Goal: Task Accomplishment & Management: Use online tool/utility

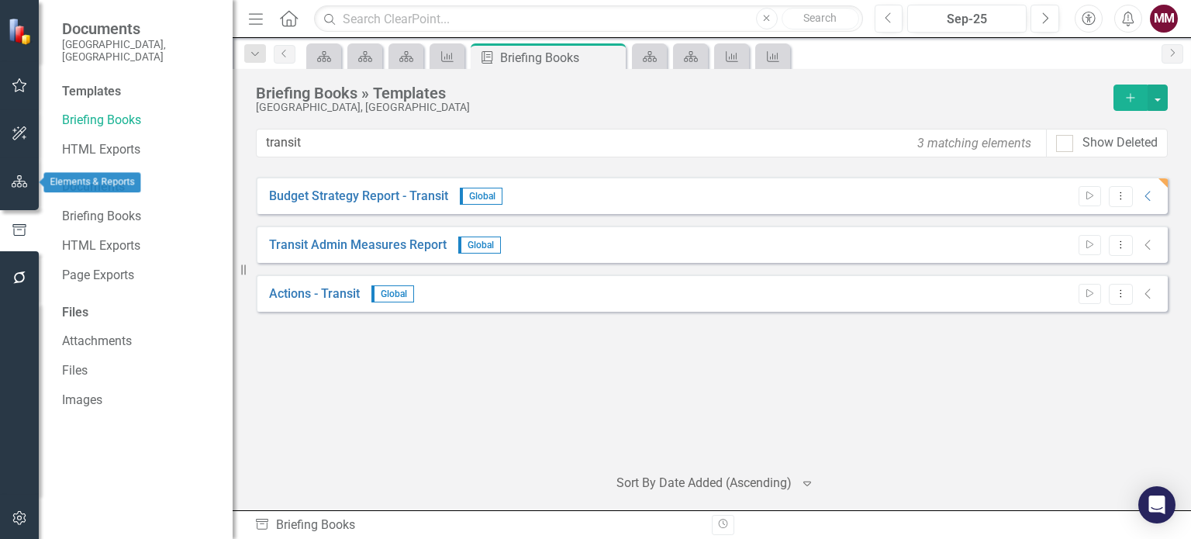
click at [13, 169] on button "button" at bounding box center [19, 182] width 35 height 33
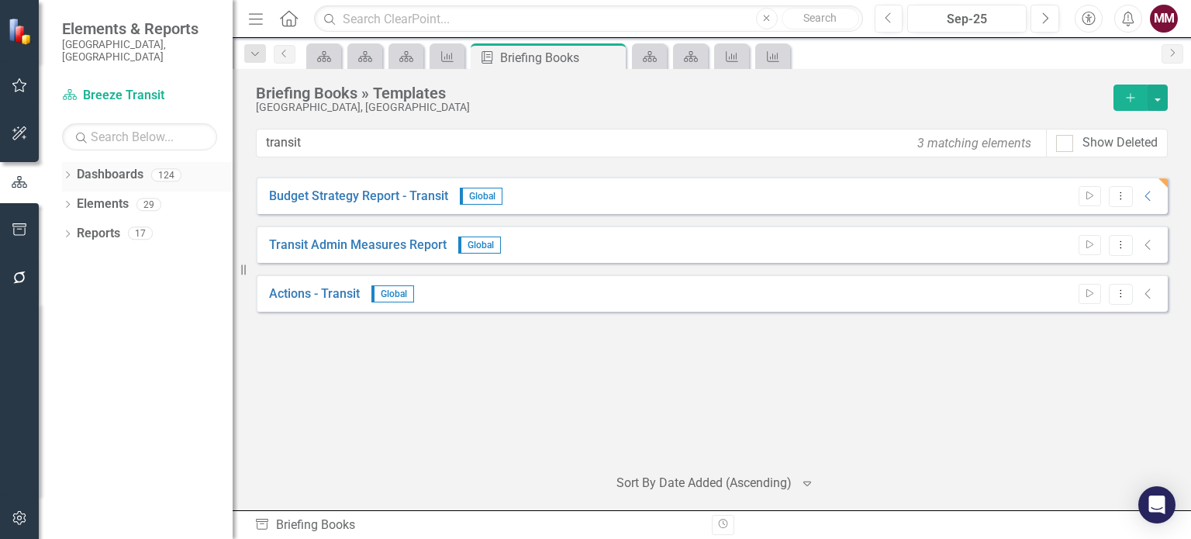
click at [71, 172] on icon "Dropdown" at bounding box center [67, 176] width 11 height 9
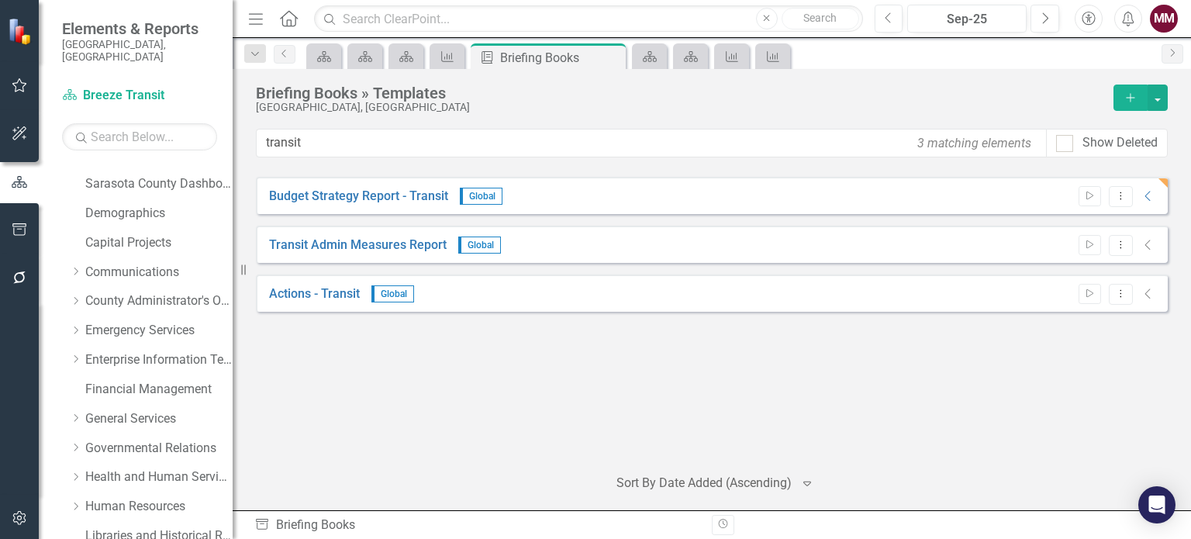
scroll to position [78, 0]
click at [128, 440] on link "Health and Human Services" at bounding box center [158, 449] width 147 height 18
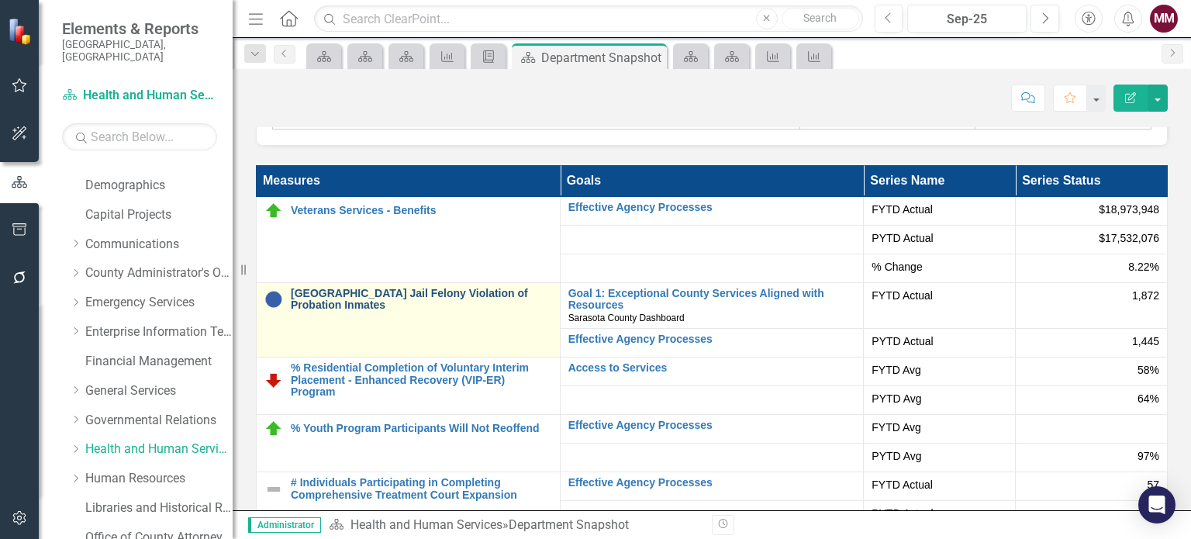
click at [423, 292] on link "Sarasota County Jail Felony Violation of Probation Inmates" at bounding box center [421, 300] width 261 height 24
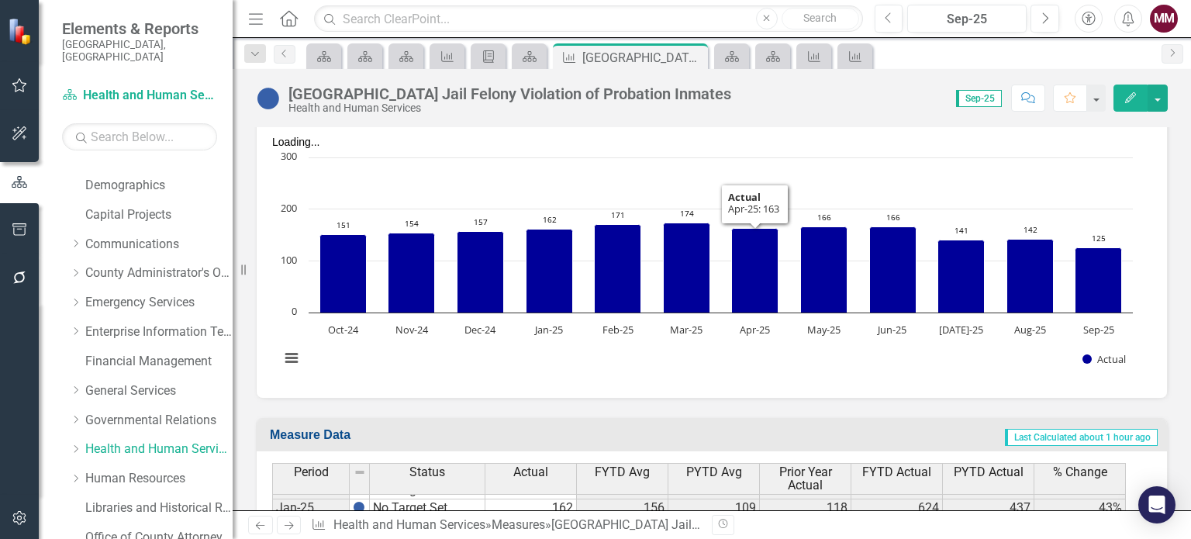
scroll to position [388, 0]
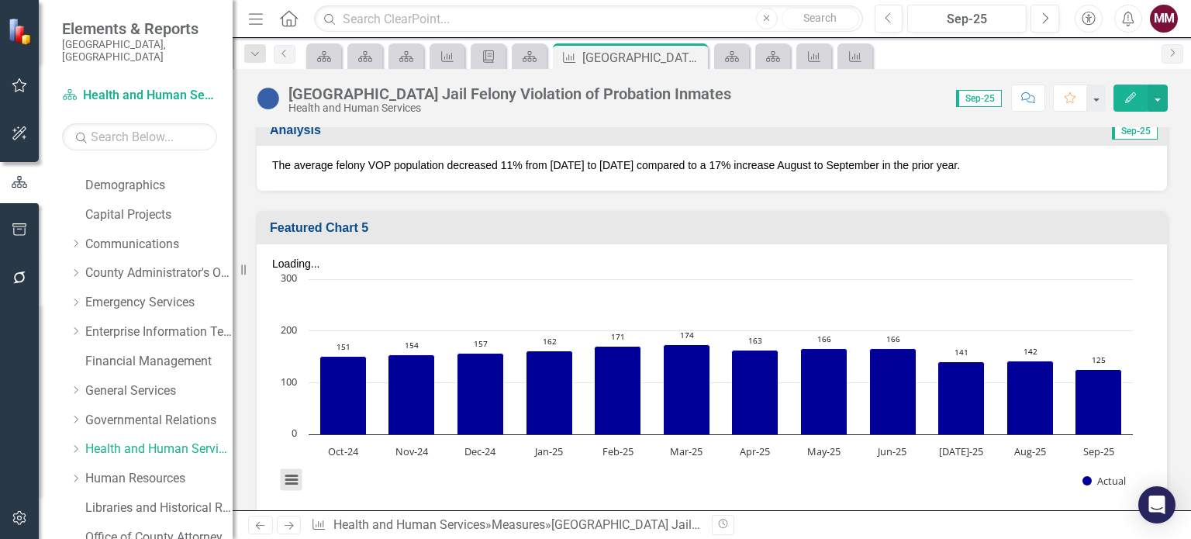
click at [292, 469] on button "View chart menu, Chart" at bounding box center [292, 480] width 22 height 22
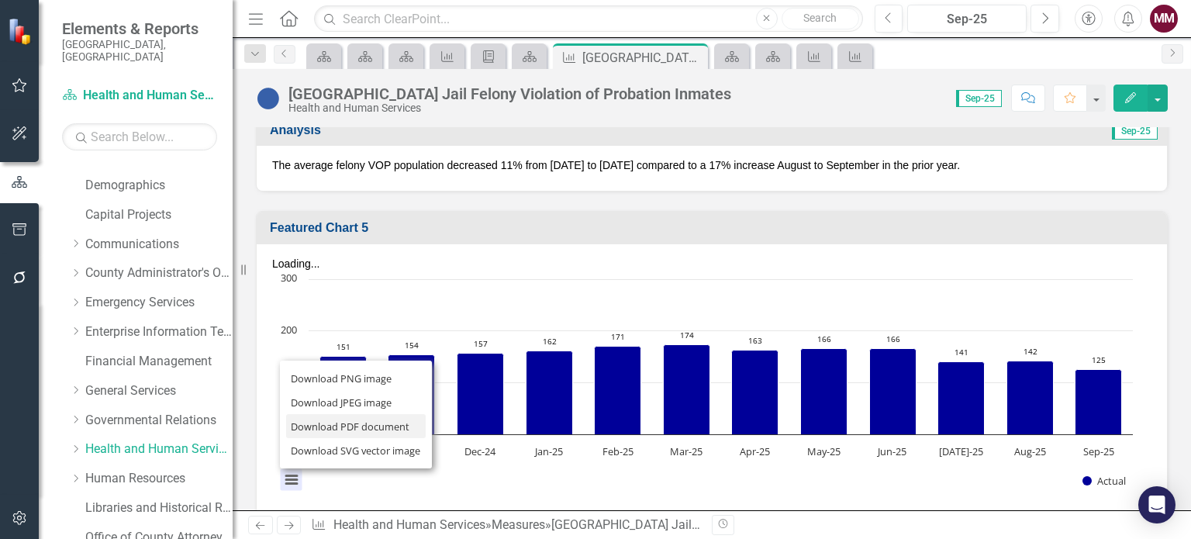
click at [326, 414] on li "Download PDF document" at bounding box center [356, 426] width 140 height 24
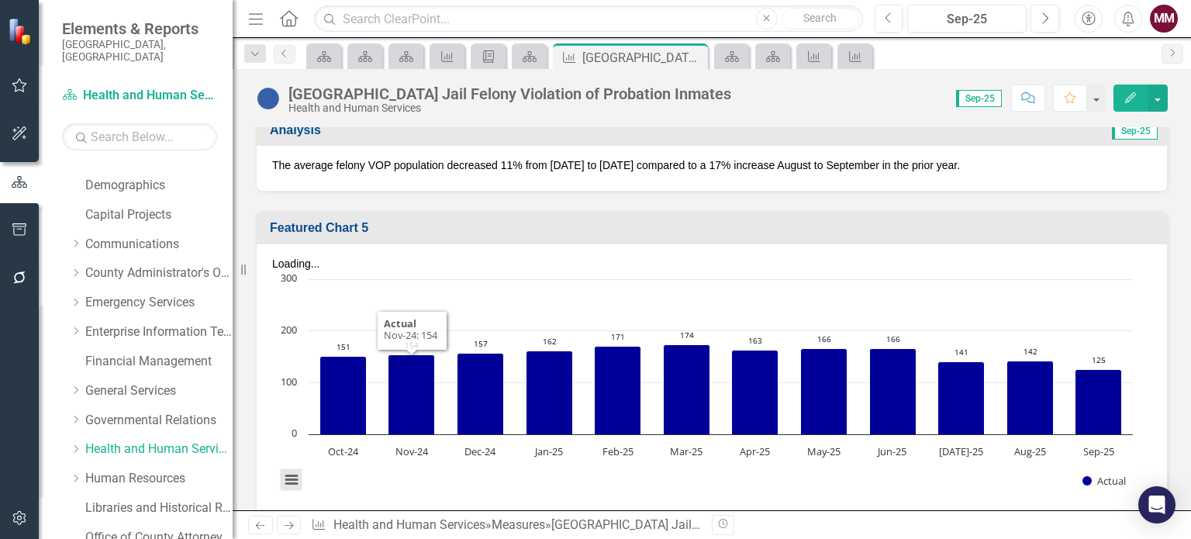
click at [297, 469] on button "View chart menu, Chart" at bounding box center [292, 480] width 22 height 22
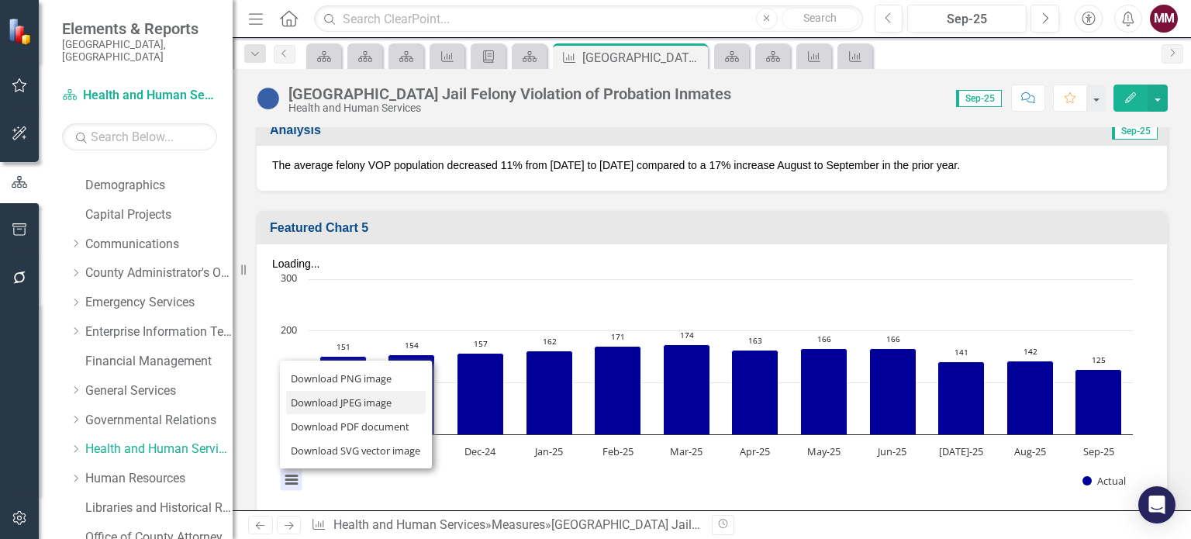
click at [361, 391] on li "Download JPEG image" at bounding box center [356, 403] width 140 height 24
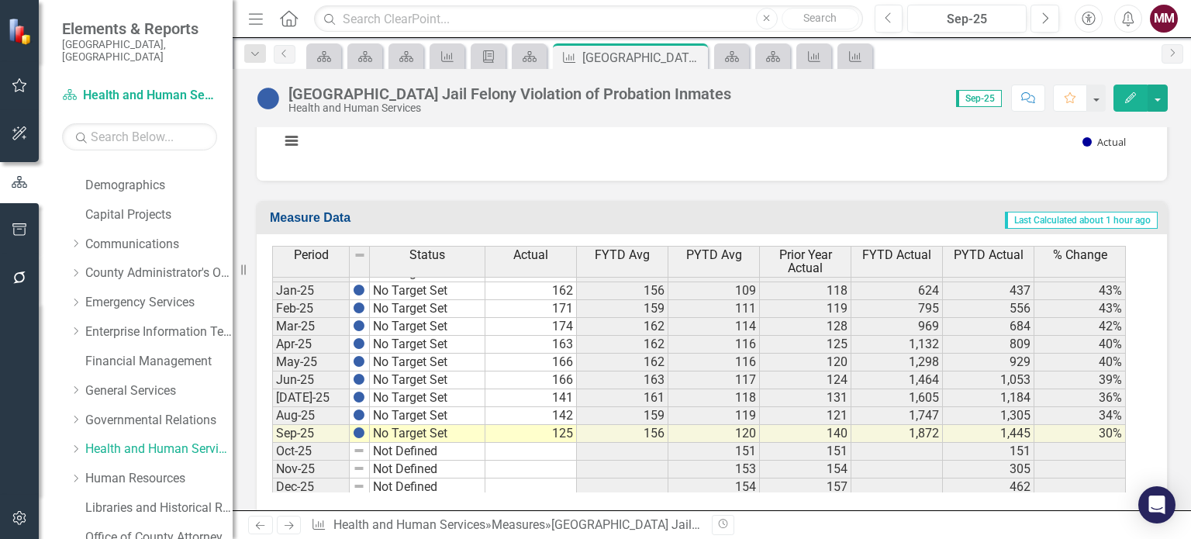
scroll to position [2407, 0]
click at [694, 51] on icon "Close" at bounding box center [693, 57] width 16 height 12
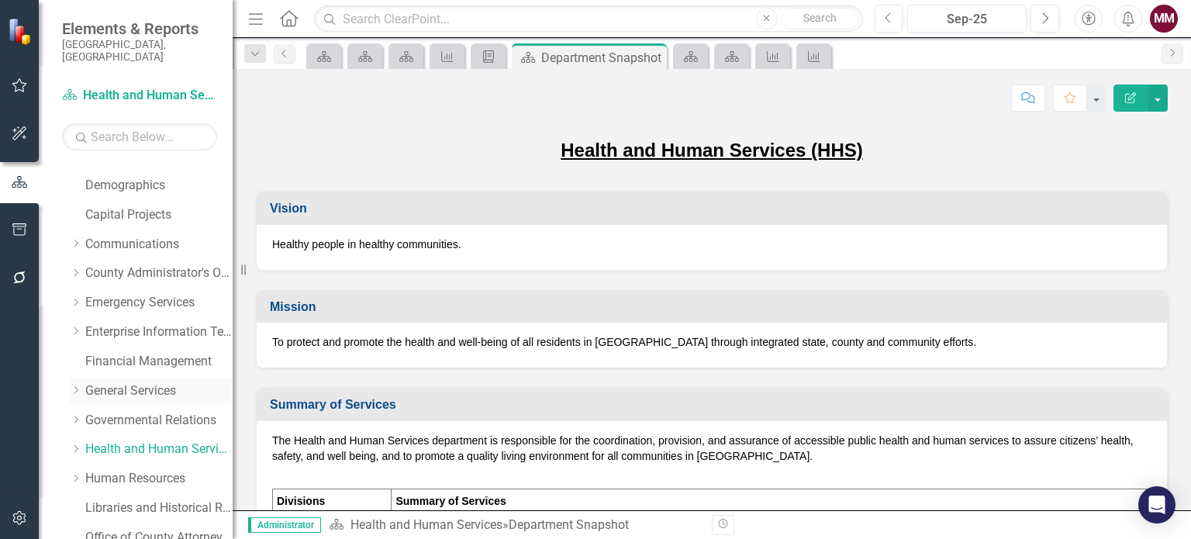
click at [115, 382] on link "General Services" at bounding box center [158, 391] width 147 height 18
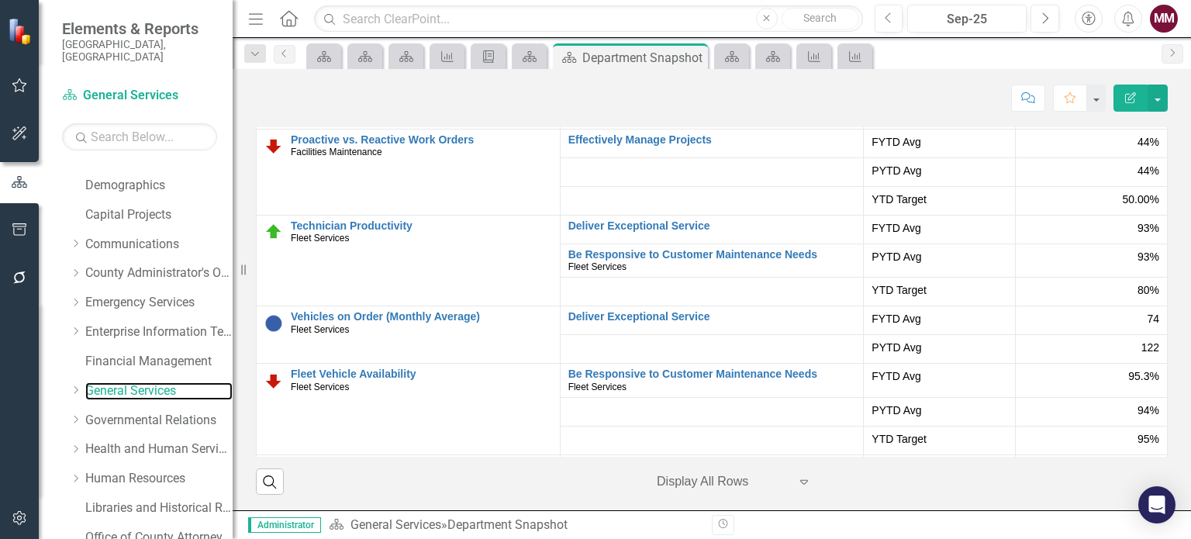
scroll to position [298, 0]
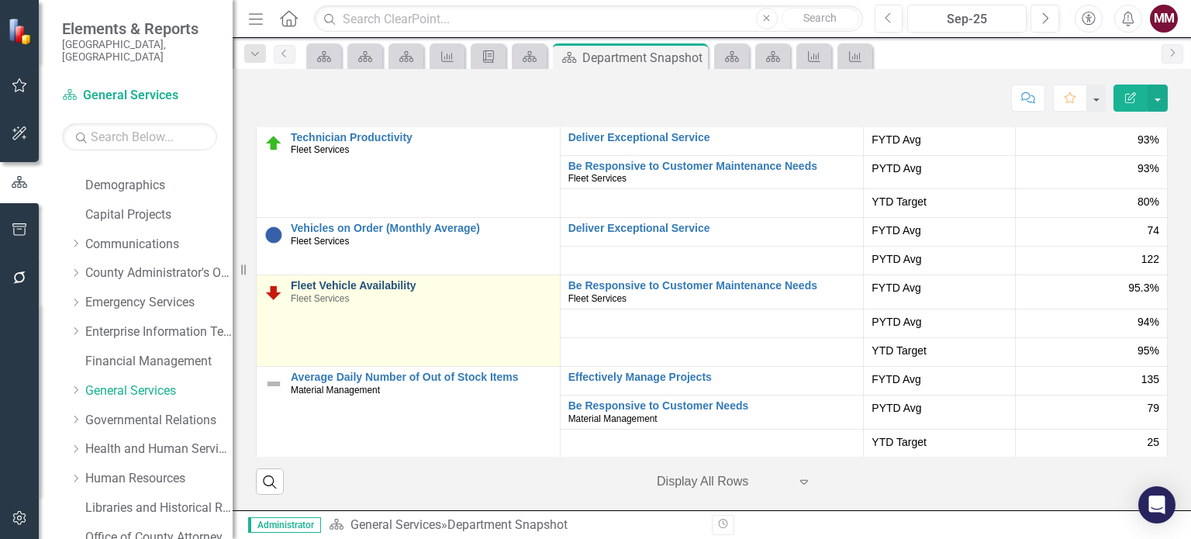
click at [320, 285] on link "Fleet Vehicle Availability" at bounding box center [421, 286] width 261 height 12
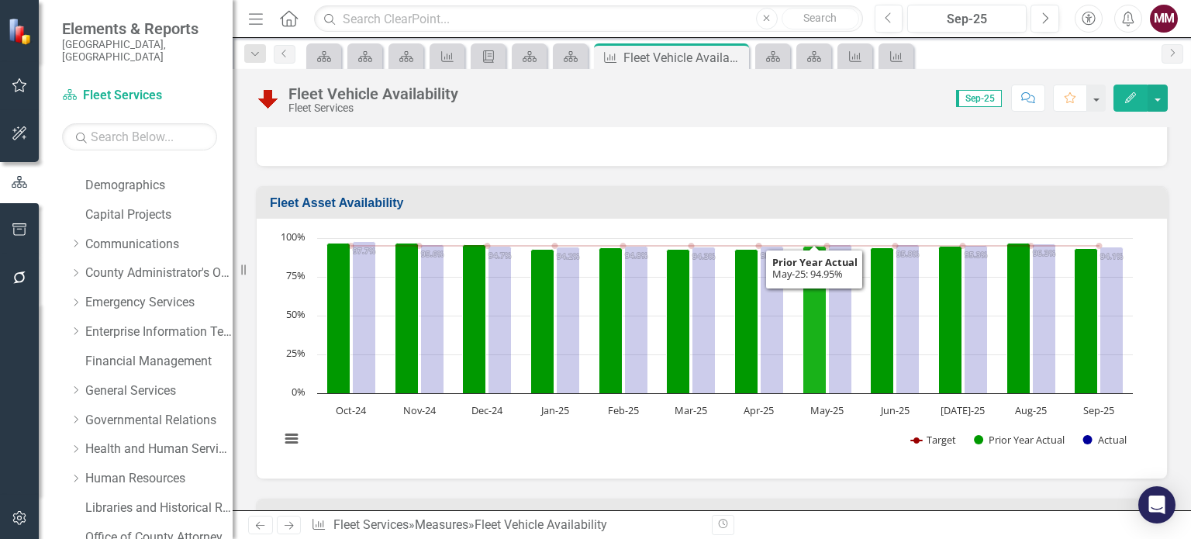
scroll to position [233, 0]
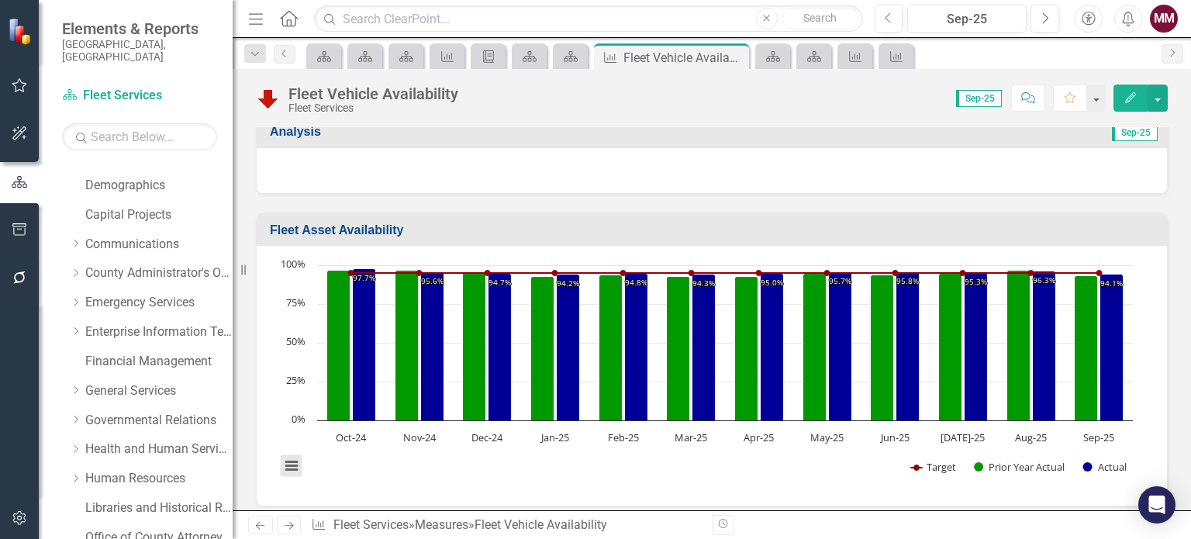
click at [288, 463] on button "View chart menu, Chart" at bounding box center [292, 466] width 22 height 22
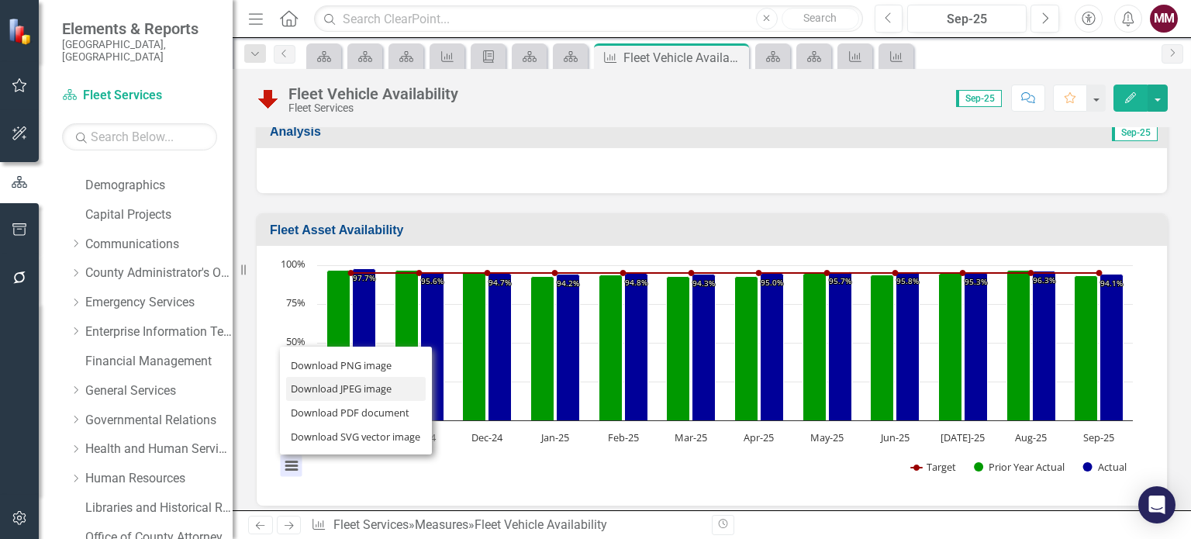
click at [332, 387] on li "Download JPEG image" at bounding box center [356, 389] width 140 height 24
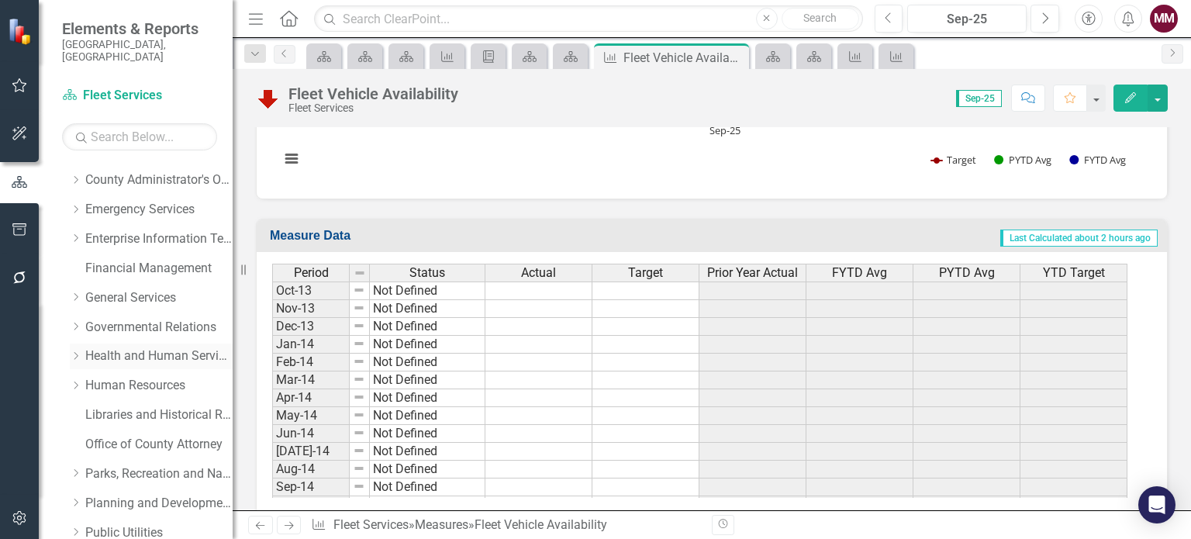
scroll to position [310, 0]
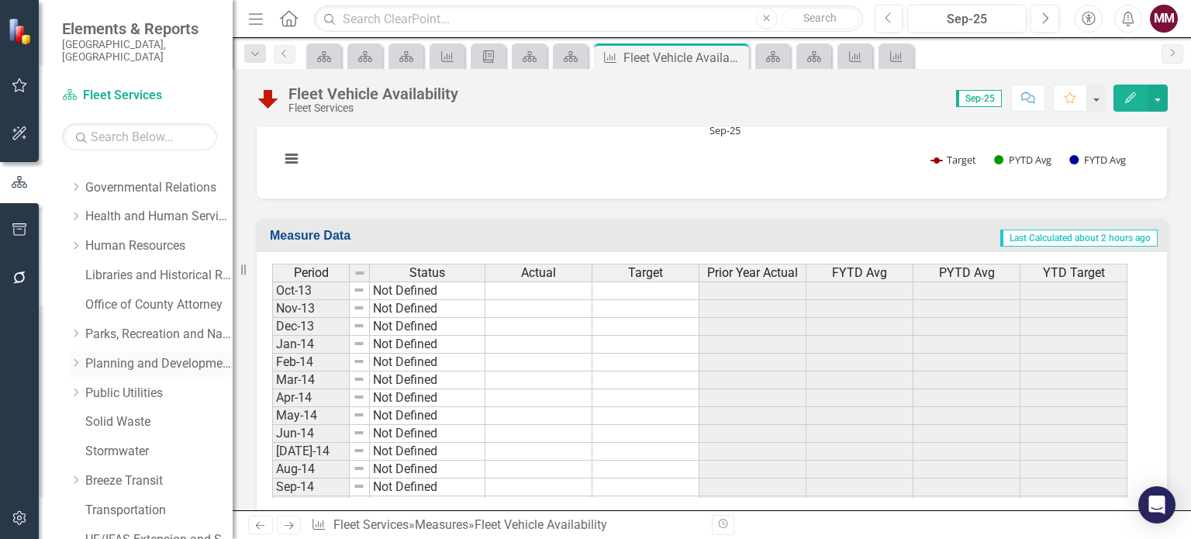
click at [121, 355] on link "Planning and Development Services" at bounding box center [158, 364] width 147 height 18
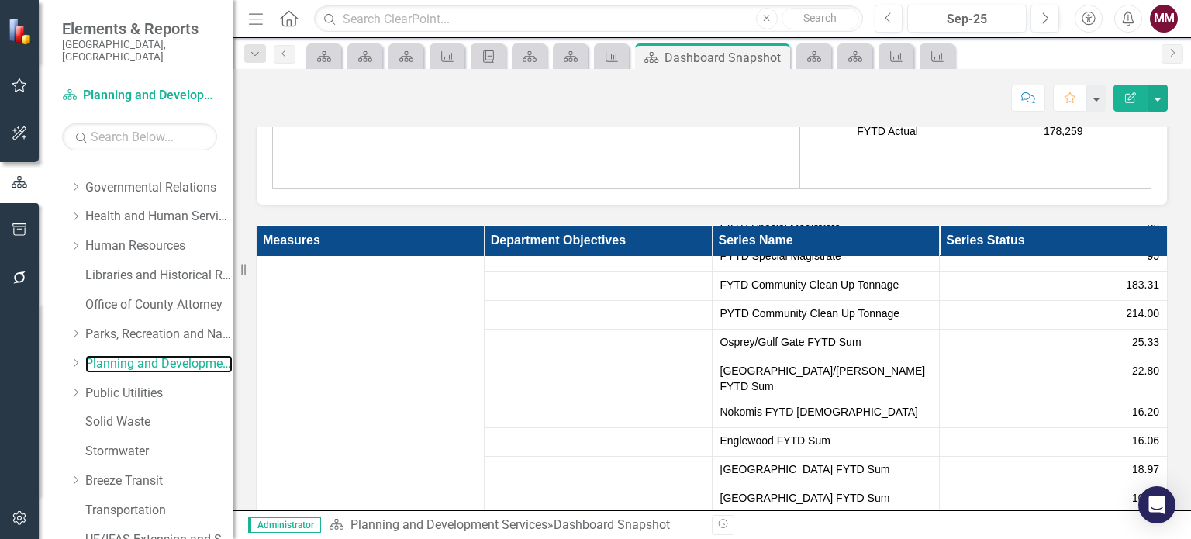
scroll to position [1257, 0]
click at [9, 233] on button "button" at bounding box center [19, 230] width 35 height 33
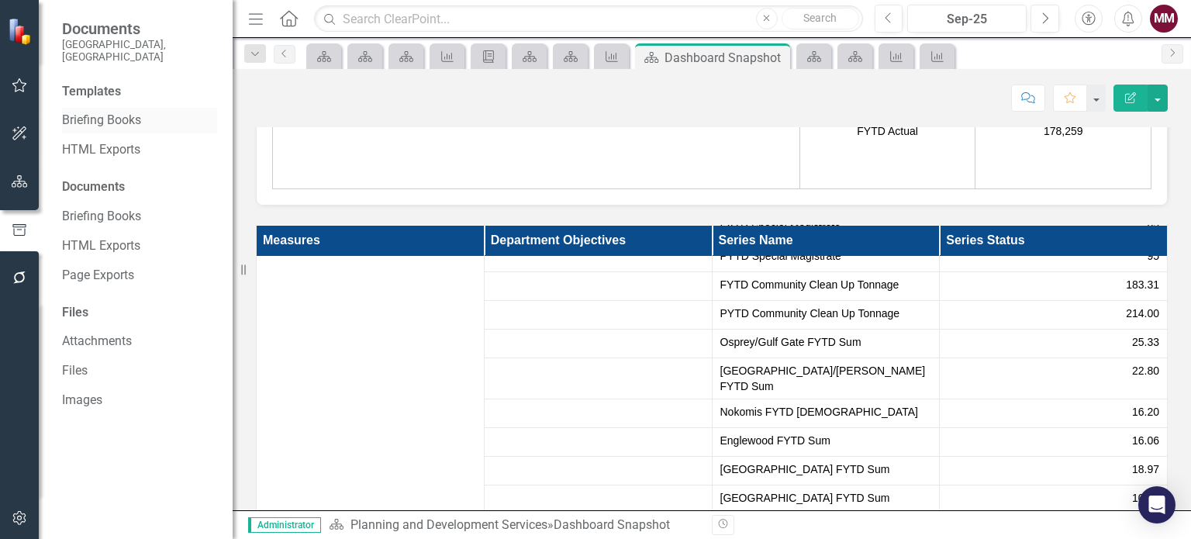
click at [135, 112] on link "Briefing Books" at bounding box center [139, 121] width 155 height 18
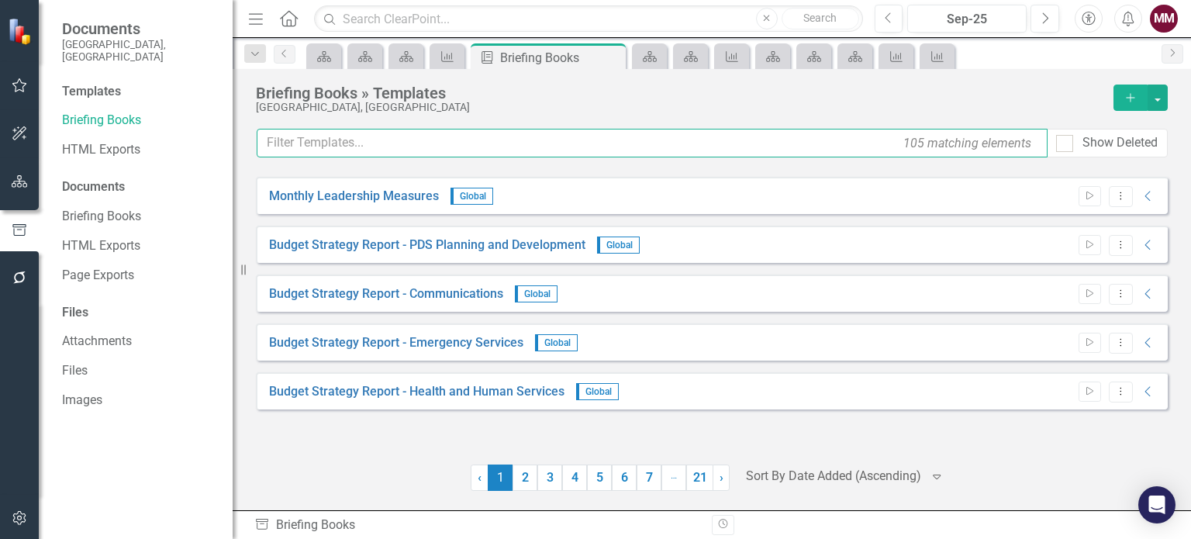
click at [430, 141] on input "text" at bounding box center [652, 143] width 791 height 29
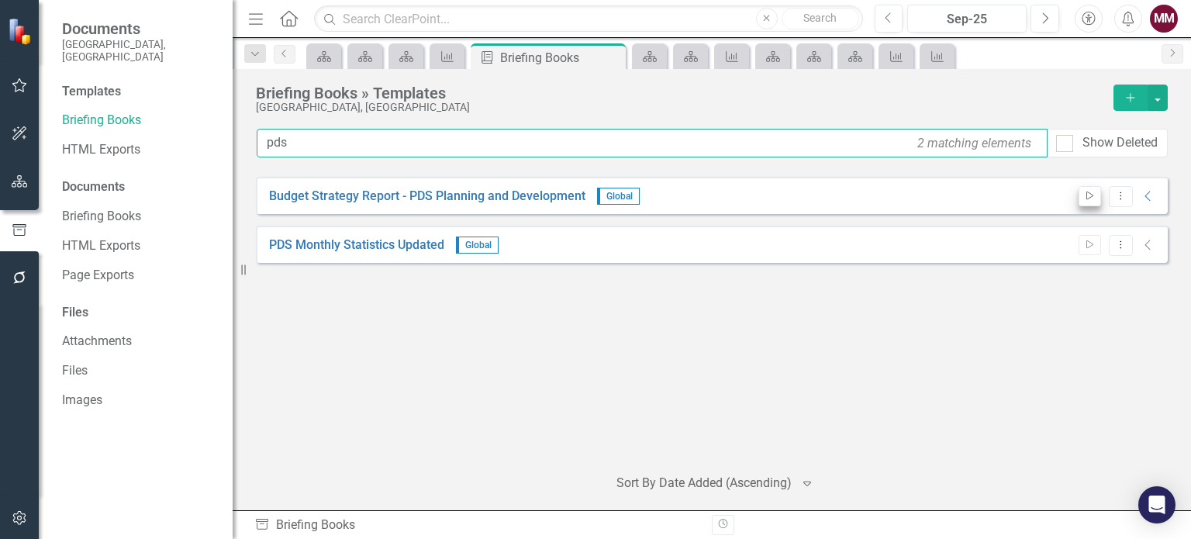
type input "pds"
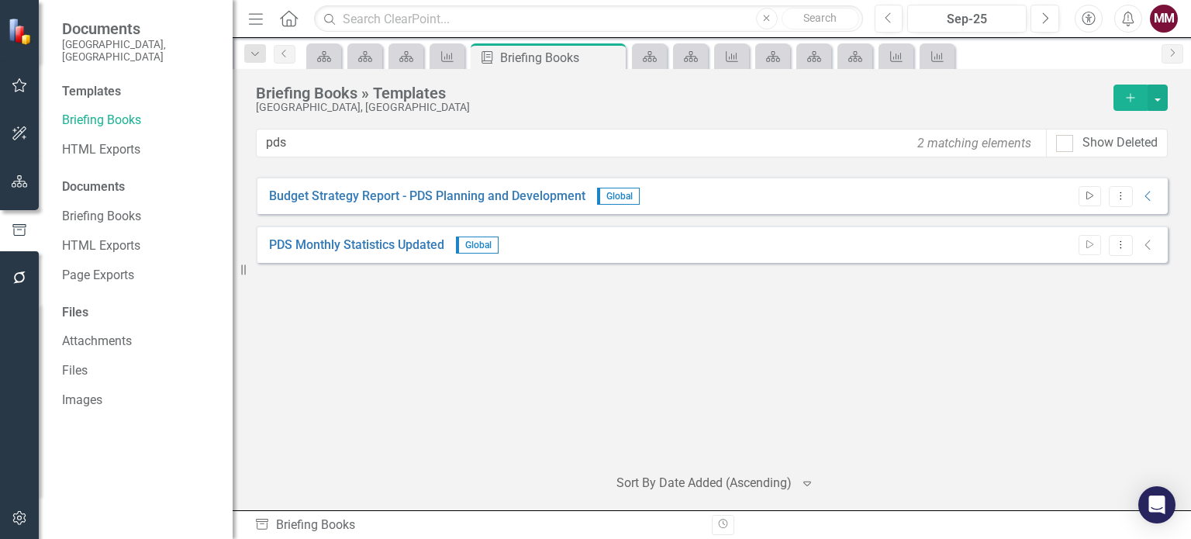
click at [1095, 193] on icon "Start" at bounding box center [1090, 196] width 12 height 9
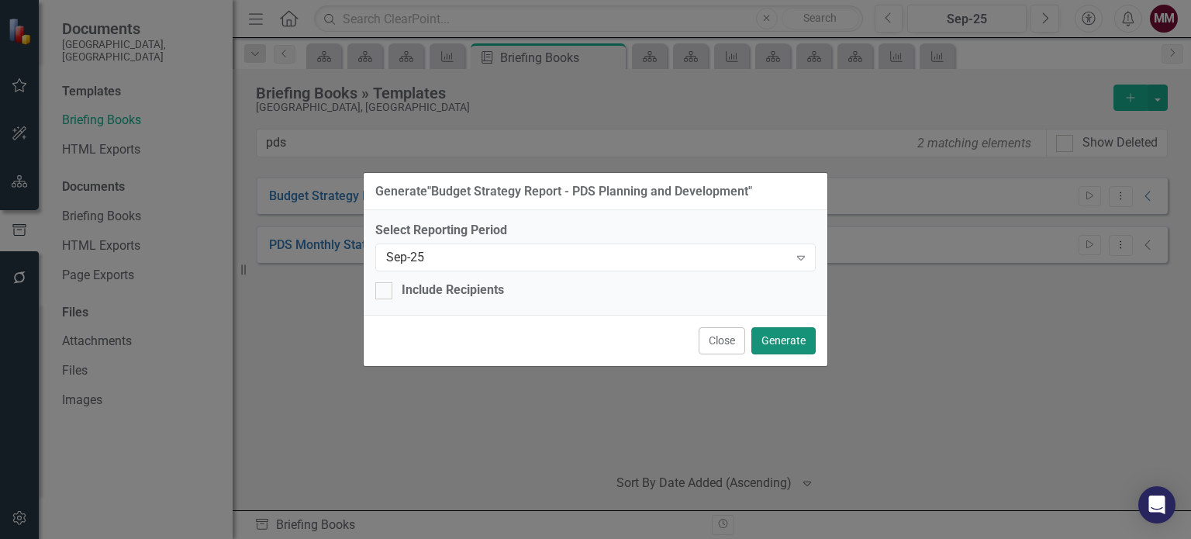
click at [795, 340] on button "Generate" at bounding box center [783, 340] width 64 height 27
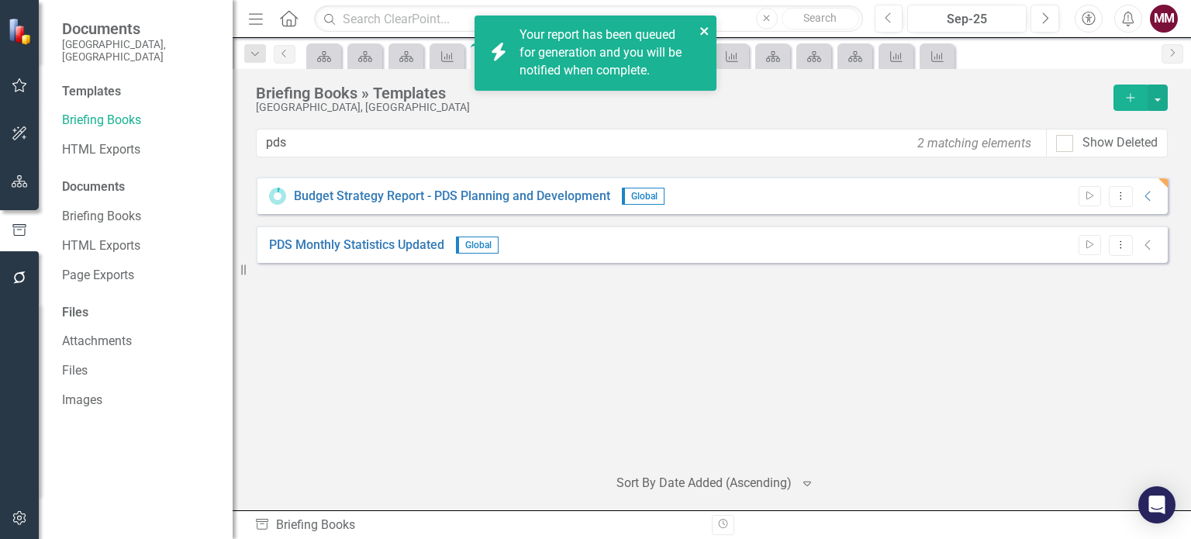
click at [702, 28] on icon "close" at bounding box center [704, 31] width 11 height 12
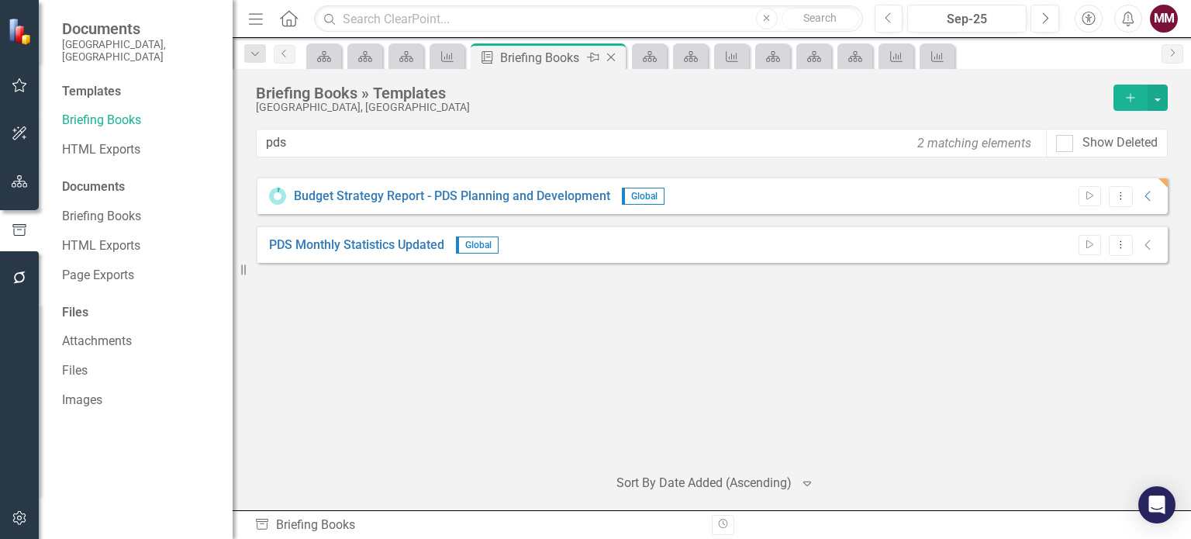
click at [612, 55] on icon "Close" at bounding box center [611, 57] width 16 height 12
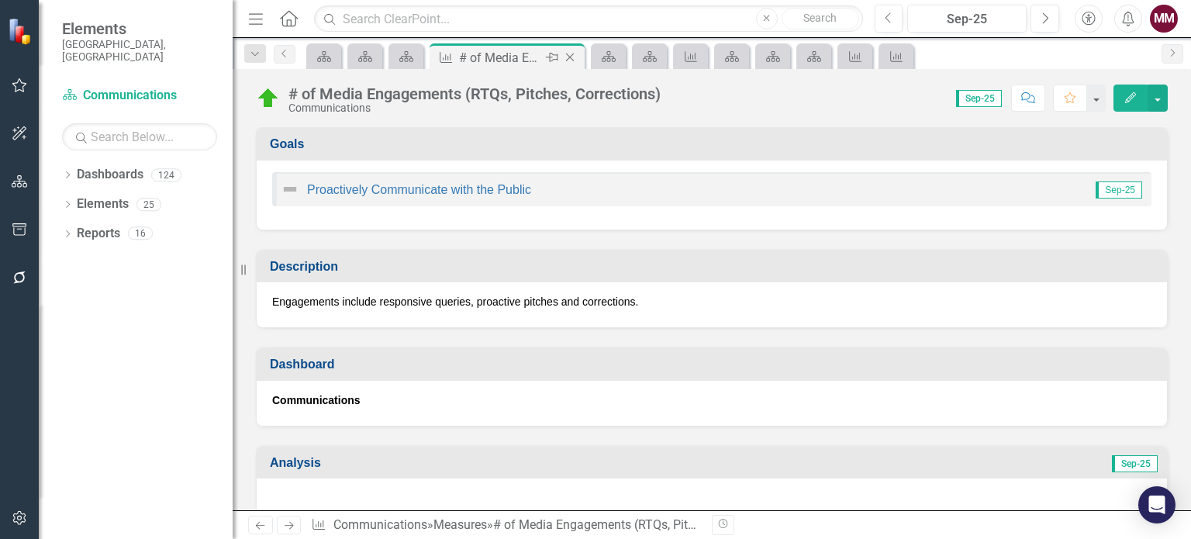
click at [568, 55] on icon "Close" at bounding box center [570, 57] width 16 height 12
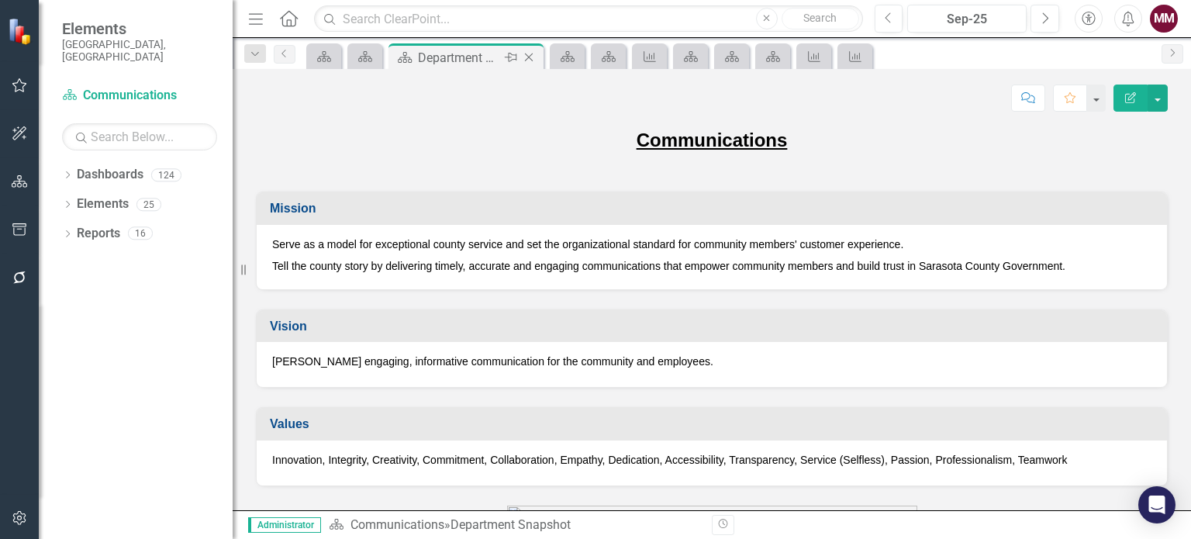
click at [526, 58] on icon "Close" at bounding box center [529, 57] width 16 height 12
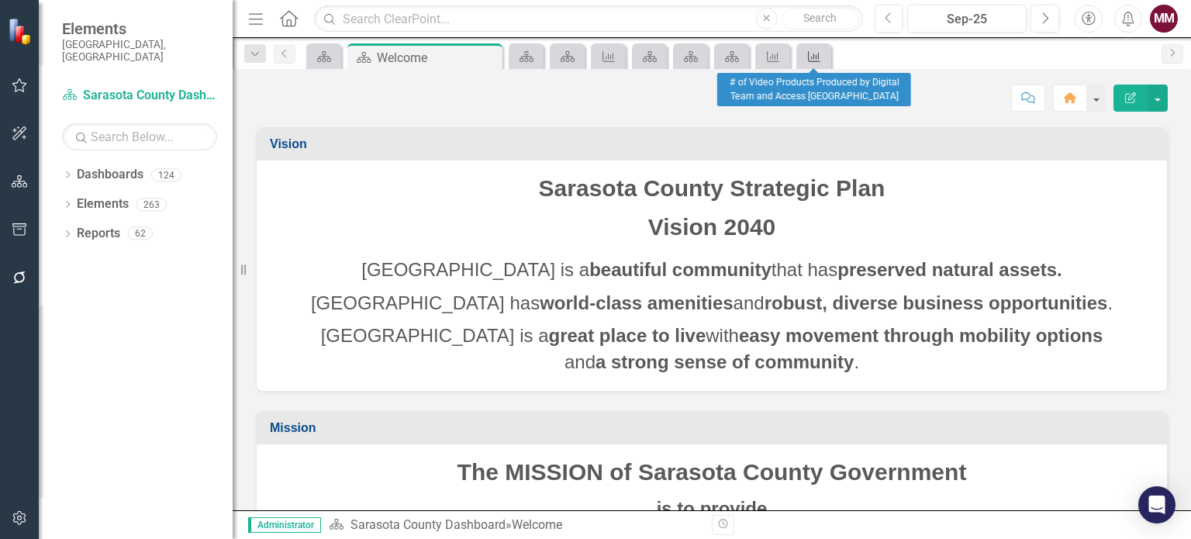
click at [813, 58] on icon "Measure" at bounding box center [814, 56] width 16 height 12
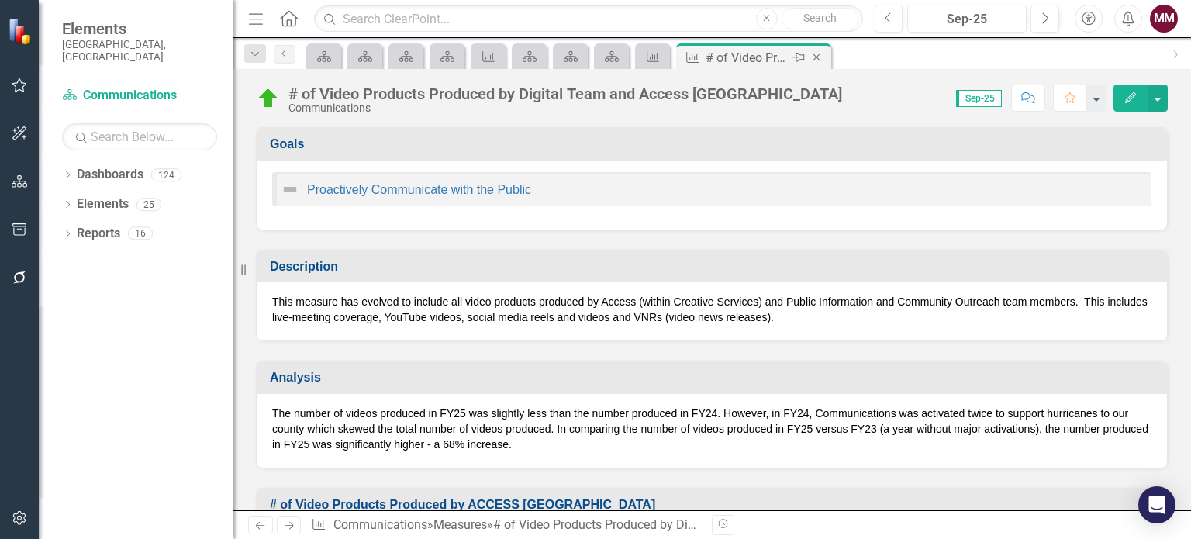
click at [816, 58] on icon "Close" at bounding box center [817, 57] width 16 height 12
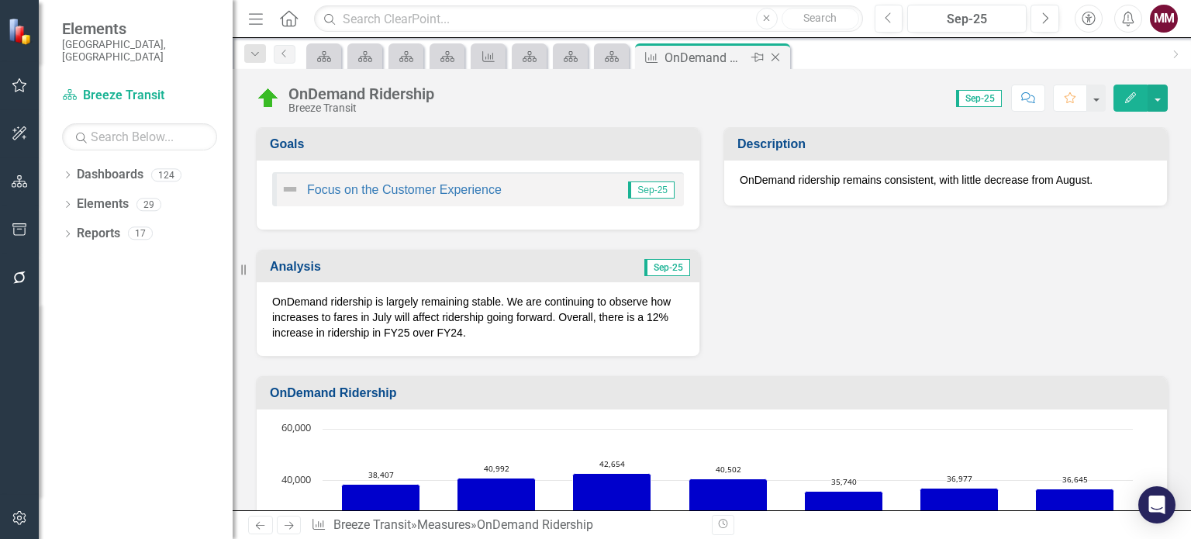
click at [772, 55] on icon "Close" at bounding box center [776, 57] width 16 height 12
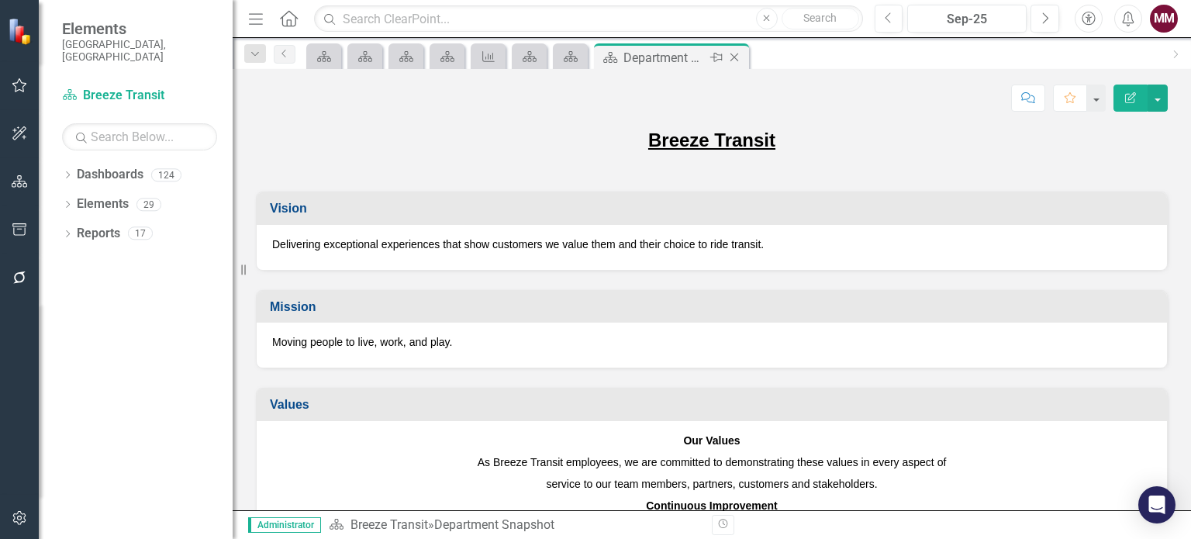
click at [733, 55] on icon at bounding box center [734, 57] width 9 height 9
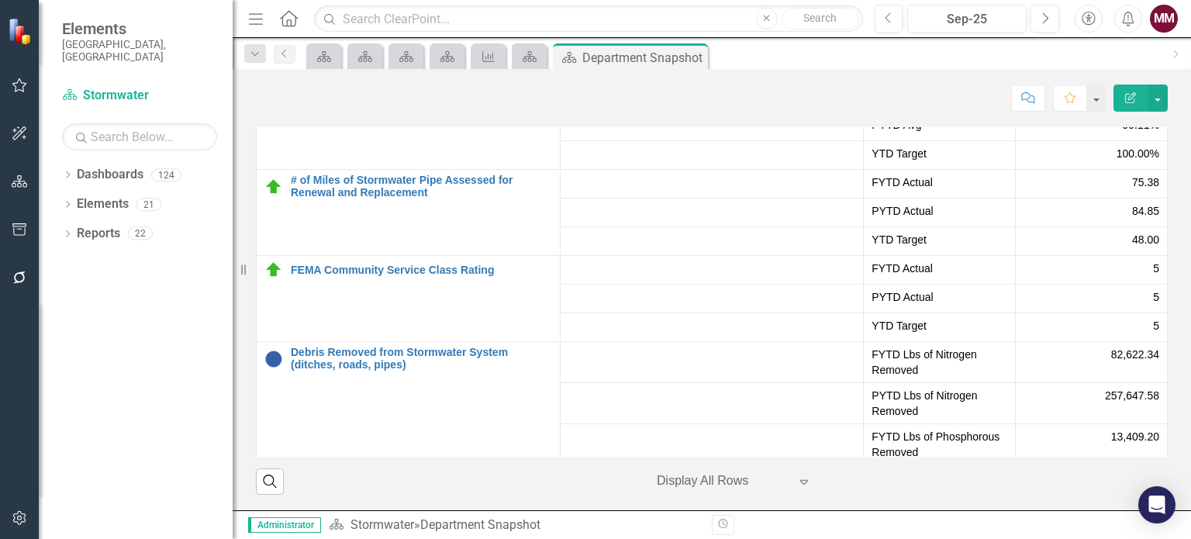
scroll to position [1929, 0]
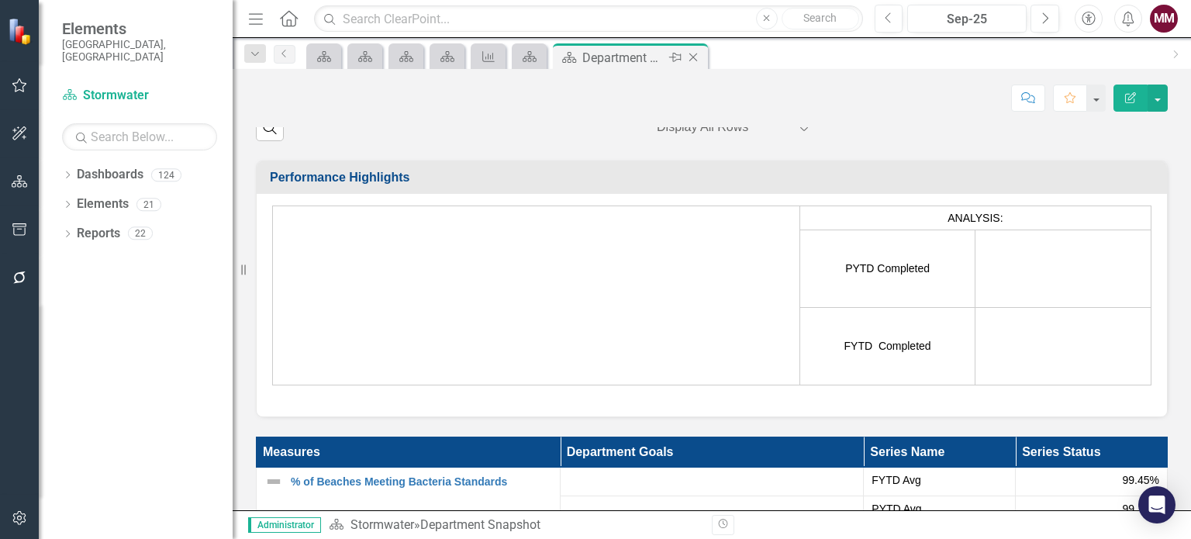
click at [690, 60] on icon at bounding box center [693, 57] width 9 height 9
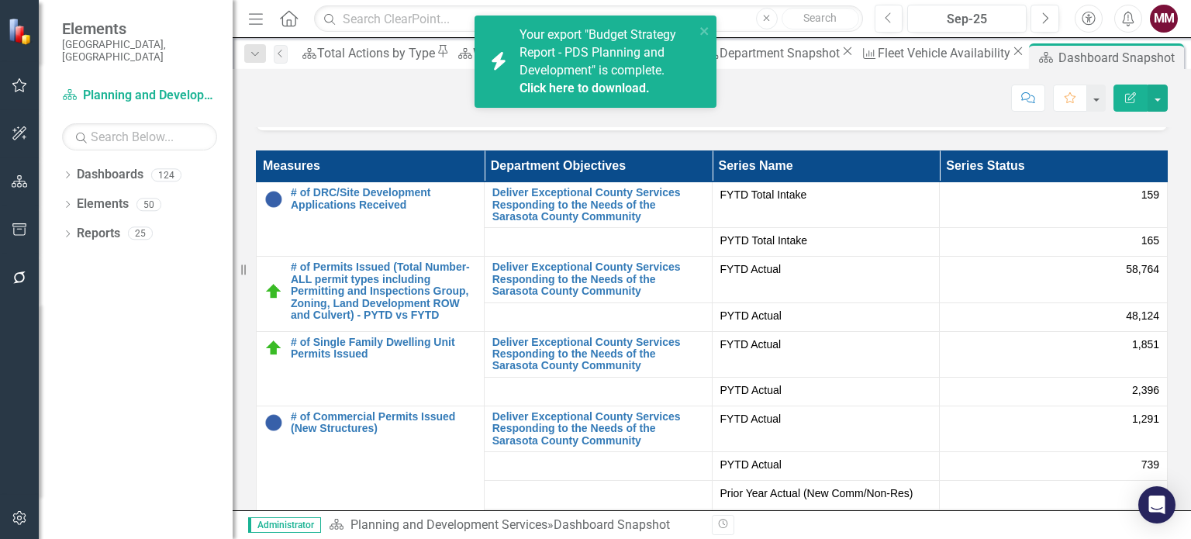
scroll to position [3877, 0]
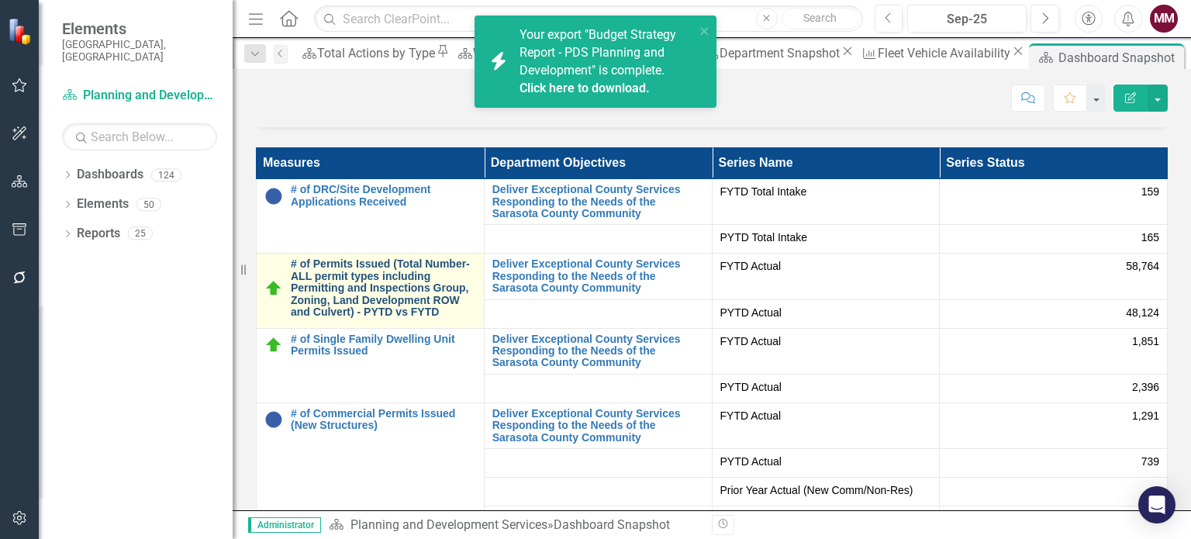
click at [464, 279] on link "# of Permits Issued (Total Number-ALL permit types including Permitting and Ins…" at bounding box center [383, 288] width 185 height 60
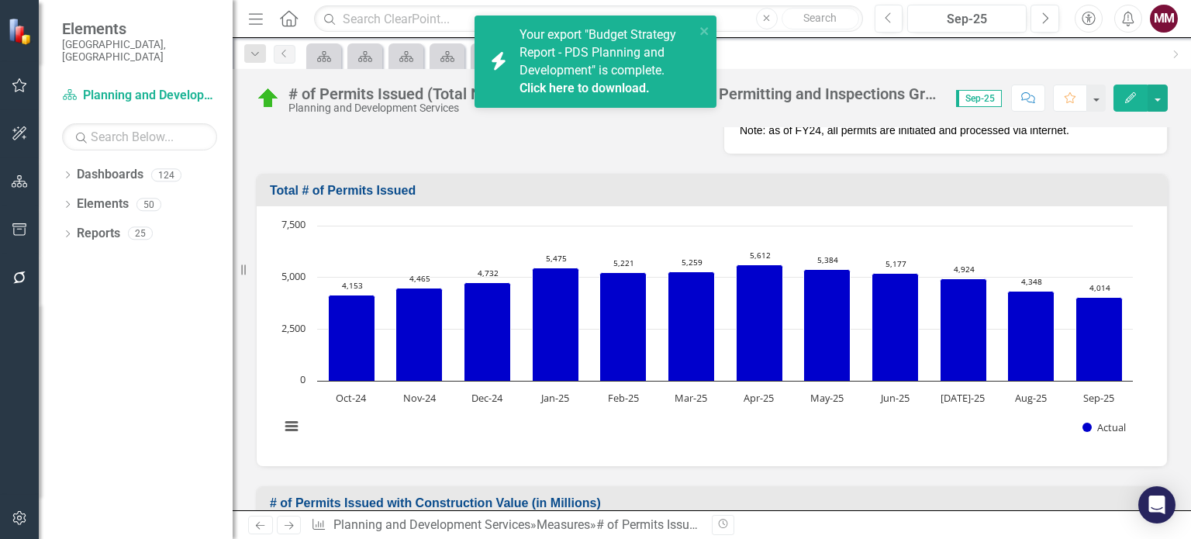
scroll to position [388, 0]
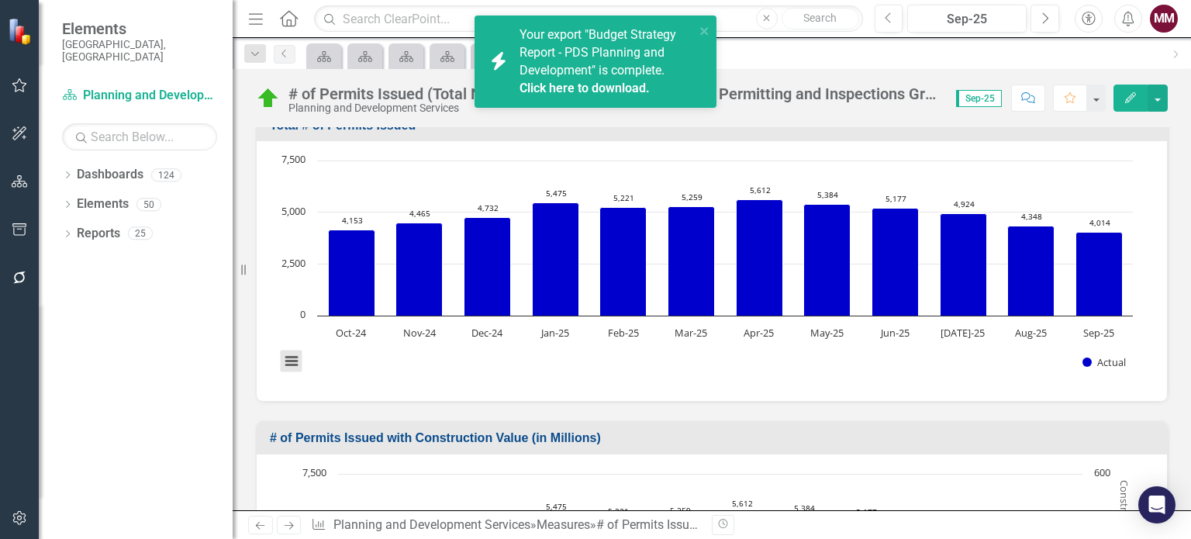
click at [291, 350] on button "View chart menu, Chart" at bounding box center [292, 361] width 22 height 22
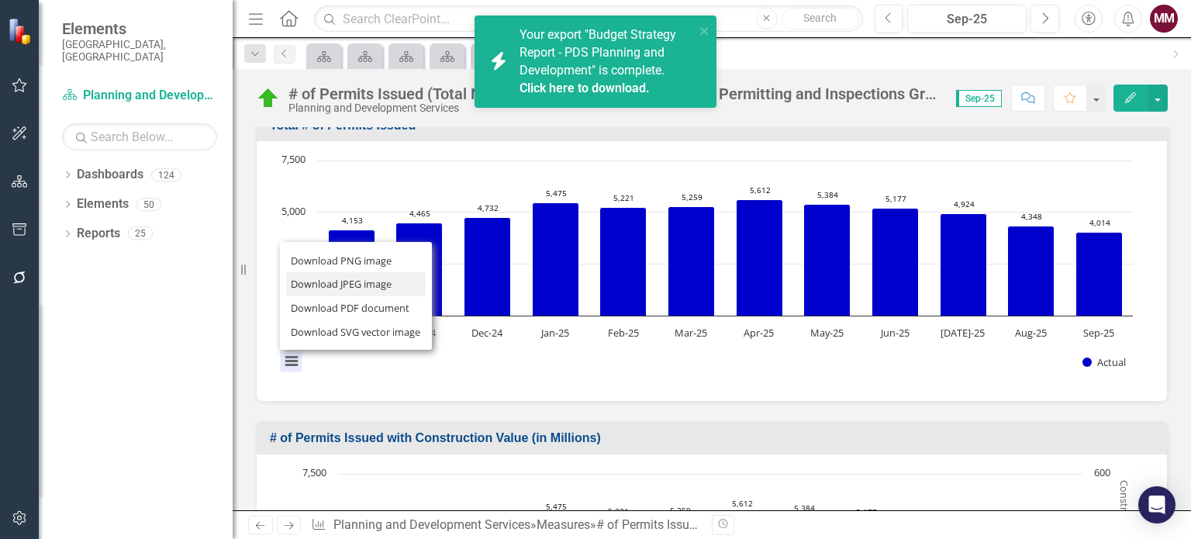
click at [332, 272] on li "Download JPEG image" at bounding box center [356, 284] width 140 height 24
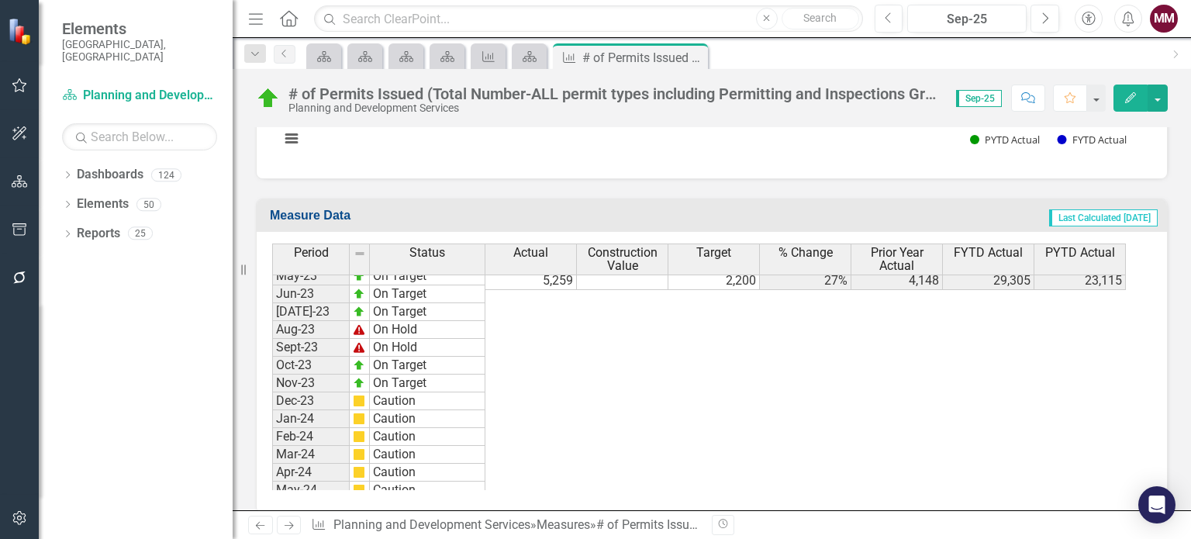
scroll to position [2946, 0]
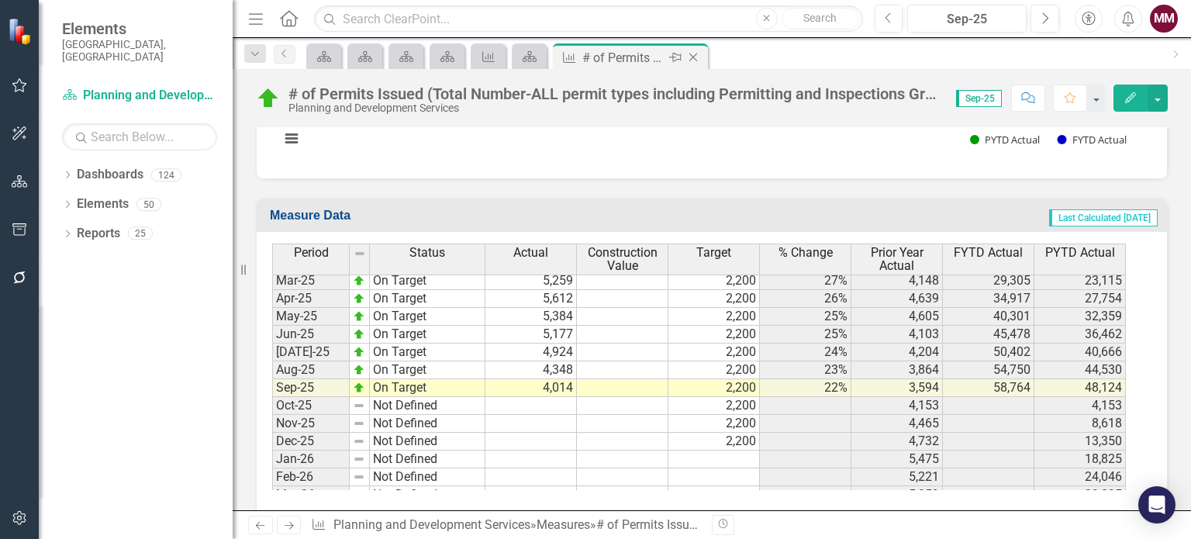
click at [693, 53] on icon "Close" at bounding box center [693, 57] width 16 height 12
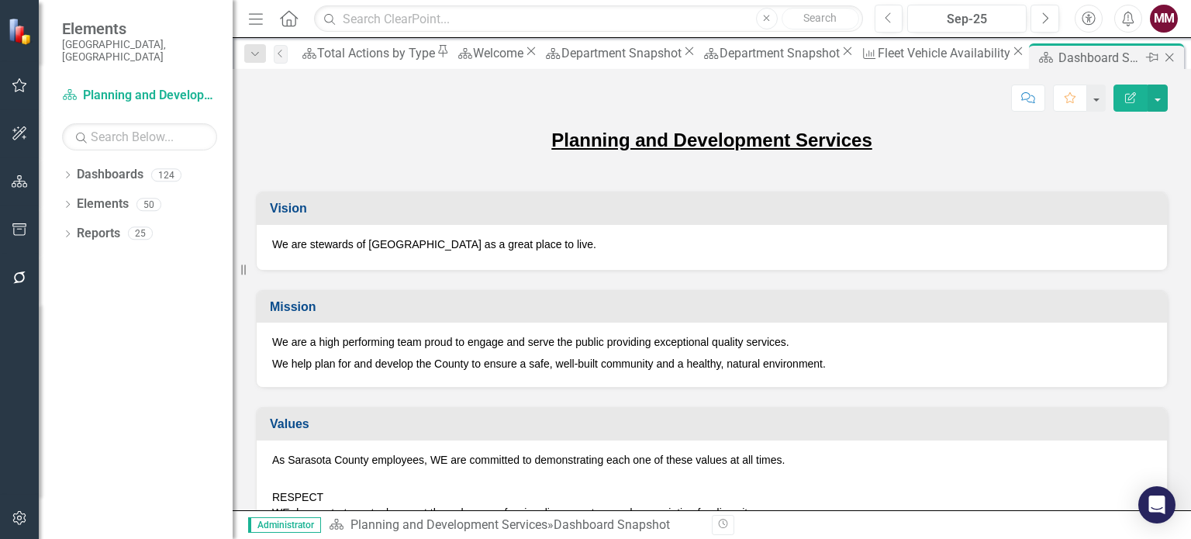
click at [1161, 57] on icon "Close" at bounding box center [1169, 57] width 16 height 12
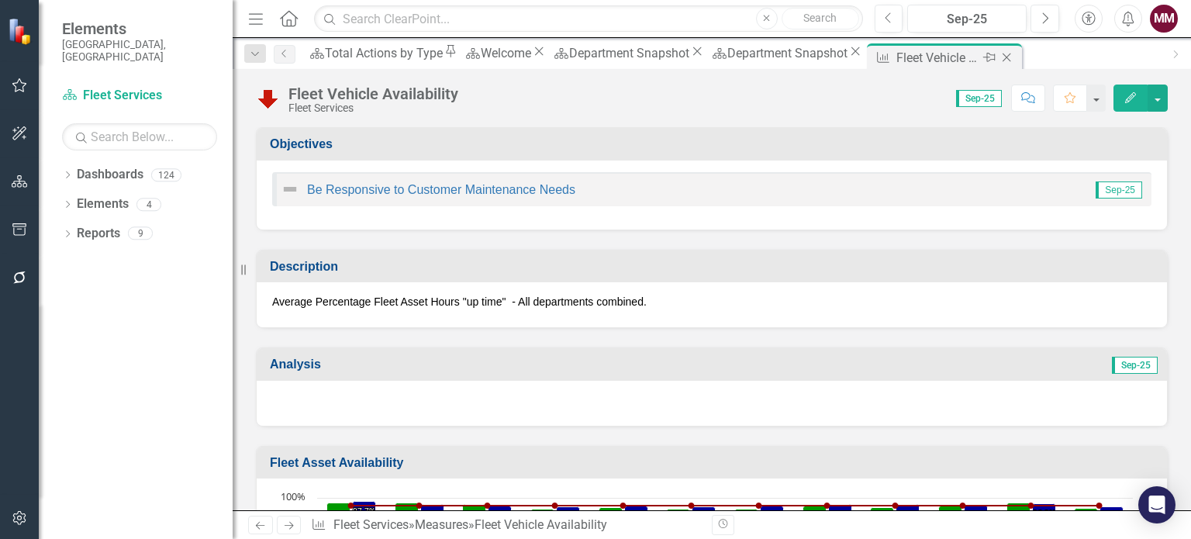
click at [999, 59] on icon "Close" at bounding box center [1007, 57] width 16 height 12
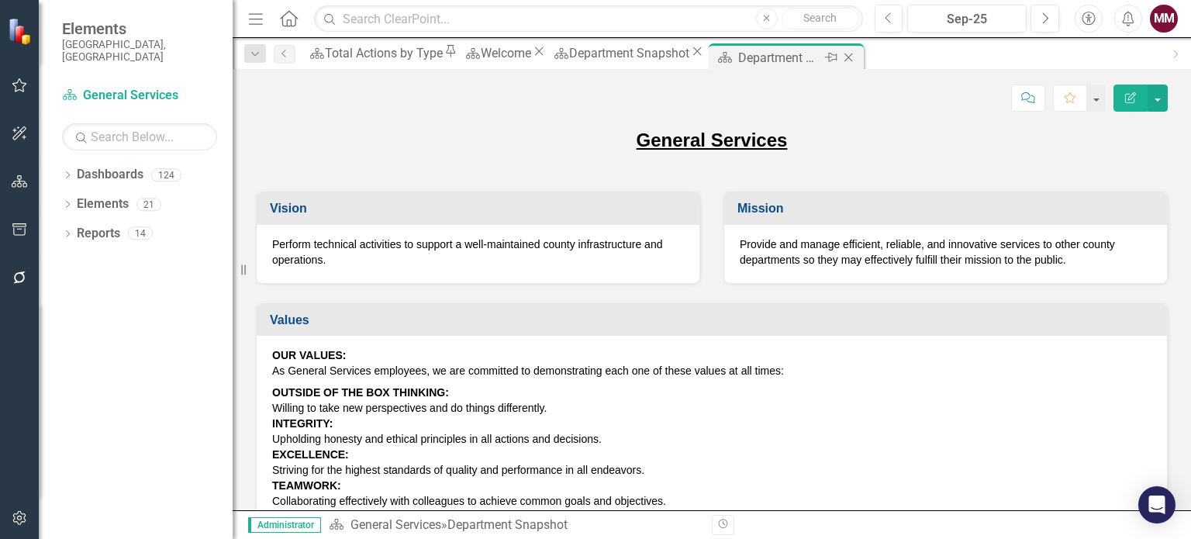
click at [856, 58] on icon "Close" at bounding box center [848, 57] width 16 height 12
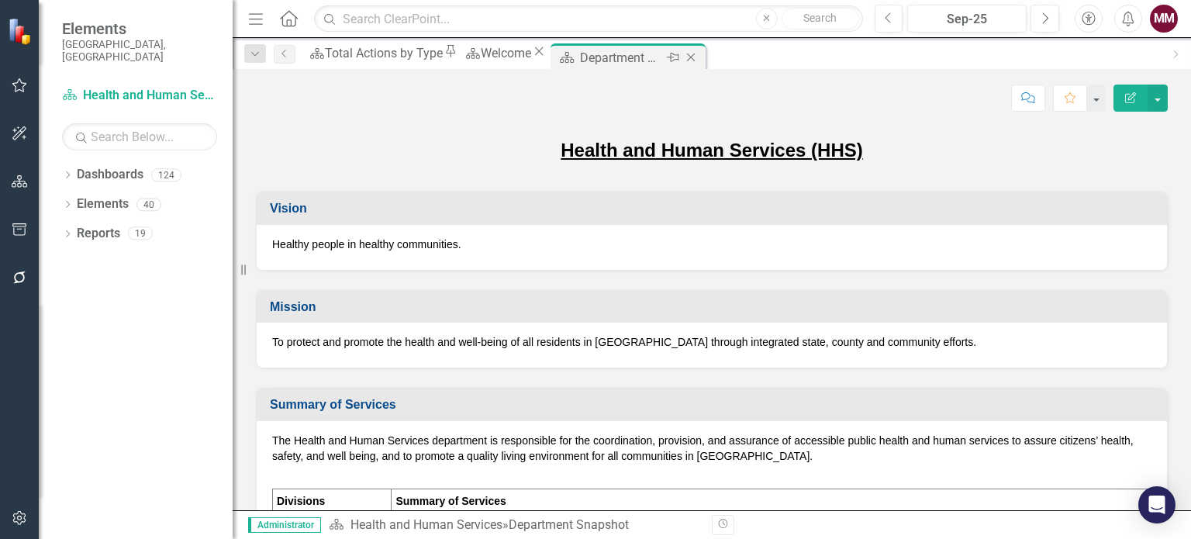
click at [699, 55] on icon "Close" at bounding box center [691, 57] width 16 height 12
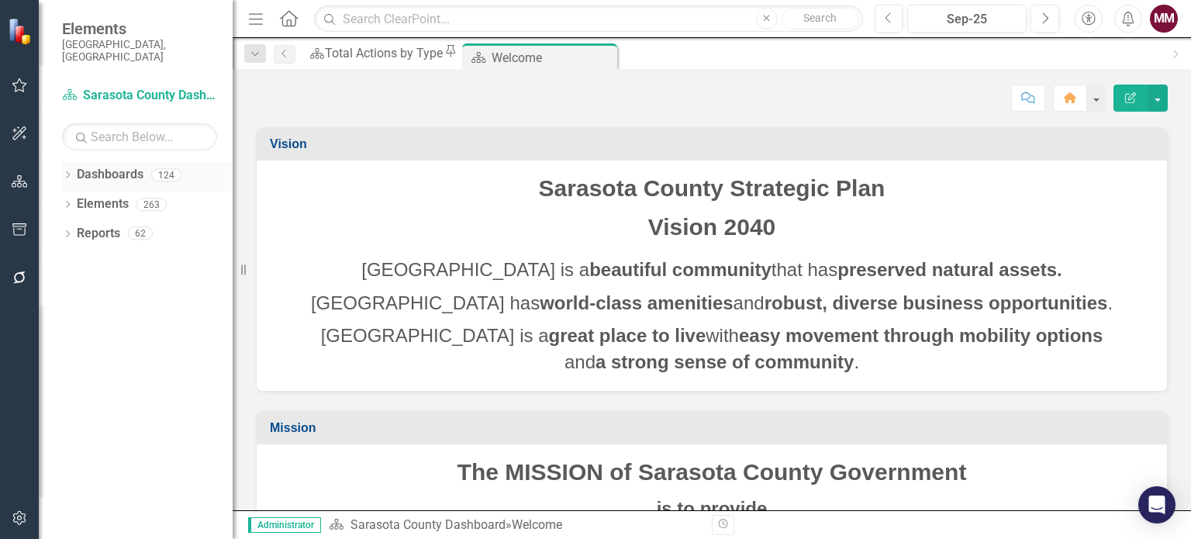
click at [64, 172] on icon "Dropdown" at bounding box center [67, 176] width 11 height 9
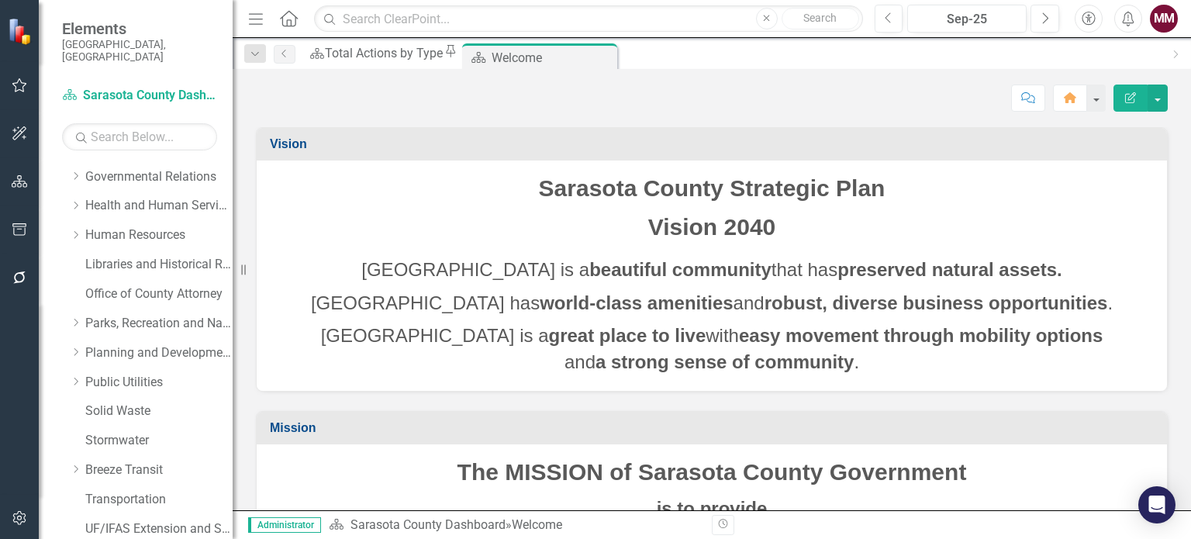
scroll to position [388, 0]
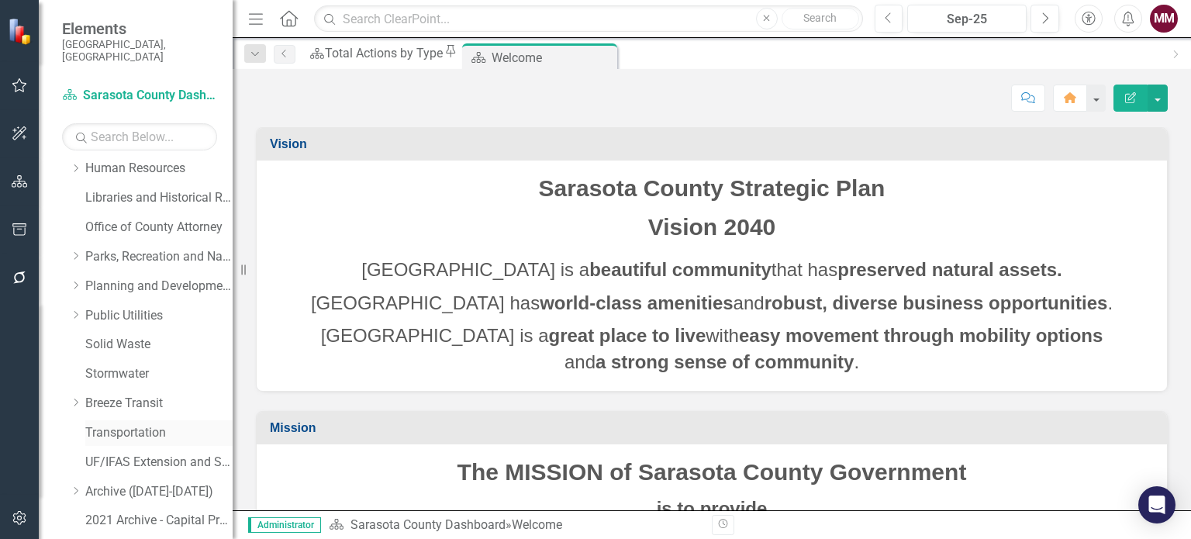
click at [110, 424] on link "Transportation" at bounding box center [158, 433] width 147 height 18
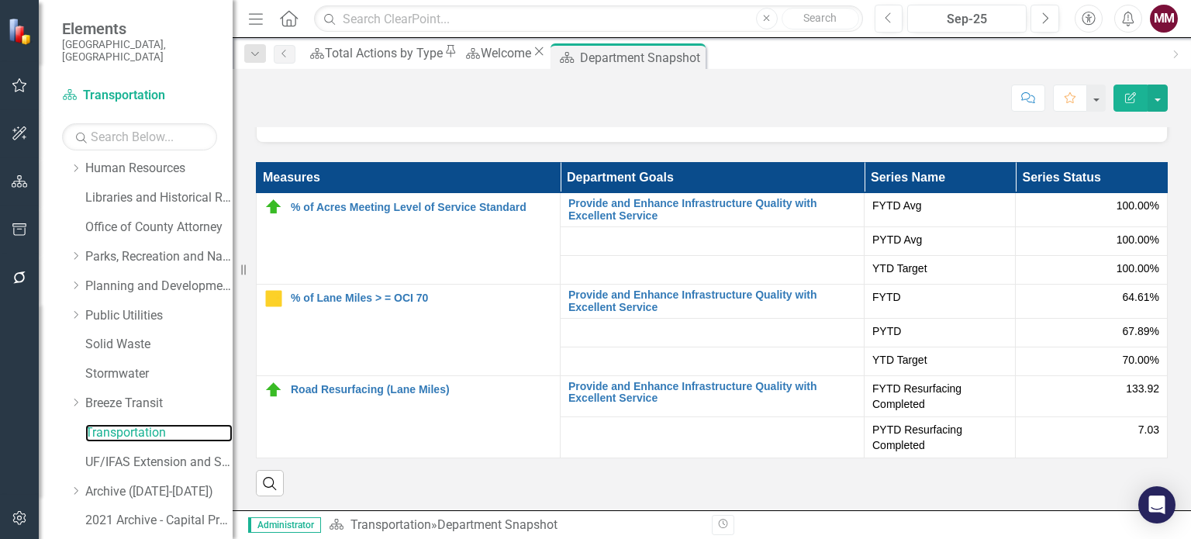
scroll to position [2341, 0]
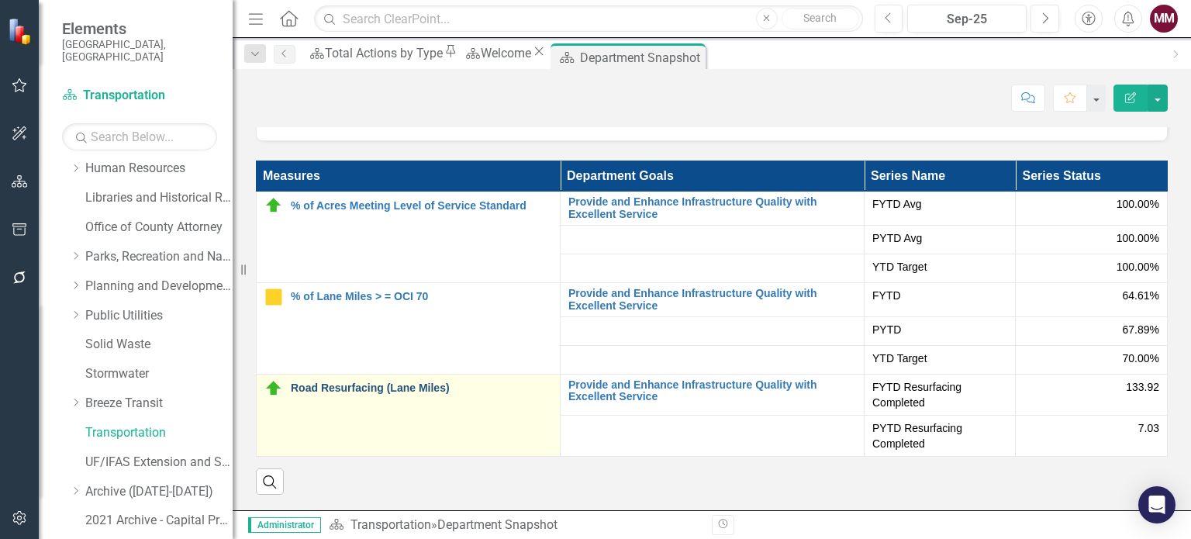
click at [401, 392] on link "Road Resurfacing (Lane Miles)" at bounding box center [421, 388] width 261 height 12
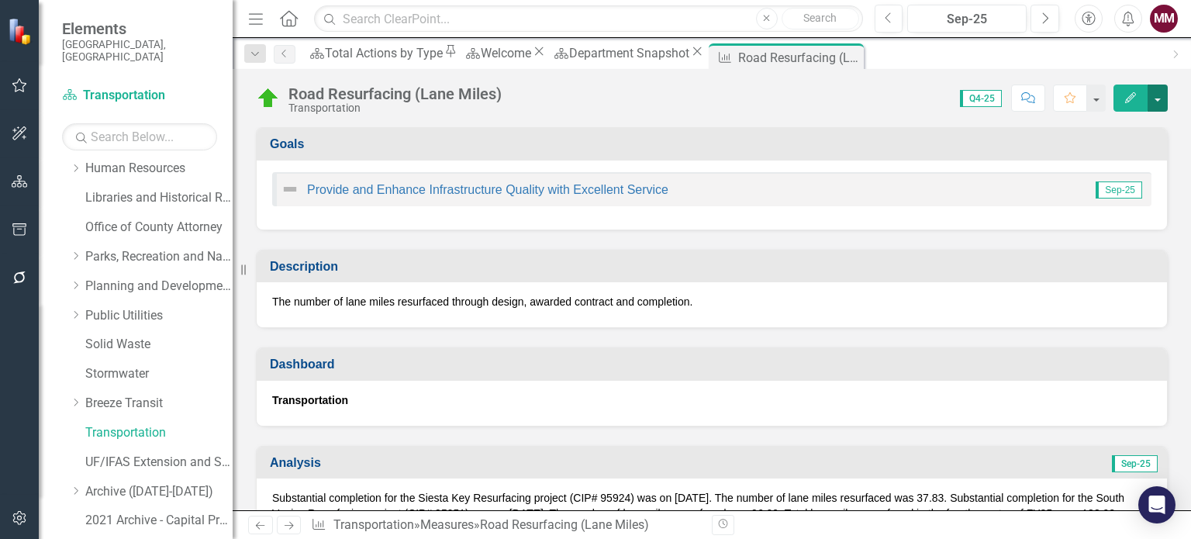
click at [1163, 98] on button "button" at bounding box center [1157, 98] width 20 height 27
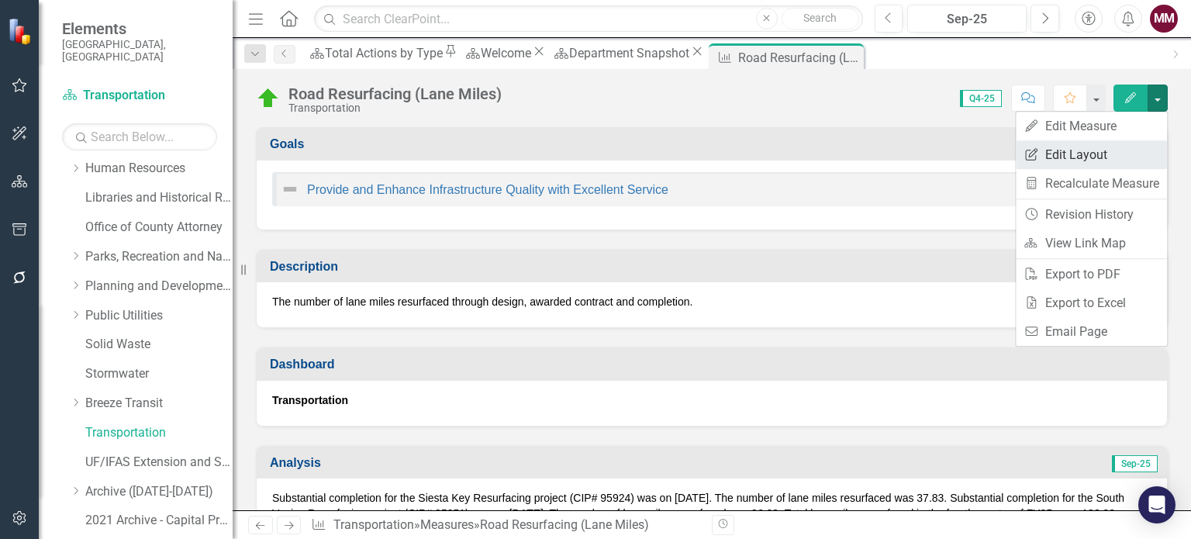
click at [1094, 157] on link "Edit Report Edit Layout" at bounding box center [1091, 154] width 151 height 29
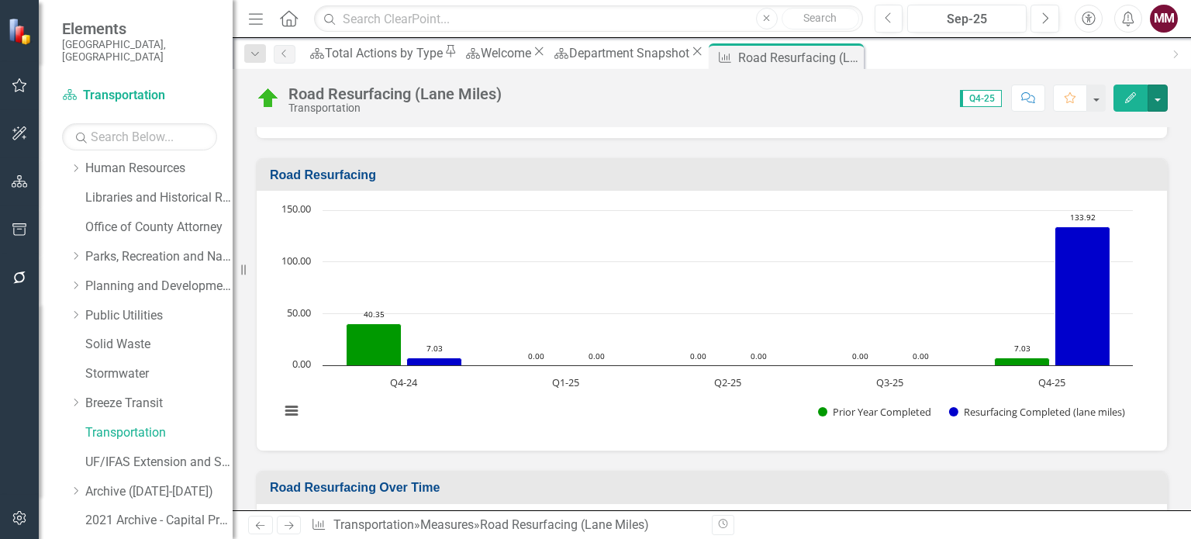
scroll to position [310, 0]
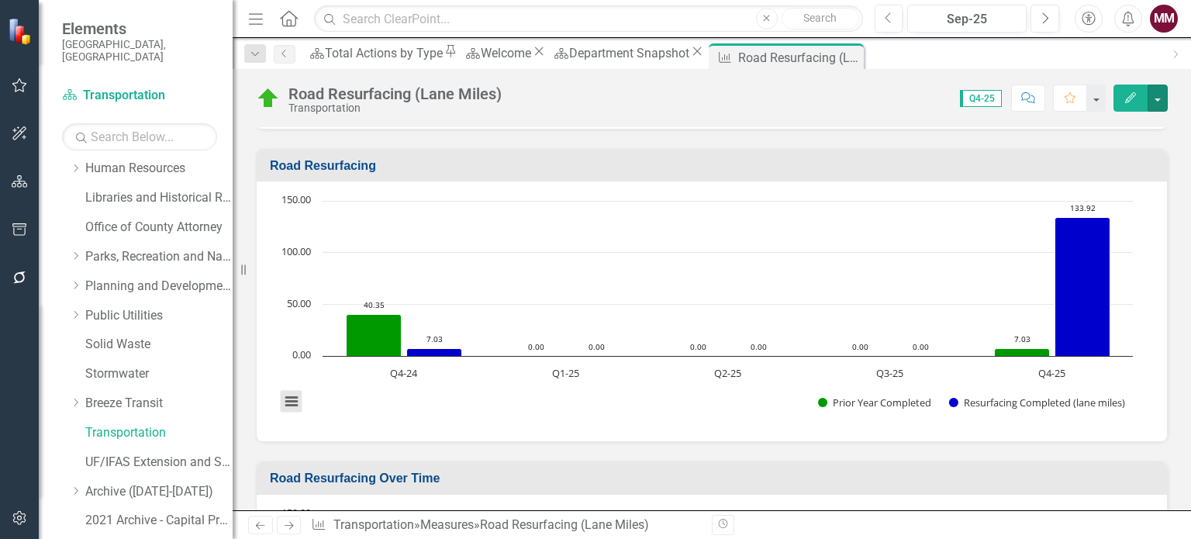
click at [295, 402] on button "View chart menu, Chart" at bounding box center [292, 402] width 22 height 22
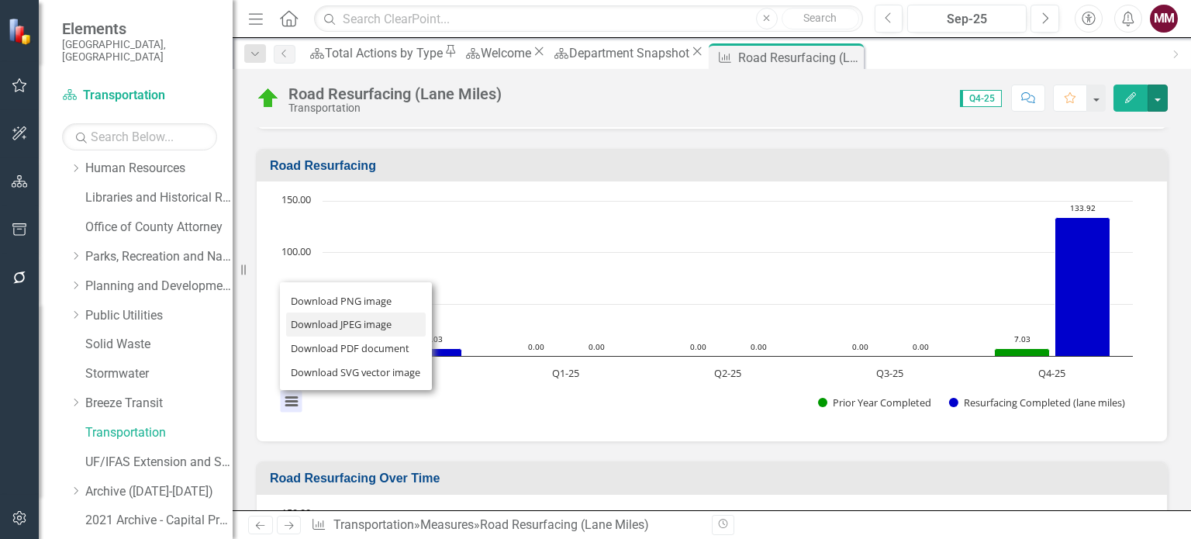
click at [323, 322] on li "Download JPEG image" at bounding box center [356, 324] width 140 height 24
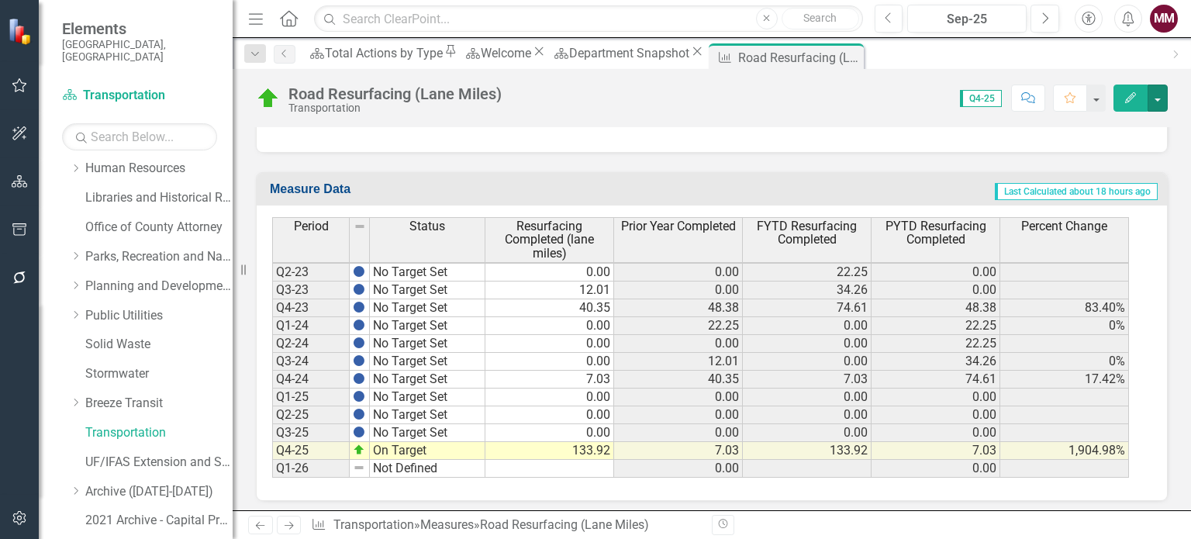
scroll to position [913, 0]
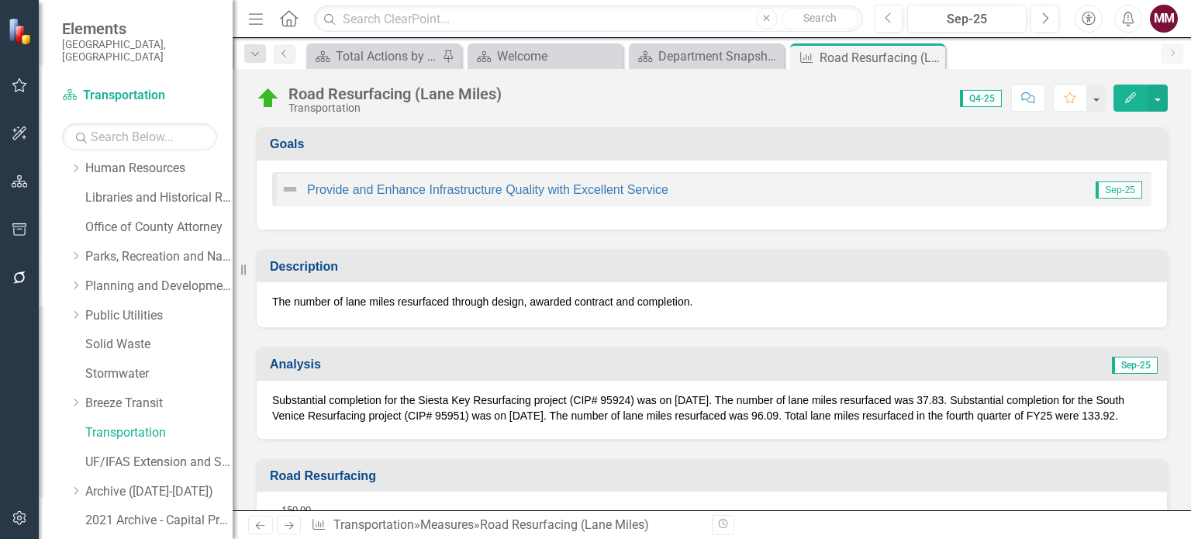
click at [642, 404] on p "Substantial completion for the Siesta Key Resurfacing project (CIP# 95924) was …" at bounding box center [711, 407] width 879 height 31
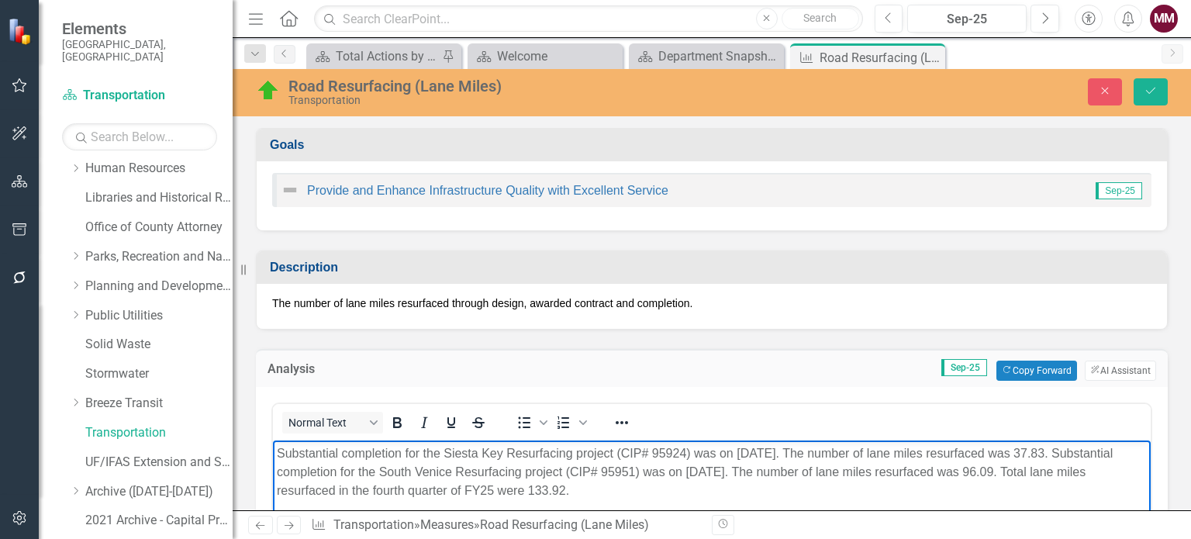
drag, startPoint x: 619, startPoint y: 495, endPoint x: 271, endPoint y: 447, distance: 351.4
copy p "Substantial completion for the Siesta Key Resurfacing project (CIP# 95924) was …"
drag, startPoint x: 1105, startPoint y: 90, endPoint x: 365, endPoint y: 193, distance: 746.8
click at [1105, 90] on icon "Close" at bounding box center [1105, 90] width 14 height 11
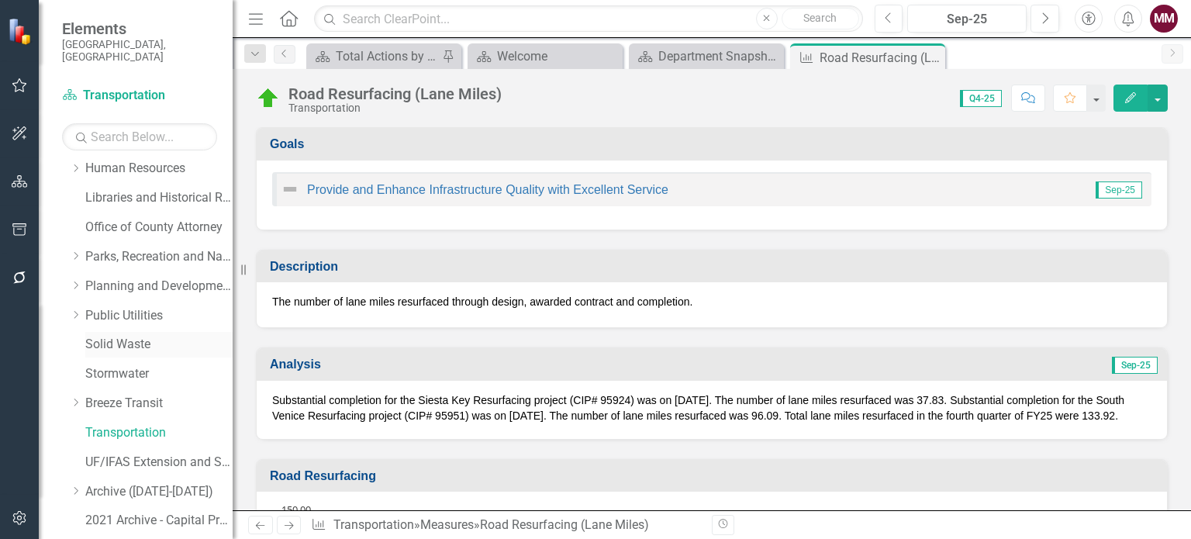
click at [95, 336] on link "Solid Waste" at bounding box center [158, 345] width 147 height 18
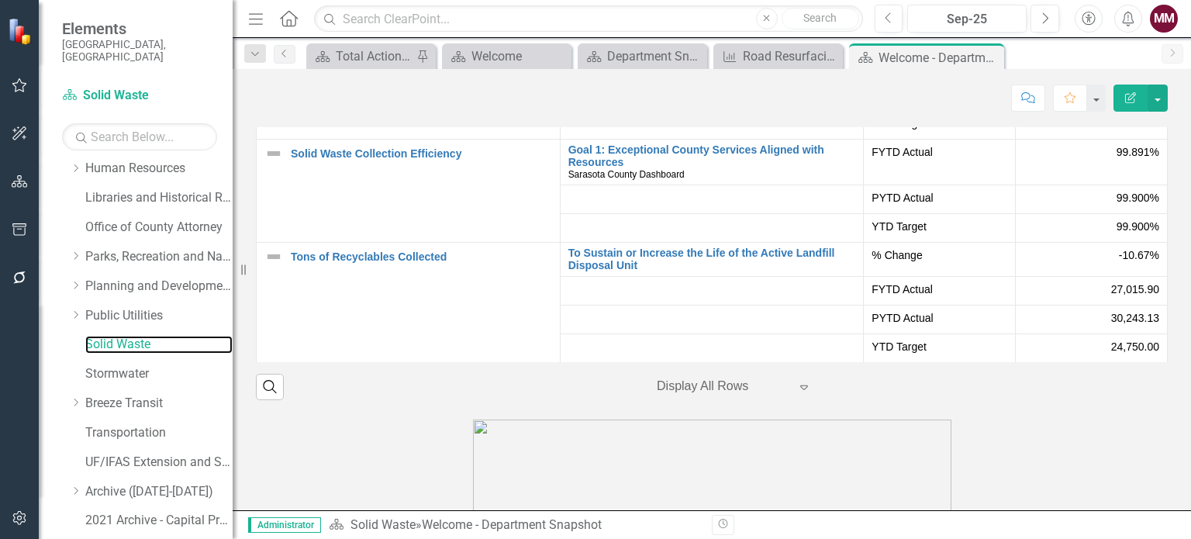
scroll to position [2603, 0]
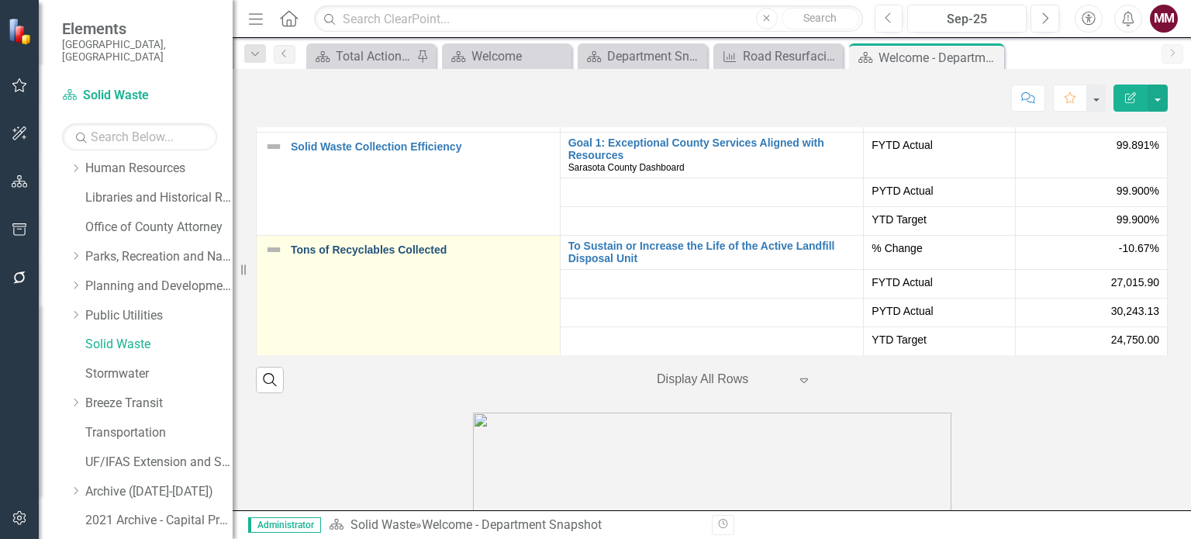
click at [333, 256] on link "Tons of Recyclables Collected" at bounding box center [421, 250] width 261 height 12
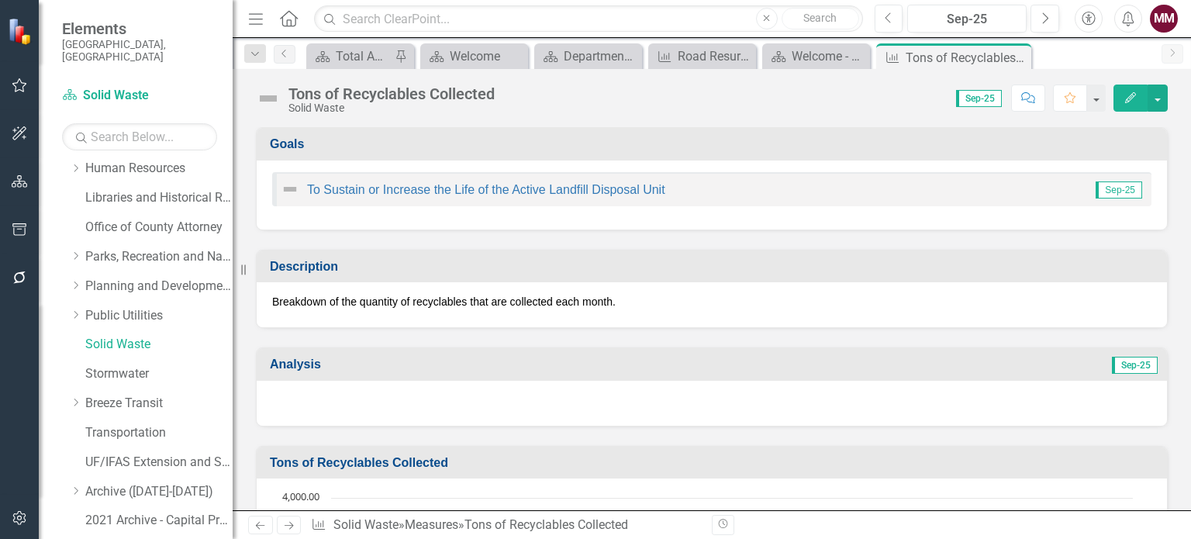
scroll to position [310, 0]
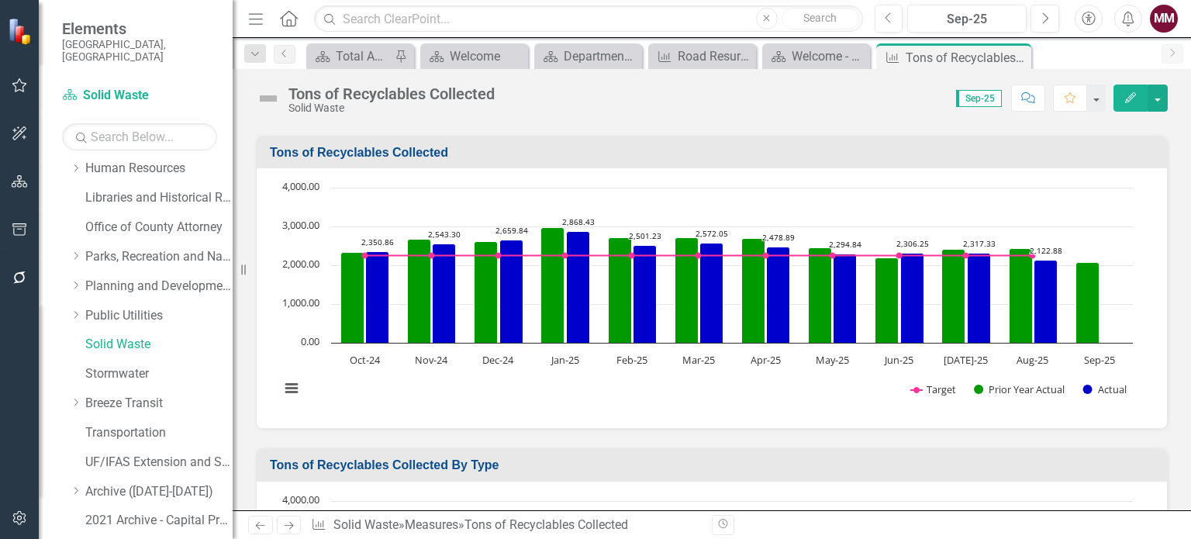
click at [648, 385] on rect "Interactive chart" at bounding box center [706, 296] width 868 height 233
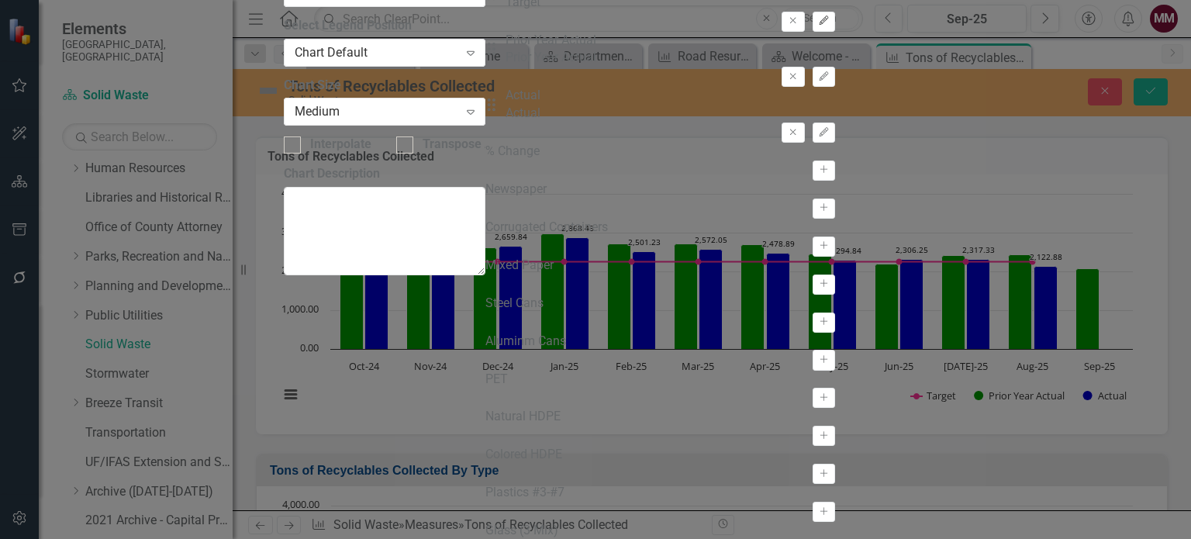
click at [818, 26] on icon "Edit" at bounding box center [824, 20] width 12 height 9
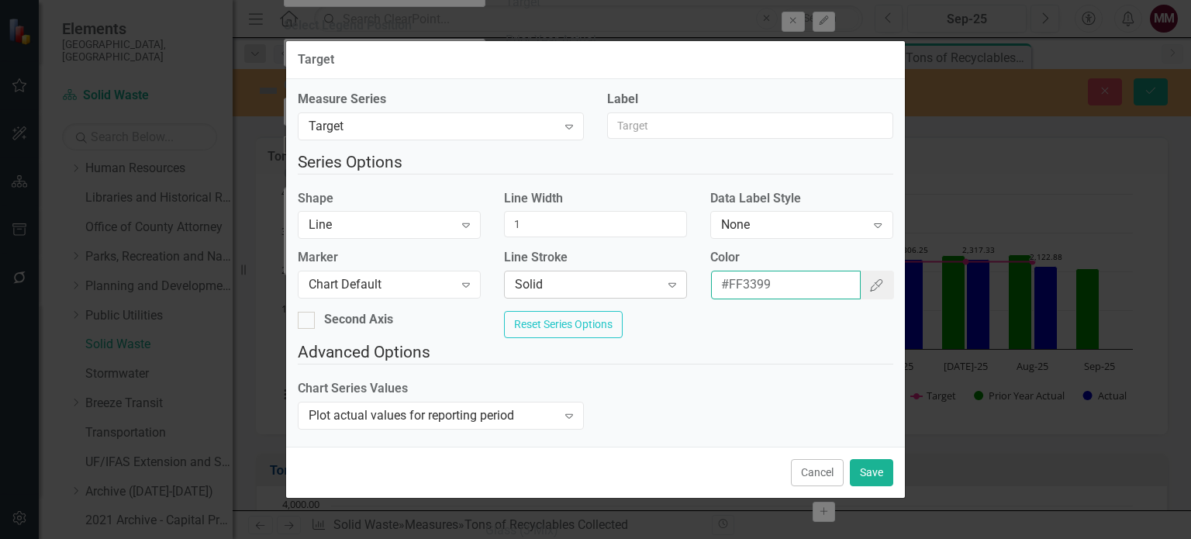
drag, startPoint x: 764, startPoint y: 289, endPoint x: 625, endPoint y: 294, distance: 139.6
click at [624, 294] on div "Marker Chart Default Expand Line Stroke Solid Expand Color #FF3399 Color Picker" at bounding box center [595, 280] width 619 height 62
paste input "CC0000"
type input "#CC0000"
click at [884, 464] on button "Save" at bounding box center [871, 472] width 43 height 27
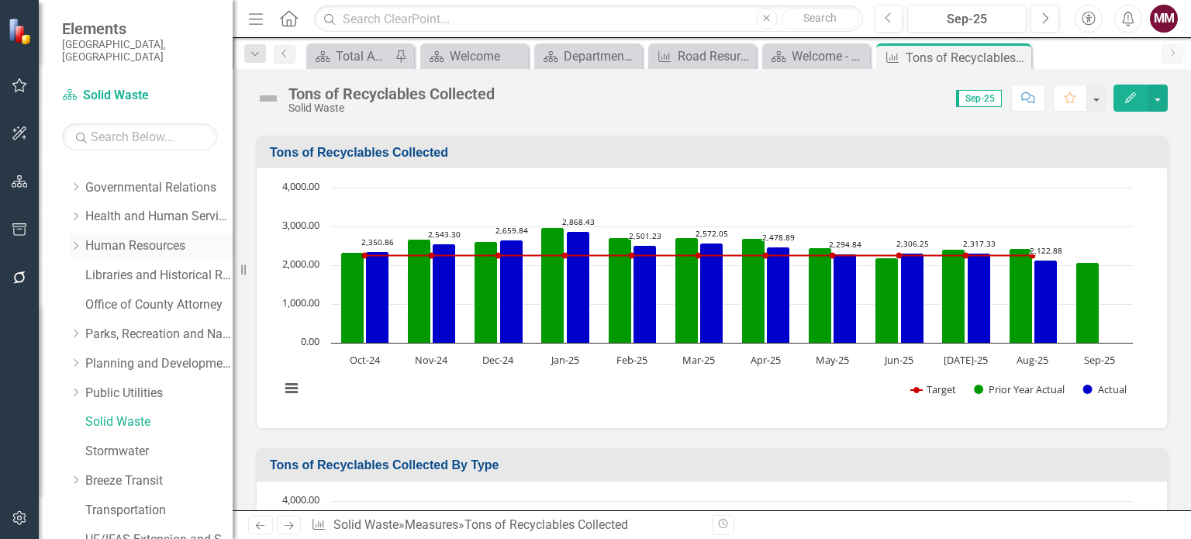
click at [126, 237] on link "Human Resources" at bounding box center [158, 246] width 147 height 18
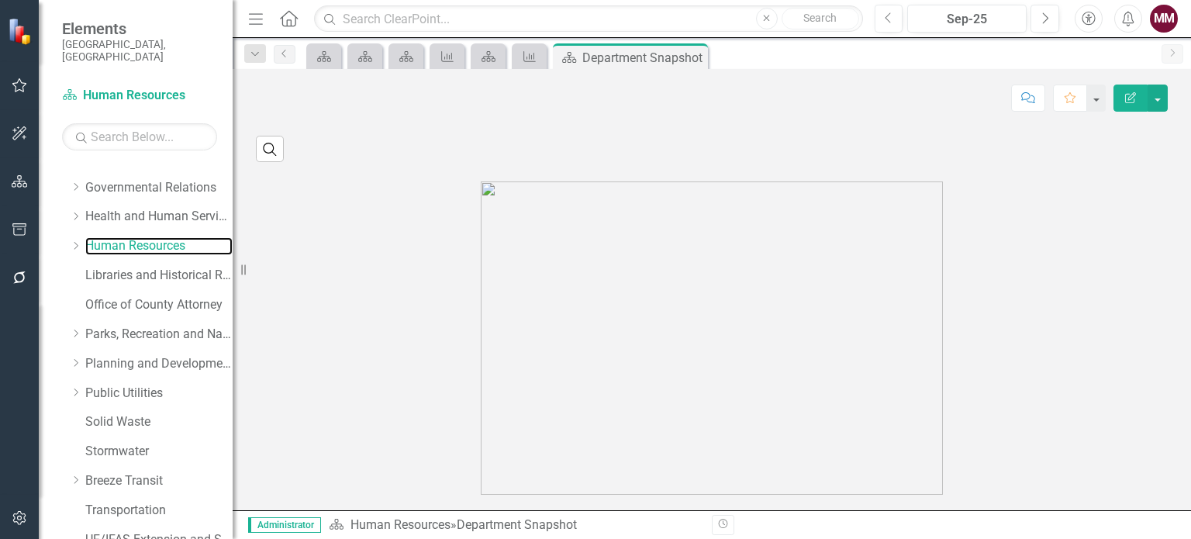
scroll to position [2559, 0]
click at [301, 47] on link "Hires" at bounding box center [421, 42] width 261 height 12
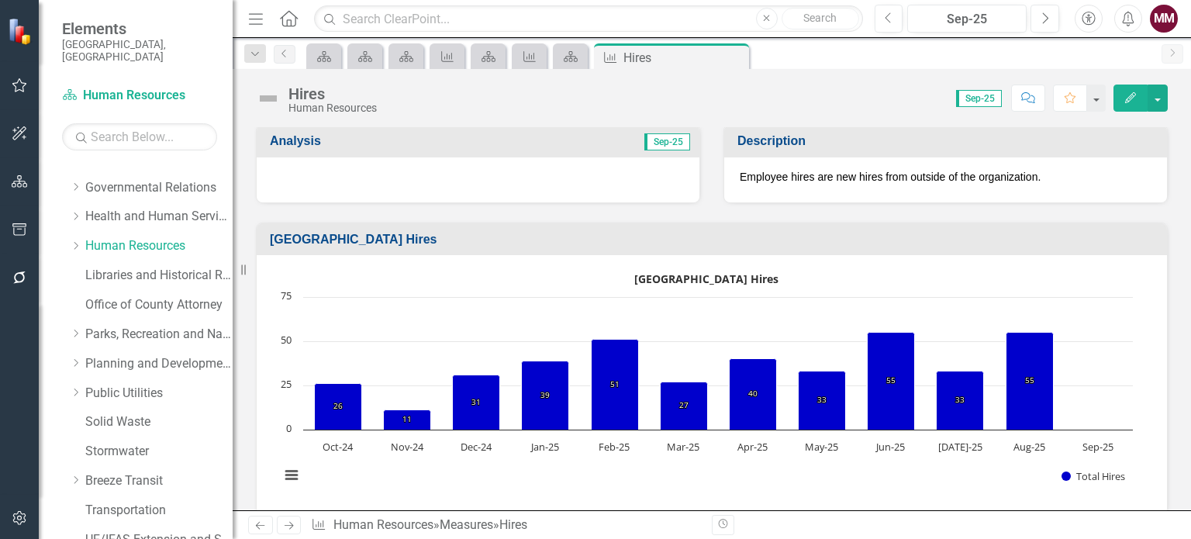
scroll to position [388, 0]
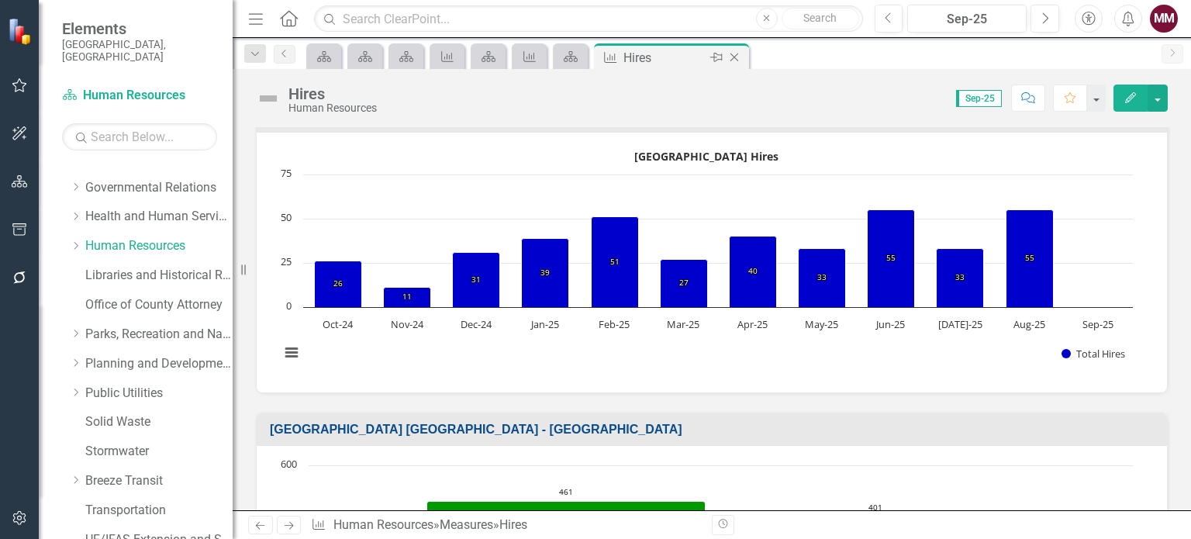
click at [730, 60] on icon at bounding box center [734, 57] width 9 height 9
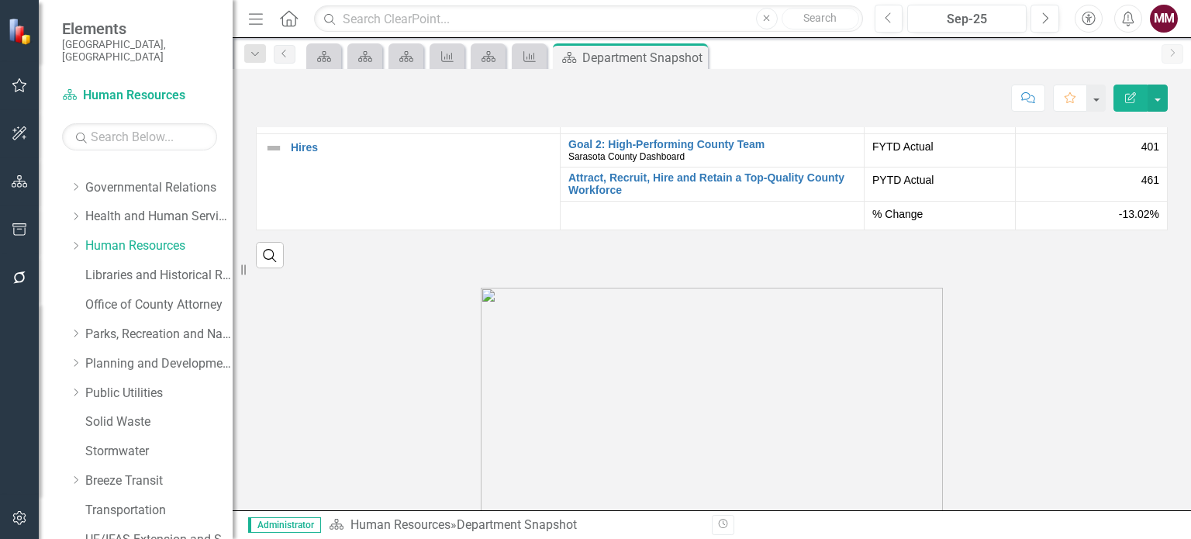
scroll to position [2326, 0]
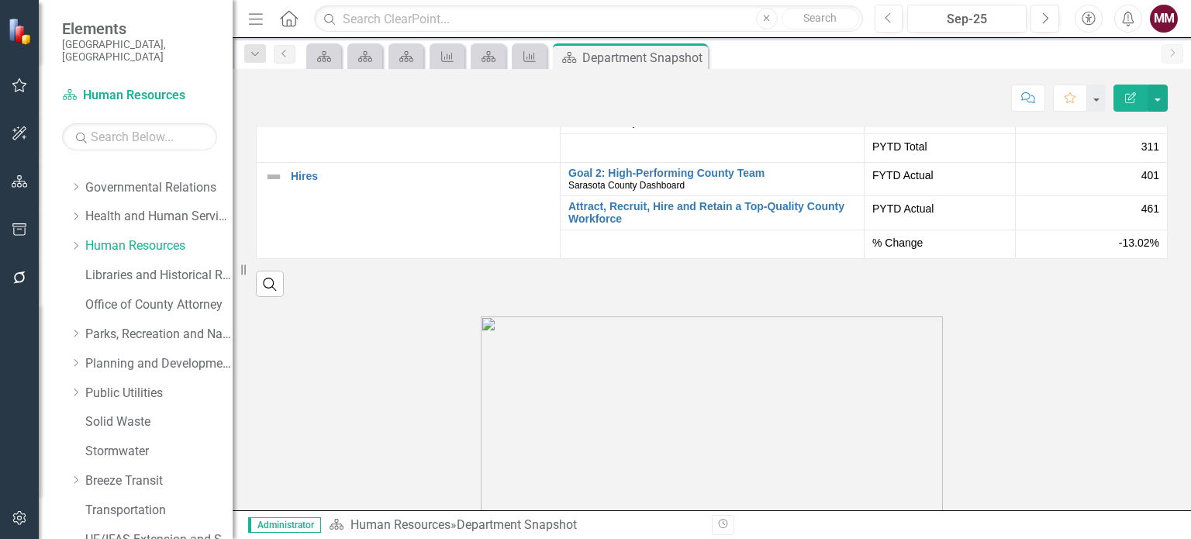
click at [309, 18] on link "% of Turnover" at bounding box center [421, 12] width 261 height 12
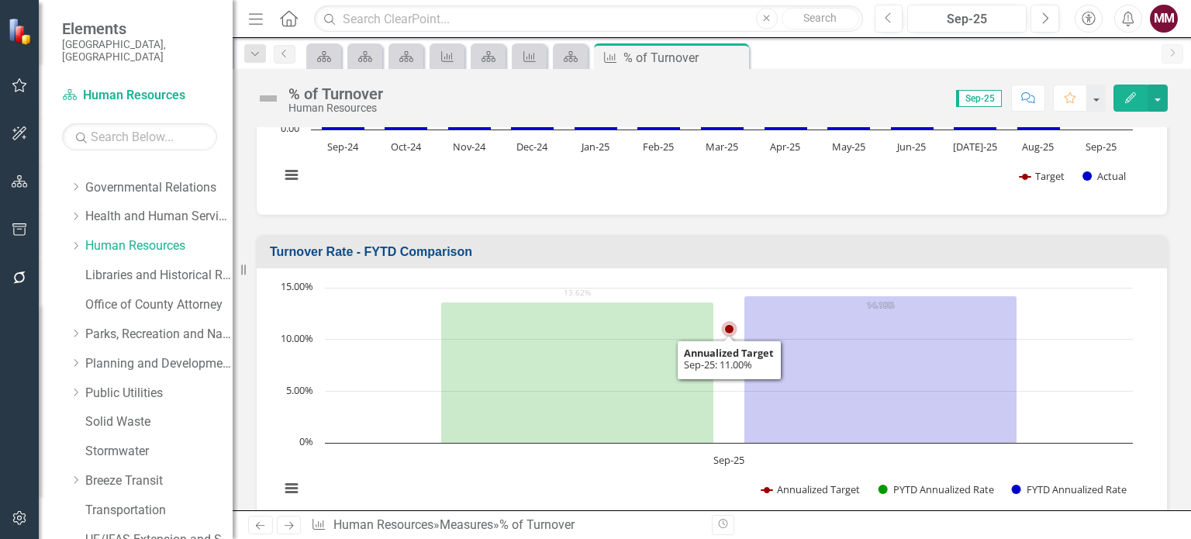
scroll to position [465, 0]
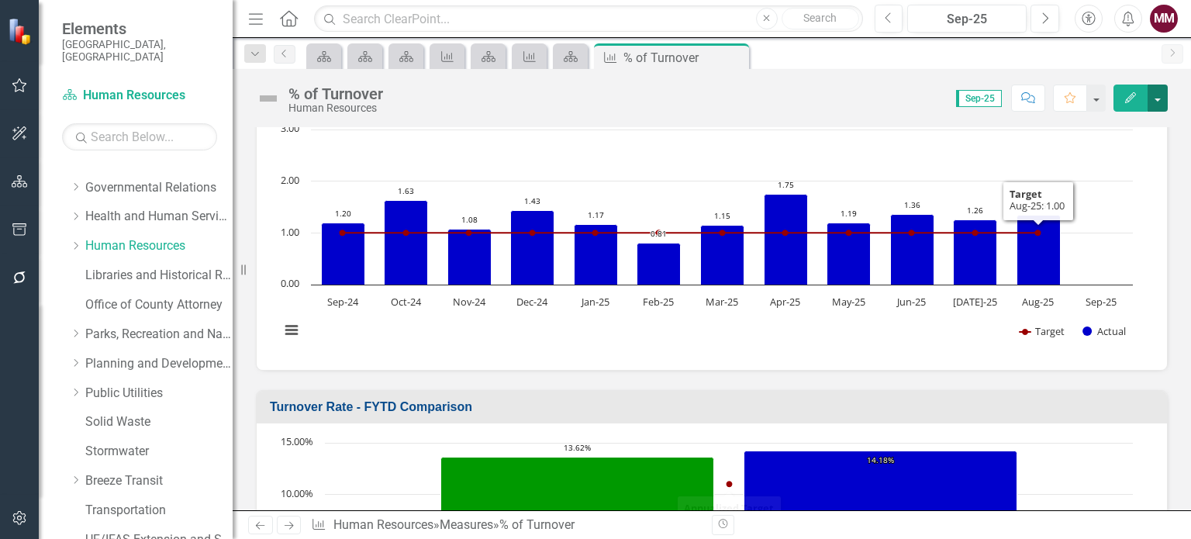
click at [1159, 102] on button "button" at bounding box center [1157, 98] width 20 height 27
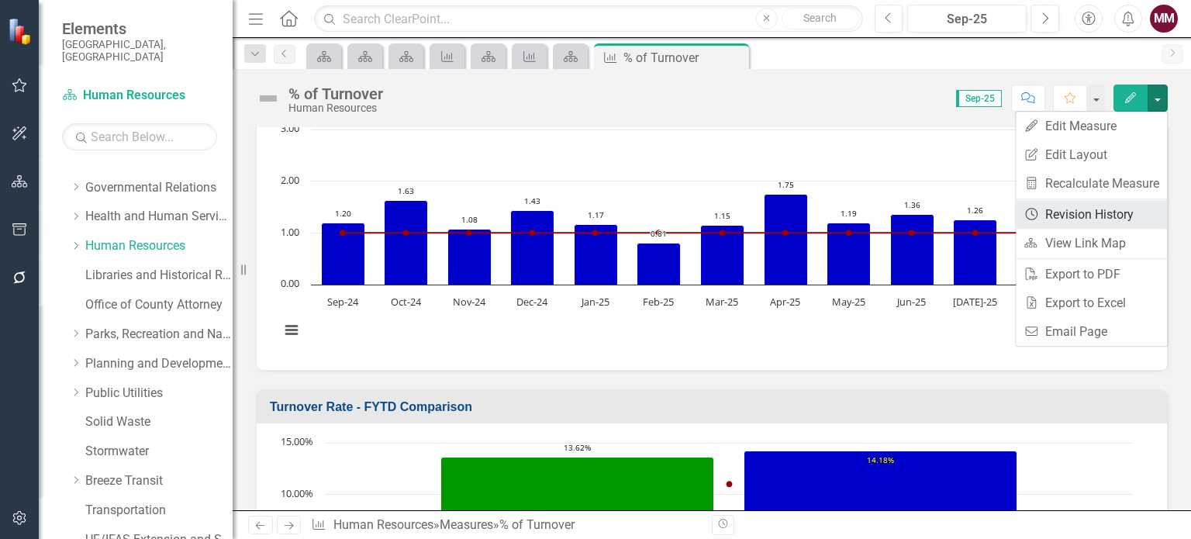
click at [1082, 210] on link "Revision History Revision History" at bounding box center [1091, 214] width 151 height 29
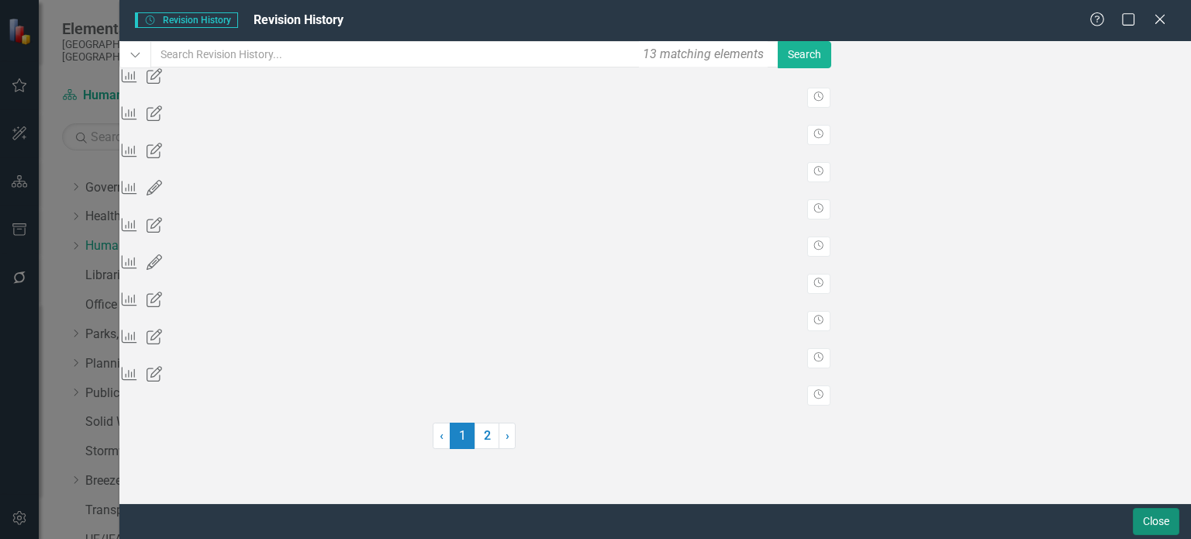
click at [1144, 524] on button "Close" at bounding box center [1156, 521] width 47 height 27
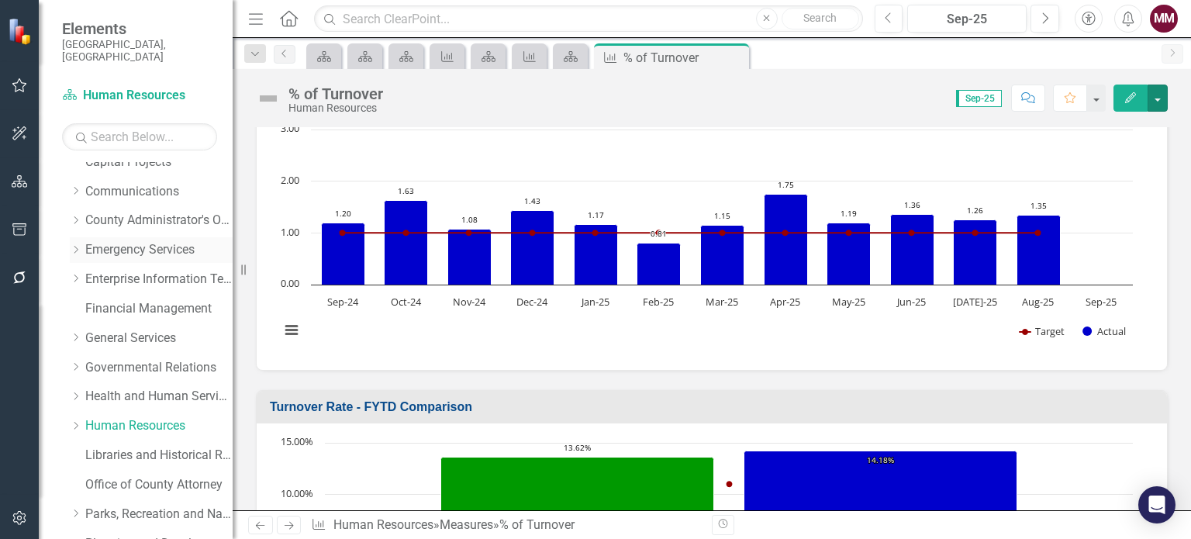
scroll to position [0, 0]
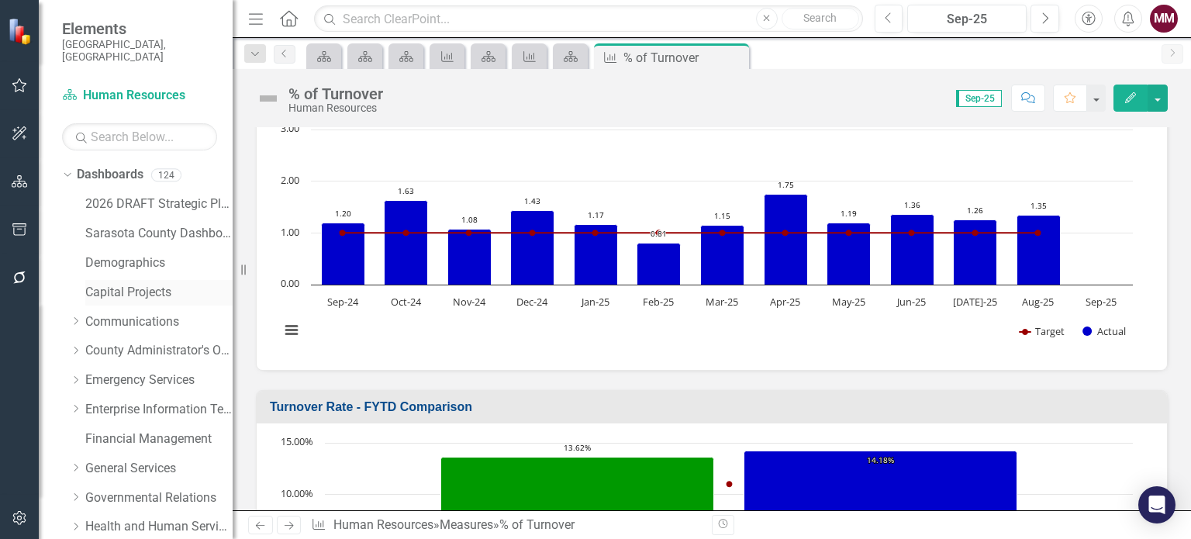
click at [136, 284] on link "Capital Projects" at bounding box center [158, 293] width 147 height 18
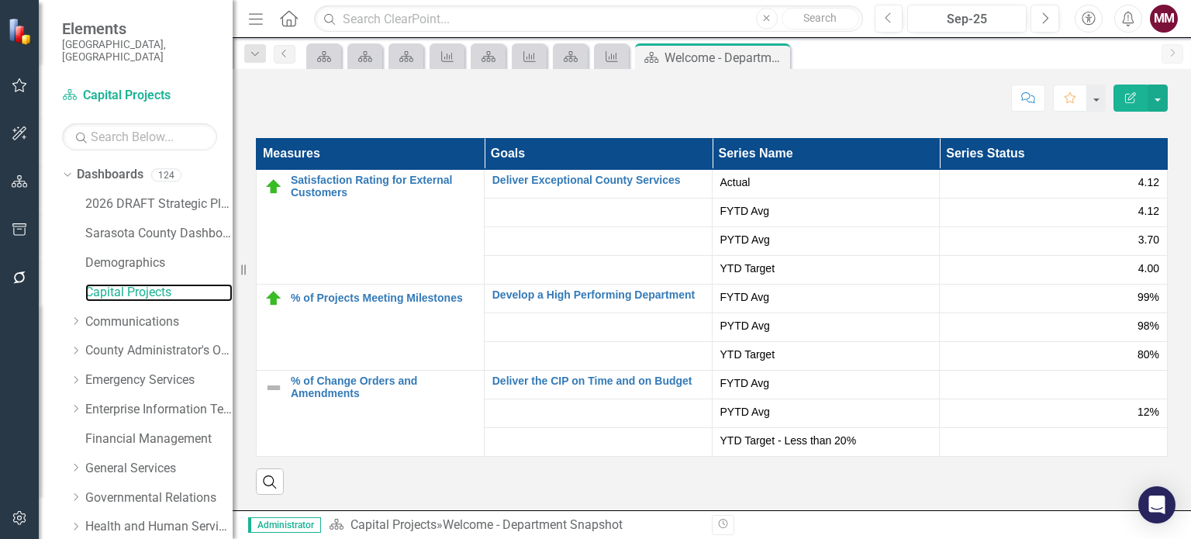
scroll to position [2363, 0]
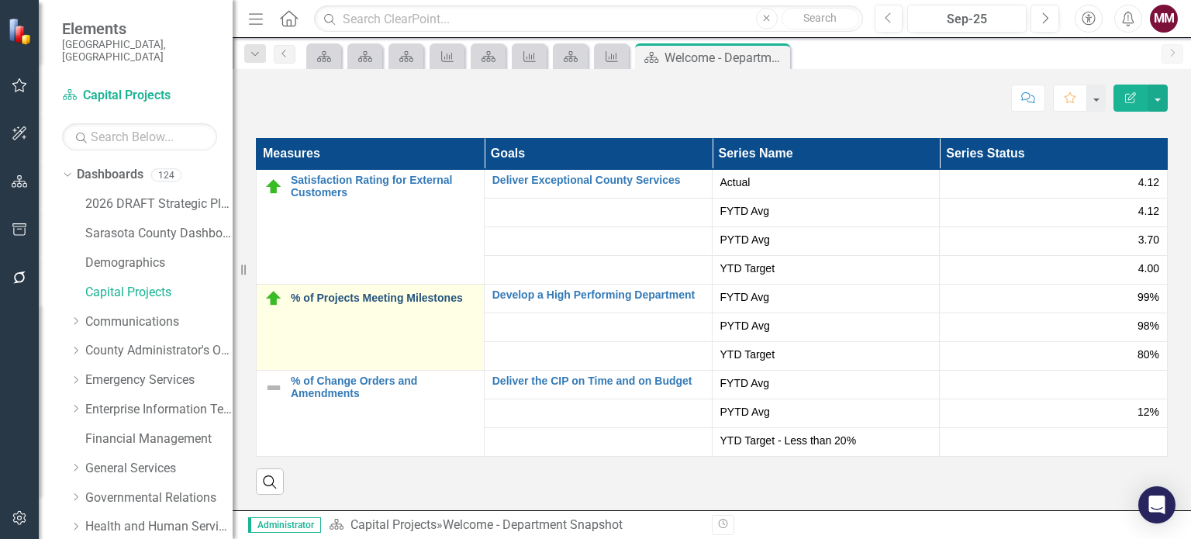
click at [421, 302] on link "% of Projects Meeting Milestones" at bounding box center [383, 298] width 185 height 12
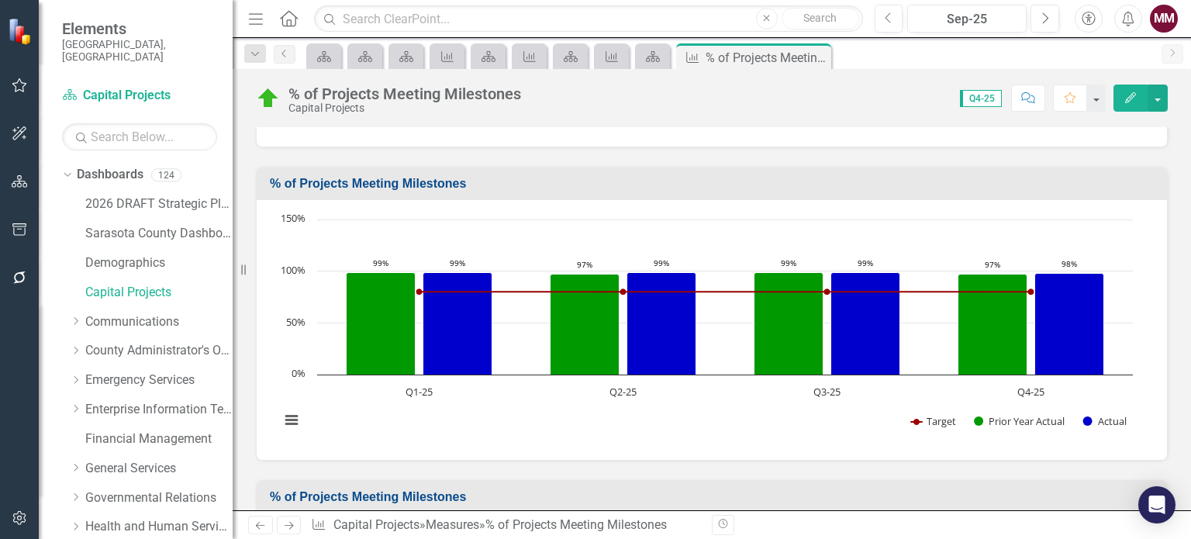
scroll to position [543, 0]
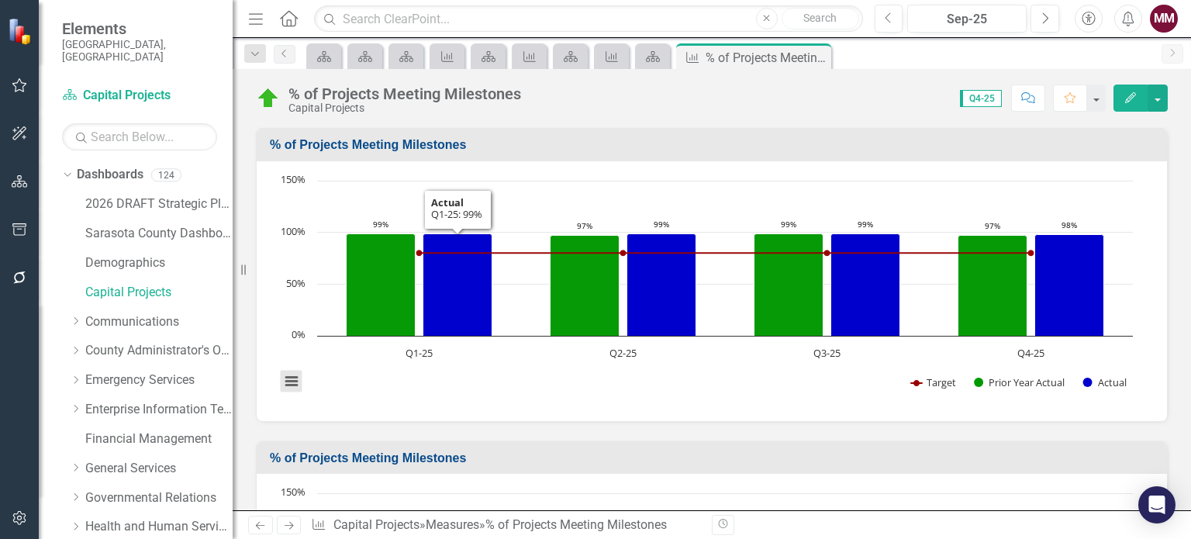
click at [298, 371] on button "View chart menu, Chart" at bounding box center [292, 382] width 22 height 22
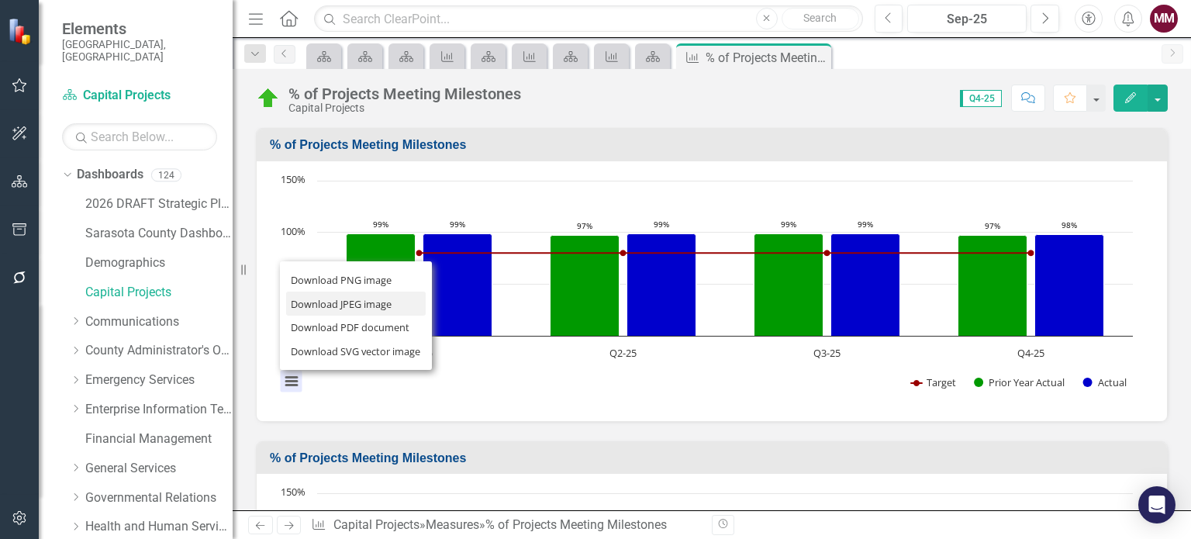
click at [323, 301] on li "Download JPEG image" at bounding box center [356, 304] width 140 height 24
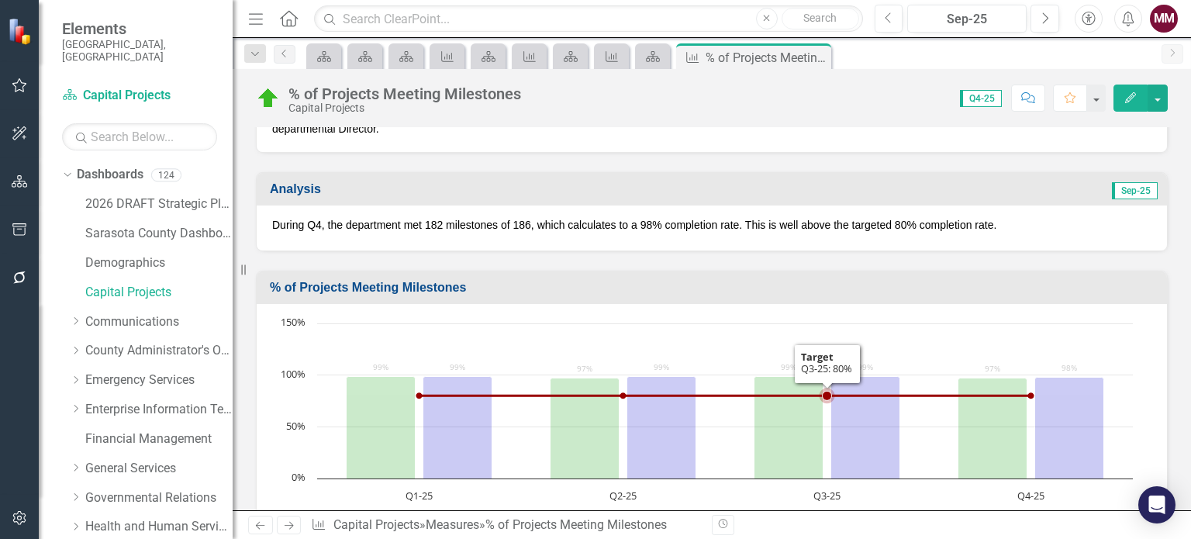
scroll to position [400, 0]
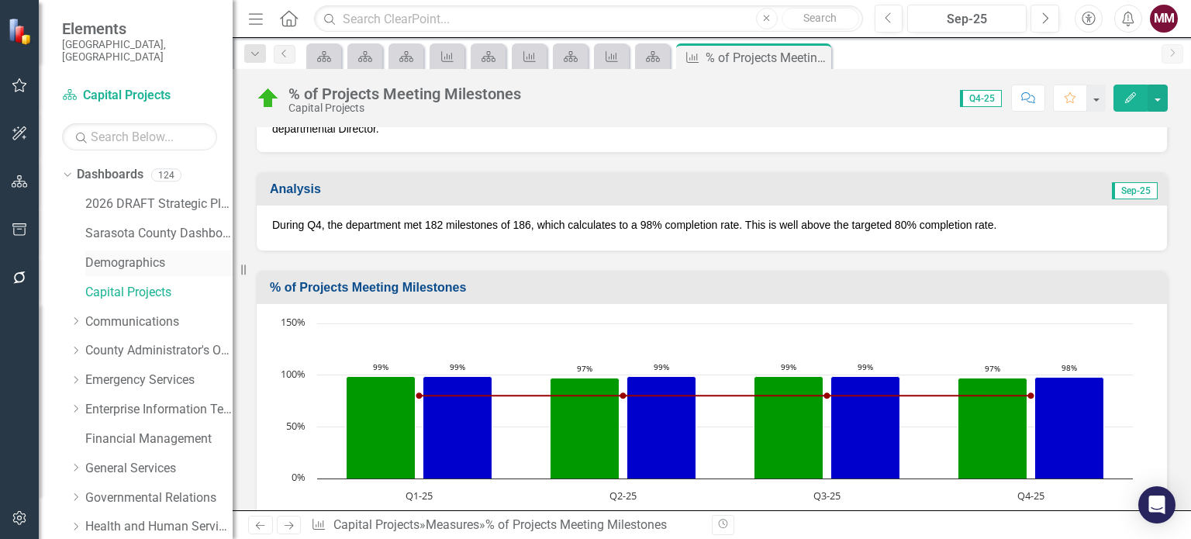
click at [116, 254] on link "Demographics" at bounding box center [158, 263] width 147 height 18
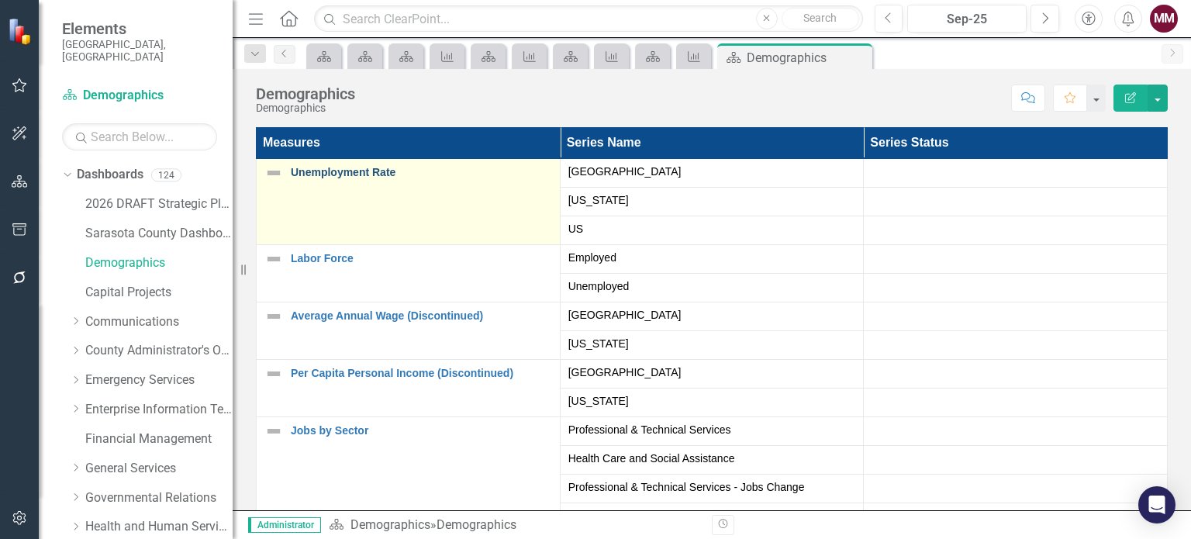
click at [343, 173] on link "Unemployment Rate" at bounding box center [421, 173] width 261 height 12
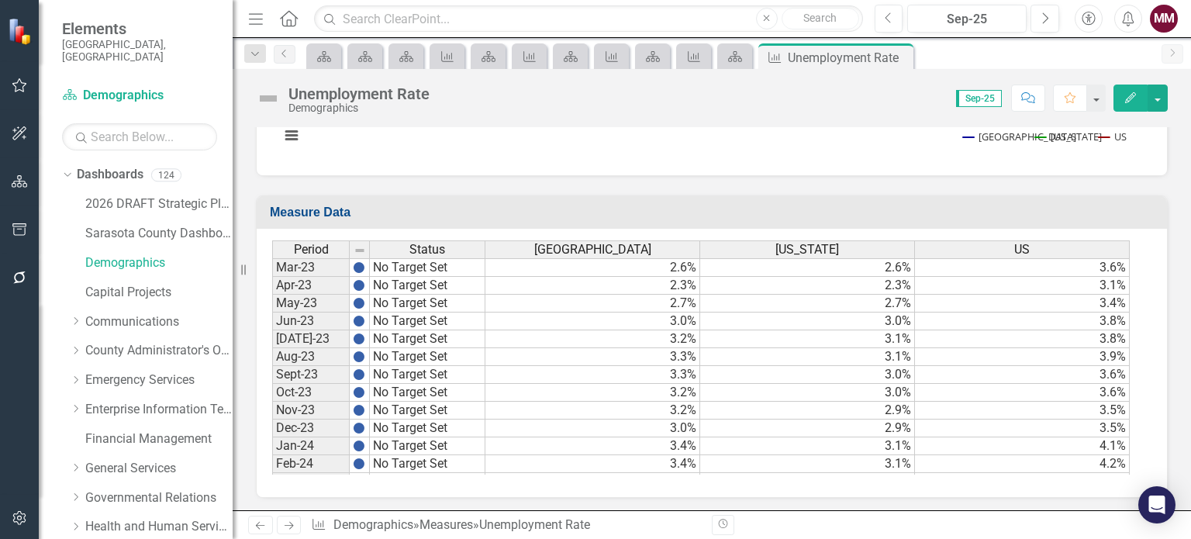
scroll to position [2403, 0]
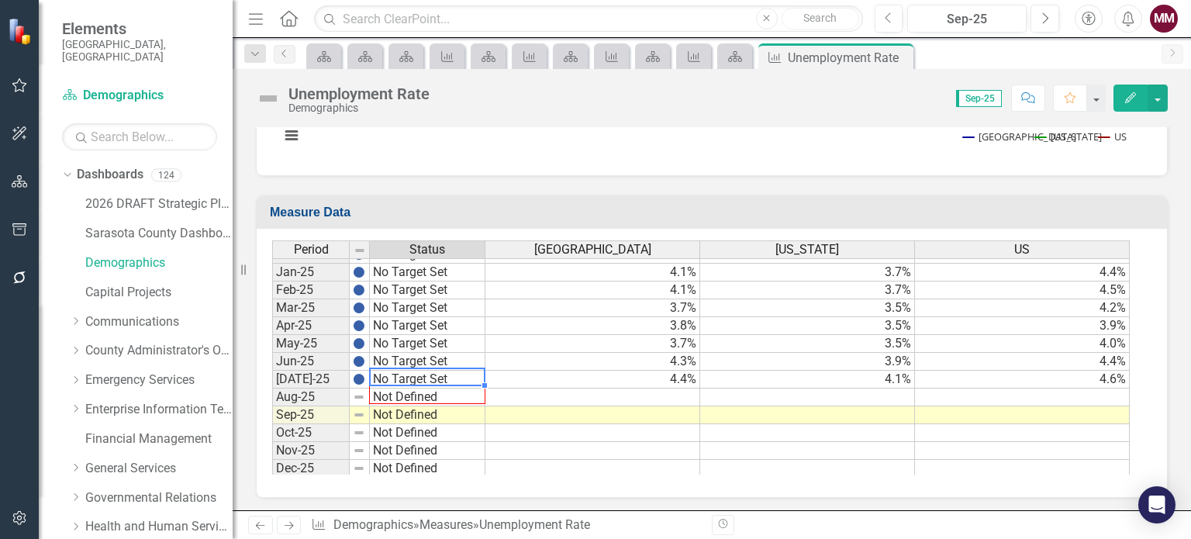
drag, startPoint x: 486, startPoint y: 382, endPoint x: 484, endPoint y: 399, distance: 17.2
click at [272, 478] on div at bounding box center [272, 478] width 0 height 0
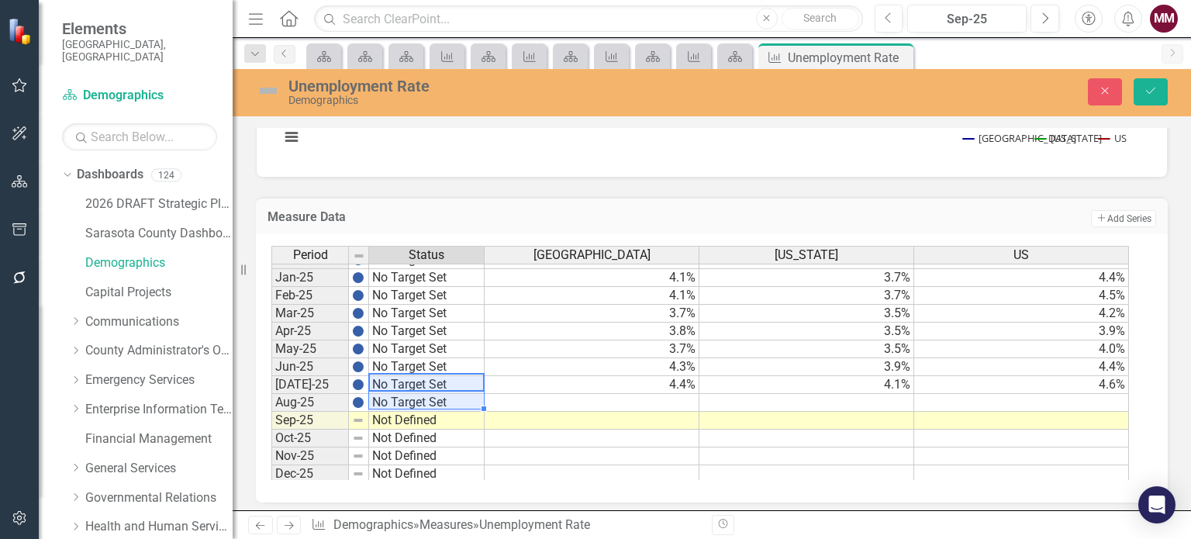
type textarea "No Target Set"
click at [637, 400] on td at bounding box center [592, 403] width 215 height 18
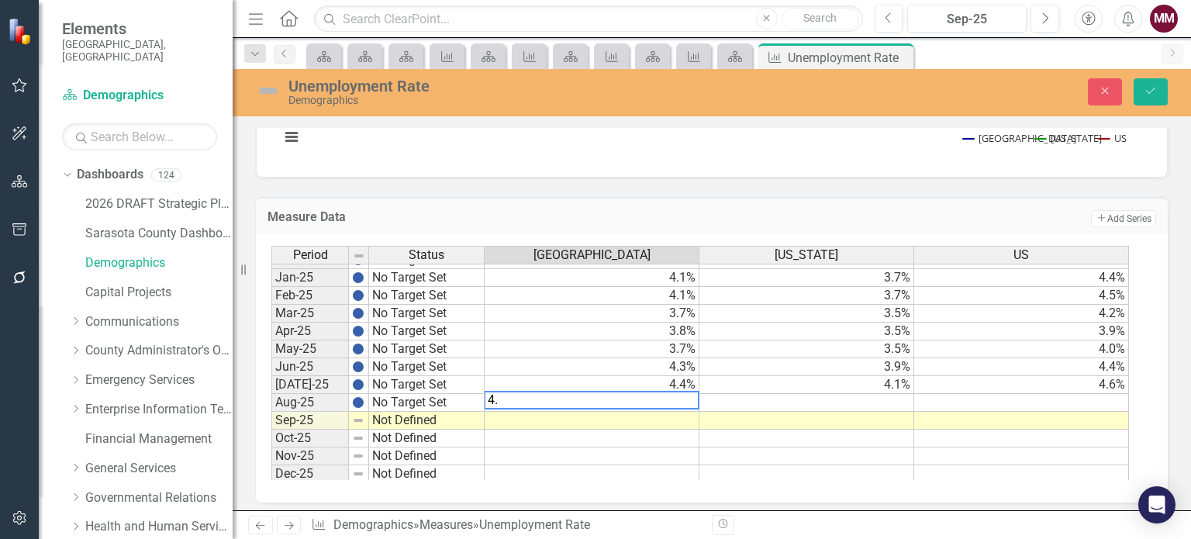
type textarea "4.8"
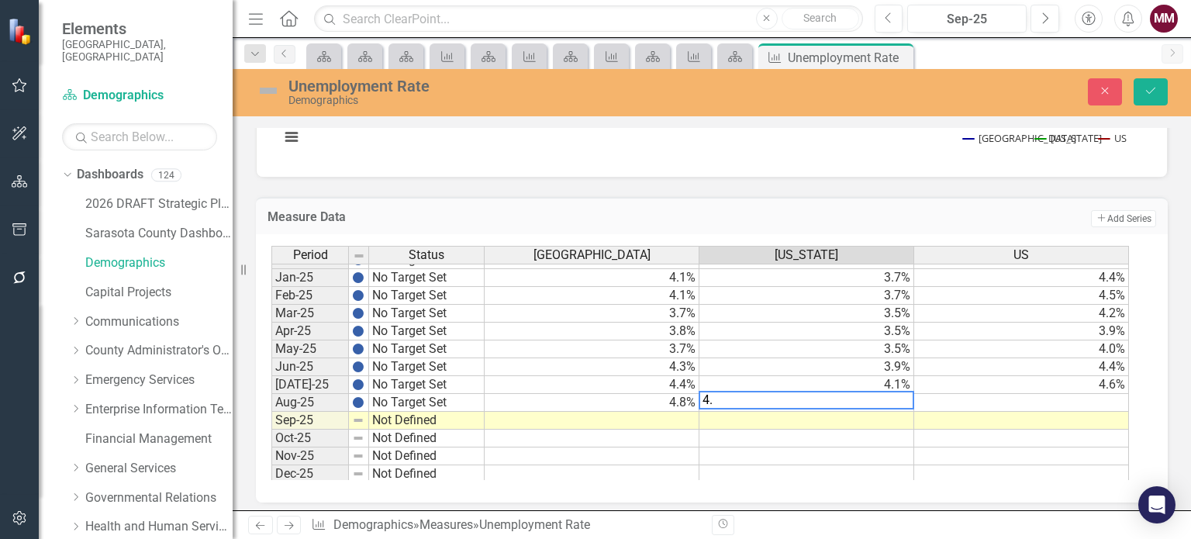
type textarea "4.4"
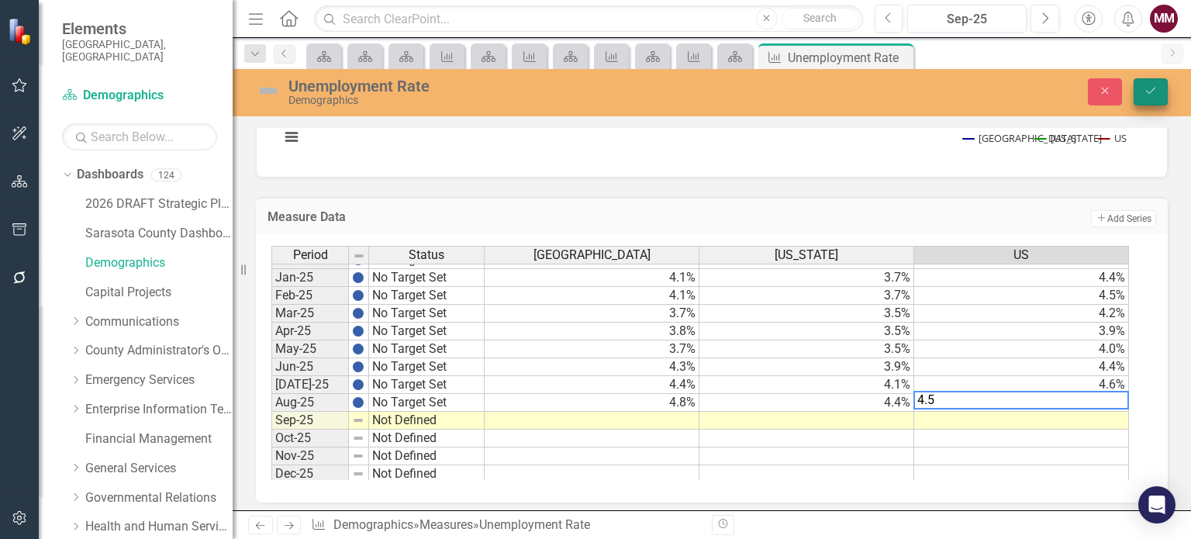
type textarea "4.5"
click at [1141, 98] on button "Save" at bounding box center [1151, 91] width 34 height 27
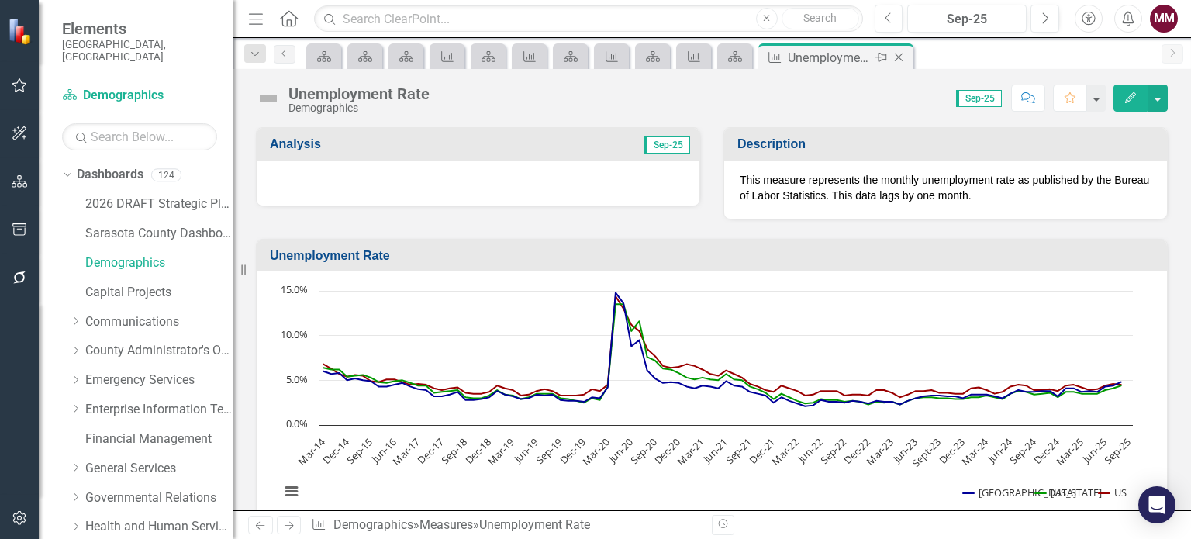
click at [902, 58] on icon "Close" at bounding box center [899, 57] width 16 height 12
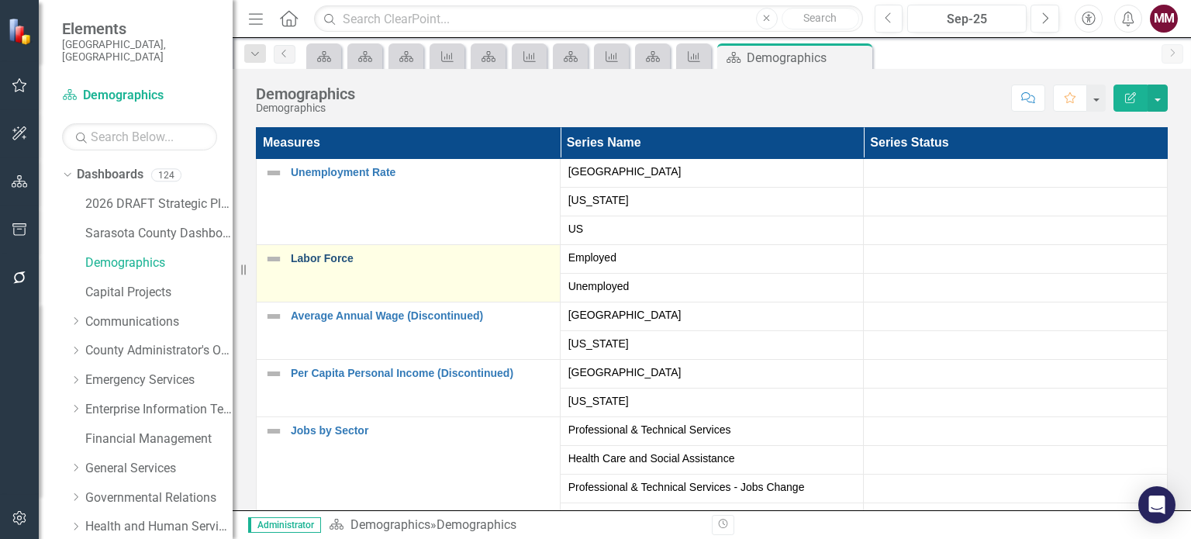
click at [312, 257] on link "Labor Force" at bounding box center [421, 259] width 261 height 12
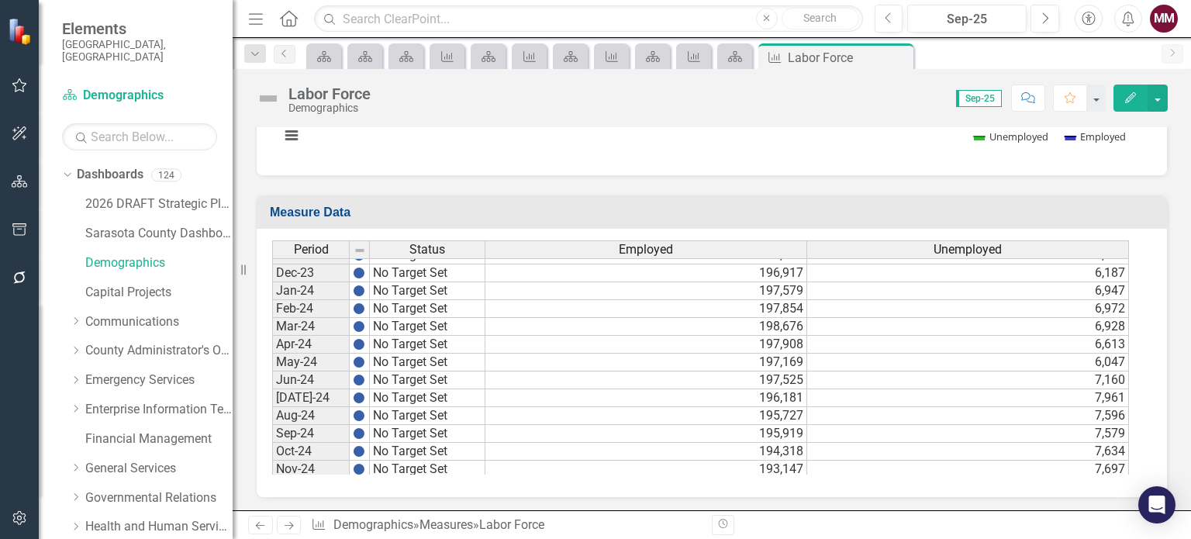
scroll to position [2407, 0]
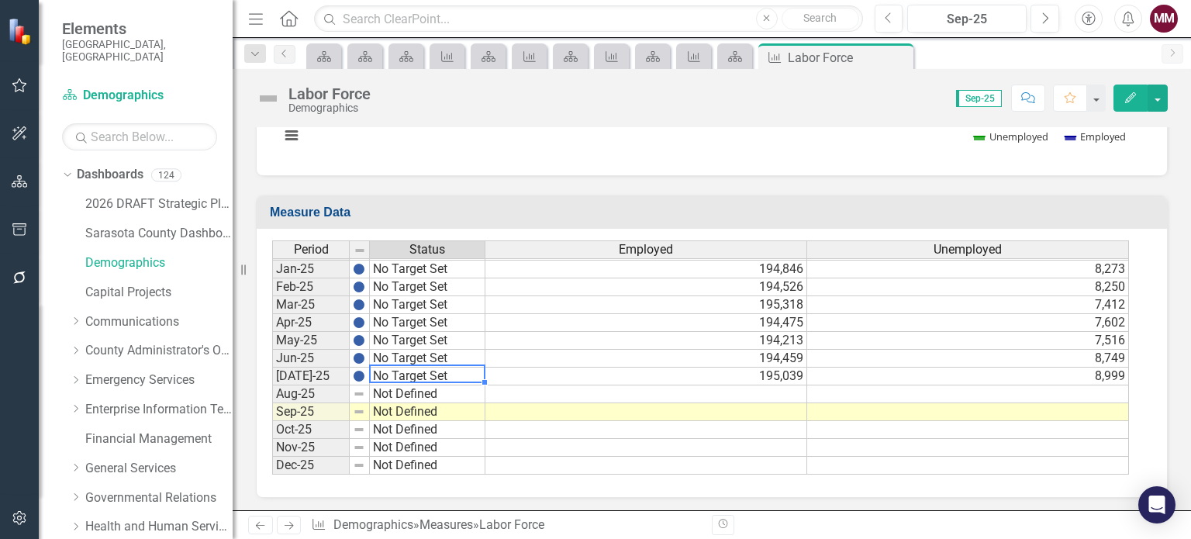
click at [454, 368] on tbody "Dec-23 No Target Set Jan-24 No Target Set Feb-24 No Target Set Mar-24 No Target…" at bounding box center [378, 251] width 213 height 447
drag, startPoint x: 482, startPoint y: 377, endPoint x: 484, endPoint y: 396, distance: 19.4
click at [272, 474] on div at bounding box center [272, 474] width 0 height 0
type textarea "No Target Set"
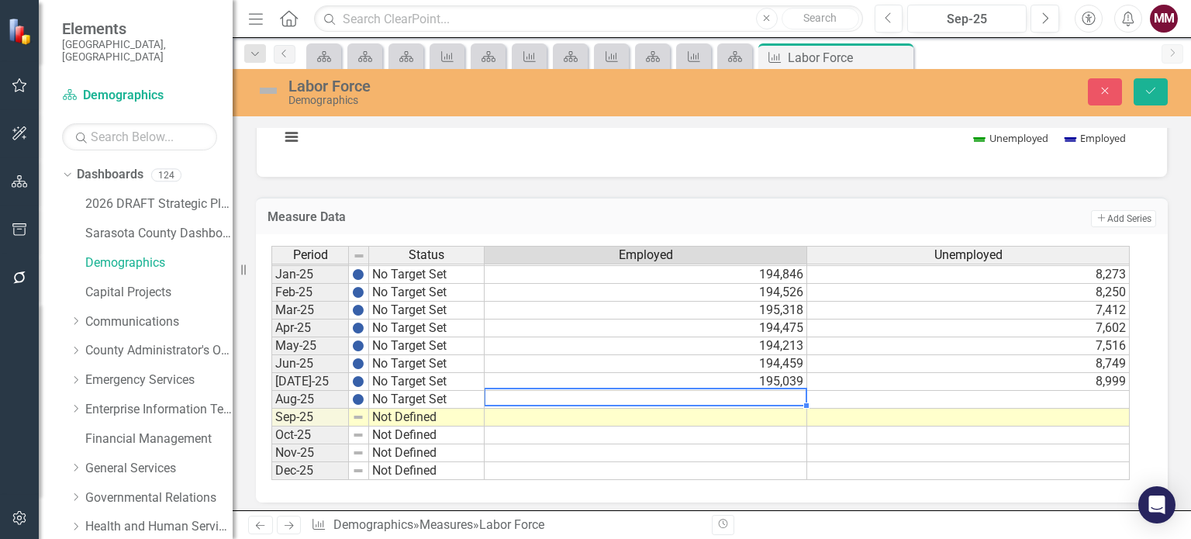
click at [592, 395] on td at bounding box center [646, 400] width 323 height 18
click at [782, 391] on td at bounding box center [646, 400] width 323 height 18
click at [797, 393] on td at bounding box center [646, 400] width 323 height 18
click at [782, 395] on td at bounding box center [646, 400] width 323 height 18
type textarea "194774"
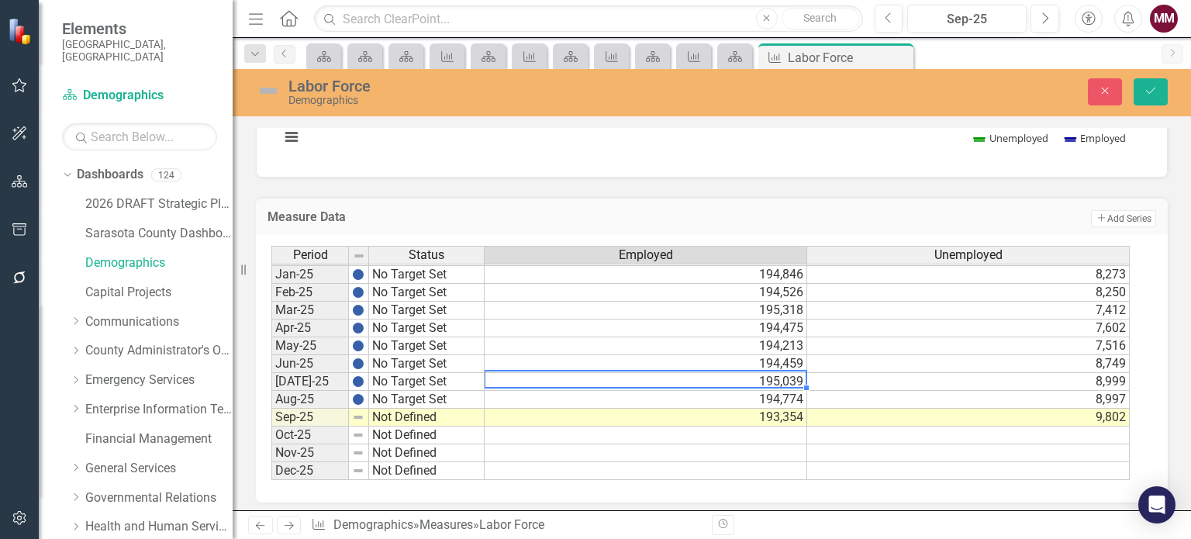
click at [775, 374] on td "195,039" at bounding box center [646, 382] width 323 height 18
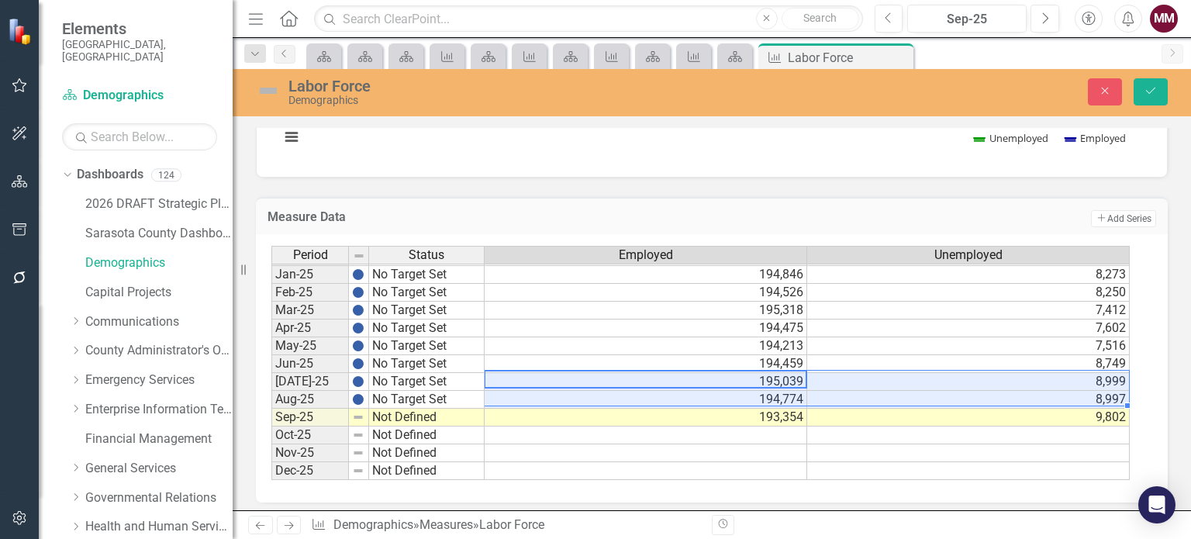
drag, startPoint x: 775, startPoint y: 374, endPoint x: 947, endPoint y: 392, distance: 173.7
click at [947, 392] on tbody "Dec-23 No Target Set 196,917 6,187 Jan-24 No Target Set 197,579 6,947 Feb-24 No…" at bounding box center [700, 256] width 858 height 447
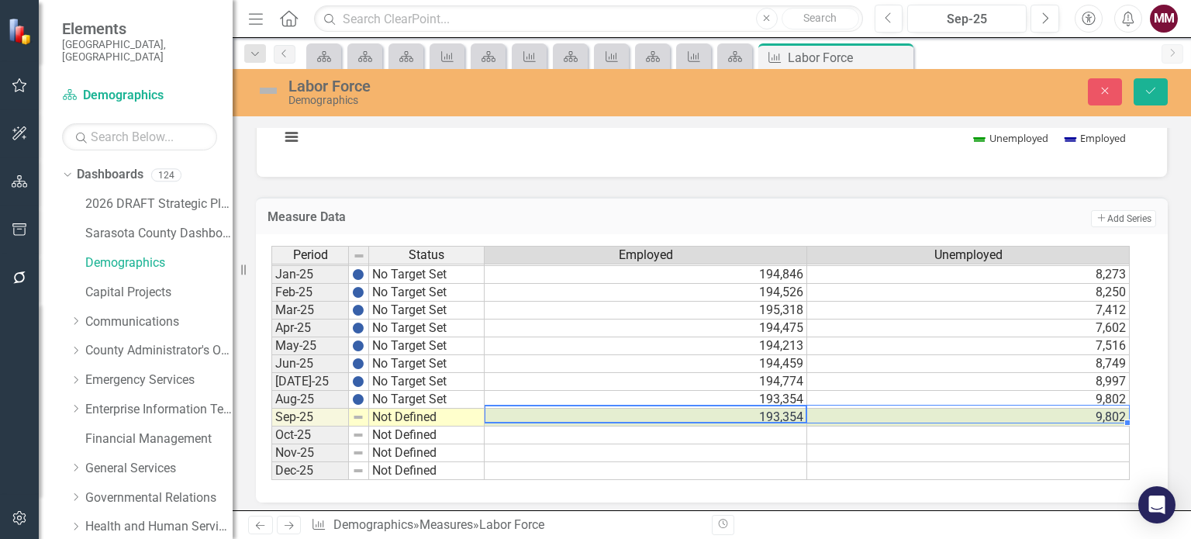
drag, startPoint x: 793, startPoint y: 413, endPoint x: 897, endPoint y: 413, distance: 103.9
click at [897, 413] on tr "Sep-25 Not Defined 193,354 9,802" at bounding box center [700, 418] width 858 height 18
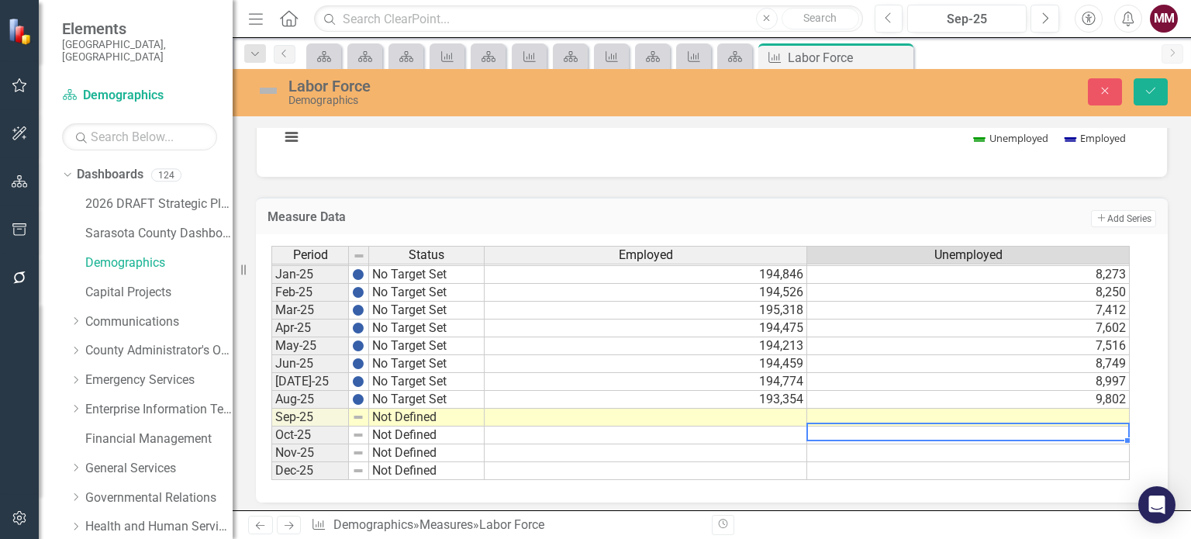
click at [881, 430] on td at bounding box center [968, 435] width 323 height 18
click at [1145, 86] on icon "Save" at bounding box center [1151, 90] width 14 height 11
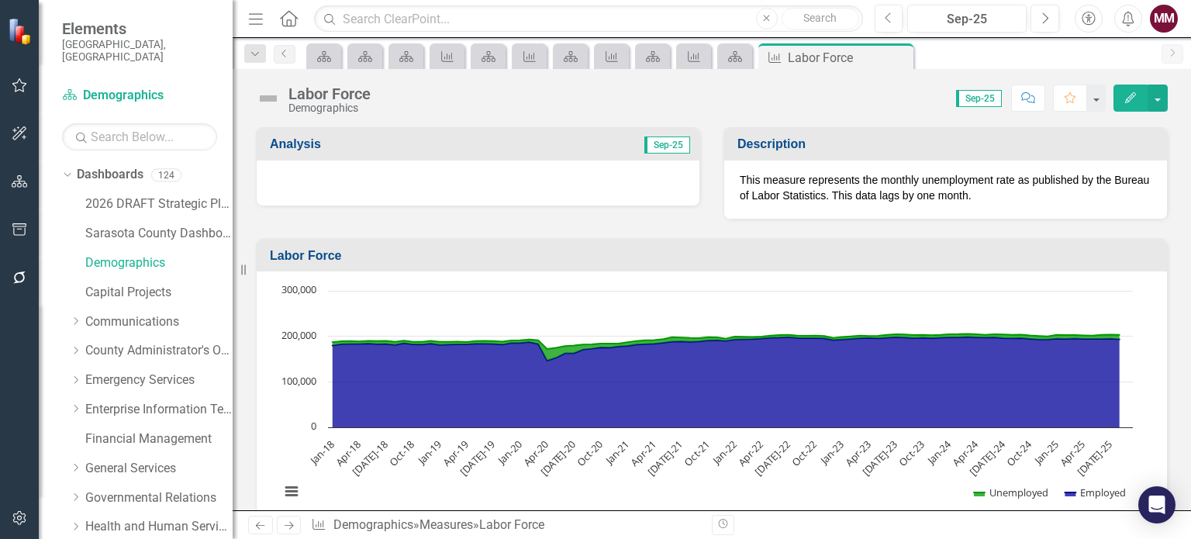
scroll to position [2407, 0]
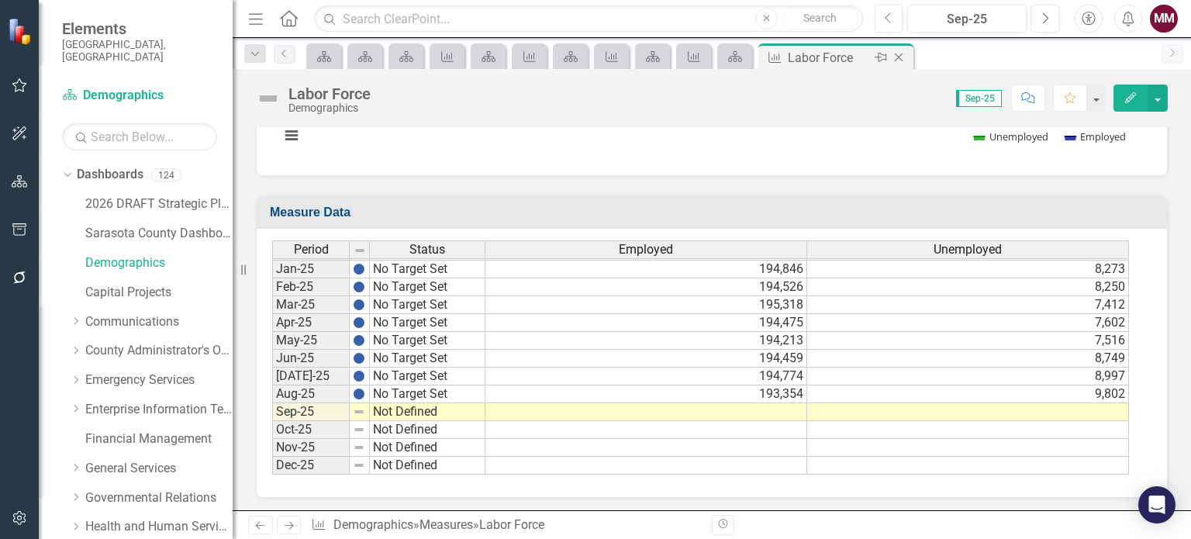
click at [896, 58] on icon at bounding box center [899, 57] width 9 height 9
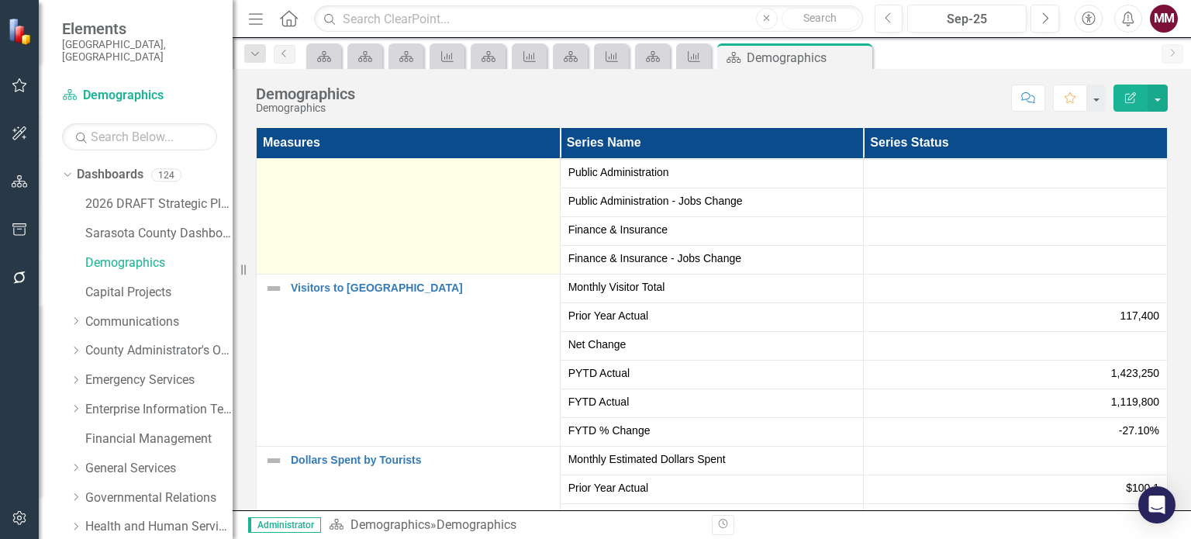
scroll to position [775, 0]
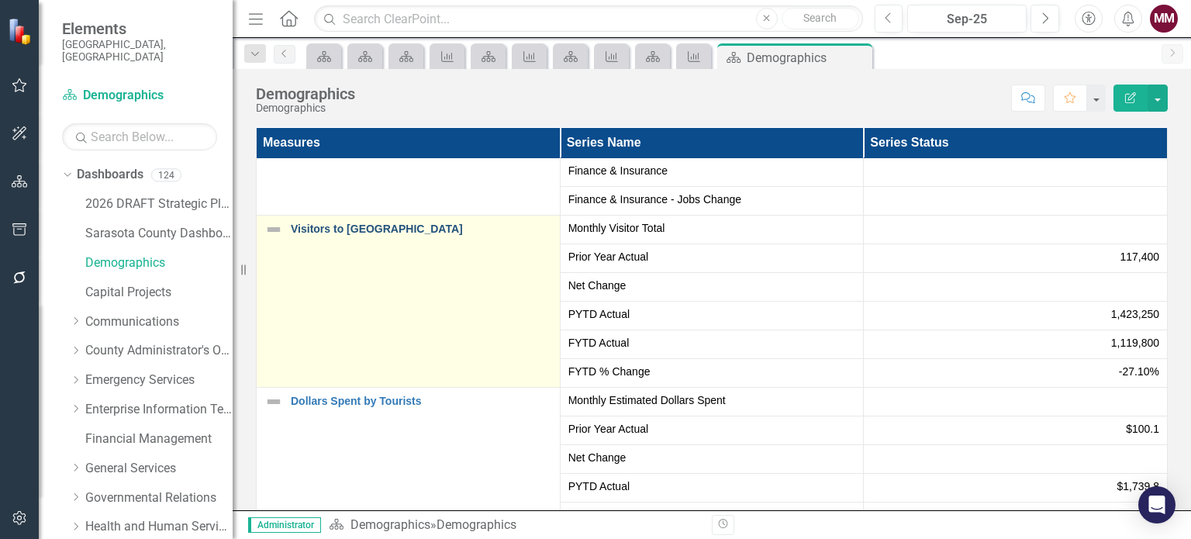
click at [335, 230] on link "Visitors to [GEOGRAPHIC_DATA]" at bounding box center [421, 229] width 261 height 12
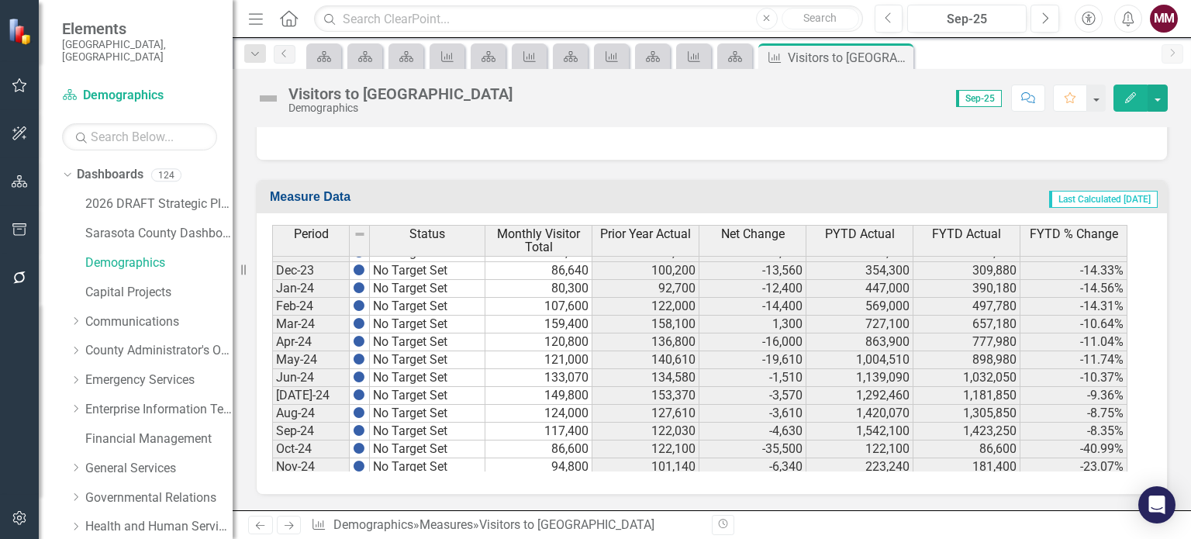
scroll to position [2407, 0]
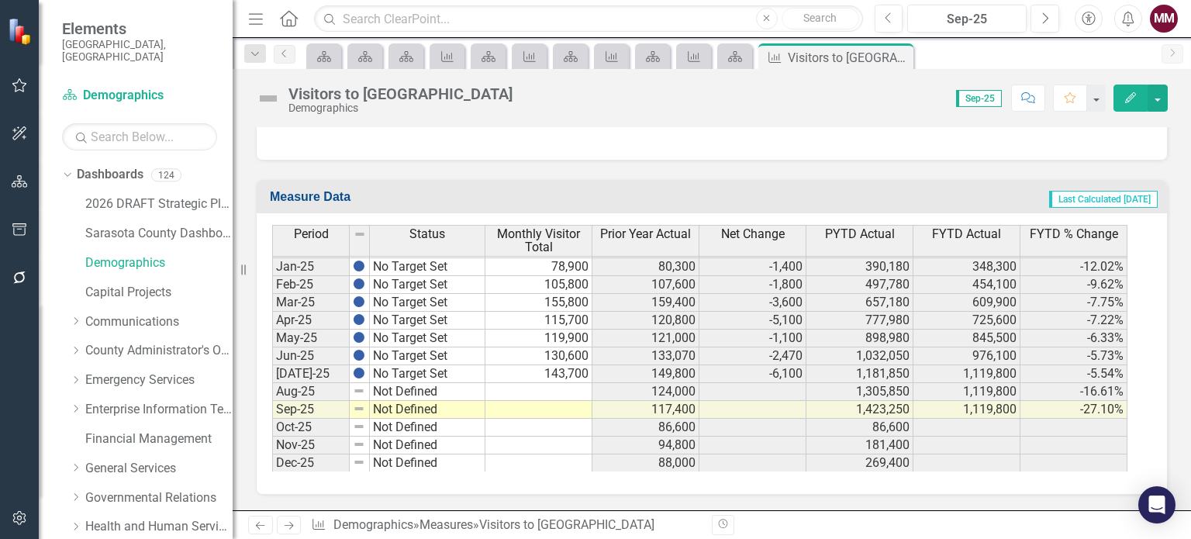
click at [579, 385] on tbody "Aug-23 No Target Set 127,610 118,600 9,010 1,397,900 1,420,070 1.56% Sept-23 No…" at bounding box center [699, 213] width 855 height 518
click at [468, 373] on td "No Target Set" at bounding box center [428, 374] width 116 height 18
drag, startPoint x: 483, startPoint y: 380, endPoint x: 484, endPoint y: 391, distance: 10.9
click at [272, 391] on div "Period Status Dec-23 No Target Set Jan-24 No Target Set Feb-24 No Target Set Ma…" at bounding box center [272, 233] width 0 height 478
type textarea "No Target Set"
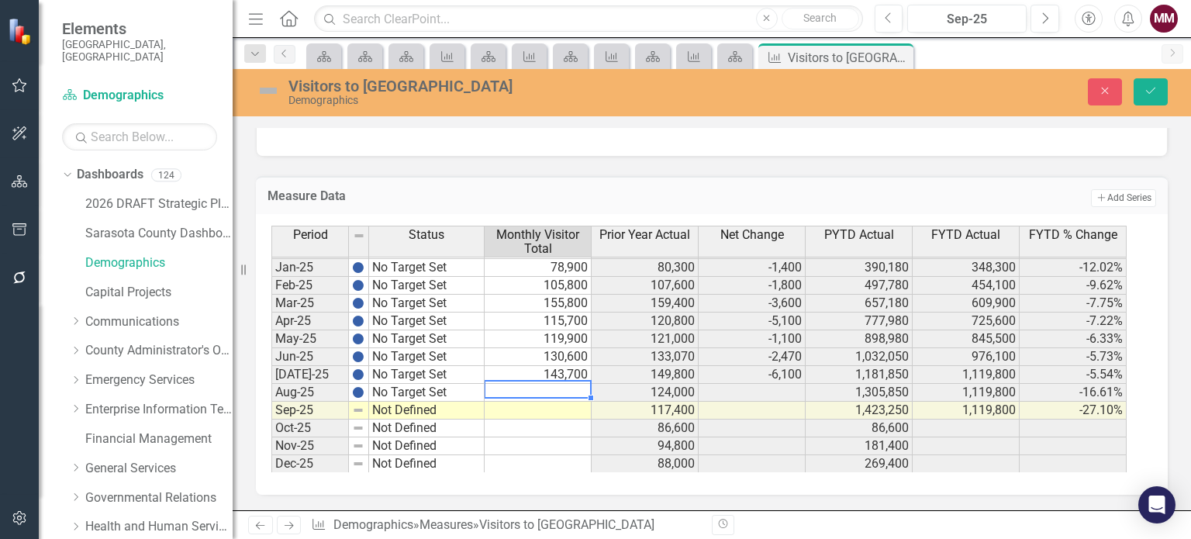
click at [524, 388] on td at bounding box center [538, 393] width 107 height 18
type textarea "118100"
click at [1153, 93] on icon "Save" at bounding box center [1151, 90] width 14 height 11
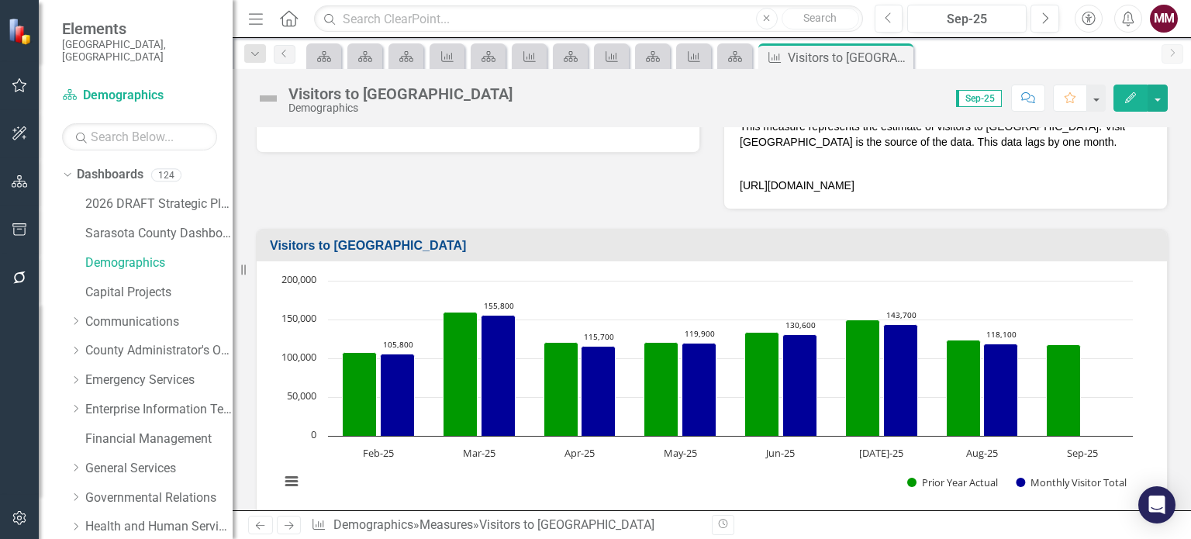
scroll to position [78, 0]
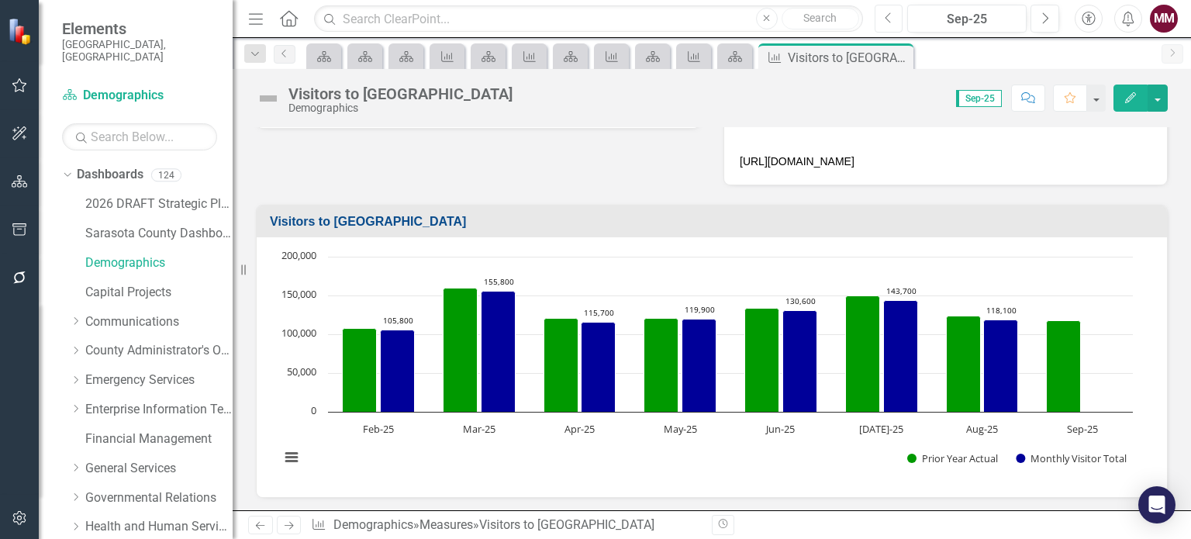
click at [894, 22] on button "Previous" at bounding box center [889, 19] width 29 height 28
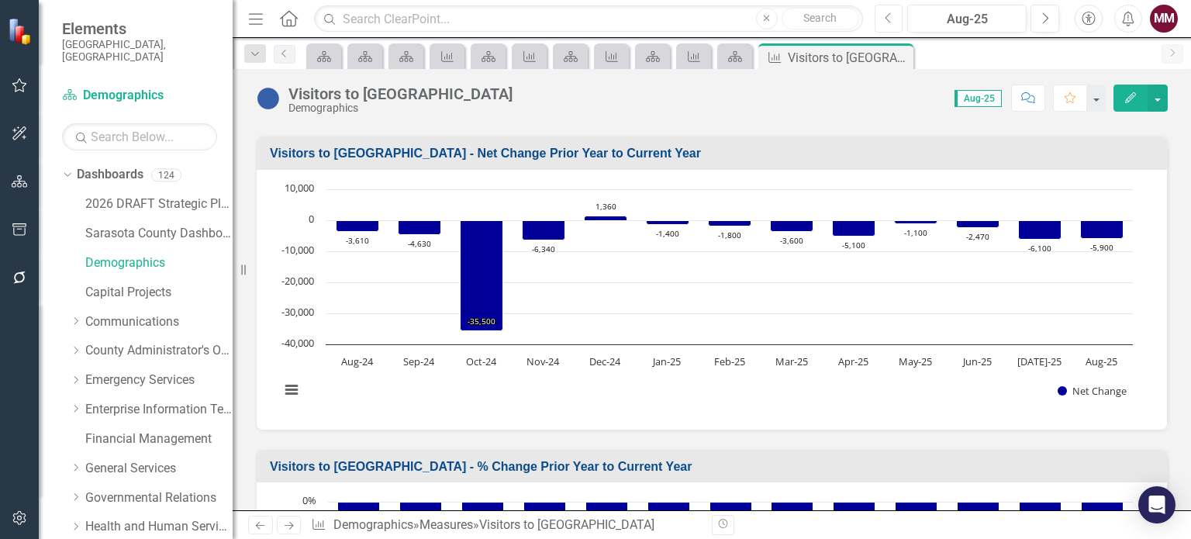
scroll to position [233, 0]
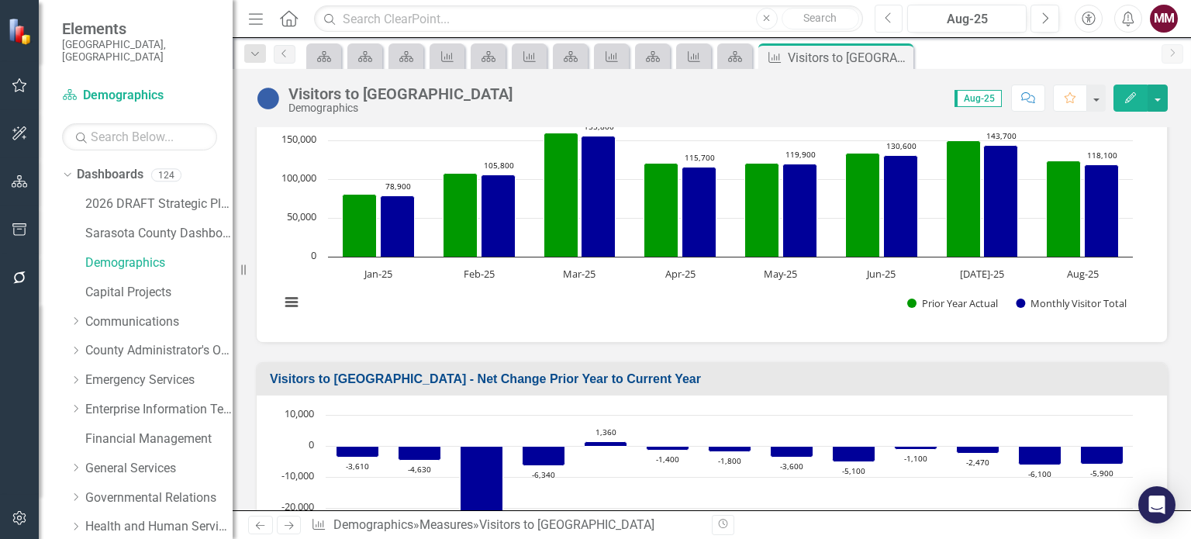
click at [378, 311] on rect "Interactive chart" at bounding box center [706, 210] width 868 height 233
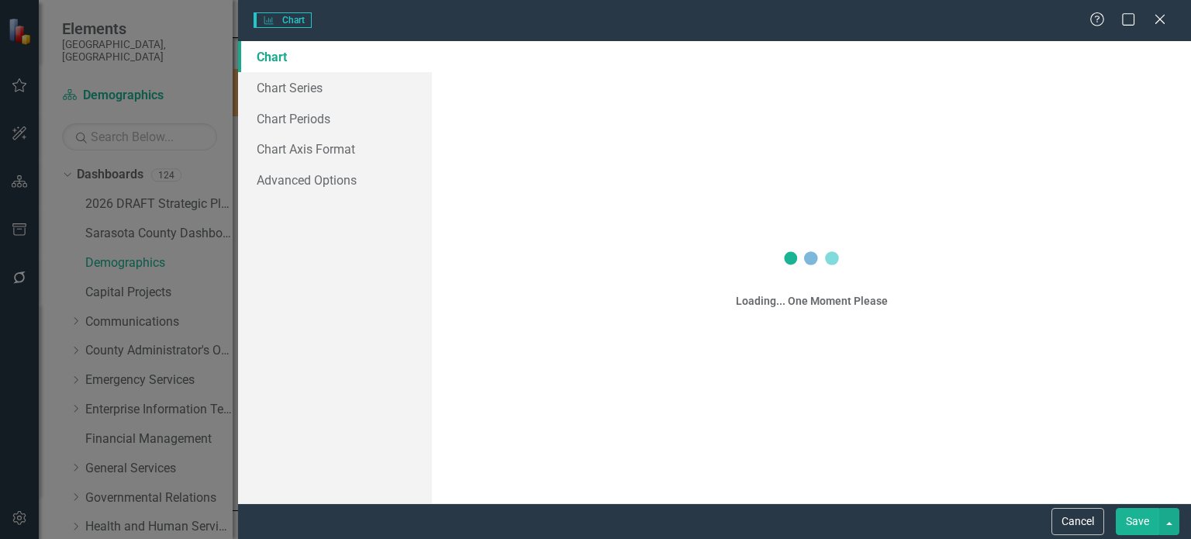
scroll to position [237, 0]
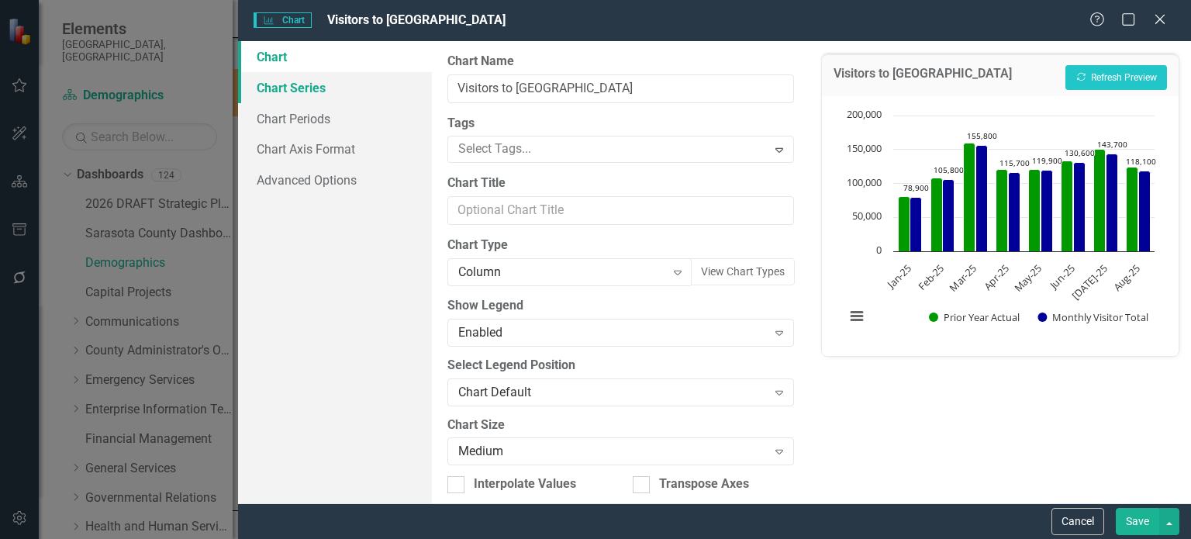
click at [329, 89] on link "Chart Series" at bounding box center [335, 87] width 194 height 31
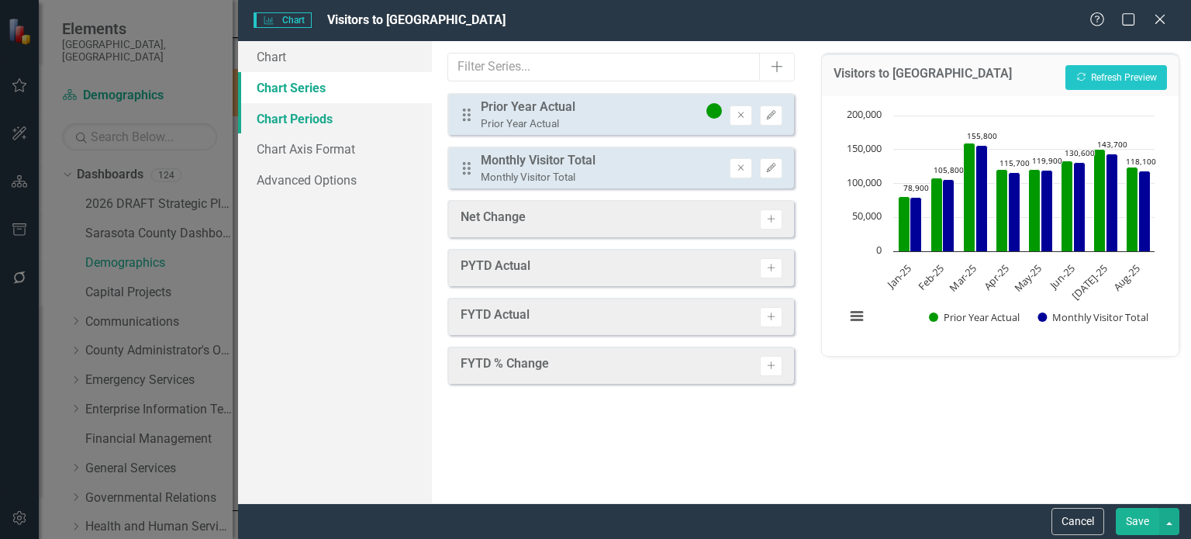
click at [316, 123] on link "Chart Periods" at bounding box center [335, 118] width 194 height 31
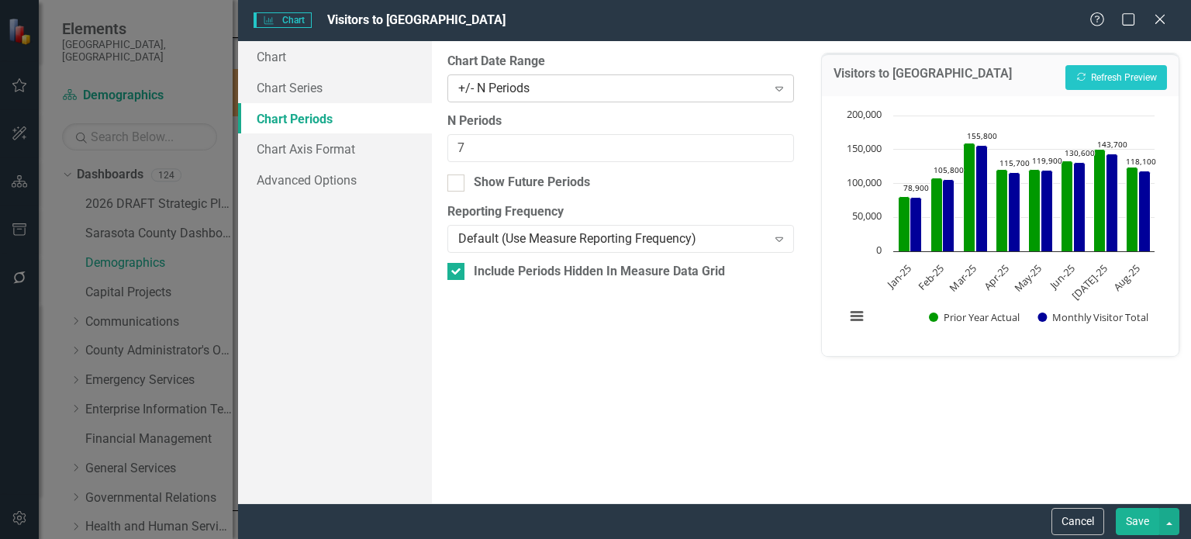
click at [561, 88] on div "+/- N Periods" at bounding box center [612, 88] width 309 height 18
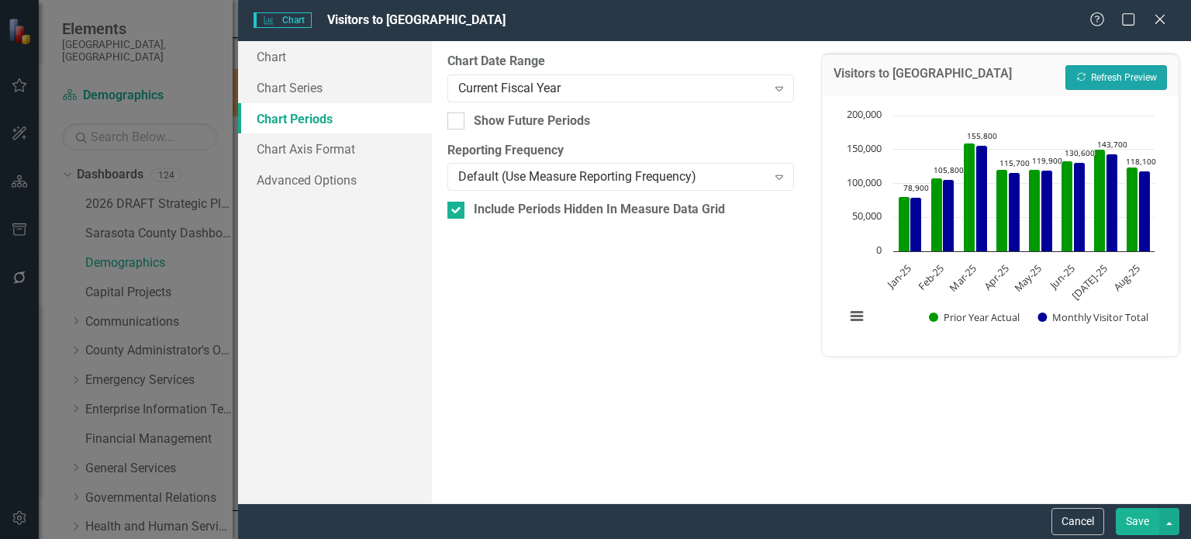
click at [1082, 78] on icon "Recalculate" at bounding box center [1081, 76] width 12 height 9
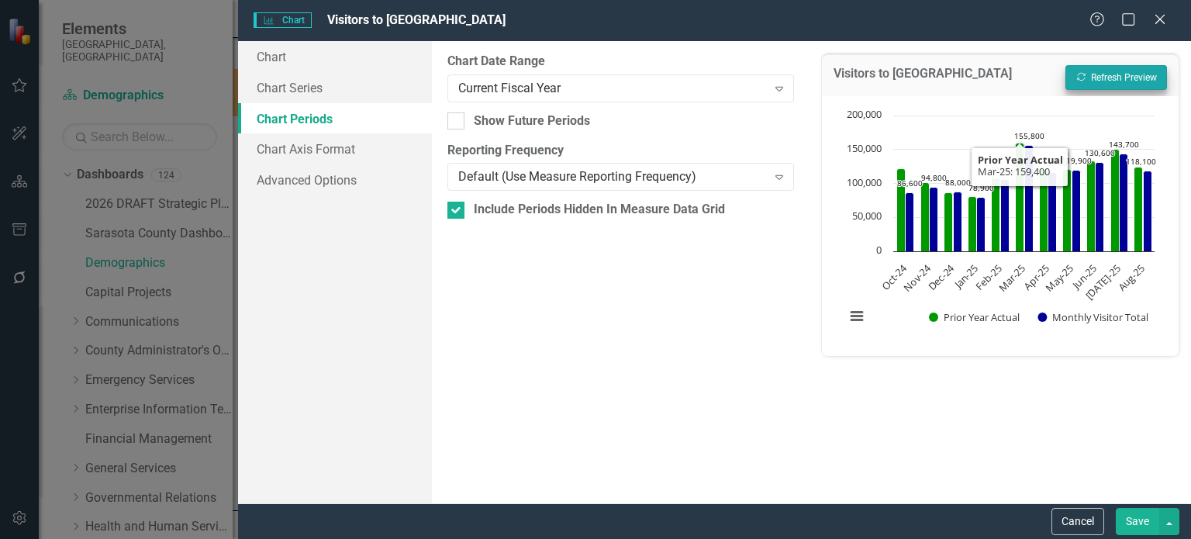
click at [1136, 526] on button "Save" at bounding box center [1137, 521] width 43 height 27
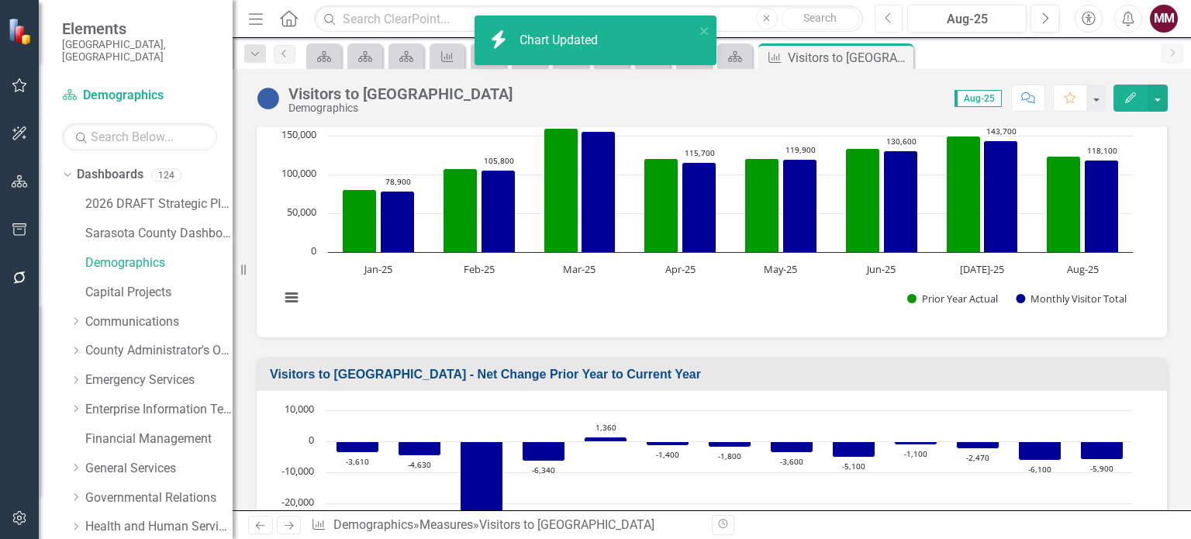
scroll to position [233, 0]
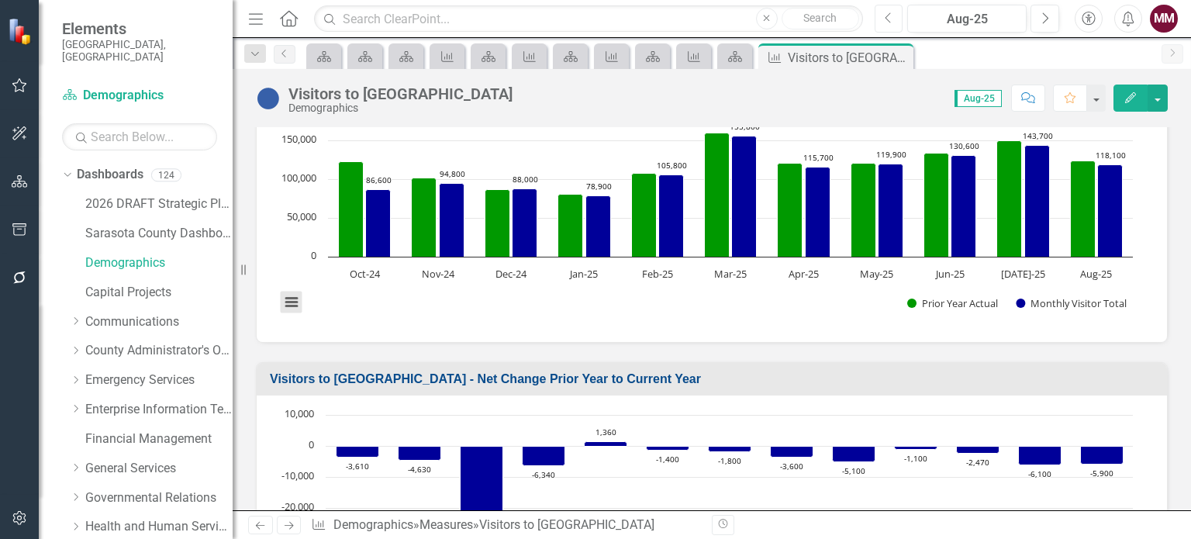
click at [284, 313] on button "View chart menu, Chart" at bounding box center [292, 303] width 22 height 22
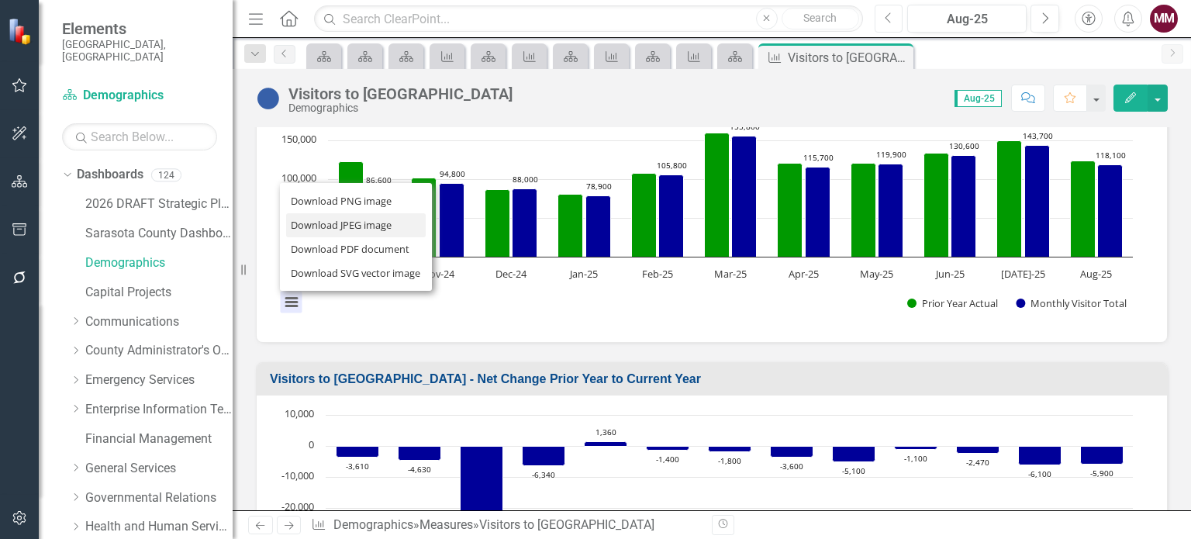
click at [316, 237] on li "Download JPEG image" at bounding box center [356, 225] width 140 height 24
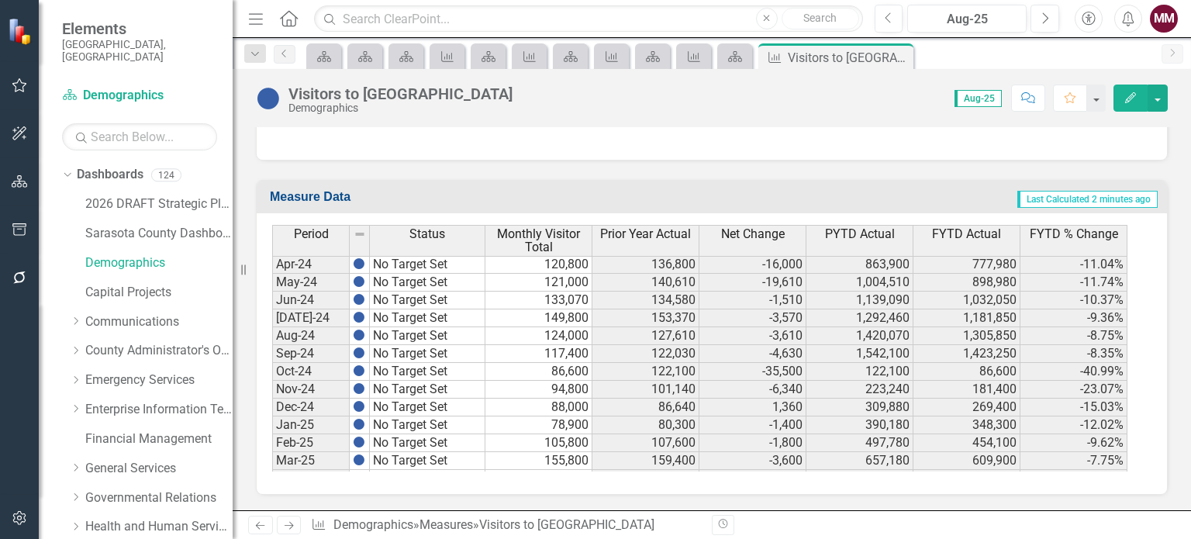
scroll to position [2403, 0]
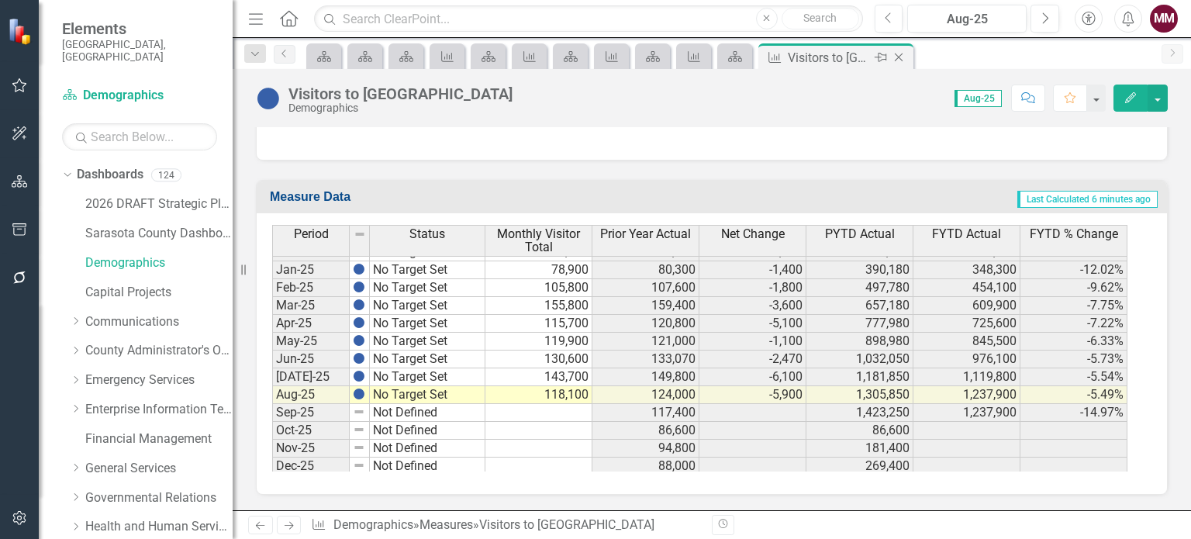
click at [899, 58] on icon "Close" at bounding box center [899, 57] width 16 height 12
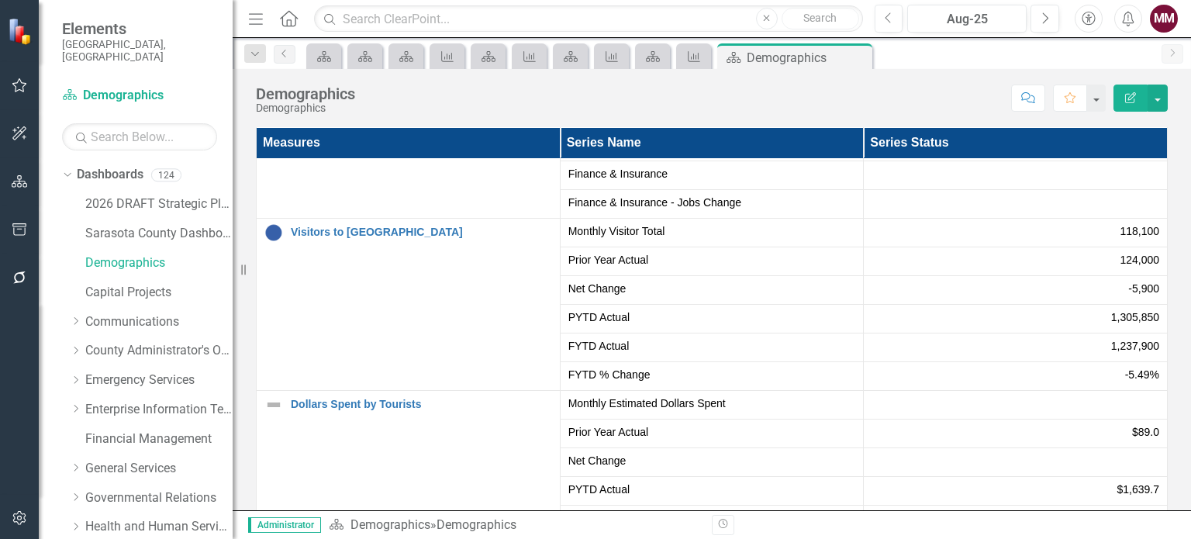
scroll to position [775, 0]
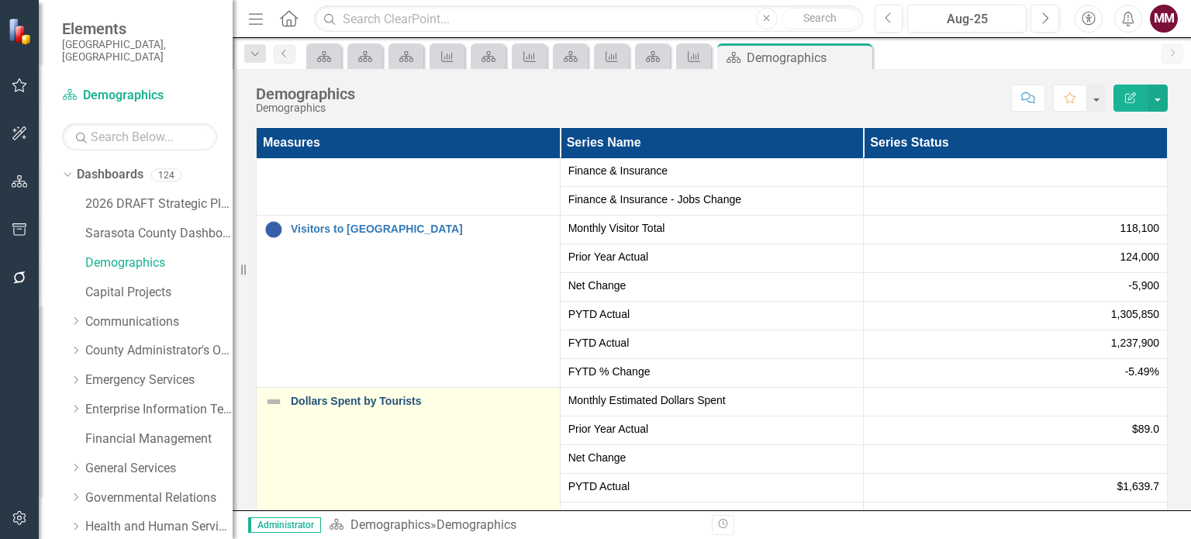
click at [381, 402] on link "Dollars Spent by Tourists" at bounding box center [421, 401] width 261 height 12
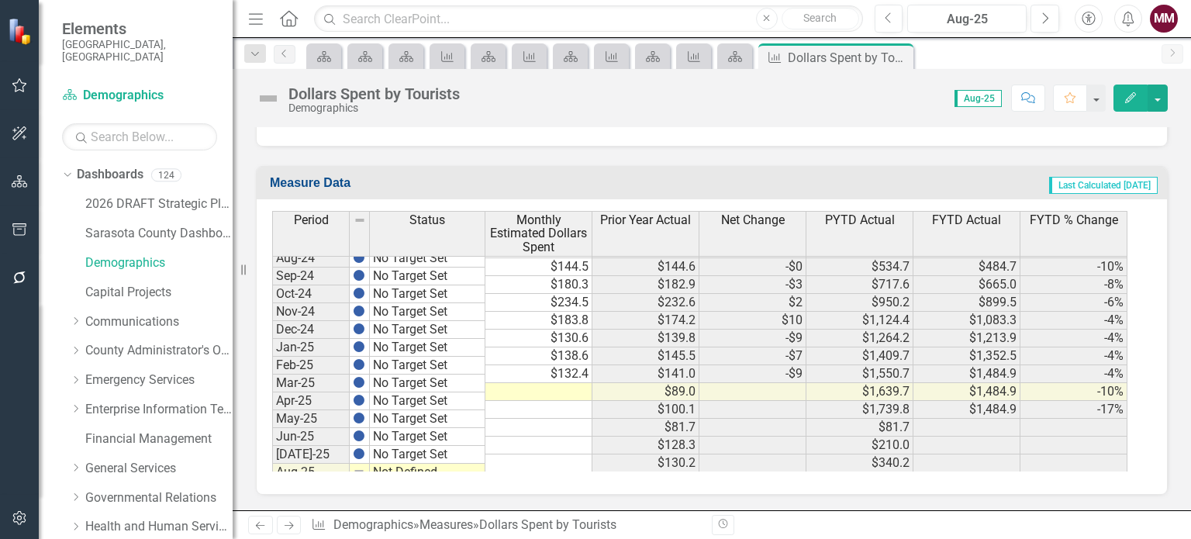
scroll to position [2407, 0]
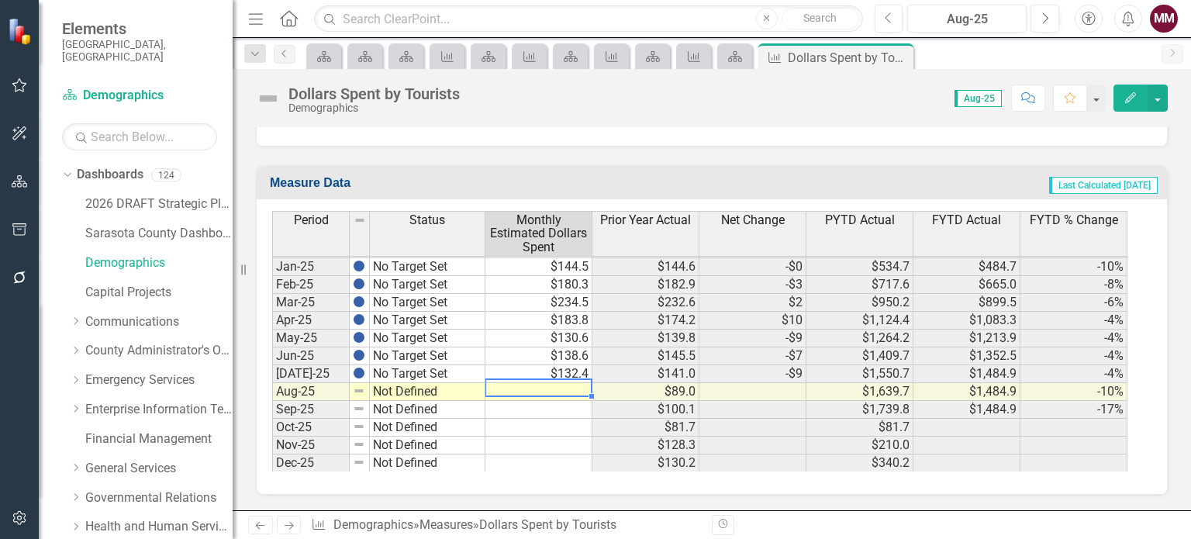
click at [577, 387] on td at bounding box center [538, 392] width 107 height 18
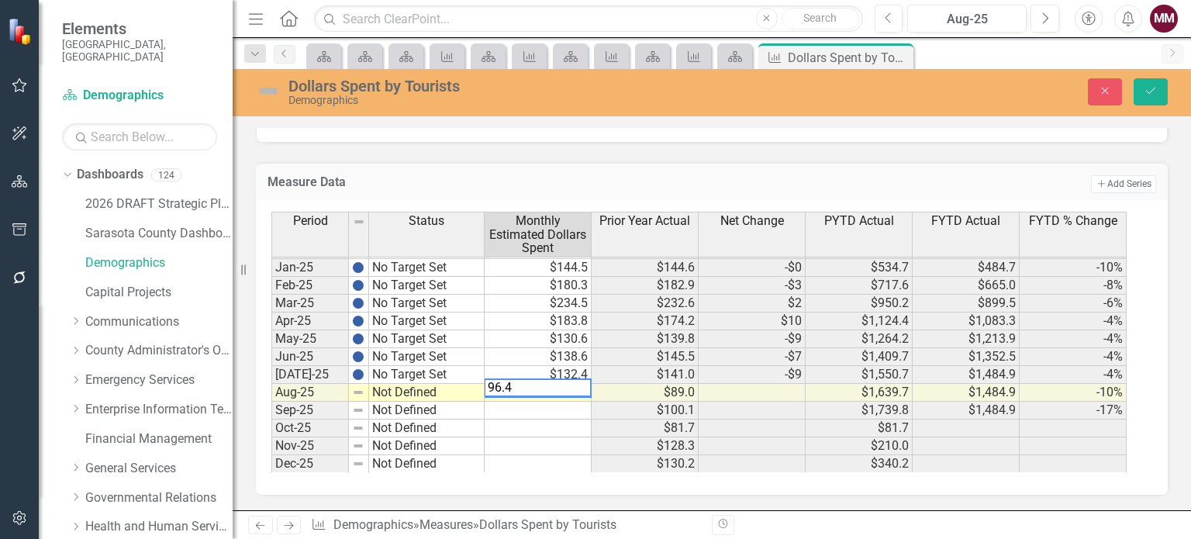
type textarea "96.4"
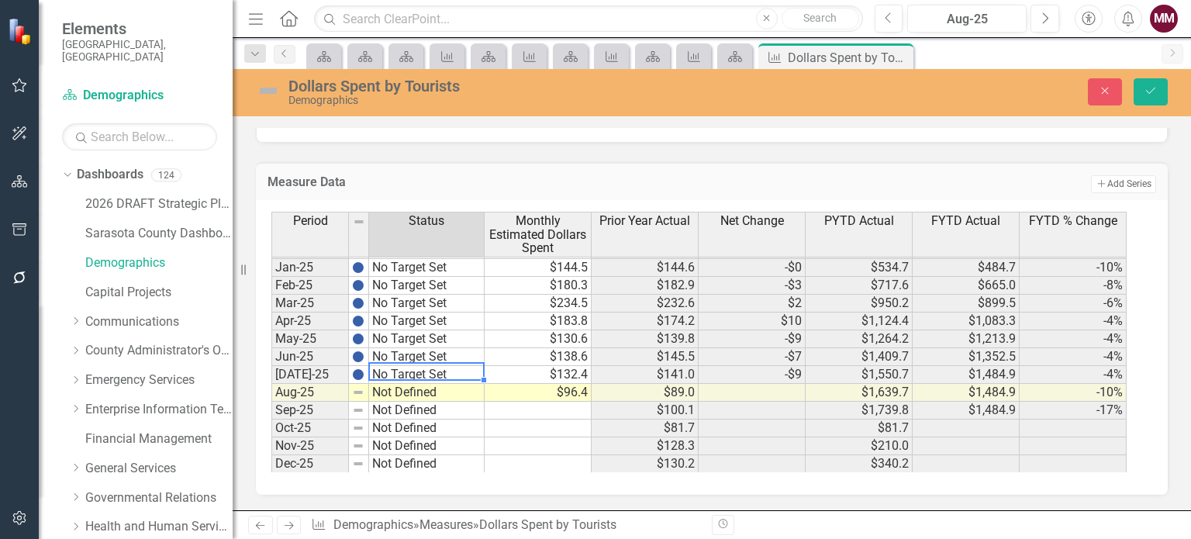
click at [463, 371] on td "No Target Set" at bounding box center [427, 375] width 116 height 18
click at [271, 473] on div at bounding box center [271, 473] width 0 height 0
click at [1147, 94] on icon "Save" at bounding box center [1151, 90] width 14 height 11
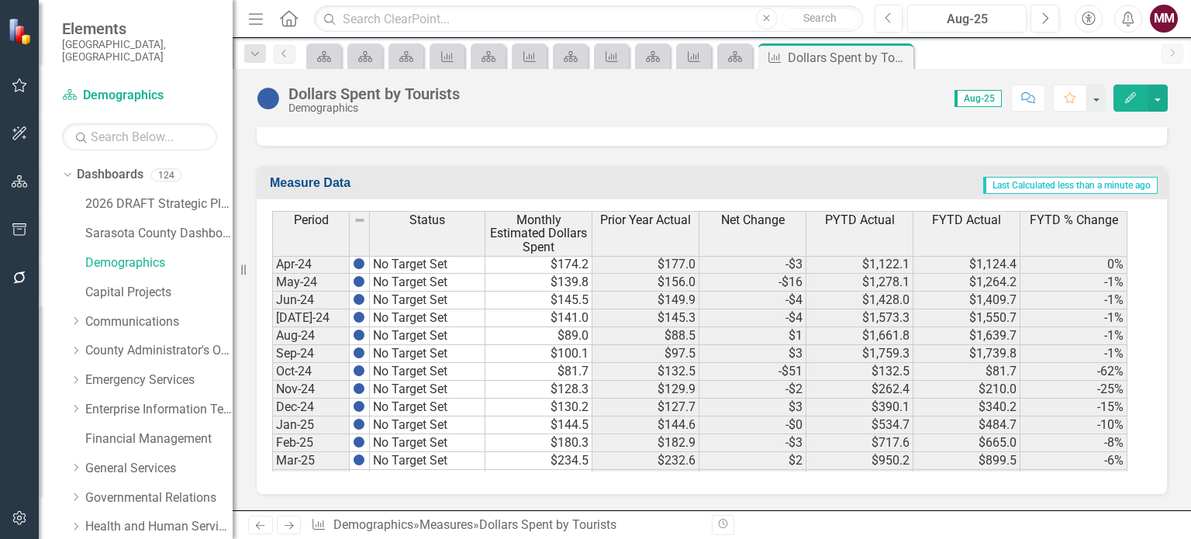
scroll to position [0, 0]
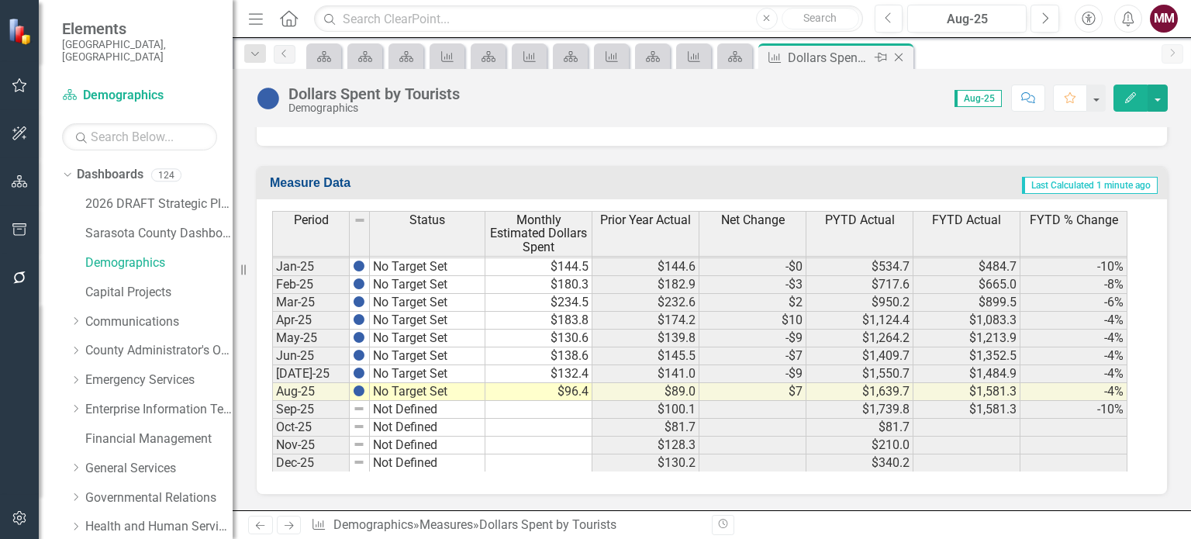
click at [899, 55] on icon "Close" at bounding box center [899, 57] width 16 height 12
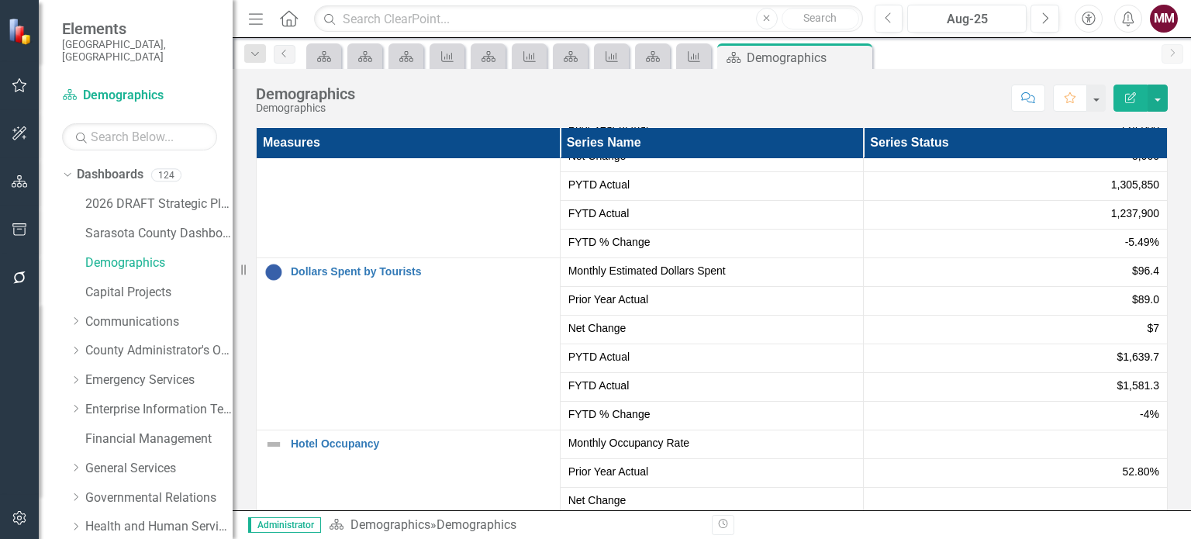
scroll to position [1008, 0]
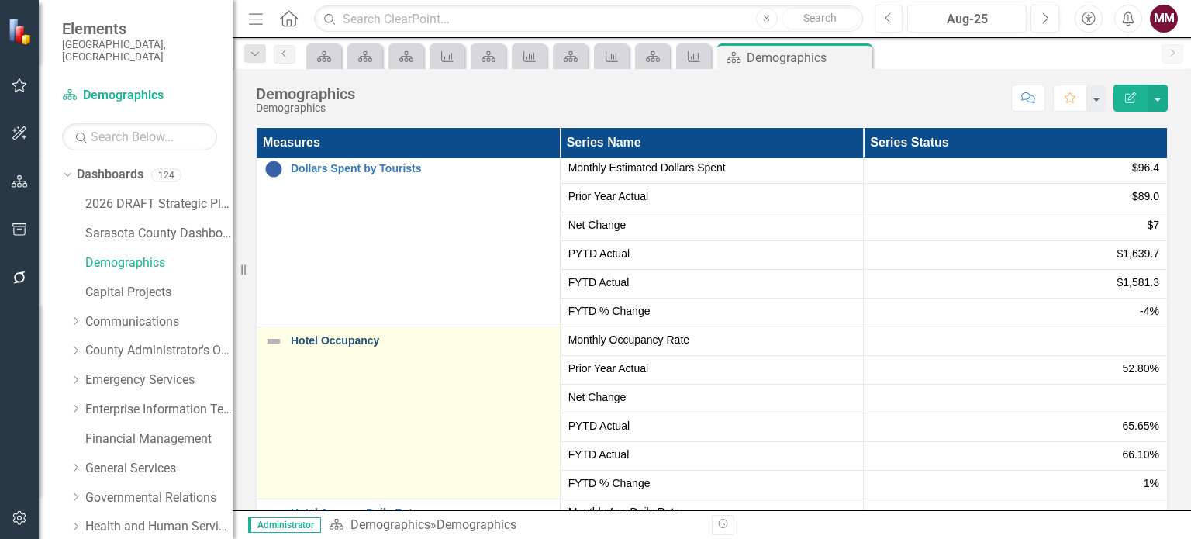
click at [336, 339] on link "Hotel Occupancy" at bounding box center [421, 341] width 261 height 12
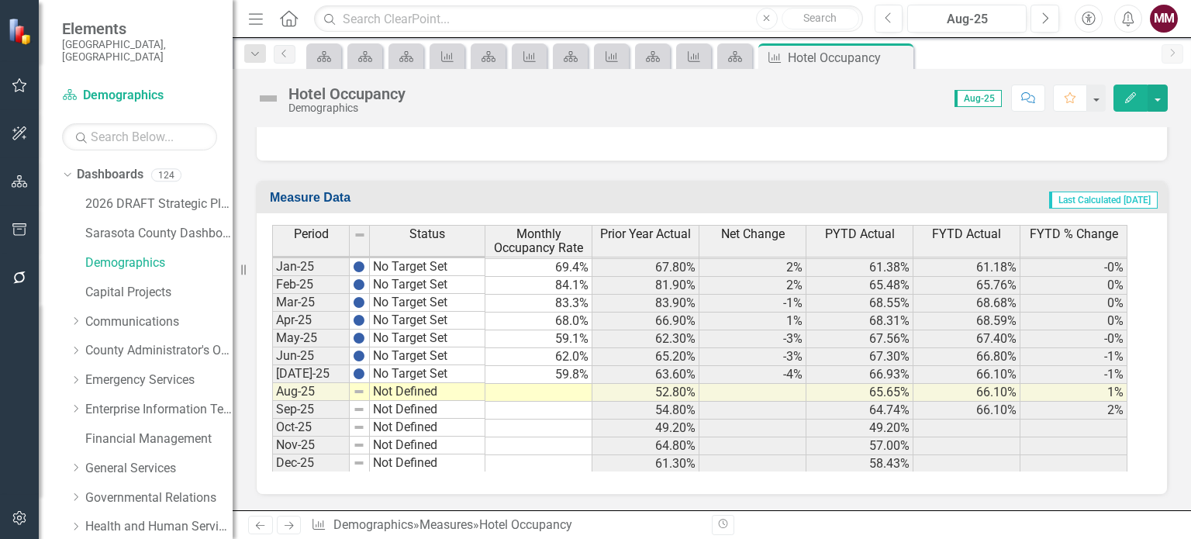
scroll to position [740, 0]
click at [443, 371] on tbody "Aug-23 No Target Set Sept-23 No Target Set Oct-23 No Target Set Nov-23 No Targe…" at bounding box center [378, 213] width 213 height 518
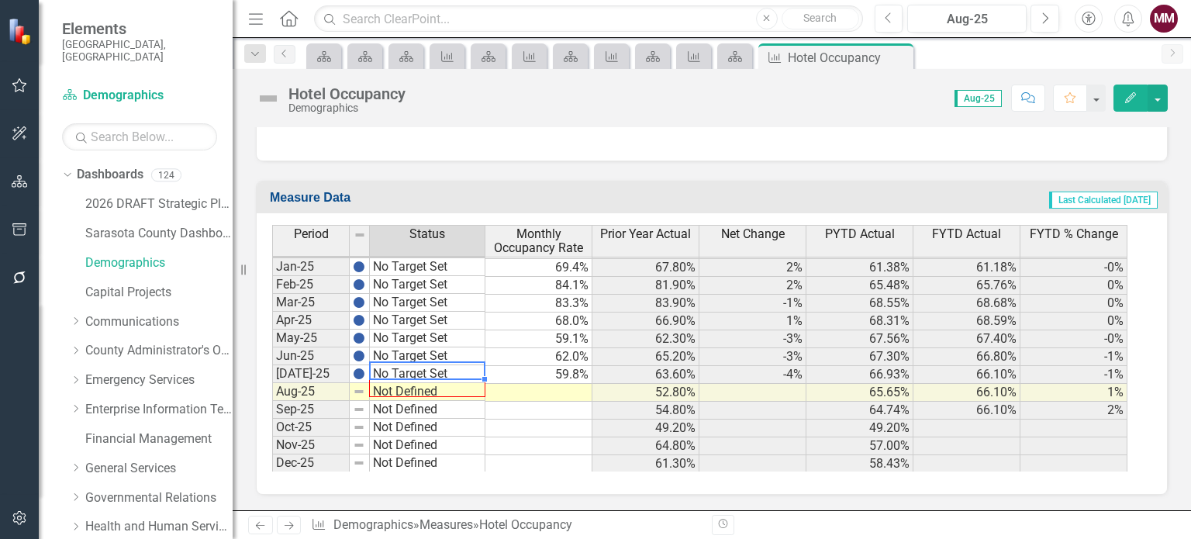
drag, startPoint x: 484, startPoint y: 376, endPoint x: 485, endPoint y: 390, distance: 14.0
click at [272, 472] on div at bounding box center [272, 472] width 0 height 0
type textarea "No Target Set"
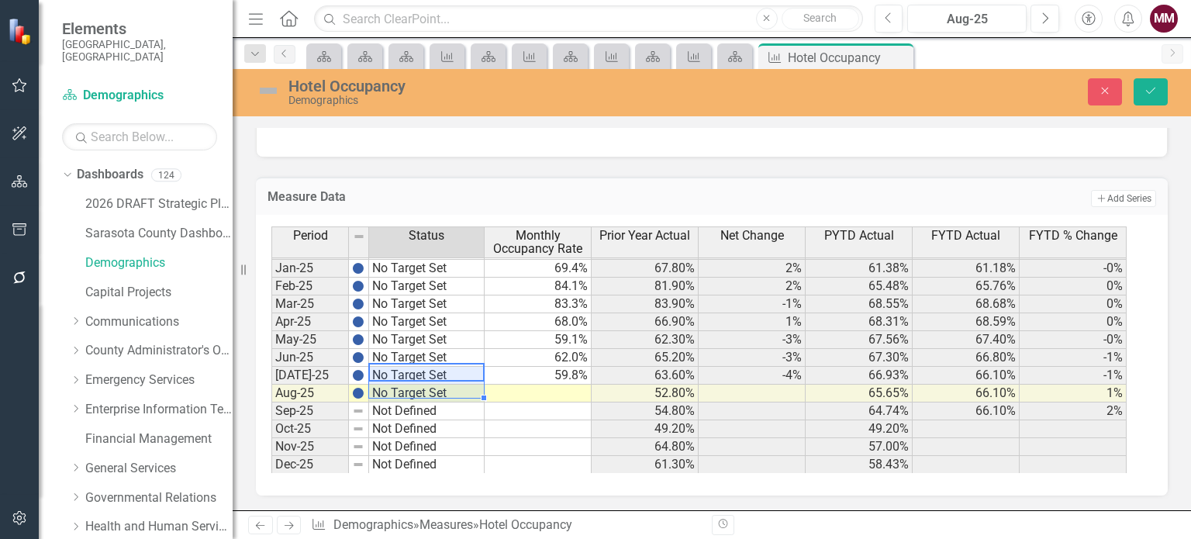
click at [549, 396] on td at bounding box center [538, 394] width 107 height 18
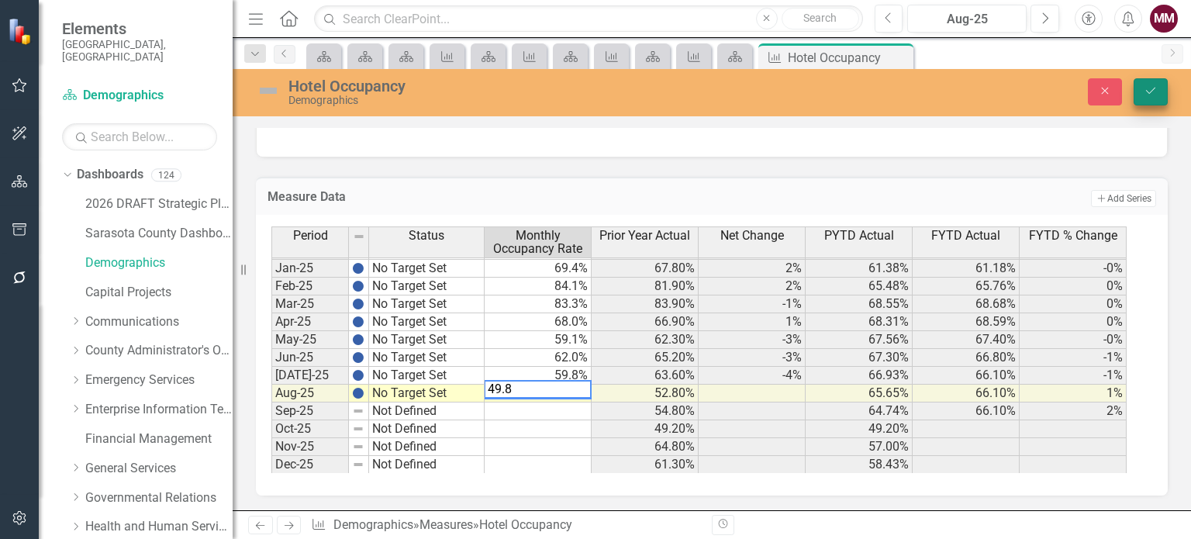
type textarea "49.8"
click at [1145, 89] on icon "Save" at bounding box center [1151, 90] width 14 height 11
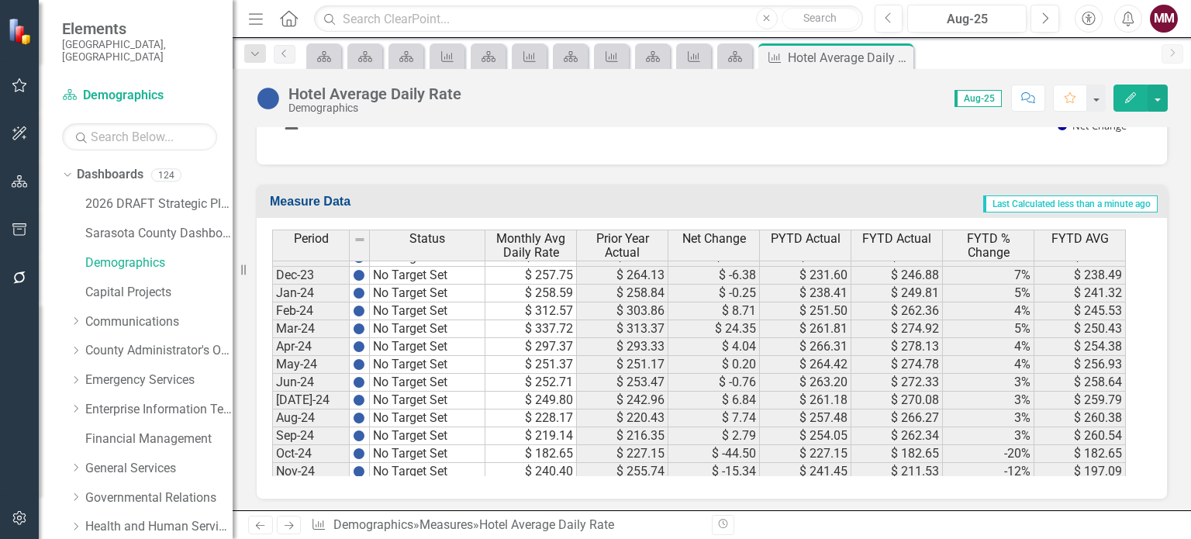
scroll to position [2403, 0]
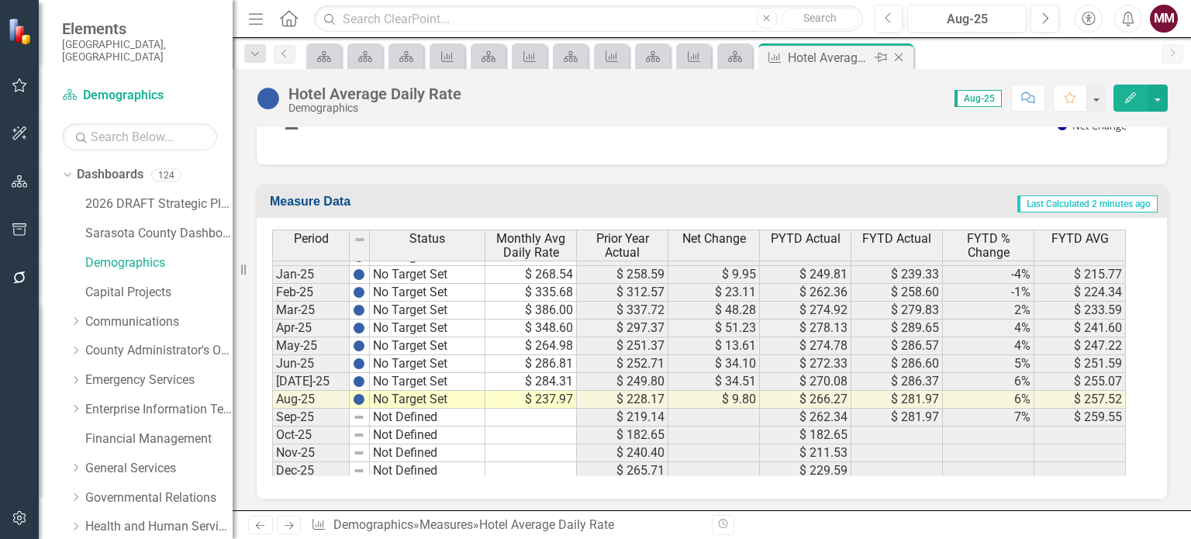
click at [895, 60] on icon at bounding box center [899, 57] width 9 height 9
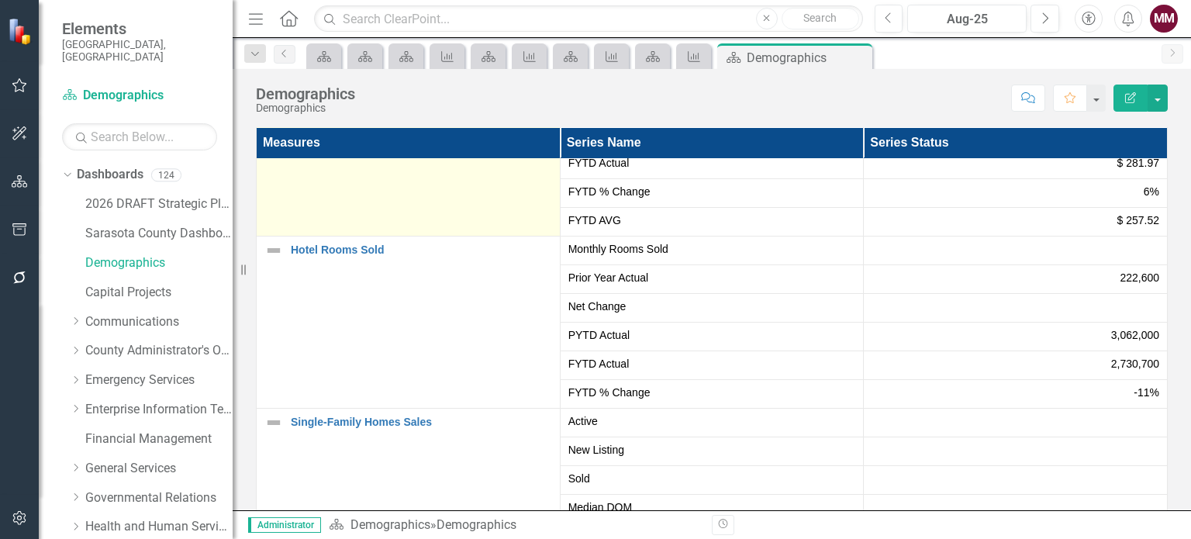
scroll to position [1473, 0]
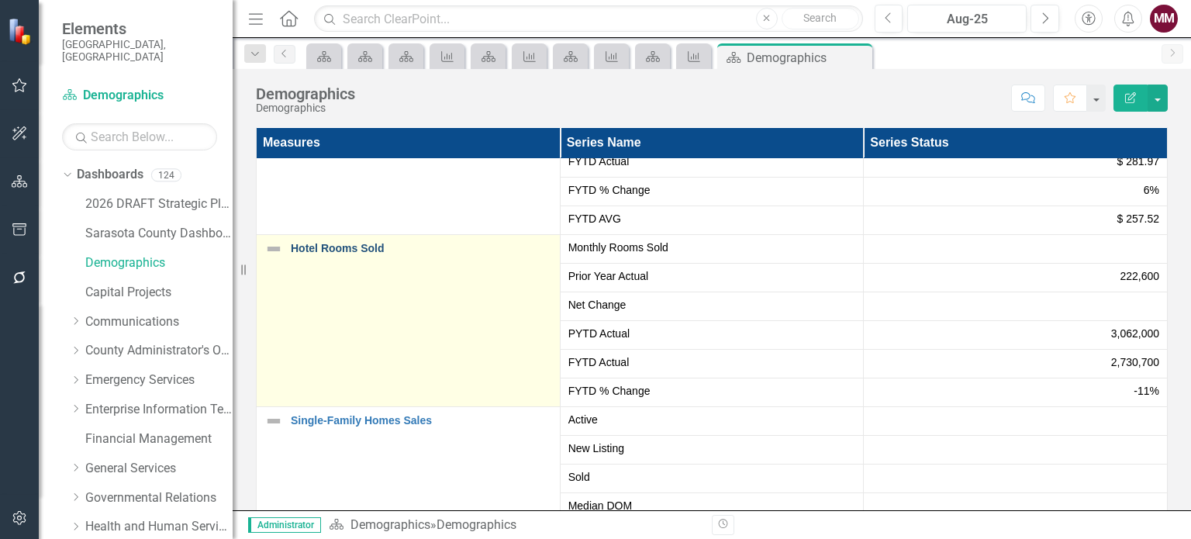
click at [331, 247] on link "Hotel Rooms Sold" at bounding box center [421, 249] width 261 height 12
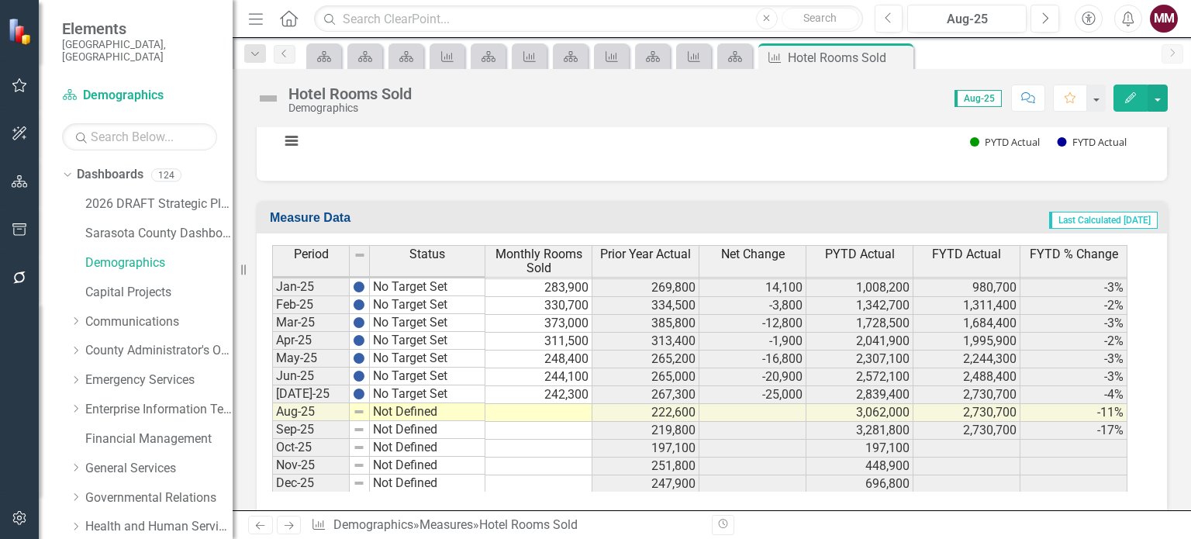
scroll to position [681, 0]
click at [428, 371] on tbody "Aug-23 No Target Set Sept-23 No Target Set Oct-23 No Target Set Nov-23 No Targe…" at bounding box center [378, 232] width 213 height 518
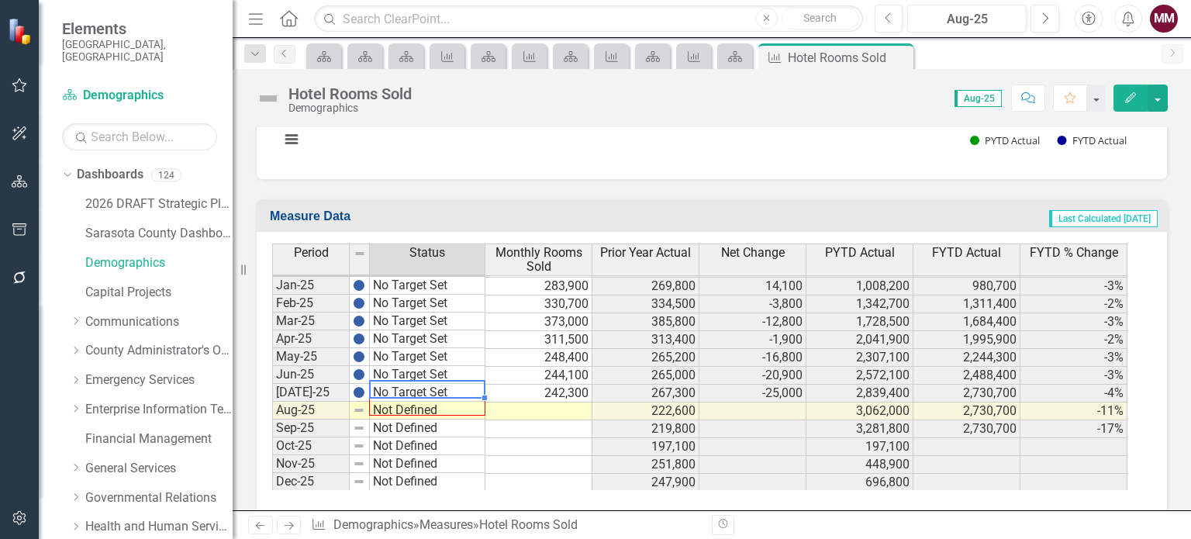
drag, startPoint x: 484, startPoint y: 378, endPoint x: 483, endPoint y: 390, distance: 12.4
click at [272, 390] on div "Period Status Dec-23 No Target Set Jan-24 No Target Set Feb-24 No Target Set Ma…" at bounding box center [272, 251] width 0 height 478
type textarea "No Target Set"
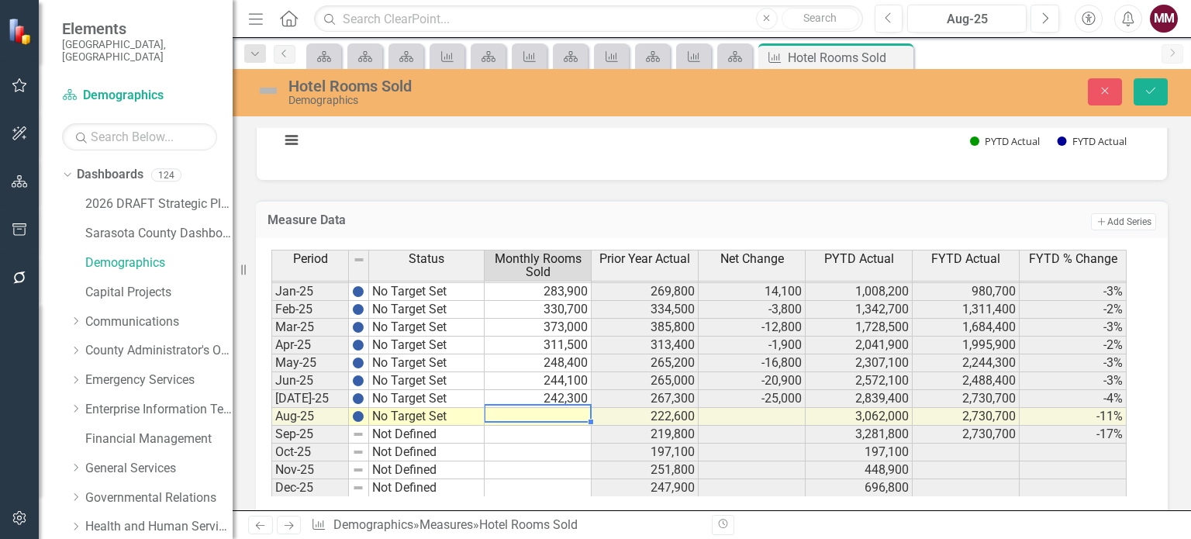
click at [549, 408] on td at bounding box center [538, 417] width 107 height 18
type textarea "199700"
click at [1138, 95] on button "Save" at bounding box center [1151, 91] width 34 height 27
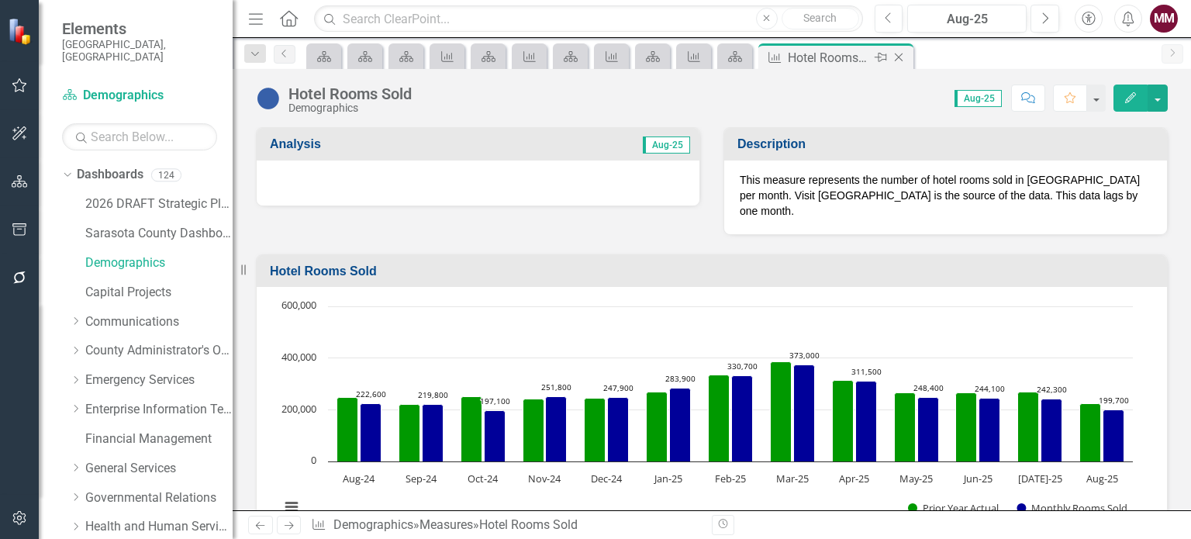
click at [902, 57] on icon "Close" at bounding box center [899, 57] width 16 height 12
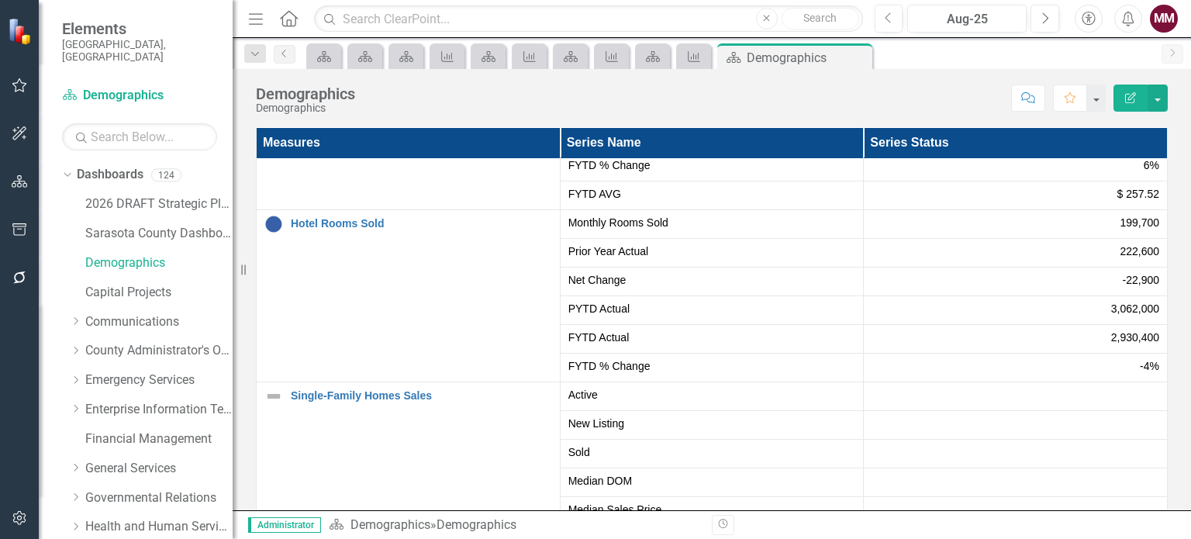
scroll to position [1628, 0]
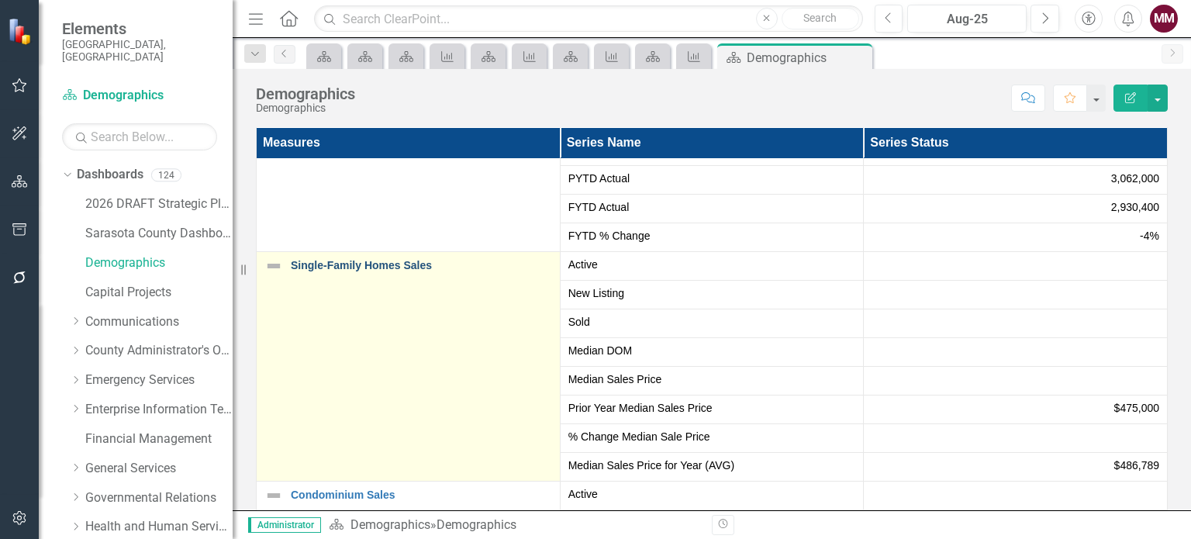
click at [390, 266] on link "Single-Family Homes Sales" at bounding box center [421, 266] width 261 height 12
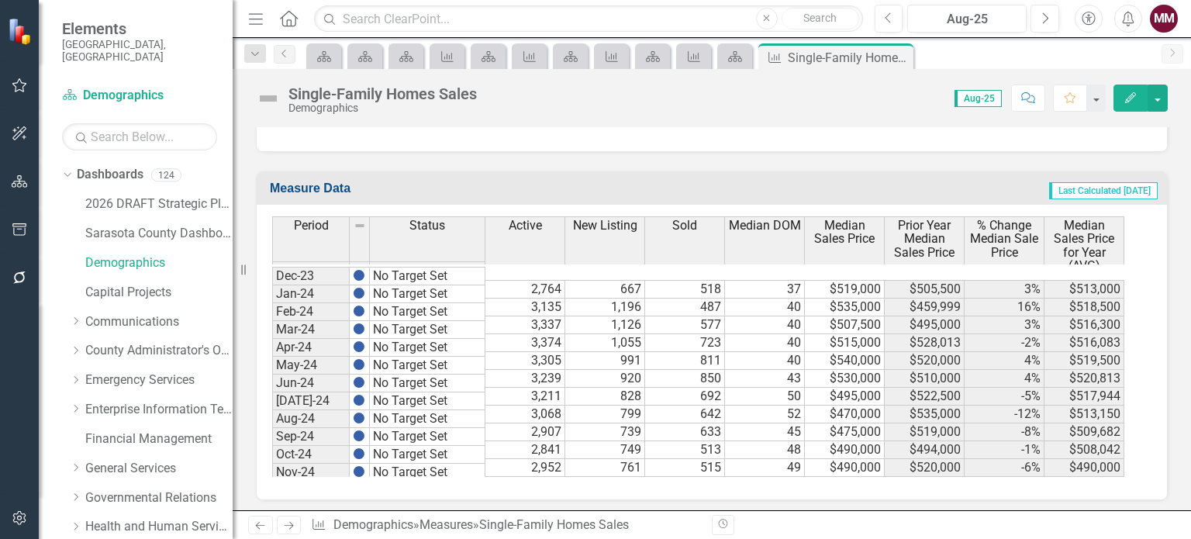
scroll to position [2407, 0]
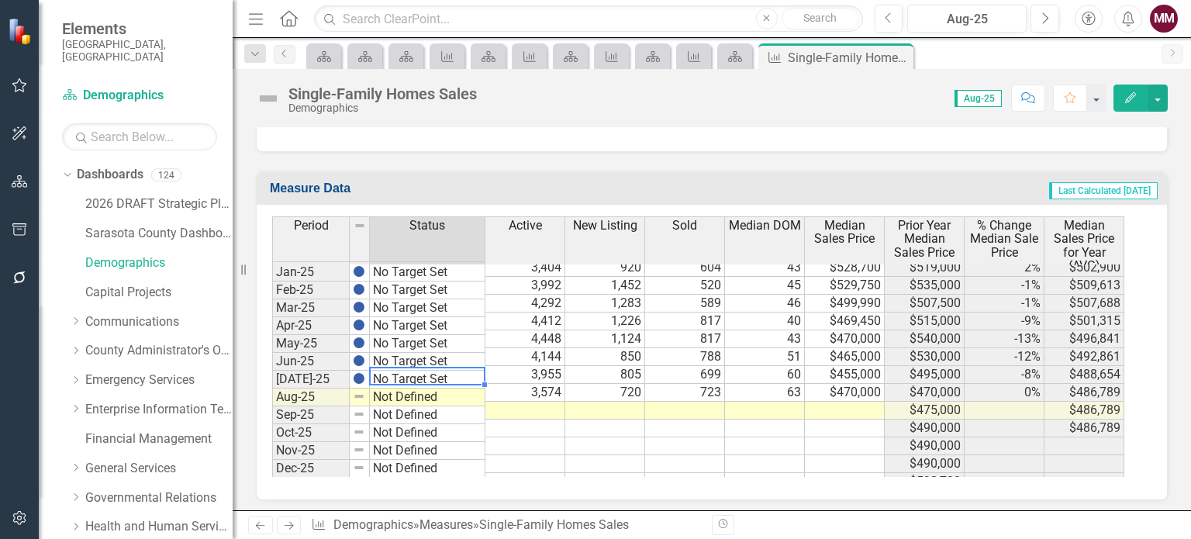
click at [425, 372] on td "No Target Set" at bounding box center [428, 380] width 116 height 18
drag, startPoint x: 486, startPoint y: 378, endPoint x: 484, endPoint y: 387, distance: 9.6
click at [272, 478] on div at bounding box center [272, 478] width 0 height 0
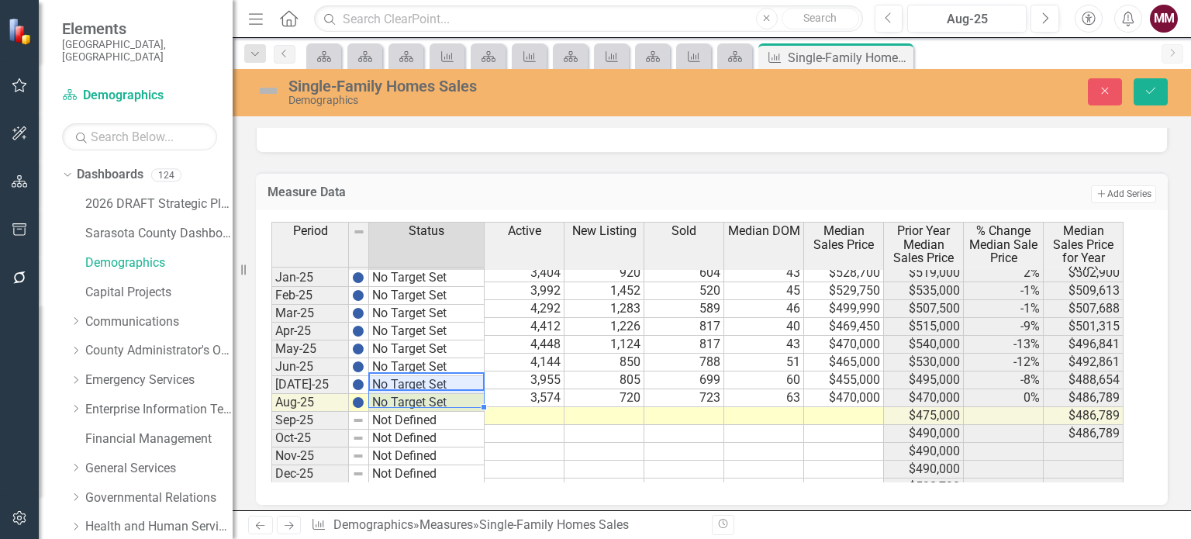
type textarea "No Target Set"
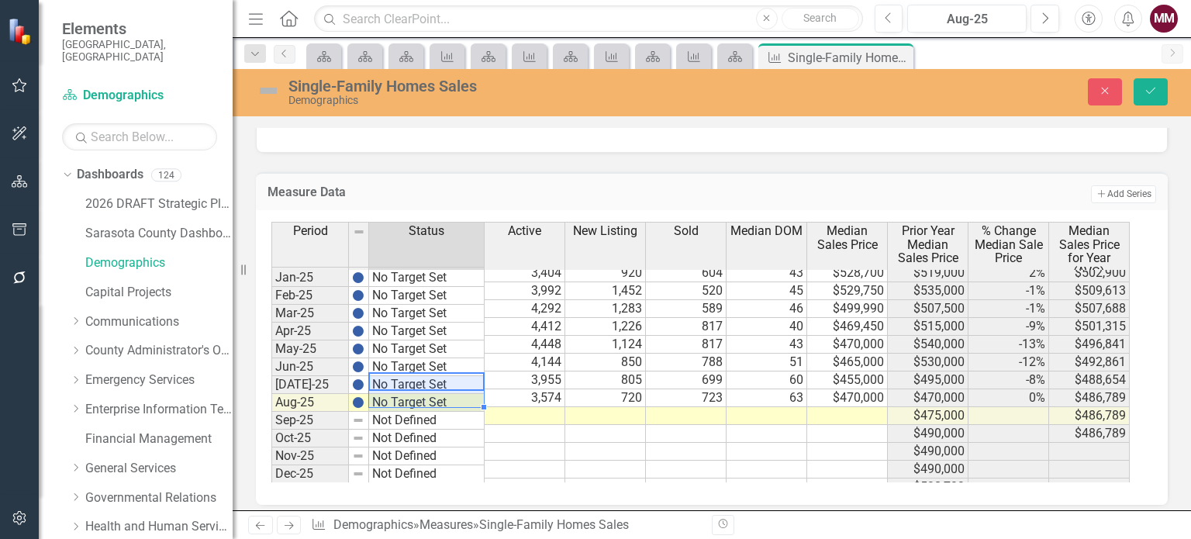
click at [544, 407] on td at bounding box center [525, 416] width 81 height 18
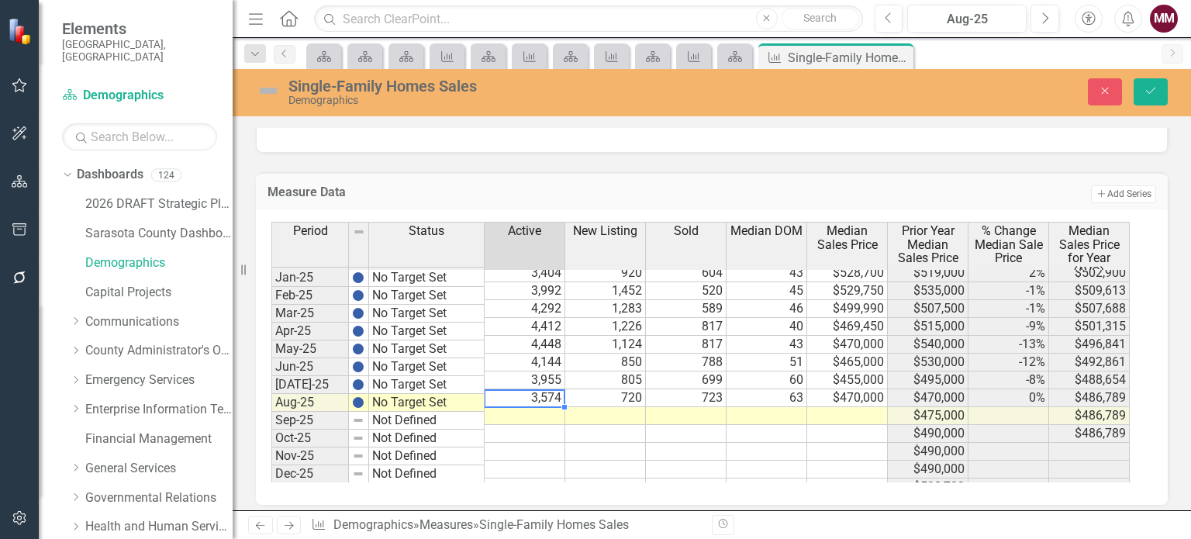
click at [512, 407] on td at bounding box center [525, 416] width 81 height 18
click at [624, 407] on td at bounding box center [605, 416] width 81 height 18
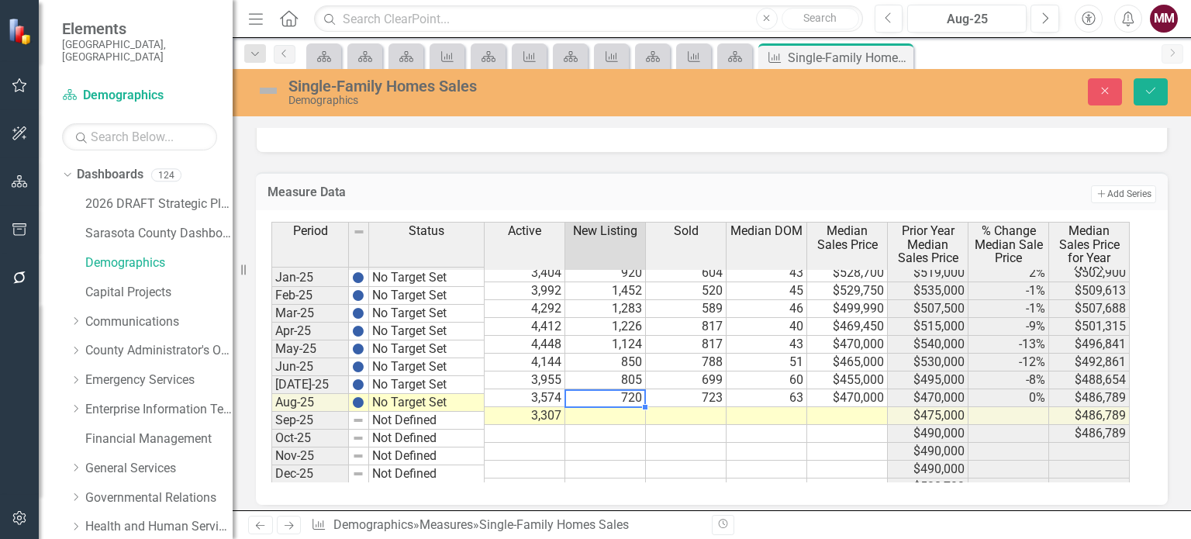
click at [612, 407] on td at bounding box center [605, 416] width 81 height 18
click at [710, 407] on td at bounding box center [686, 416] width 81 height 18
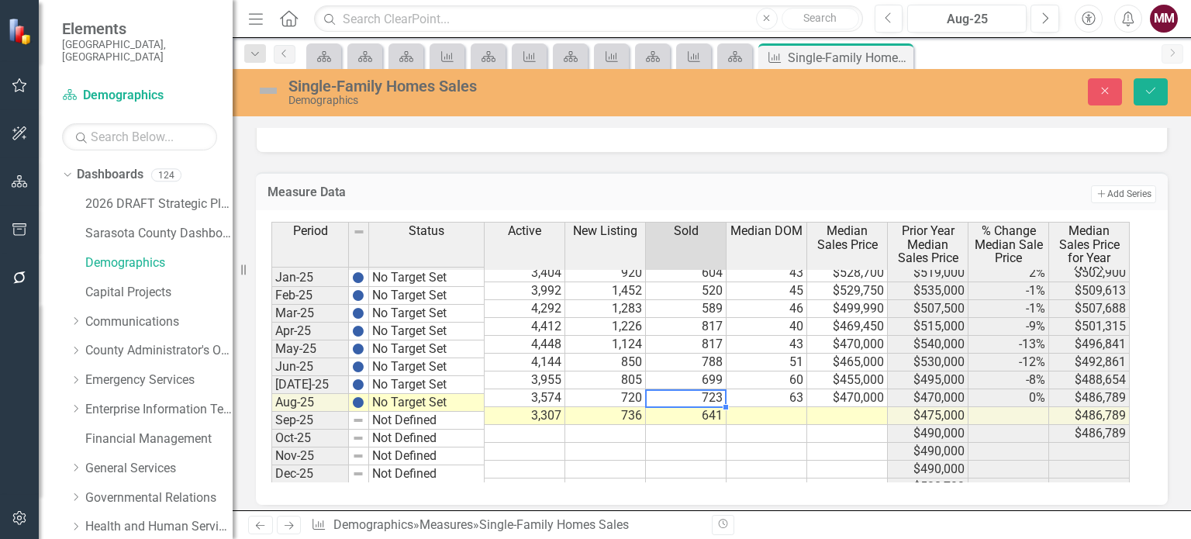
click at [772, 407] on td at bounding box center [766, 416] width 81 height 18
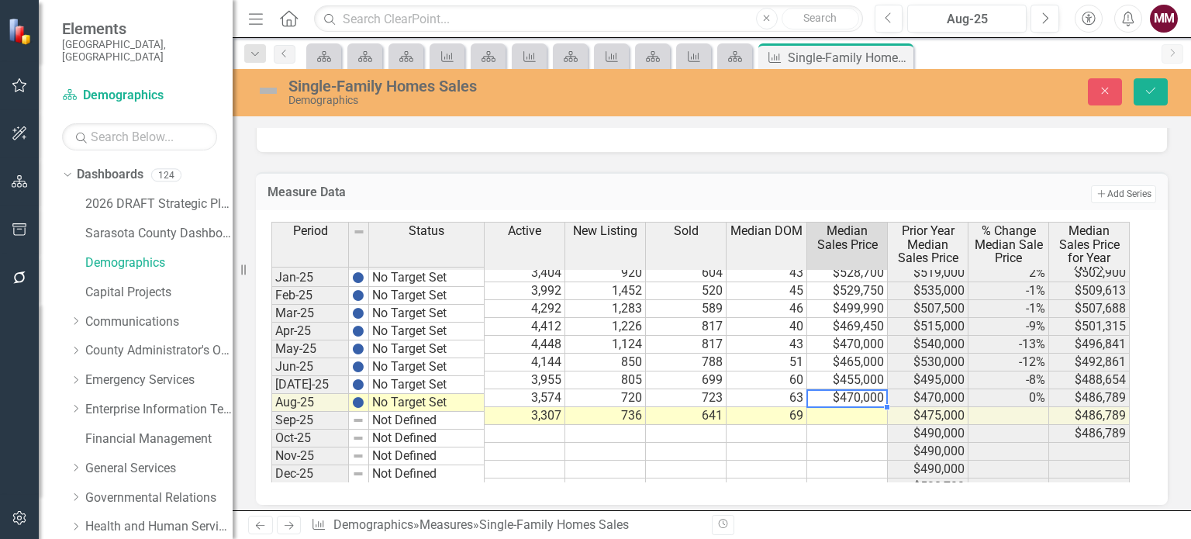
click at [853, 407] on td at bounding box center [847, 416] width 81 height 18
type textarea "475000"
click at [1144, 102] on button "Save" at bounding box center [1151, 91] width 34 height 27
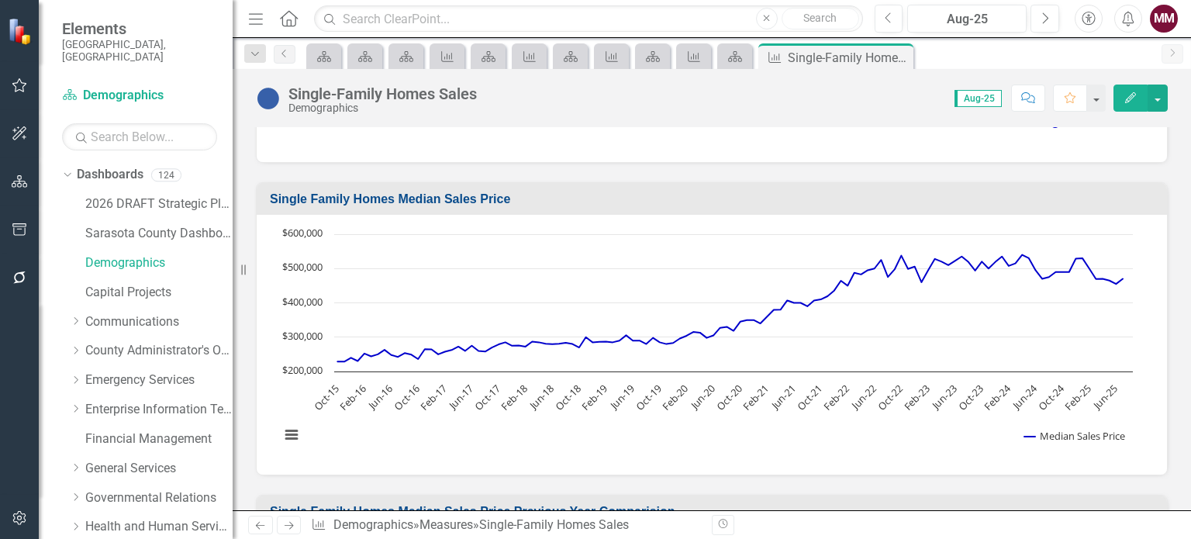
scroll to position [775, 0]
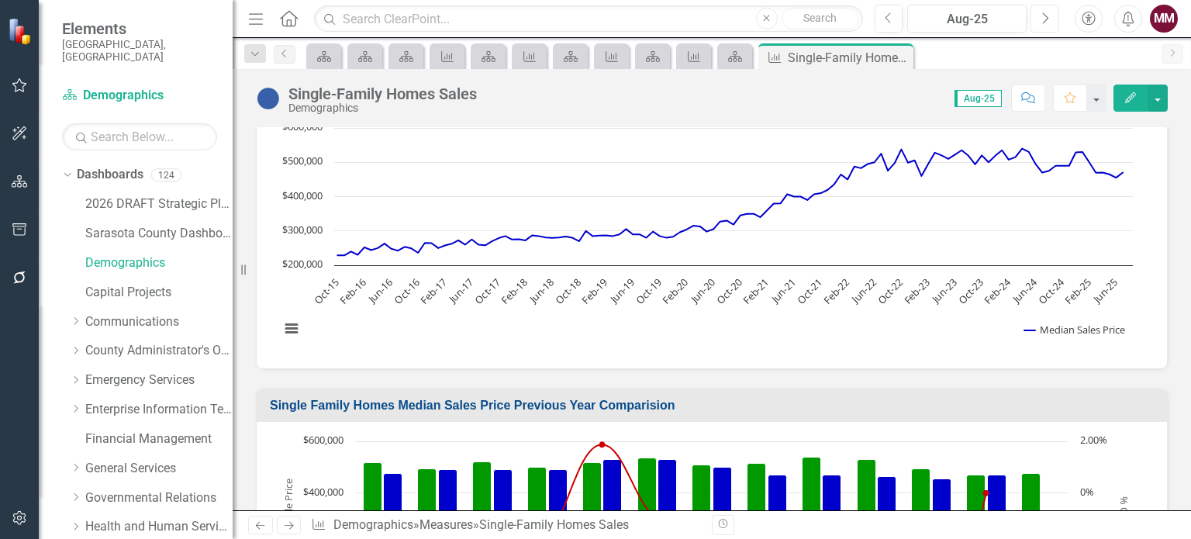
click at [1045, 18] on icon "Next" at bounding box center [1044, 19] width 9 height 14
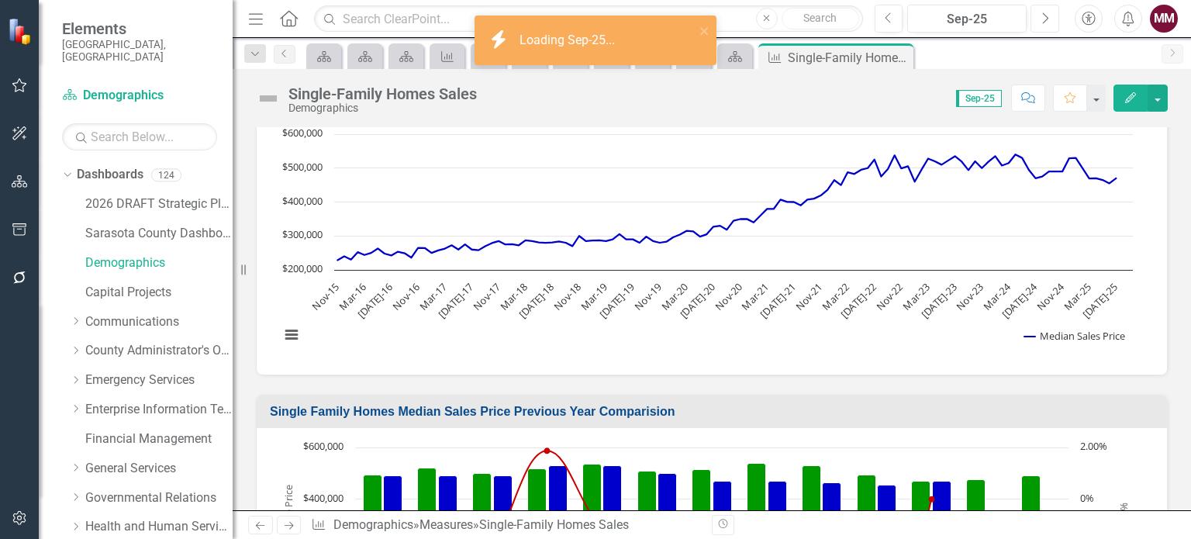
scroll to position [775, 0]
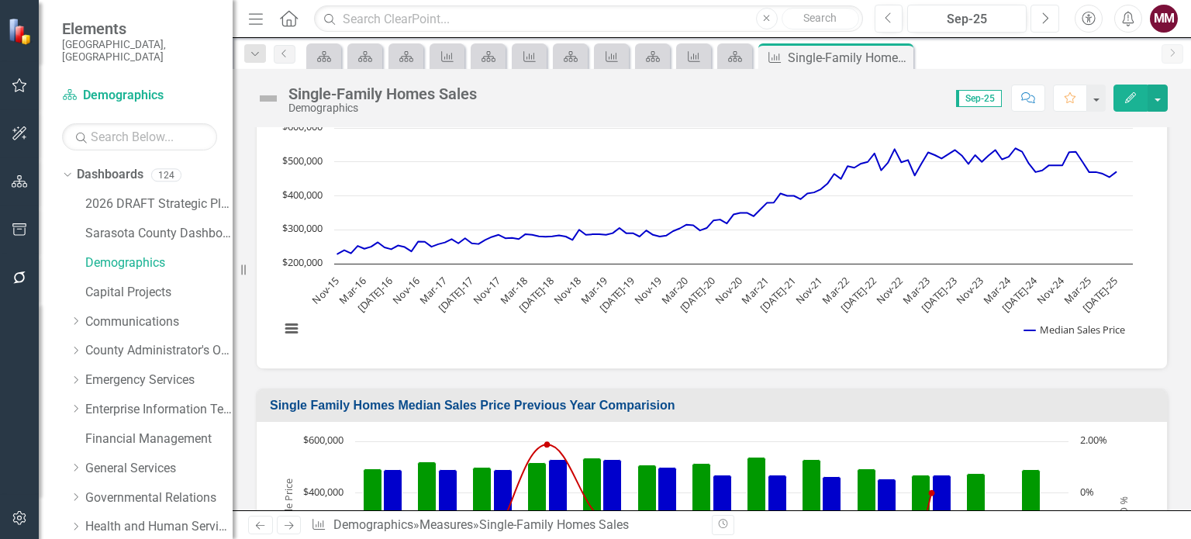
click at [1046, 17] on icon "Next" at bounding box center [1044, 19] width 9 height 14
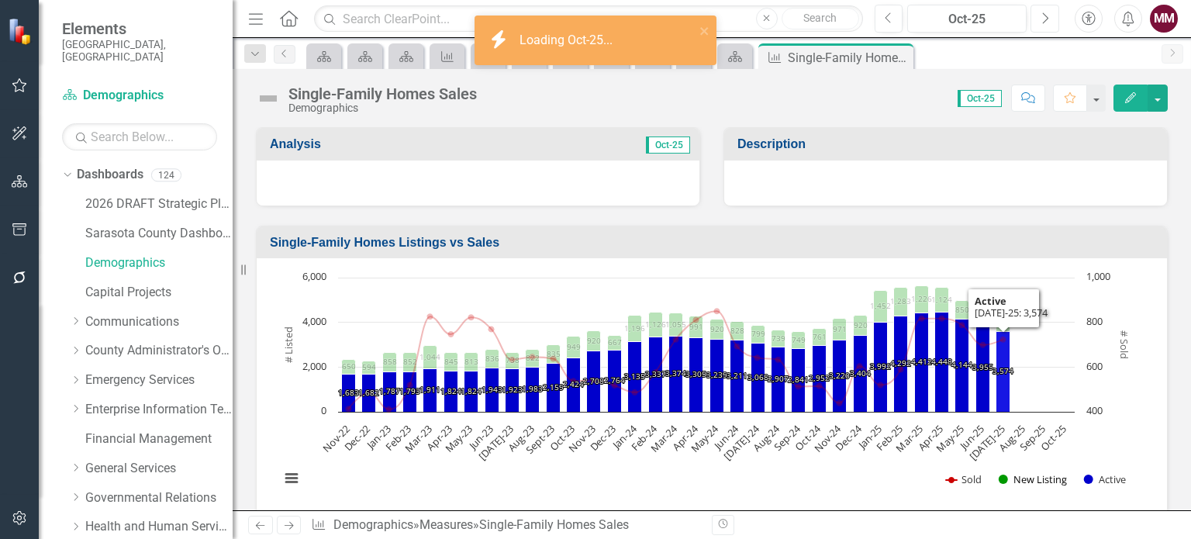
scroll to position [388, 0]
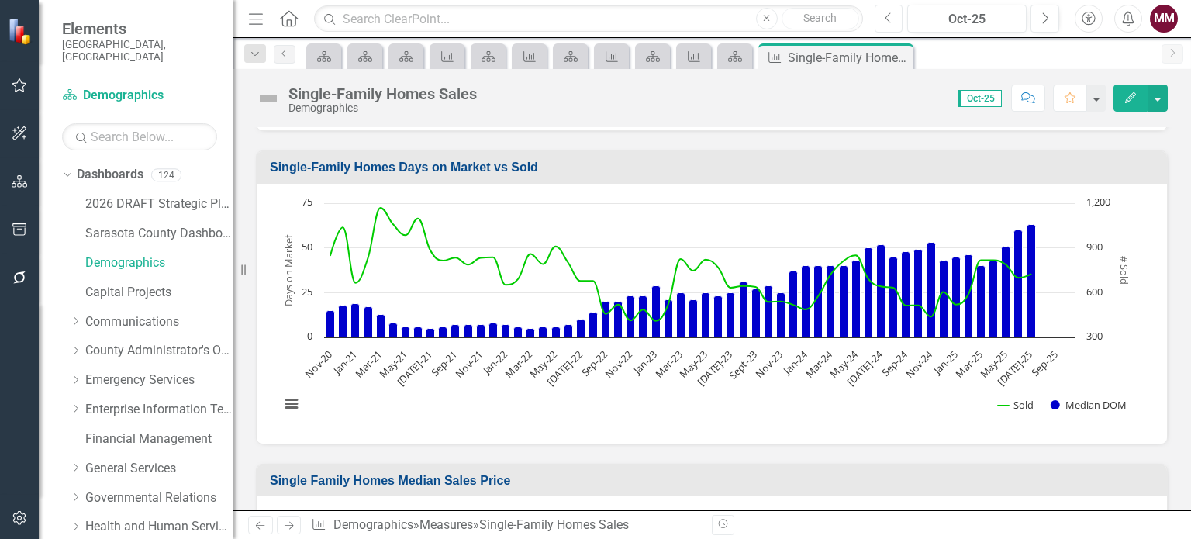
click at [885, 18] on icon "Previous" at bounding box center [889, 19] width 9 height 14
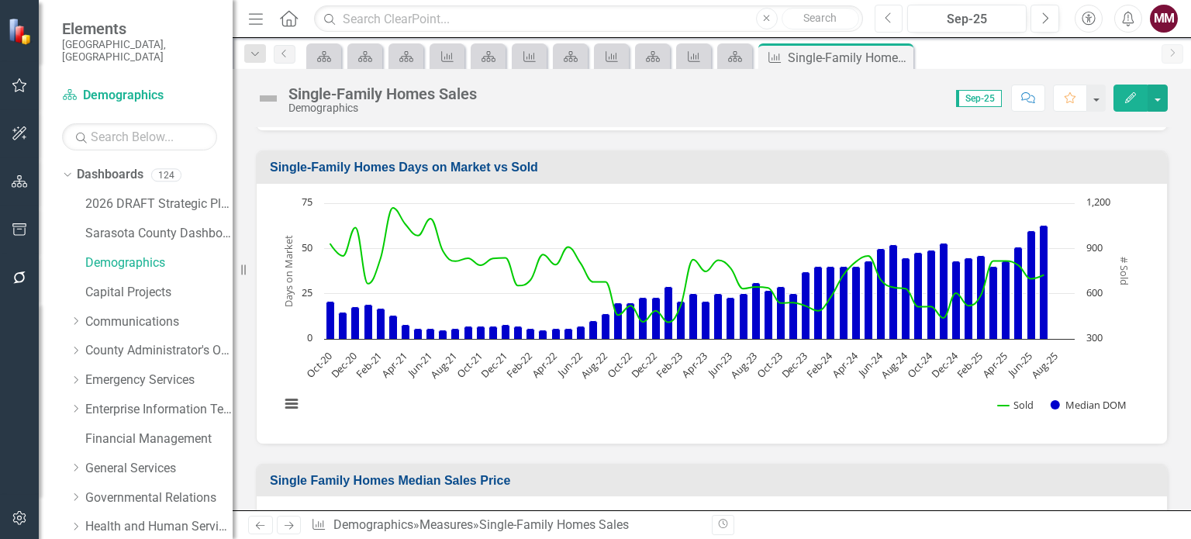
scroll to position [620, 0]
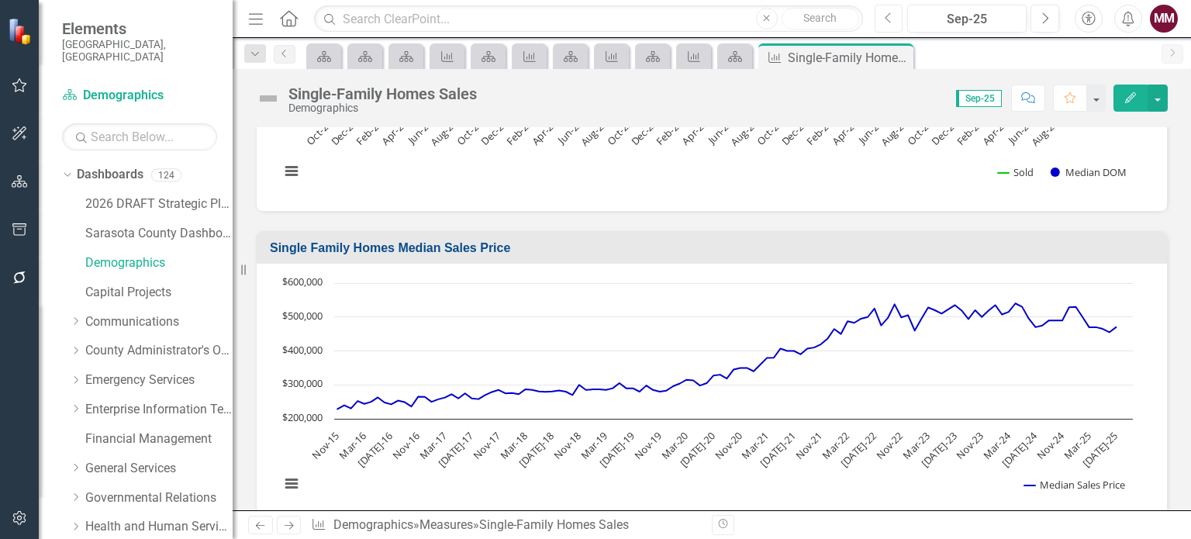
click at [899, 471] on rect "Interactive chart" at bounding box center [706, 391] width 868 height 233
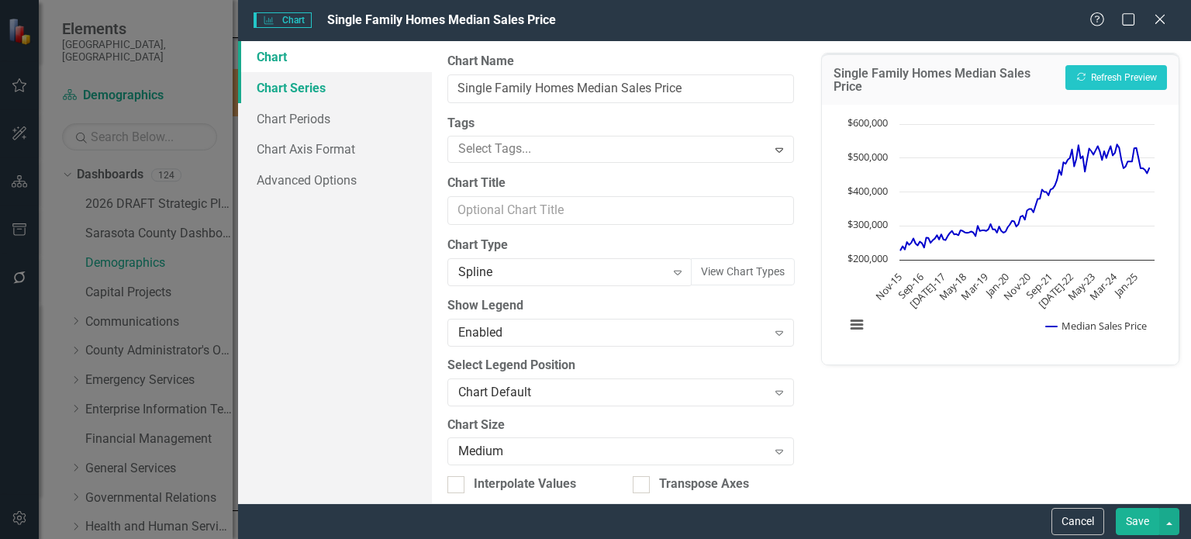
click at [321, 92] on link "Chart Series" at bounding box center [335, 87] width 194 height 31
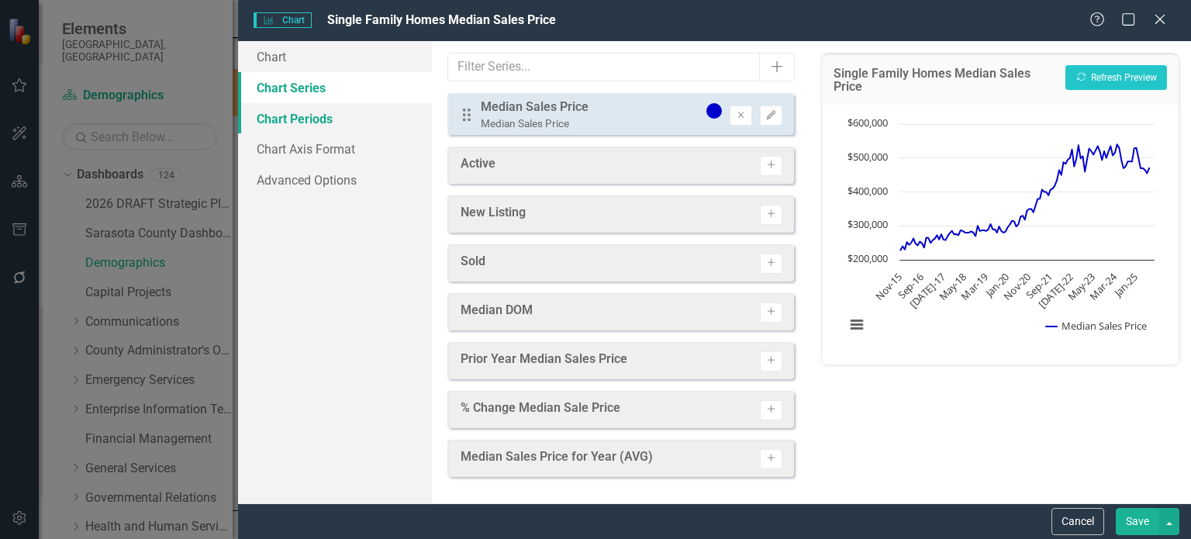
click at [321, 118] on link "Chart Periods" at bounding box center [335, 118] width 194 height 31
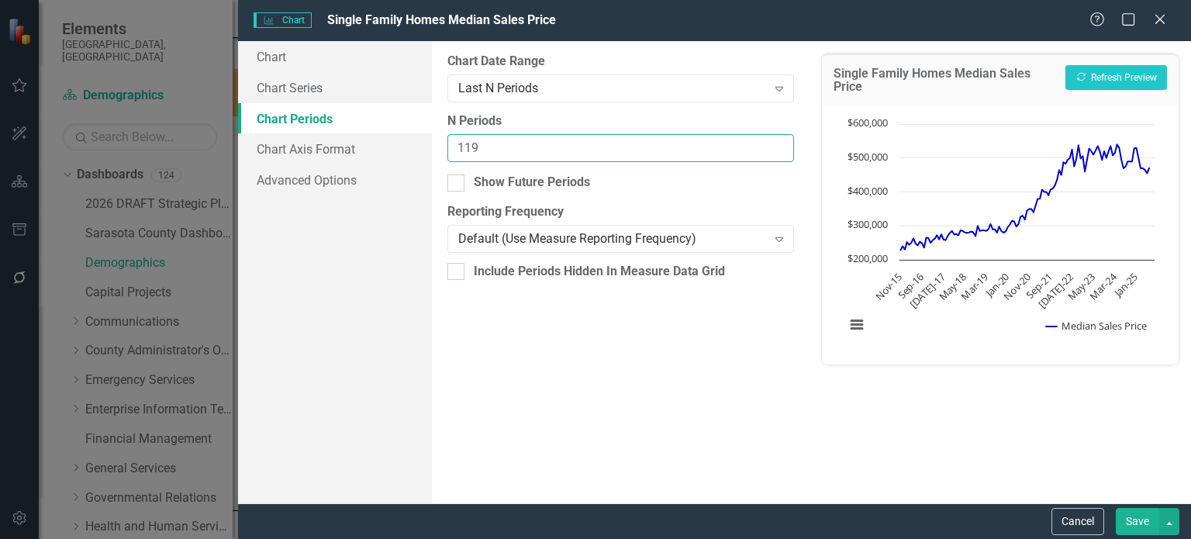
click at [508, 146] on input "119" at bounding box center [620, 148] width 347 height 29
type input "110"
click at [1089, 78] on button "Recalculate Refresh Preview" at bounding box center [1116, 77] width 102 height 25
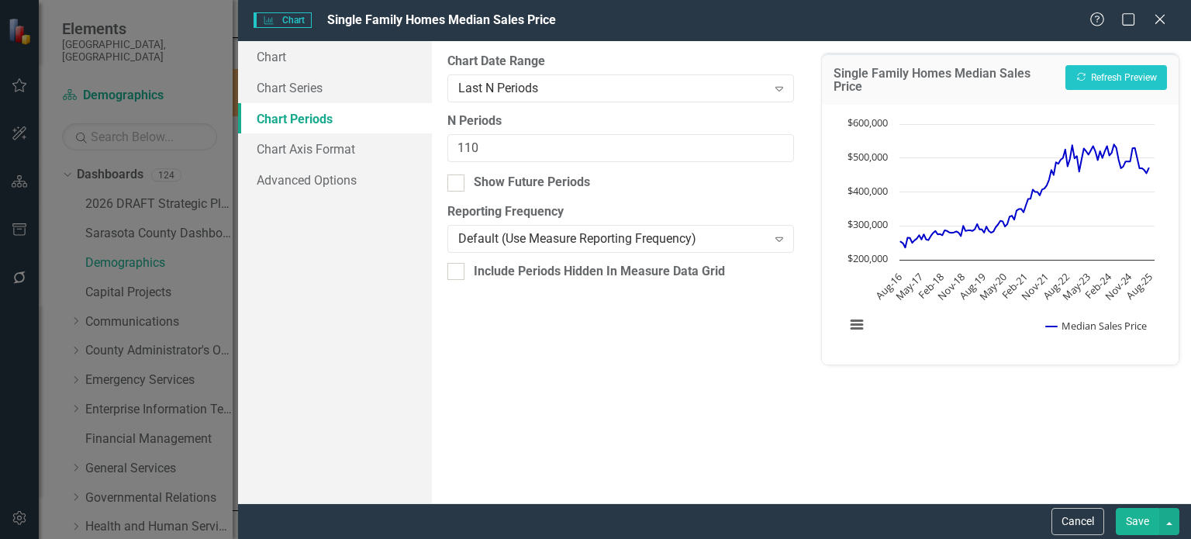
click at [1137, 520] on button "Save" at bounding box center [1137, 521] width 43 height 27
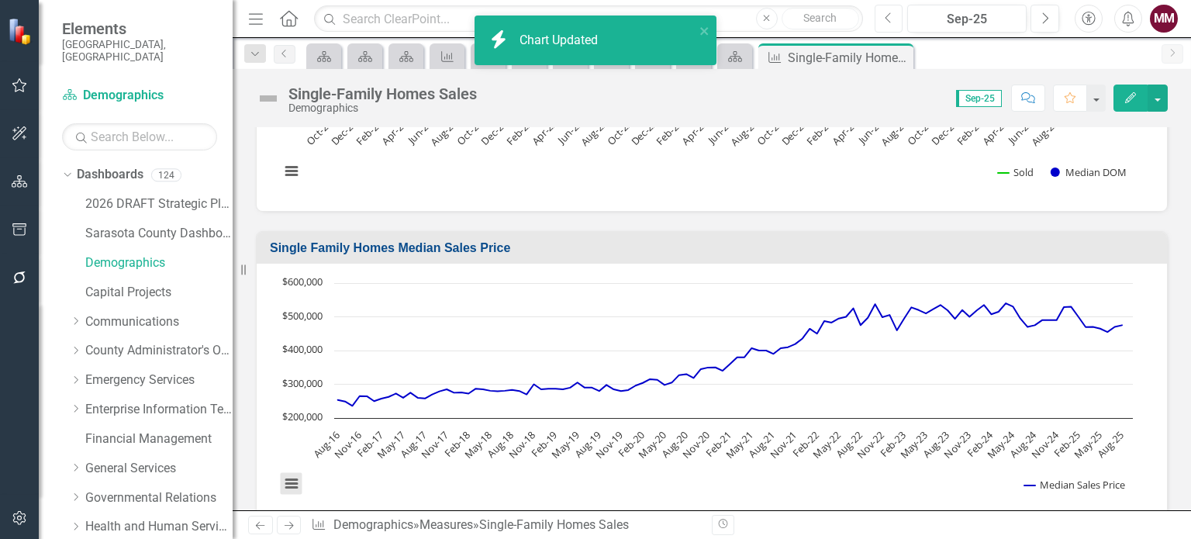
click at [290, 482] on button "View chart menu, Chart" at bounding box center [292, 484] width 22 height 22
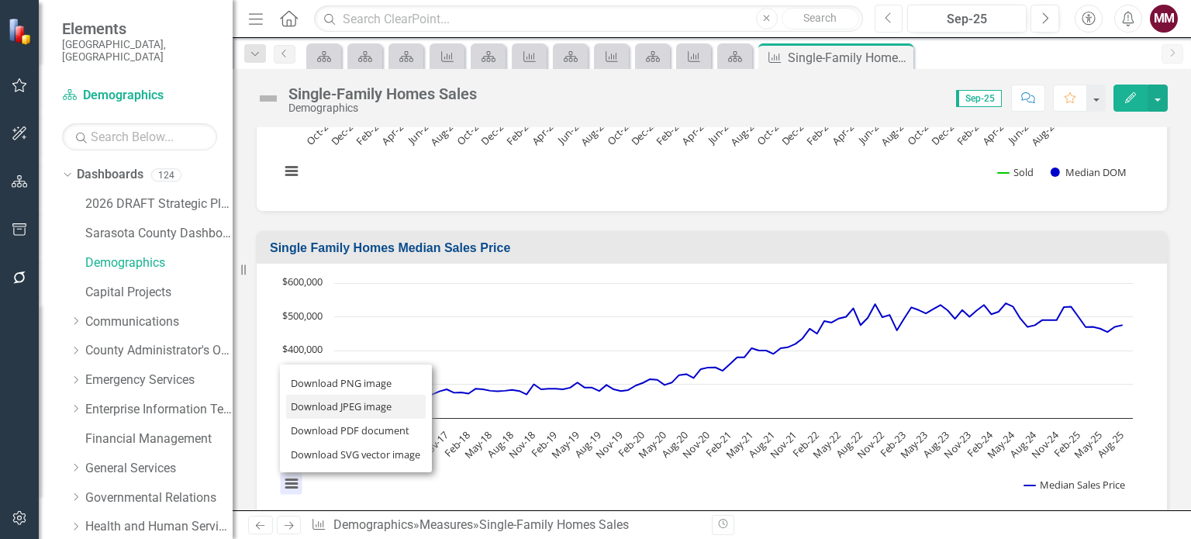
click at [325, 398] on li "Download JPEG image" at bounding box center [356, 407] width 140 height 24
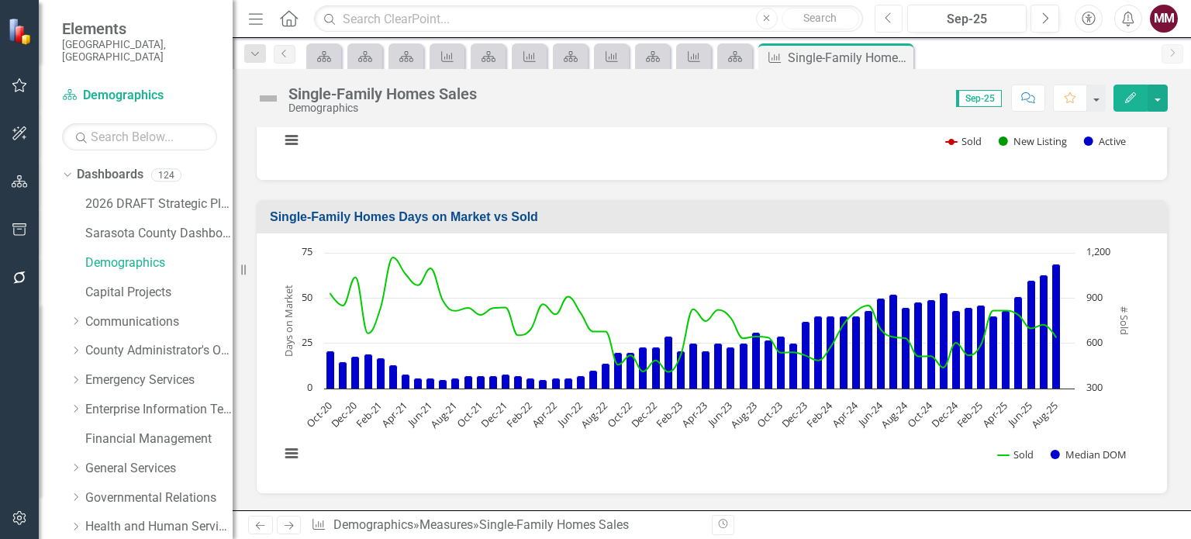
scroll to position [375, 0]
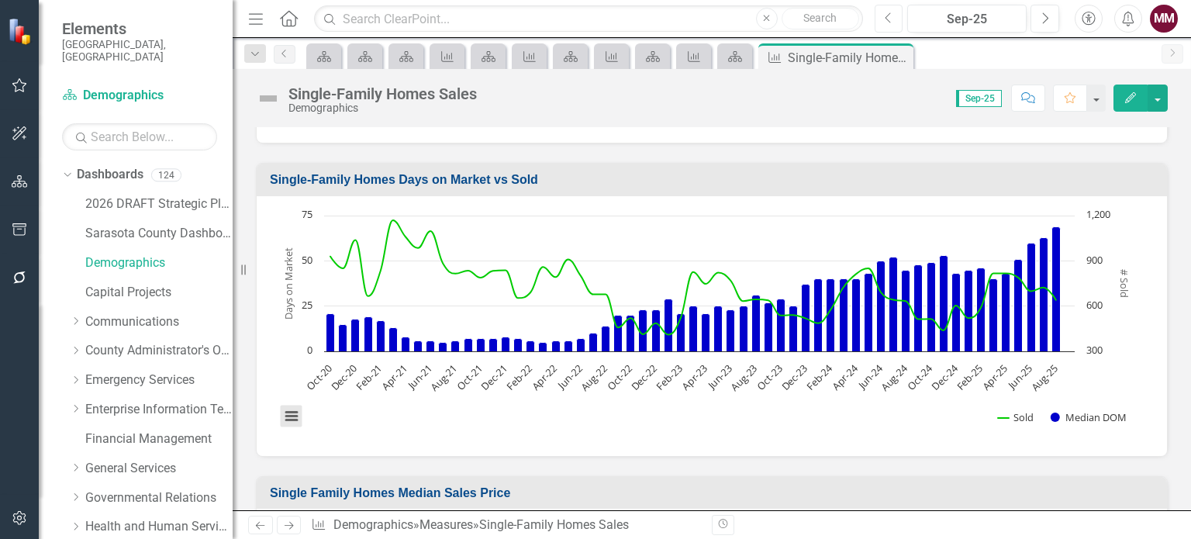
click at [299, 415] on button "View chart menu, Chart" at bounding box center [292, 416] width 22 height 22
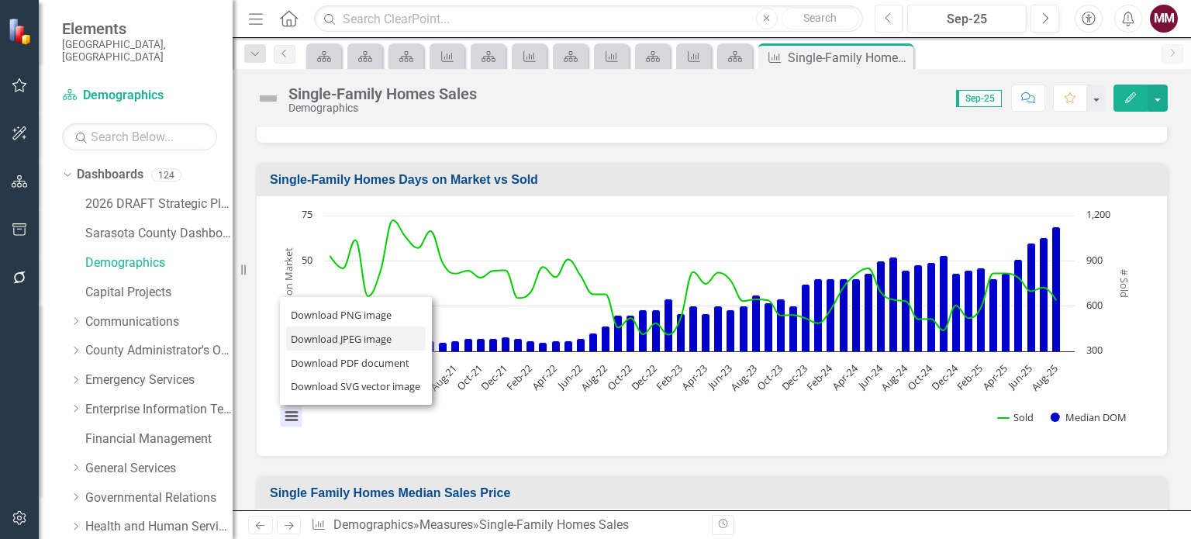
click at [298, 340] on li "Download JPEG image" at bounding box center [356, 338] width 140 height 24
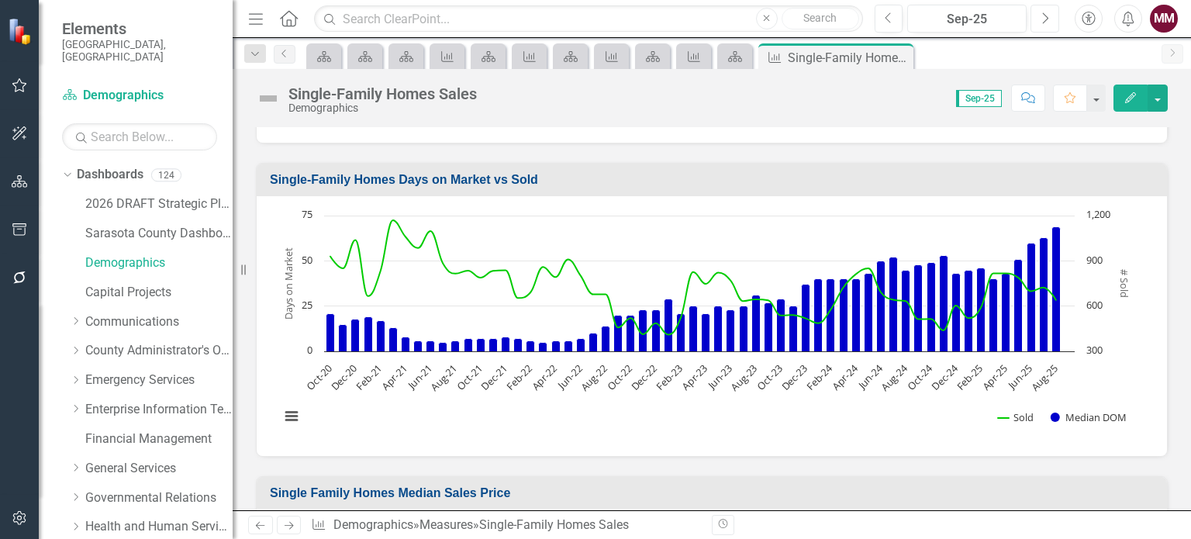
click at [1049, 15] on button "Next" at bounding box center [1044, 19] width 29 height 28
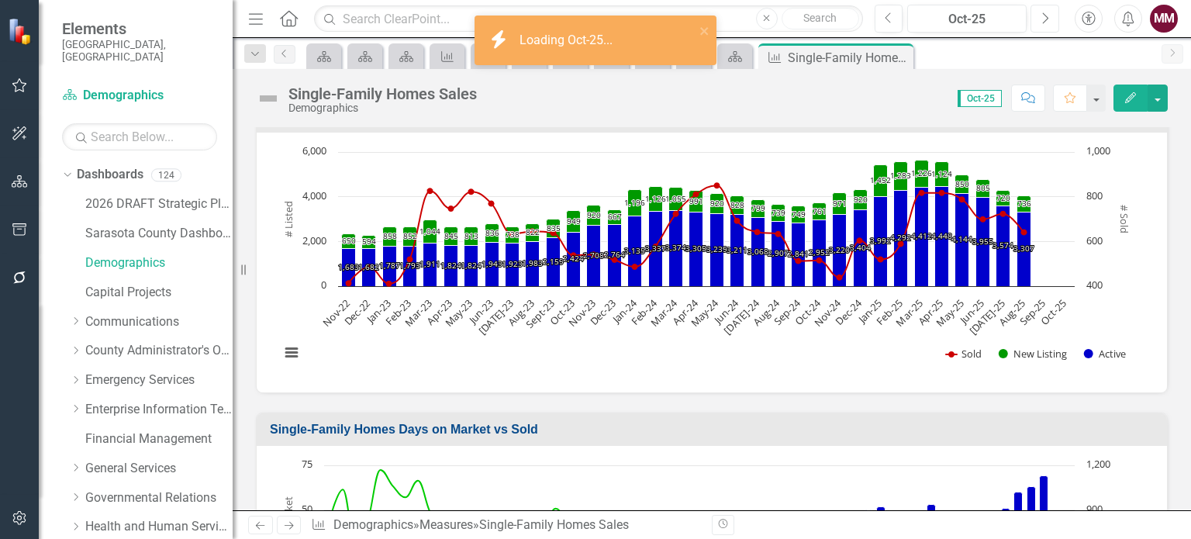
scroll to position [388, 0]
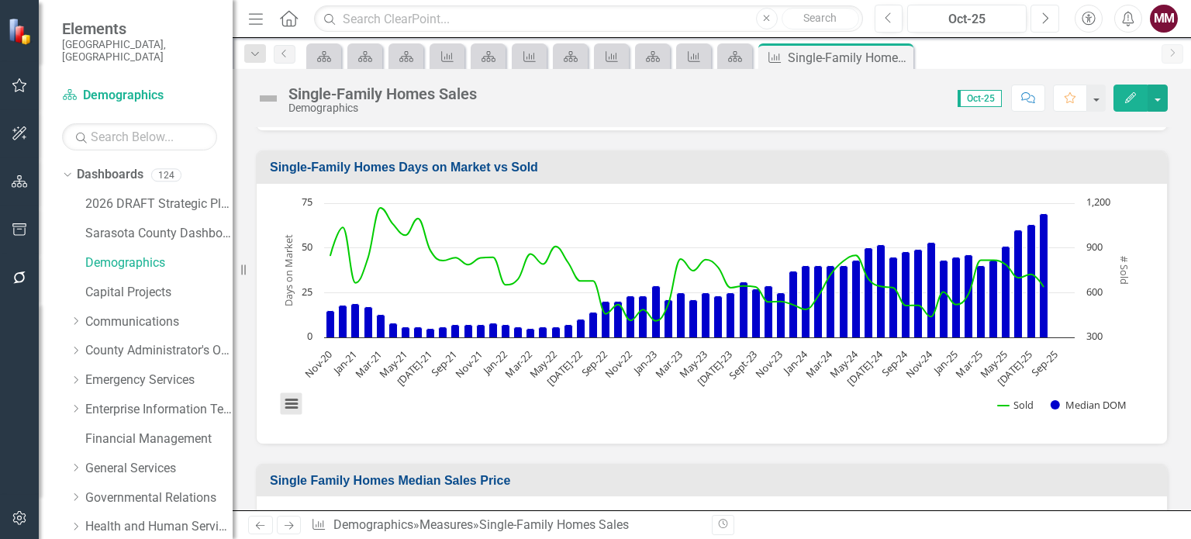
click at [295, 399] on button "View chart menu, Chart" at bounding box center [292, 404] width 22 height 22
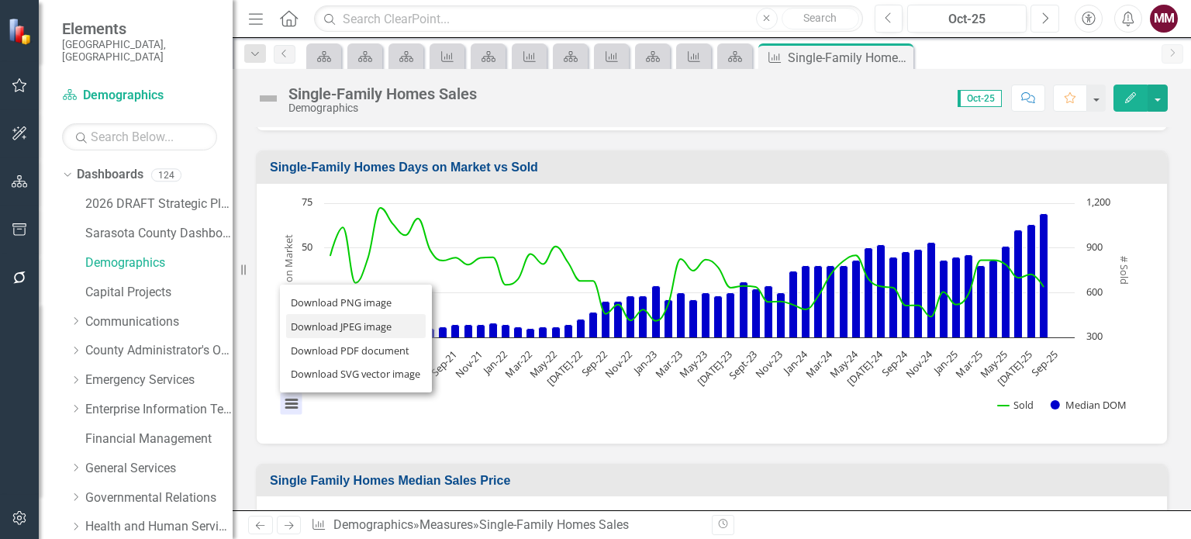
click at [325, 317] on li "Download JPEG image" at bounding box center [356, 326] width 140 height 24
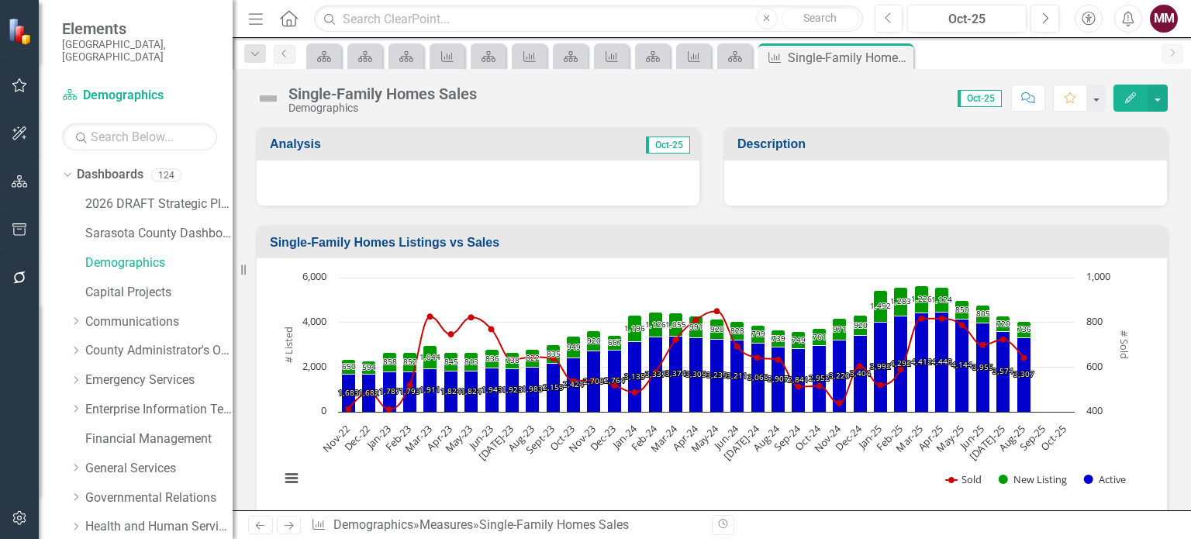
scroll to position [388, 0]
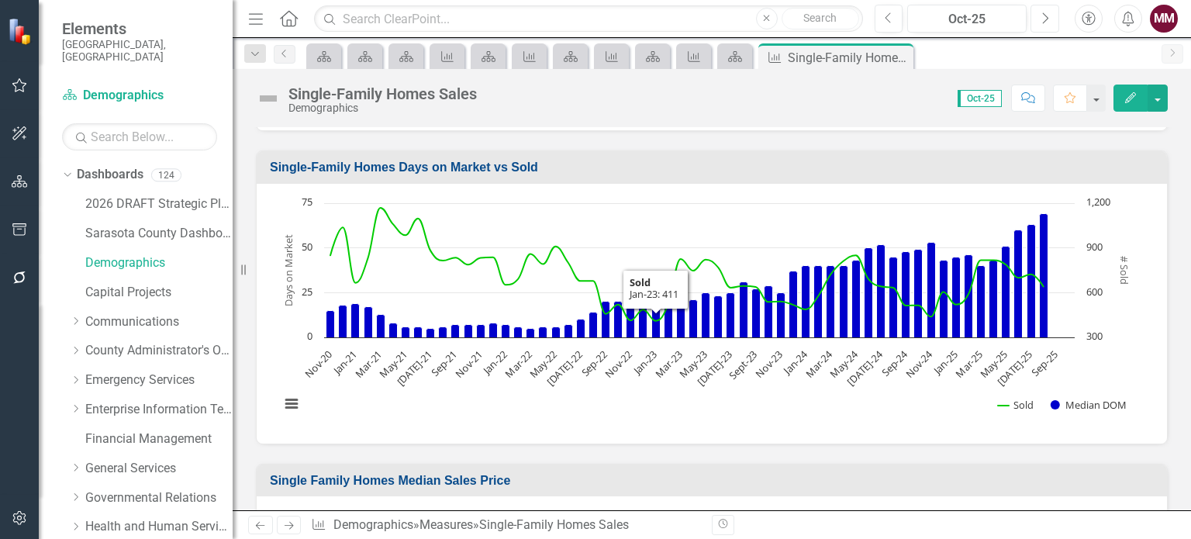
click at [555, 411] on rect "Interactive chart" at bounding box center [706, 311] width 868 height 233
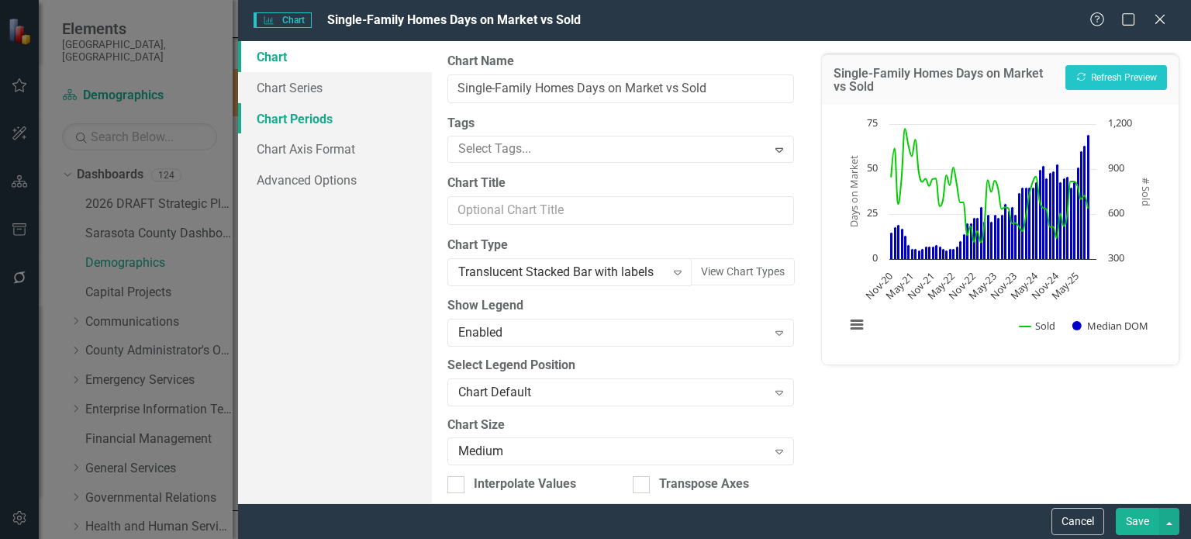
click at [285, 117] on link "Chart Periods" at bounding box center [335, 118] width 194 height 31
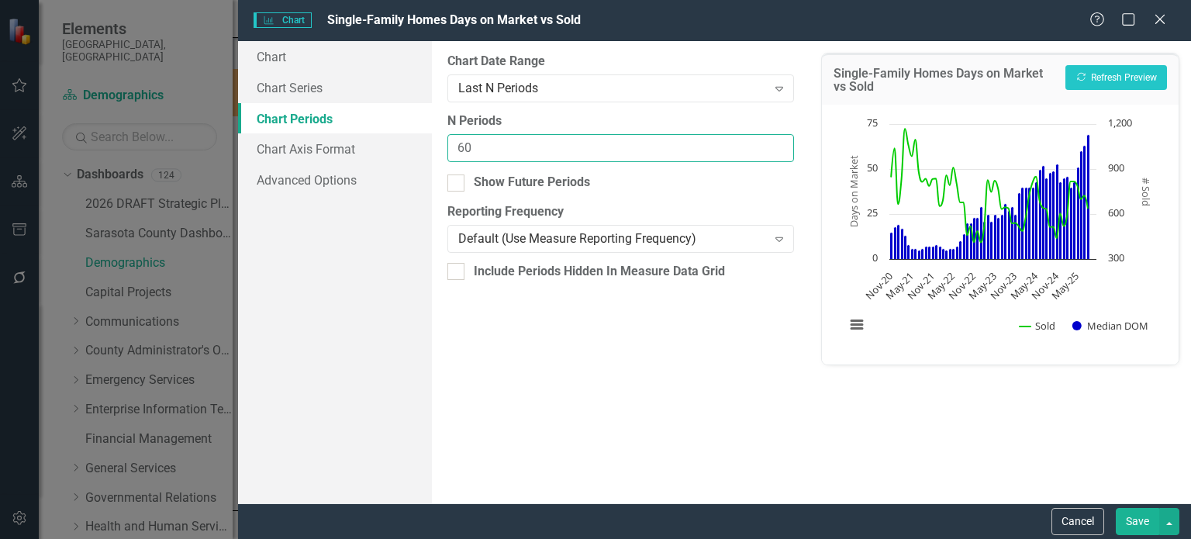
drag, startPoint x: 490, startPoint y: 139, endPoint x: 460, endPoint y: 141, distance: 30.3
click at [460, 141] on input "60" at bounding box center [620, 148] width 347 height 29
type input "55"
click at [1138, 520] on button "Save" at bounding box center [1137, 521] width 43 height 27
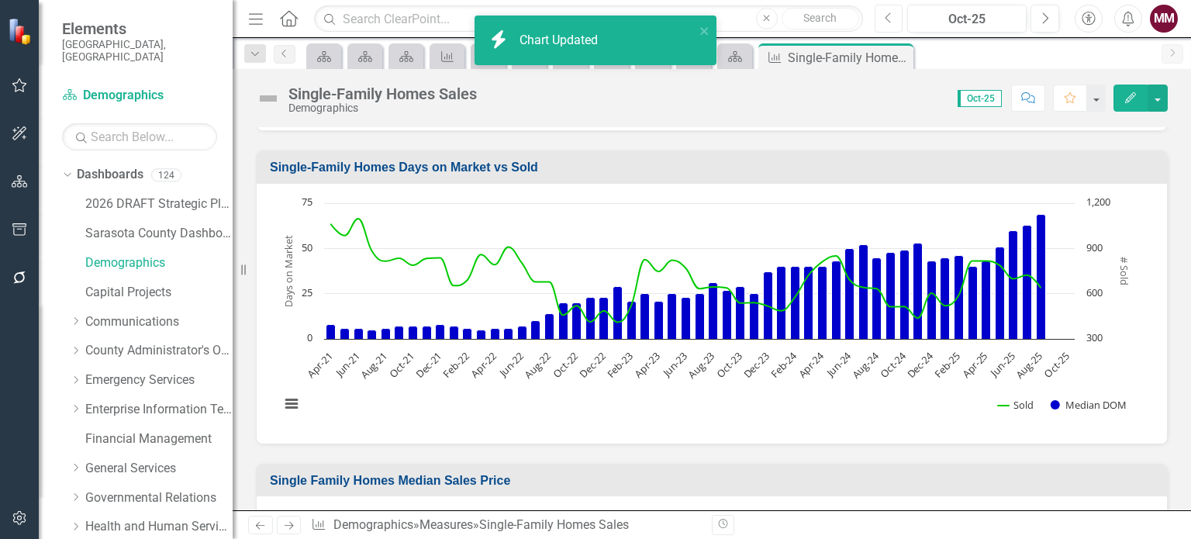
click at [892, 19] on icon "Previous" at bounding box center [889, 19] width 9 height 14
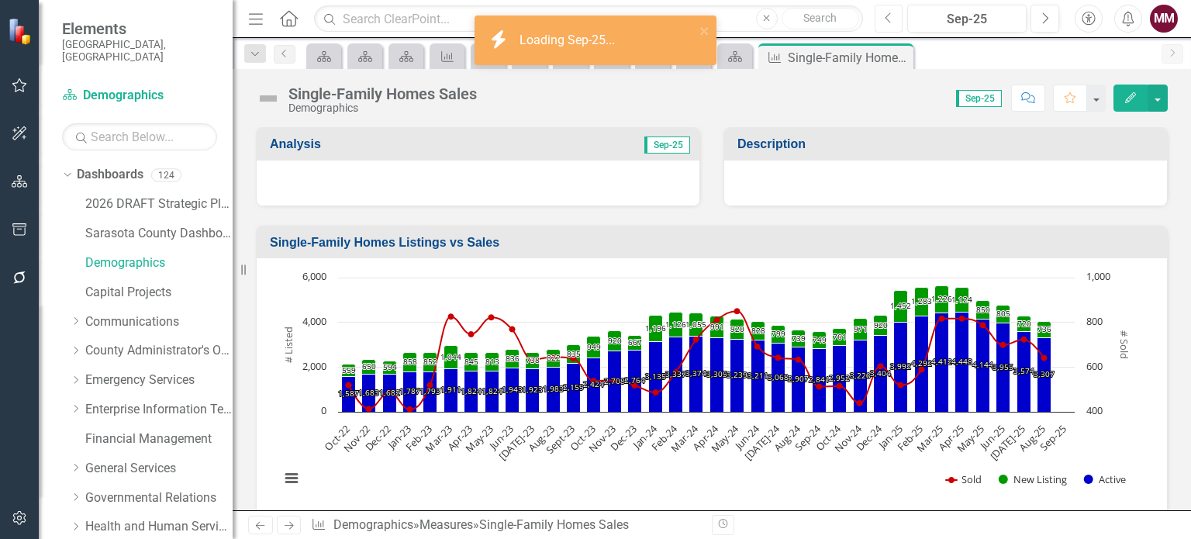
scroll to position [388, 0]
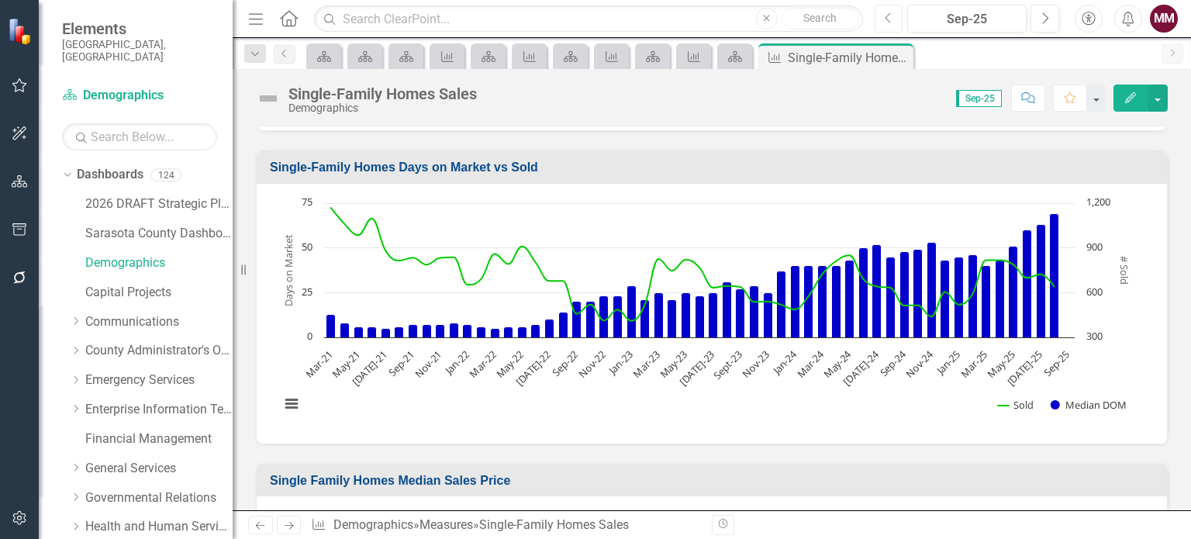
click at [404, 403] on rect "Interactive chart" at bounding box center [706, 311] width 868 height 233
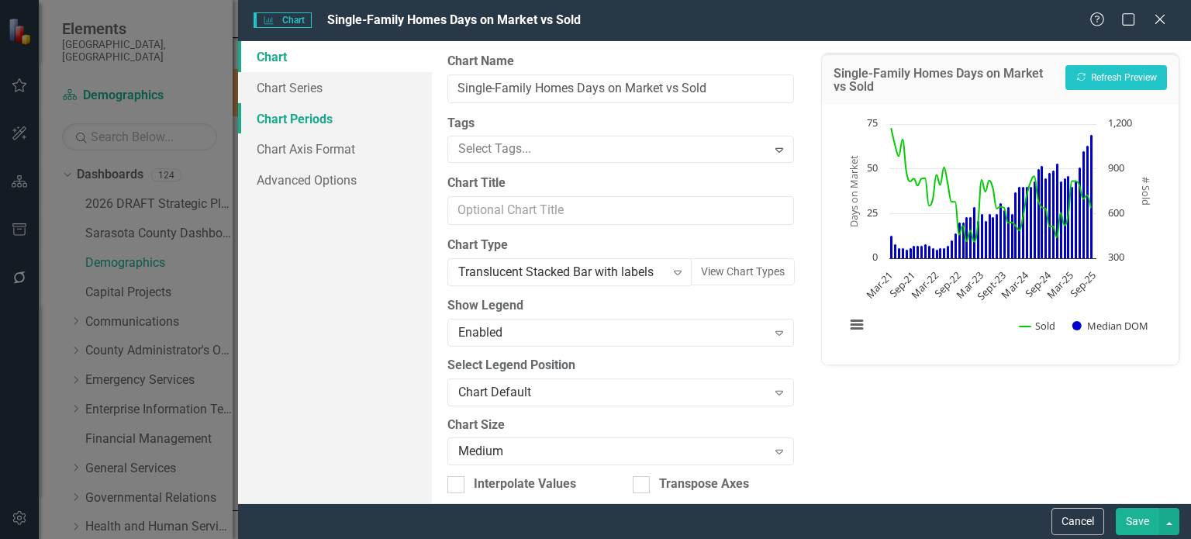
click at [278, 116] on link "Chart Periods" at bounding box center [335, 118] width 194 height 31
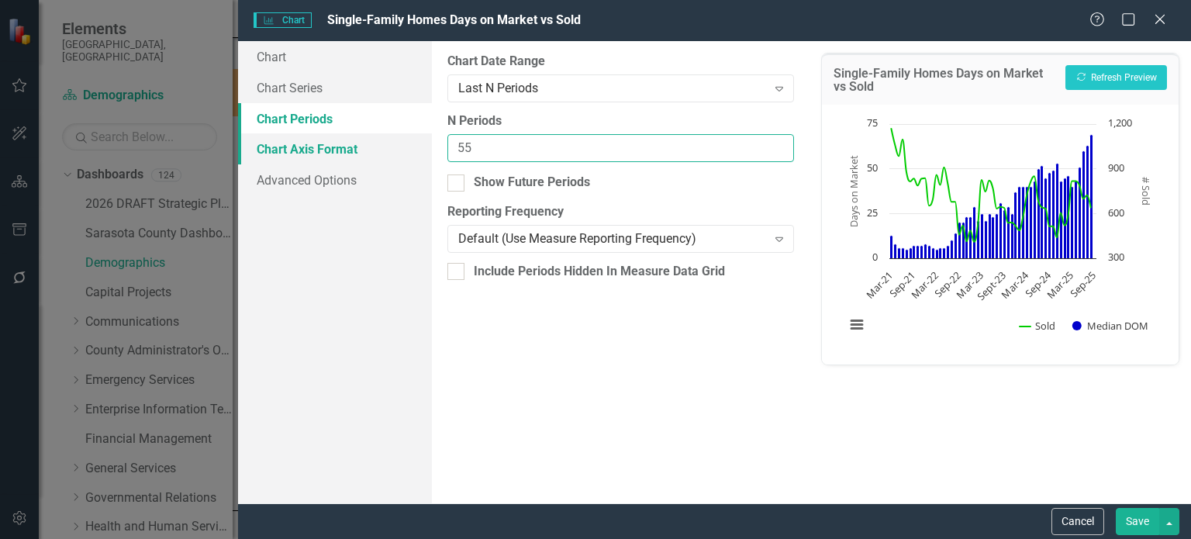
drag, startPoint x: 484, startPoint y: 149, endPoint x: 375, endPoint y: 148, distance: 108.5
click at [381, 148] on div "Chart Chart Series Chart Periods Chart Axis Format Advanced Options From this p…" at bounding box center [714, 272] width 953 height 462
type input "56"
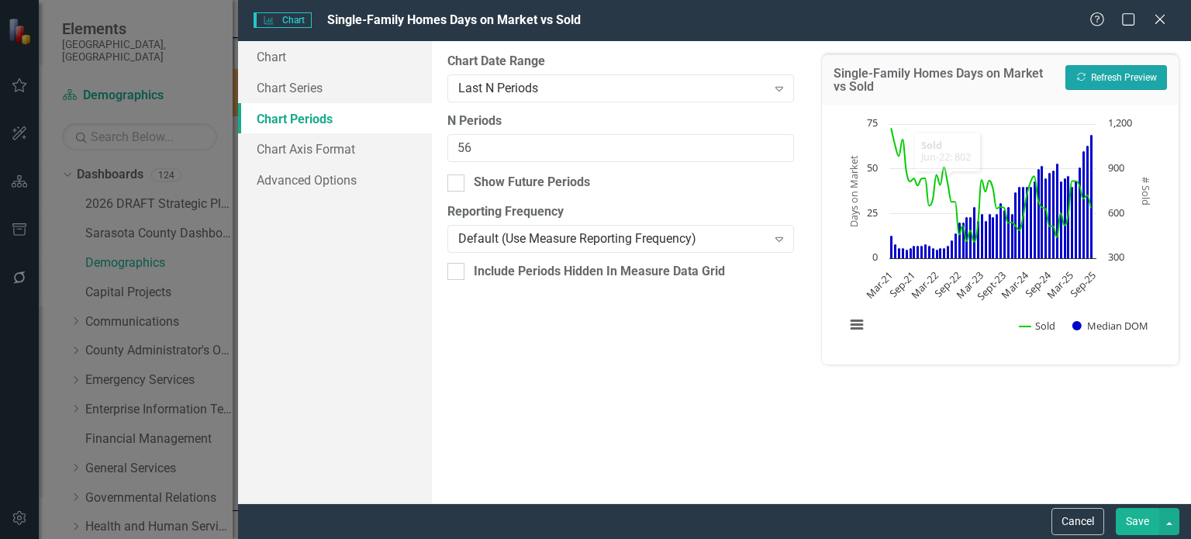
click at [1096, 77] on button "Recalculate Refresh Preview" at bounding box center [1116, 77] width 102 height 25
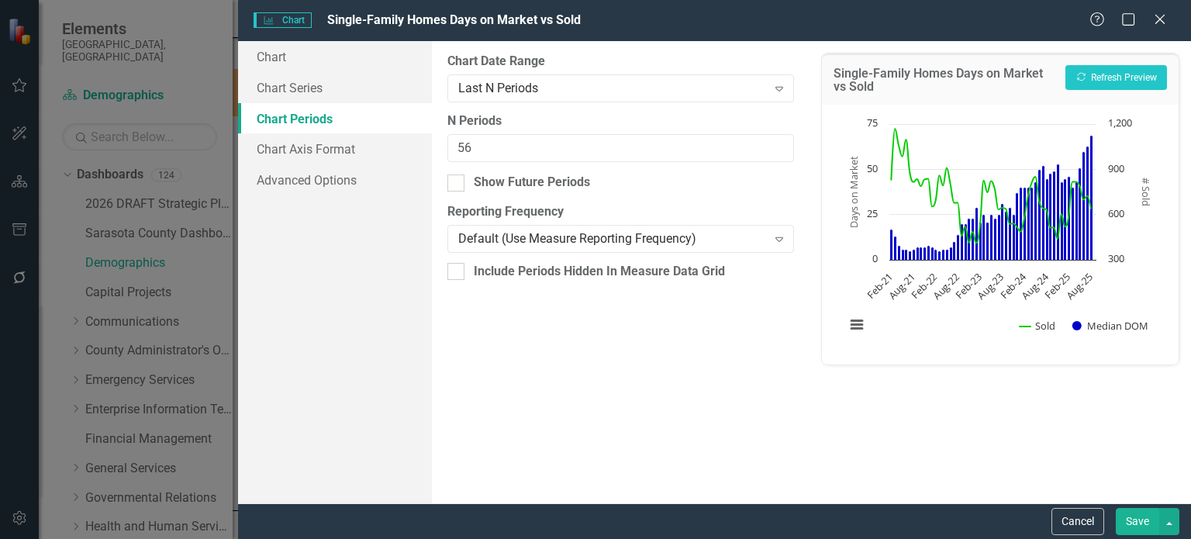
click at [1127, 508] on button "Save" at bounding box center [1137, 521] width 43 height 27
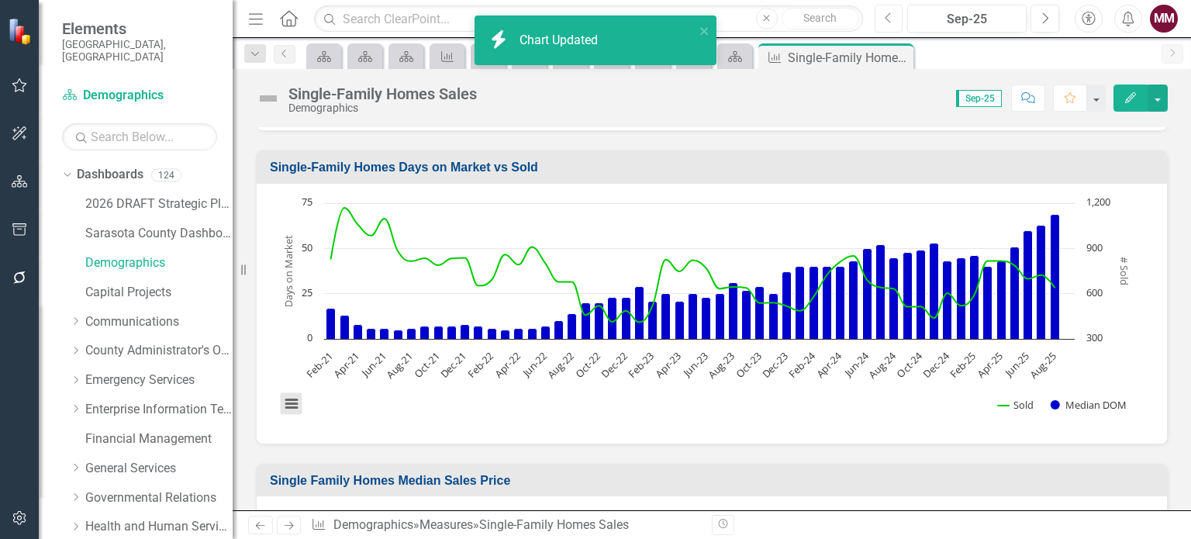
click at [292, 402] on button "View chart menu, Chart" at bounding box center [292, 403] width 22 height 22
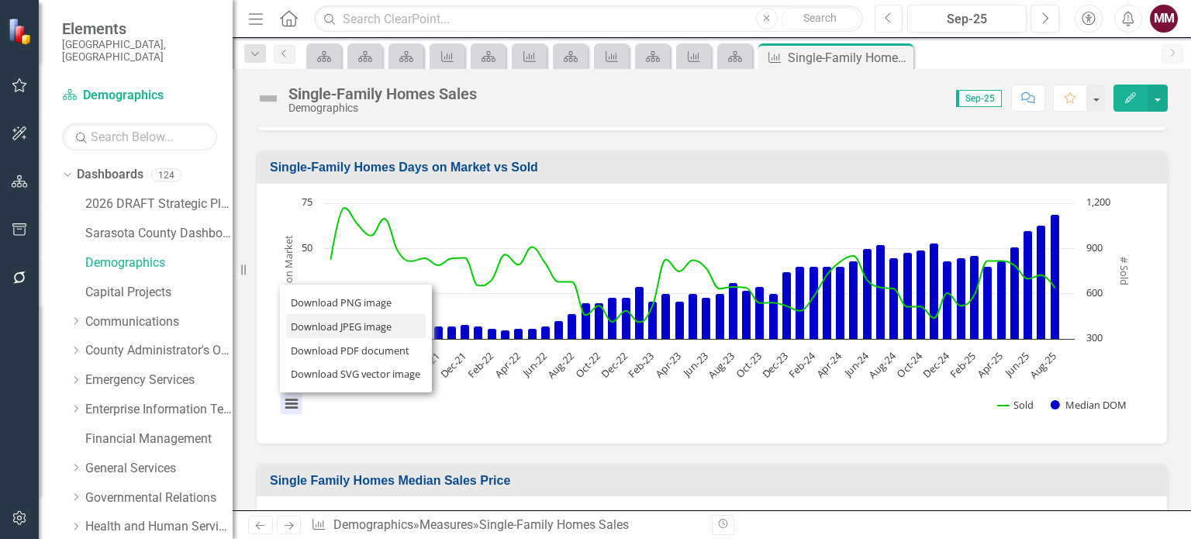
click at [316, 326] on li "Download JPEG image" at bounding box center [356, 326] width 140 height 24
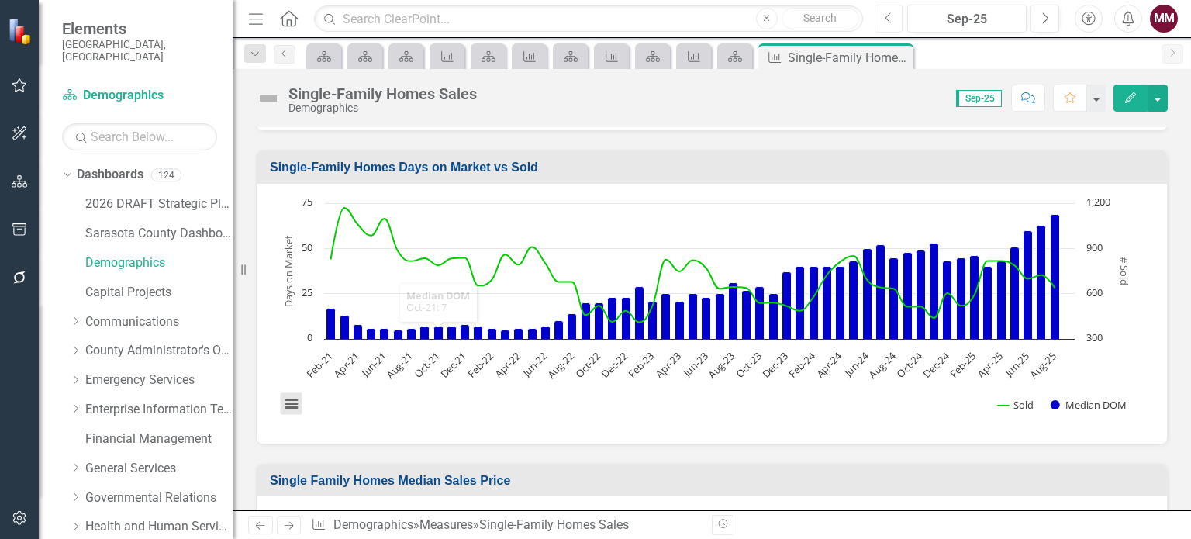
click at [295, 410] on button "View chart menu, Chart" at bounding box center [292, 403] width 22 height 22
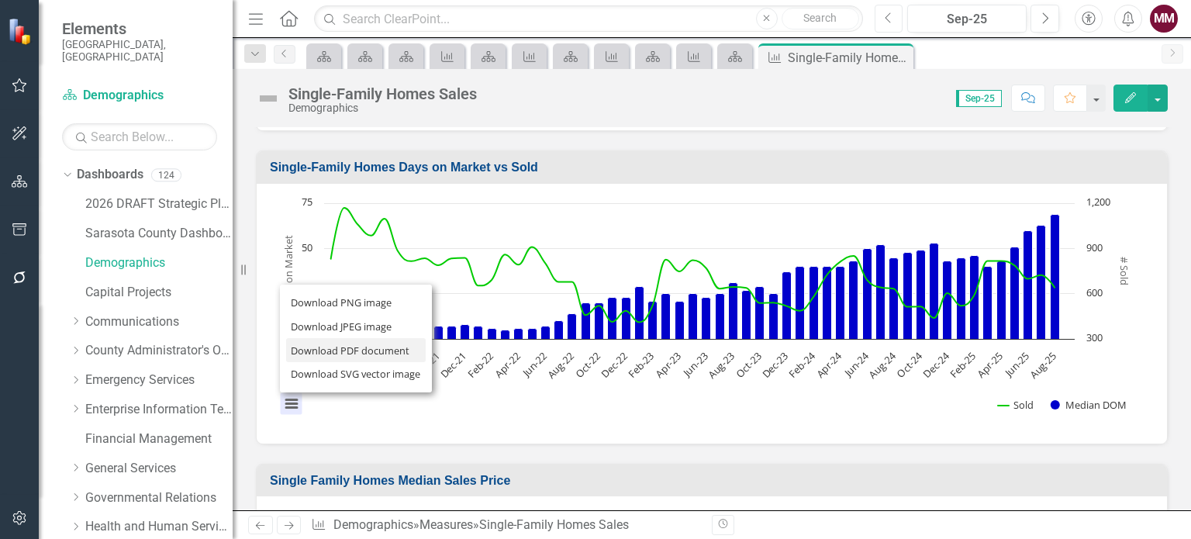
click at [360, 342] on li "Download PDF document" at bounding box center [356, 350] width 140 height 24
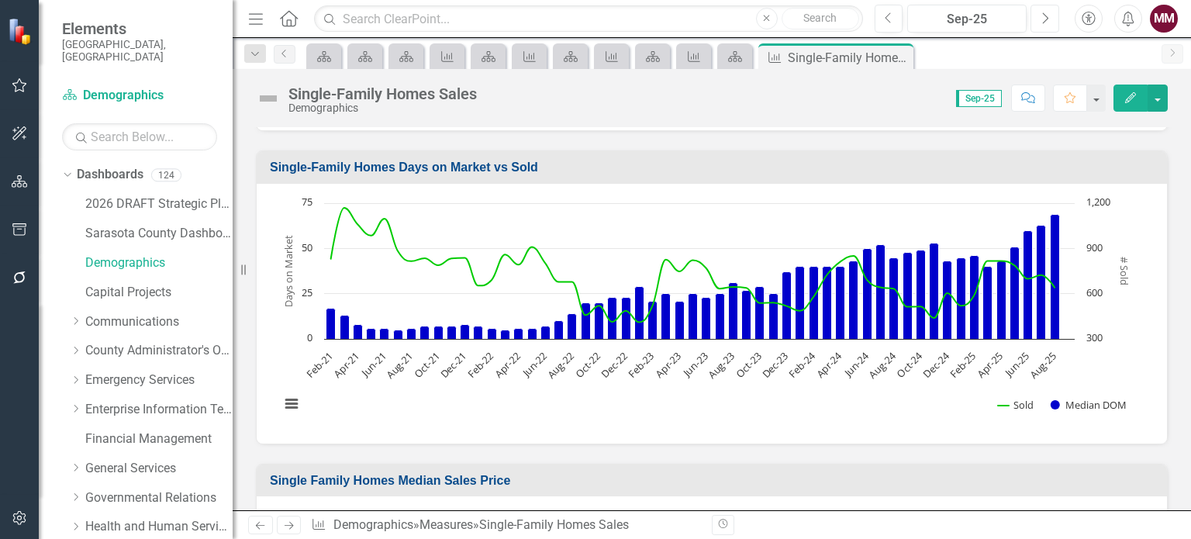
click at [1040, 22] on icon "Next" at bounding box center [1044, 19] width 9 height 14
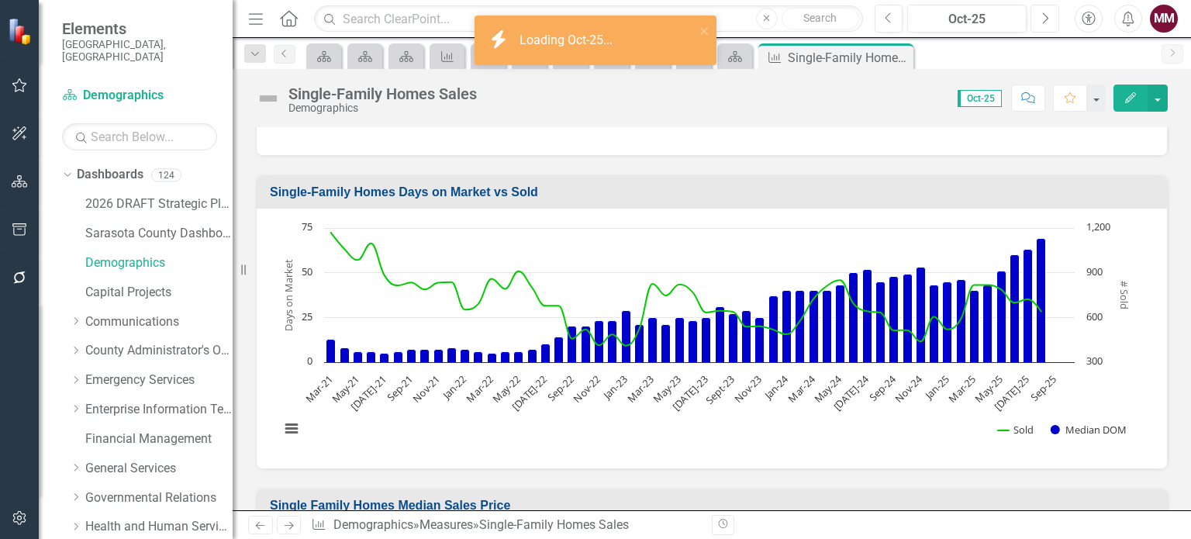
scroll to position [388, 0]
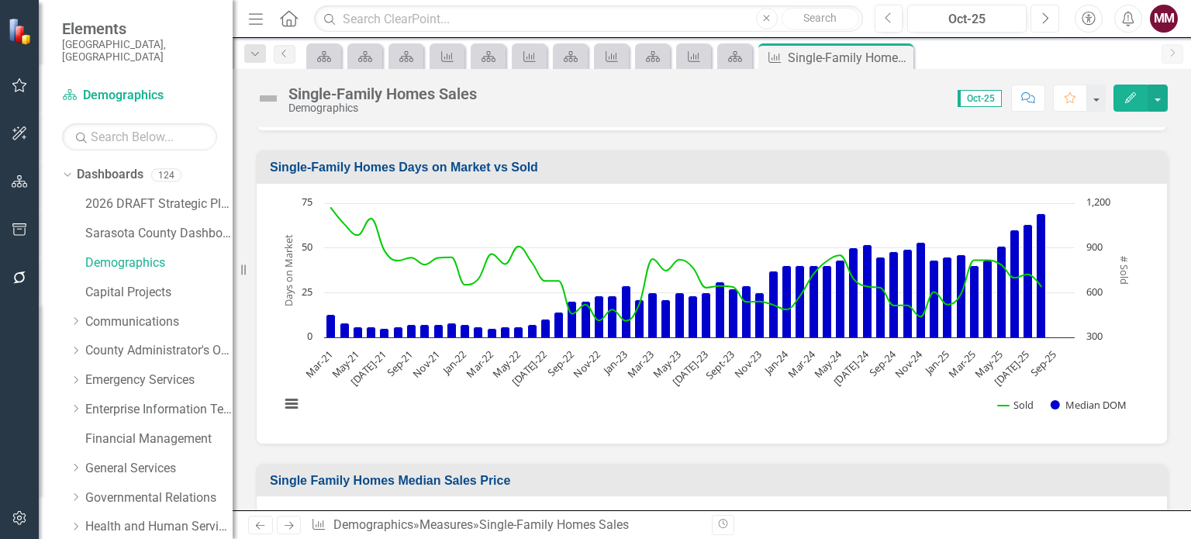
click at [1045, 18] on icon "Next" at bounding box center [1044, 19] width 9 height 14
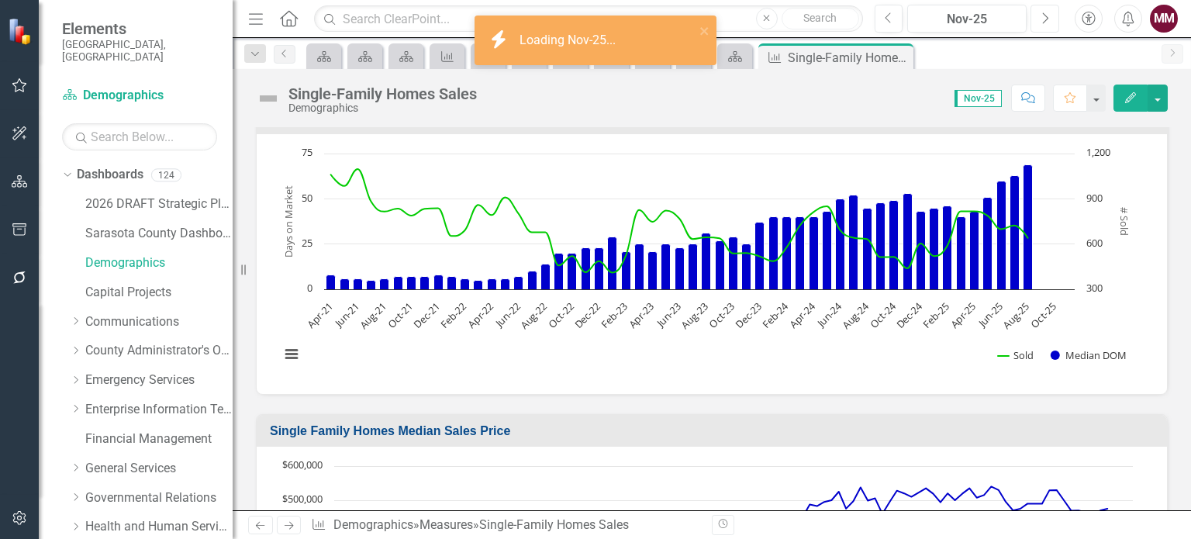
scroll to position [465, 0]
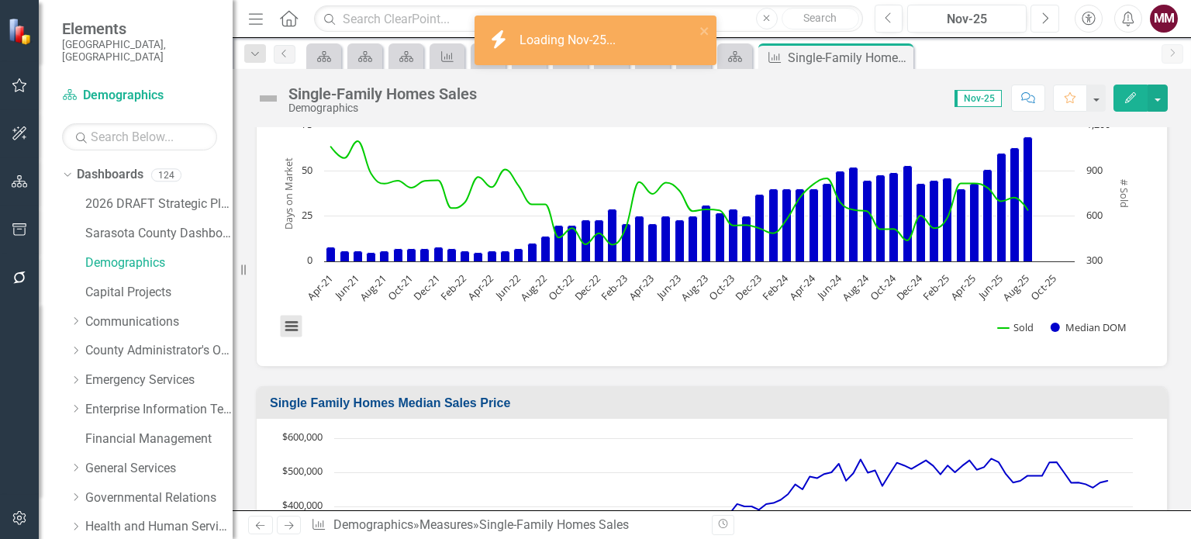
click at [285, 317] on button "View chart menu, Chart" at bounding box center [292, 327] width 22 height 22
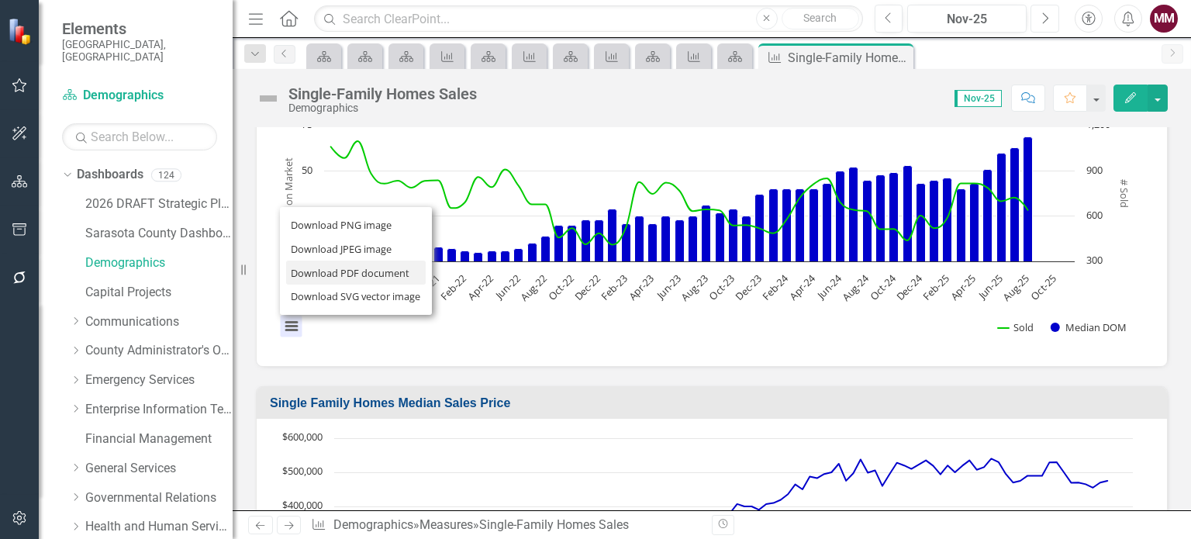
click at [319, 281] on li "Download PDF document" at bounding box center [356, 273] width 140 height 24
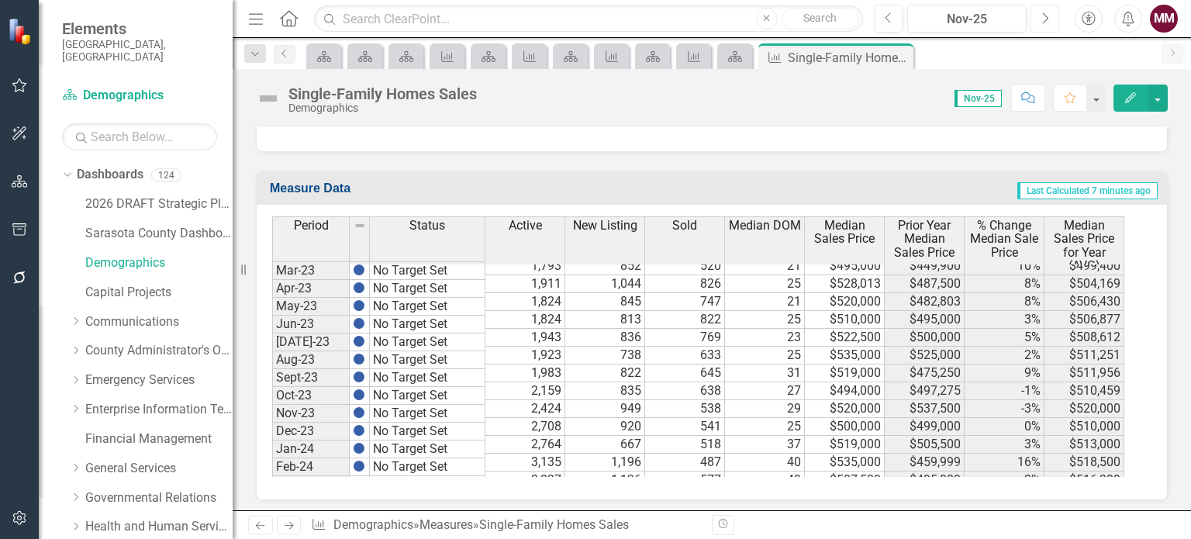
scroll to position [2403, 0]
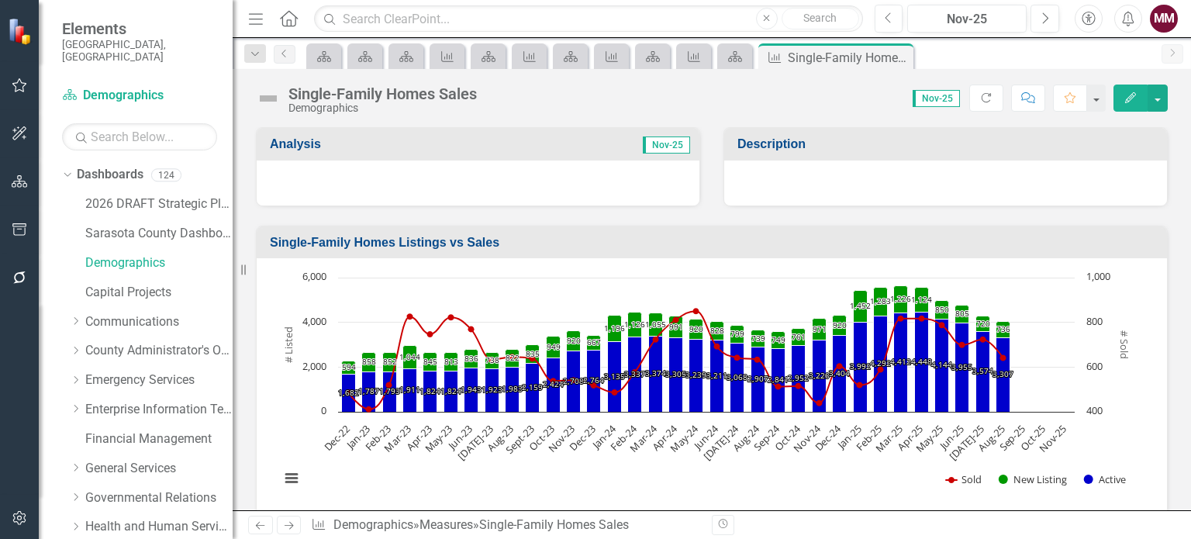
scroll to position [2403, 0]
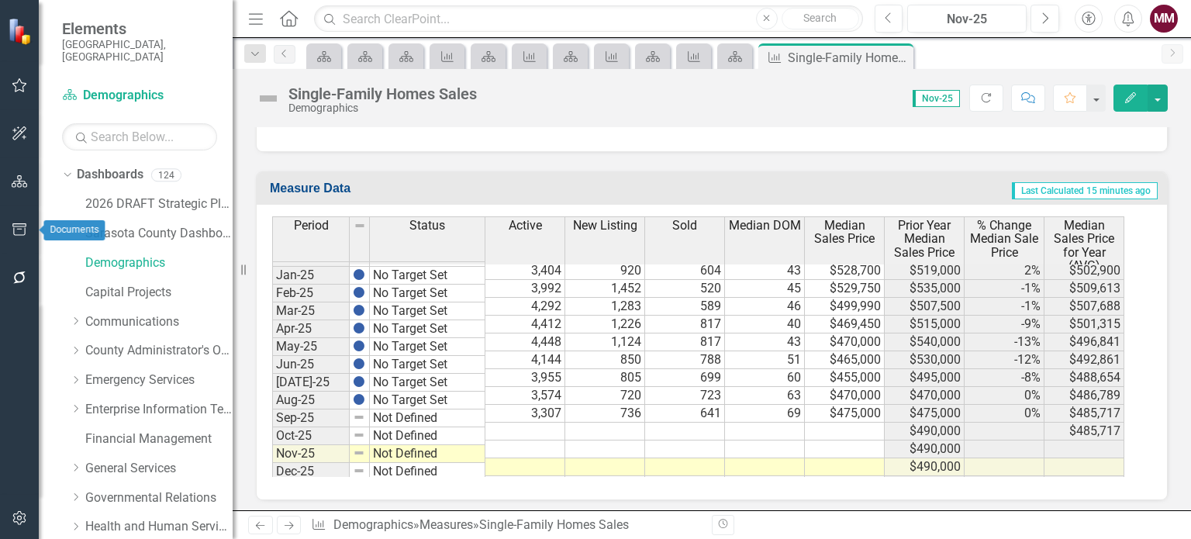
click at [17, 229] on icon "button" at bounding box center [20, 229] width 16 height 12
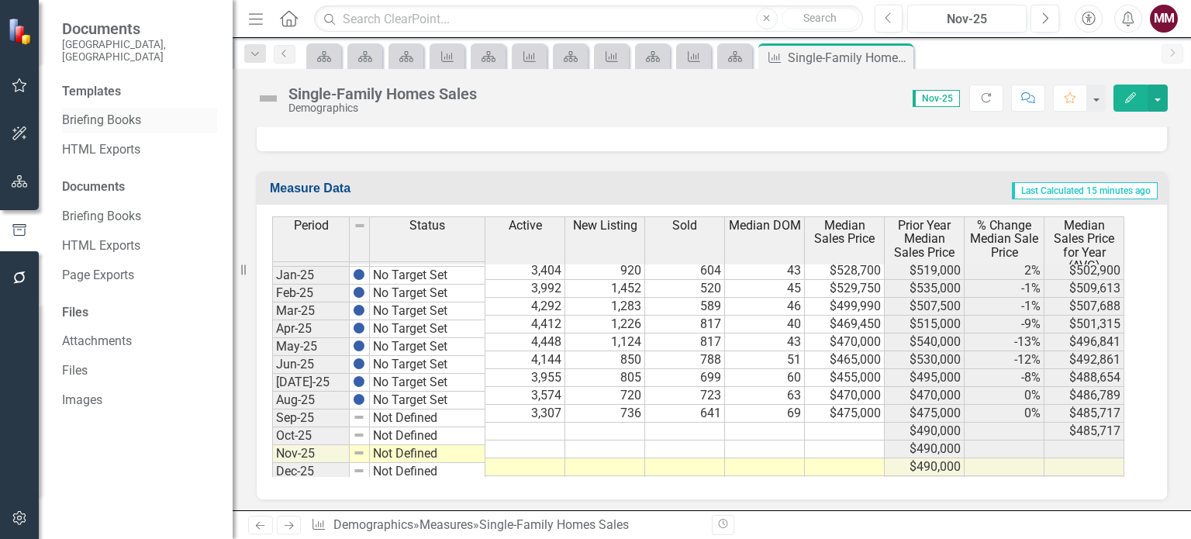
click at [82, 112] on link "Briefing Books" at bounding box center [139, 121] width 155 height 18
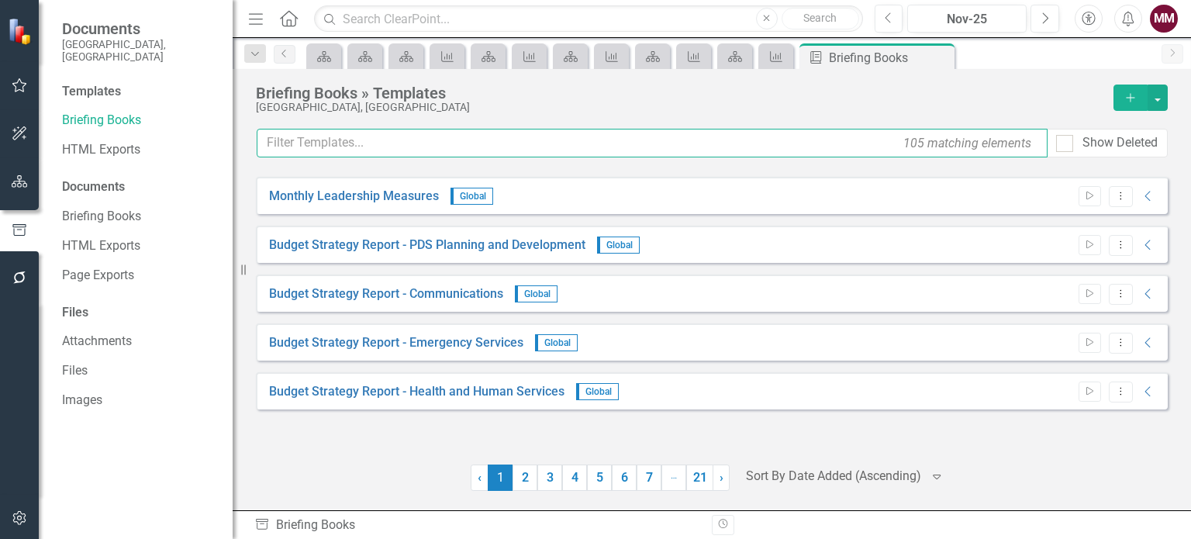
click at [330, 142] on input "text" at bounding box center [652, 143] width 791 height 29
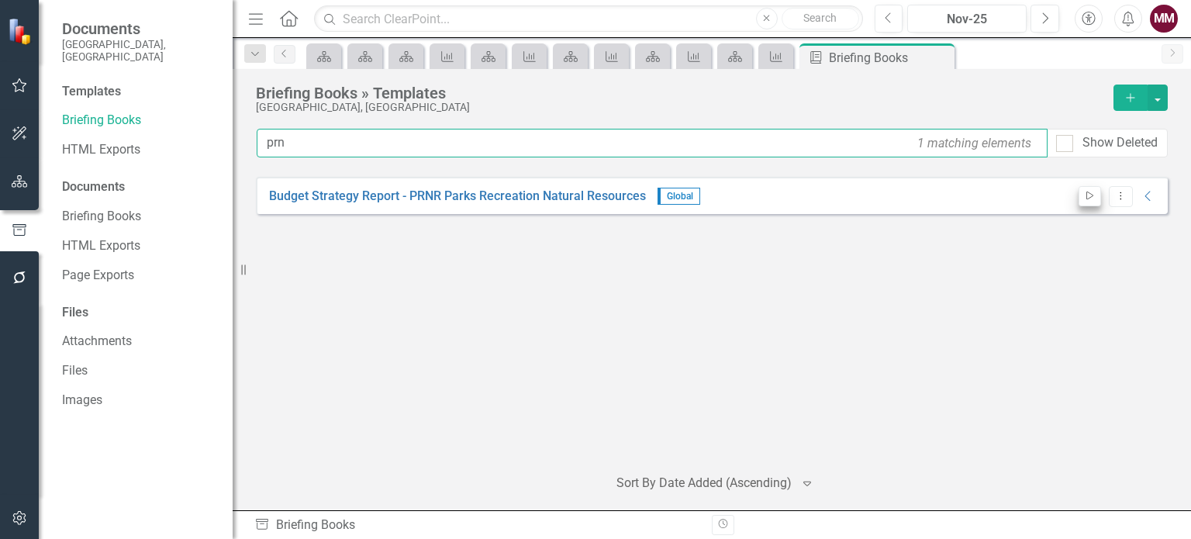
type input "prn"
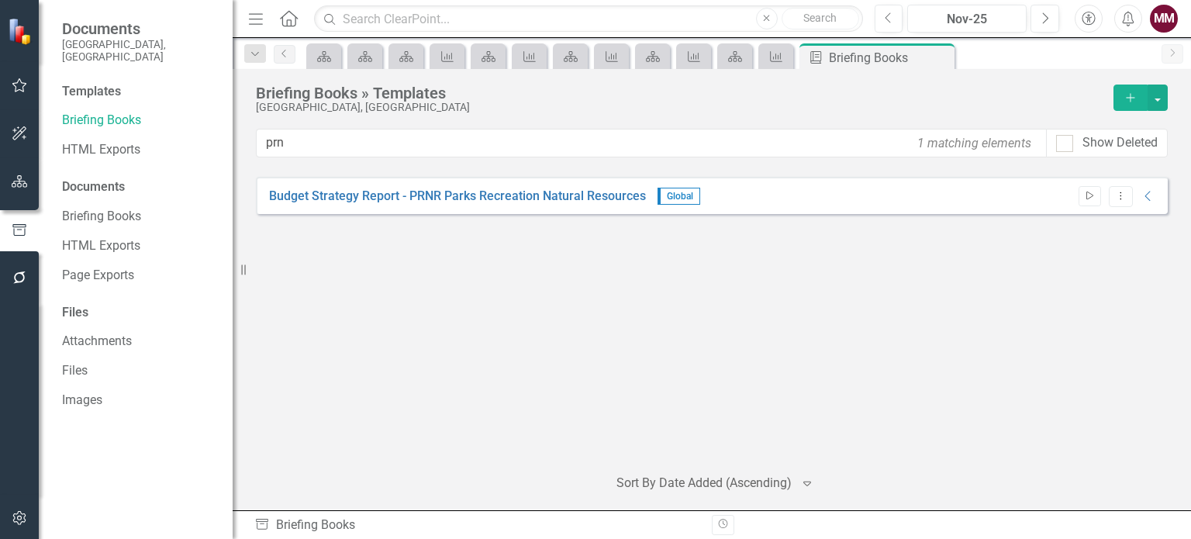
click at [1085, 195] on icon "Start" at bounding box center [1090, 196] width 12 height 9
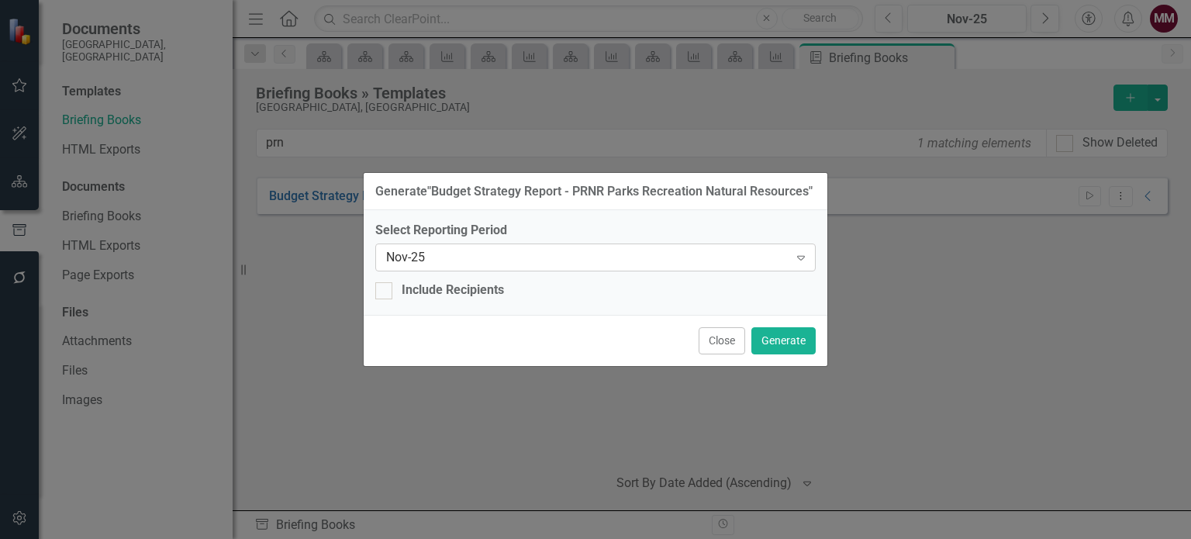
click at [726, 249] on div "Nov-25" at bounding box center [587, 258] width 402 height 18
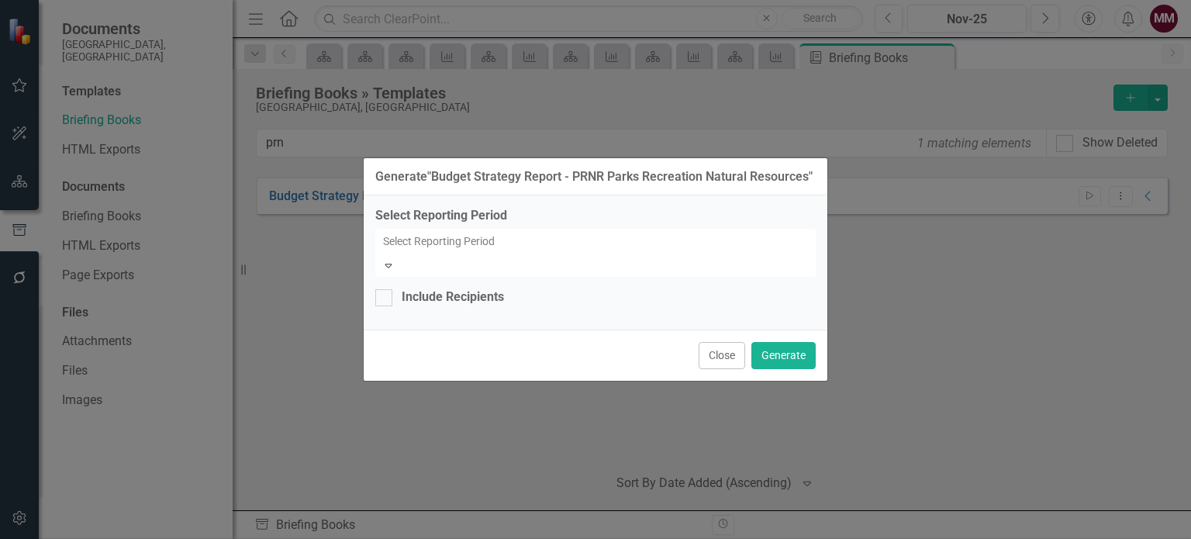
scroll to position [4329, 0]
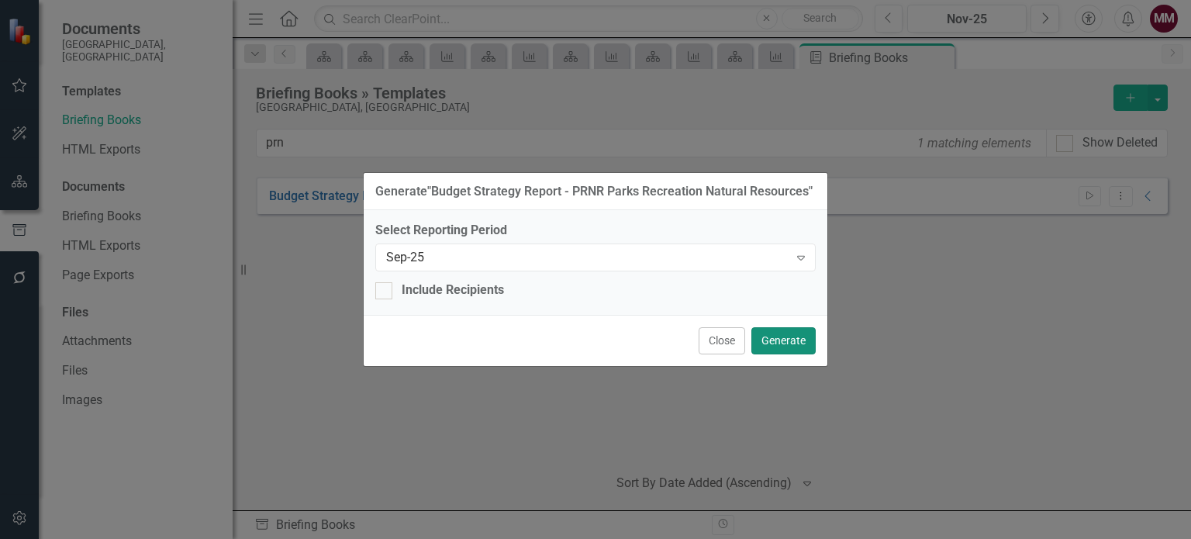
click at [771, 340] on button "Generate" at bounding box center [783, 340] width 64 height 27
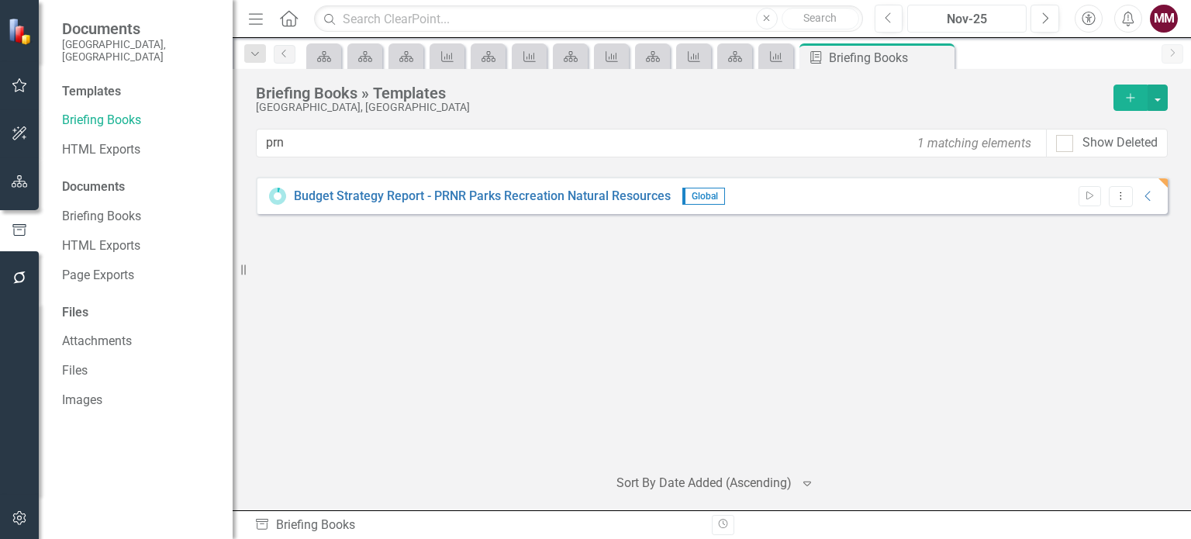
click at [968, 22] on div "Nov-25" at bounding box center [967, 19] width 109 height 19
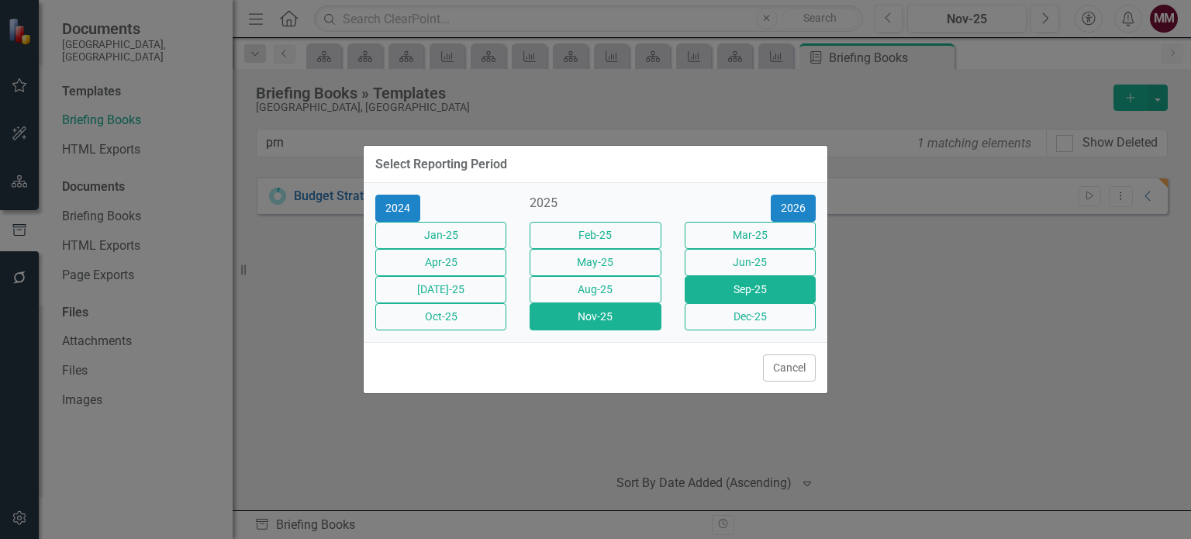
click at [710, 294] on button "Sep-25" at bounding box center [750, 289] width 131 height 27
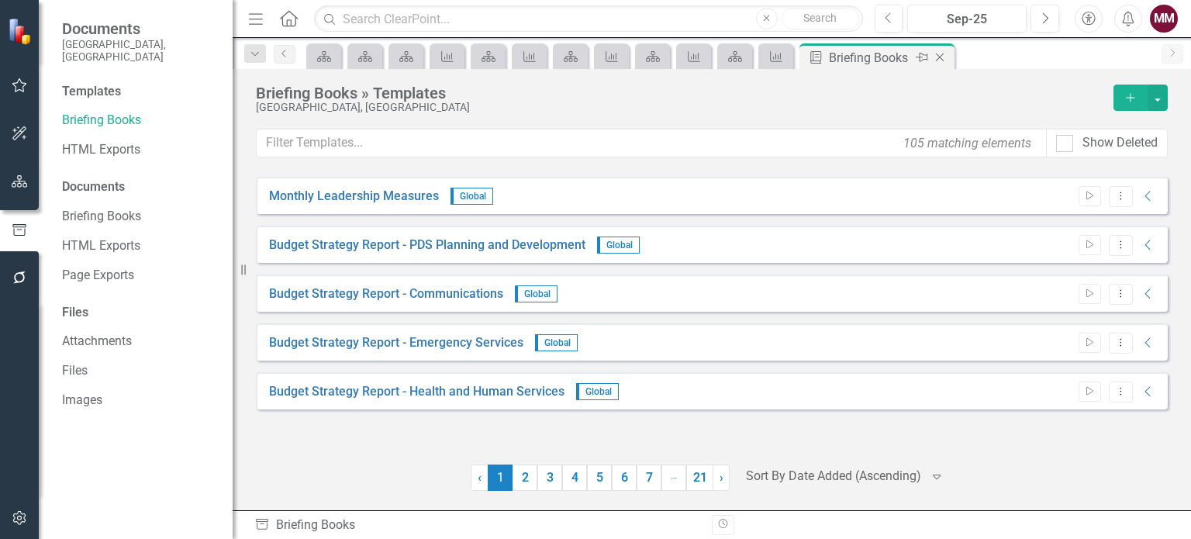
click at [944, 55] on icon "Close" at bounding box center [940, 57] width 16 height 12
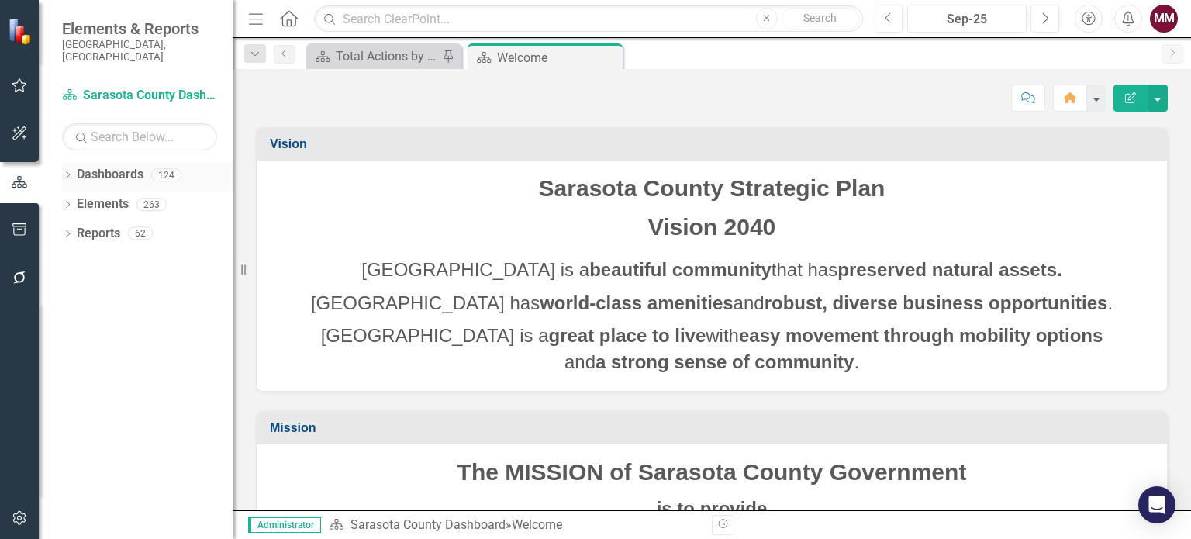
click at [70, 171] on div "Dropdown" at bounding box center [67, 177] width 11 height 13
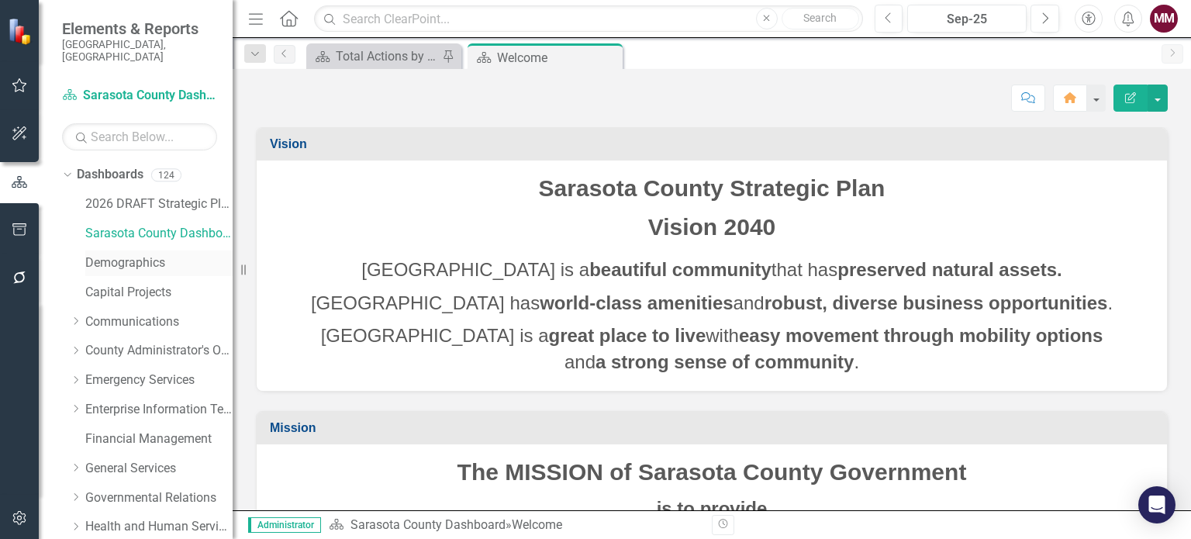
click at [106, 254] on link "Demographics" at bounding box center [158, 263] width 147 height 18
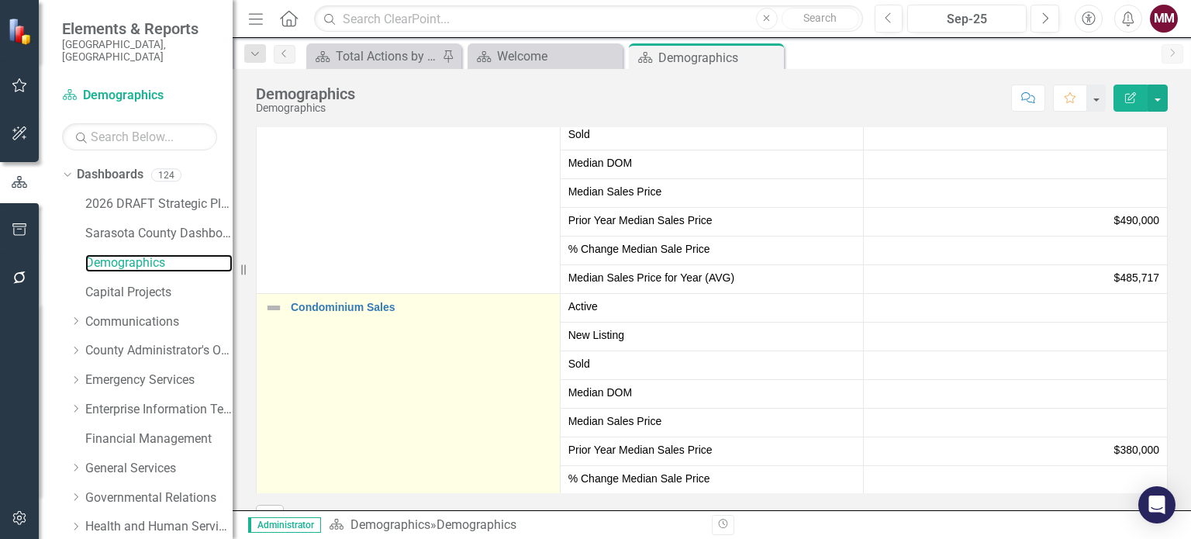
scroll to position [74, 0]
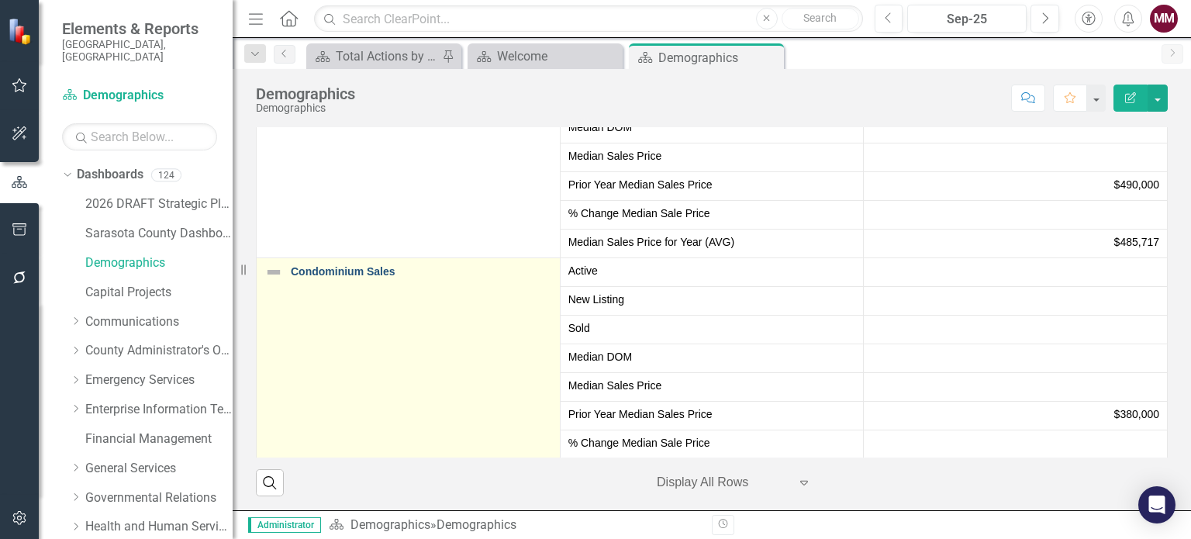
click at [305, 269] on link "Condominium Sales" at bounding box center [421, 272] width 261 height 12
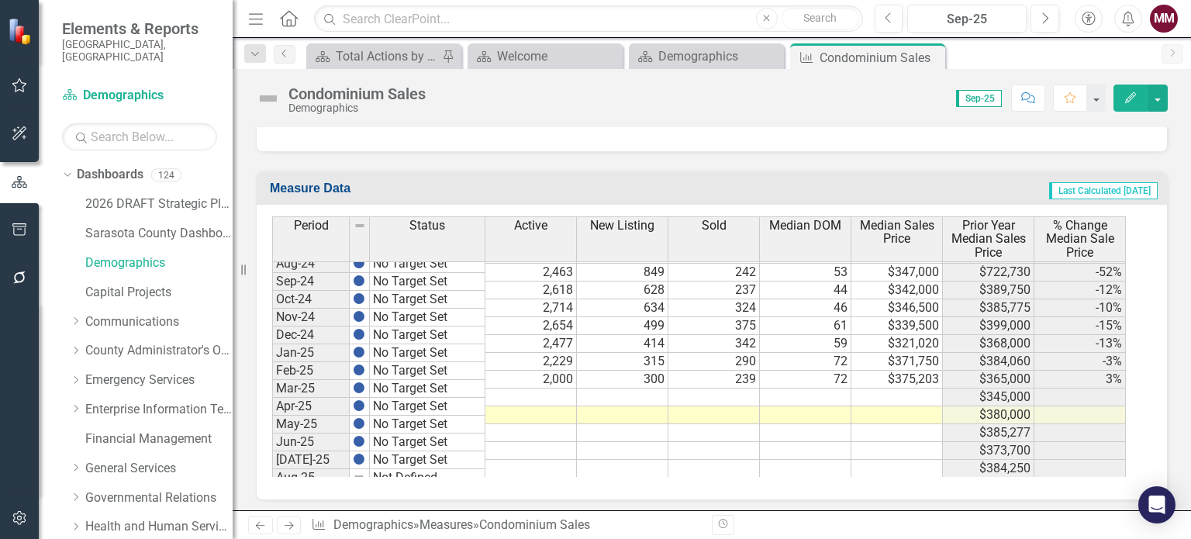
scroll to position [2407, 0]
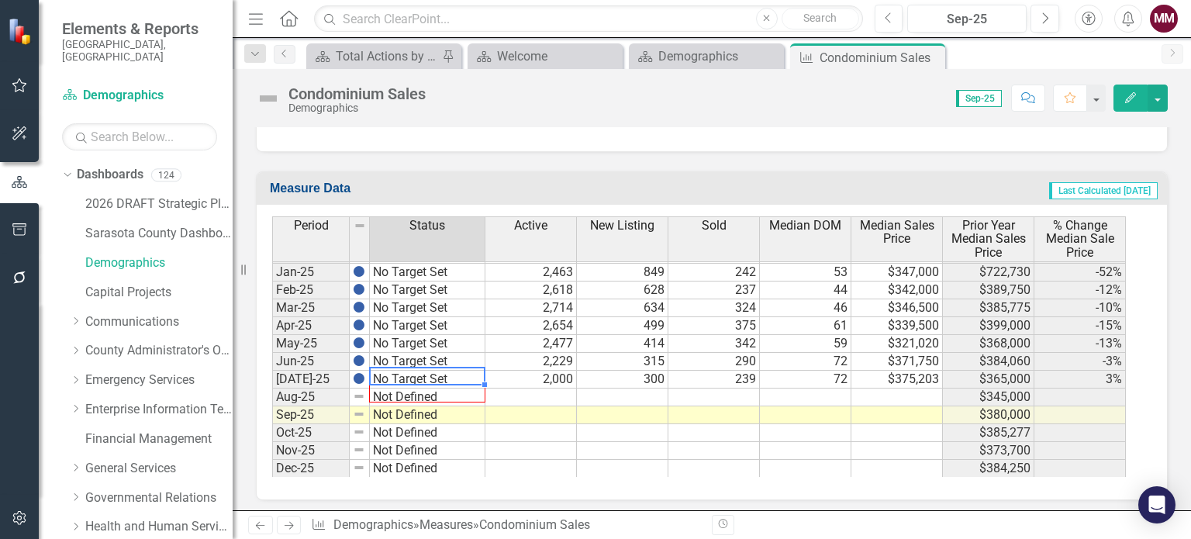
drag, startPoint x: 481, startPoint y: 377, endPoint x: 482, endPoint y: 390, distance: 13.2
click at [272, 390] on div "Period Status Dec-23 No Target Set Jan-24 No Target Set Feb-24 No Target Set Ma…" at bounding box center [272, 231] width 0 height 492
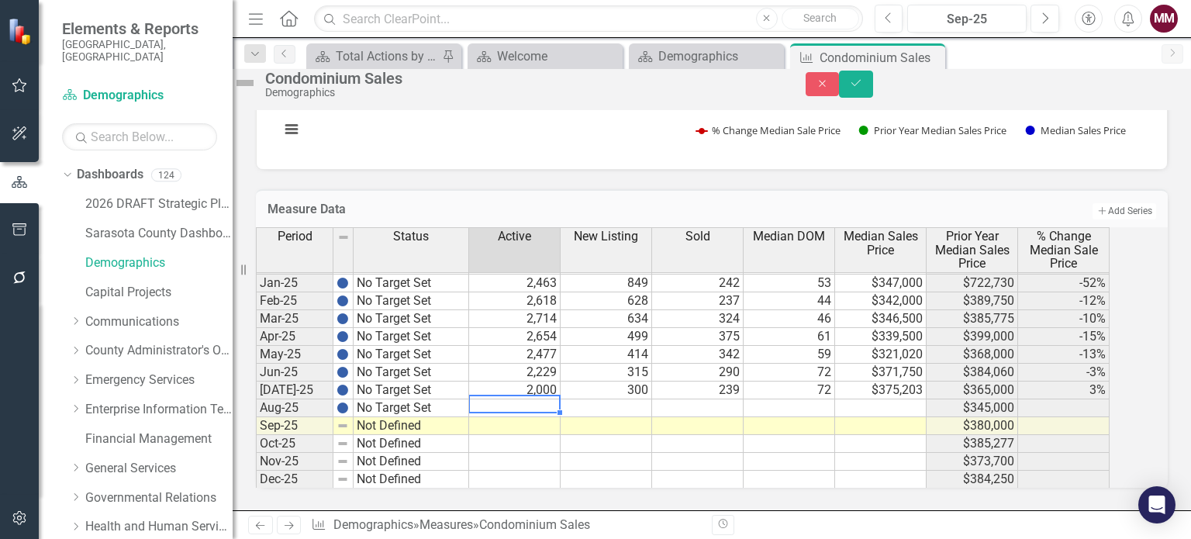
click at [537, 399] on td at bounding box center [514, 408] width 91 height 18
click at [527, 399] on td at bounding box center [514, 408] width 91 height 18
click at [630, 399] on td at bounding box center [606, 408] width 91 height 18
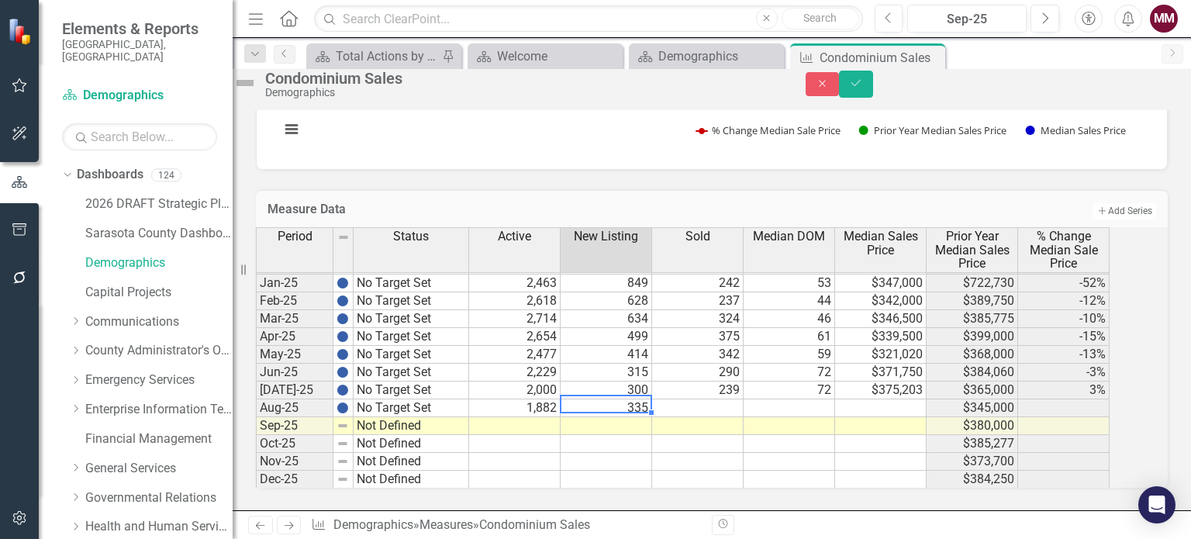
click at [730, 399] on td at bounding box center [697, 408] width 91 height 18
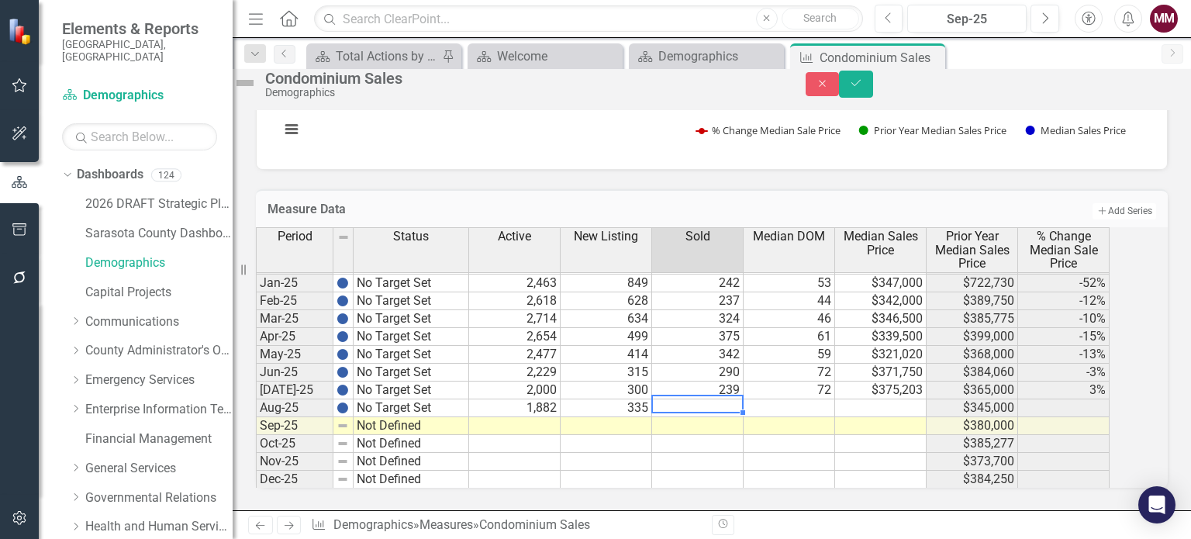
click at [699, 399] on td at bounding box center [697, 408] width 91 height 18
click at [812, 399] on td at bounding box center [789, 408] width 91 height 18
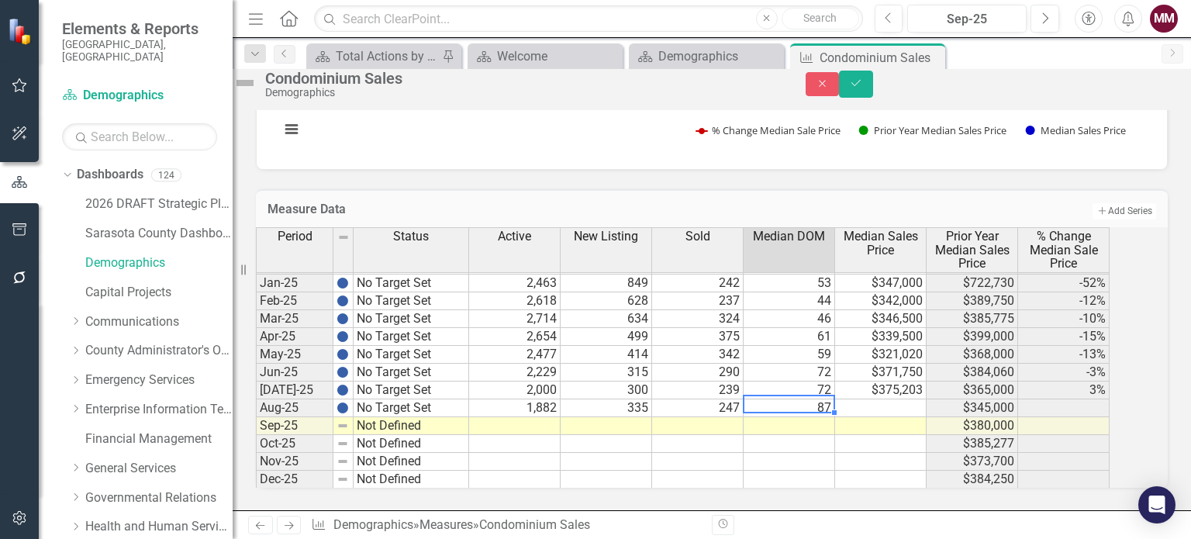
click at [902, 399] on td at bounding box center [880, 408] width 91 height 18
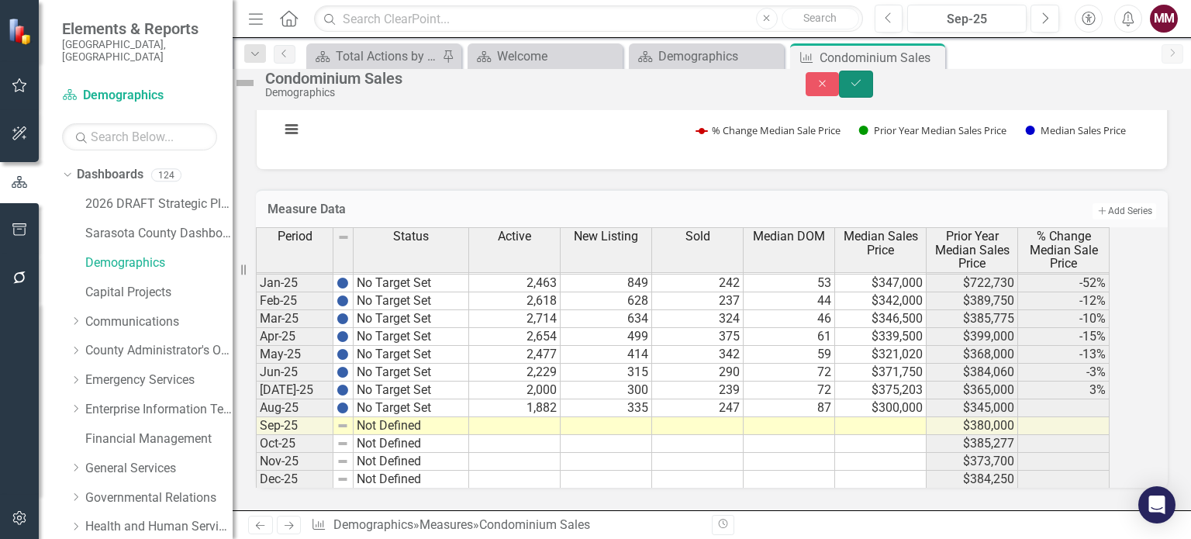
click at [863, 88] on icon "Save" at bounding box center [856, 83] width 14 height 11
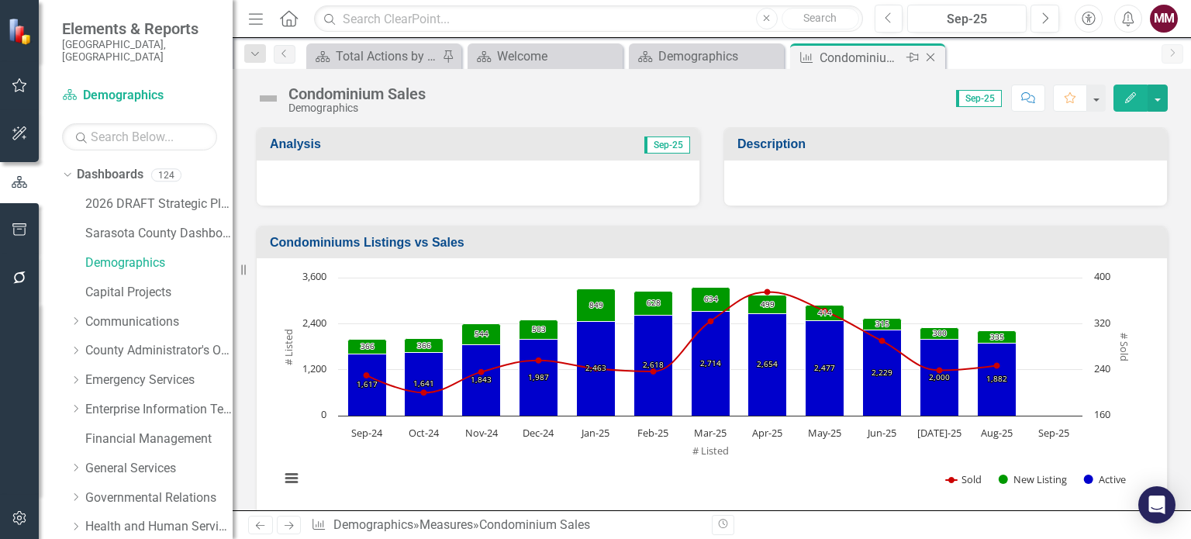
click at [927, 58] on icon "Close" at bounding box center [931, 57] width 16 height 12
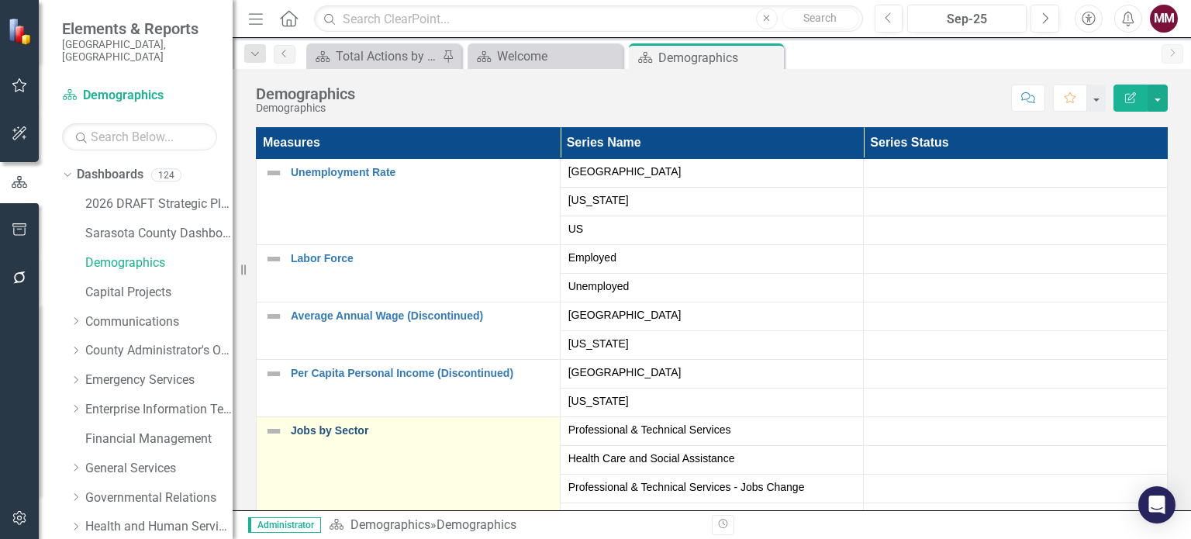
click at [337, 427] on link "Jobs by Sector" at bounding box center [421, 431] width 261 height 12
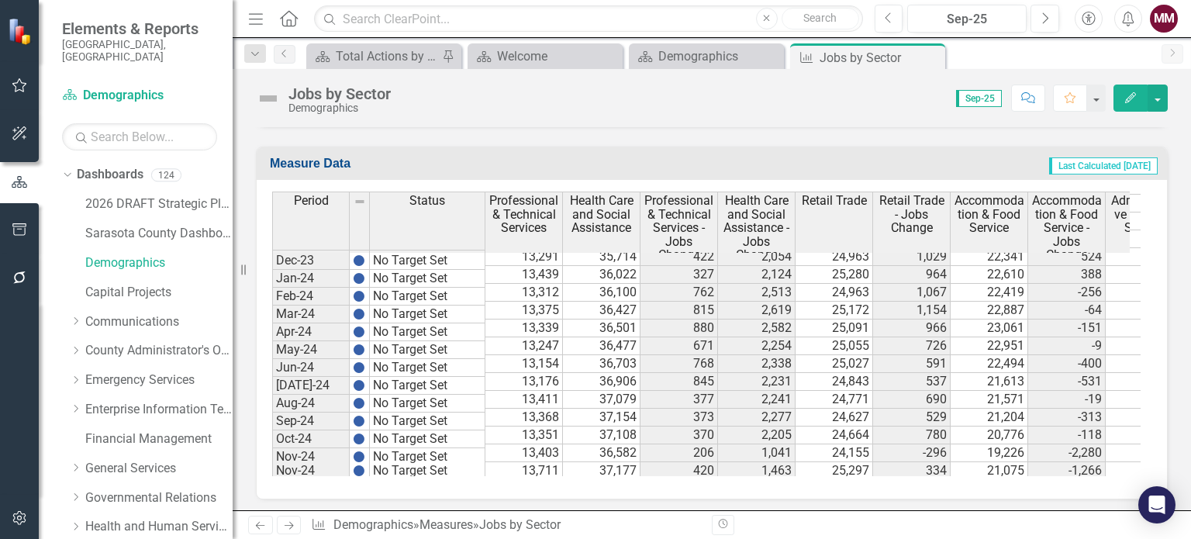
scroll to position [2330, 0]
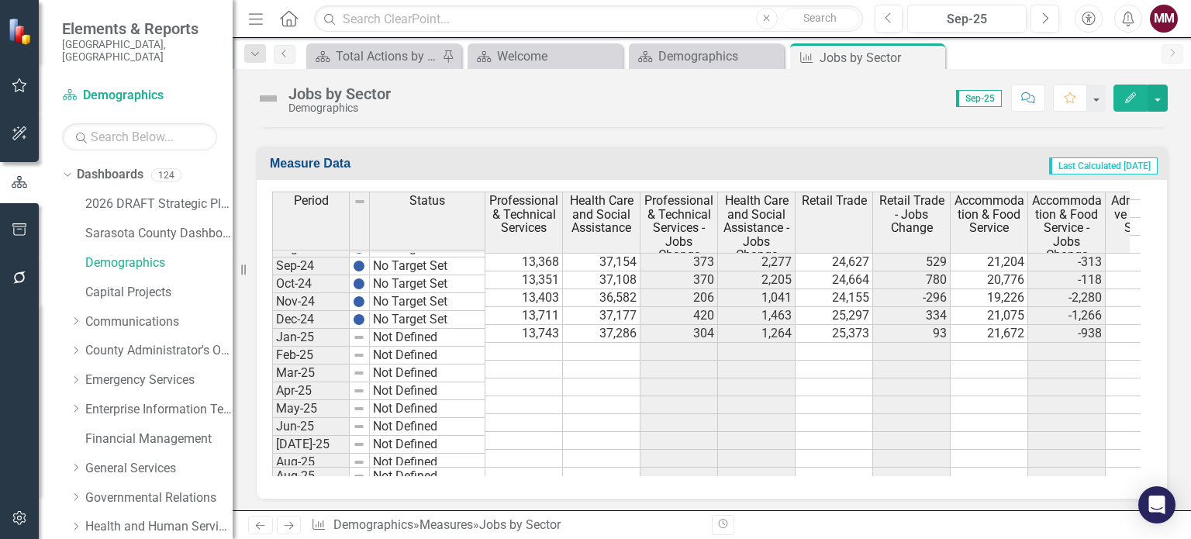
click at [516, 343] on td at bounding box center [524, 352] width 78 height 18
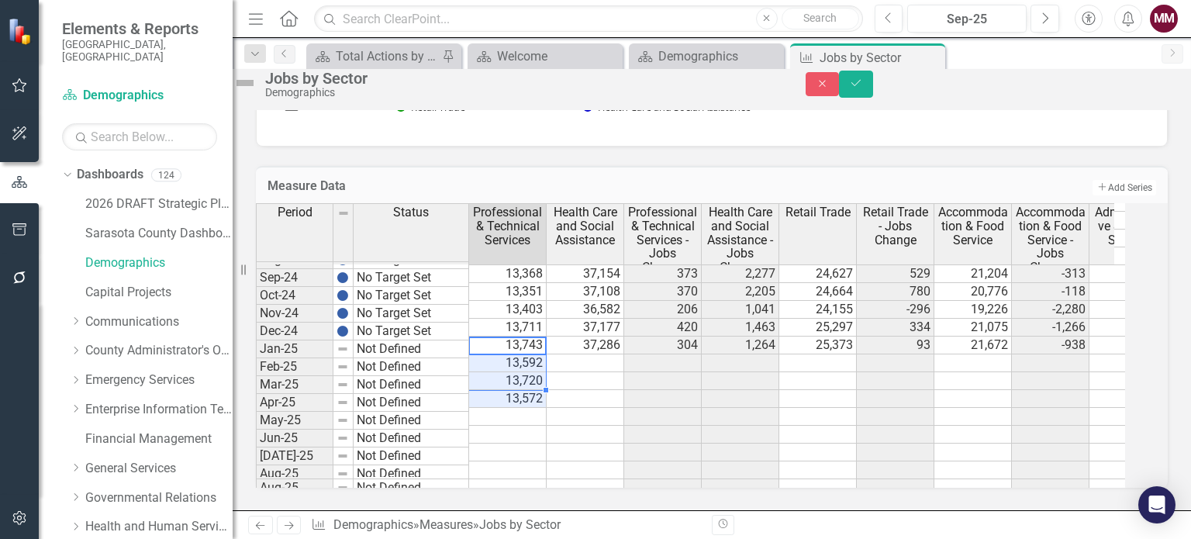
click at [598, 354] on td at bounding box center [586, 363] width 78 height 18
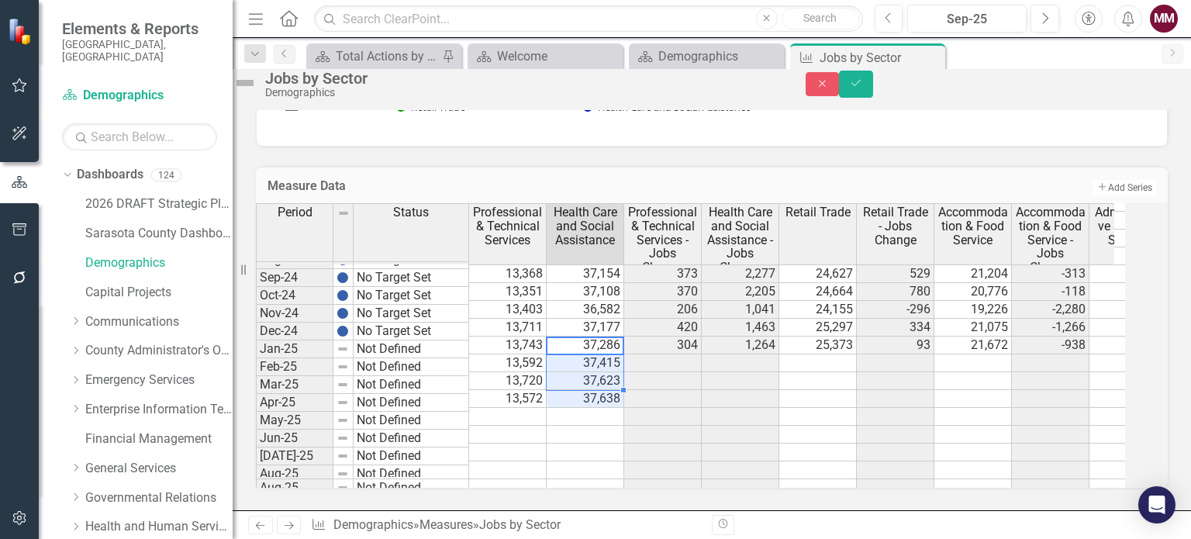
click at [842, 354] on td at bounding box center [818, 363] width 78 height 18
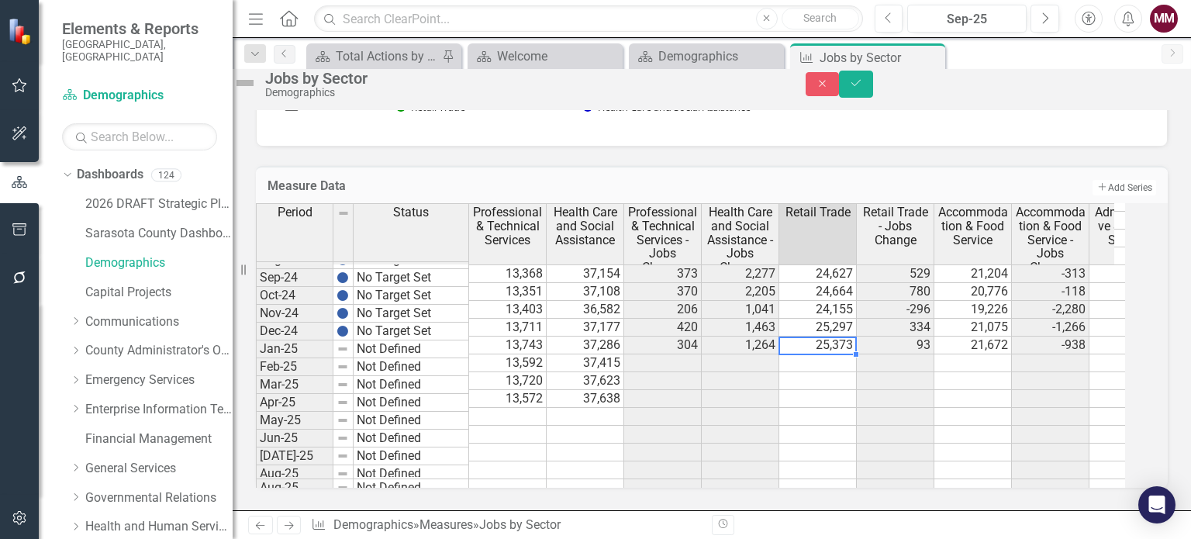
click at [840, 354] on td at bounding box center [818, 363] width 78 height 18
click at [852, 372] on td at bounding box center [818, 381] width 78 height 18
click at [849, 390] on td at bounding box center [818, 399] width 78 height 18
click at [837, 390] on td at bounding box center [818, 399] width 78 height 18
click at [469, 323] on td "No Target Set" at bounding box center [412, 332] width 116 height 18
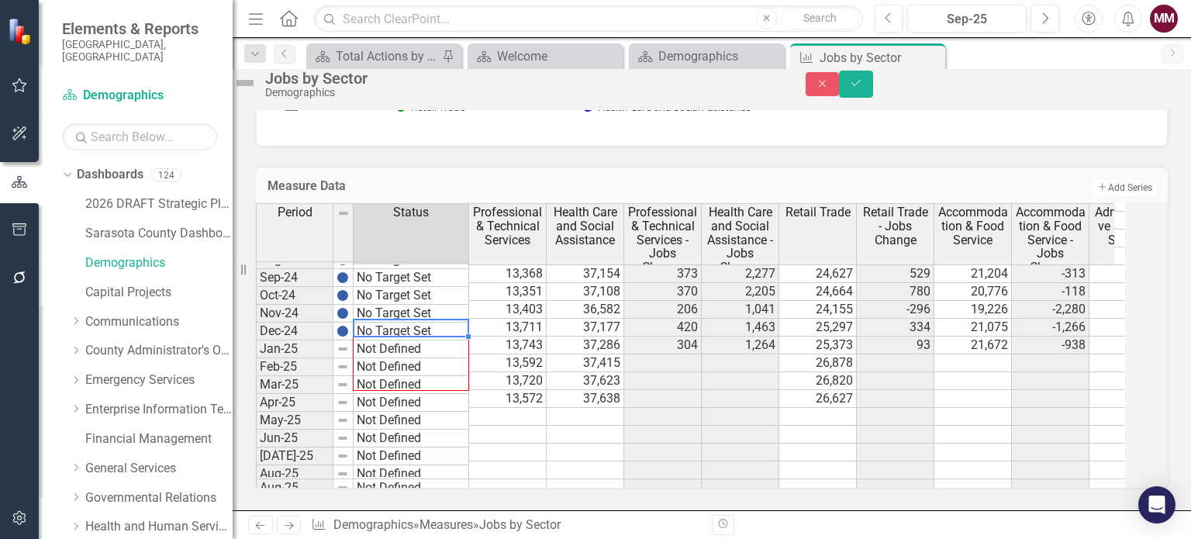
drag, startPoint x: 484, startPoint y: 324, endPoint x: 471, endPoint y: 373, distance: 50.6
click at [256, 373] on div "Period Status Aug-23 No Target Set Sept-23 No Target Set Oct-23 No Target Set N…" at bounding box center [256, 266] width 0 height 577
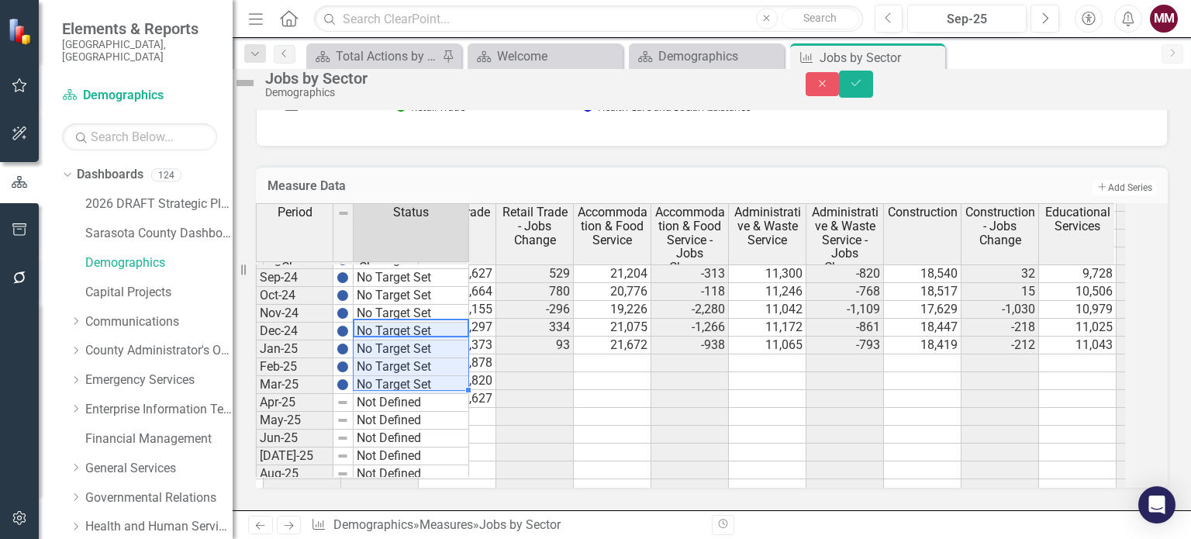
scroll to position [0, 0]
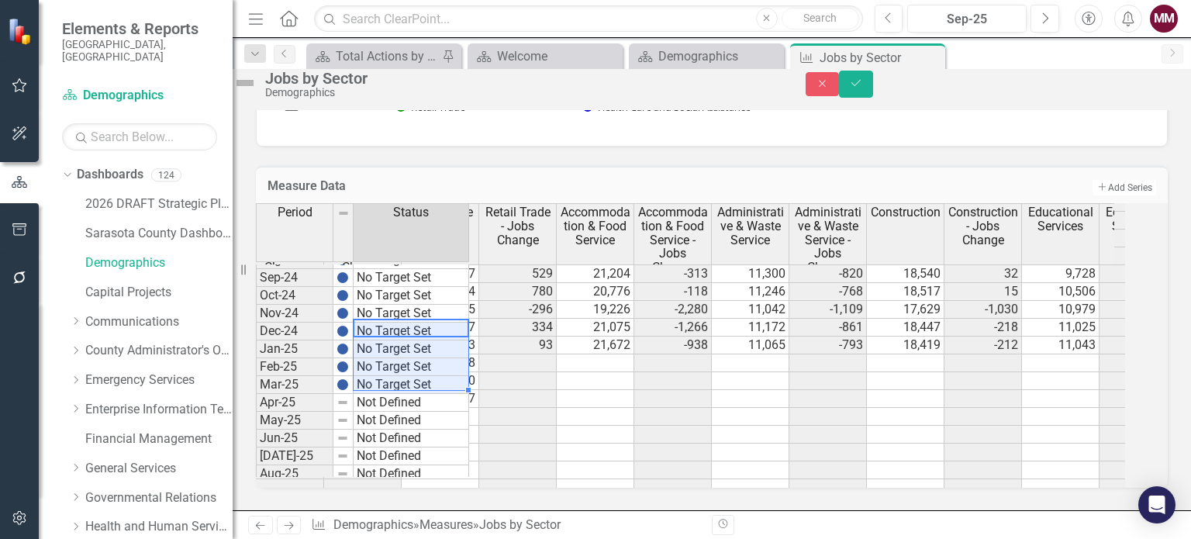
click at [606, 354] on td at bounding box center [596, 363] width 78 height 18
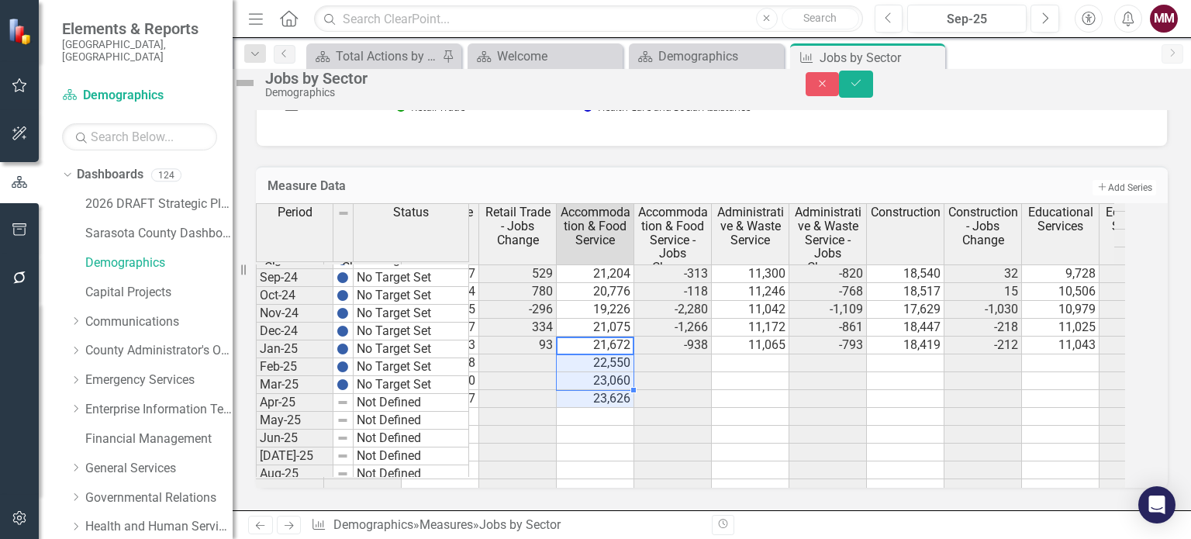
click at [769, 354] on td at bounding box center [751, 363] width 78 height 18
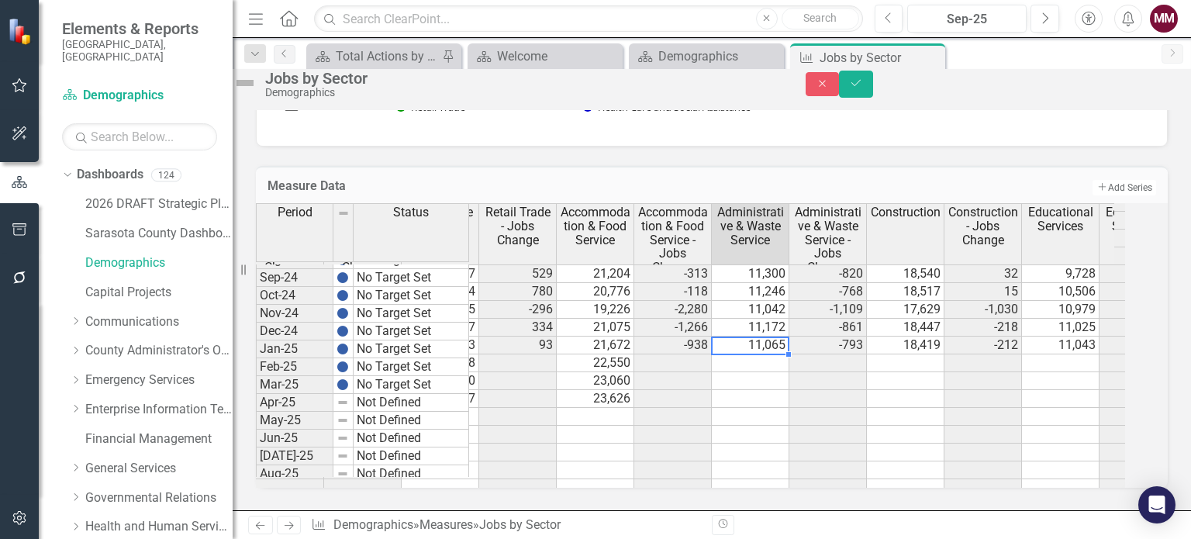
click at [772, 354] on td at bounding box center [751, 363] width 78 height 18
click at [944, 354] on td at bounding box center [906, 363] width 78 height 18
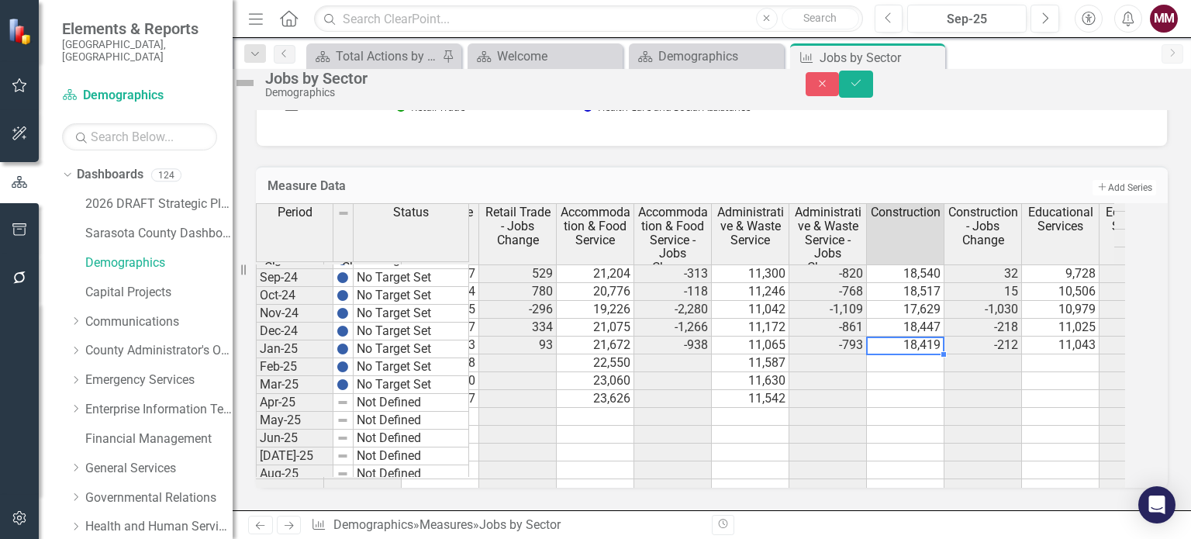
click at [936, 354] on td at bounding box center [906, 363] width 78 height 18
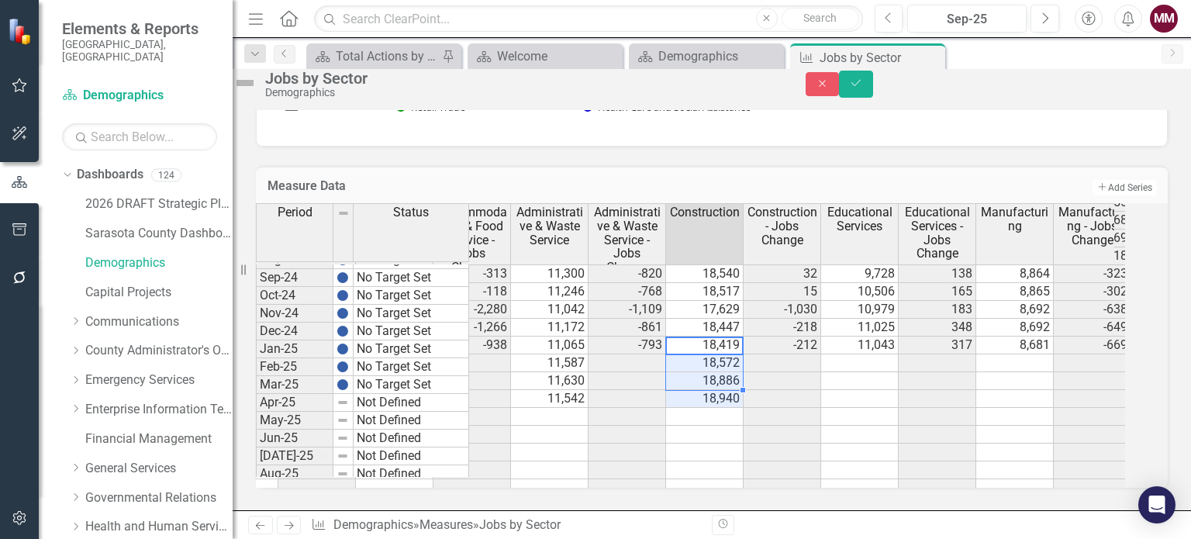
scroll to position [0, 579]
click at [893, 354] on td at bounding box center [859, 363] width 78 height 18
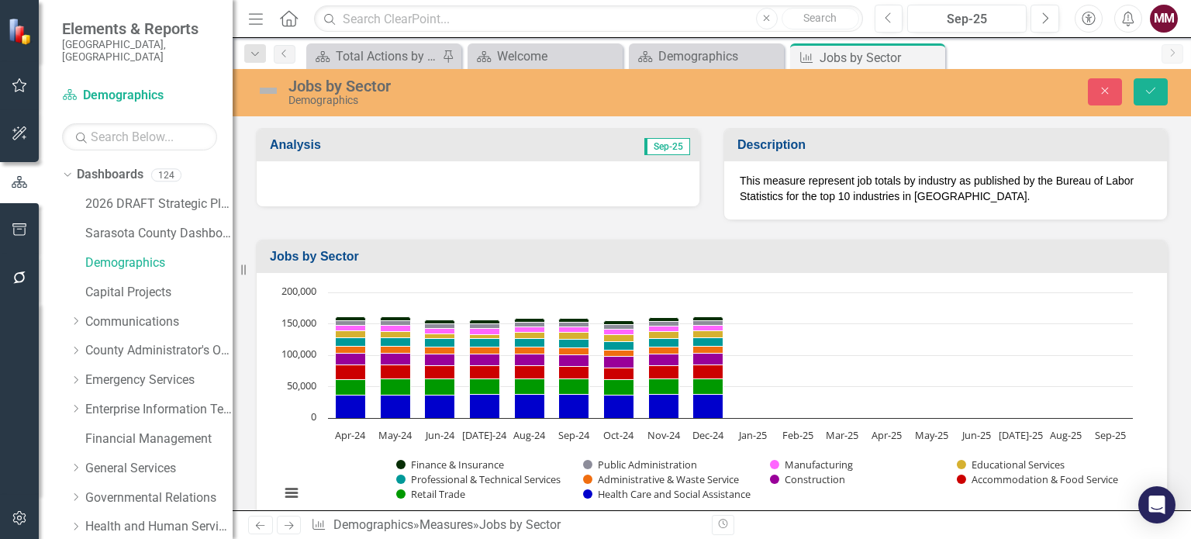
scroll to position [2330, 0]
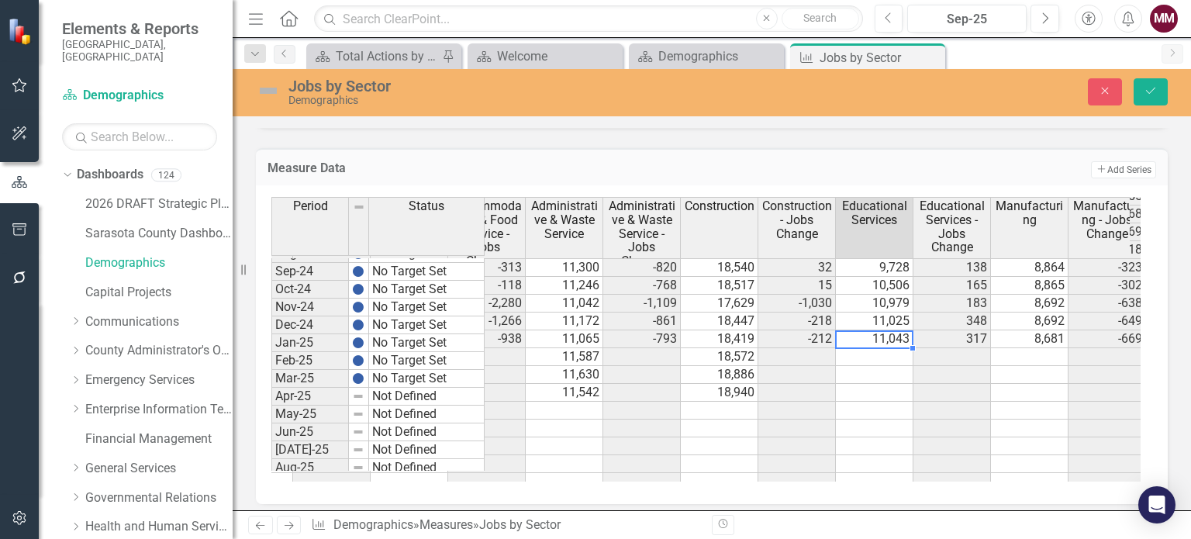
click at [872, 330] on div at bounding box center [874, 331] width 78 height 2
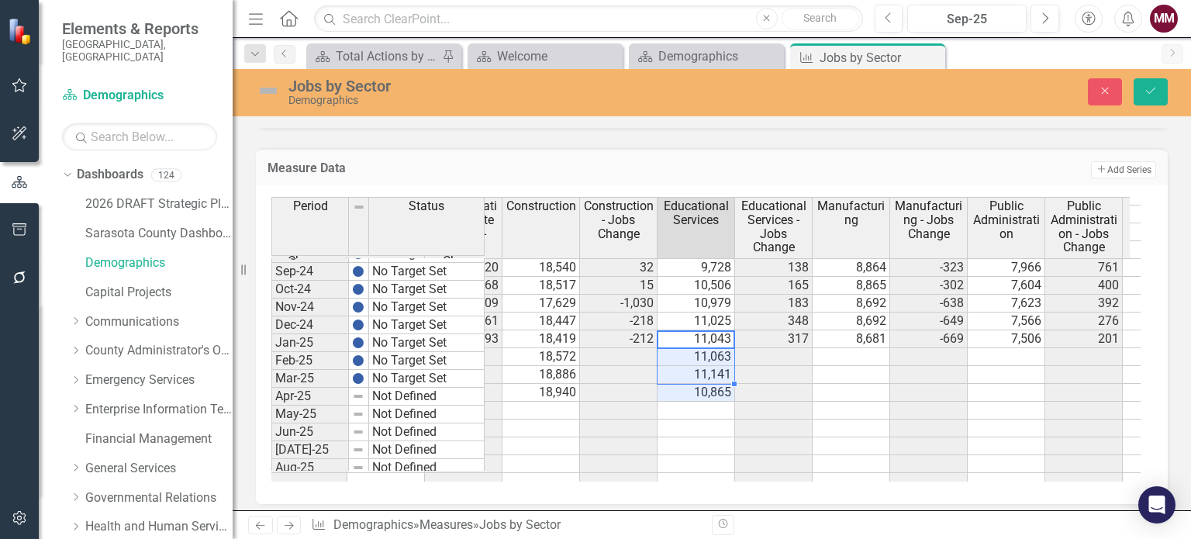
scroll to position [0, 0]
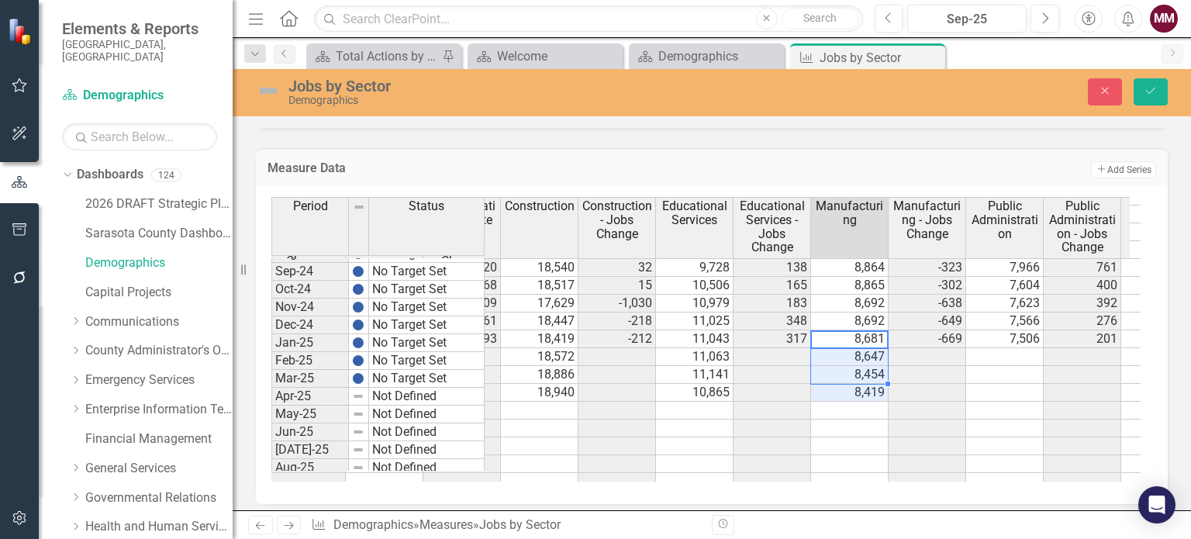
click at [996, 348] on td at bounding box center [1005, 357] width 78 height 18
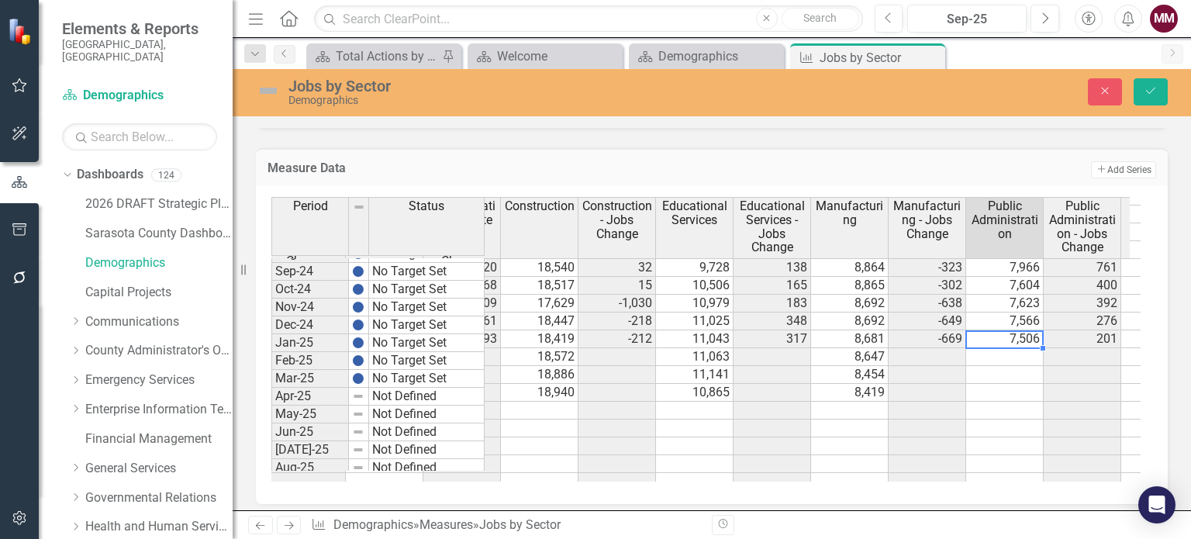
click at [1016, 348] on td at bounding box center [1005, 357] width 78 height 18
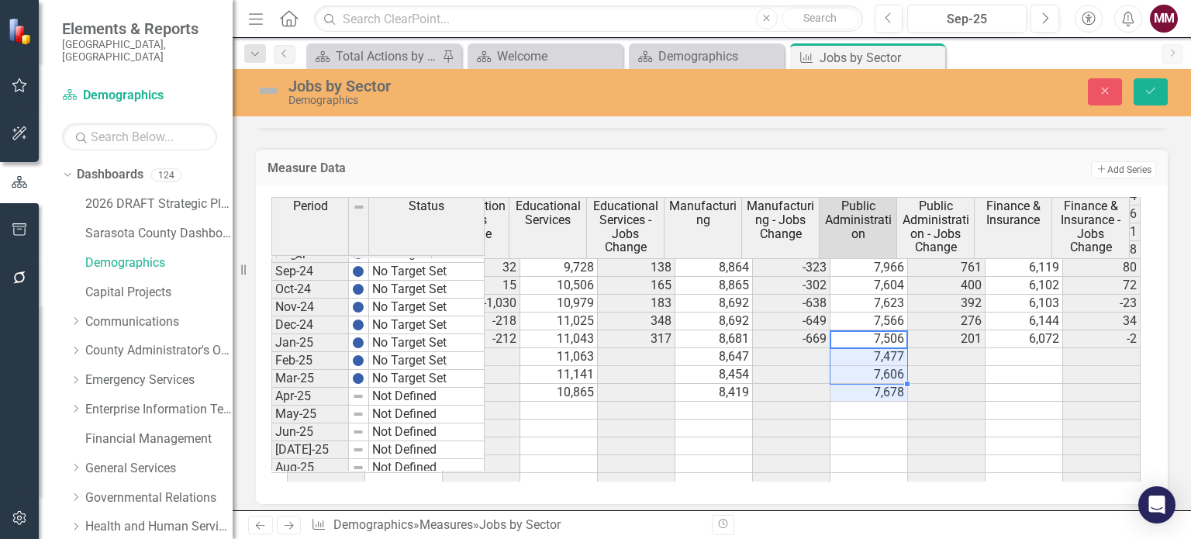
click at [1013, 348] on td at bounding box center [1024, 357] width 78 height 18
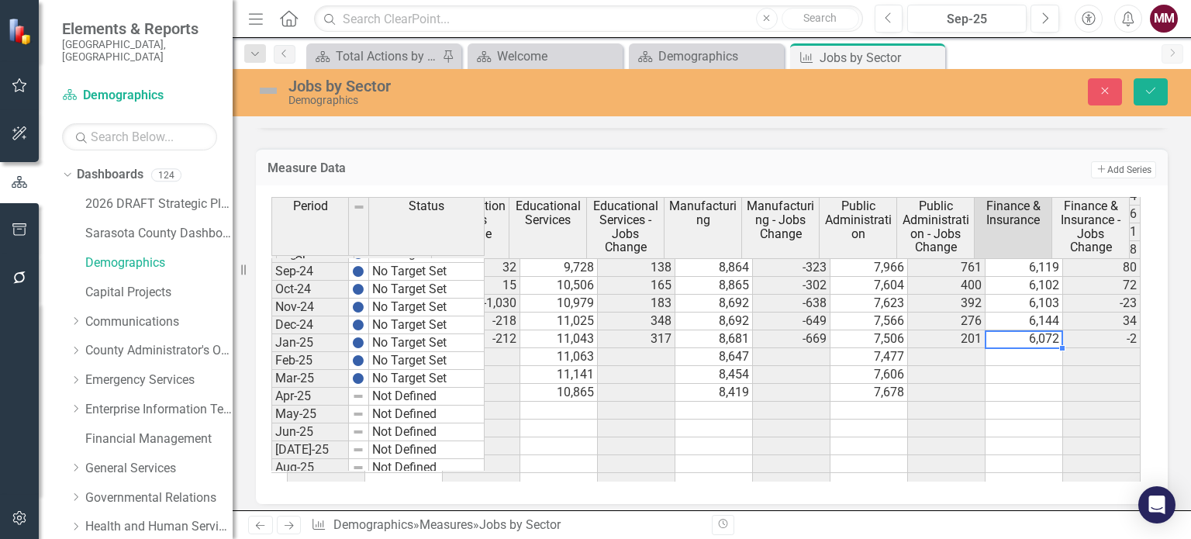
click at [1013, 348] on td at bounding box center [1024, 357] width 78 height 18
type textarea "6172"
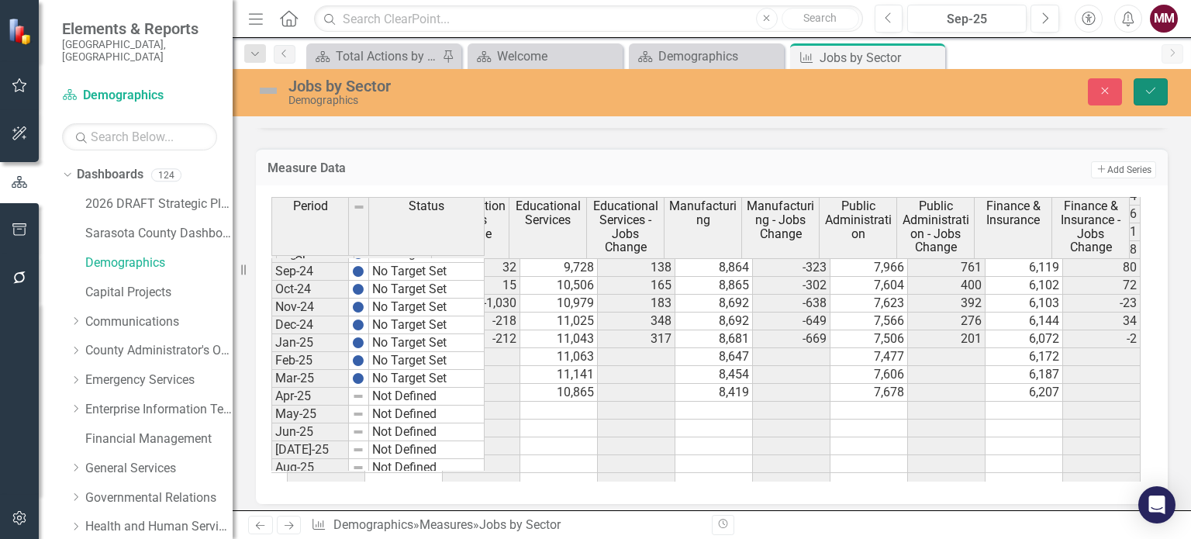
click at [1156, 95] on icon "Save" at bounding box center [1151, 90] width 14 height 11
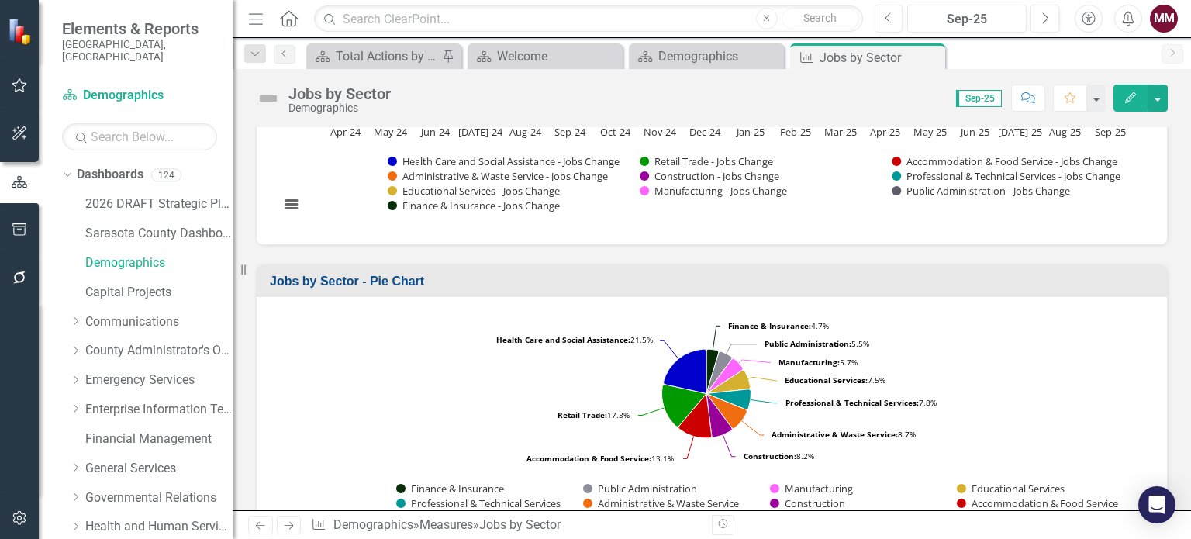
scroll to position [698, 0]
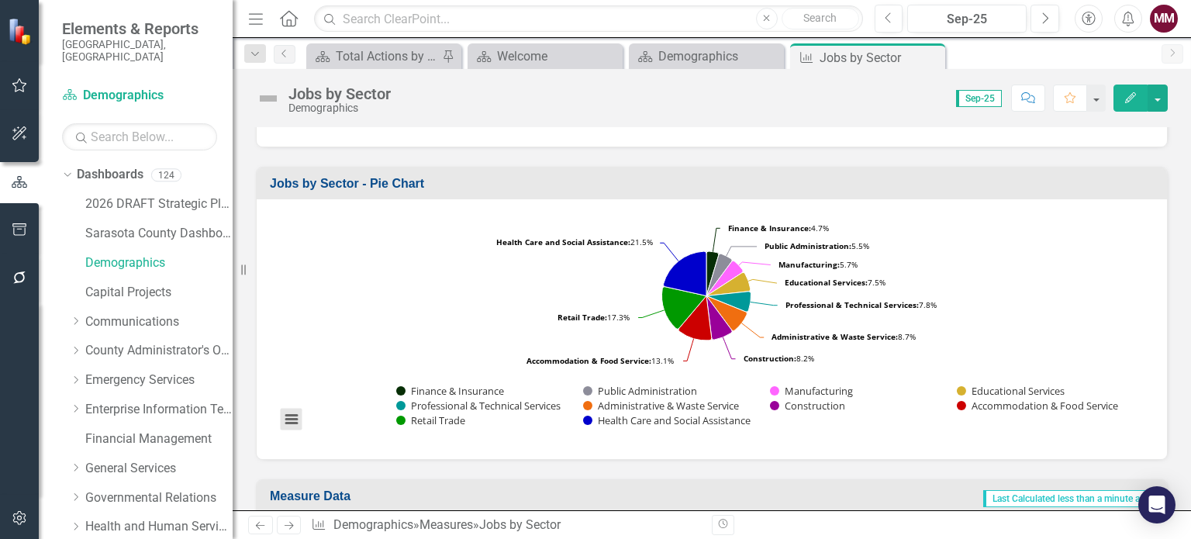
click at [298, 417] on button "View chart menu, Chart" at bounding box center [292, 420] width 22 height 22
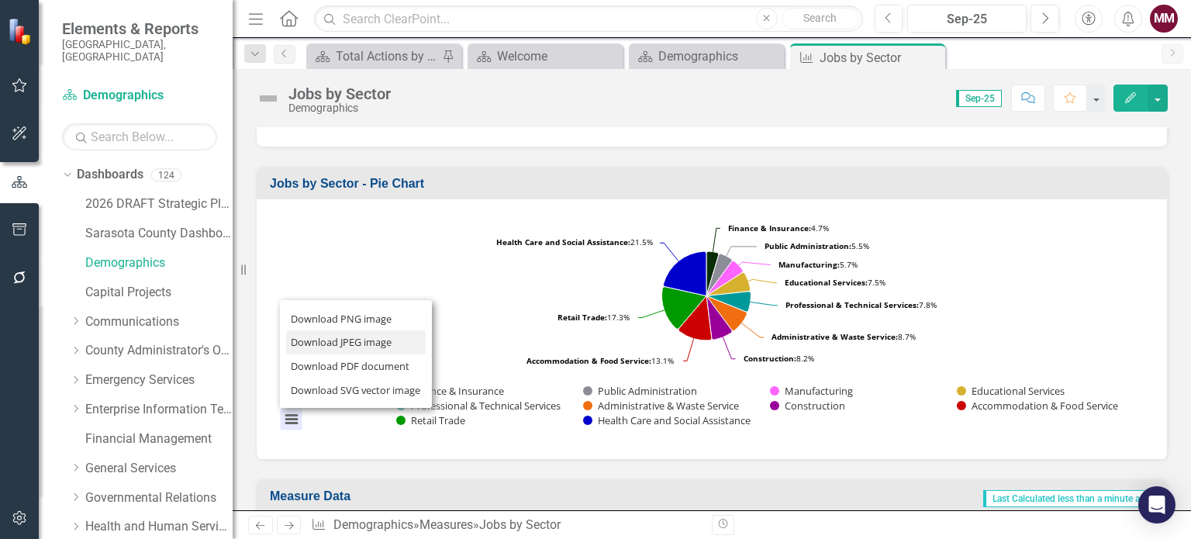
click at [324, 344] on li "Download JPEG image" at bounding box center [356, 342] width 140 height 24
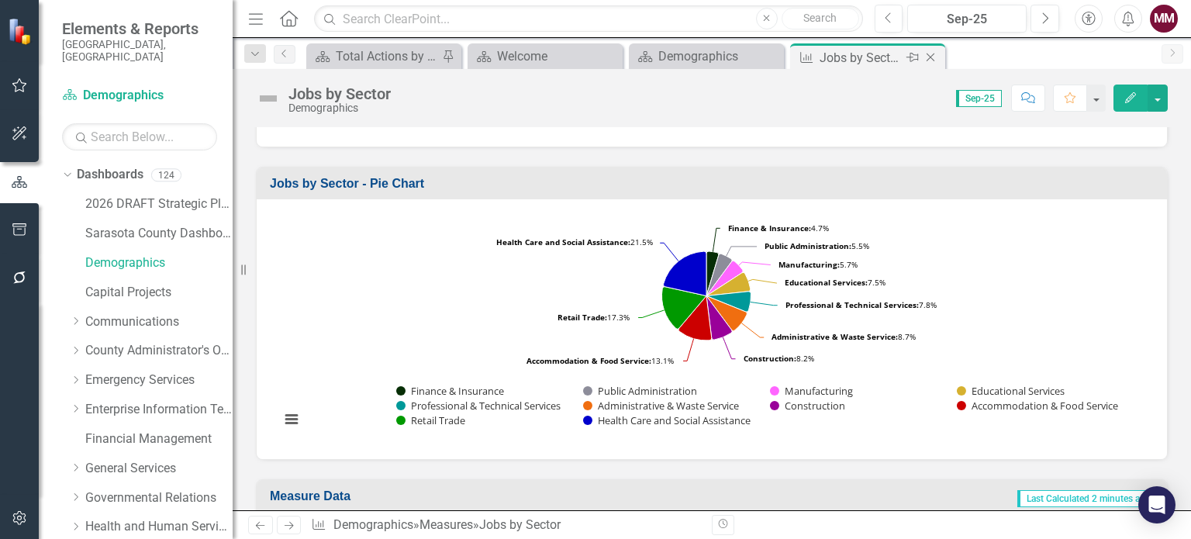
click at [930, 55] on icon "Close" at bounding box center [931, 57] width 16 height 12
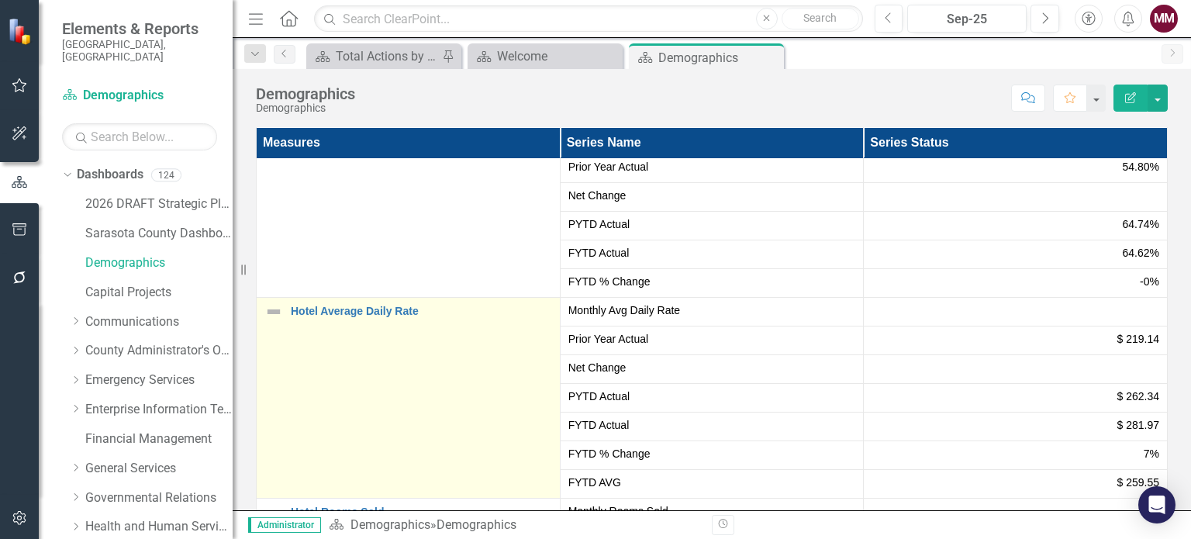
scroll to position [1241, 0]
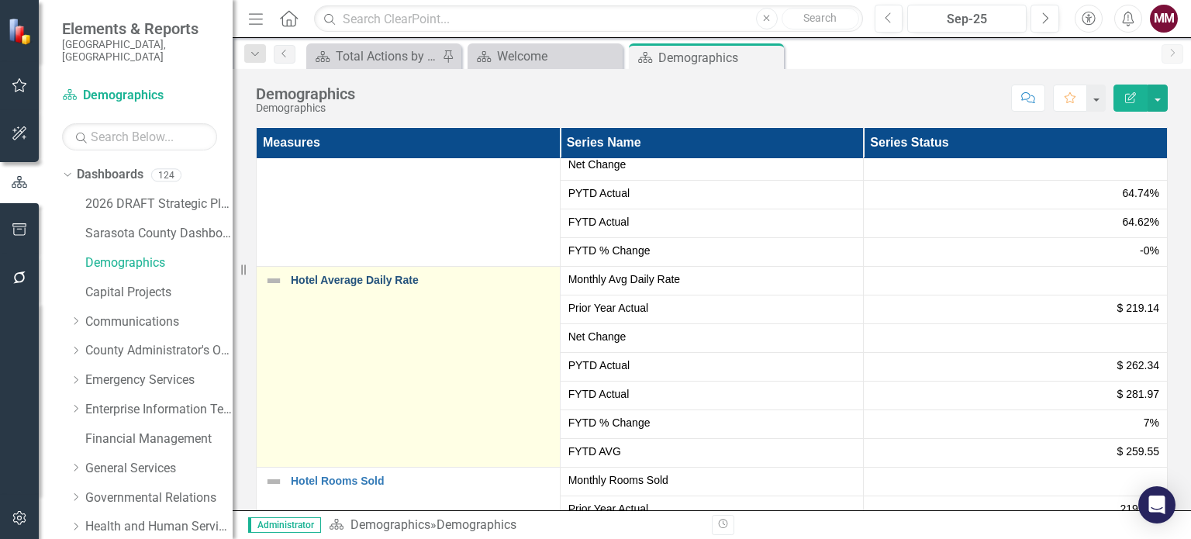
click at [333, 283] on link "Hotel Average Daily Rate" at bounding box center [421, 280] width 261 height 12
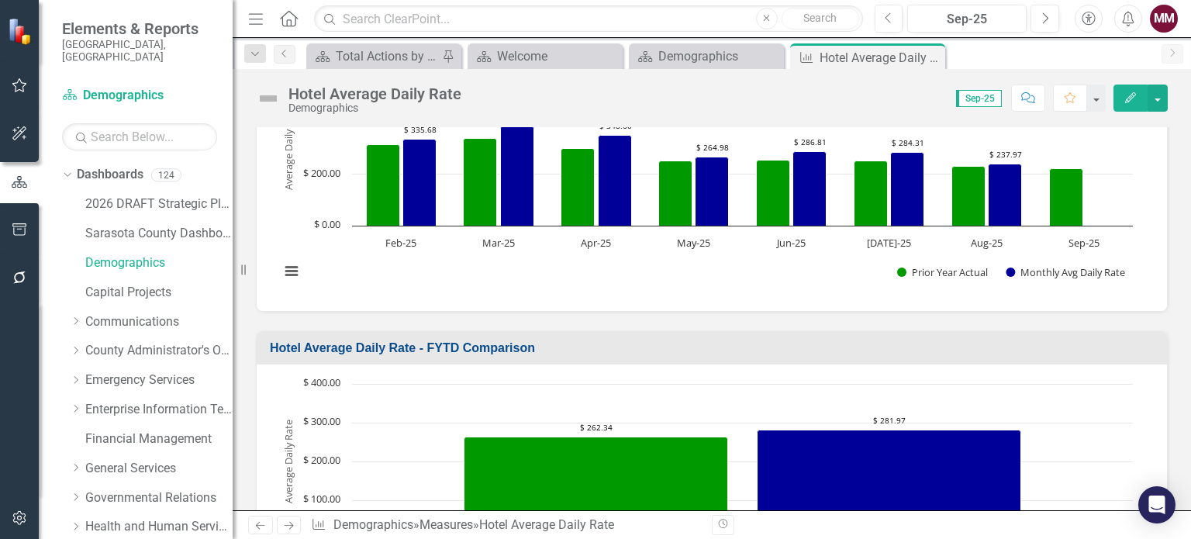
scroll to position [155, 0]
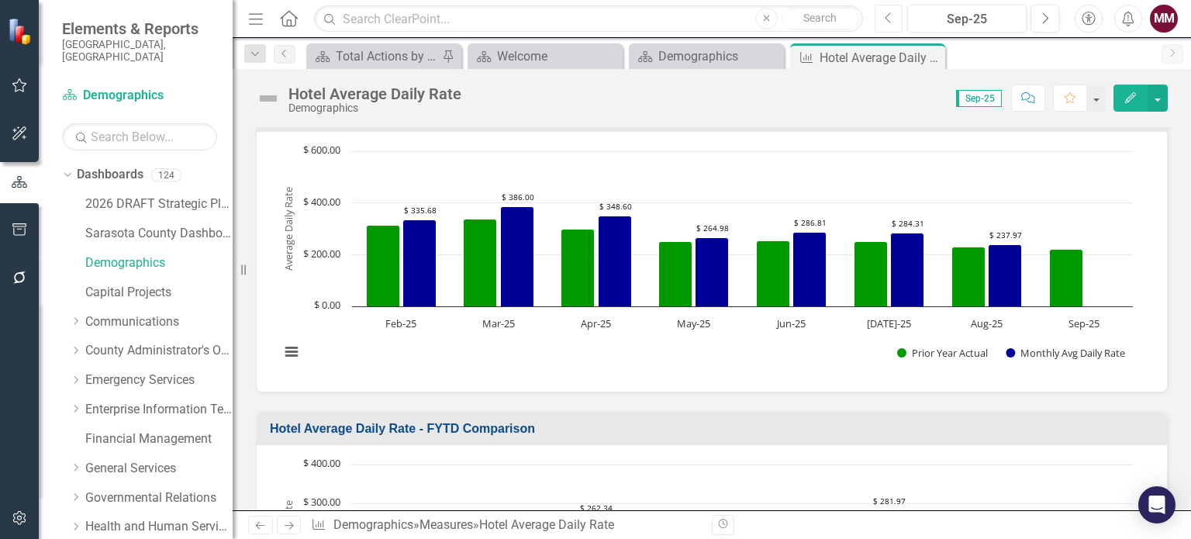
click at [897, 15] on button "Previous" at bounding box center [889, 19] width 29 height 28
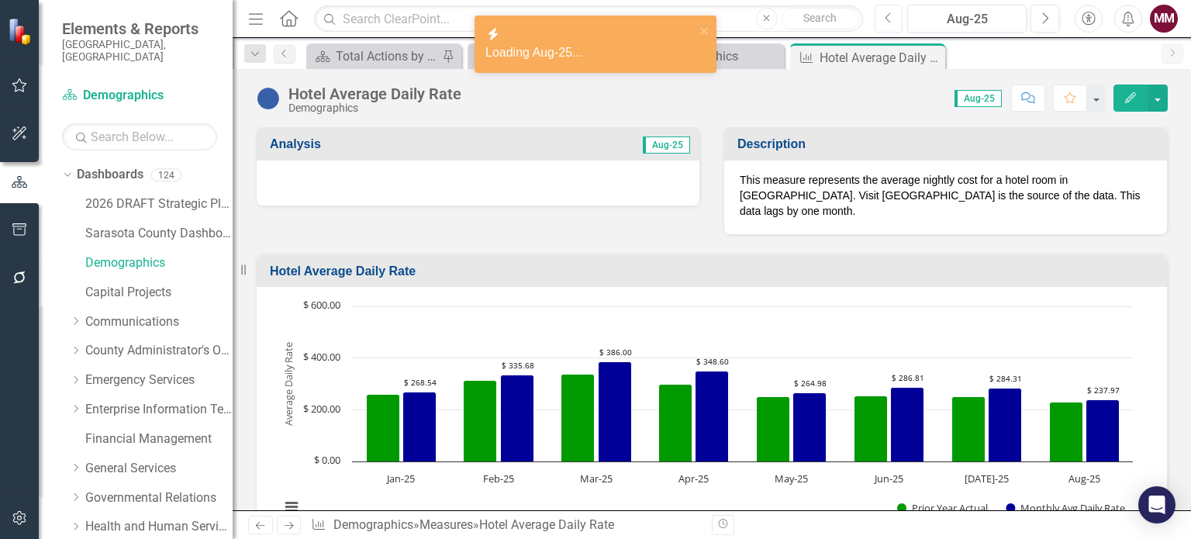
scroll to position [78, 0]
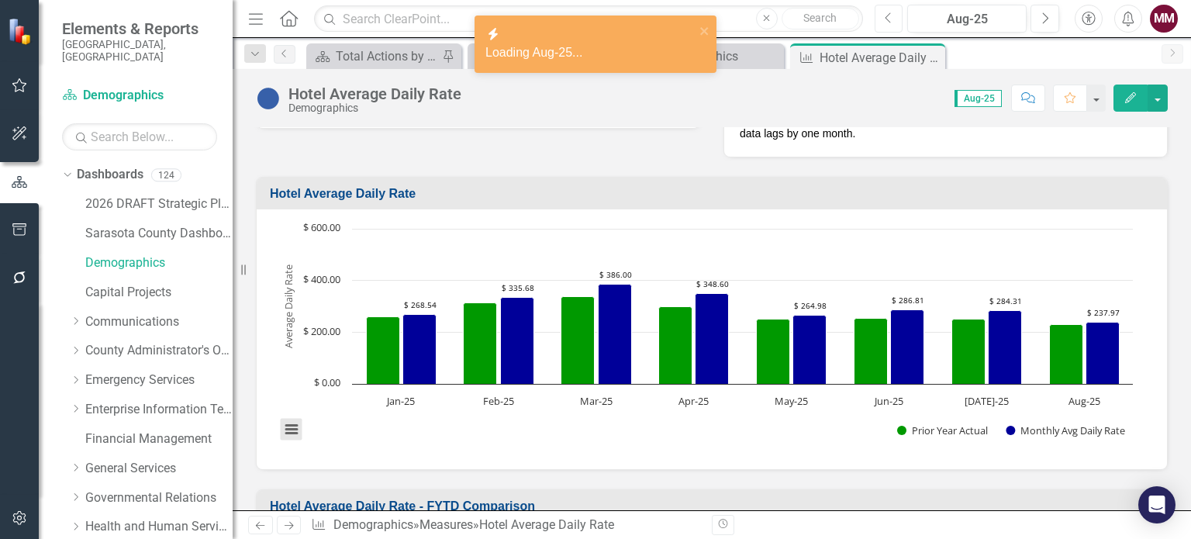
click at [289, 430] on button "View chart menu, Chart" at bounding box center [292, 430] width 22 height 22
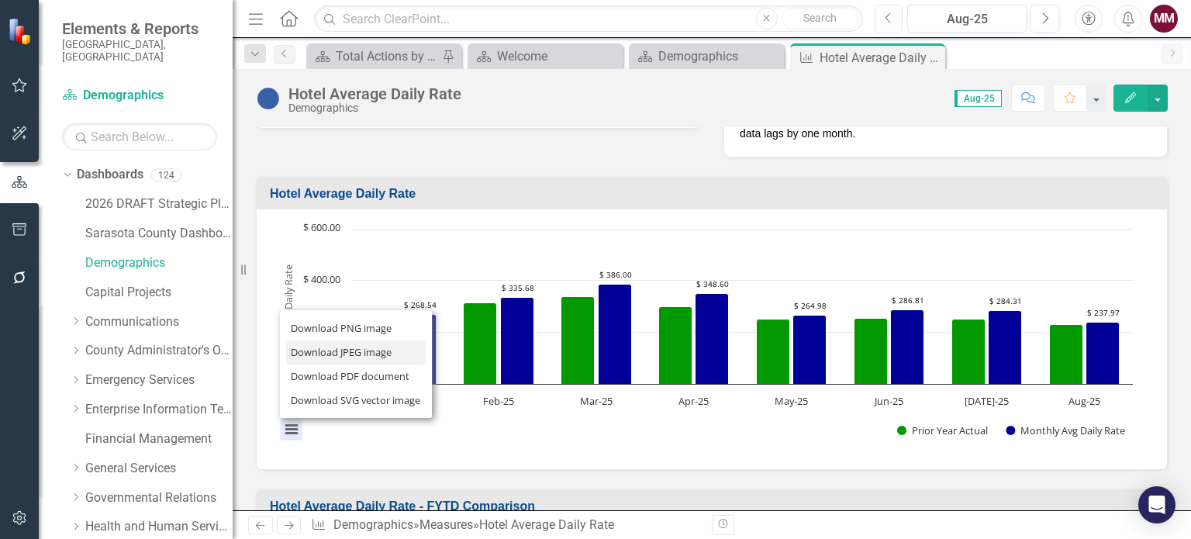
click at [310, 352] on li "Download JPEG image" at bounding box center [356, 352] width 140 height 24
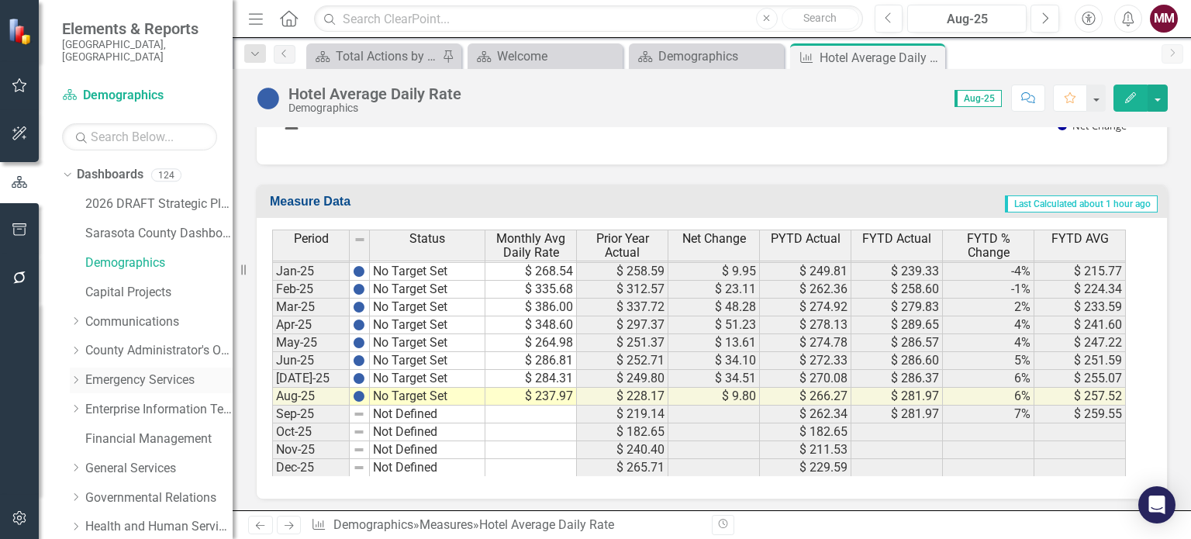
scroll to position [310, 0]
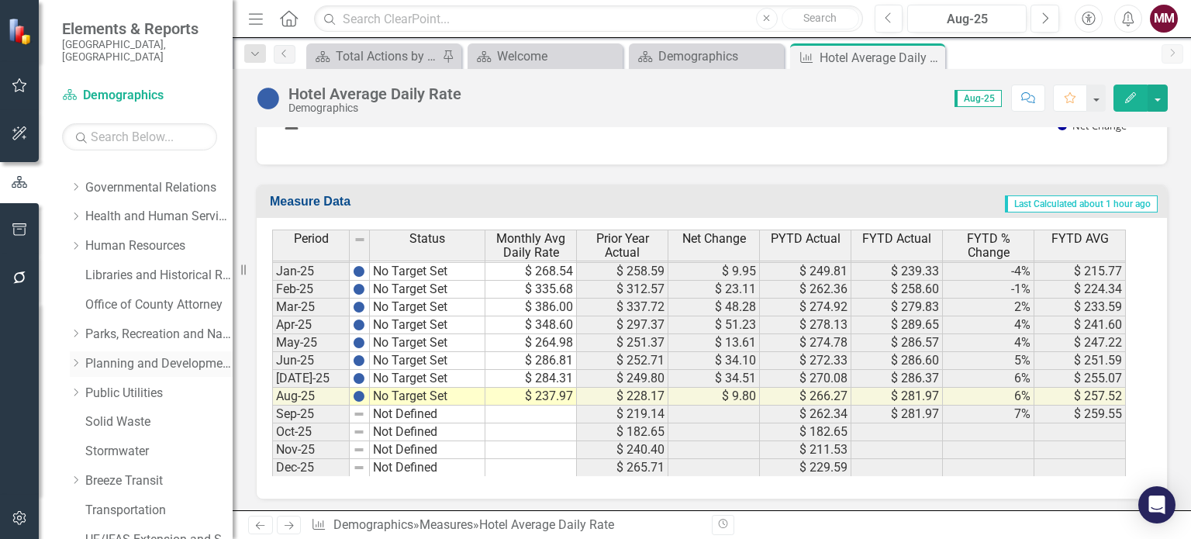
click at [105, 355] on link "Planning and Development Services" at bounding box center [158, 364] width 147 height 18
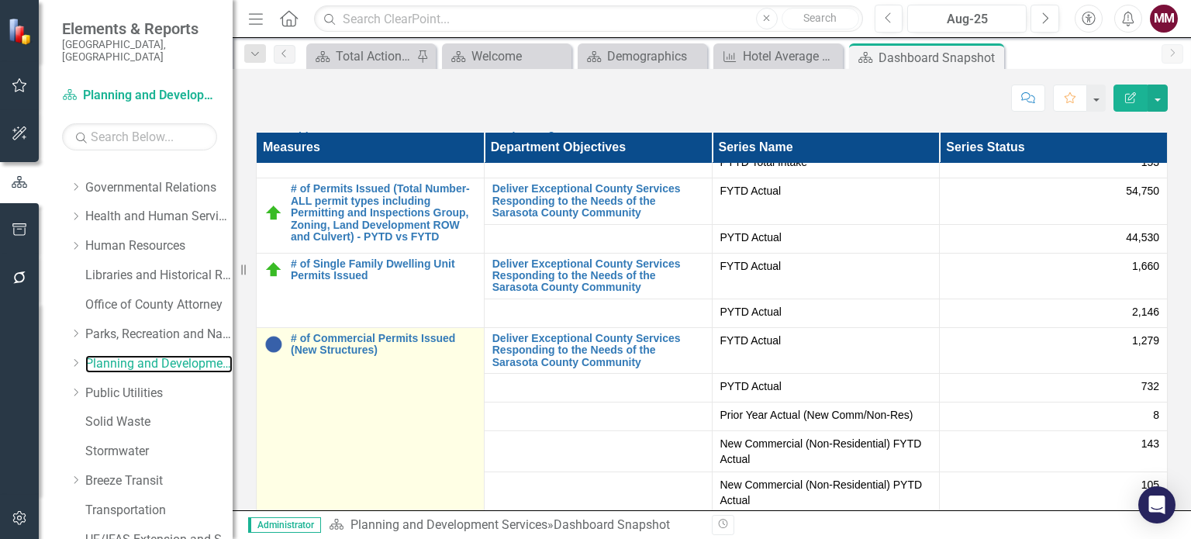
scroll to position [78, 0]
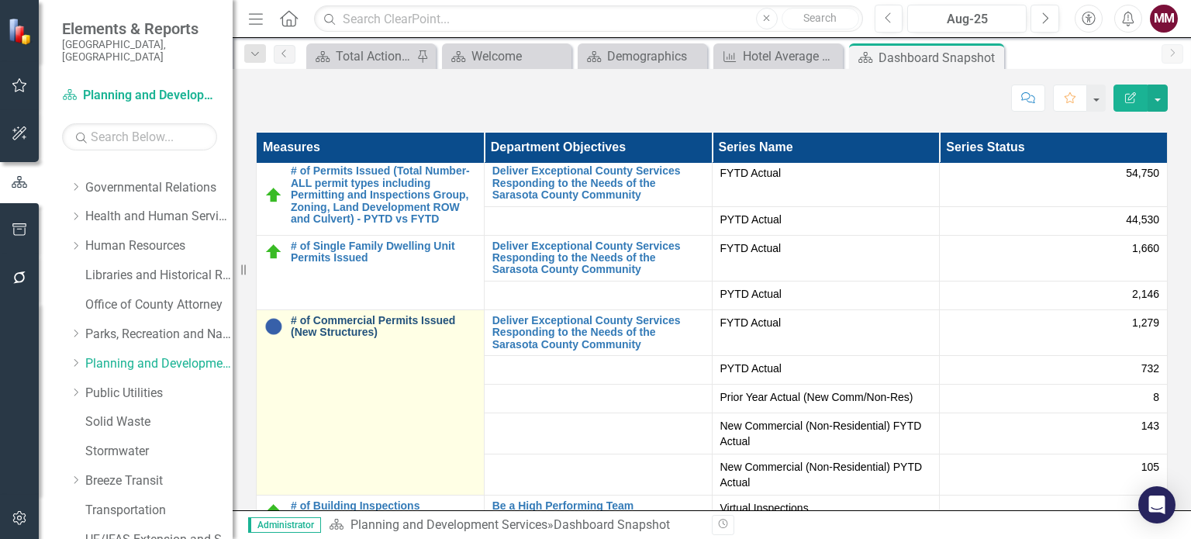
click at [476, 325] on link "# of Commercial Permits Issued (New Structures)" at bounding box center [383, 327] width 185 height 24
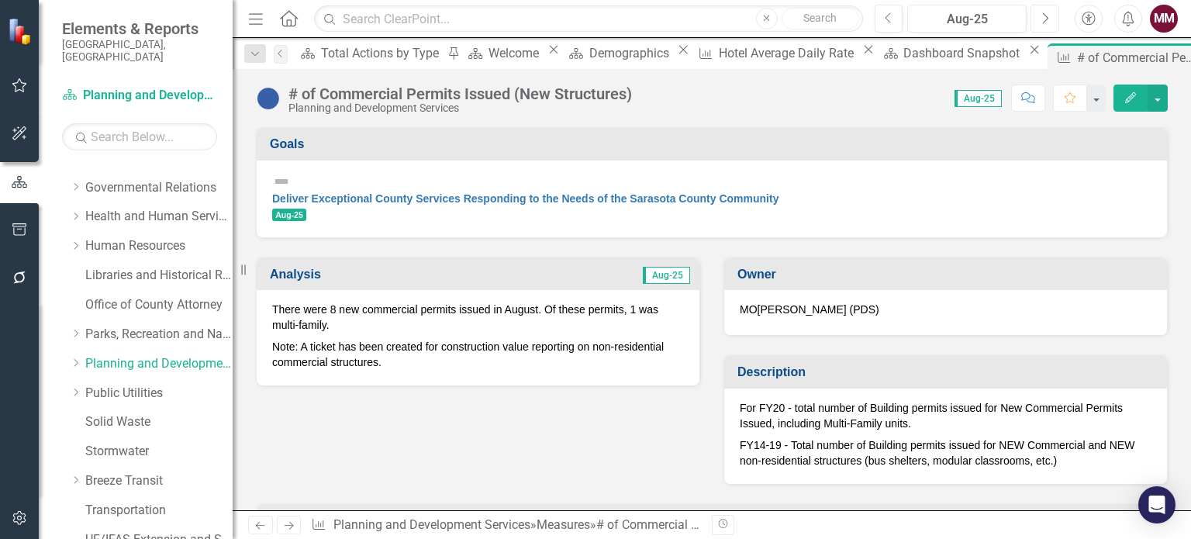
click at [1041, 22] on icon "Next" at bounding box center [1044, 19] width 9 height 14
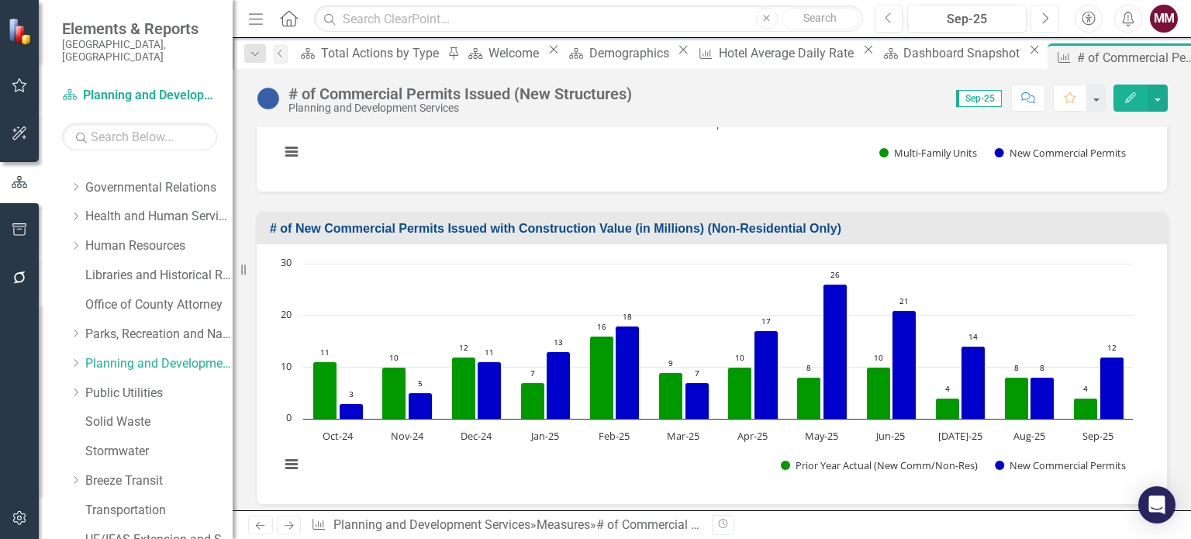
scroll to position [1318, 0]
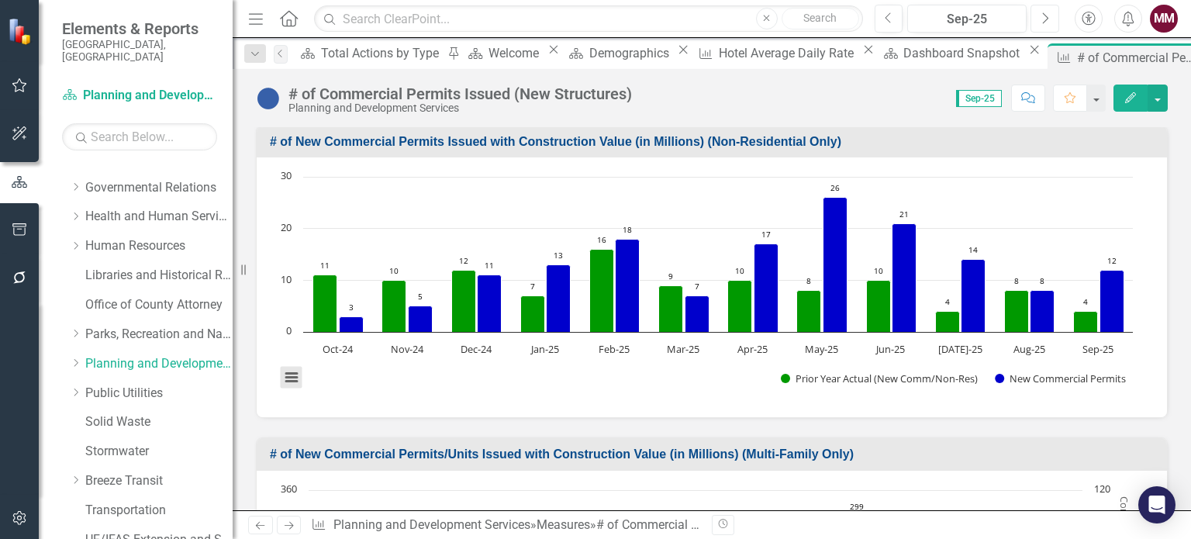
click at [293, 370] on button "View chart menu, Chart" at bounding box center [292, 378] width 22 height 22
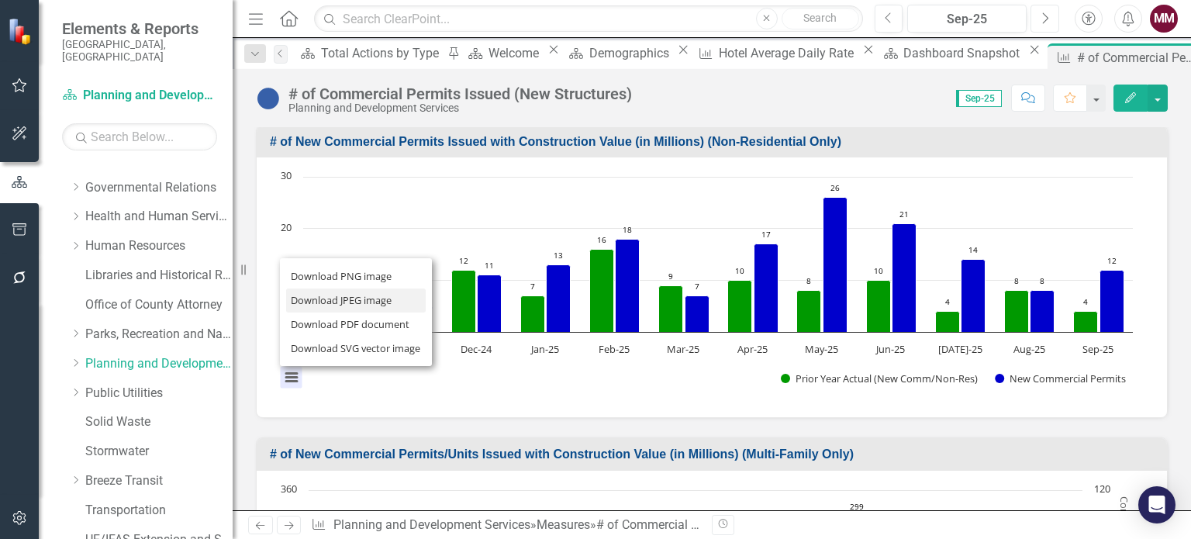
click at [336, 288] on li "Download JPEG image" at bounding box center [356, 300] width 140 height 24
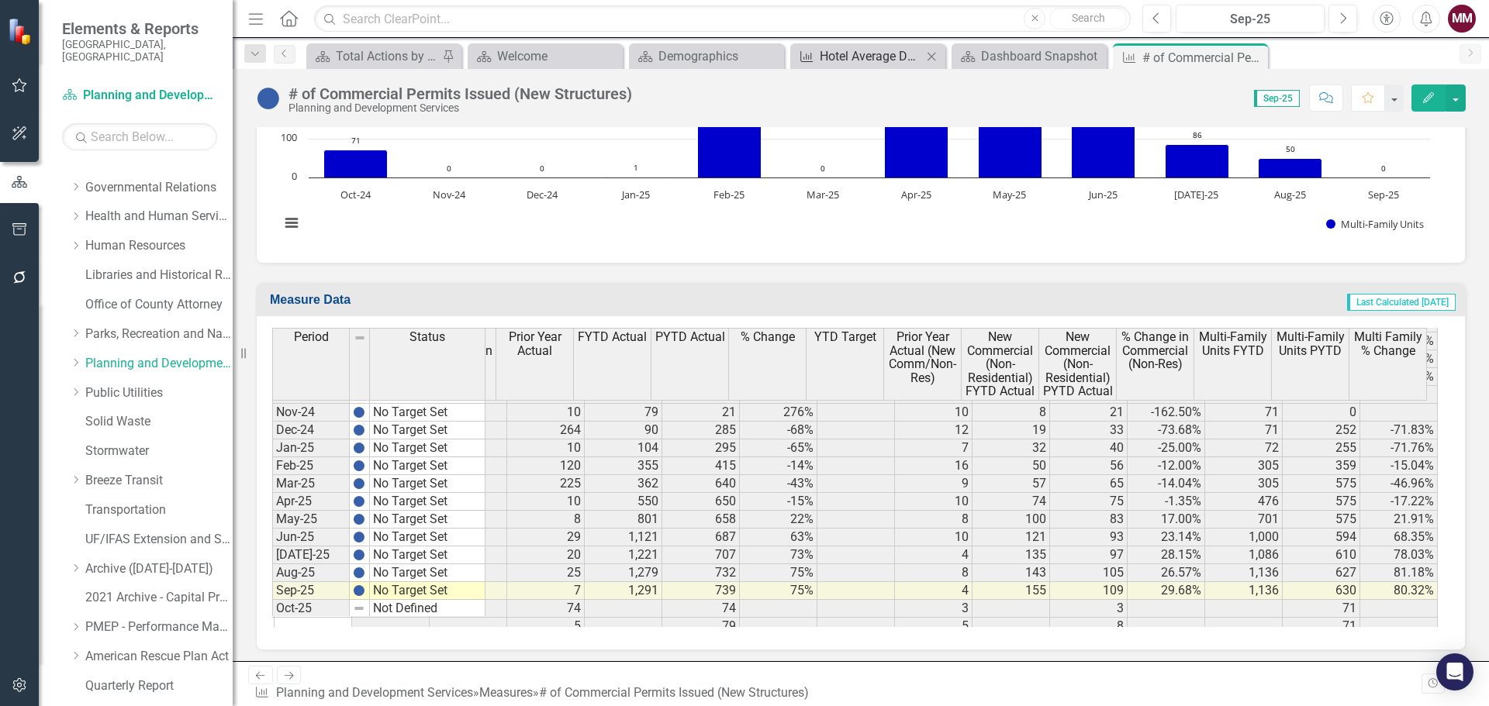
scroll to position [2869, 455]
click at [116, 502] on link "Transportation" at bounding box center [158, 511] width 147 height 18
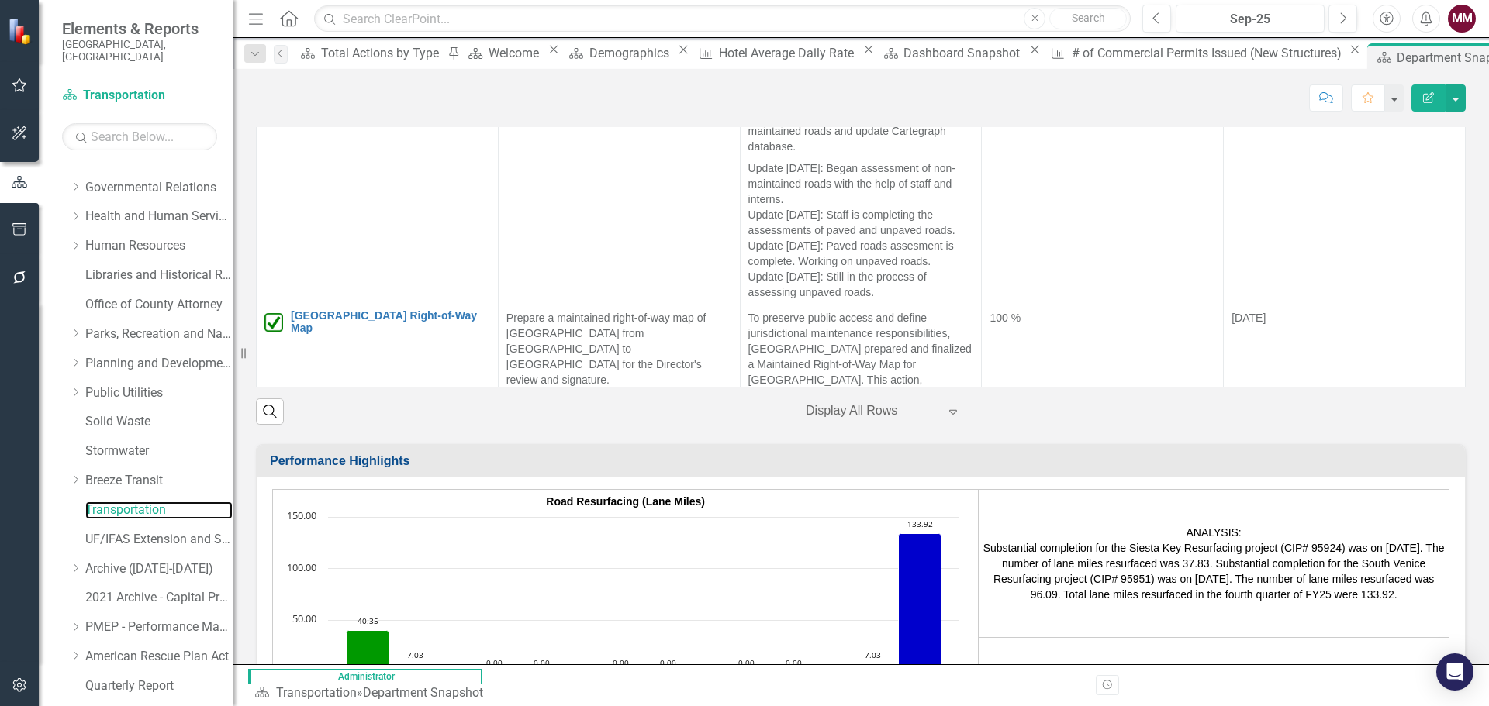
scroll to position [1783, 0]
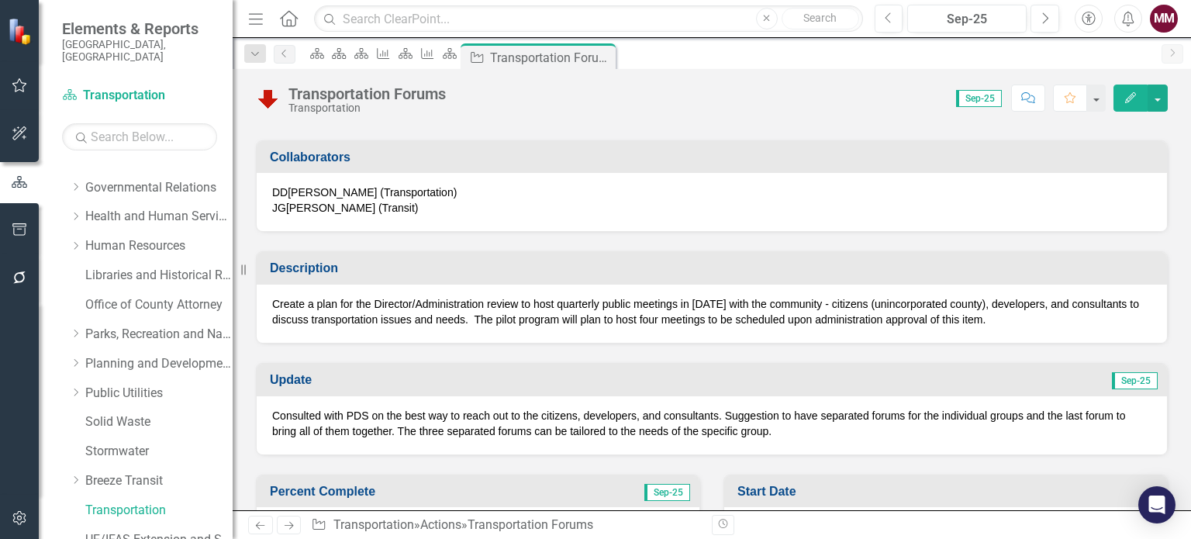
scroll to position [233, 0]
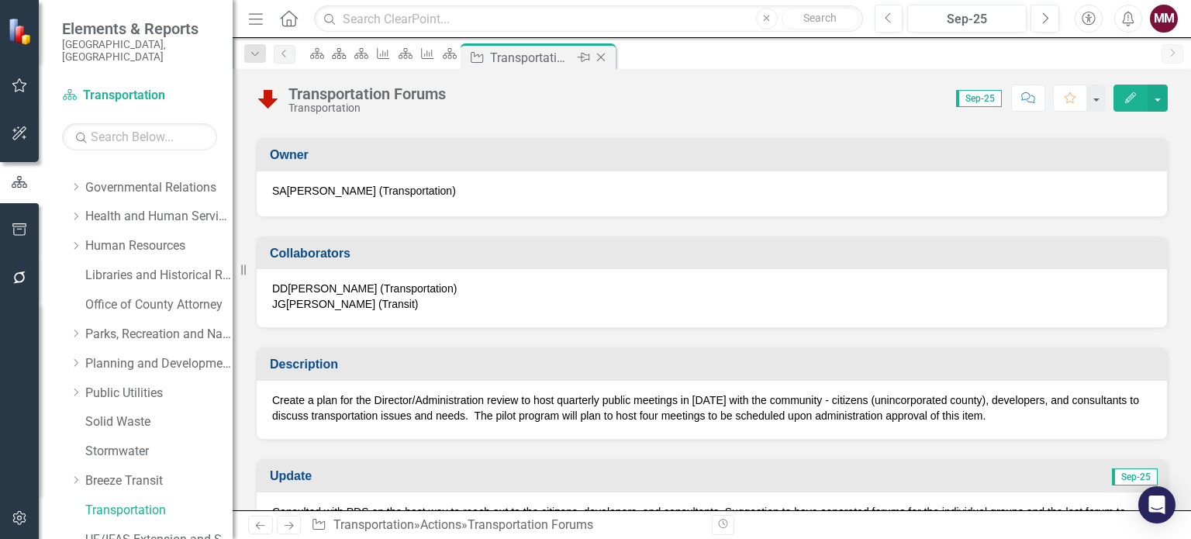
click at [609, 52] on icon "Close" at bounding box center [601, 57] width 16 height 12
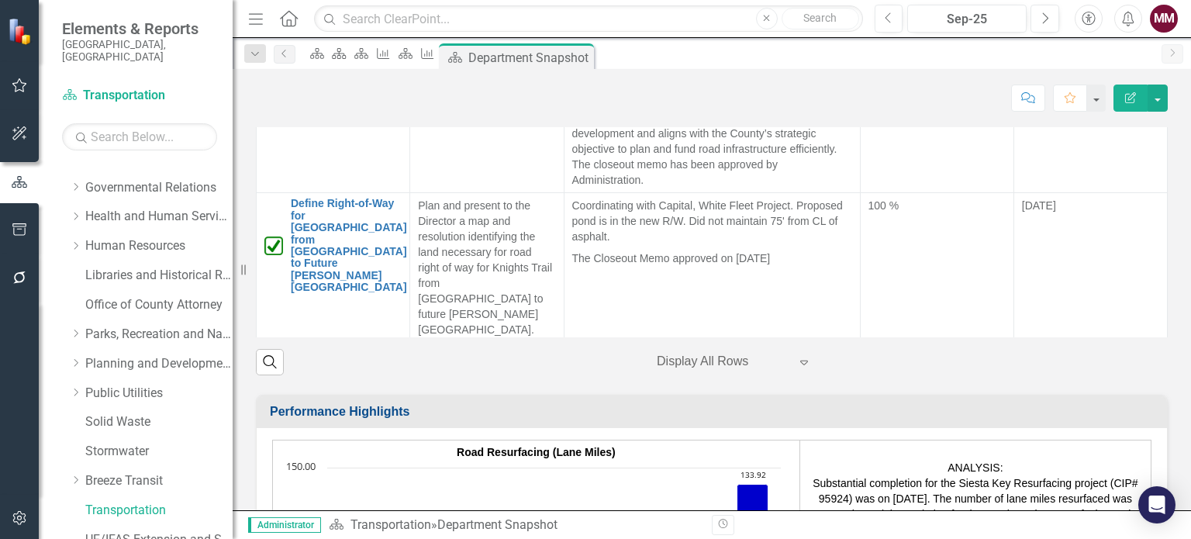
scroll to position [1894, 0]
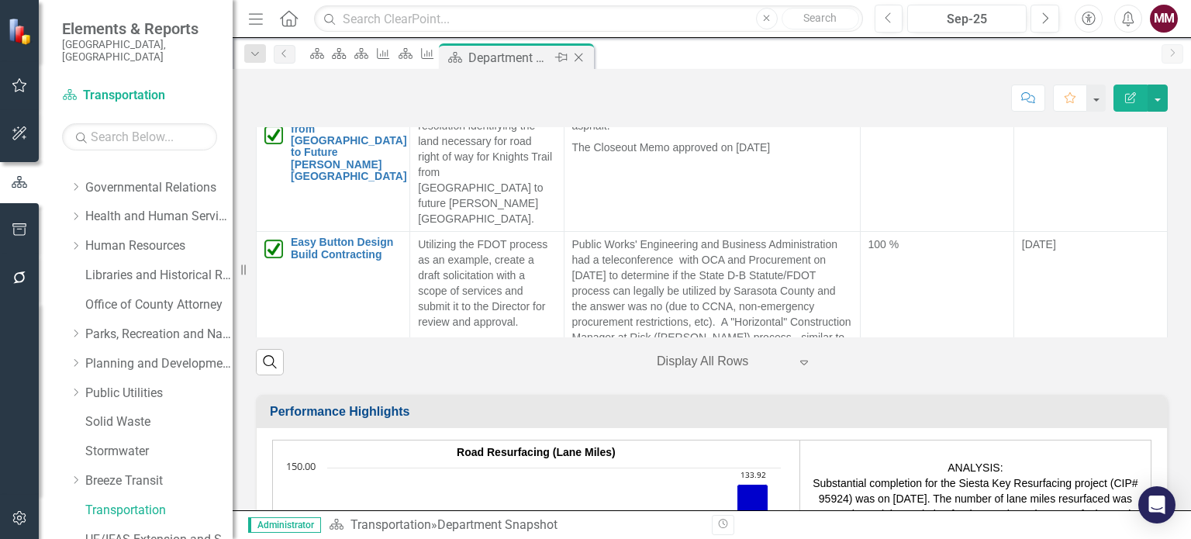
click at [586, 55] on icon "Close" at bounding box center [579, 57] width 16 height 12
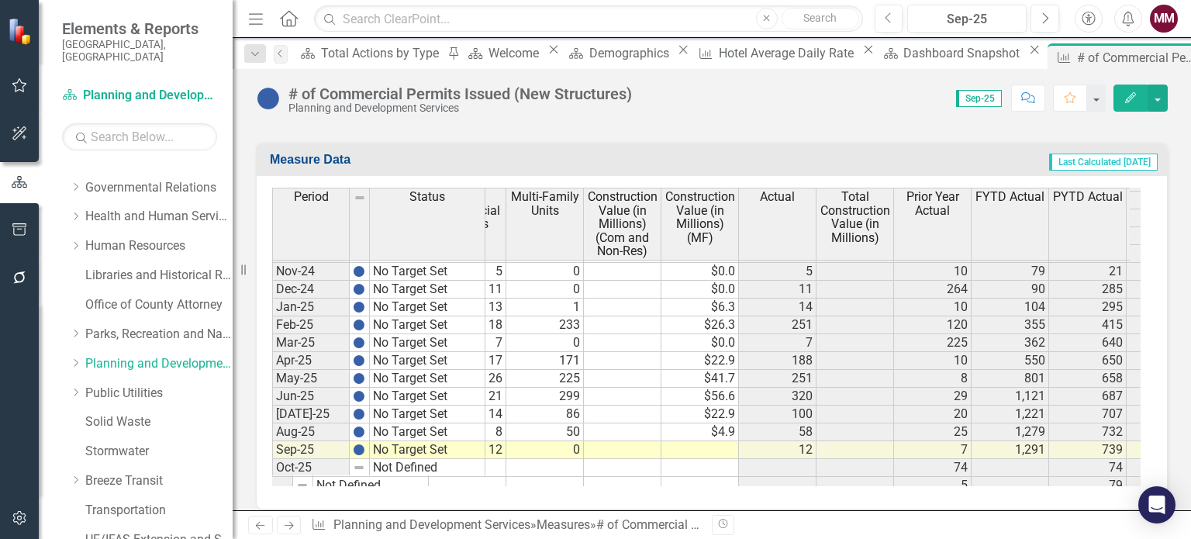
scroll to position [2869, 74]
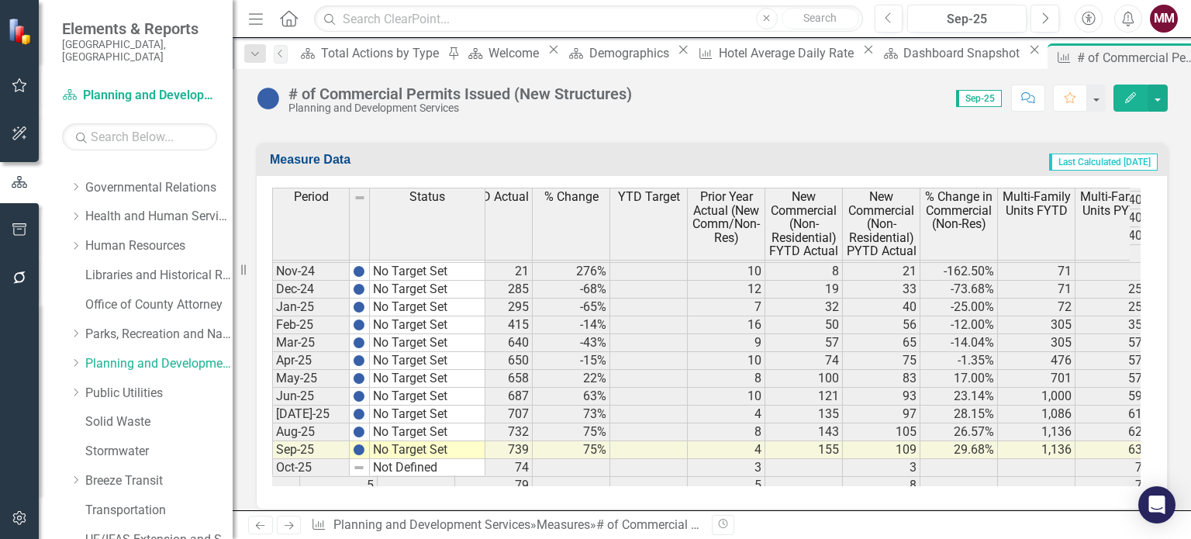
click at [0, 0] on icon "Close" at bounding box center [0, 0] width 0 height 0
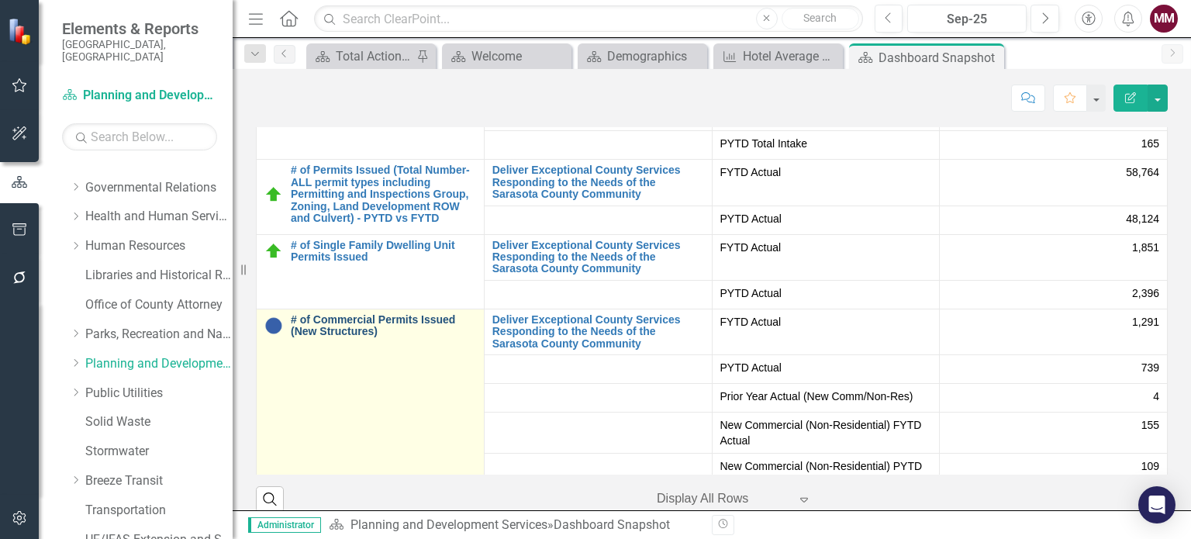
click at [428, 326] on link "# of Commercial Permits Issued (New Structures)" at bounding box center [383, 326] width 185 height 24
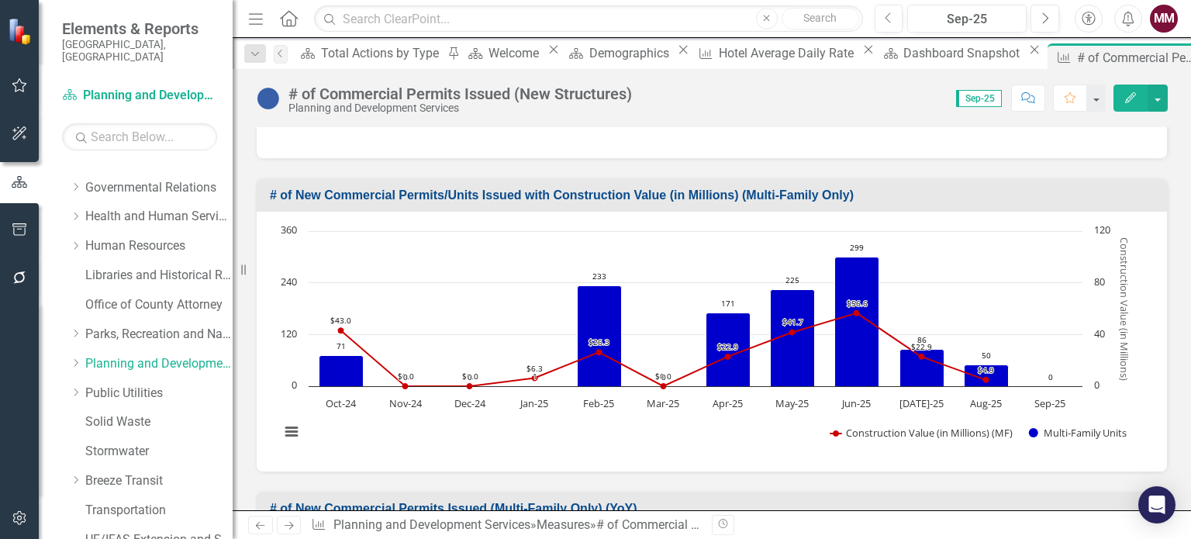
scroll to position [1551, 0]
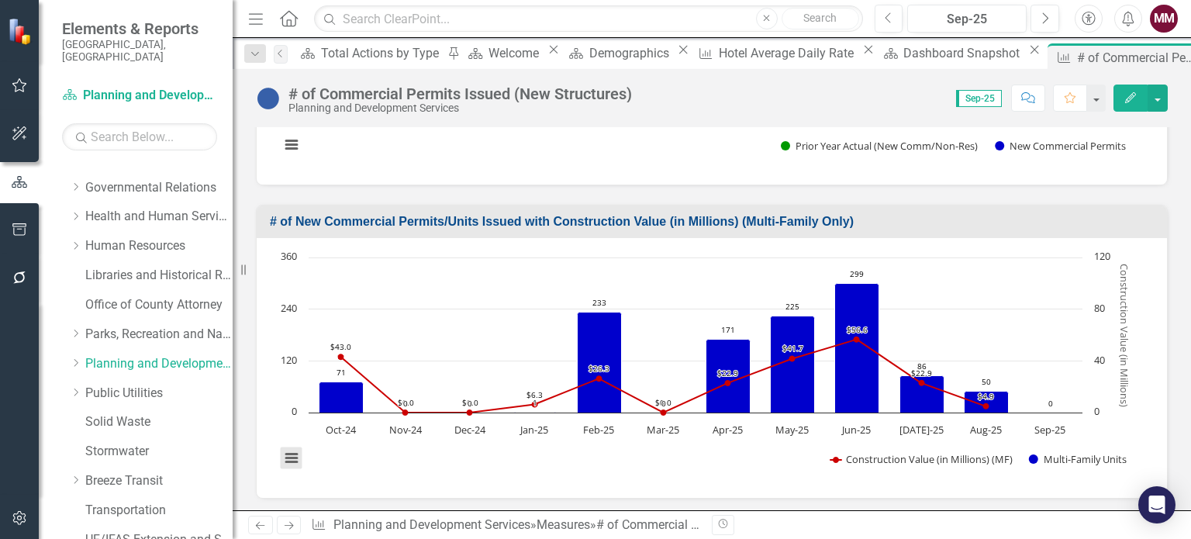
click at [295, 447] on button "View chart menu, Chart" at bounding box center [292, 458] width 22 height 22
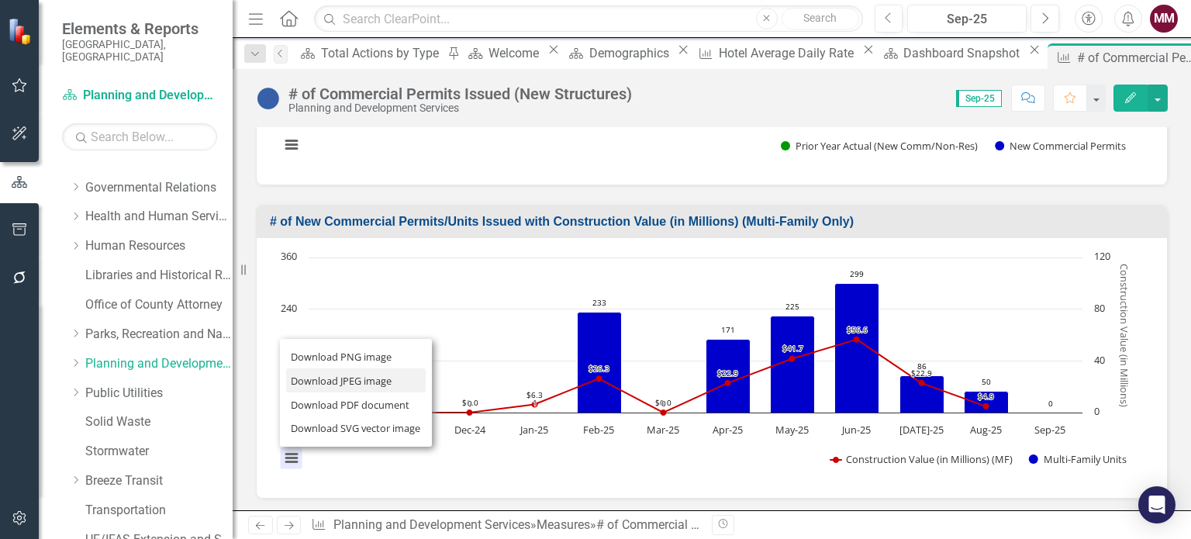
click at [316, 372] on li "Download JPEG image" at bounding box center [356, 380] width 140 height 24
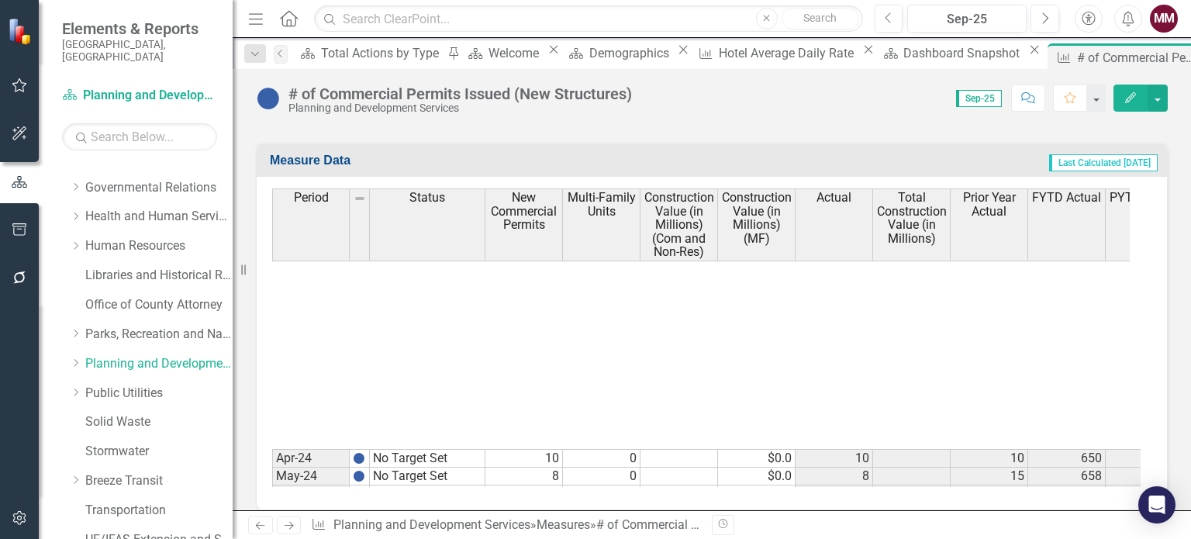
scroll to position [2946, 0]
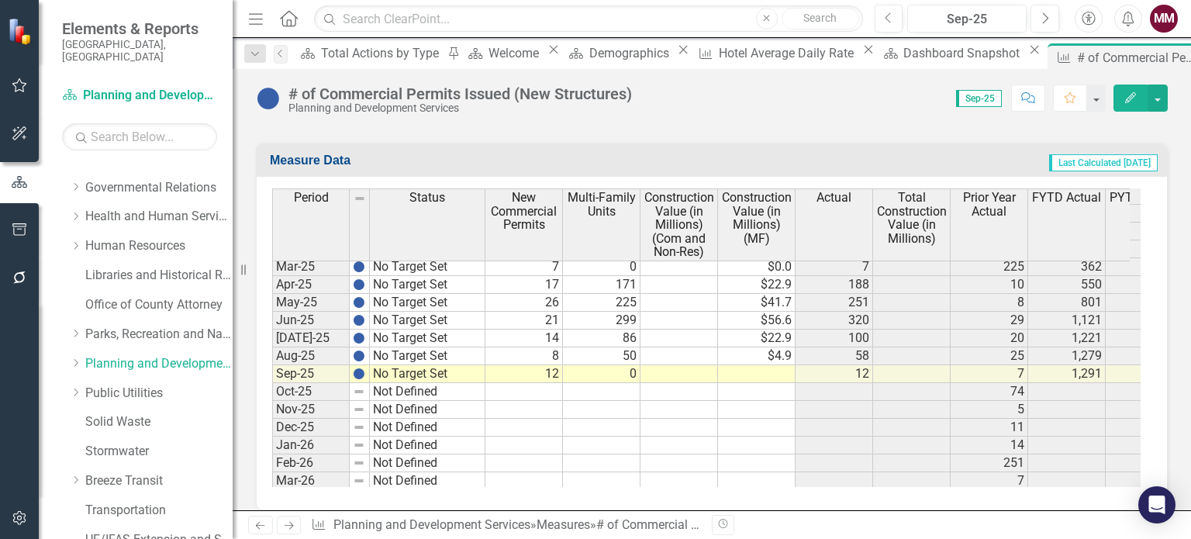
click at [757, 365] on td at bounding box center [757, 374] width 78 height 18
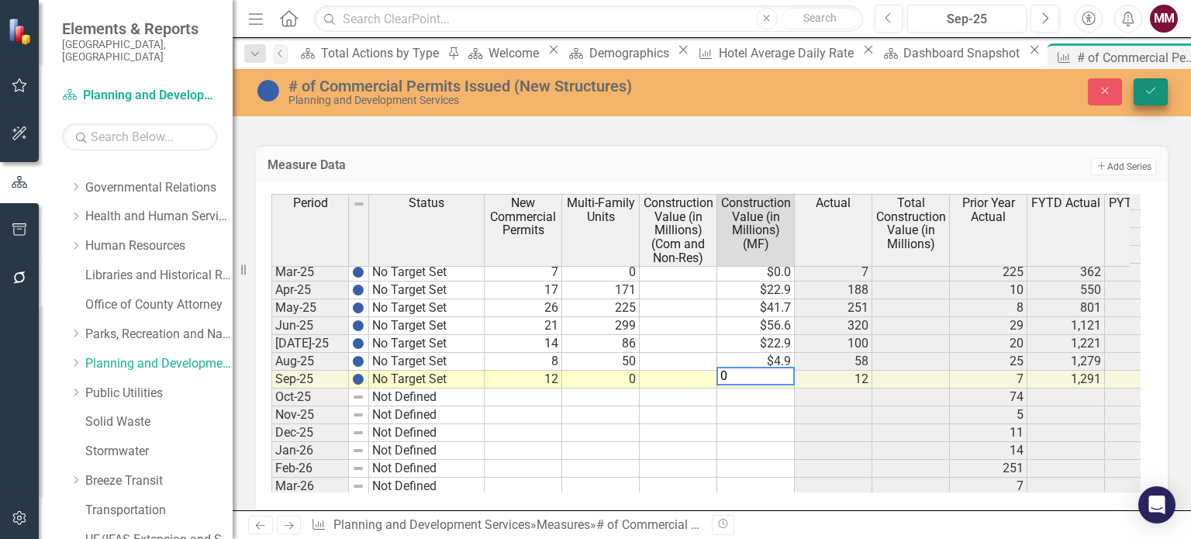
type textarea "0"
click at [1148, 90] on icon "Save" at bounding box center [1151, 90] width 14 height 11
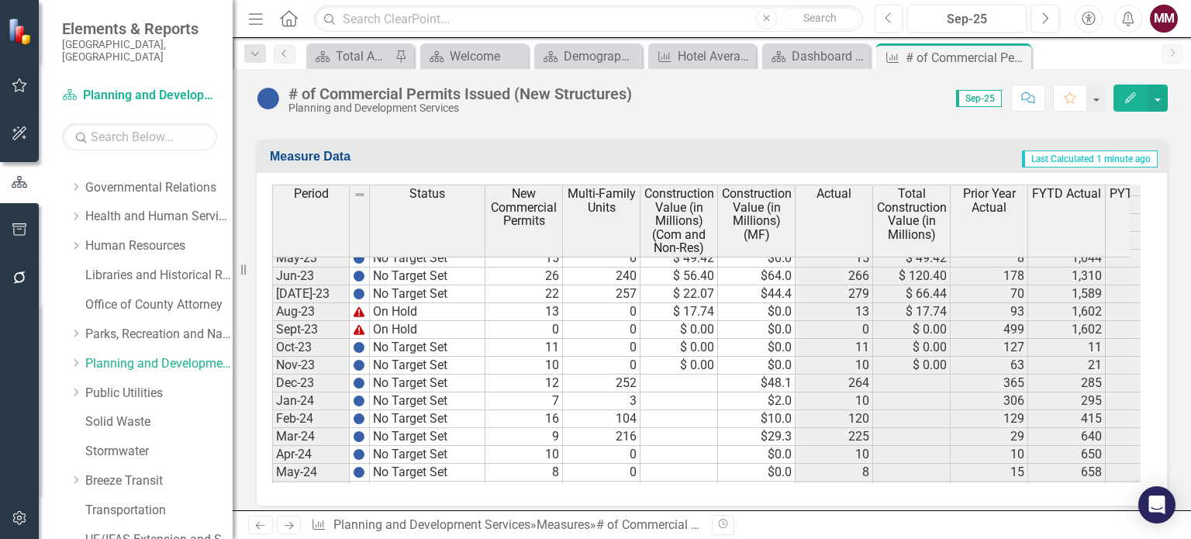
scroll to position [2869, 0]
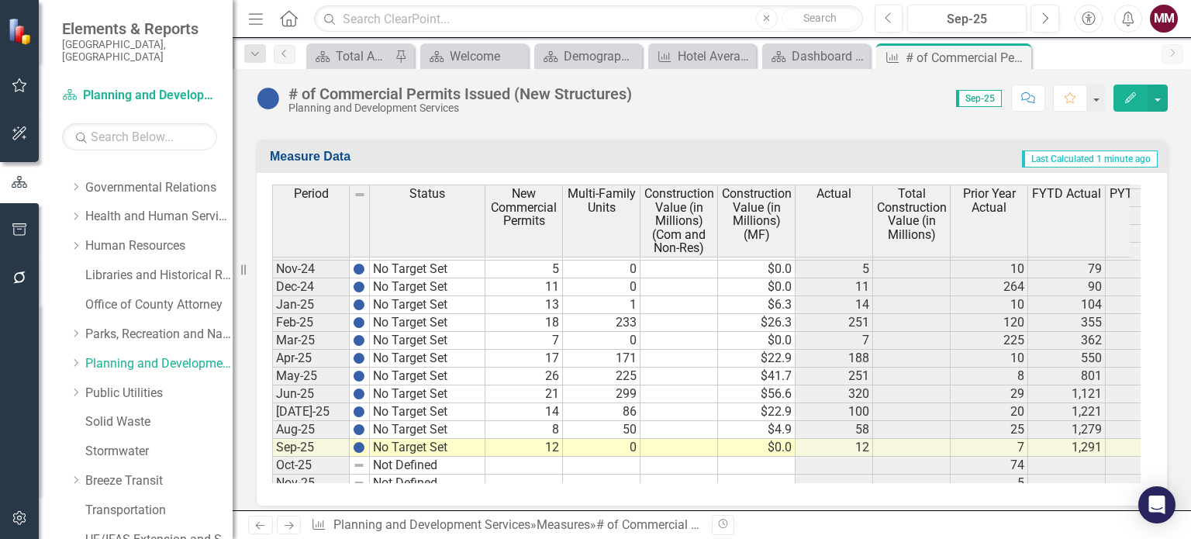
click at [633, 439] on td "0" at bounding box center [602, 448] width 78 height 18
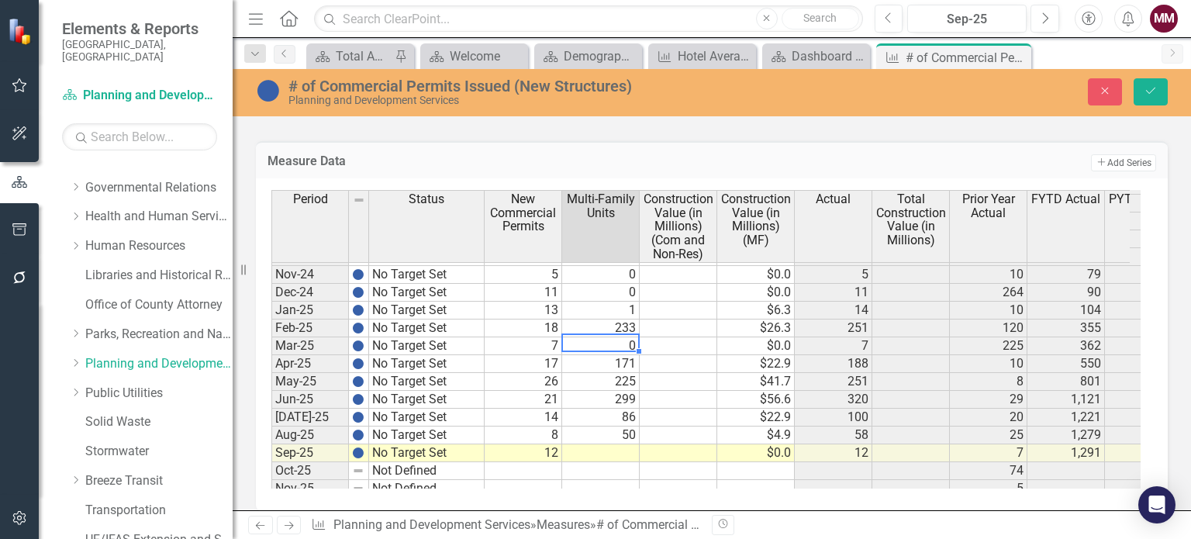
click at [621, 337] on td "0" at bounding box center [601, 346] width 78 height 18
click at [622, 284] on td "0" at bounding box center [601, 293] width 78 height 18
click at [622, 266] on td "0" at bounding box center [601, 275] width 78 height 18
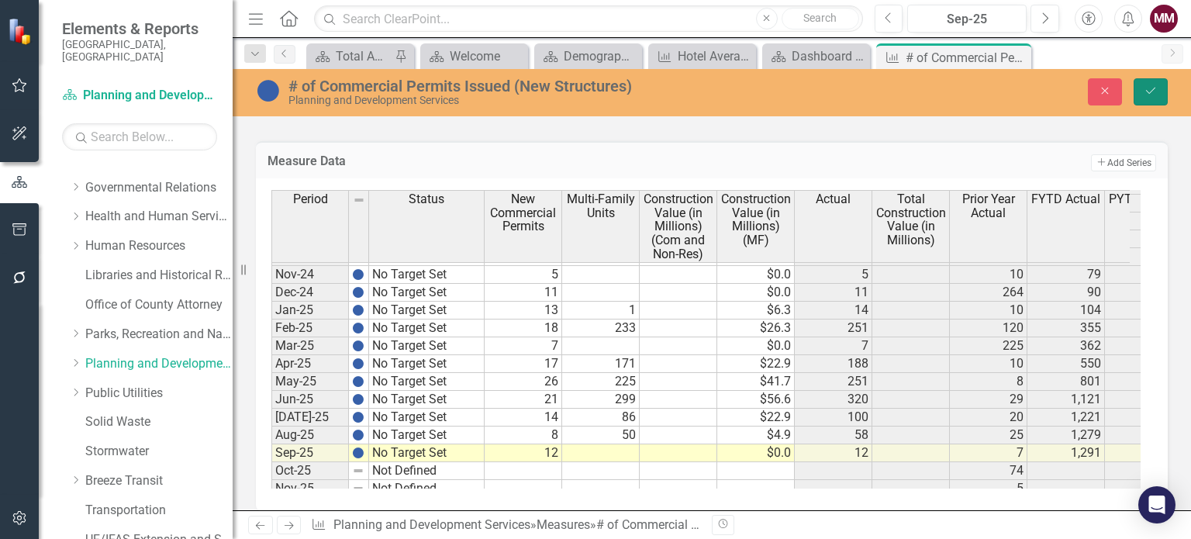
click at [1140, 94] on button "Save" at bounding box center [1151, 91] width 34 height 27
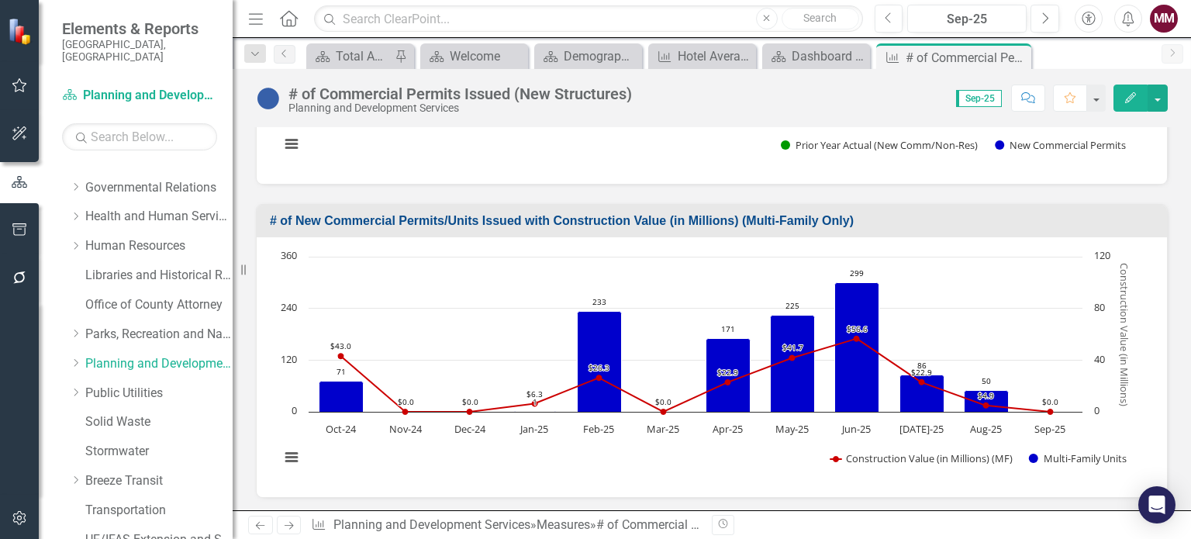
scroll to position [1551, 0]
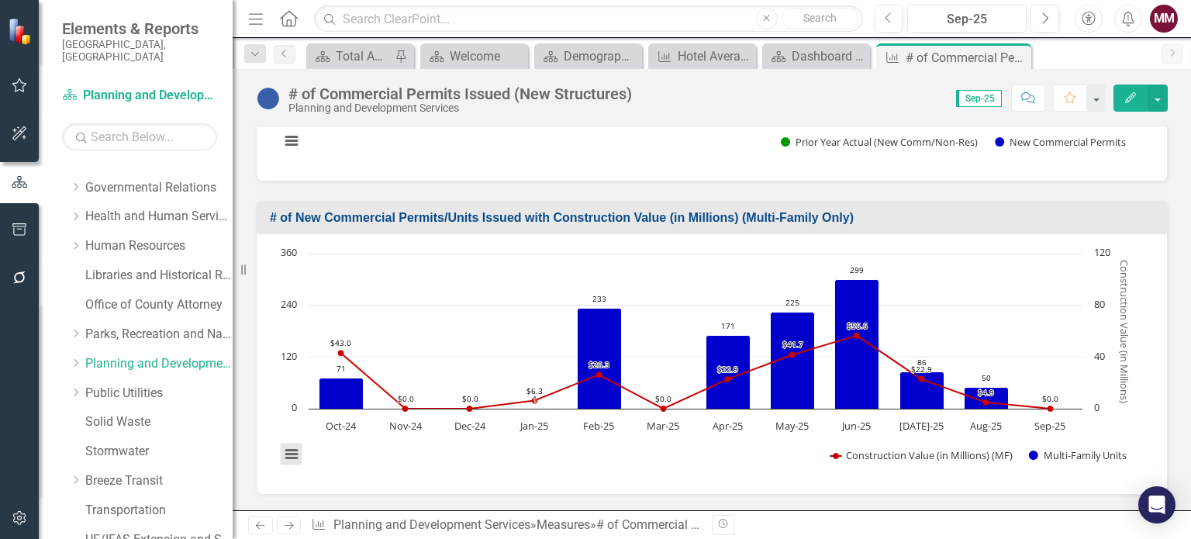
click at [288, 445] on button "View chart menu, Chart" at bounding box center [292, 454] width 22 height 22
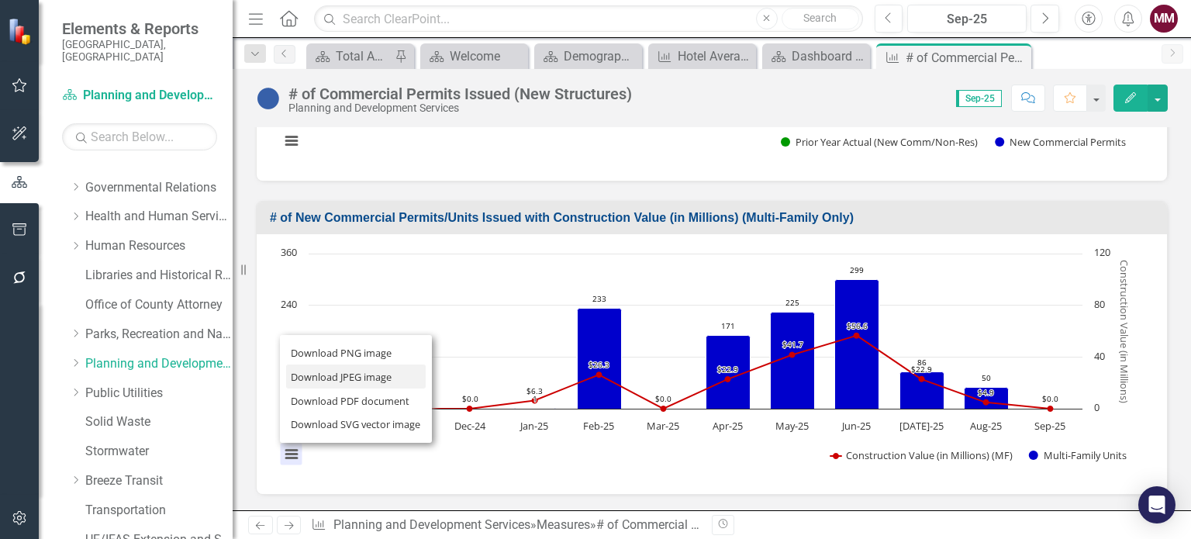
click at [310, 373] on li "Download JPEG image" at bounding box center [356, 376] width 140 height 24
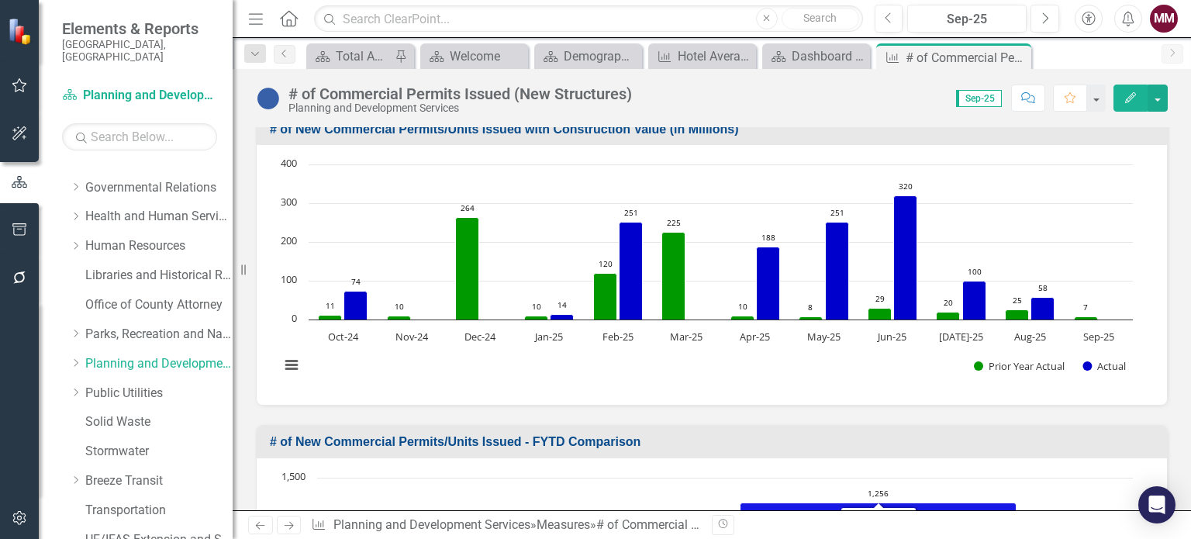
scroll to position [0, 0]
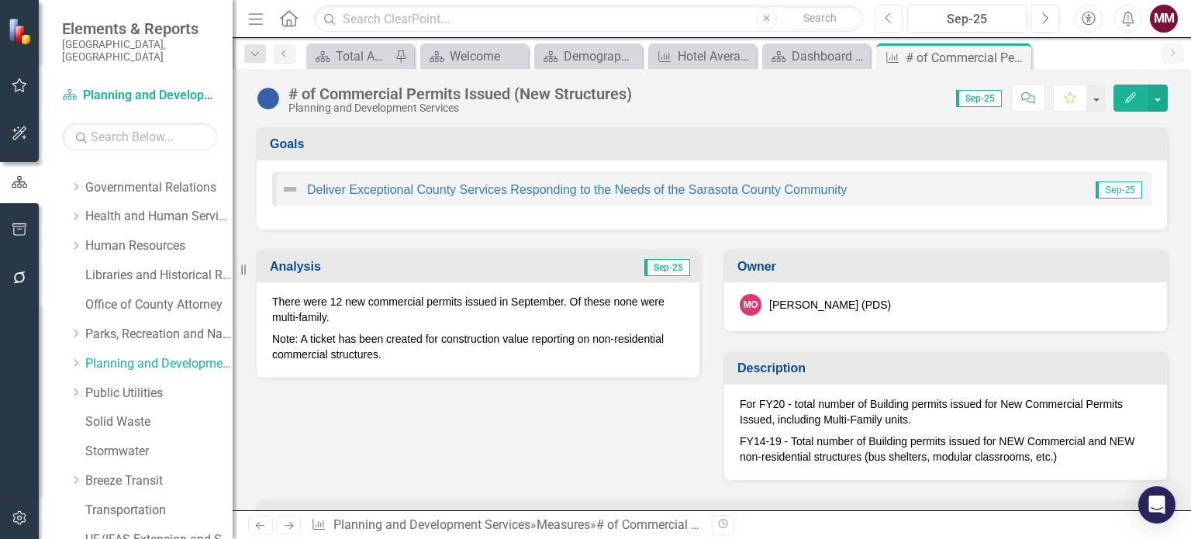
click at [893, 14] on icon "Previous" at bounding box center [889, 19] width 9 height 14
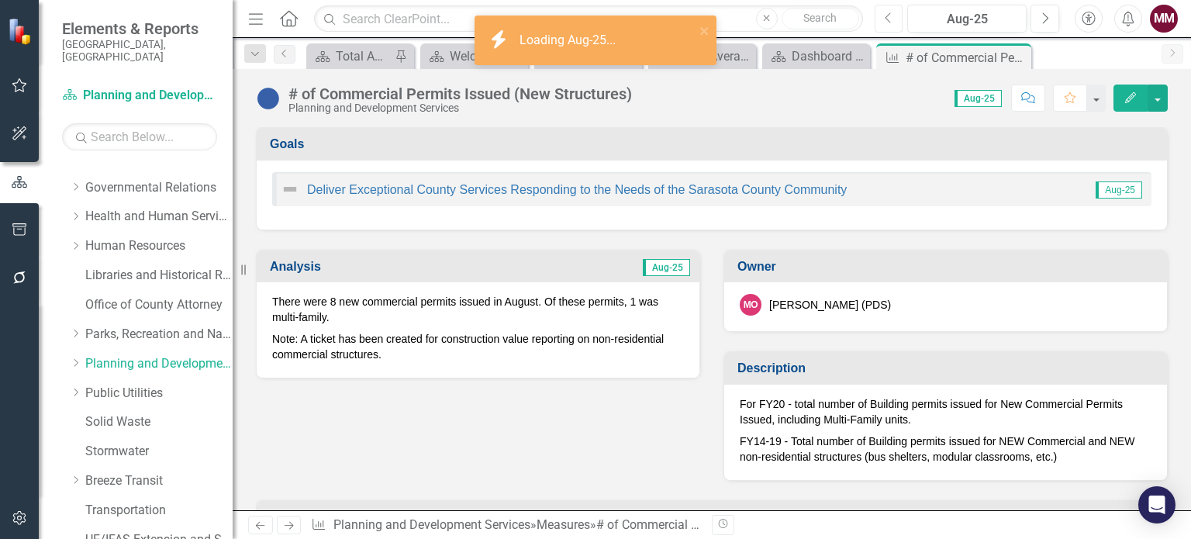
click at [892, 15] on icon "Previous" at bounding box center [889, 19] width 9 height 14
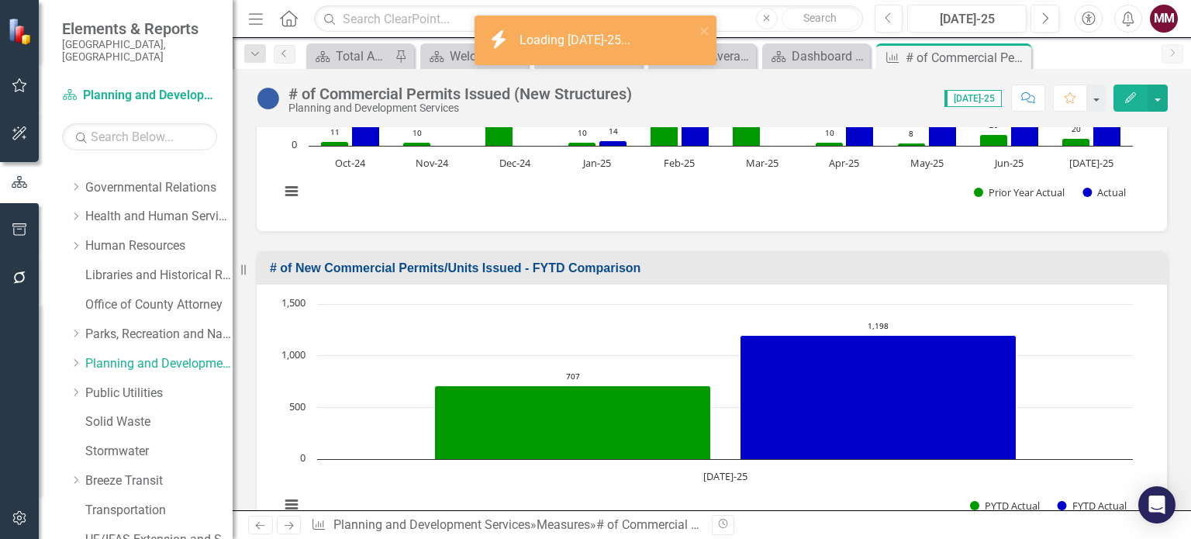
scroll to position [775, 0]
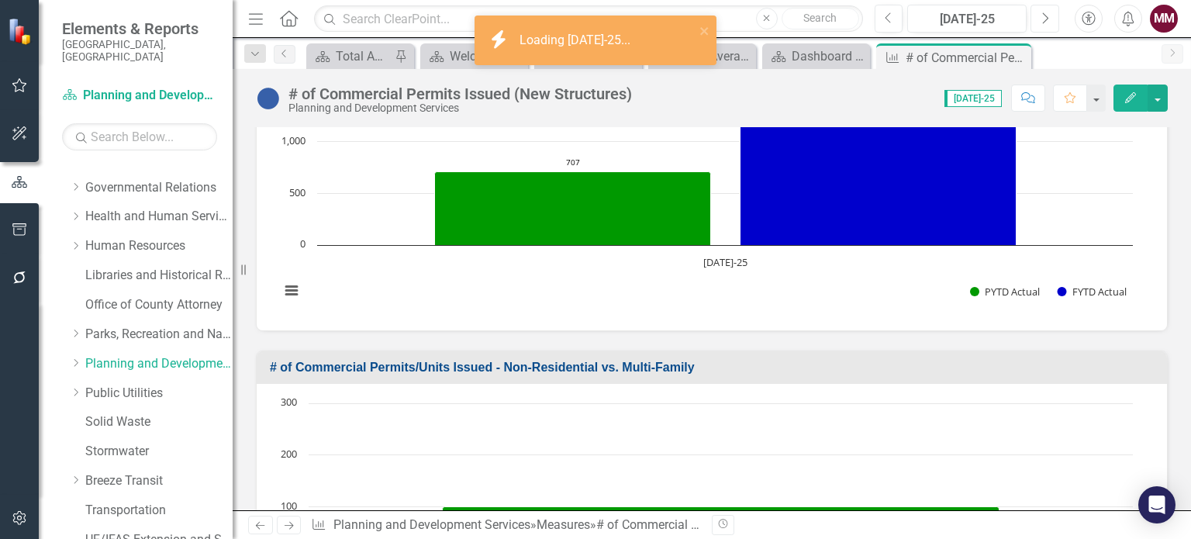
click at [1036, 16] on button "Next" at bounding box center [1044, 19] width 29 height 28
click at [1040, 16] on icon "Next" at bounding box center [1044, 19] width 9 height 14
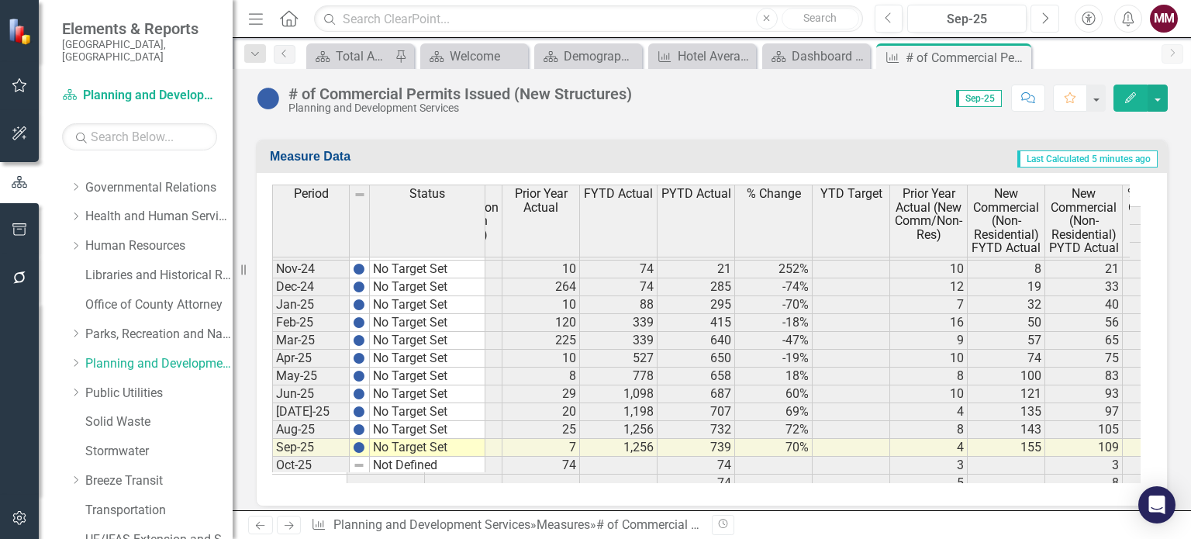
click at [608, 212] on th "FYTD Actual" at bounding box center [619, 221] width 78 height 73
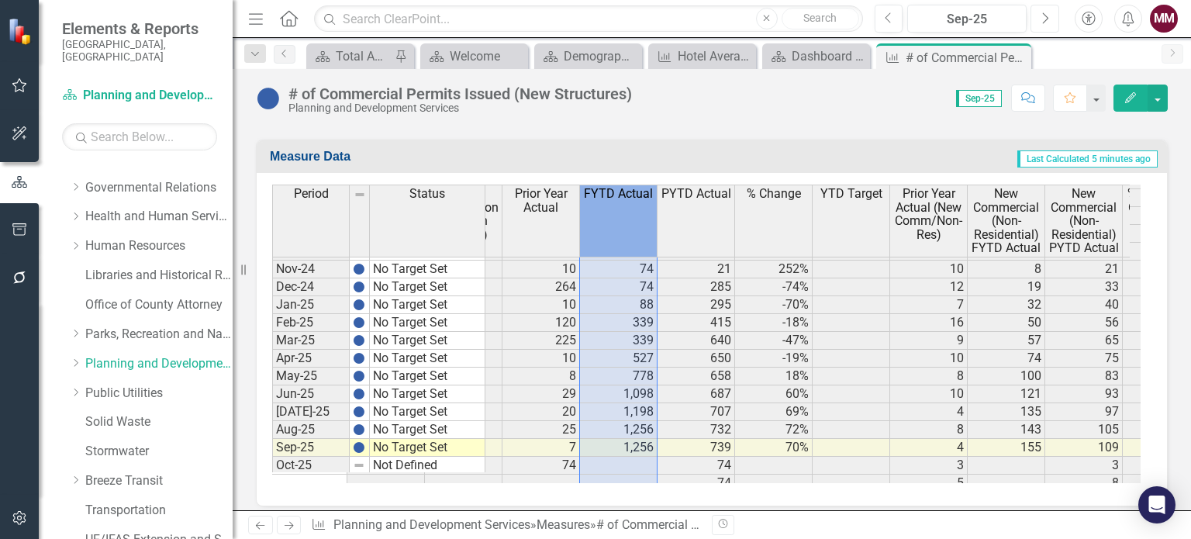
click at [608, 212] on th "FYTD Actual" at bounding box center [619, 221] width 78 height 73
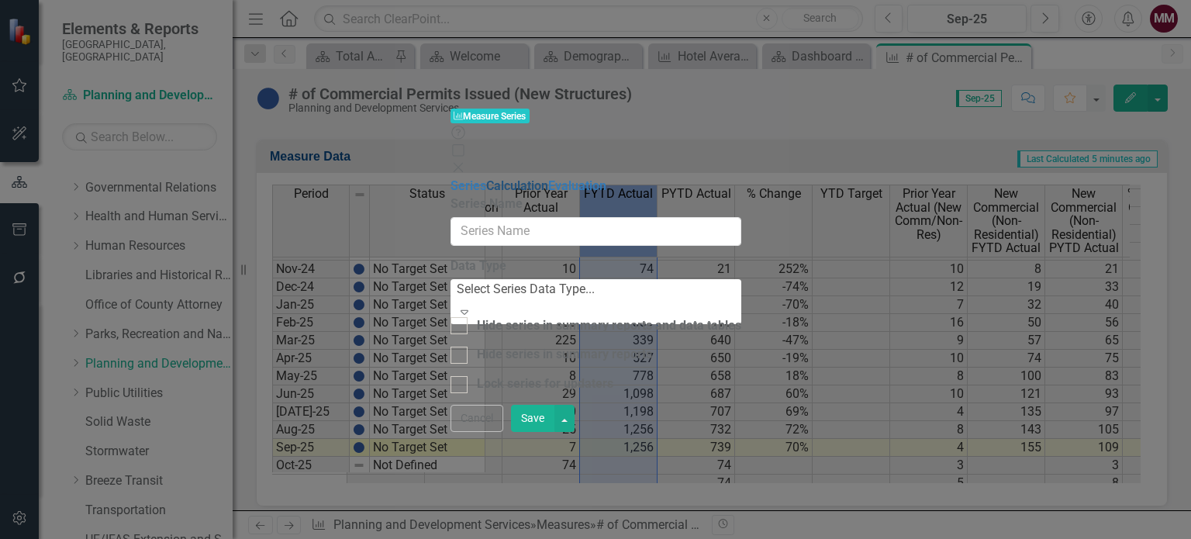
type input "FYTD Actual"
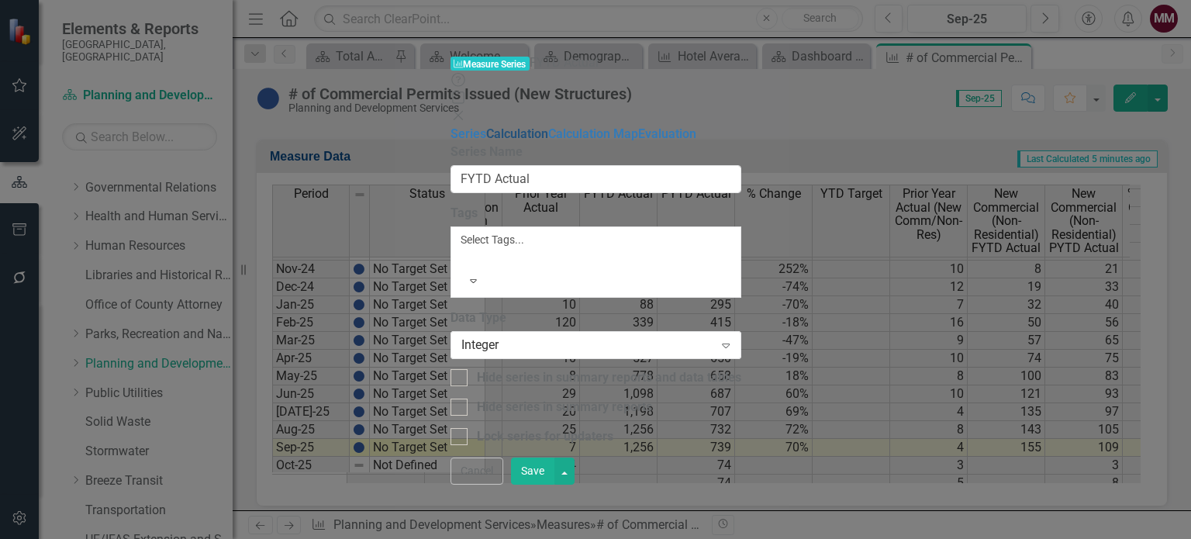
click at [486, 126] on link "Calculation" at bounding box center [517, 133] width 62 height 15
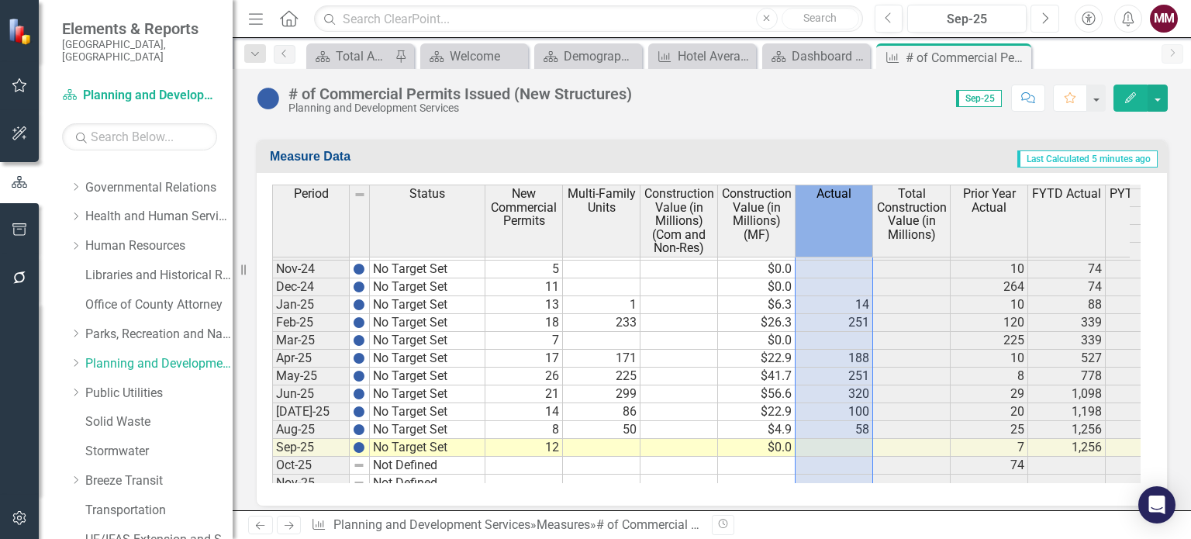
click at [827, 209] on th "Actual" at bounding box center [834, 221] width 78 height 73
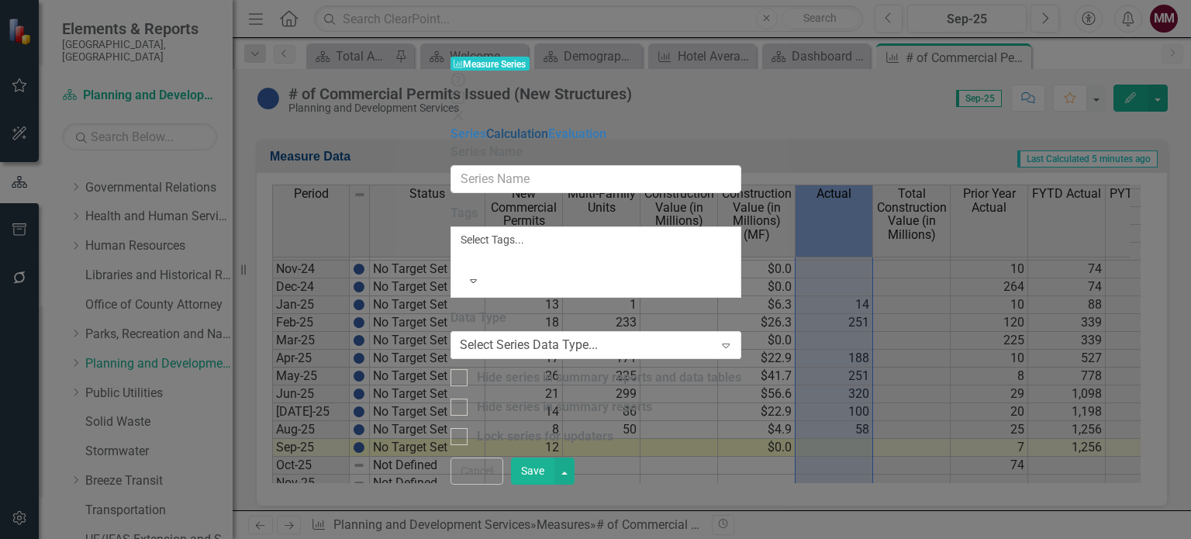
type input "Actual"
checkbox input "true"
click at [486, 126] on link "Calculation" at bounding box center [517, 133] width 62 height 15
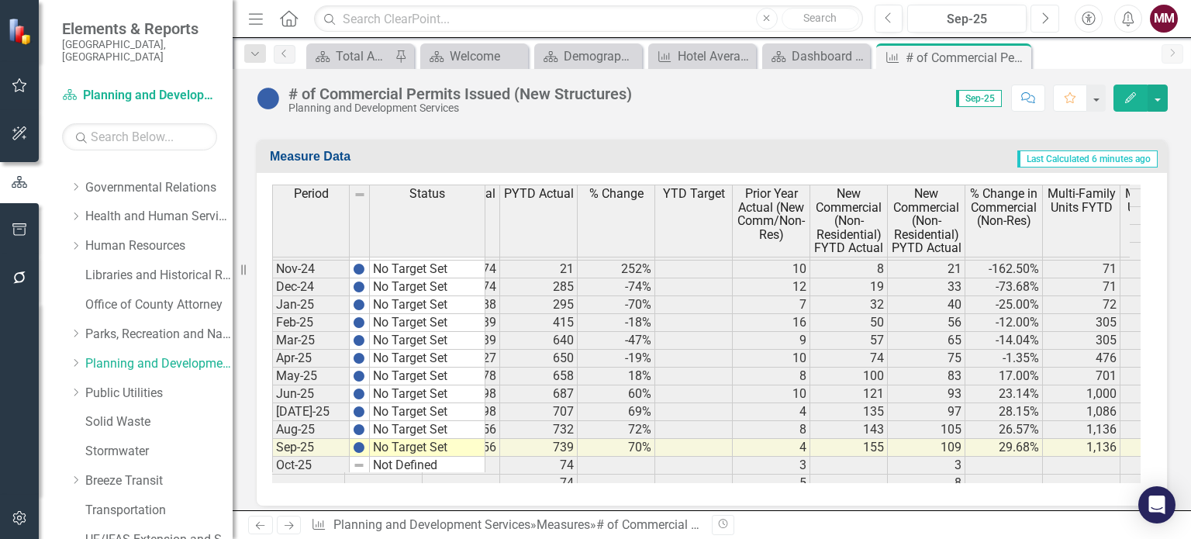
scroll to position [0, 561]
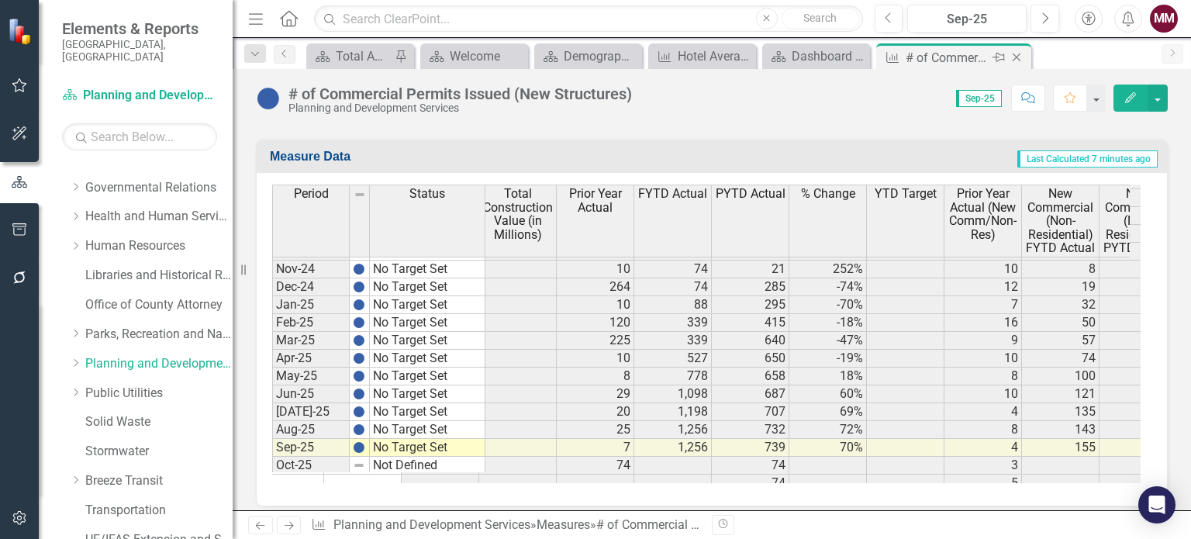
click at [1015, 56] on icon at bounding box center [1017, 57] width 9 height 9
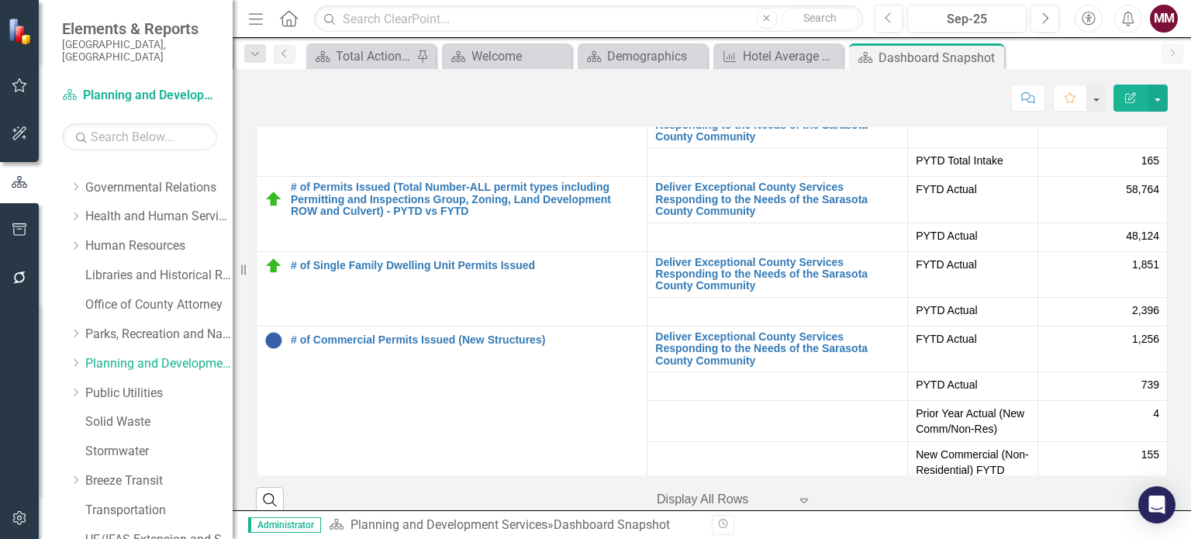
scroll to position [3954, 0]
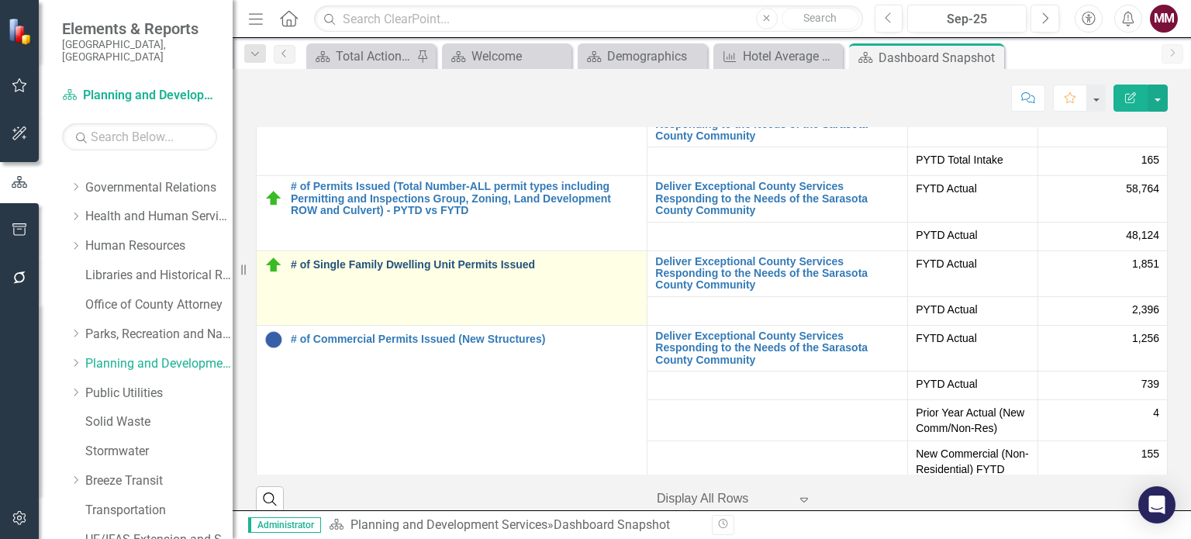
click at [474, 261] on link "# of Single Family Dwelling Unit Permits Issued" at bounding box center [465, 265] width 348 height 12
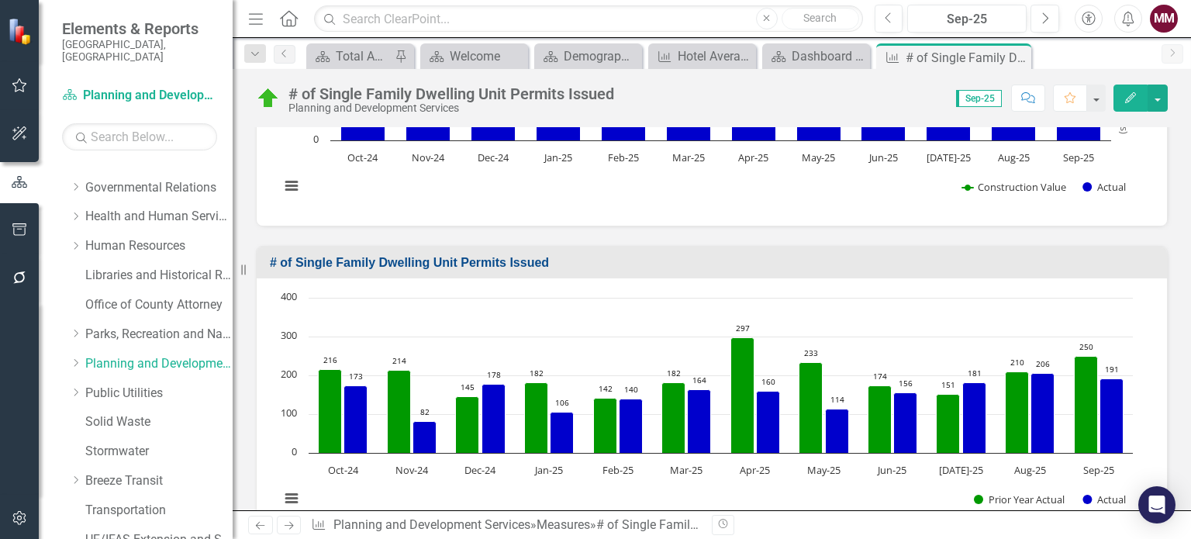
scroll to position [543, 0]
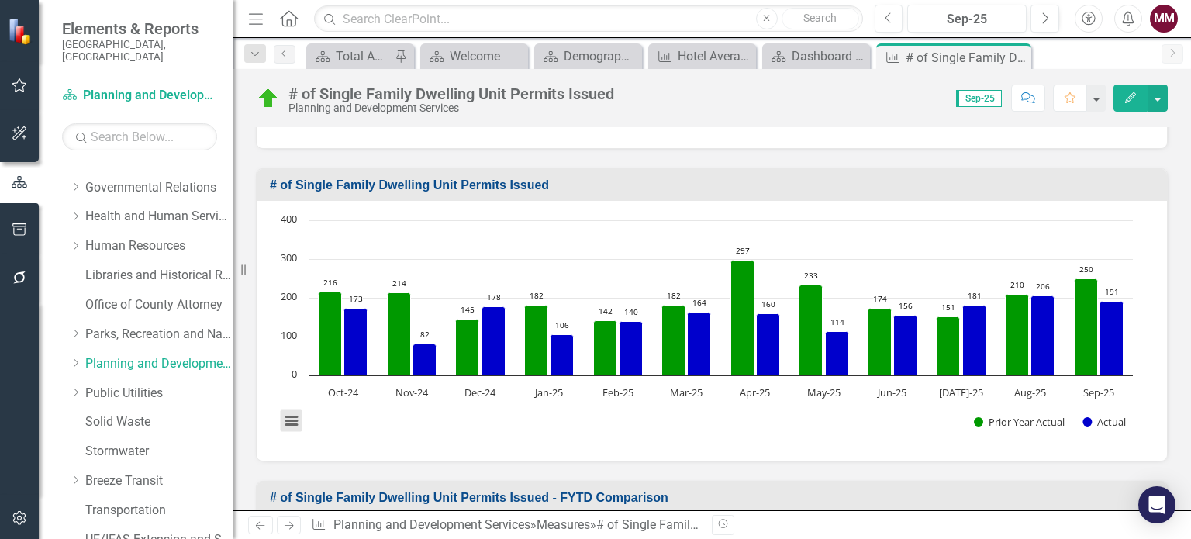
click at [296, 422] on button "View chart menu, Chart" at bounding box center [292, 421] width 22 height 22
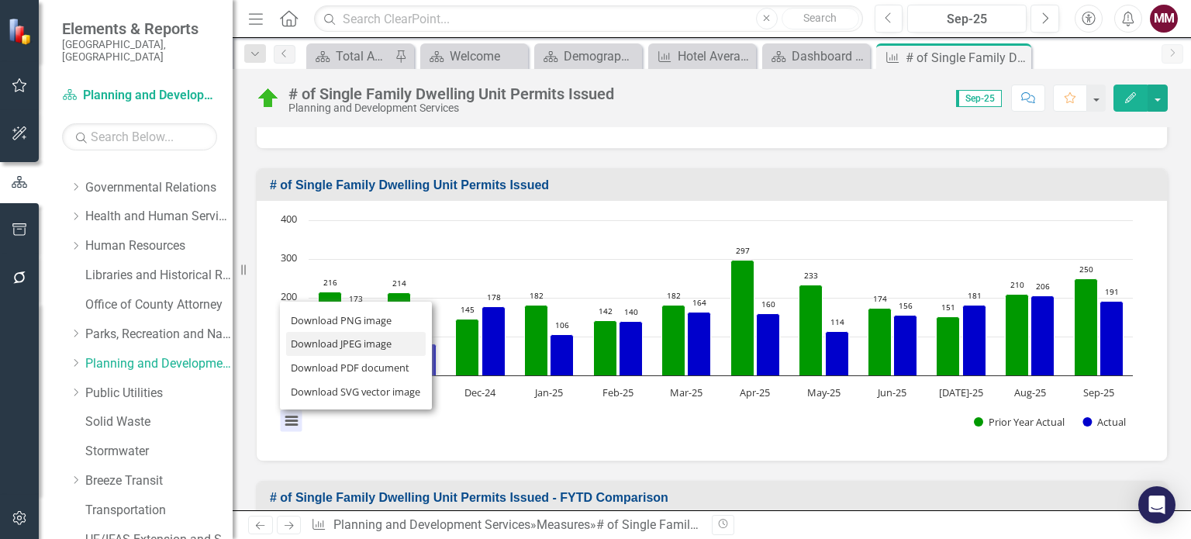
click at [316, 342] on li "Download JPEG image" at bounding box center [356, 344] width 140 height 24
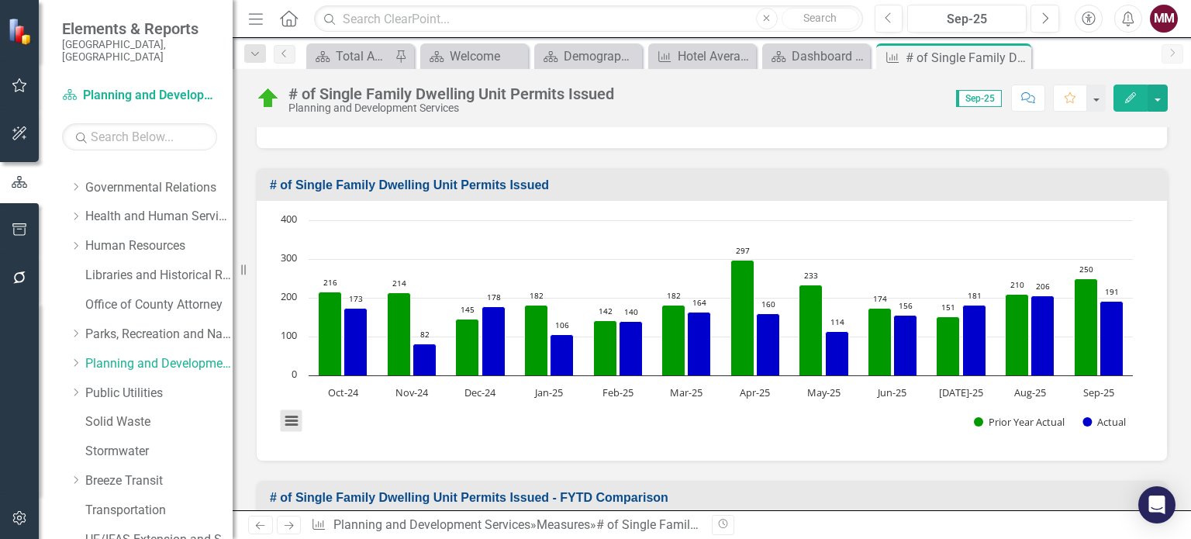
click at [291, 416] on button "View chart menu, Chart" at bounding box center [292, 421] width 22 height 22
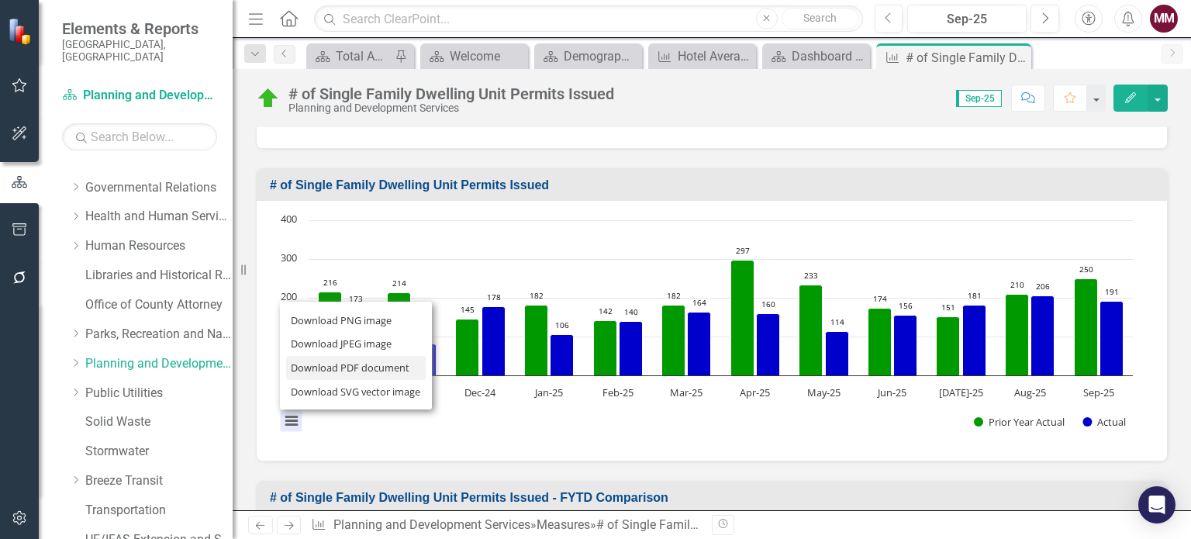
click at [315, 365] on li "Download PDF document" at bounding box center [356, 368] width 140 height 24
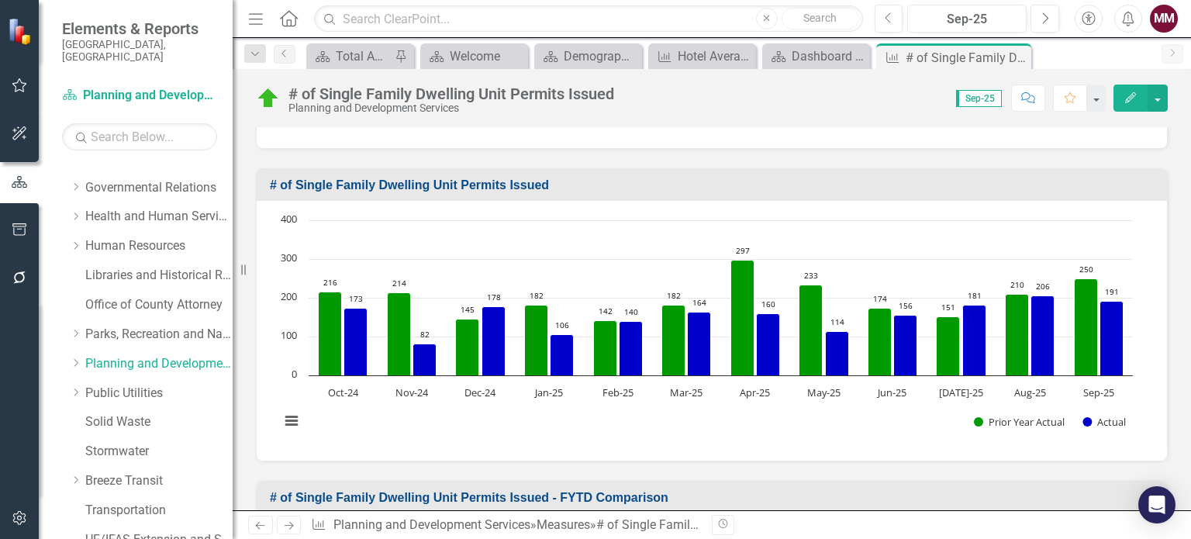
click at [704, 429] on rect "Interactive chart" at bounding box center [706, 328] width 868 height 233
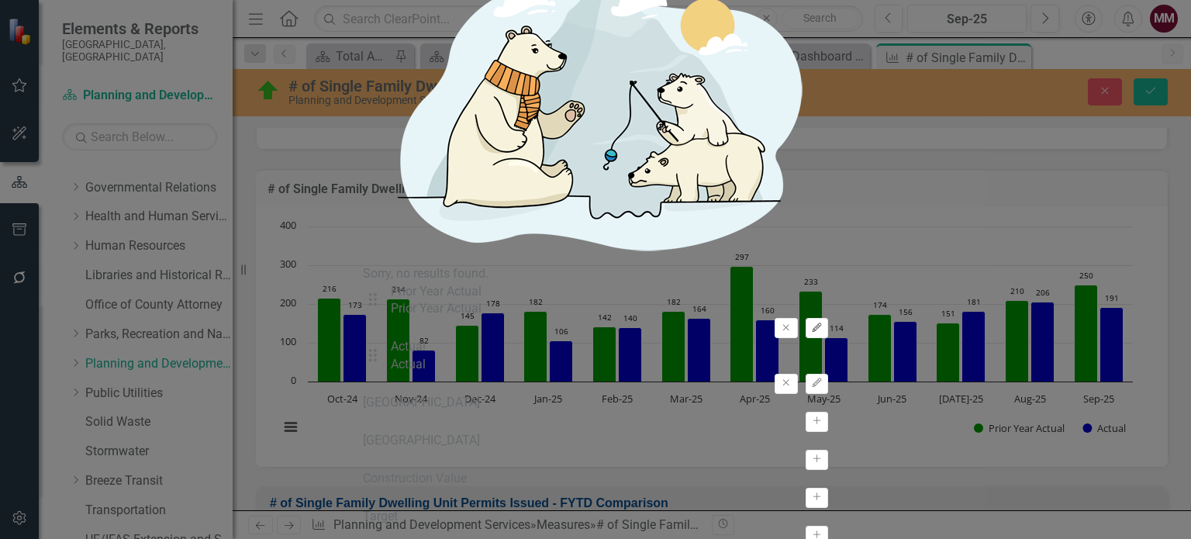
click at [812, 323] on icon "button" at bounding box center [816, 327] width 9 height 9
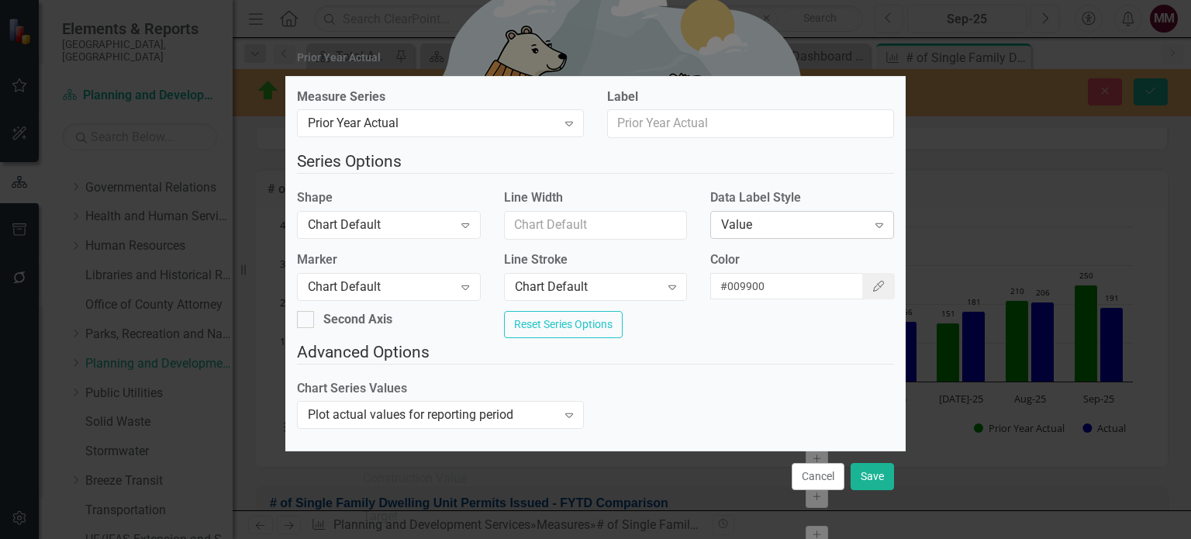
click at [766, 233] on div "Value" at bounding box center [793, 225] width 145 height 18
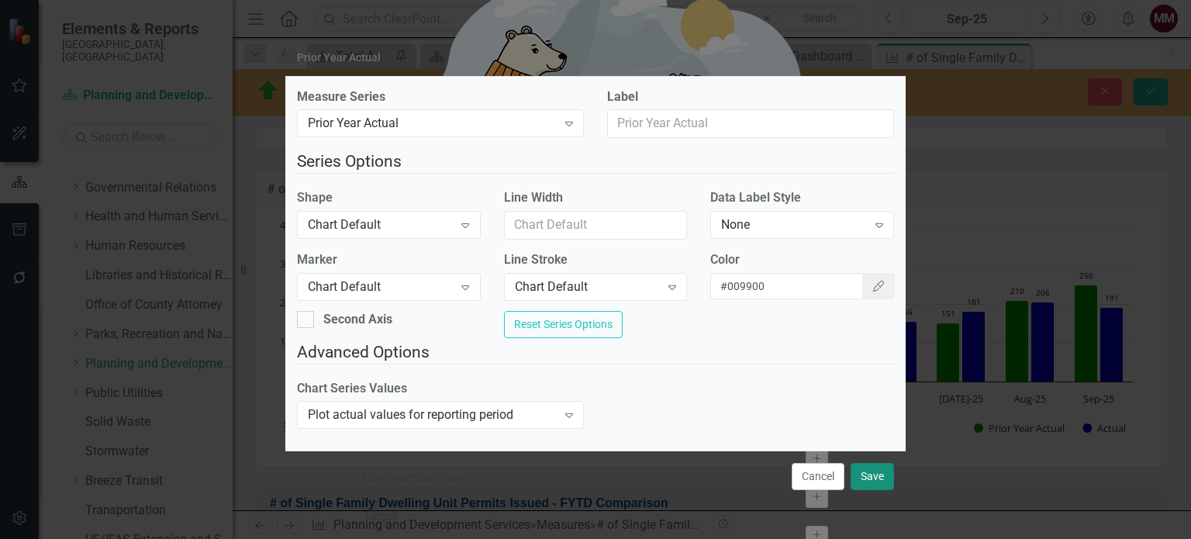
drag, startPoint x: 862, startPoint y: 471, endPoint x: 872, endPoint y: 433, distance: 38.6
click at [863, 471] on button "Save" at bounding box center [872, 476] width 43 height 27
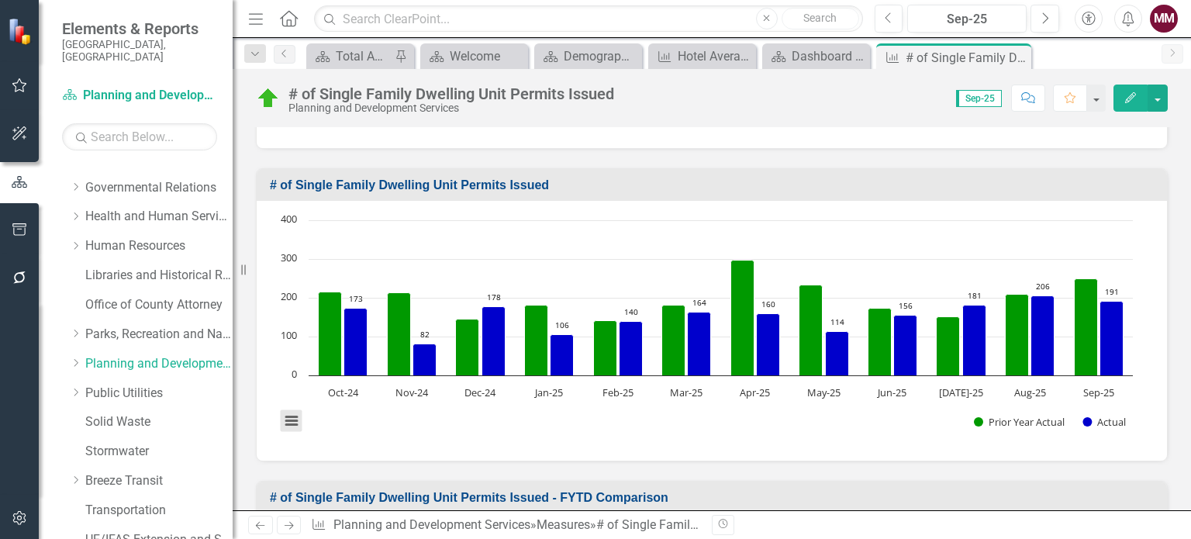
click at [285, 419] on button "View chart menu, Chart" at bounding box center [292, 421] width 22 height 22
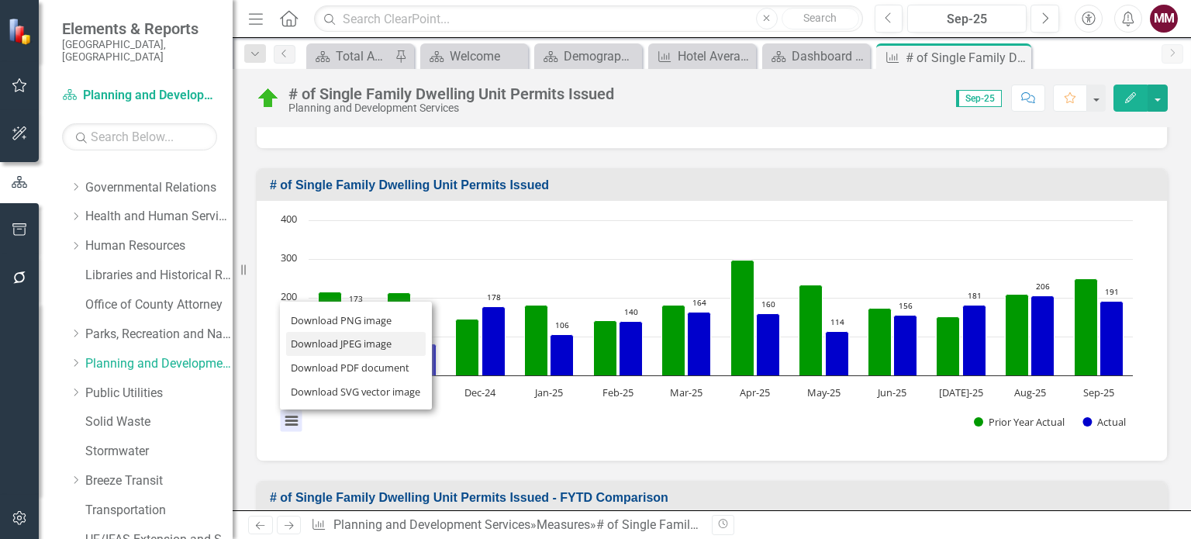
click at [308, 343] on li "Download JPEG image" at bounding box center [356, 344] width 140 height 24
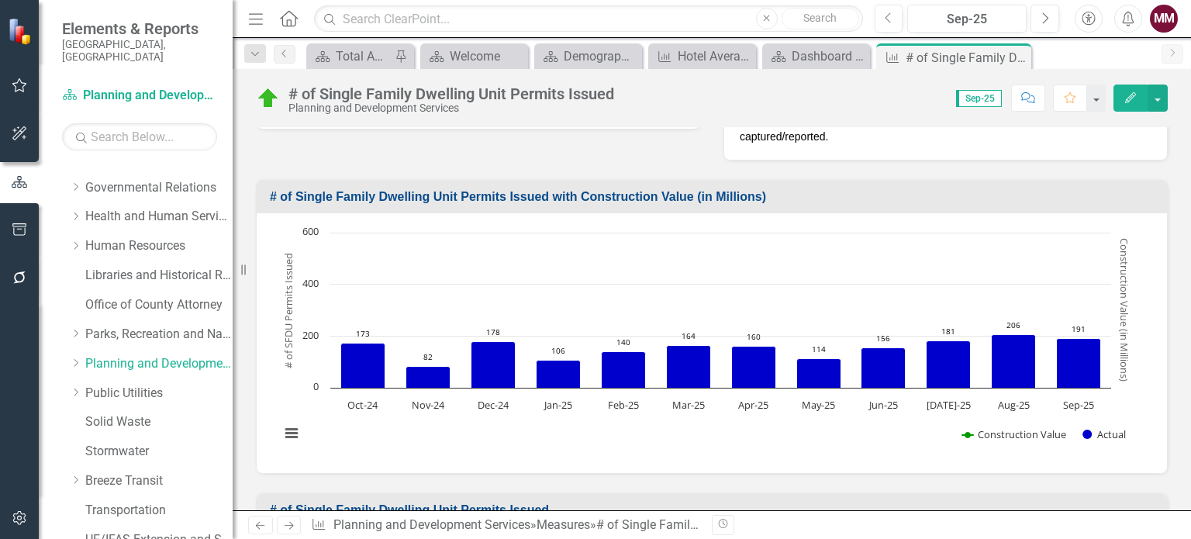
scroll to position [233, 0]
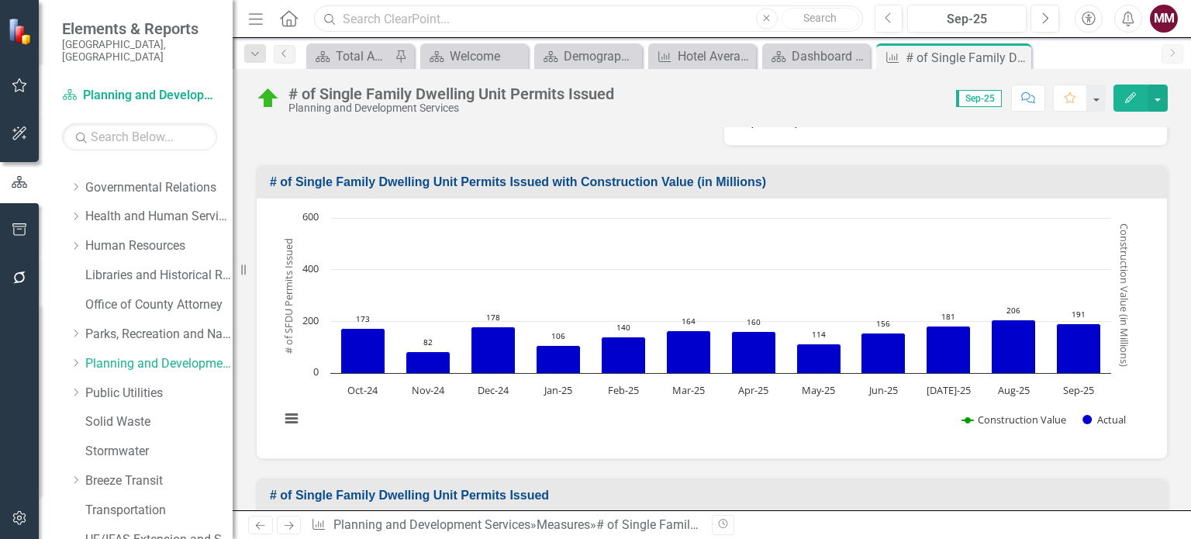
click at [470, 16] on input "text" at bounding box center [588, 18] width 548 height 27
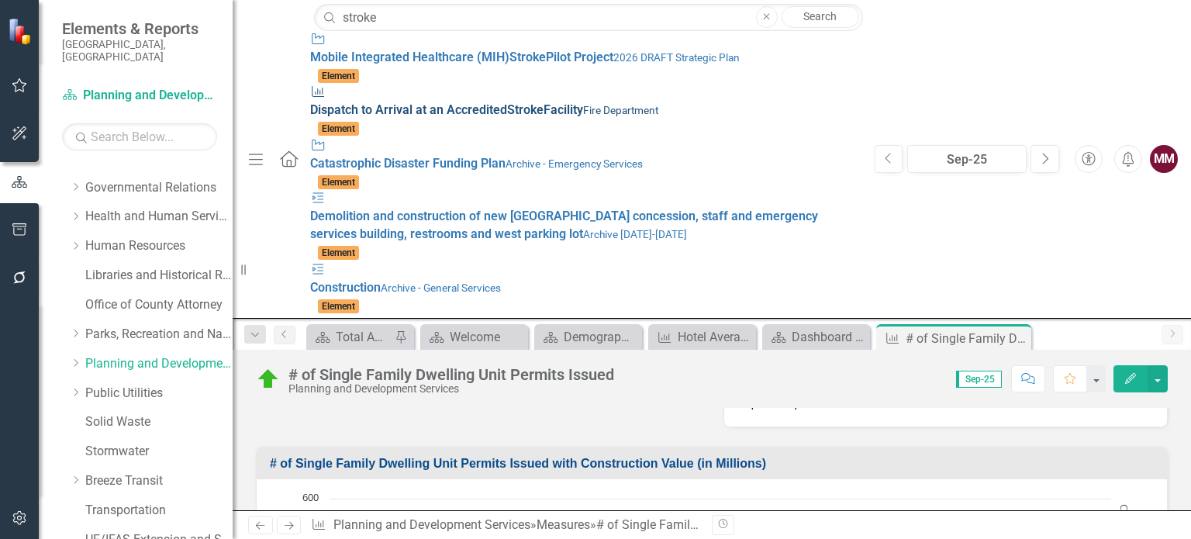
click at [408, 102] on span "Dispatch to Arrival at an Accredited Stroke Facility" at bounding box center [446, 109] width 273 height 15
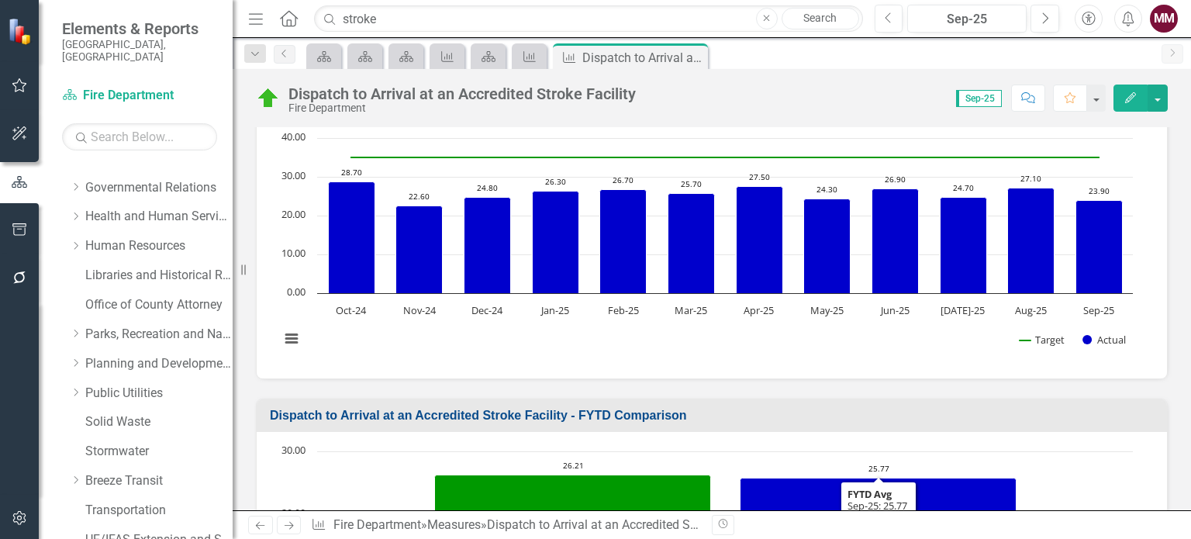
scroll to position [465, 0]
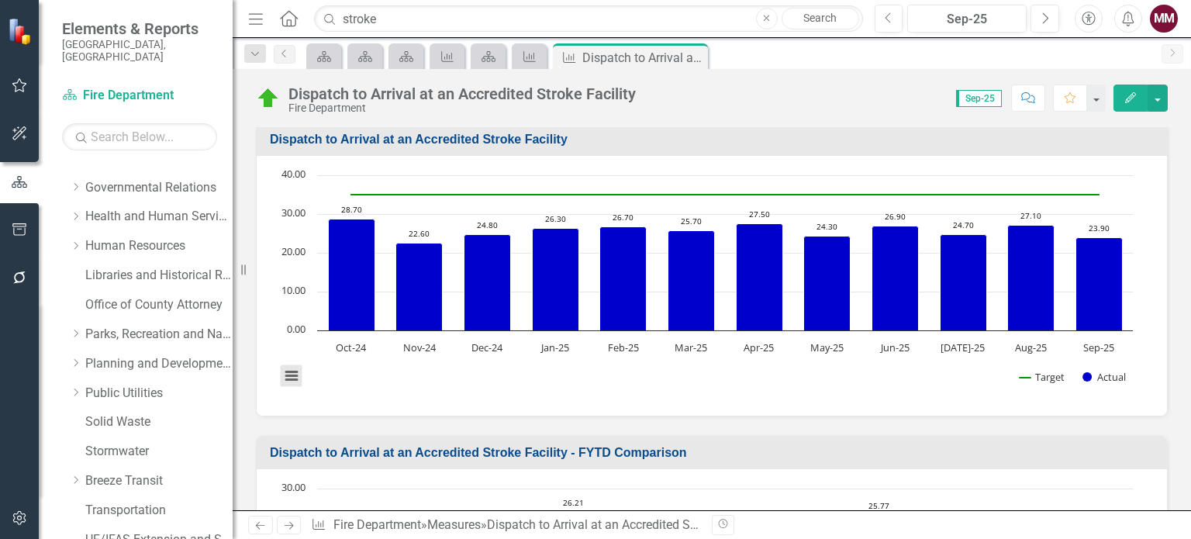
click at [285, 365] on button "View chart menu, Chart" at bounding box center [292, 376] width 22 height 22
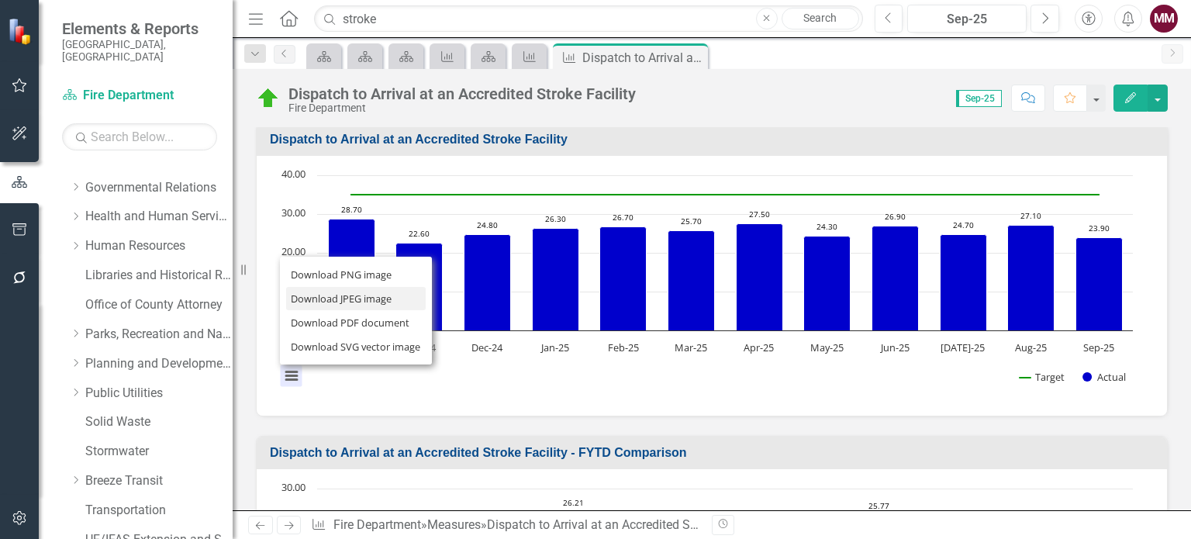
click at [330, 287] on li "Download JPEG image" at bounding box center [356, 299] width 140 height 24
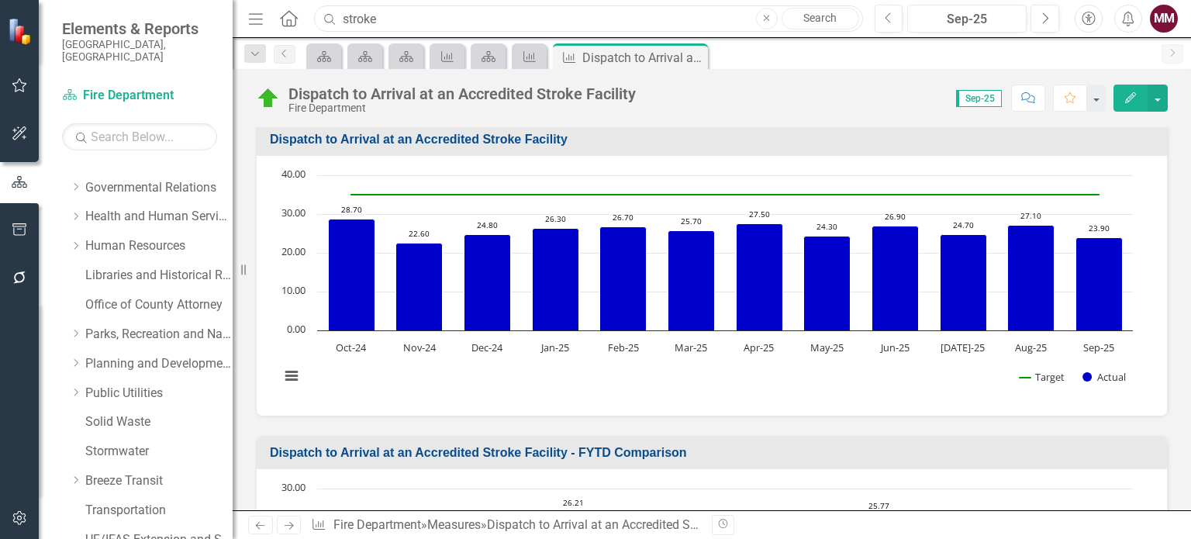
click at [535, 14] on input "stroke" at bounding box center [588, 18] width 548 height 27
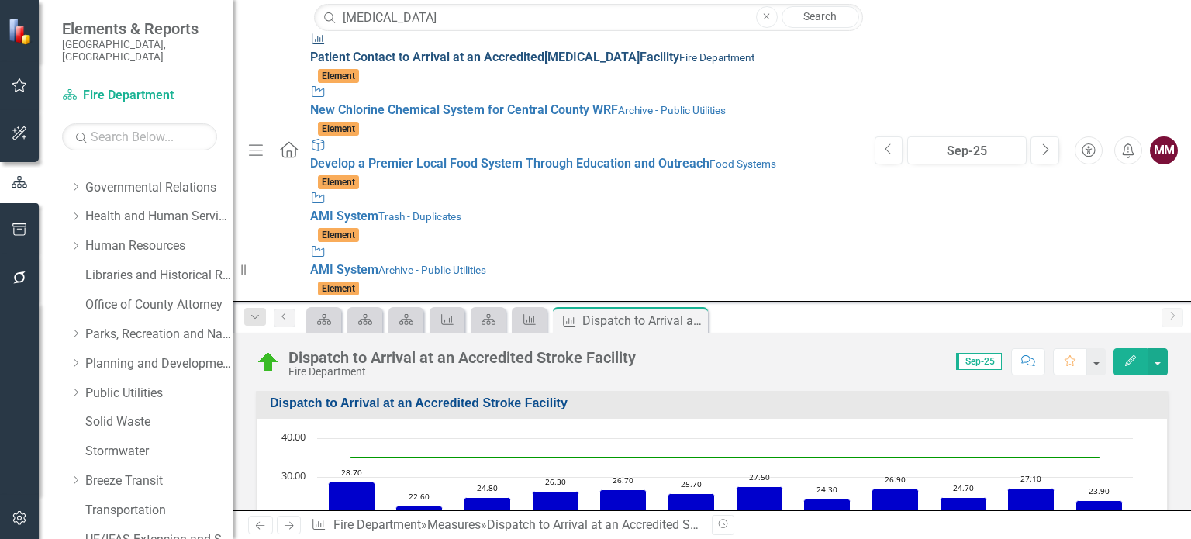
click at [491, 64] on div "Measure Patient Contact to Arrival at an Accredited STEMI Facility Fire Departm…" at bounding box center [584, 49] width 548 height 36
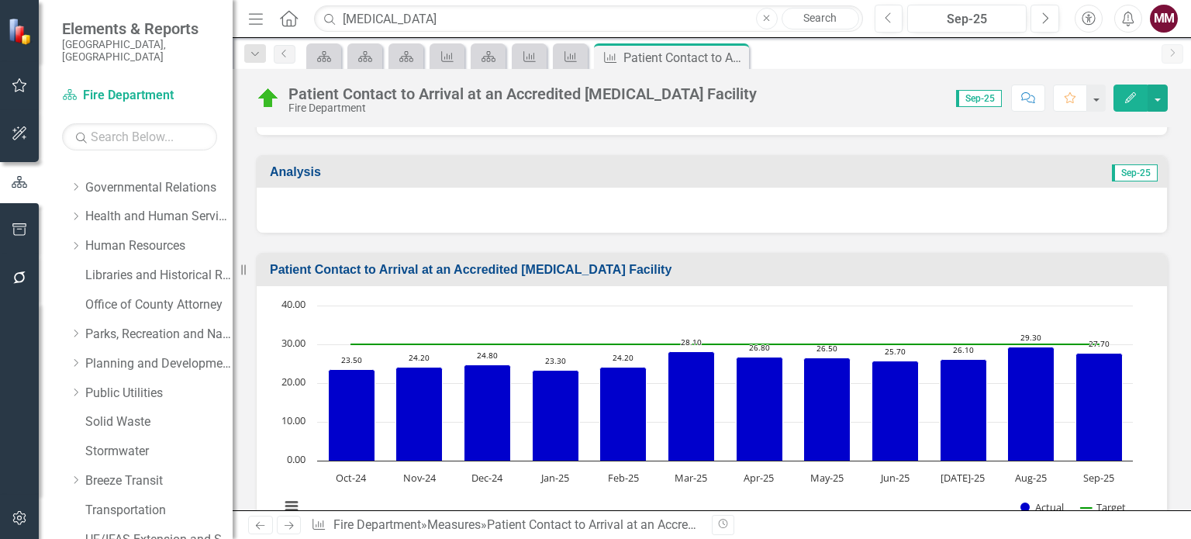
scroll to position [310, 0]
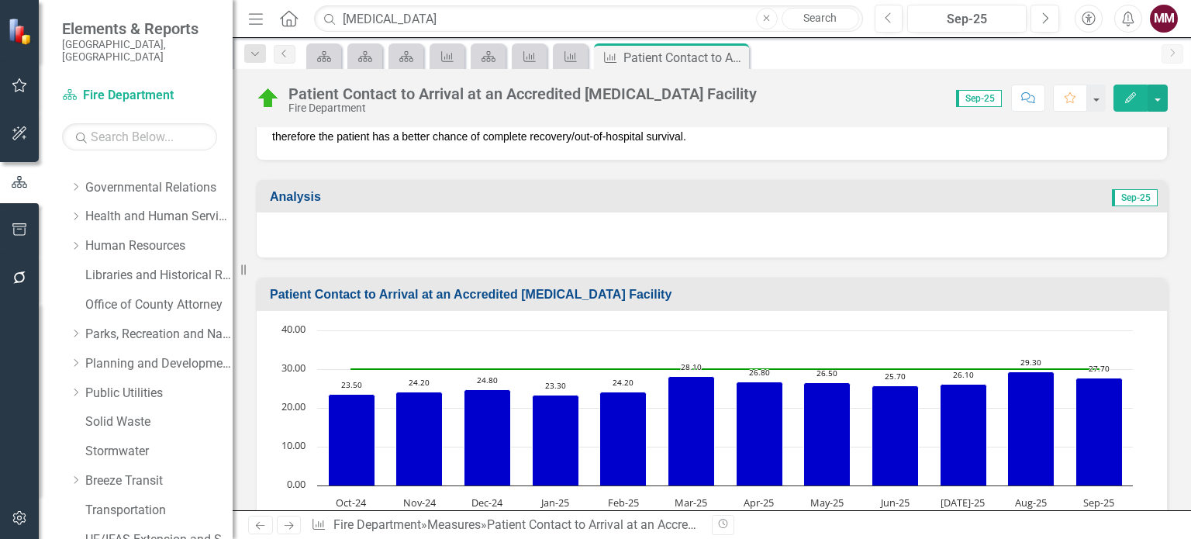
click at [803, 247] on div at bounding box center [712, 234] width 910 height 45
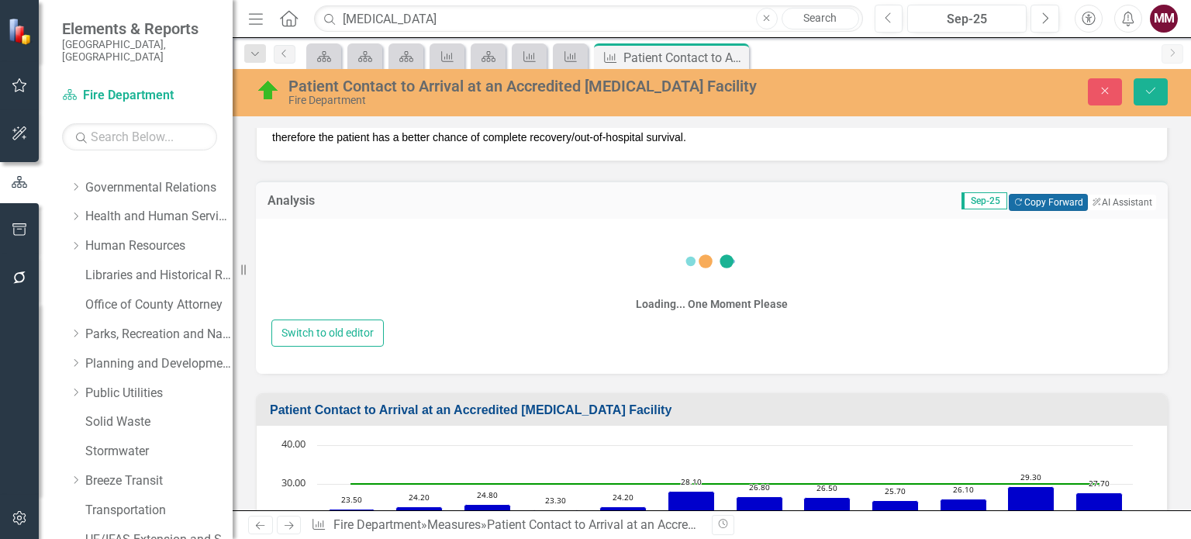
click at [1020, 205] on button "Copy Forward Copy Forward" at bounding box center [1048, 202] width 78 height 17
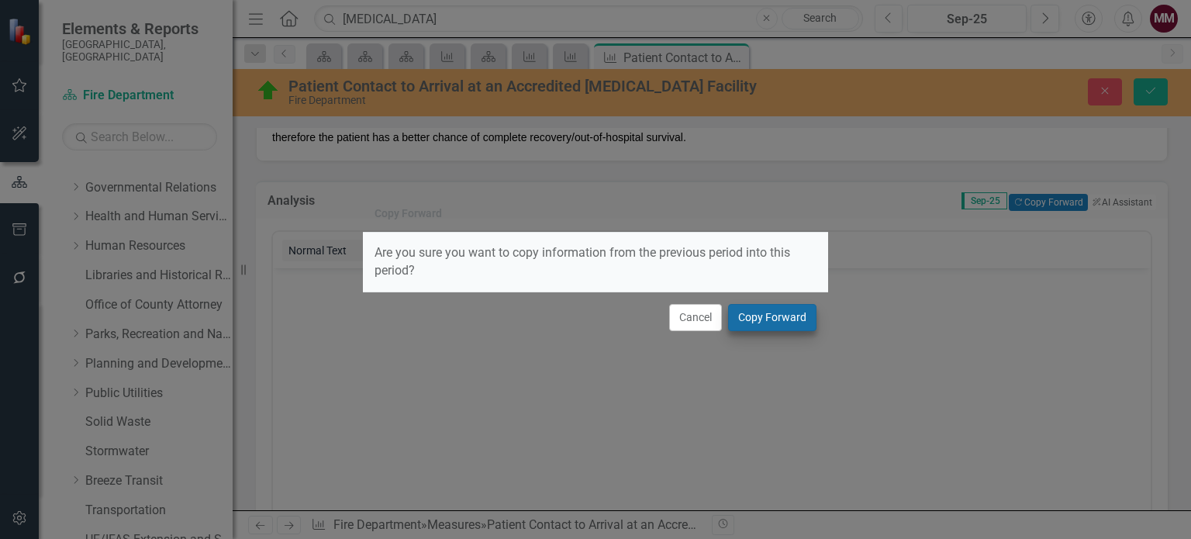
scroll to position [0, 0]
click at [782, 320] on button "Copy Forward" at bounding box center [772, 317] width 88 height 27
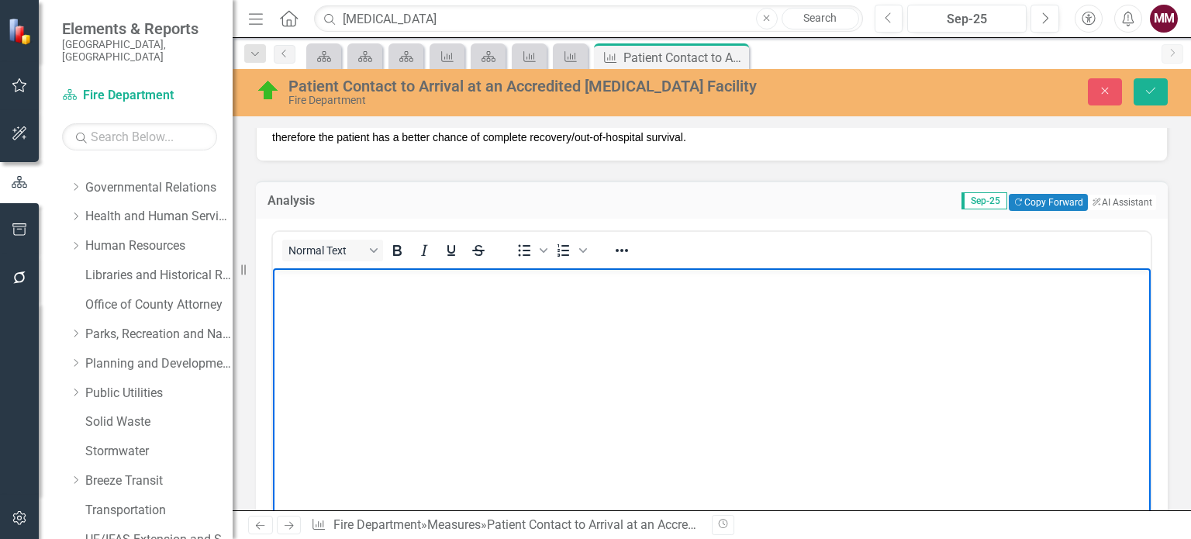
click at [457, 304] on body "Rich Text Area. Press ALT-0 for help." at bounding box center [712, 383] width 878 height 233
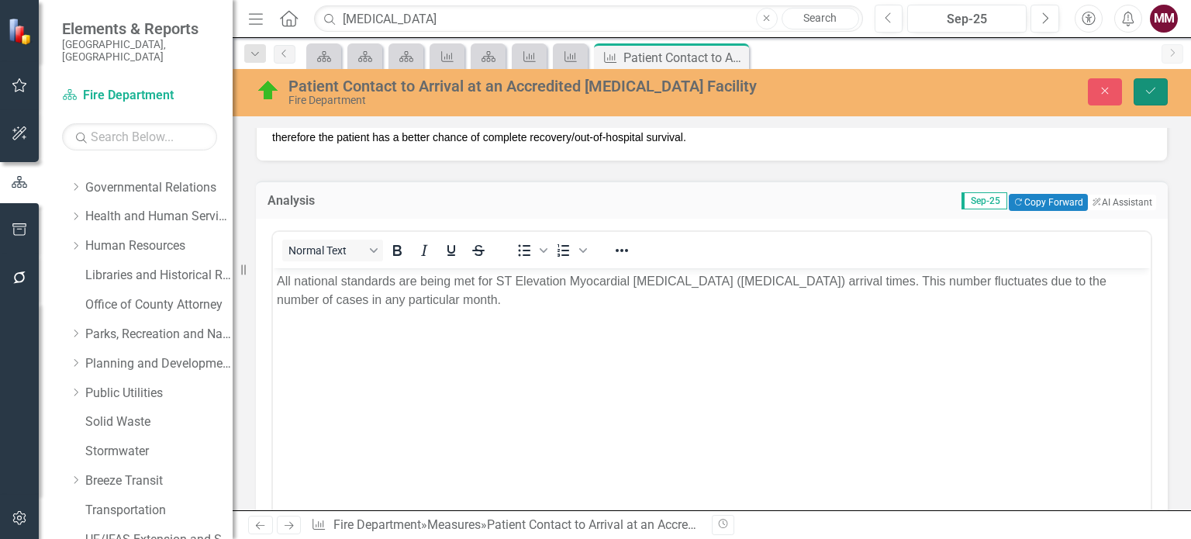
drag, startPoint x: 1151, startPoint y: 92, endPoint x: 1127, endPoint y: 120, distance: 36.8
click at [1152, 92] on icon "Save" at bounding box center [1151, 90] width 14 height 11
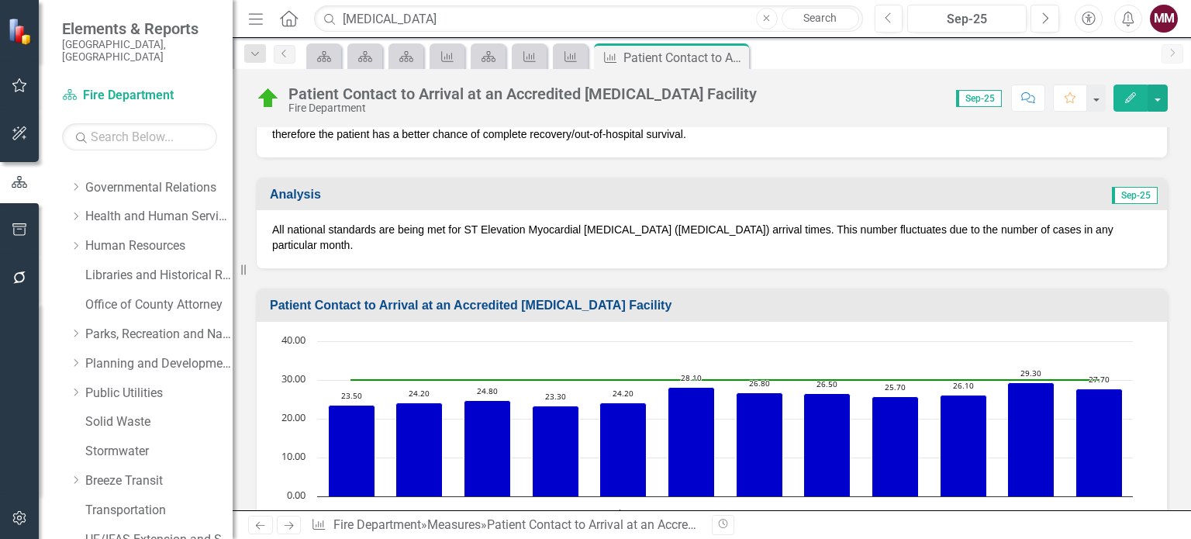
scroll to position [388, 0]
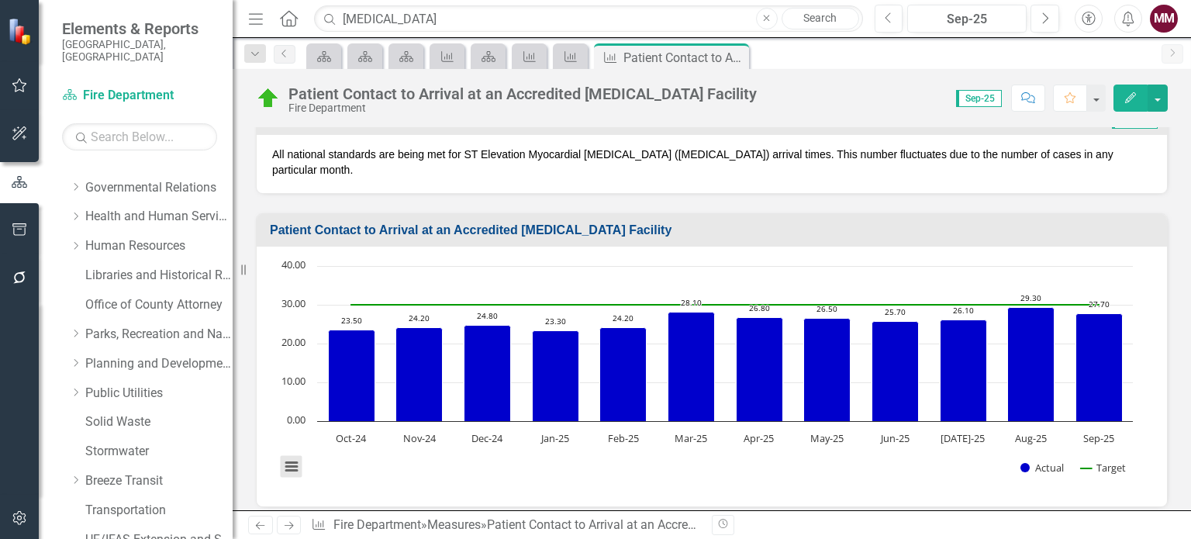
click at [288, 456] on button "View chart menu, Chart" at bounding box center [292, 467] width 22 height 22
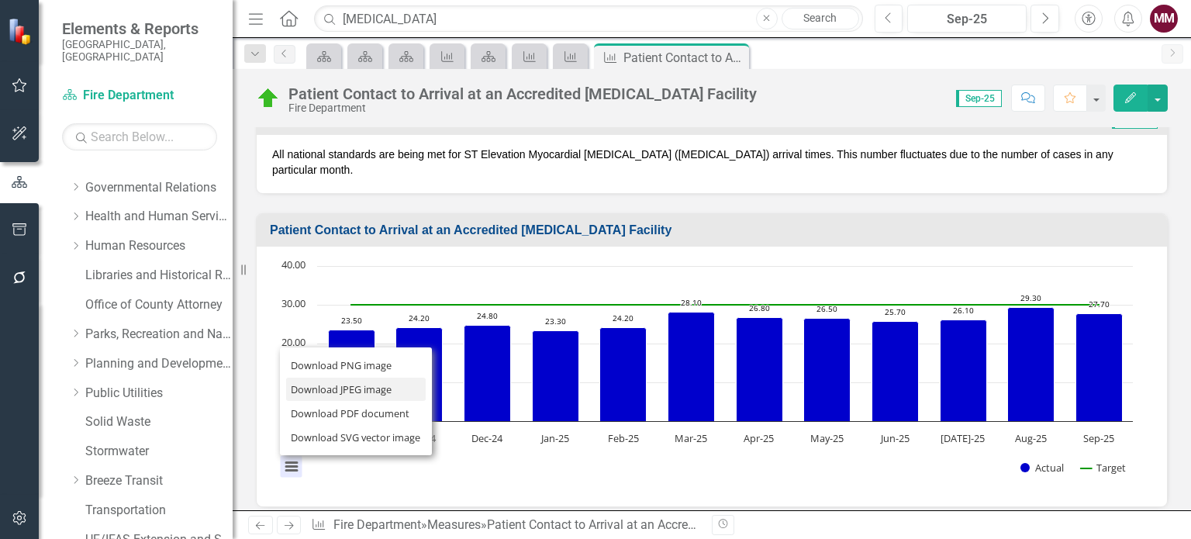
click at [307, 378] on li "Download JPEG image" at bounding box center [356, 390] width 140 height 24
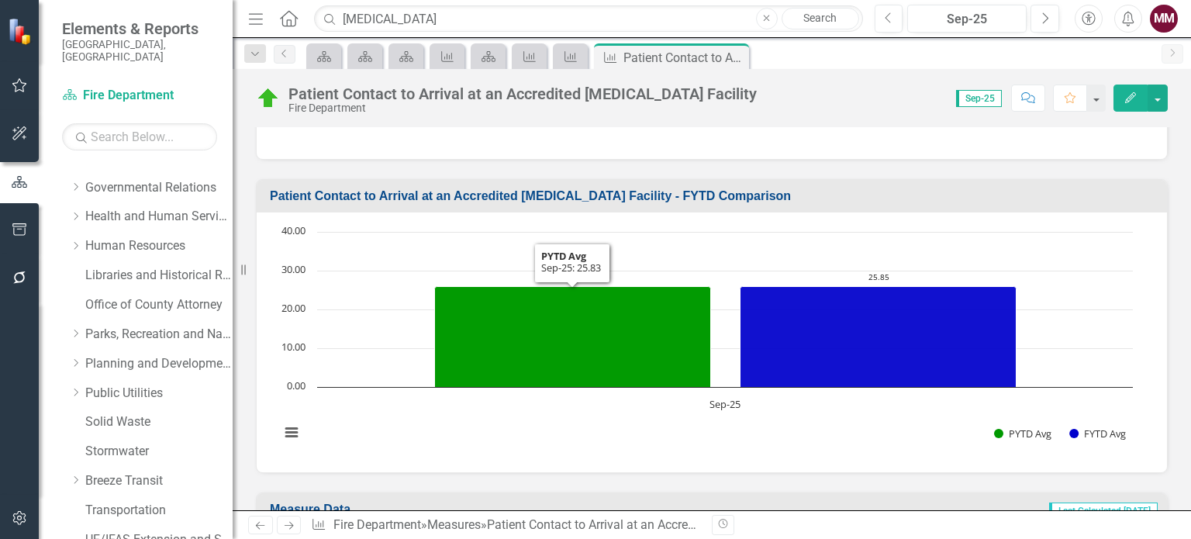
scroll to position [775, 0]
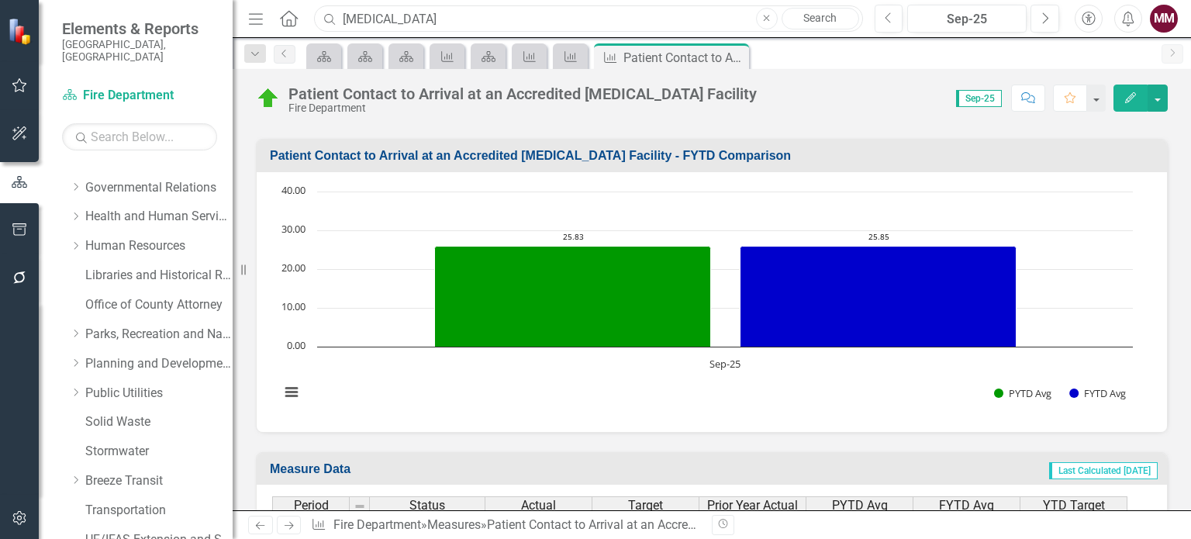
click at [613, 29] on input "stemi" at bounding box center [588, 18] width 548 height 27
type input "s"
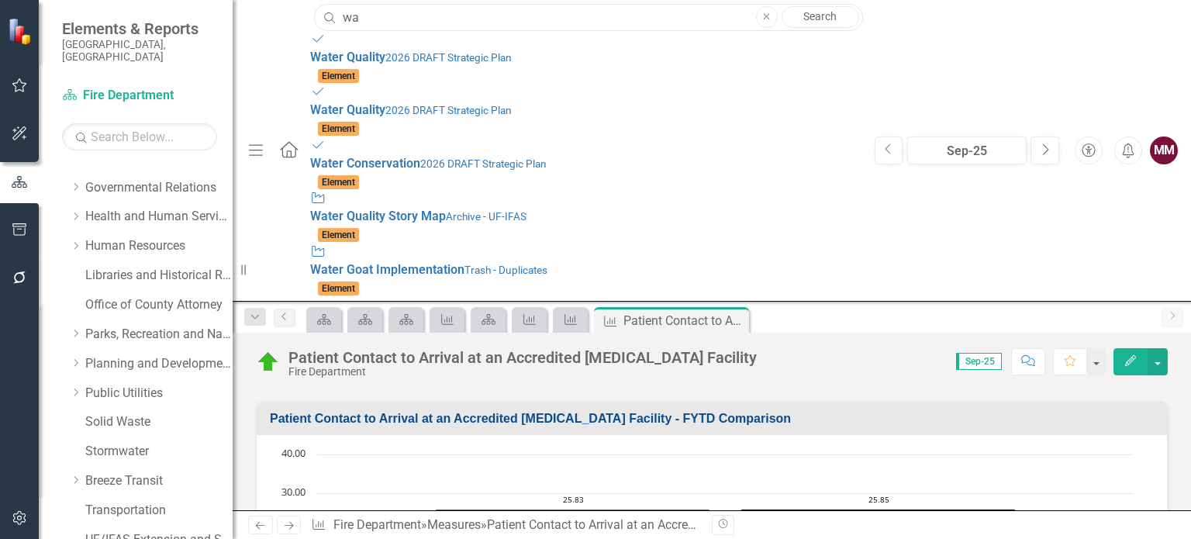
type input "w"
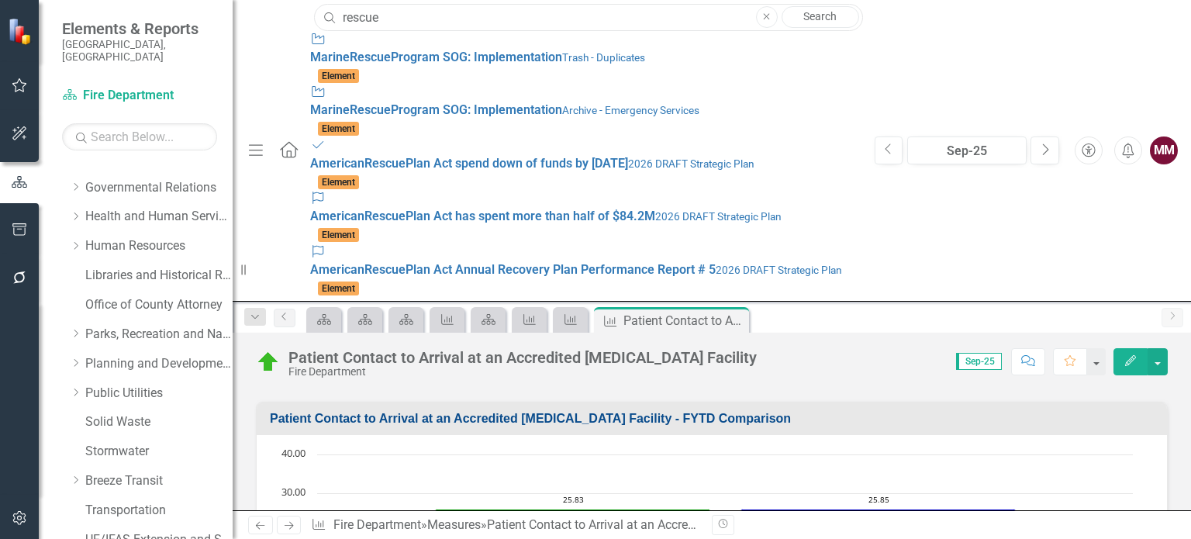
scroll to position [155, 0]
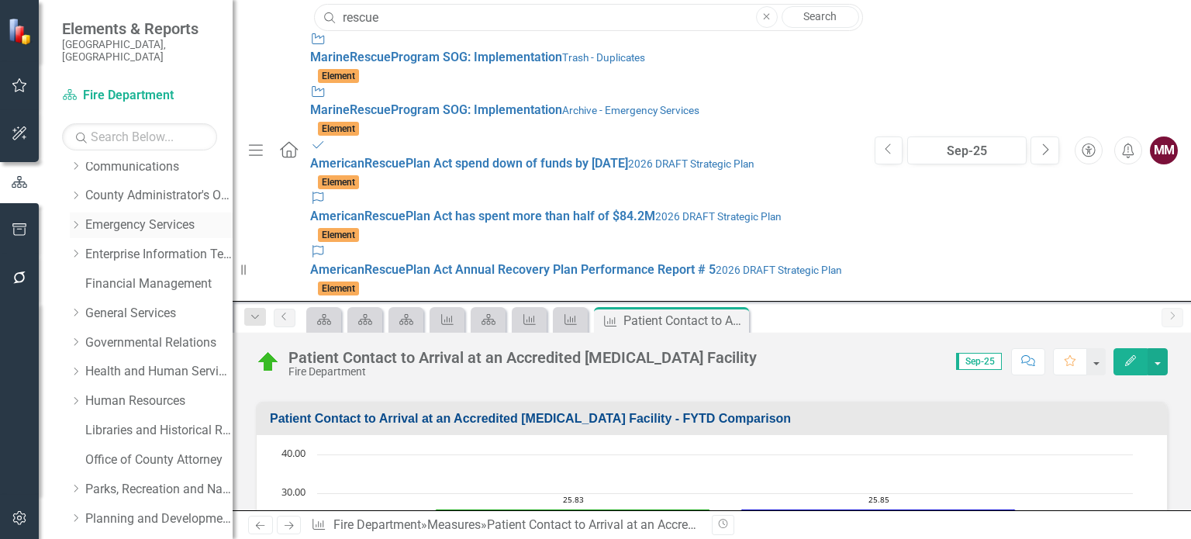
type input "rescue"
click at [97, 216] on link "Emergency Services" at bounding box center [158, 225] width 147 height 18
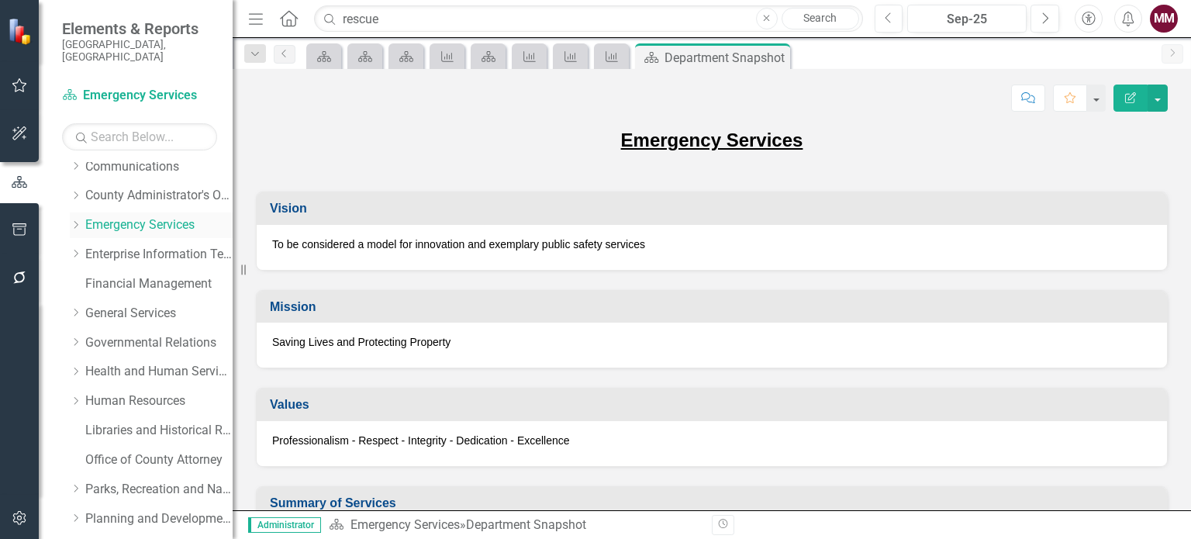
click at [77, 220] on icon "Dropdown" at bounding box center [76, 224] width 12 height 9
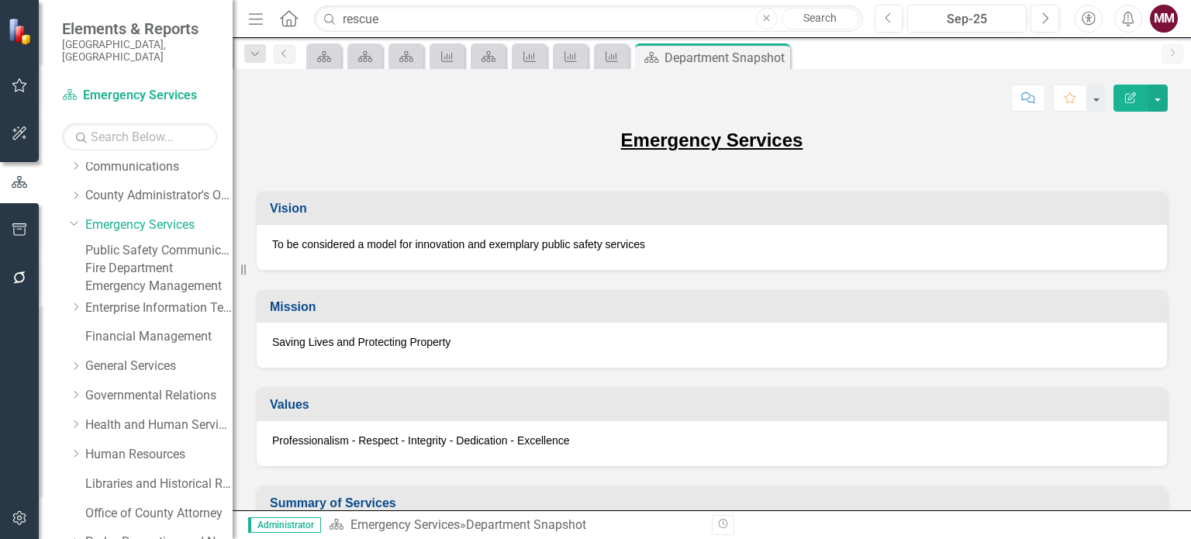
click at [112, 275] on link "Fire Department" at bounding box center [158, 269] width 147 height 18
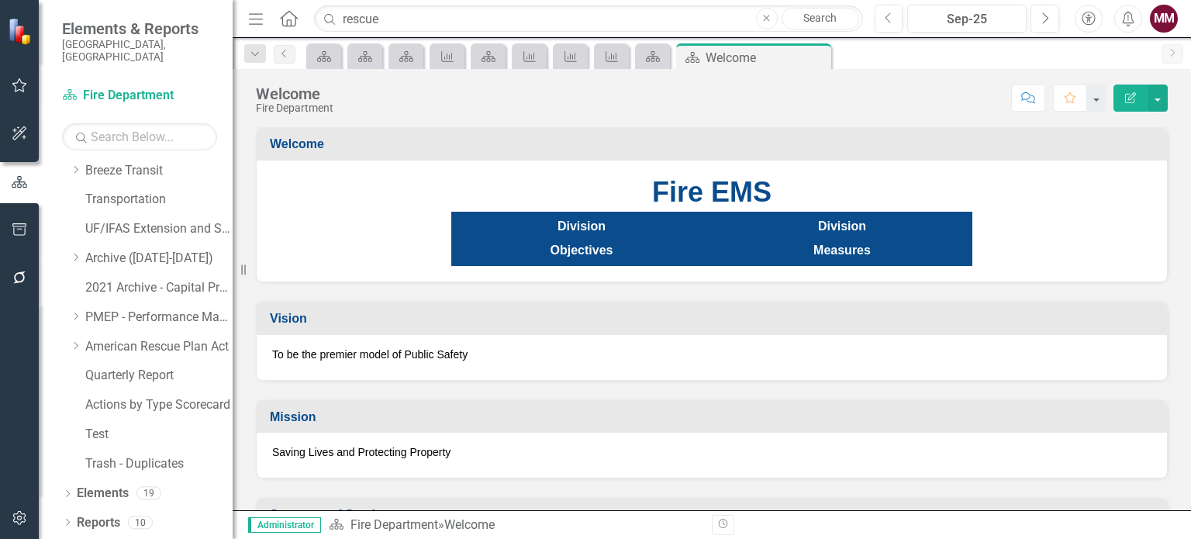
scroll to position [695, 0]
click at [71, 492] on icon "Dropdown" at bounding box center [67, 495] width 11 height 9
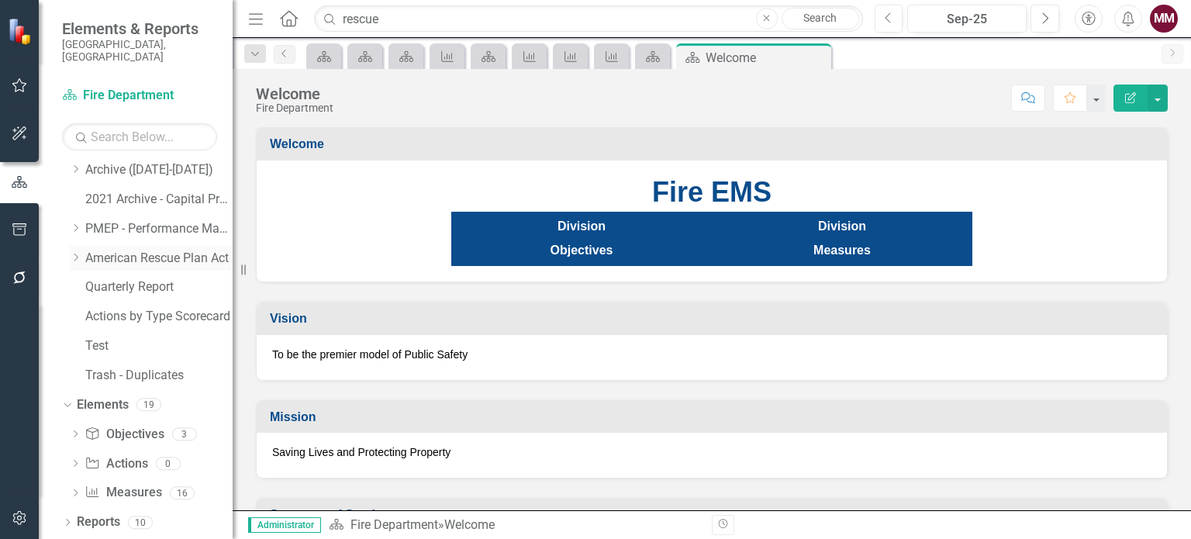
scroll to position [784, 0]
click at [130, 486] on link "Measure Measures" at bounding box center [123, 493] width 77 height 18
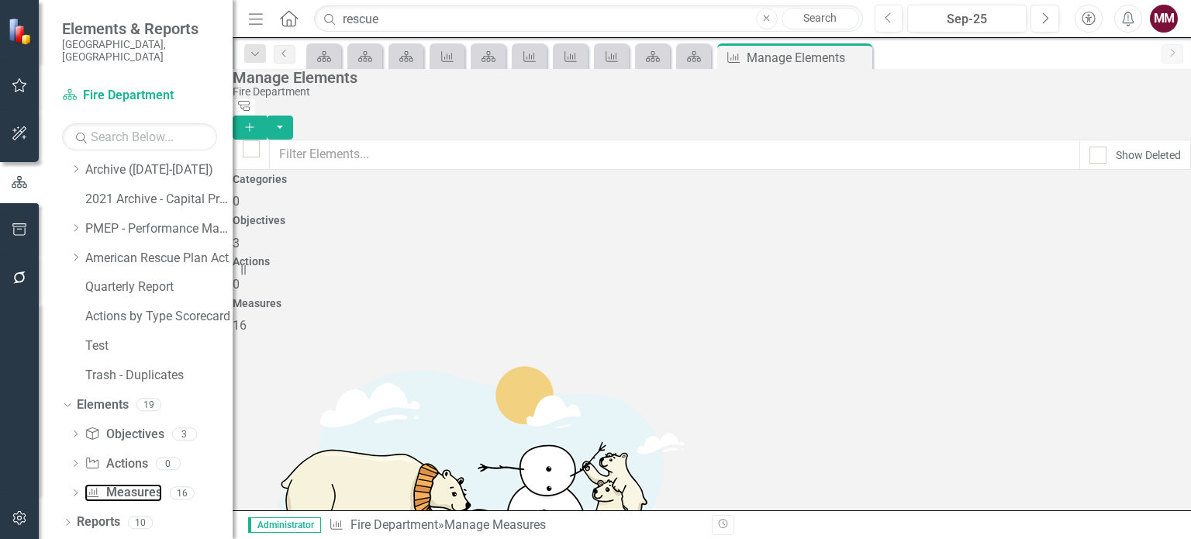
scroll to position [310, 0]
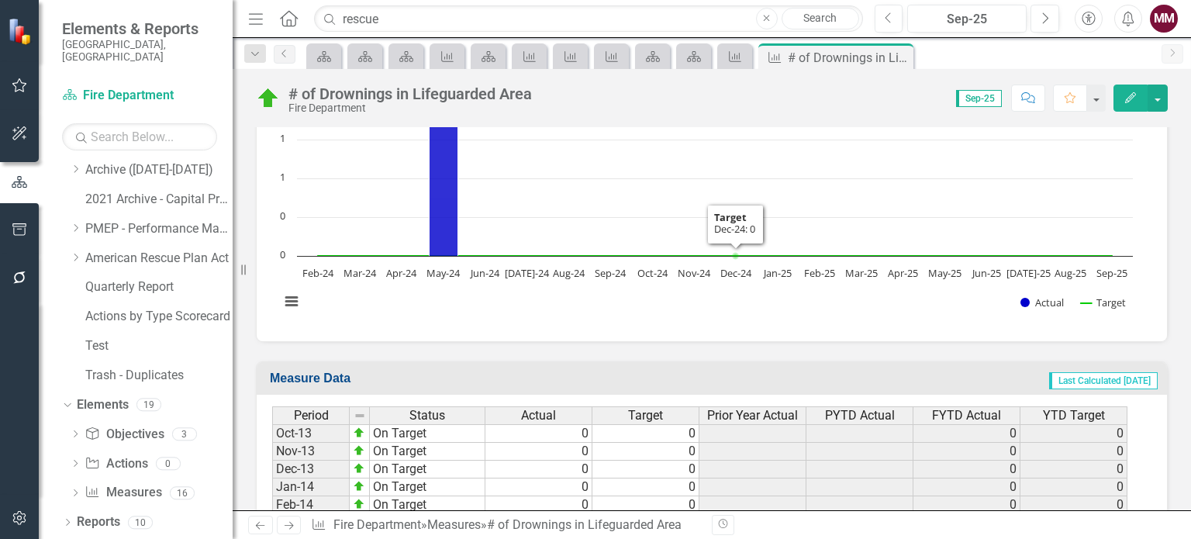
scroll to position [489, 0]
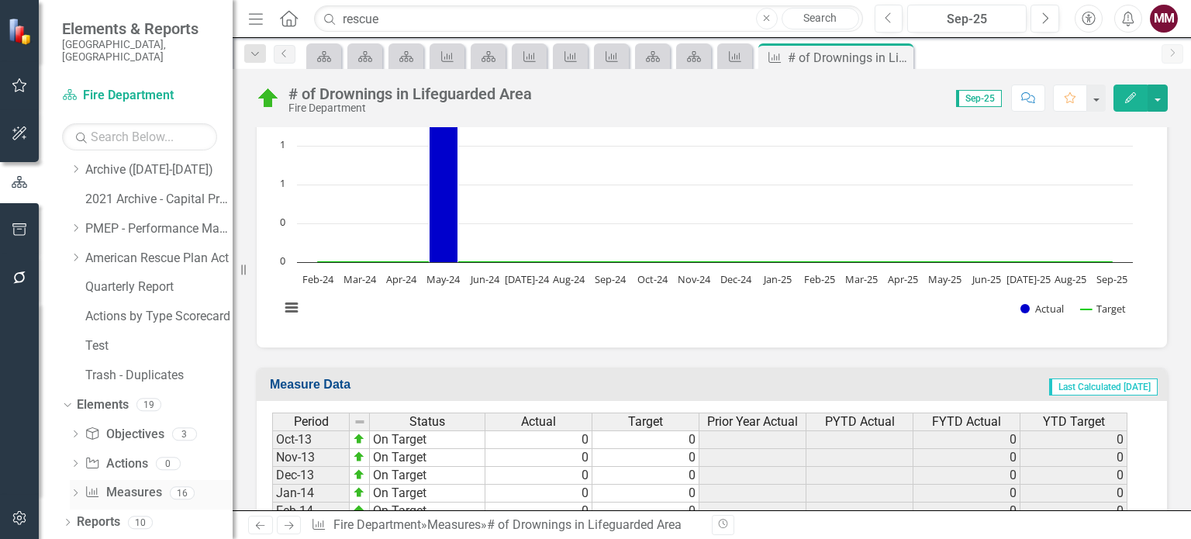
click at [116, 495] on link "Measure Measures" at bounding box center [123, 493] width 77 height 18
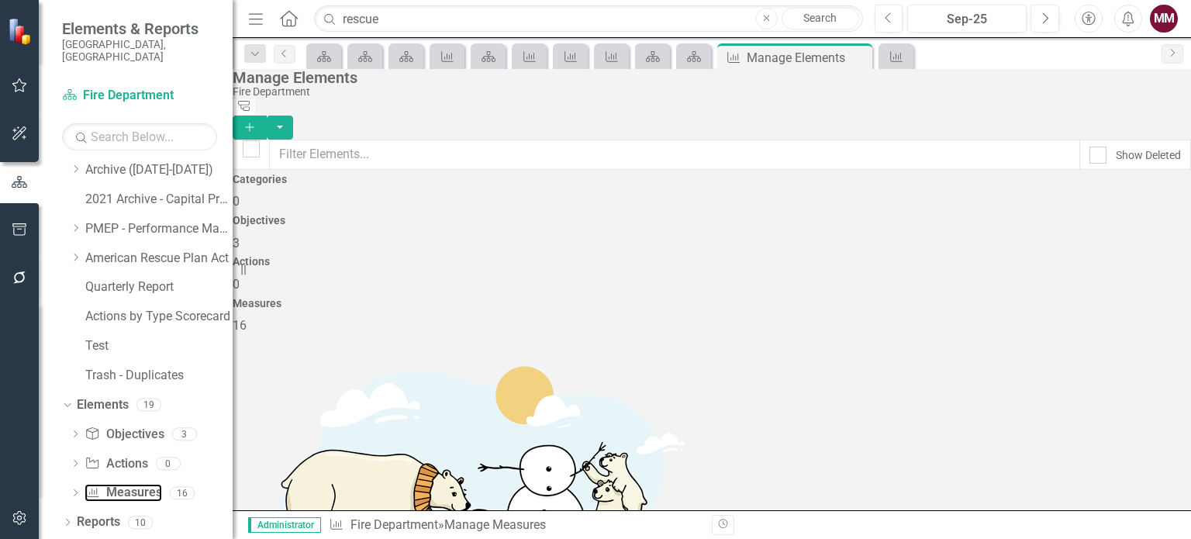
scroll to position [388, 0]
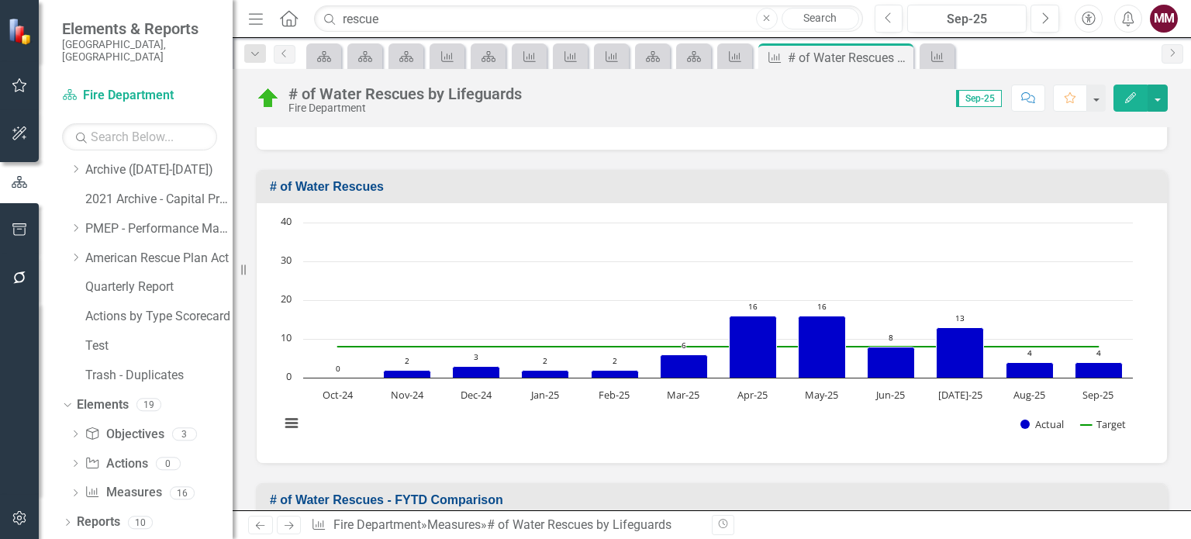
scroll to position [412, 0]
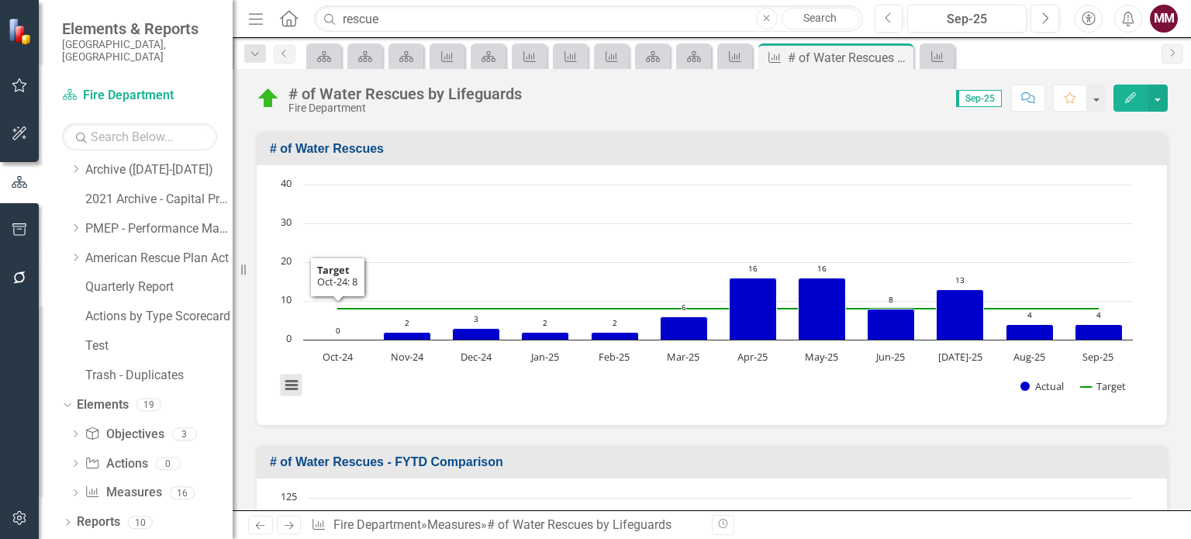
click at [293, 381] on button "View chart menu, Chart" at bounding box center [292, 385] width 22 height 22
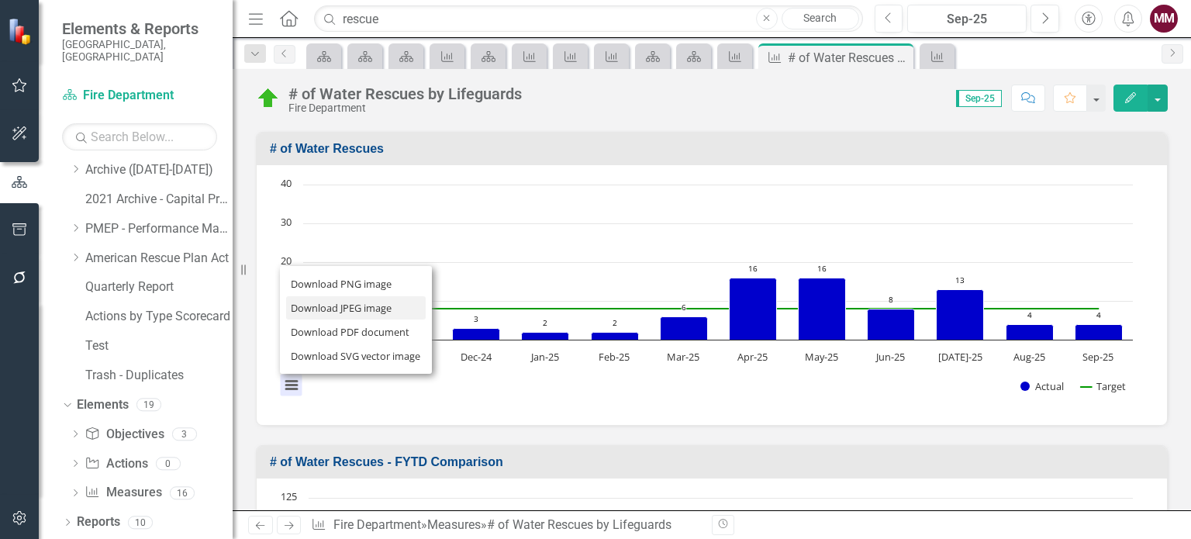
click at [312, 308] on li "Download JPEG image" at bounding box center [356, 308] width 140 height 24
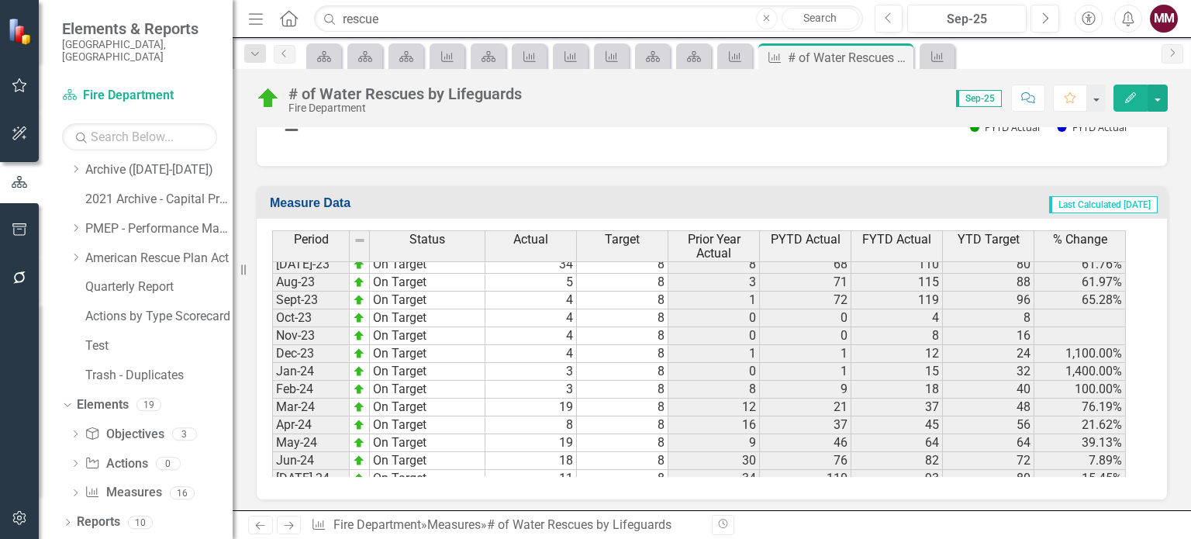
scroll to position [2403, 0]
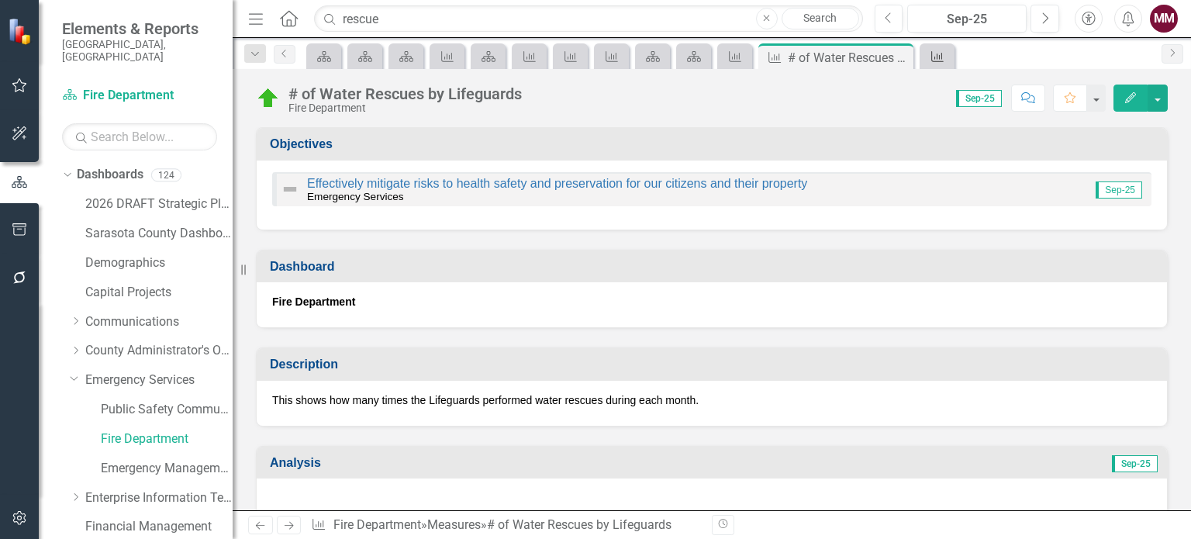
scroll to position [2403, 0]
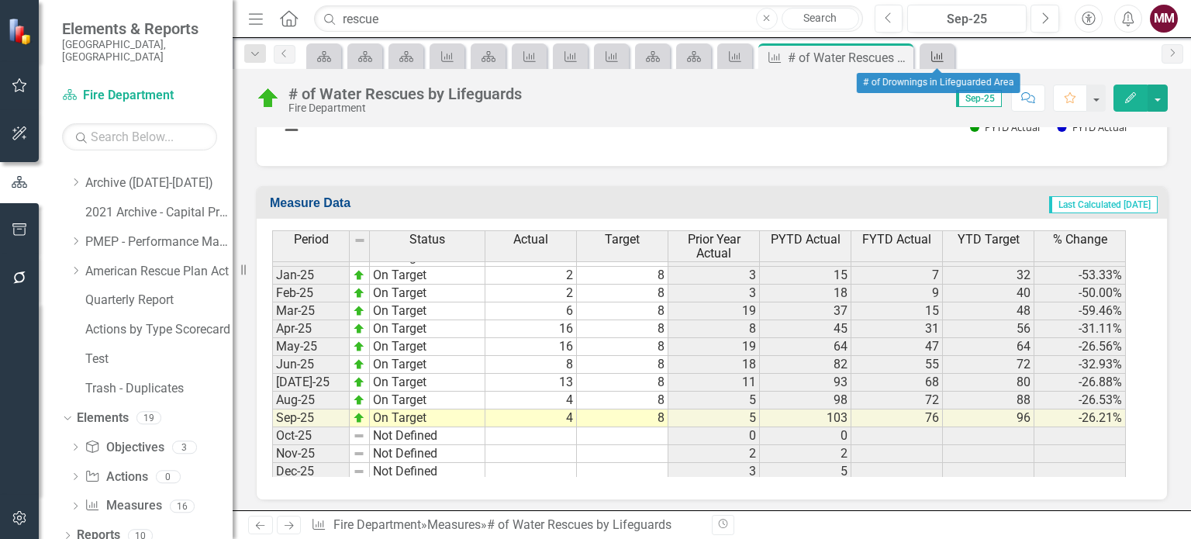
click at [938, 51] on icon "Measure" at bounding box center [938, 56] width 16 height 12
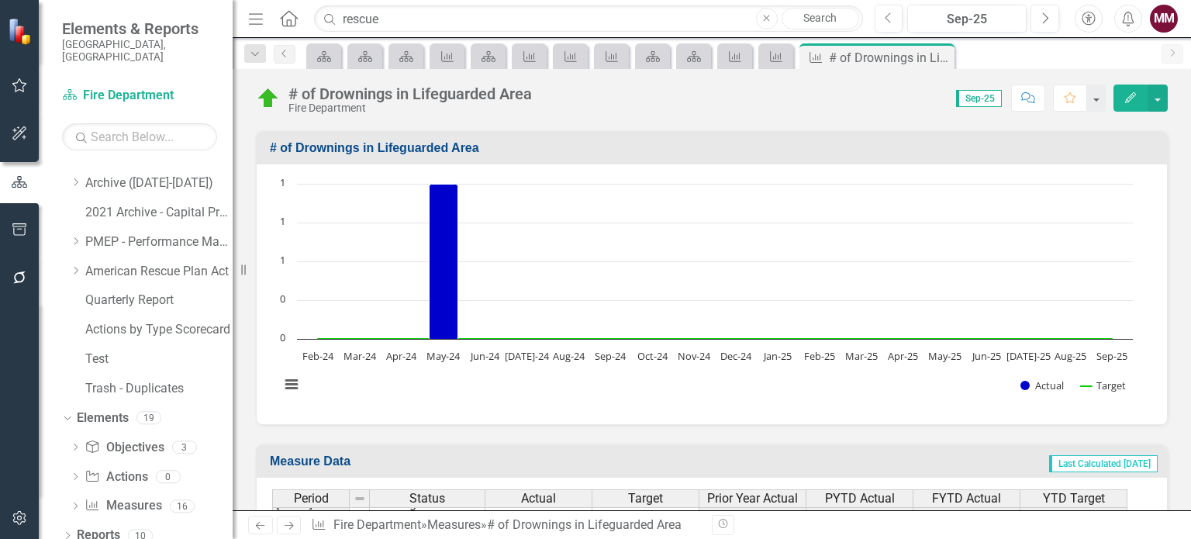
scroll to position [349, 0]
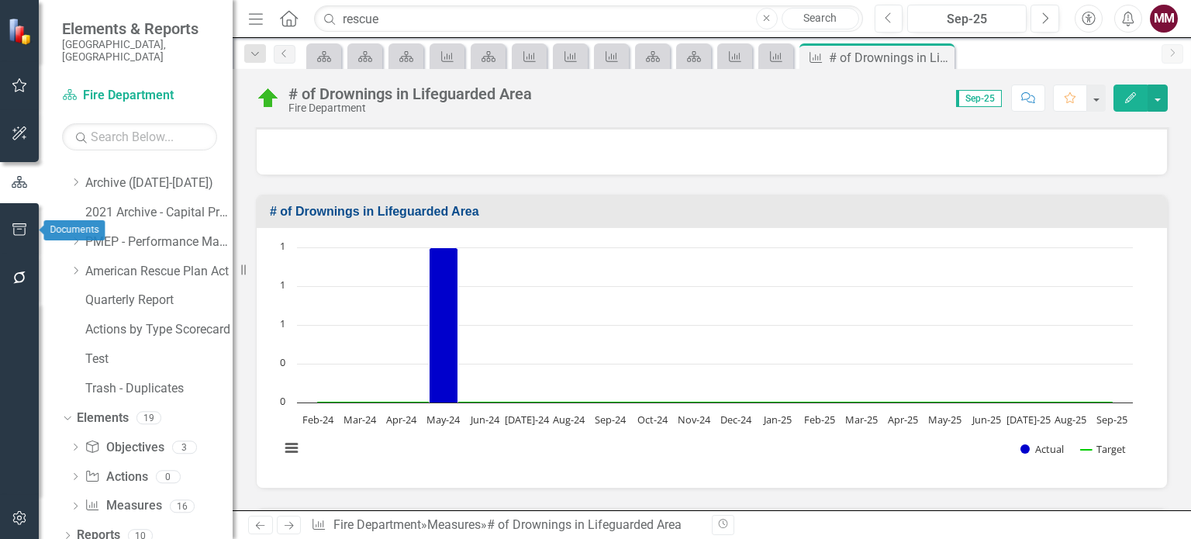
click at [19, 233] on icon "button" at bounding box center [20, 229] width 16 height 12
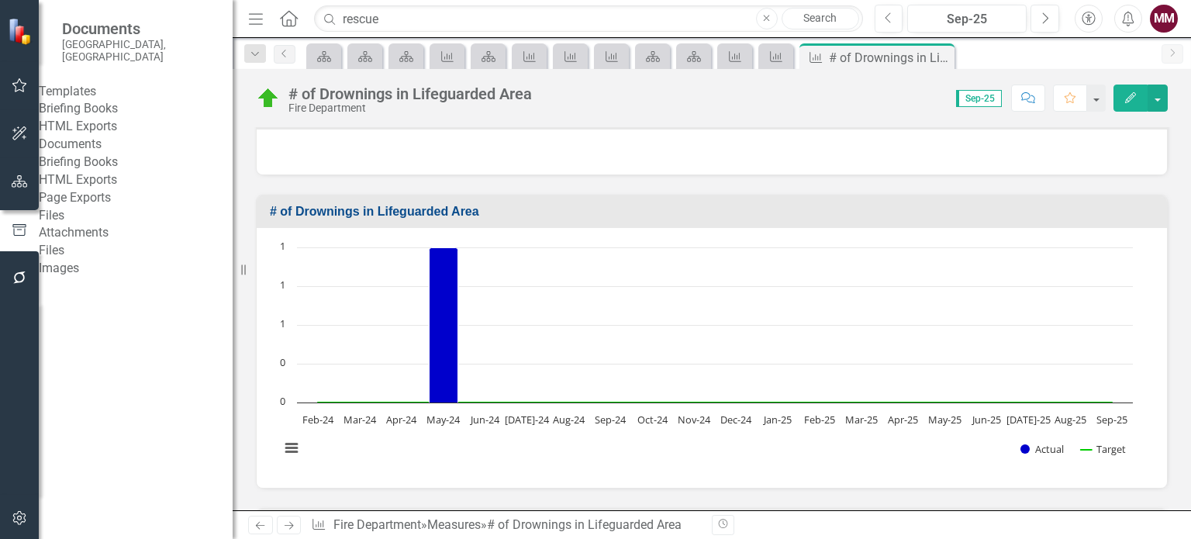
click at [137, 110] on link "Briefing Books" at bounding box center [136, 109] width 194 height 18
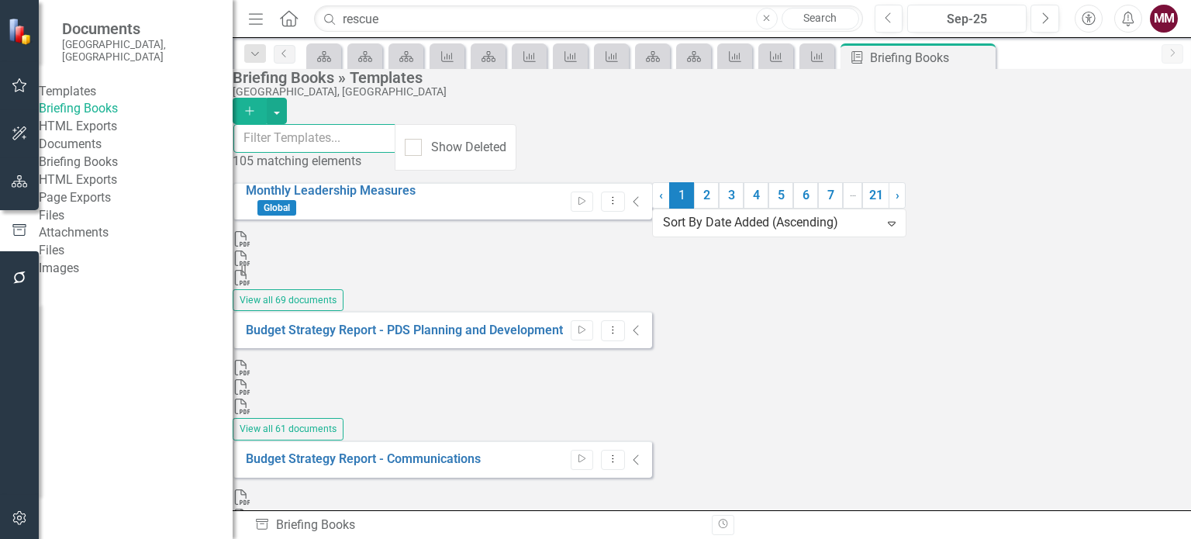
click at [330, 145] on input "text" at bounding box center [314, 138] width 163 height 29
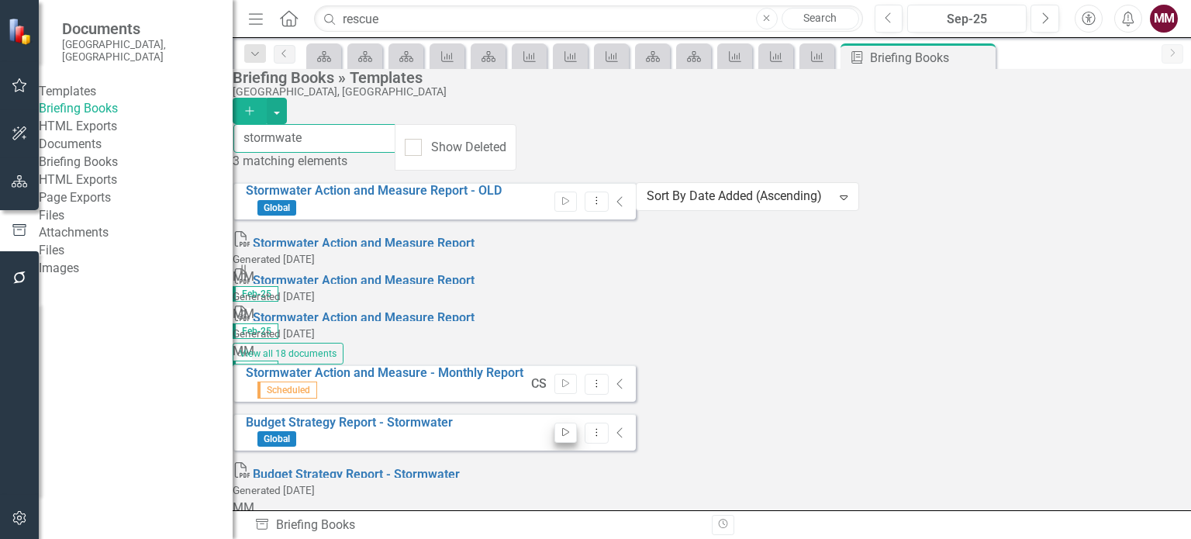
type input "stormwate"
click at [577, 423] on button "Start" at bounding box center [565, 433] width 22 height 20
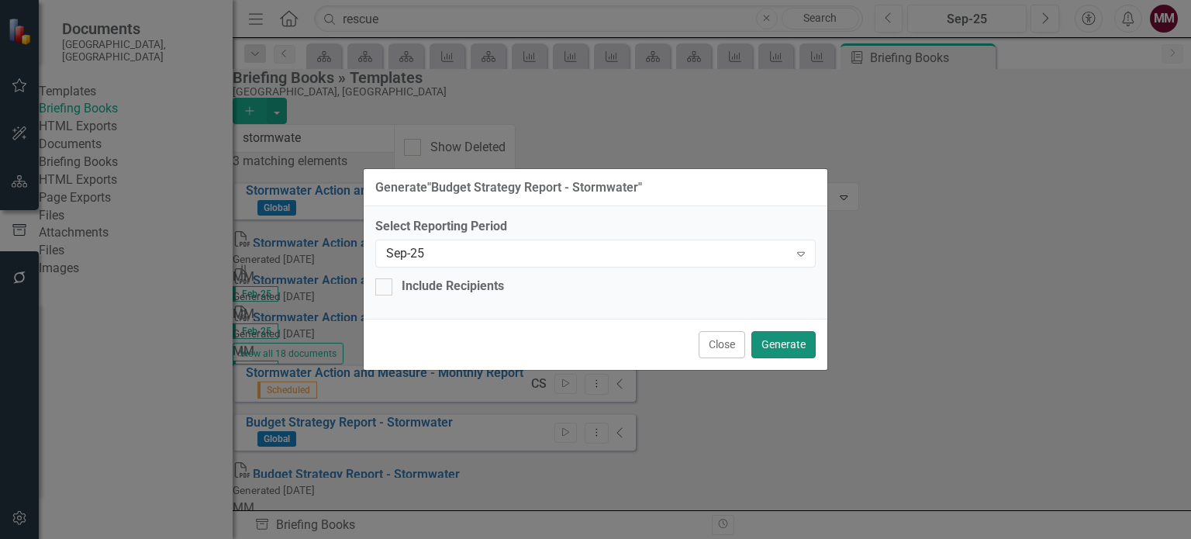
click at [765, 340] on button "Generate" at bounding box center [783, 344] width 64 height 27
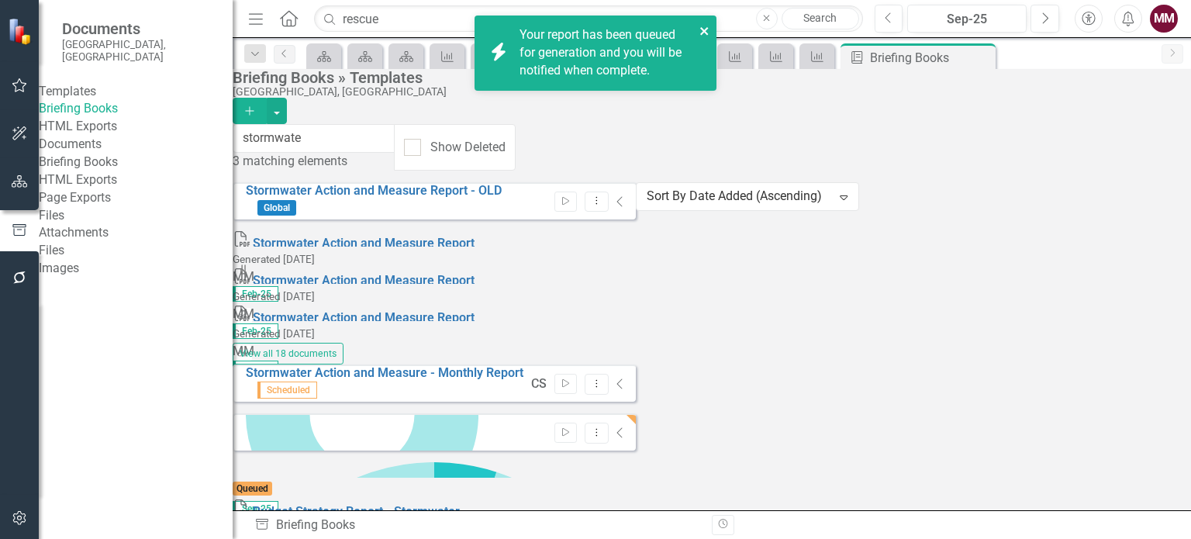
click at [699, 28] on icon "close" at bounding box center [704, 31] width 11 height 12
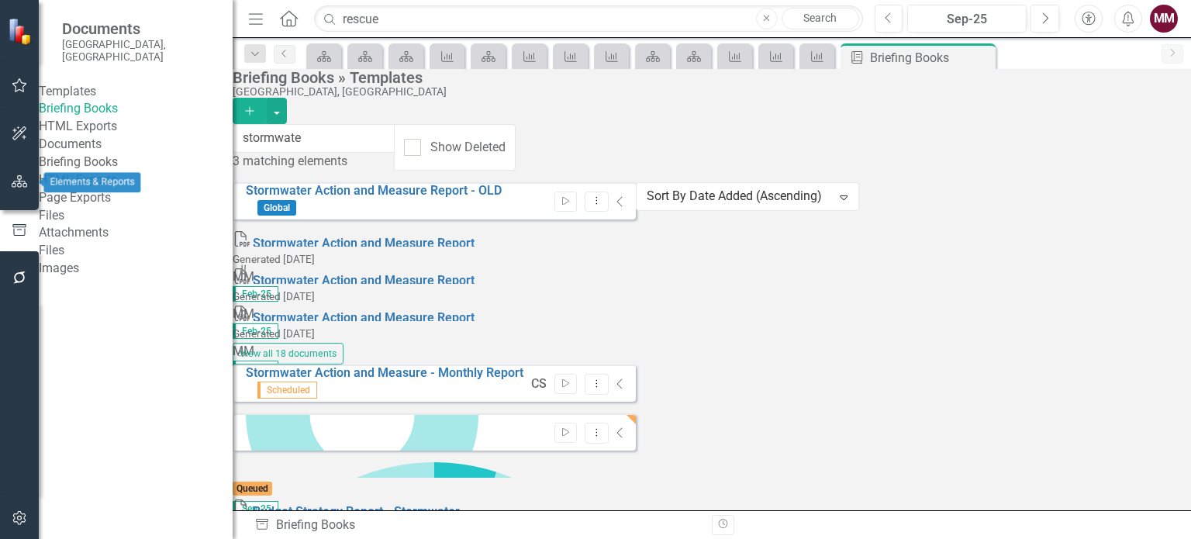
click at [16, 178] on icon "button" at bounding box center [20, 181] width 16 height 12
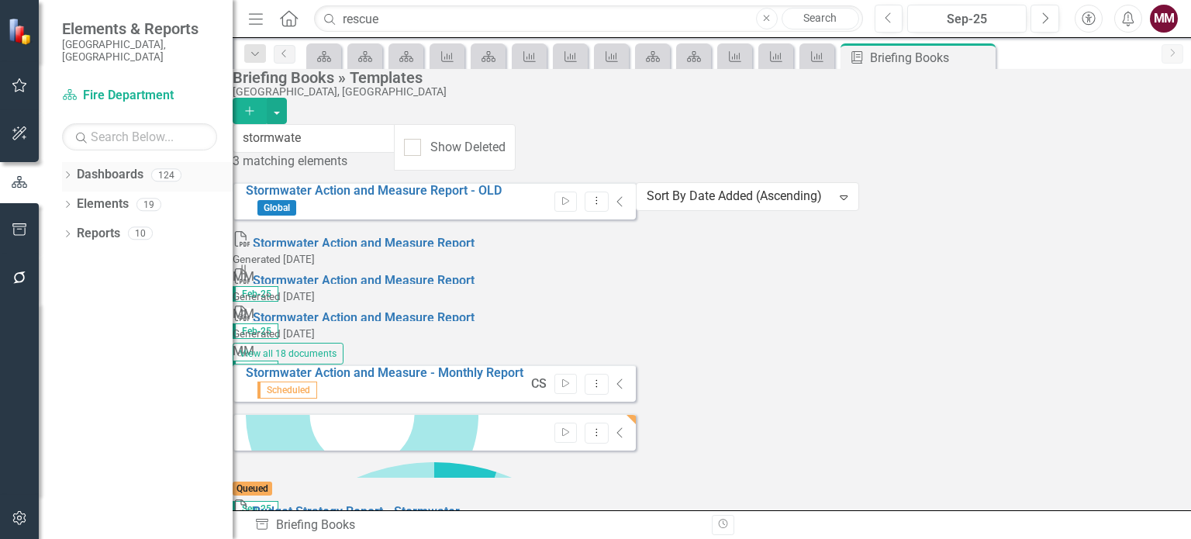
click at [62, 172] on icon "Dropdown" at bounding box center [67, 176] width 11 height 9
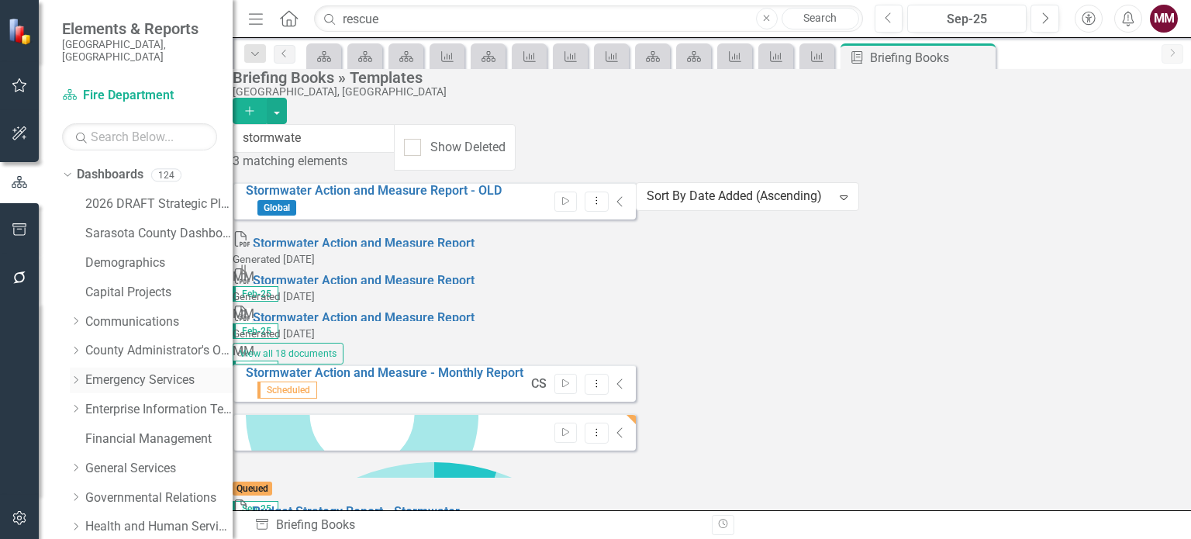
click at [121, 371] on link "Emergency Services" at bounding box center [158, 380] width 147 height 18
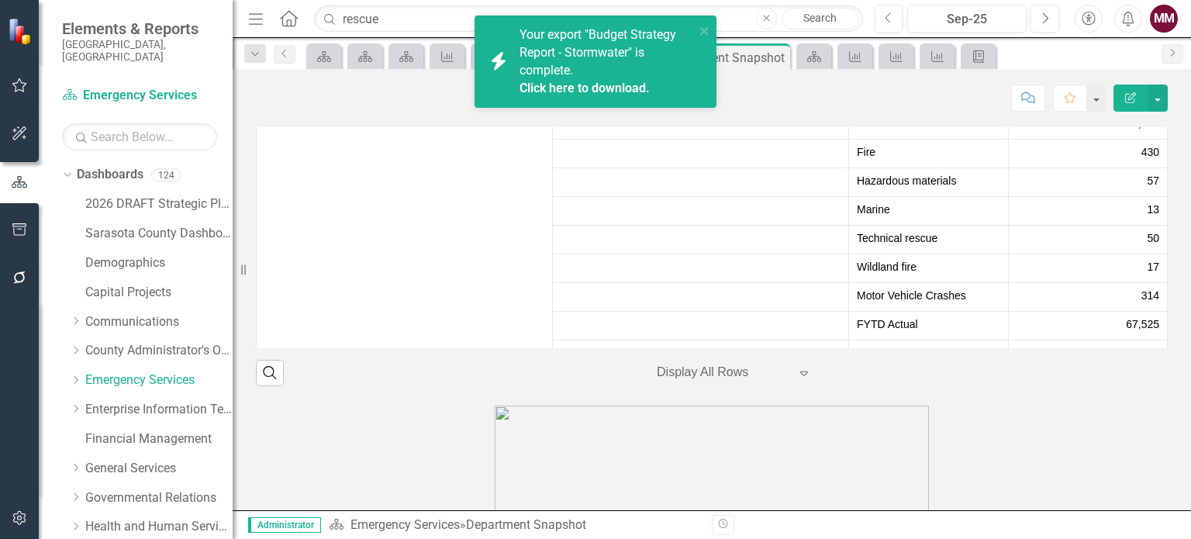
scroll to position [388, 0]
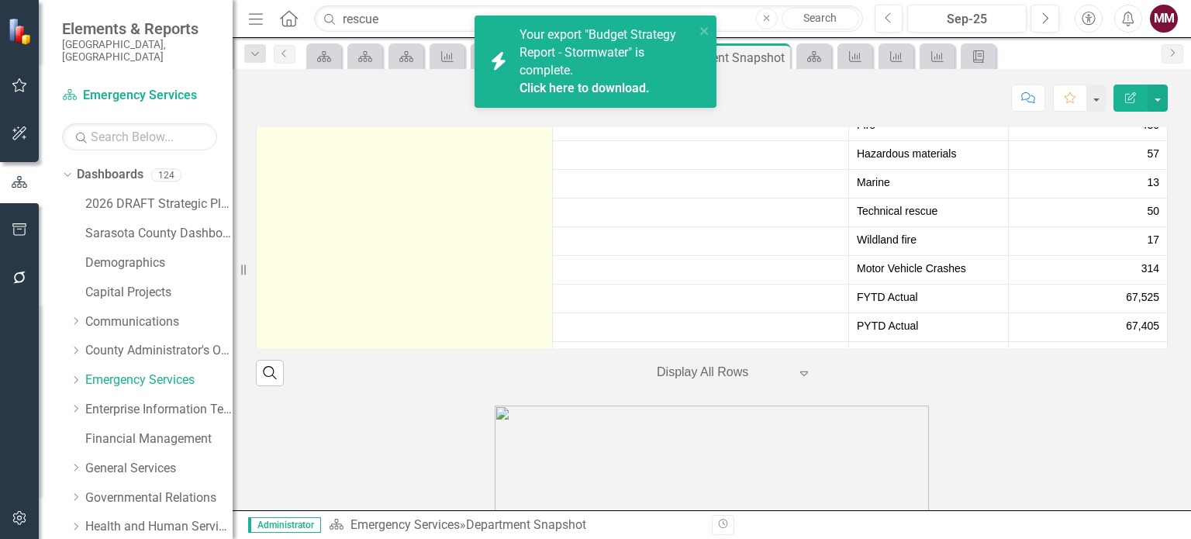
click at [417, 54] on link "# of Emergency Incidents Dispatched" at bounding box center [418, 49] width 254 height 12
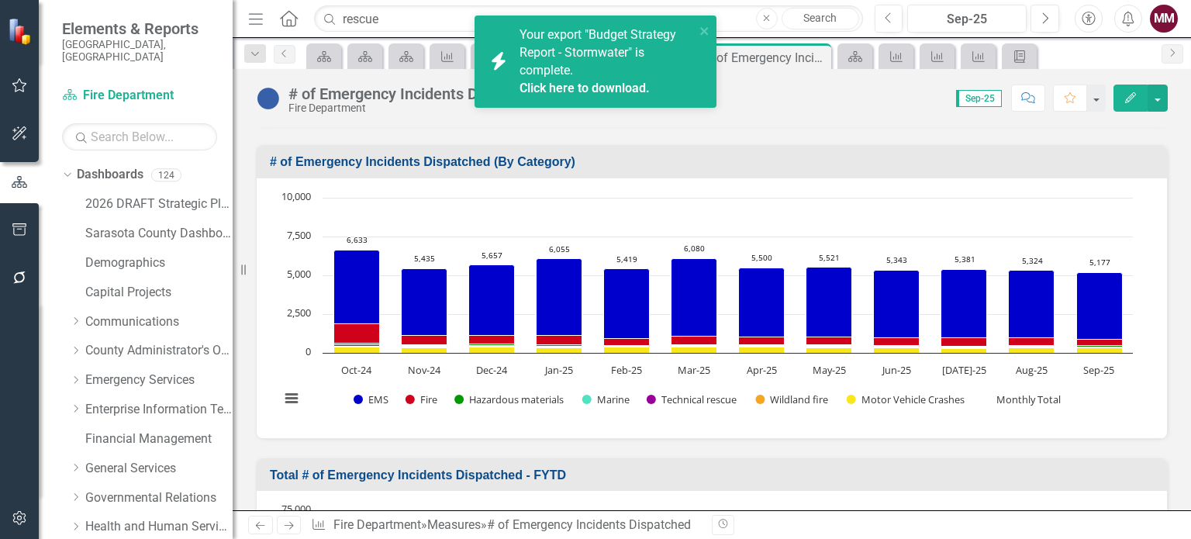
scroll to position [799, 0]
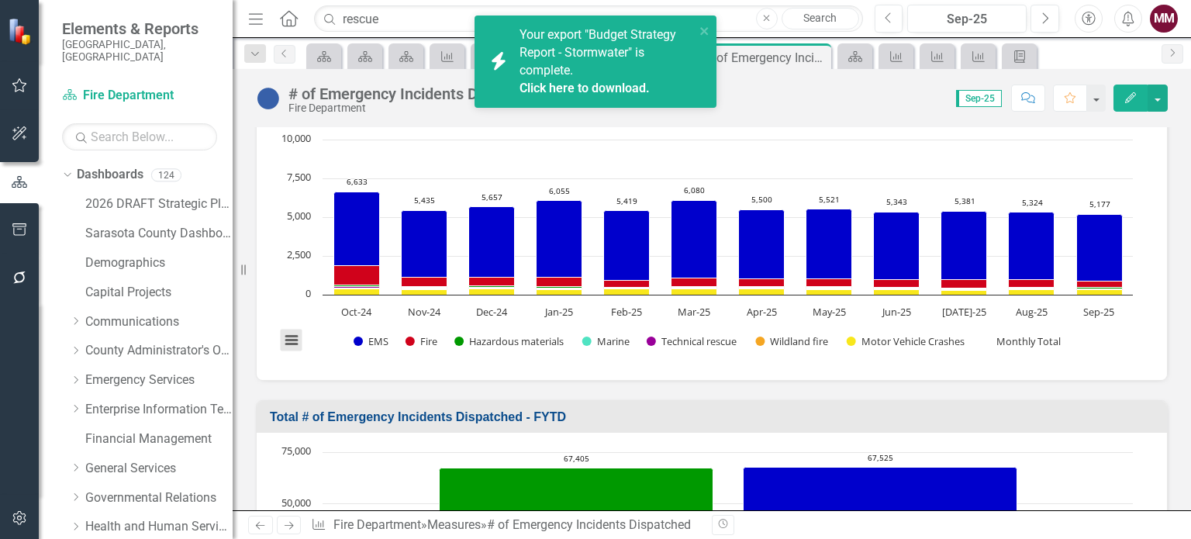
click at [288, 332] on button "View chart menu, Chart" at bounding box center [292, 341] width 22 height 22
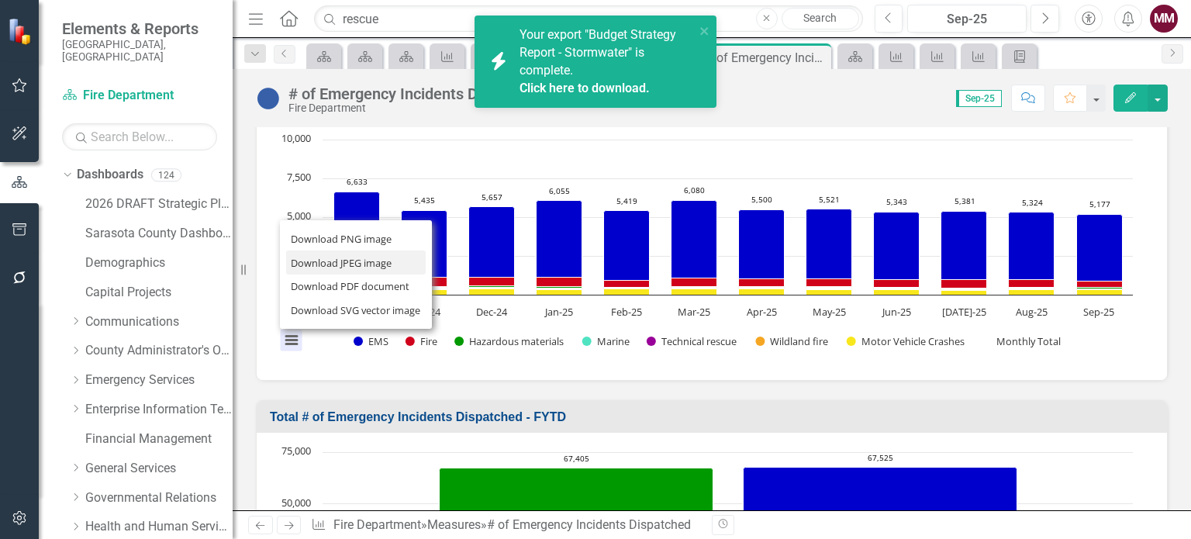
click at [319, 260] on li "Download JPEG image" at bounding box center [356, 262] width 140 height 24
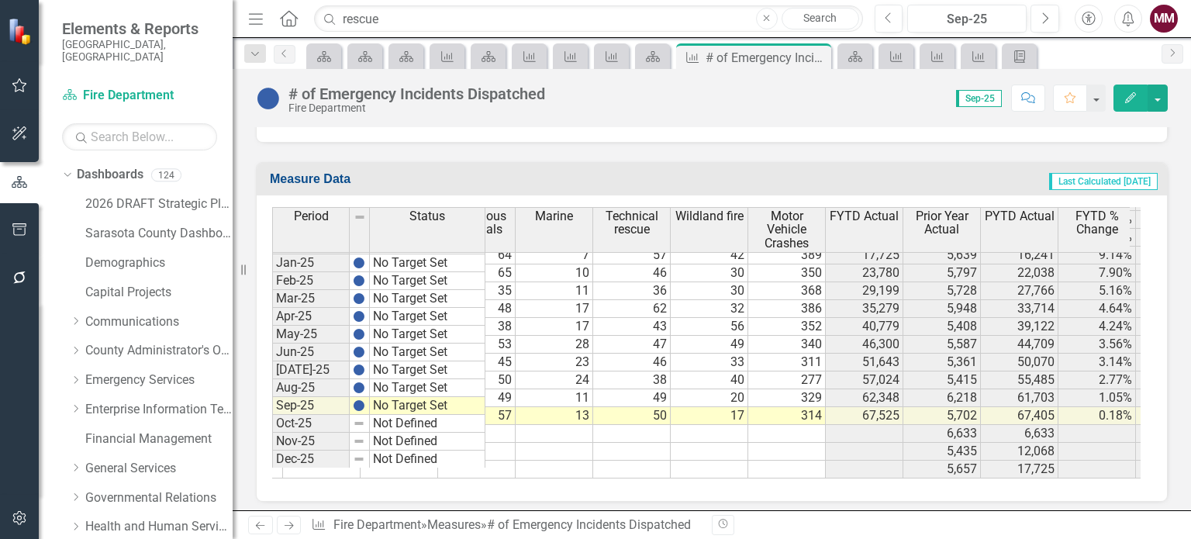
scroll to position [0, 0]
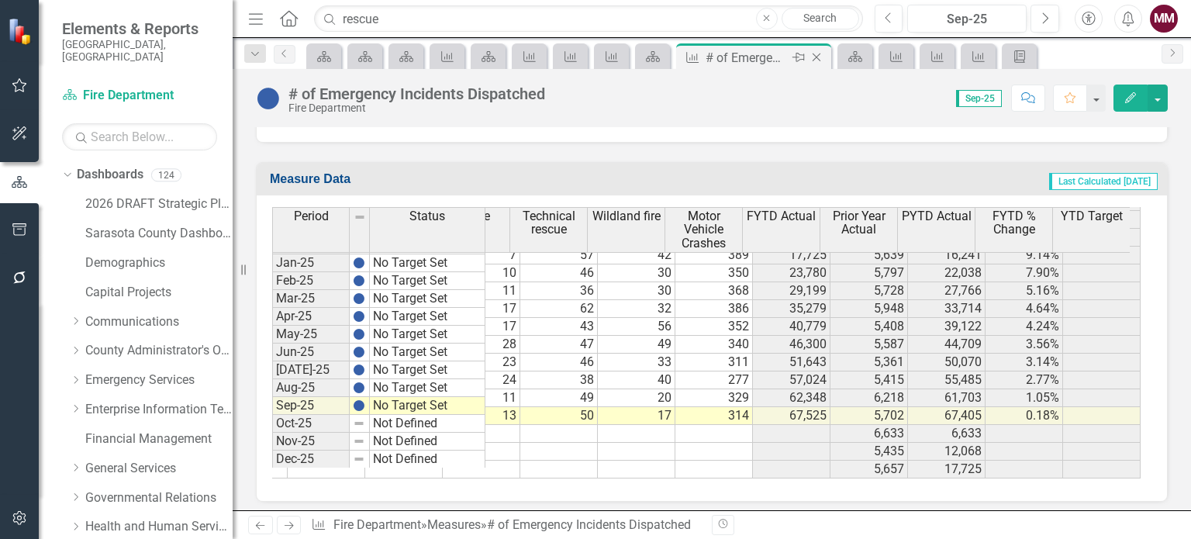
click at [816, 57] on icon at bounding box center [817, 57] width 9 height 9
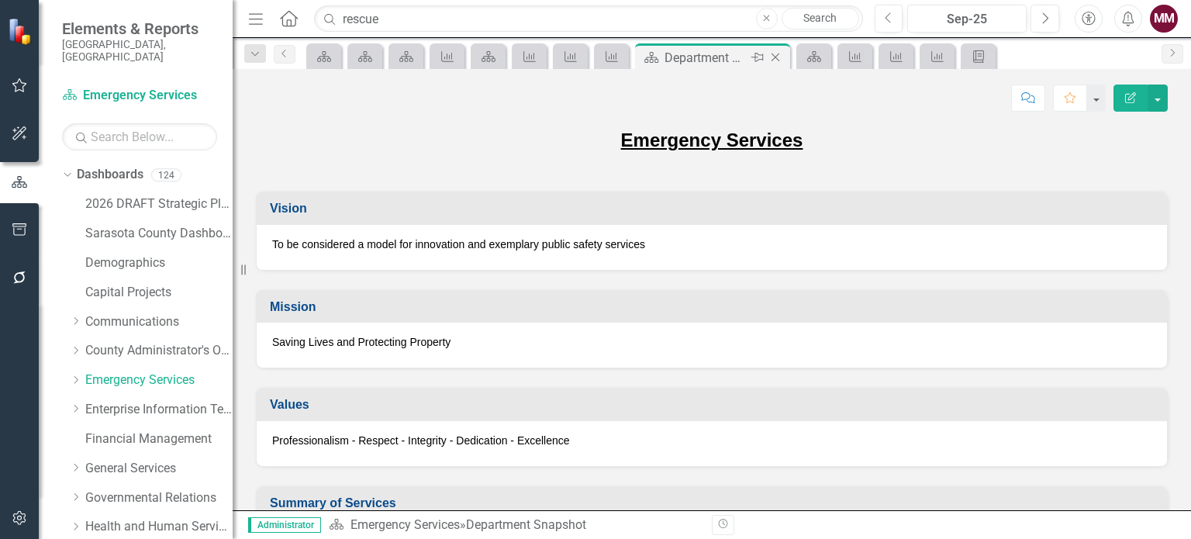
click at [777, 58] on icon "Close" at bounding box center [776, 57] width 16 height 12
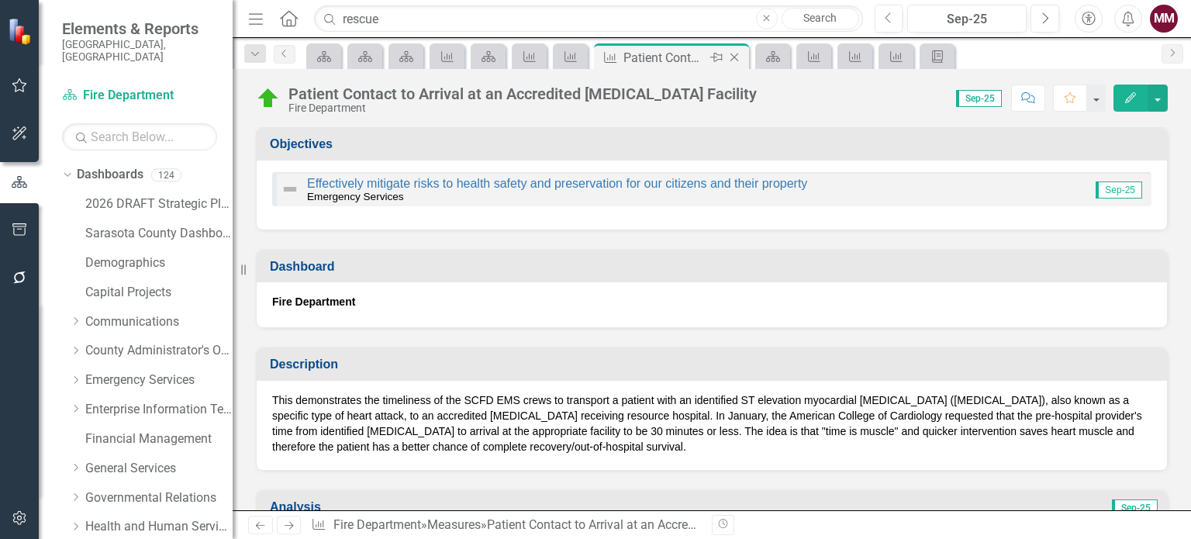
click at [732, 54] on icon at bounding box center [734, 57] width 9 height 9
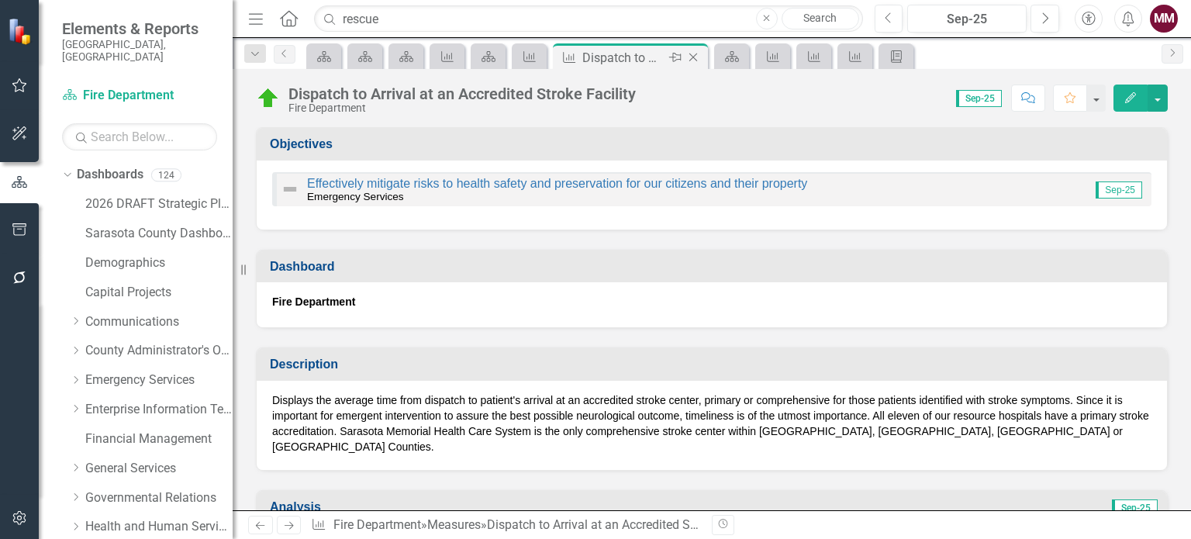
click at [696, 58] on icon "Close" at bounding box center [693, 57] width 16 height 12
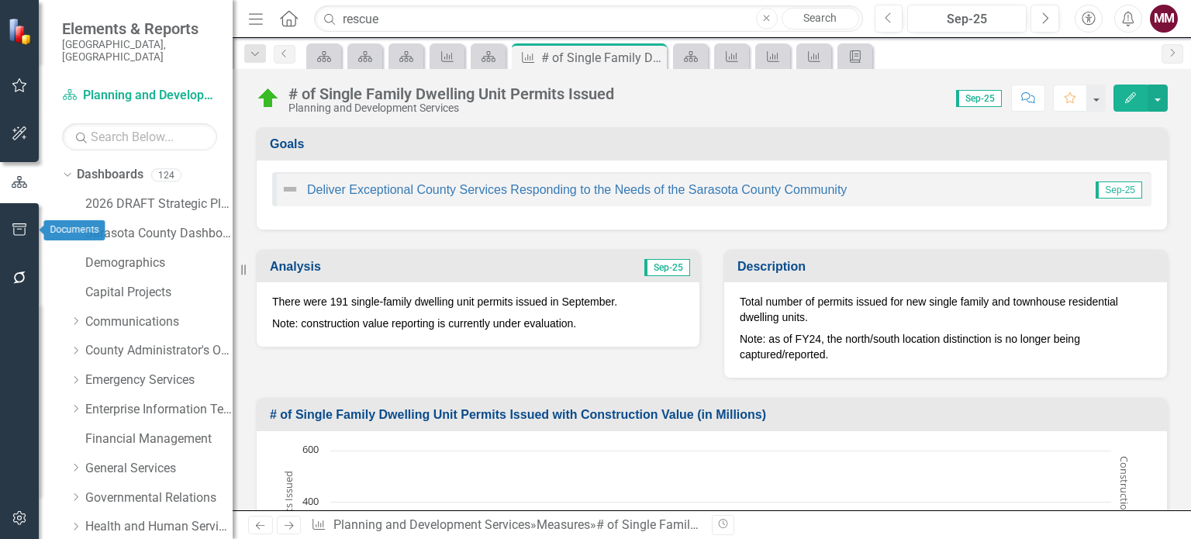
click at [8, 233] on button "button" at bounding box center [19, 230] width 35 height 33
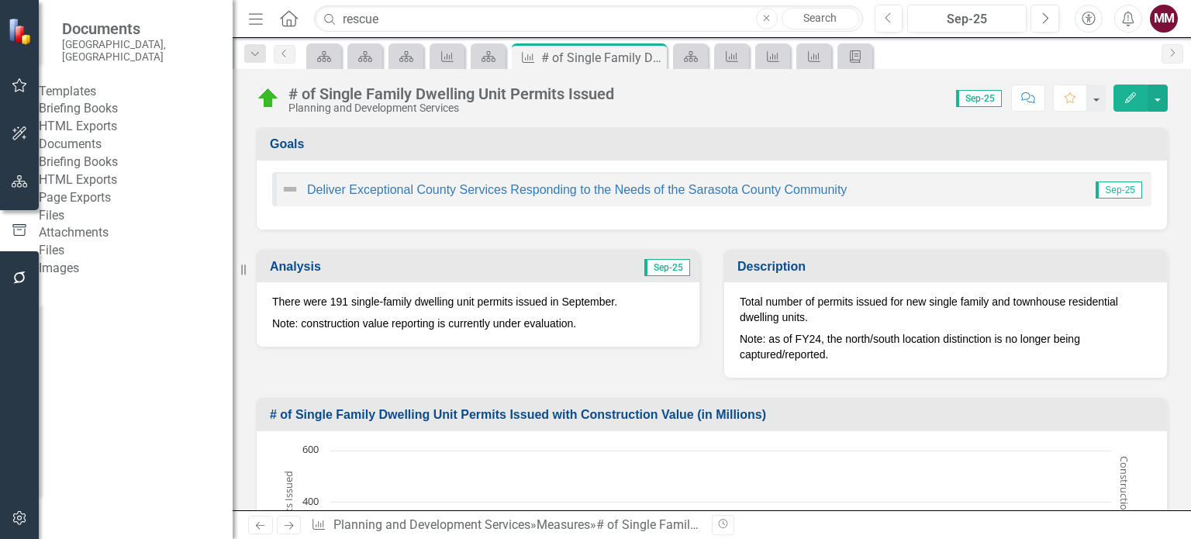
click at [93, 109] on link "Briefing Books" at bounding box center [136, 109] width 194 height 18
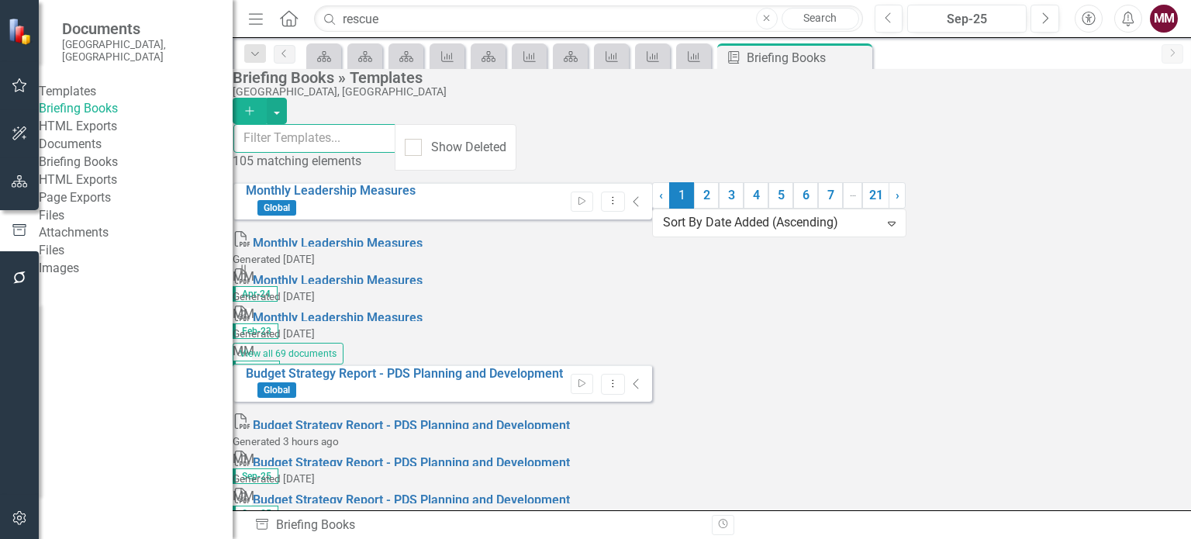
click at [295, 145] on input "text" at bounding box center [314, 138] width 163 height 29
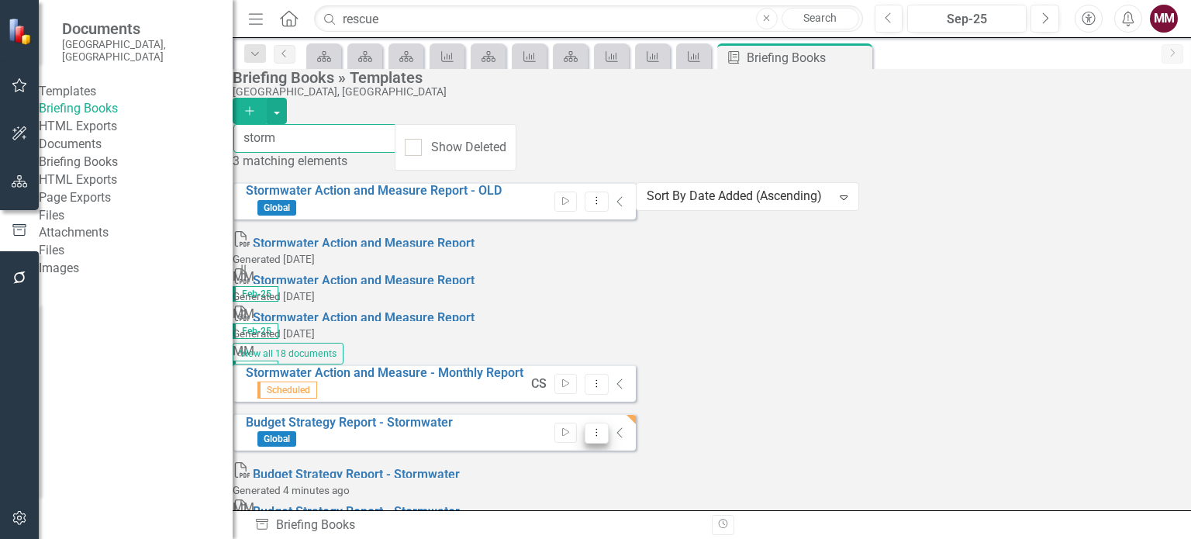
type input "storm"
click at [603, 427] on icon "Dropdown Menu" at bounding box center [596, 432] width 13 height 10
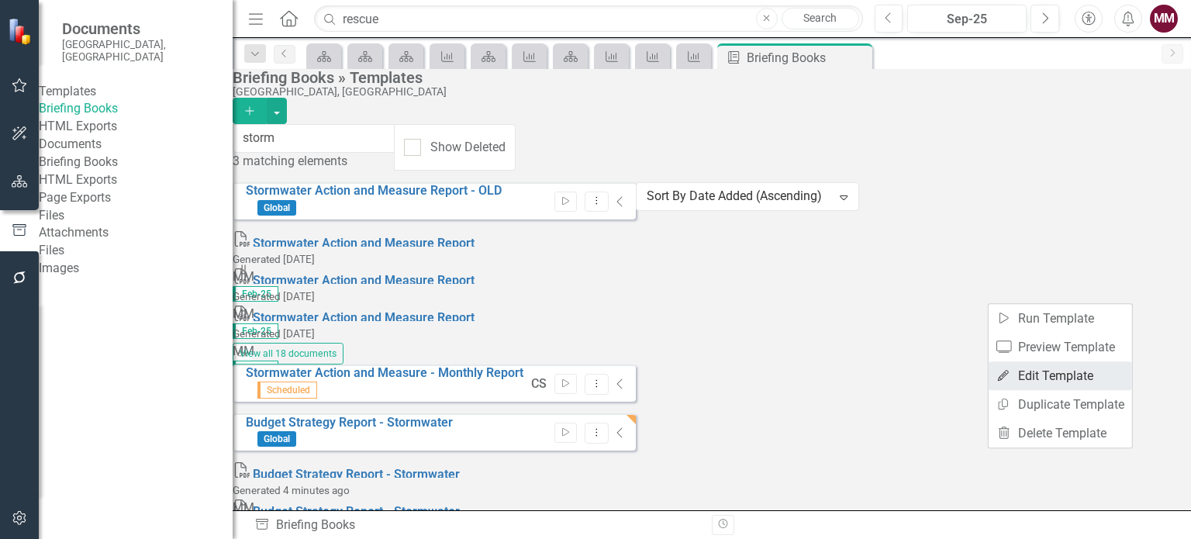
click at [1055, 378] on link "Edit Edit Template" at bounding box center [1060, 375] width 143 height 29
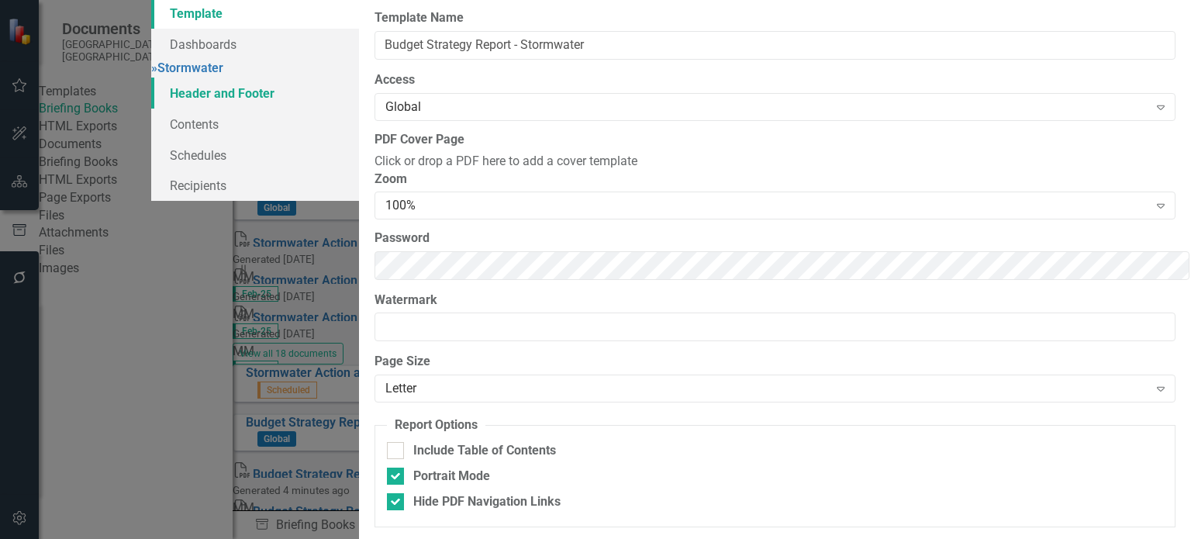
click at [155, 109] on link "Header and Footer" at bounding box center [255, 93] width 208 height 31
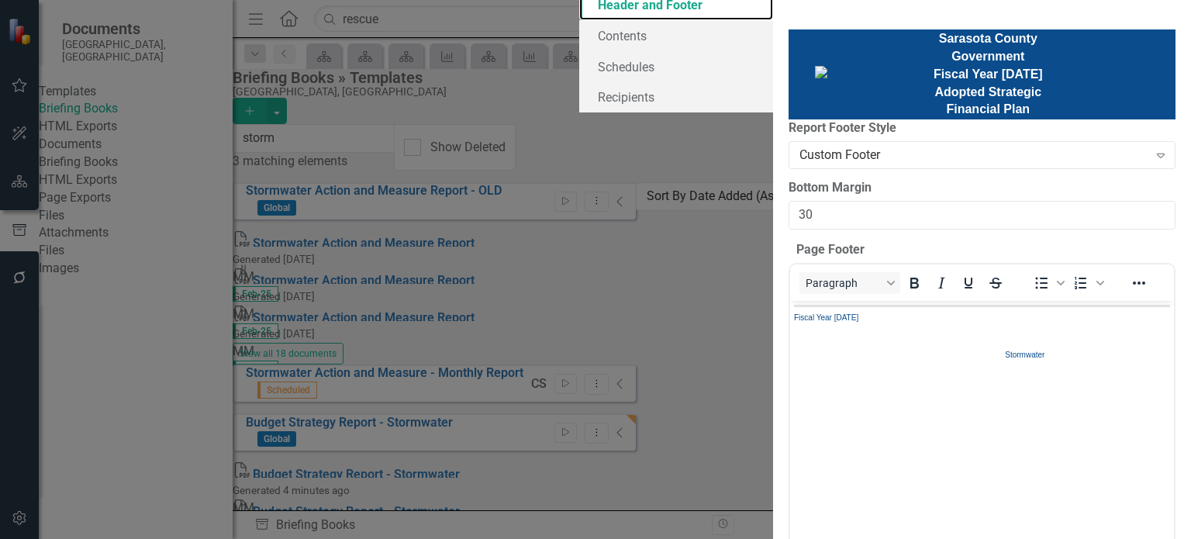
scroll to position [233, 0]
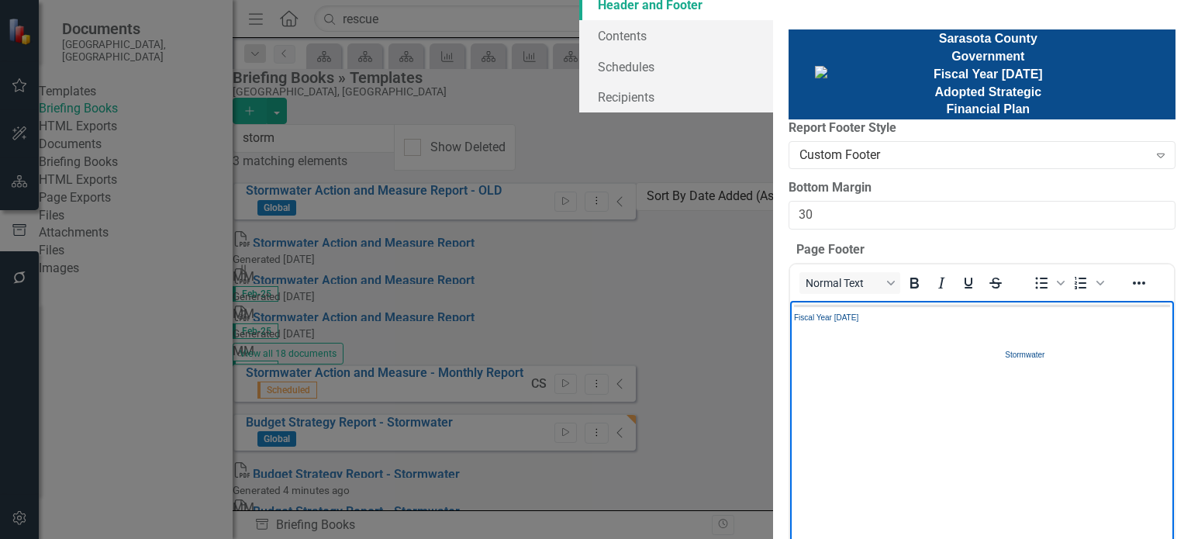
click at [875, 317] on span "Fiscal Year [DATE] Stormwater" at bounding box center [979, 335] width 373 height 46
drag, startPoint x: 874, startPoint y: 334, endPoint x: 784, endPoint y: 332, distance: 90.0
click at [789, 332] on html "Fiscal Year [DATE] Stormwater" at bounding box center [981, 416] width 384 height 233
copy span "Stormwater"
click at [858, 315] on span "Fiscal Year [DATE]" at bounding box center [825, 316] width 64 height 9
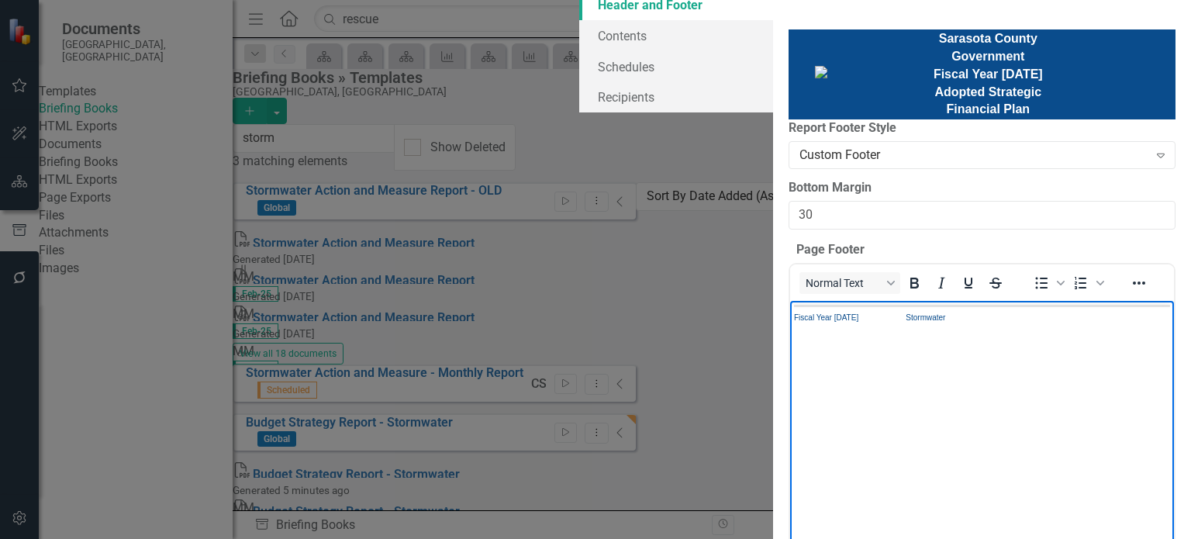
drag, startPoint x: 887, startPoint y: 315, endPoint x: 1099, endPoint y: 374, distance: 219.7
click at [887, 315] on span "Fiscal Year [DATE] Stormwater" at bounding box center [868, 316] width 151 height 9
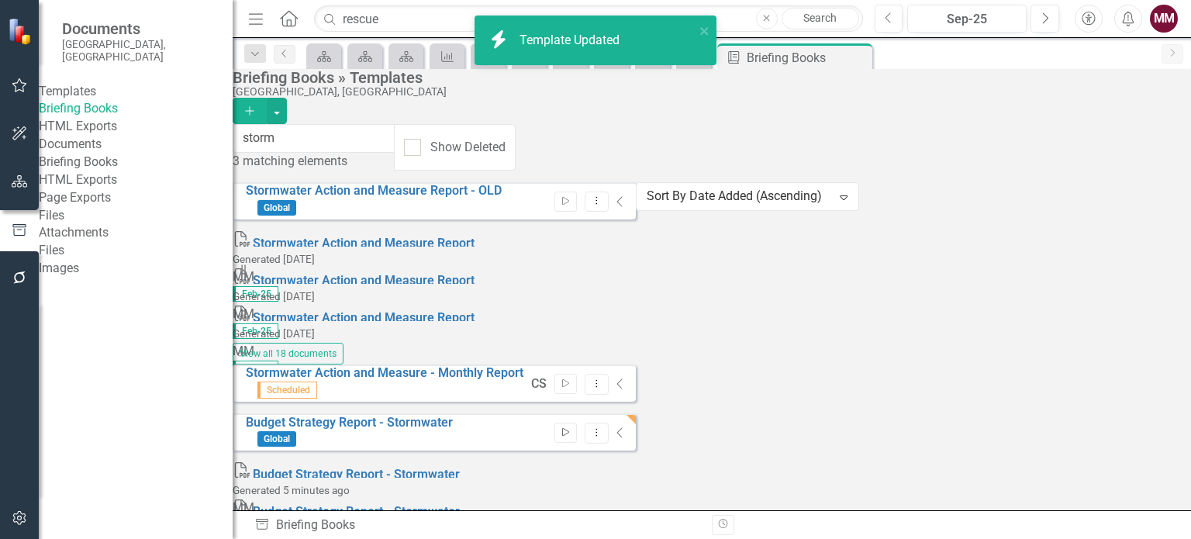
click at [577, 423] on button "Start" at bounding box center [565, 433] width 22 height 20
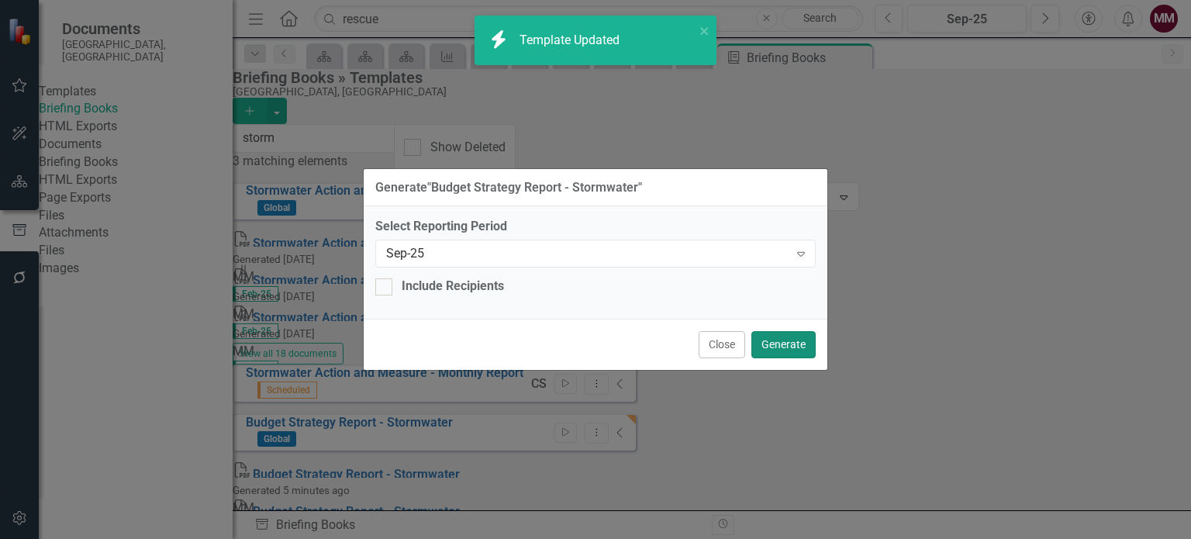
click at [794, 344] on button "Generate" at bounding box center [783, 344] width 64 height 27
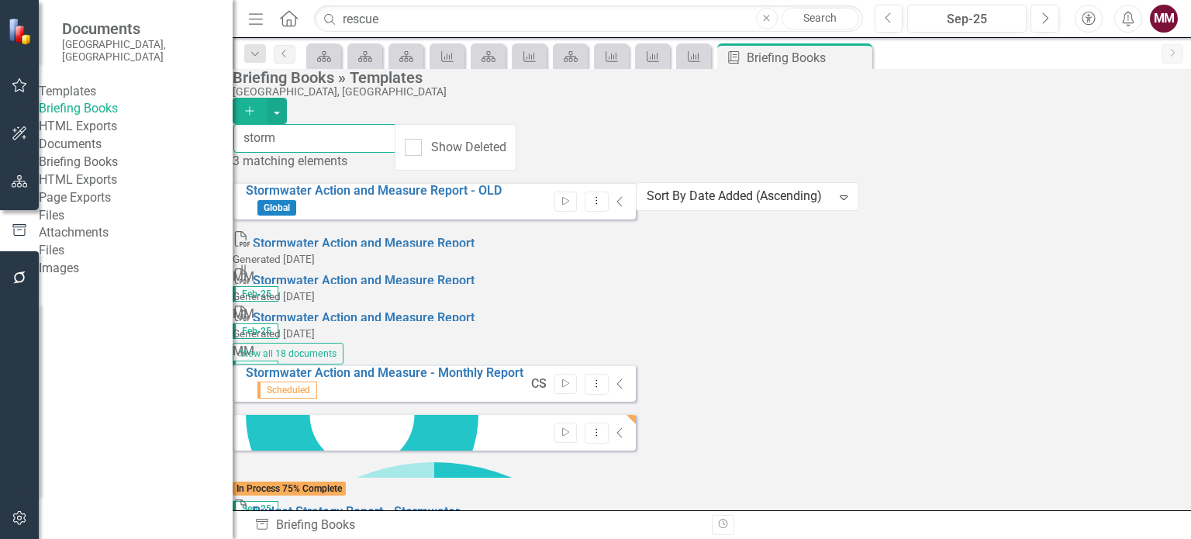
drag, startPoint x: 503, startPoint y: 145, endPoint x: 64, endPoint y: 131, distance: 439.1
click at [64, 131] on div "Documents [GEOGRAPHIC_DATA], [GEOGRAPHIC_DATA] Templates Briefing Books HTML Ex…" at bounding box center [595, 269] width 1191 height 539
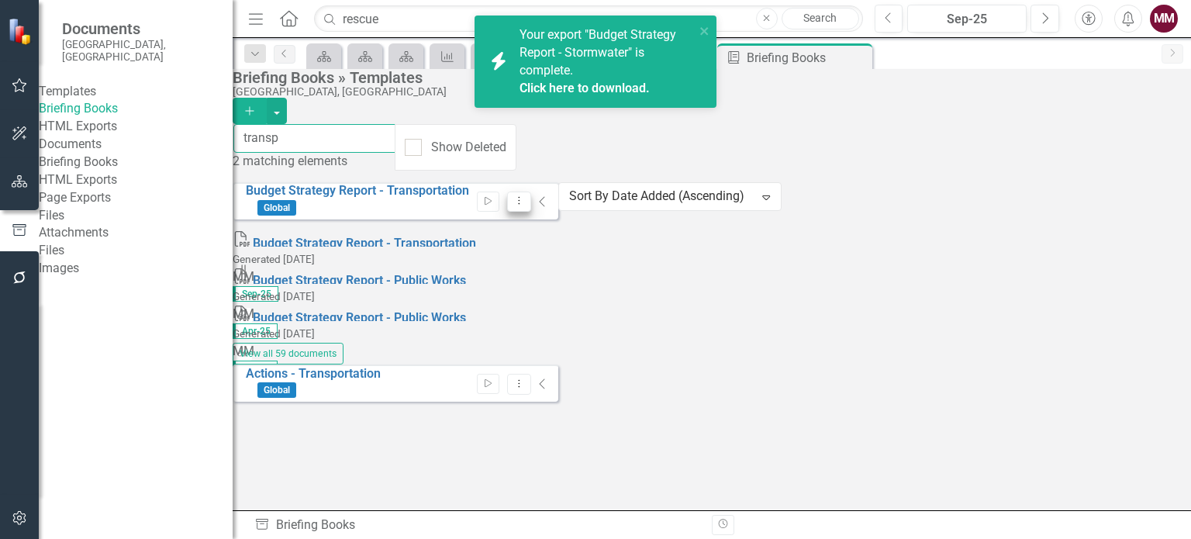
type input "transp"
click at [531, 202] on button "Dropdown Menu" at bounding box center [519, 202] width 24 height 21
click at [1051, 277] on link "Edit Edit Template" at bounding box center [1060, 278] width 143 height 29
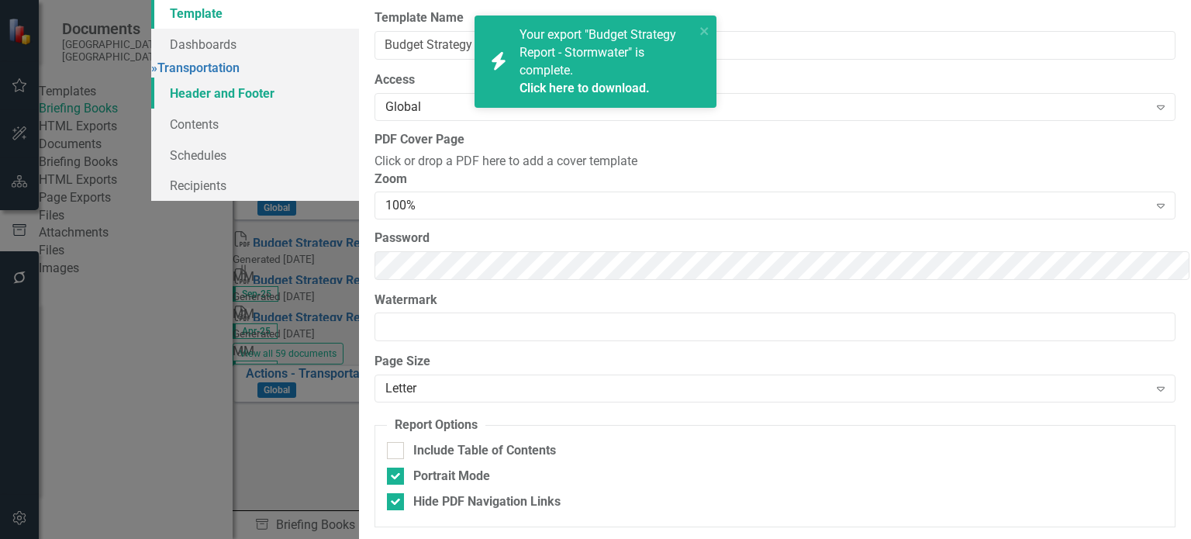
click at [185, 109] on link "Header and Footer" at bounding box center [255, 93] width 208 height 31
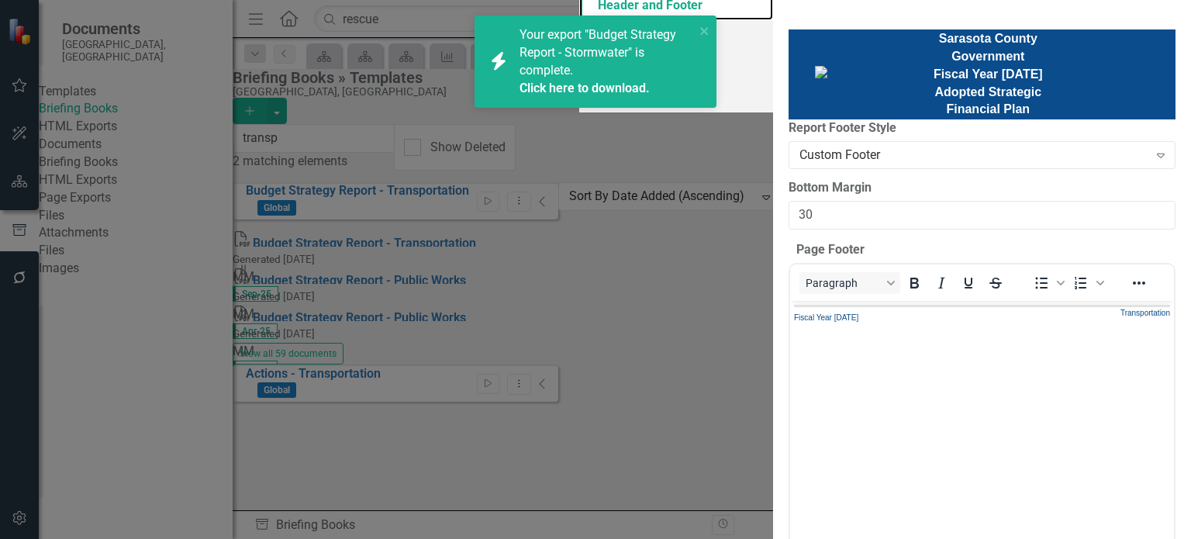
scroll to position [0, 0]
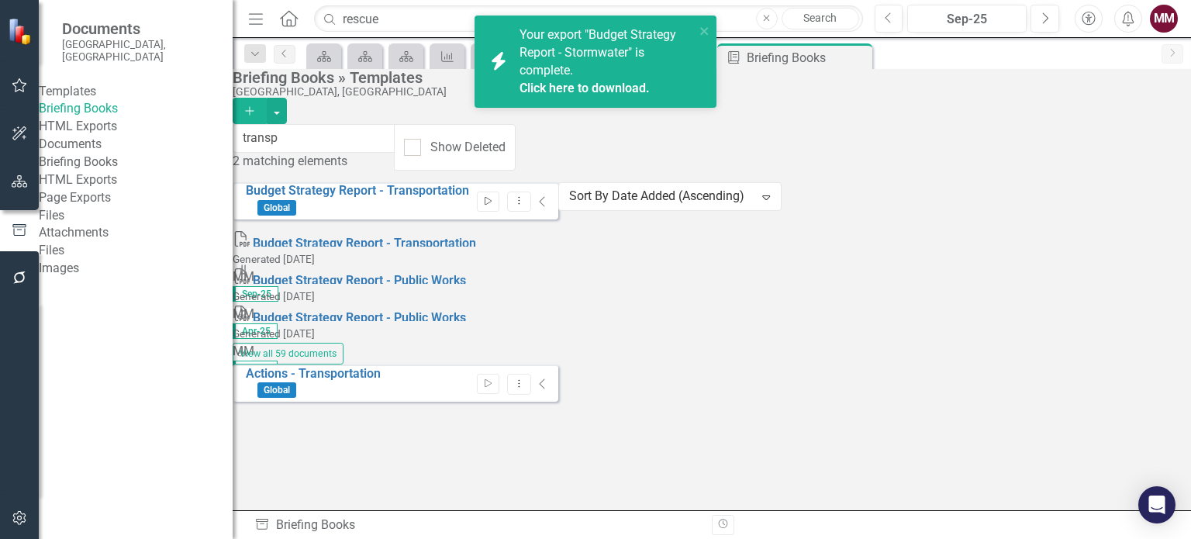
click at [499, 195] on button "Start" at bounding box center [488, 202] width 22 height 20
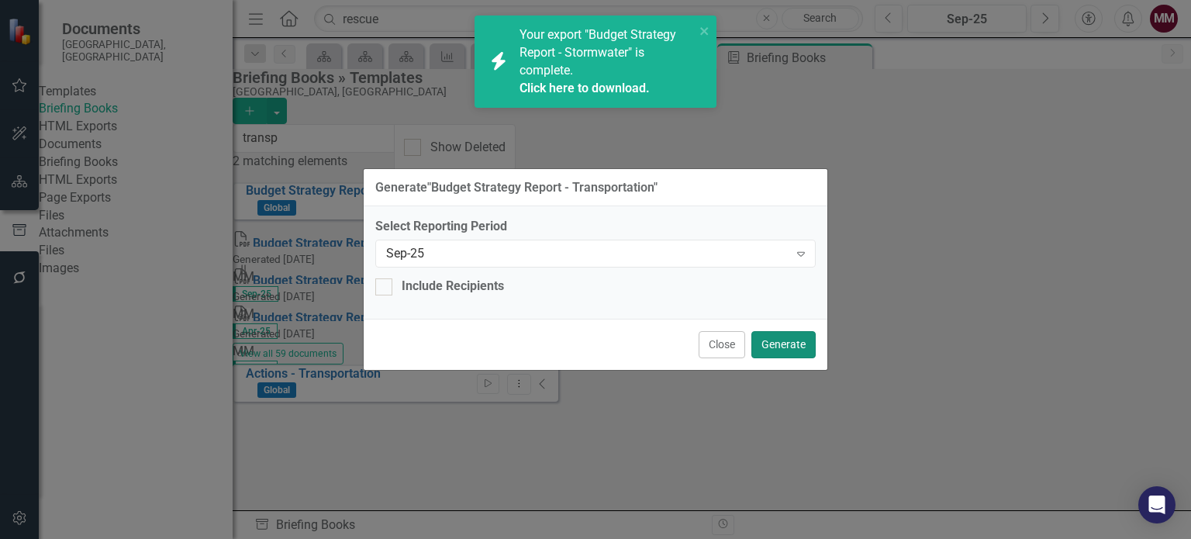
click at [775, 335] on button "Generate" at bounding box center [783, 344] width 64 height 27
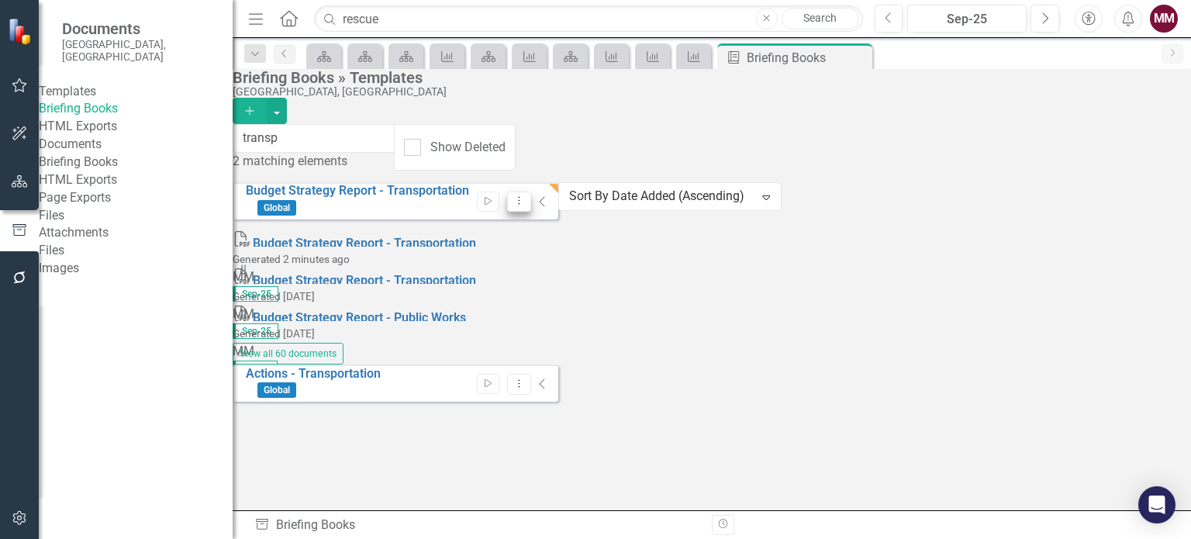
click at [526, 197] on icon "Dropdown Menu" at bounding box center [518, 200] width 13 height 10
click at [1042, 277] on link "Edit Edit Template" at bounding box center [1060, 278] width 143 height 29
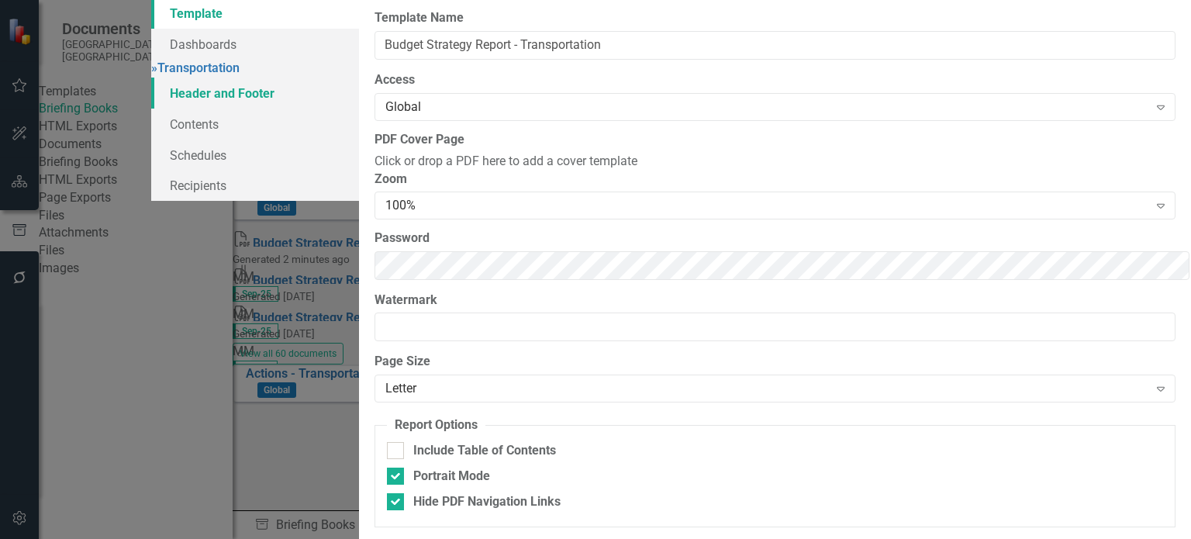
click at [195, 109] on link "Header and Footer" at bounding box center [255, 93] width 208 height 31
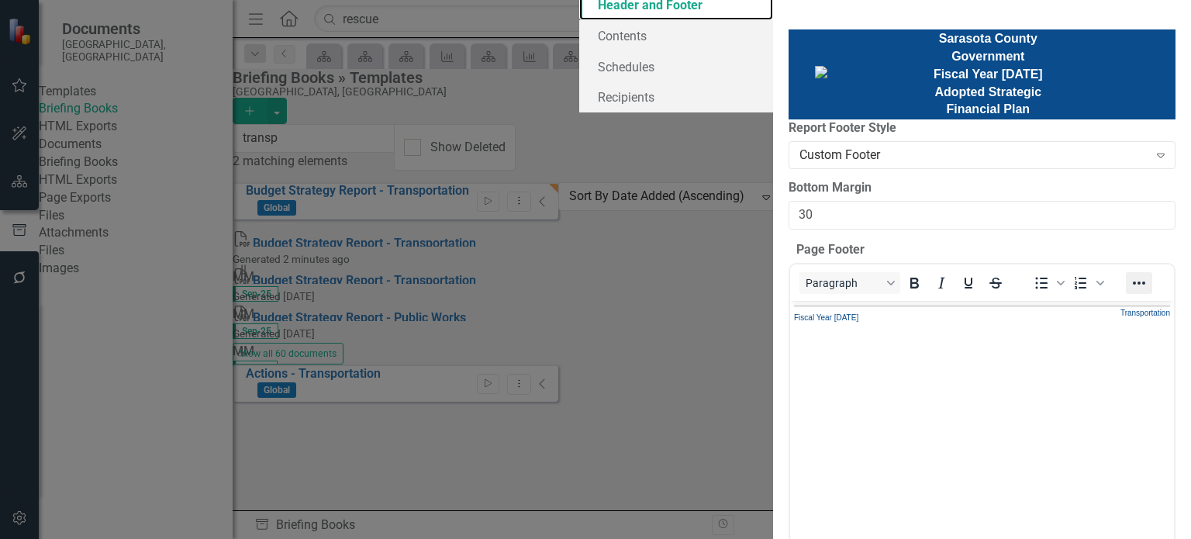
click at [1130, 292] on icon "Reveal or hide additional toolbar items" at bounding box center [1139, 283] width 19 height 19
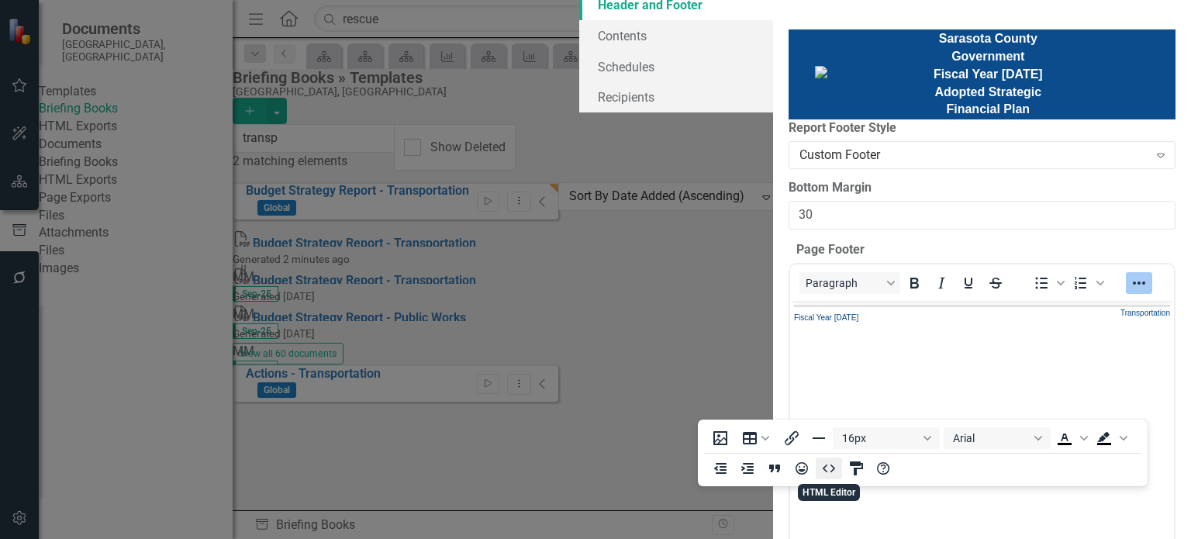
click at [836, 470] on icon "HTML Editor" at bounding box center [829, 468] width 19 height 19
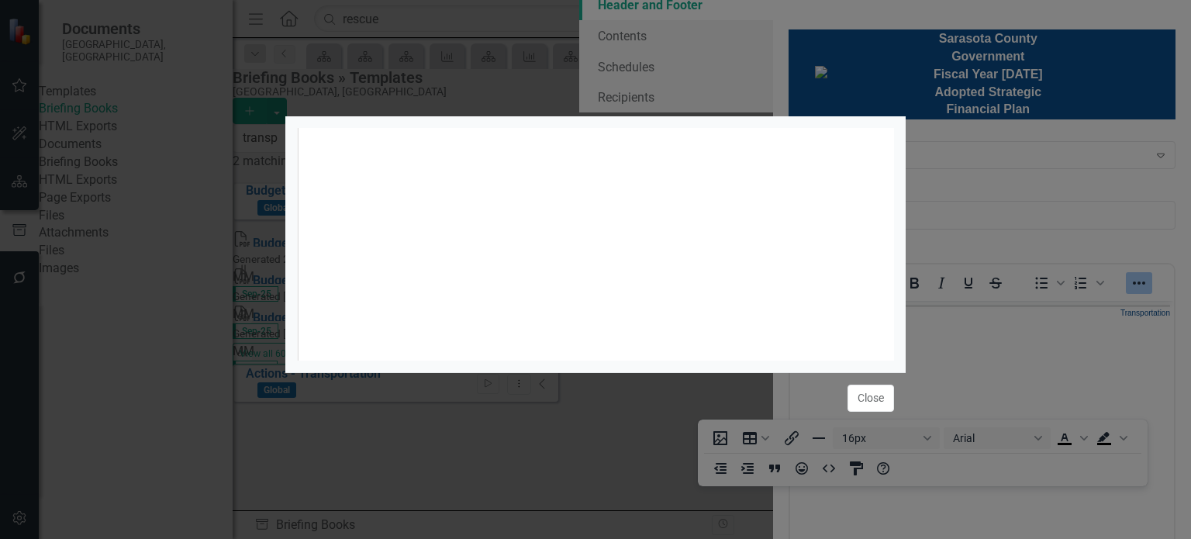
scroll to position [6, 0]
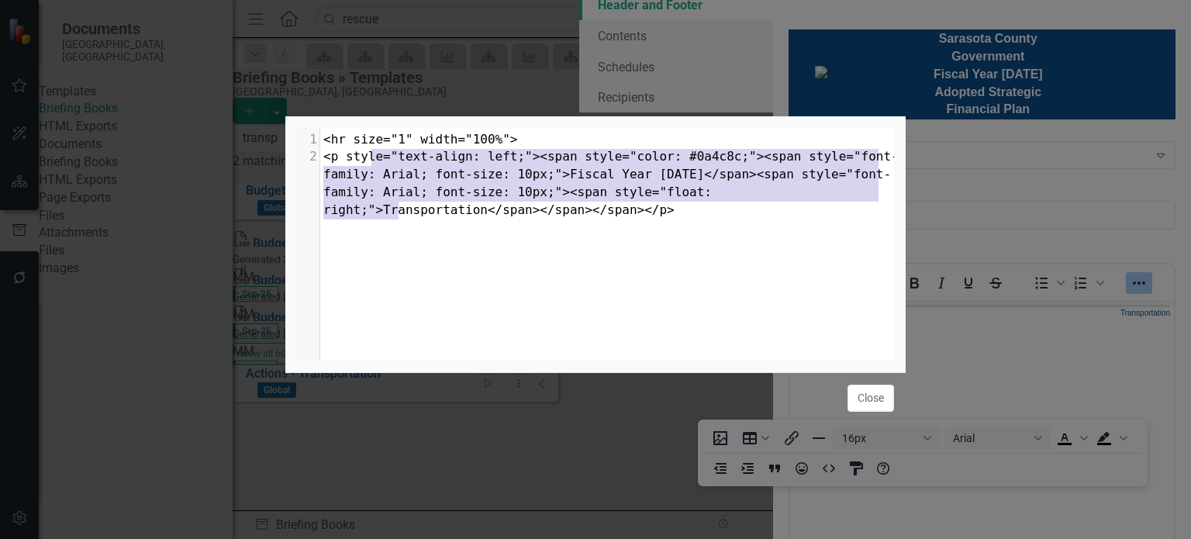
type textarea "<hr size="1" width="100%"> <p style="text-align: left;"><span style="color: #0a…"
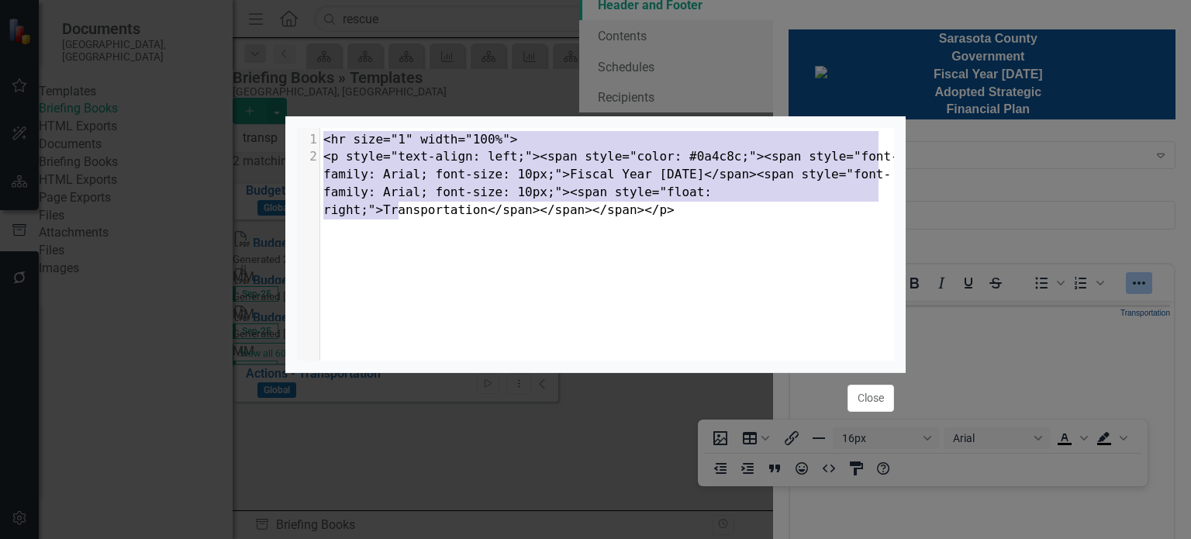
drag, startPoint x: 609, startPoint y: 263, endPoint x: 262, endPoint y: 102, distance: 382.6
click at [262, 102] on div "<hr size="1" width="100%"> <p style="text-align: left;"><span style="color: #0a…" at bounding box center [595, 269] width 1191 height 539
click at [866, 405] on button "Close" at bounding box center [870, 398] width 47 height 27
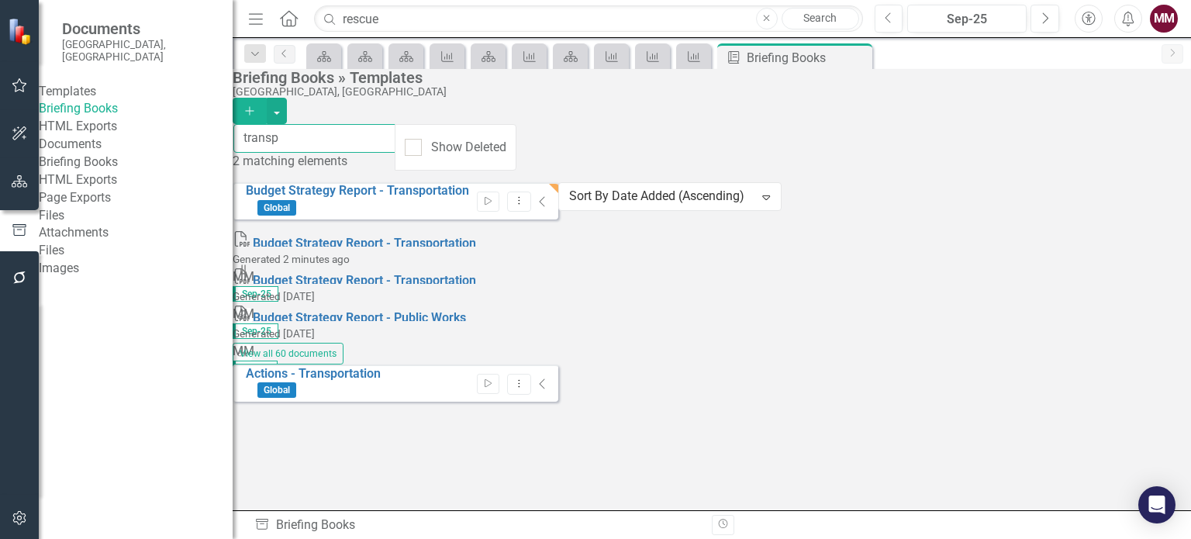
drag, startPoint x: 379, startPoint y: 138, endPoint x: 13, endPoint y: 129, distance: 366.1
click at [16, 129] on div "Documents [GEOGRAPHIC_DATA], [GEOGRAPHIC_DATA] Templates Briefing Books HTML Ex…" at bounding box center [595, 269] width 1191 height 539
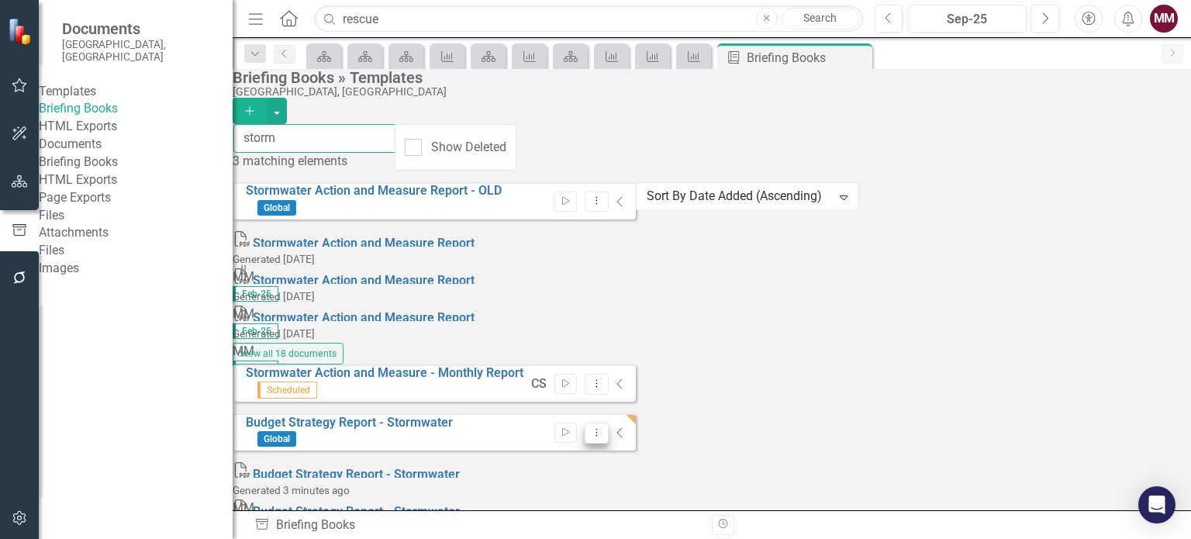
type input "storm"
click at [603, 427] on icon "Dropdown Menu" at bounding box center [596, 432] width 13 height 10
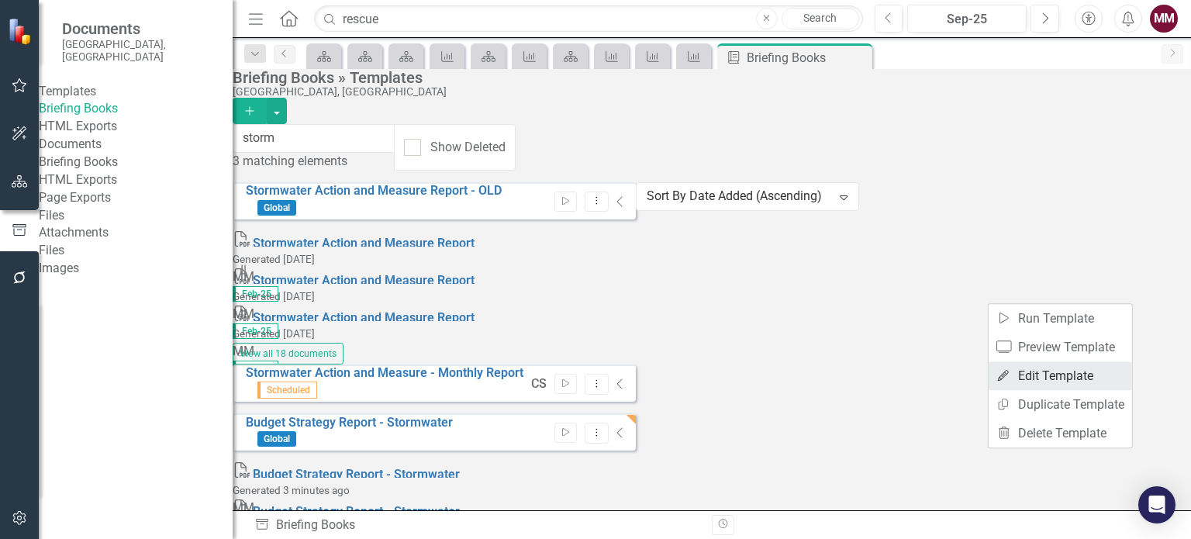
click at [1049, 374] on link "Edit Edit Template" at bounding box center [1060, 375] width 143 height 29
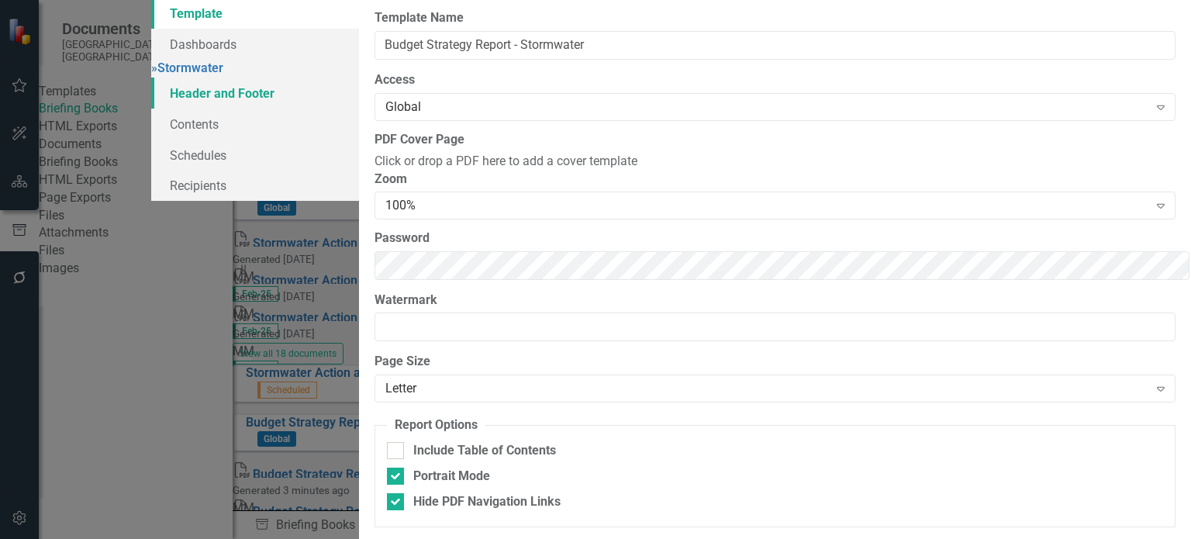
click at [187, 109] on link "Header and Footer" at bounding box center [255, 93] width 208 height 31
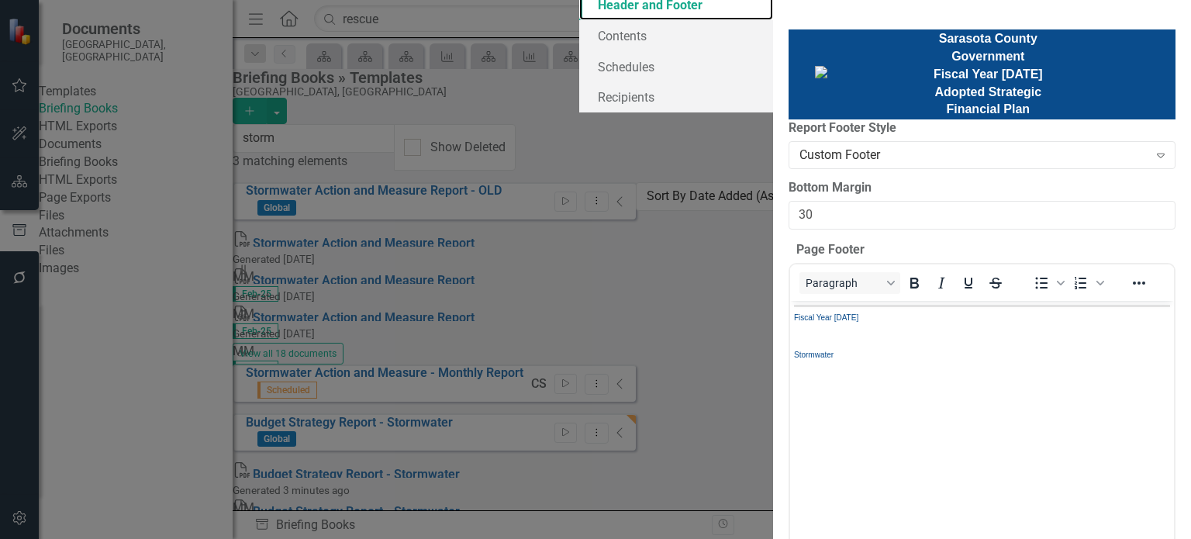
scroll to position [155, 0]
click at [1133, 281] on icon "Reveal or hide additional toolbar items" at bounding box center [1139, 282] width 12 height 3
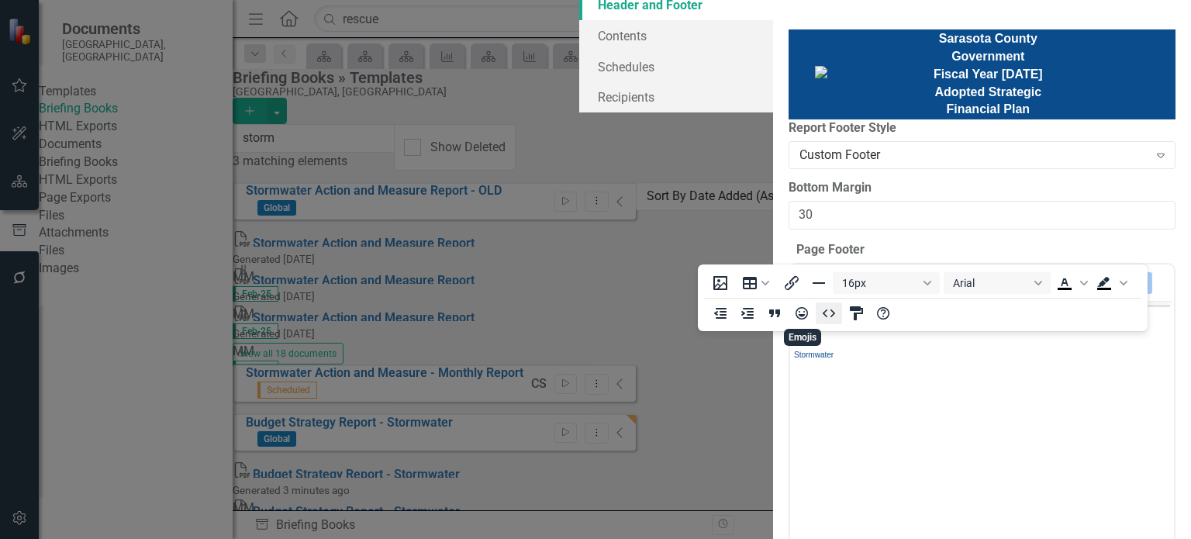
click at [834, 316] on icon "HTML Editor" at bounding box center [829, 313] width 19 height 19
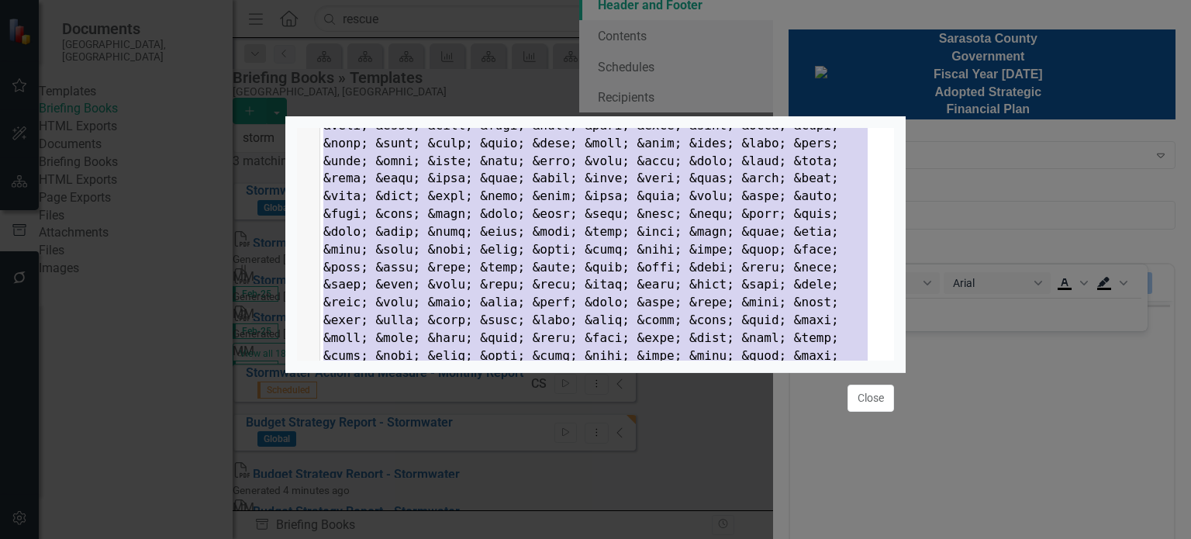
scroll to position [336, 0]
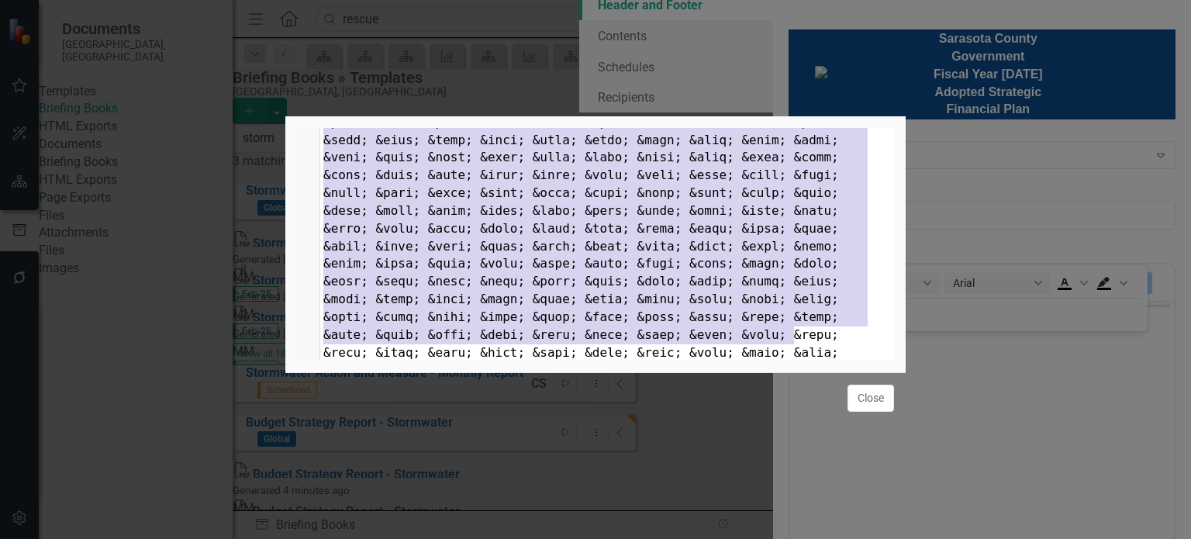
type textarea "<hr size="1" width="100%"> <p style="text-align: left;"><span style="color: #0a…"
drag, startPoint x: 323, startPoint y: 133, endPoint x: 799, endPoint y: 350, distance: 523.5
click at [799, 350] on div "1 <hr size="1" width="100%"> 2" at bounding box center [607, 105] width 574 height 620
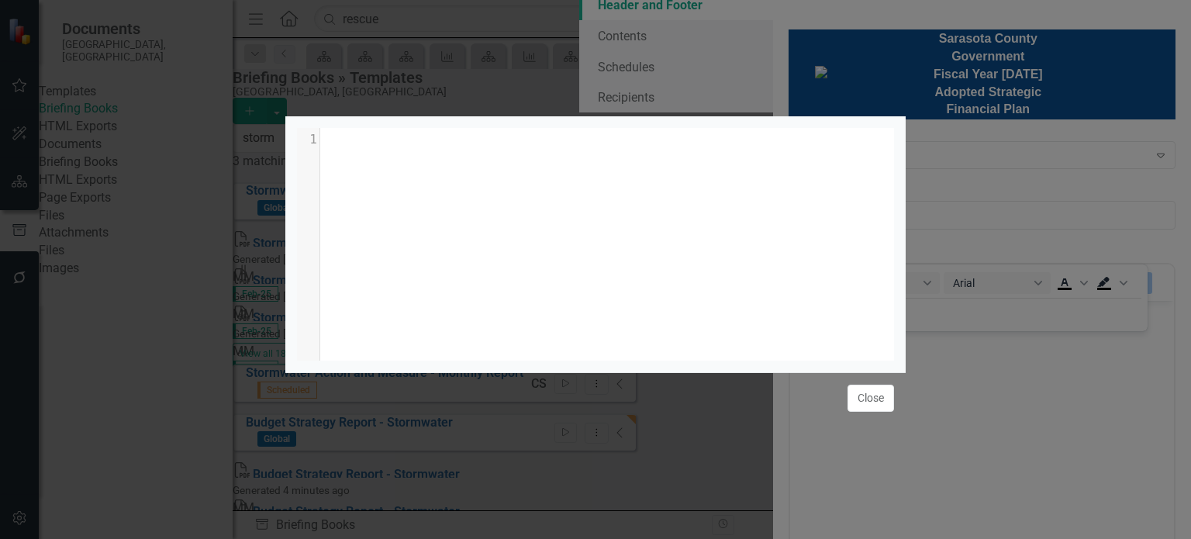
paste textarea "Transportation"
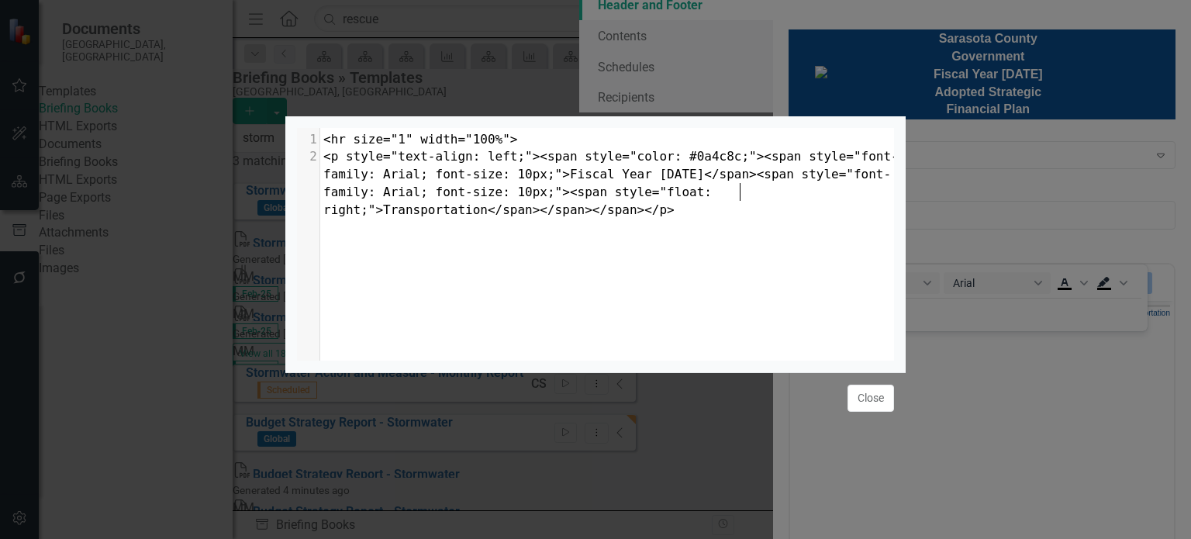
click at [737, 186] on span "<p style="text-align: left;"><span style="color: #0a4c8c;"><span style="font-fa…" at bounding box center [610, 183] width 575 height 68
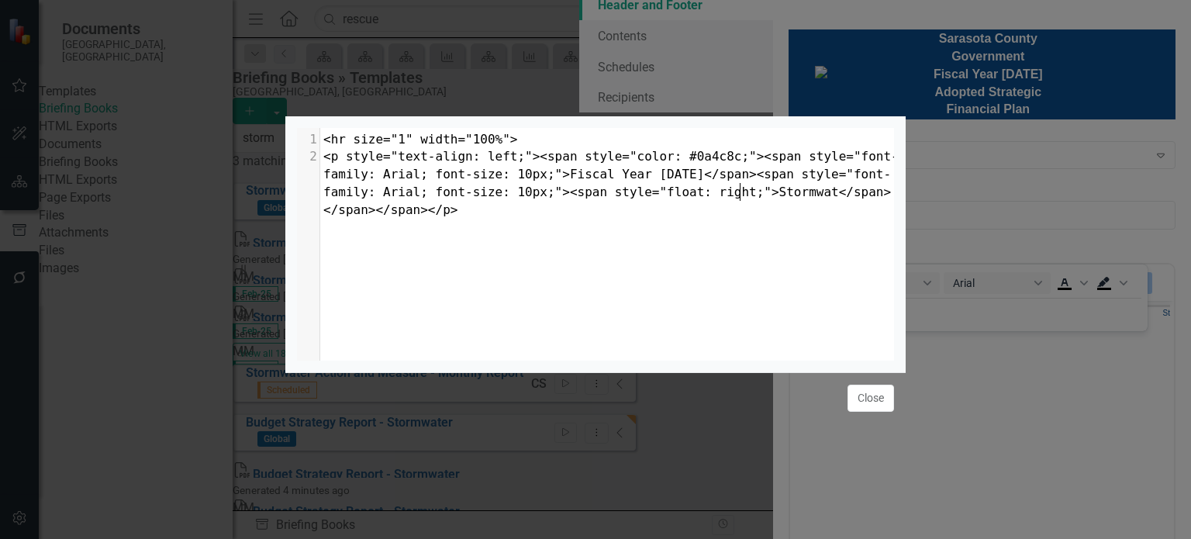
scroll to position [6, 67]
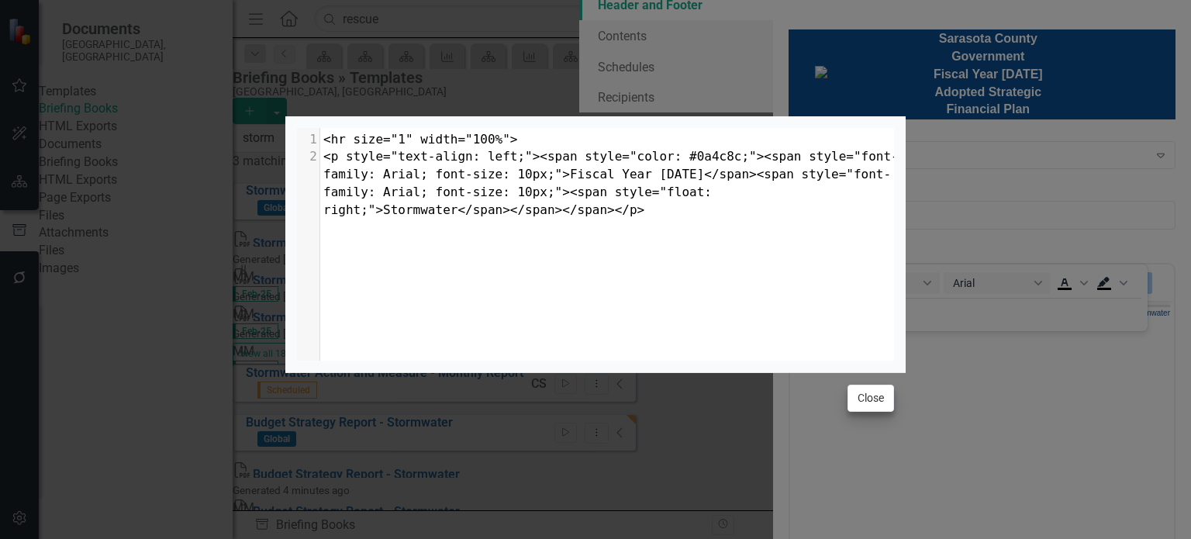
type textarea "Stormwater"
click at [875, 401] on button "Close" at bounding box center [870, 398] width 47 height 27
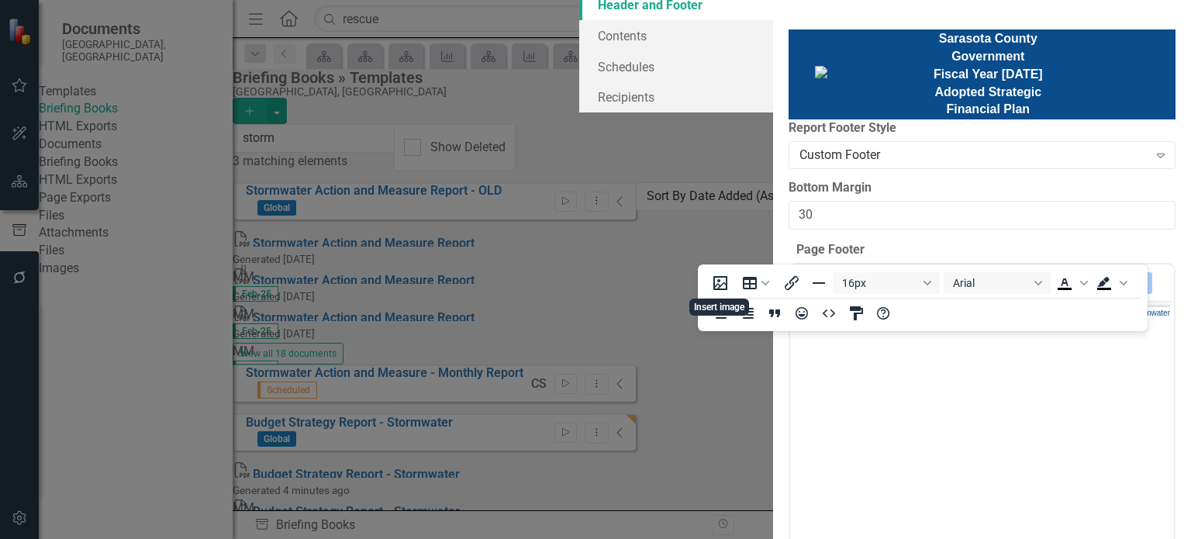
click at [1173, 430] on body "Fiscal Year [DATE] Stormwater" at bounding box center [981, 416] width 384 height 233
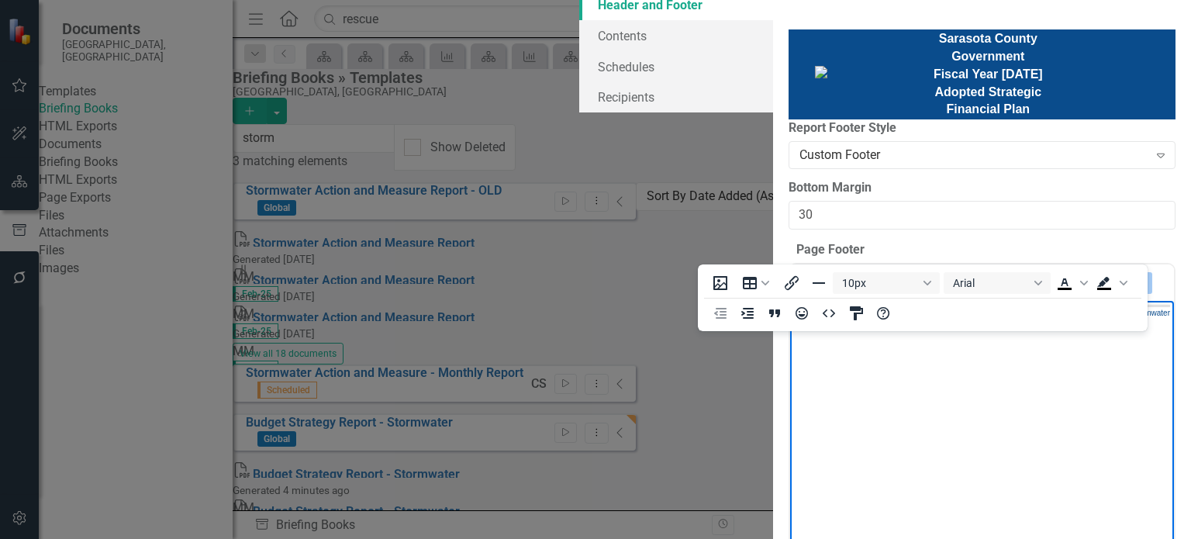
click at [1130, 274] on icon "Reveal or hide additional toolbar items" at bounding box center [1139, 283] width 19 height 19
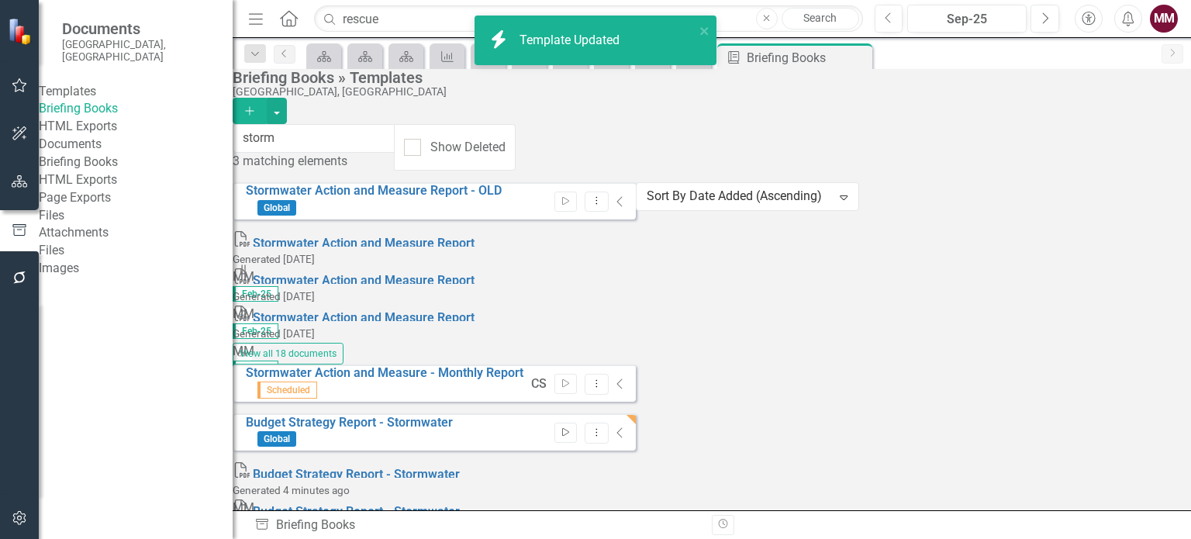
click at [577, 423] on button "Start" at bounding box center [565, 433] width 22 height 20
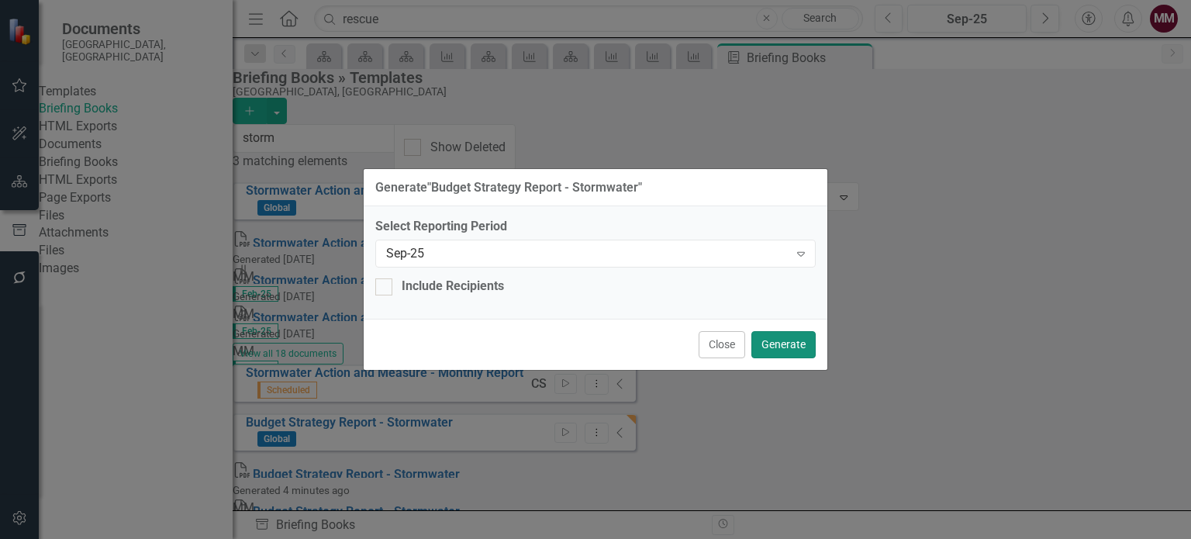
click at [785, 340] on button "Generate" at bounding box center [783, 344] width 64 height 27
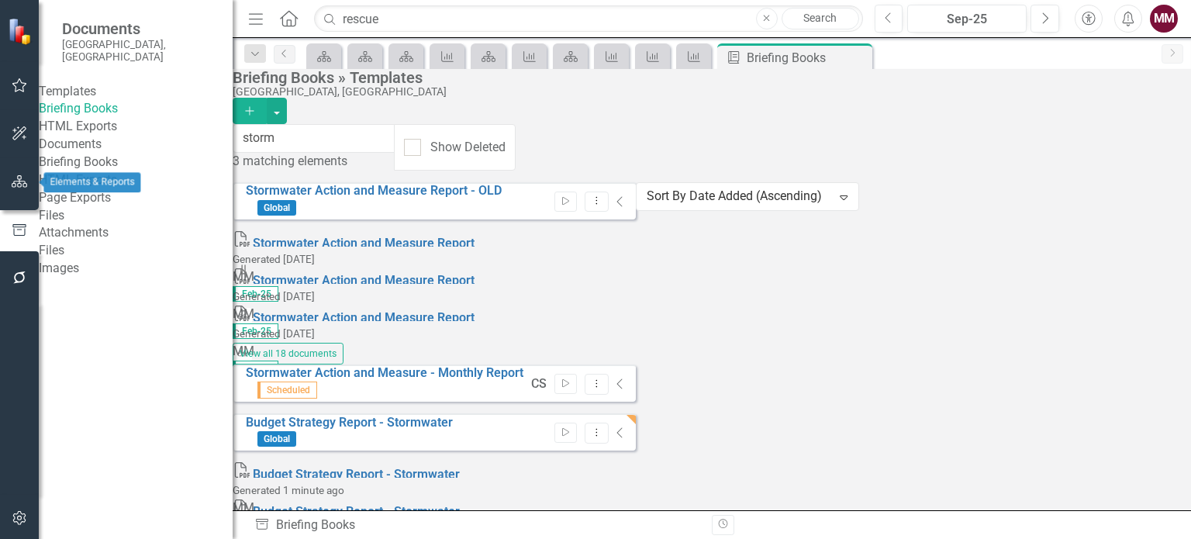
click at [12, 186] on icon "button" at bounding box center [20, 181] width 16 height 12
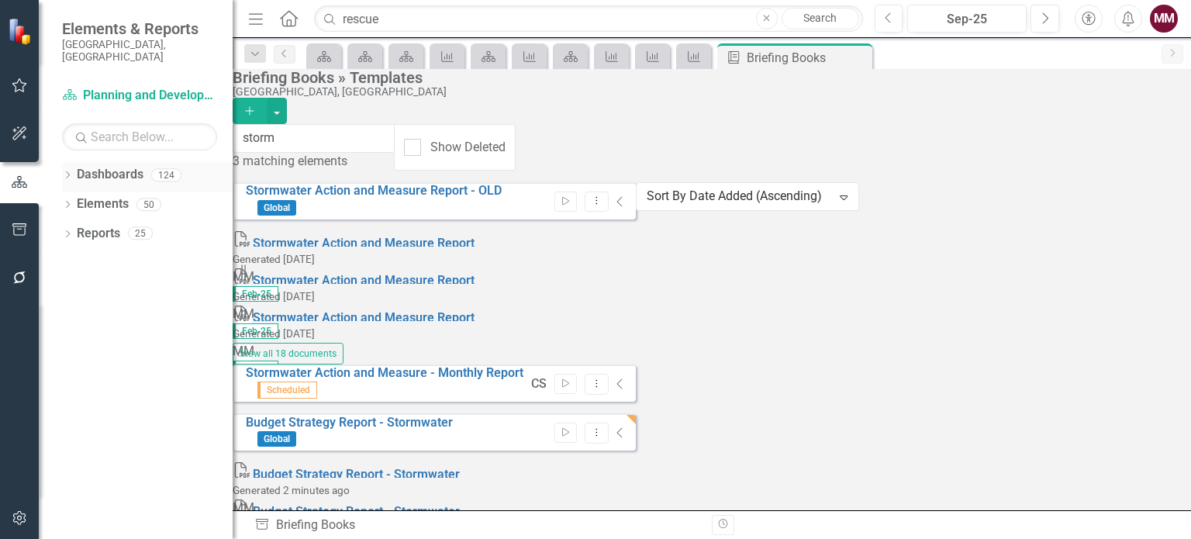
click at [64, 172] on icon "Dropdown" at bounding box center [67, 176] width 11 height 9
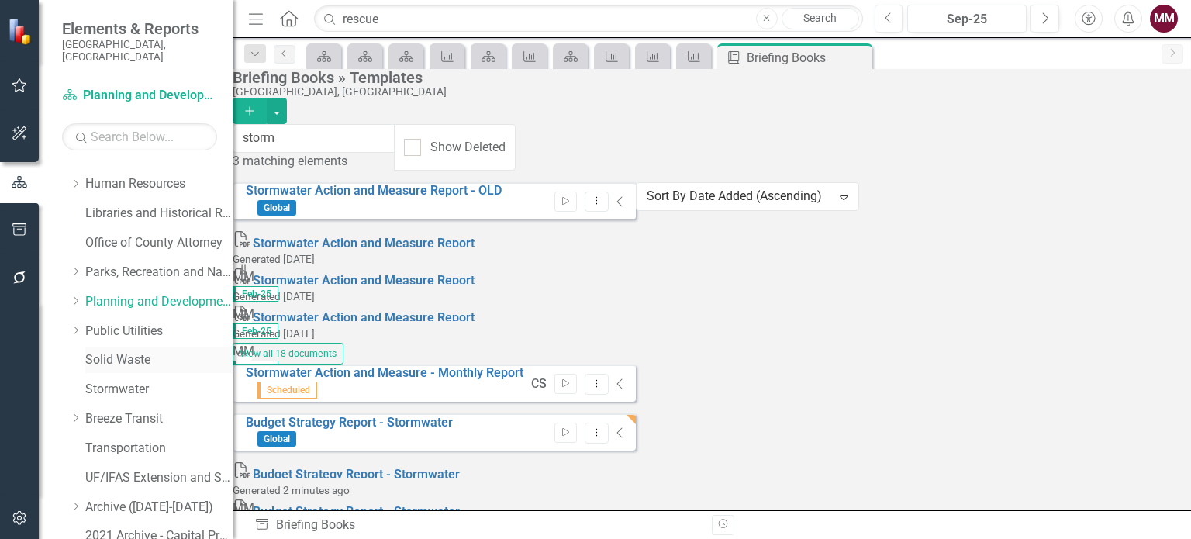
scroll to position [465, 0]
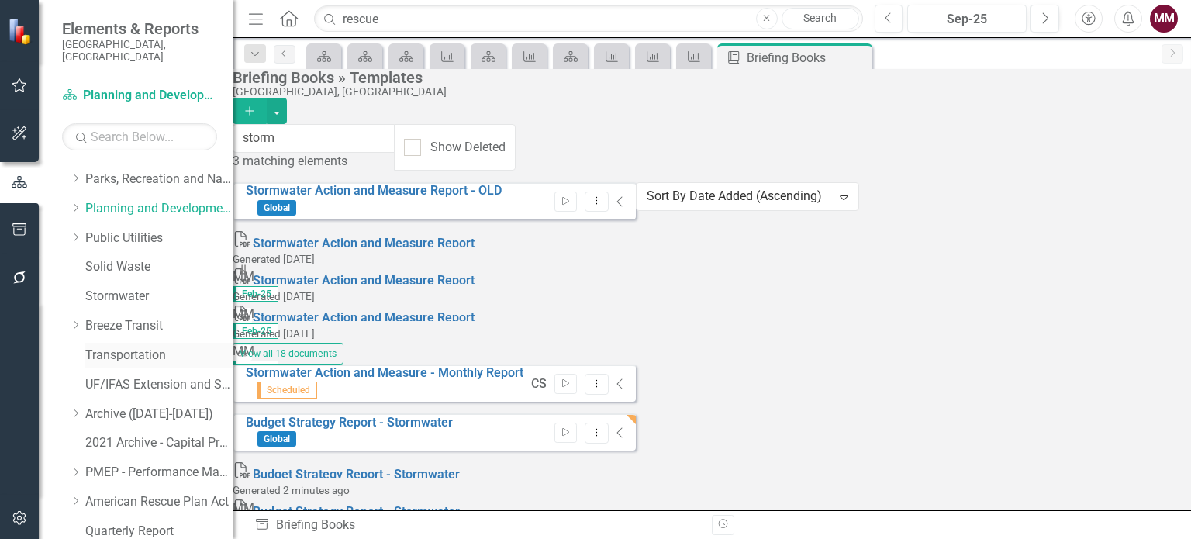
click at [116, 347] on link "Transportation" at bounding box center [158, 356] width 147 height 18
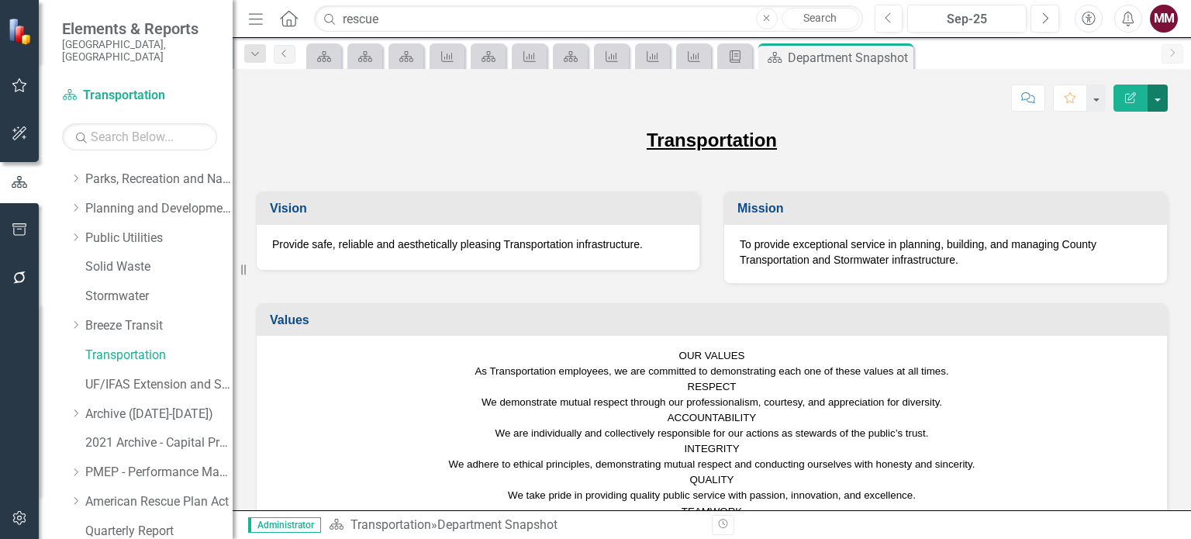
click at [1160, 93] on button "button" at bounding box center [1157, 98] width 20 height 27
click at [1092, 160] on link "Edit Report Edit Layout" at bounding box center [1104, 154] width 126 height 29
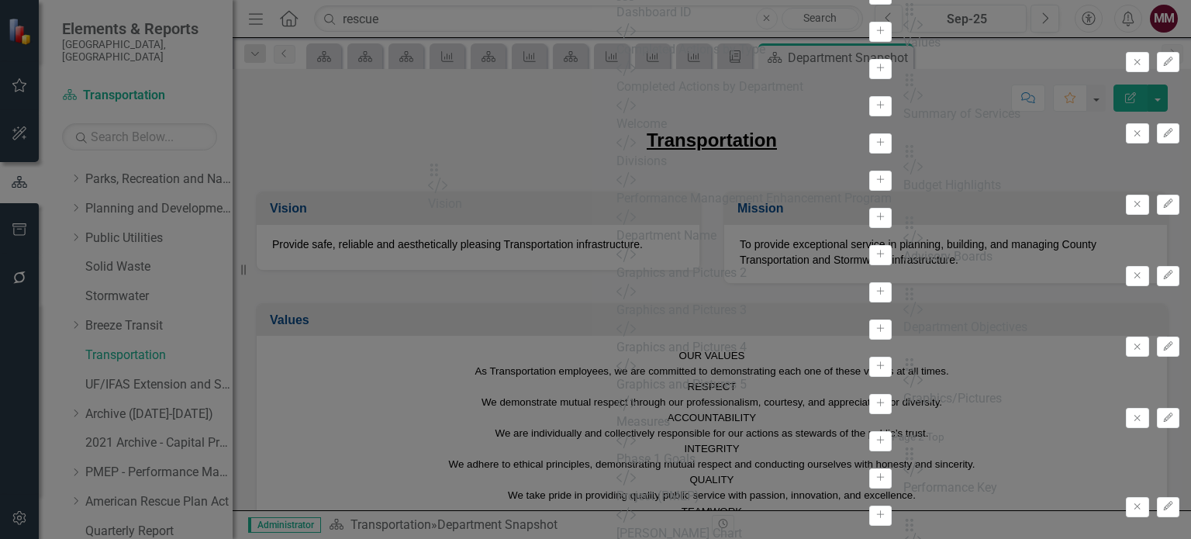
drag, startPoint x: 438, startPoint y: 247, endPoint x: 460, endPoint y: 185, distance: 66.4
drag, startPoint x: 822, startPoint y: 296, endPoint x: 637, endPoint y: 245, distance: 192.2
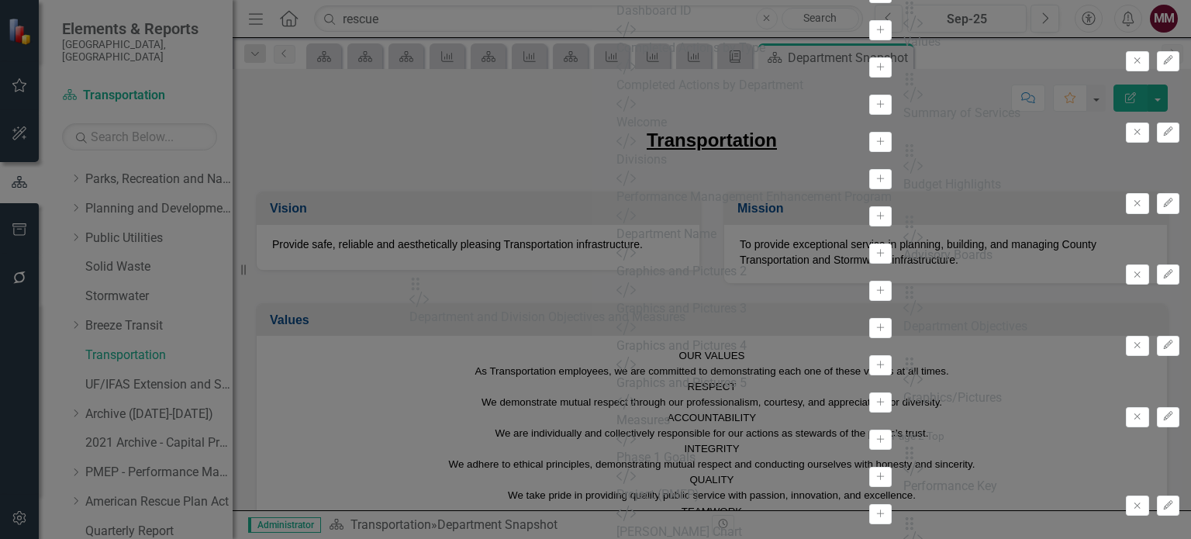
drag, startPoint x: 433, startPoint y: 89, endPoint x: 437, endPoint y: 296, distance: 207.0
drag, startPoint x: 436, startPoint y: 226, endPoint x: 439, endPoint y: 300, distance: 74.5
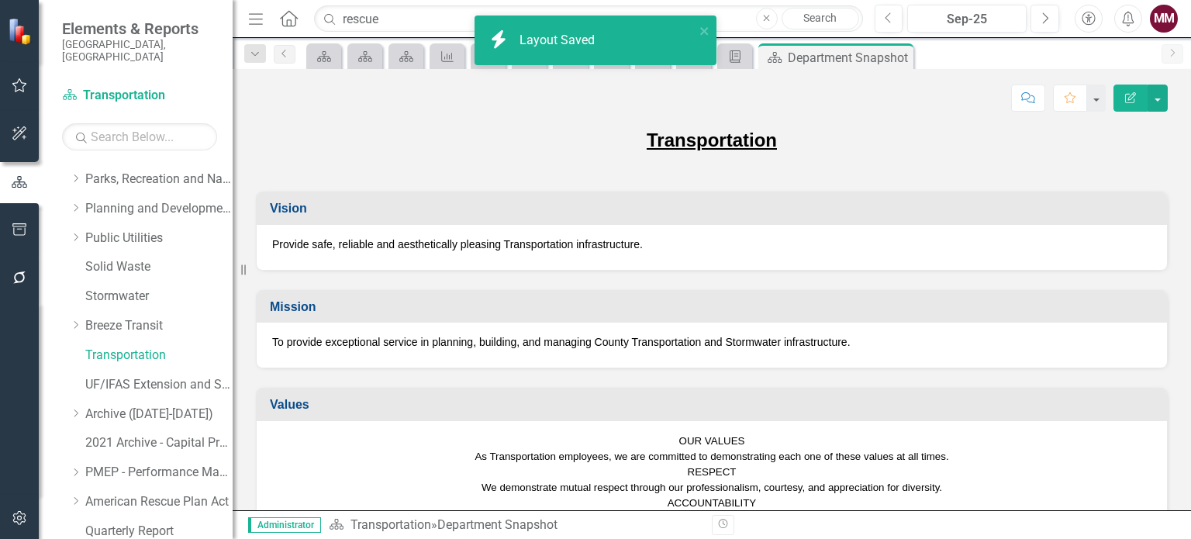
click at [22, 224] on icon "button" at bounding box center [20, 229] width 16 height 12
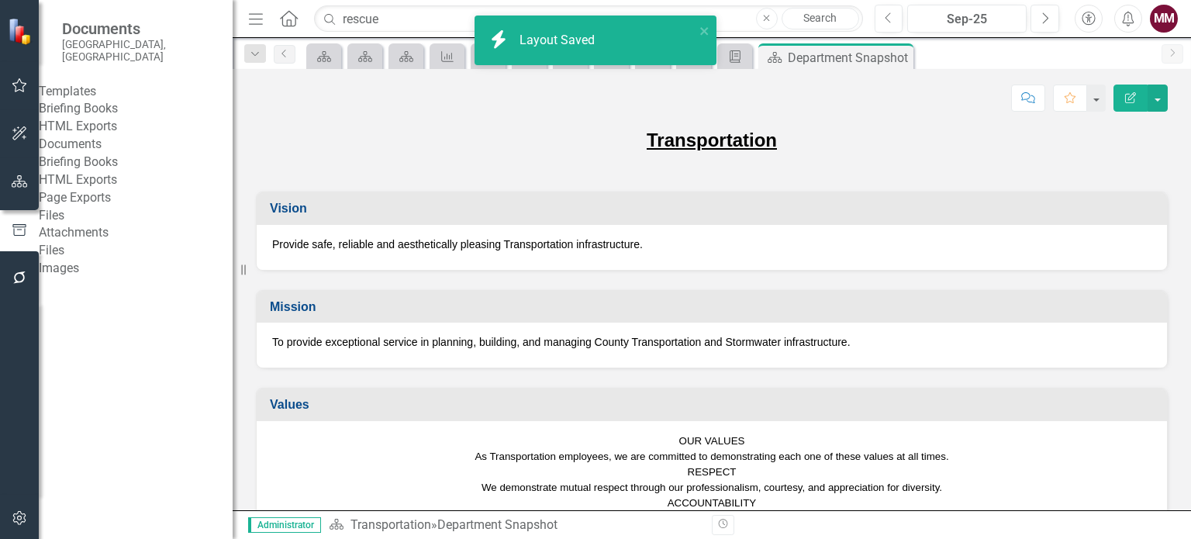
click at [102, 114] on link "Briefing Books" at bounding box center [136, 109] width 194 height 18
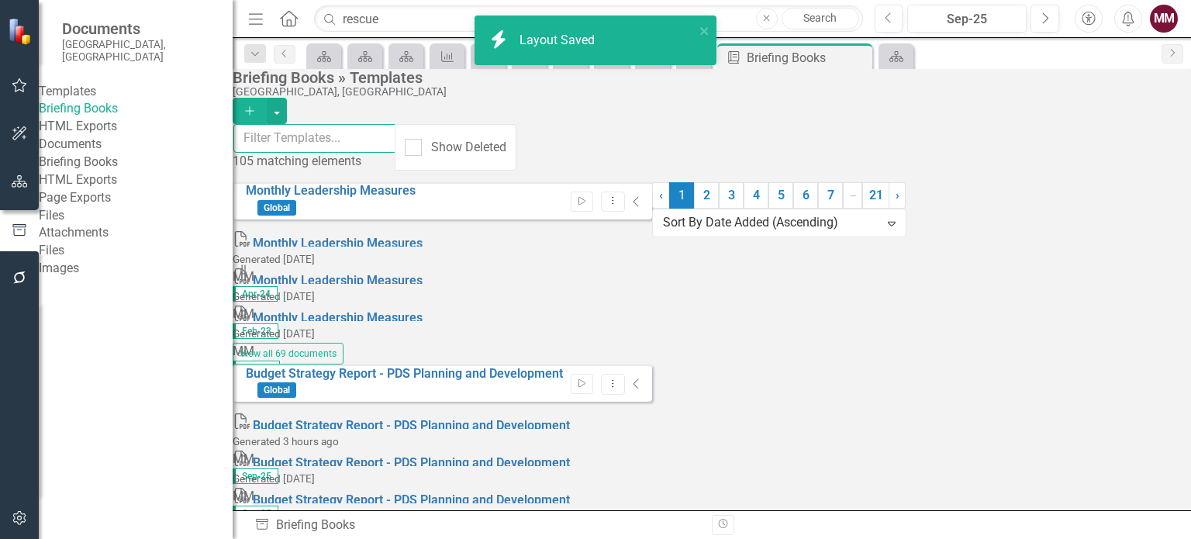
click at [335, 143] on input "text" at bounding box center [314, 138] width 163 height 29
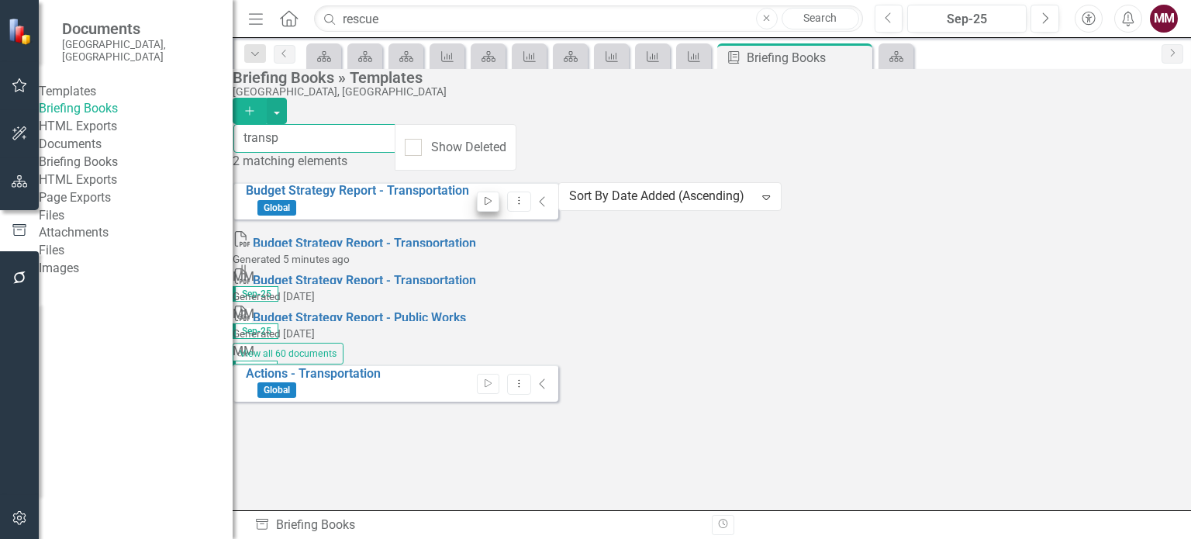
type input "transp"
click at [499, 197] on button "Start" at bounding box center [488, 202] width 22 height 20
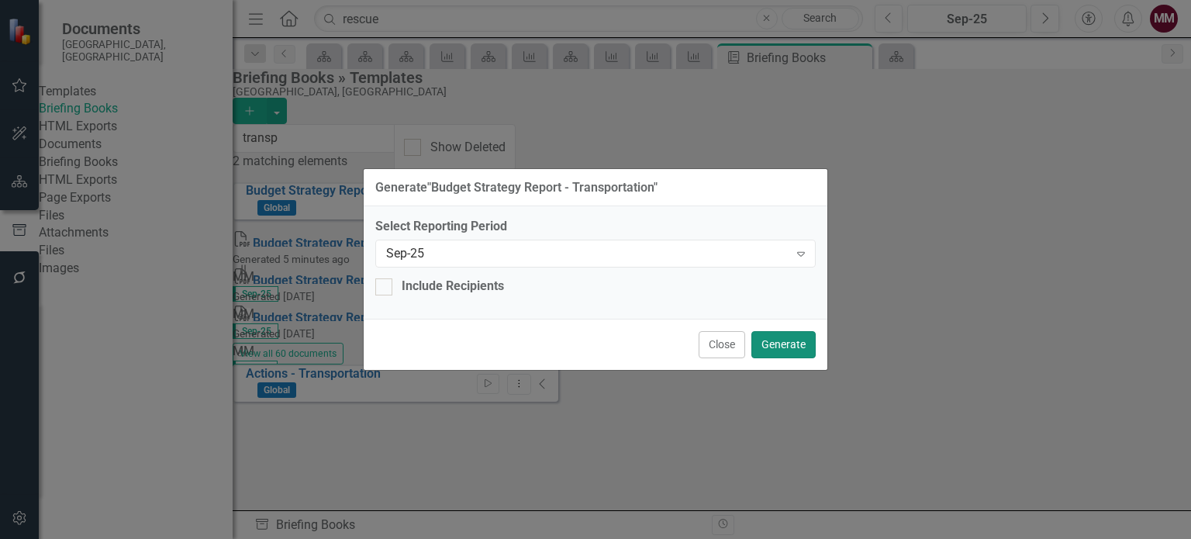
click at [772, 336] on button "Generate" at bounding box center [783, 344] width 64 height 27
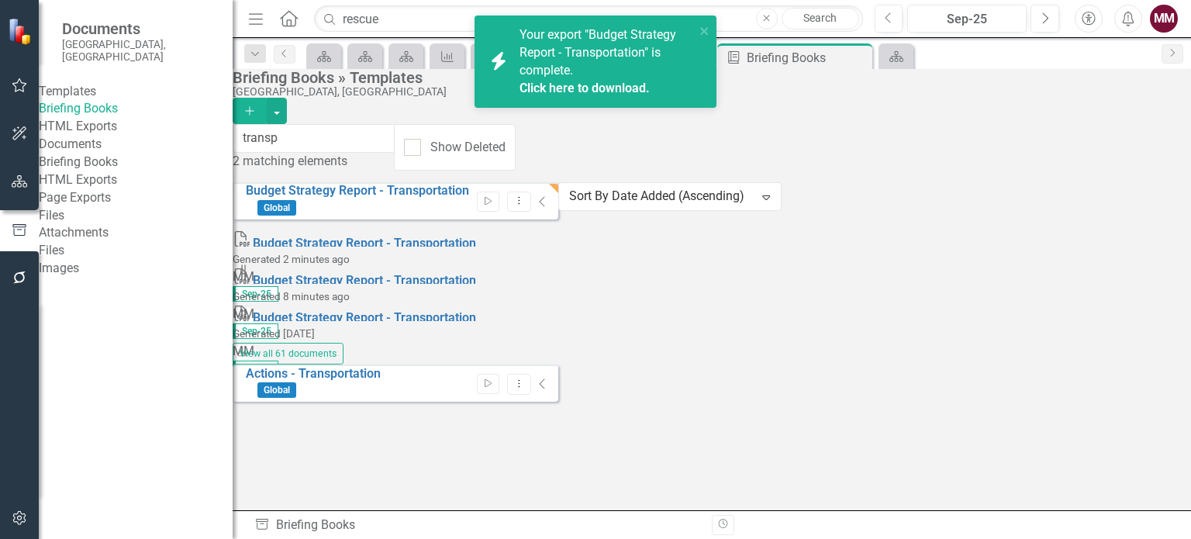
click at [9, 185] on button "button" at bounding box center [19, 182] width 35 height 33
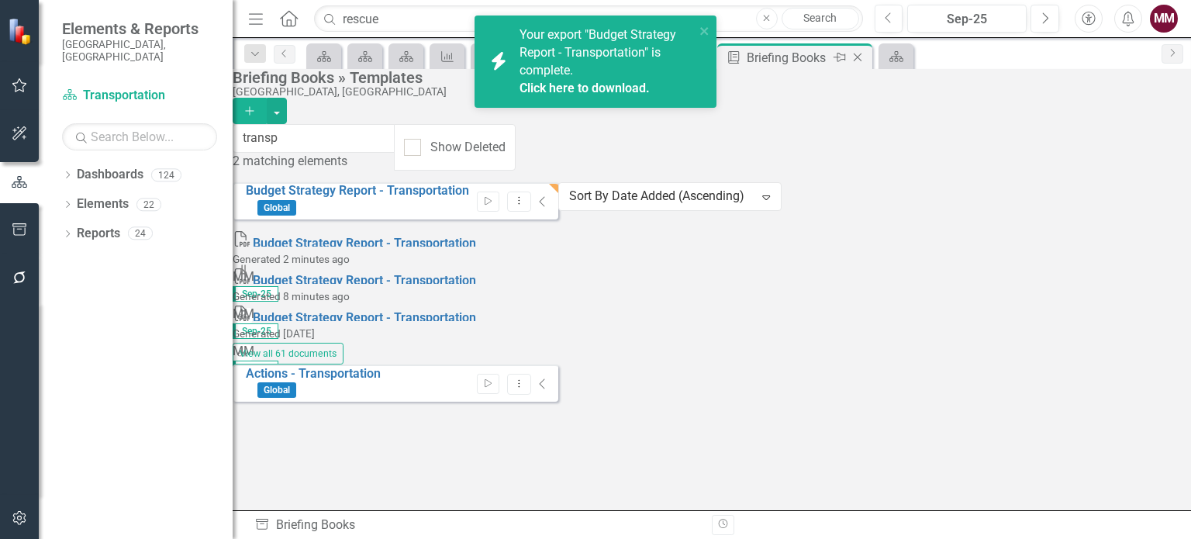
click at [856, 57] on icon "Close" at bounding box center [858, 57] width 16 height 12
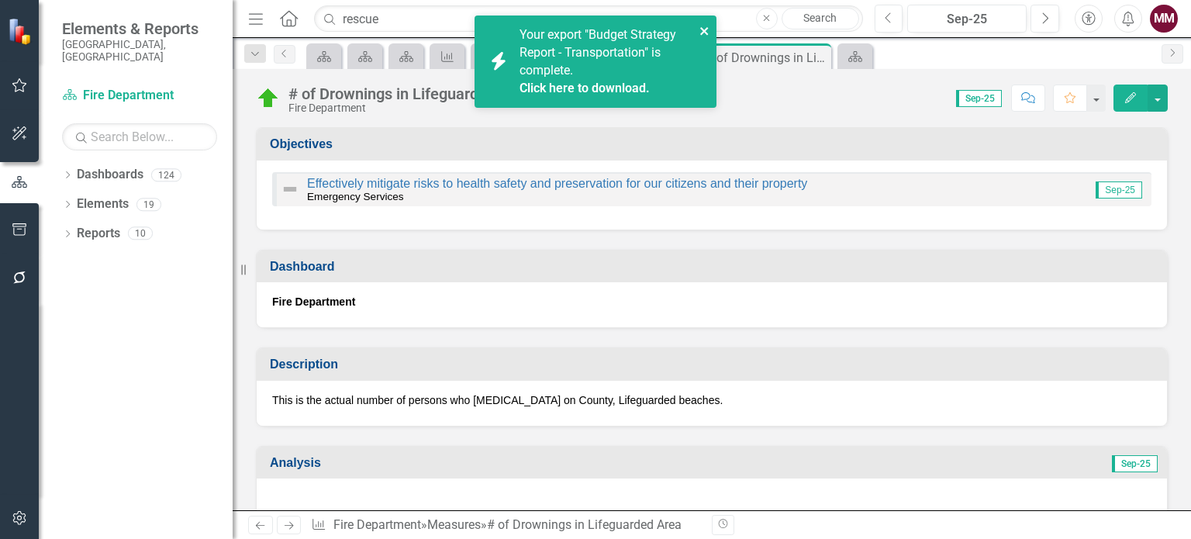
click at [704, 26] on icon "close" at bounding box center [704, 31] width 11 height 12
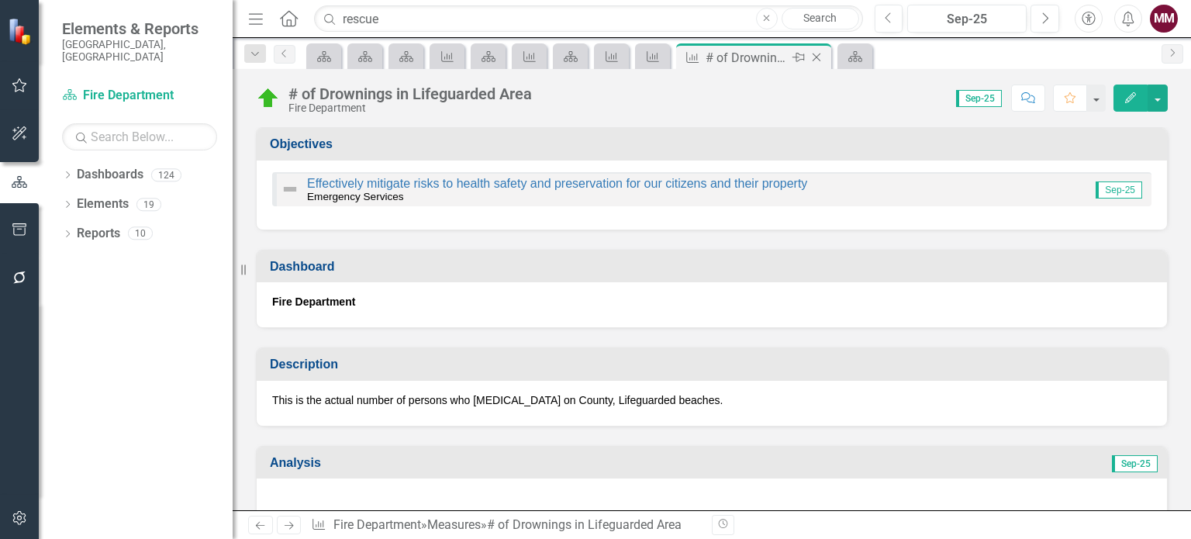
click at [815, 55] on icon at bounding box center [817, 57] width 9 height 9
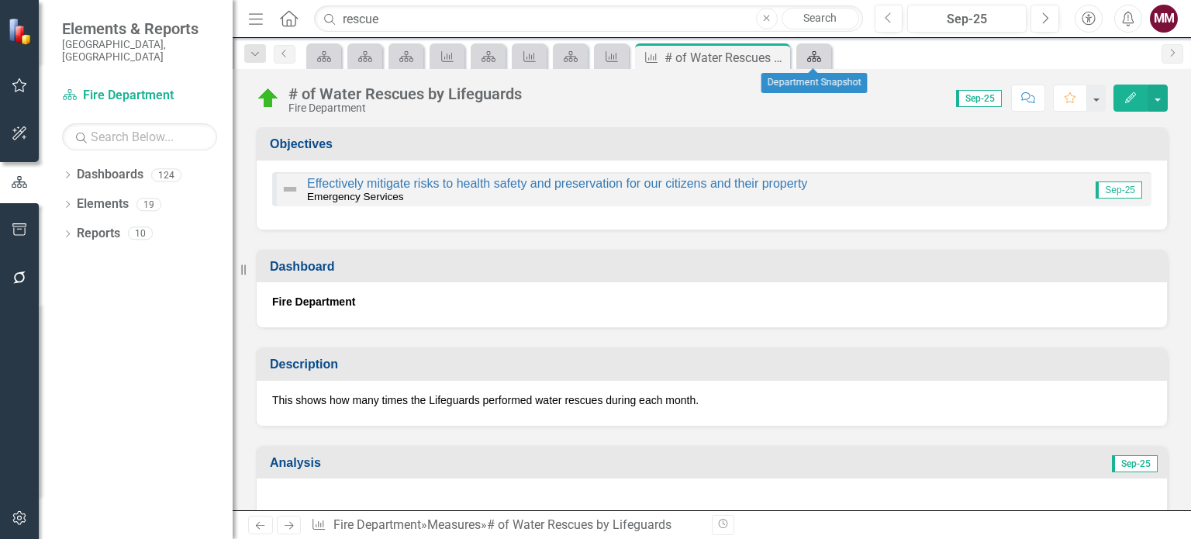
click at [815, 55] on icon at bounding box center [814, 56] width 14 height 11
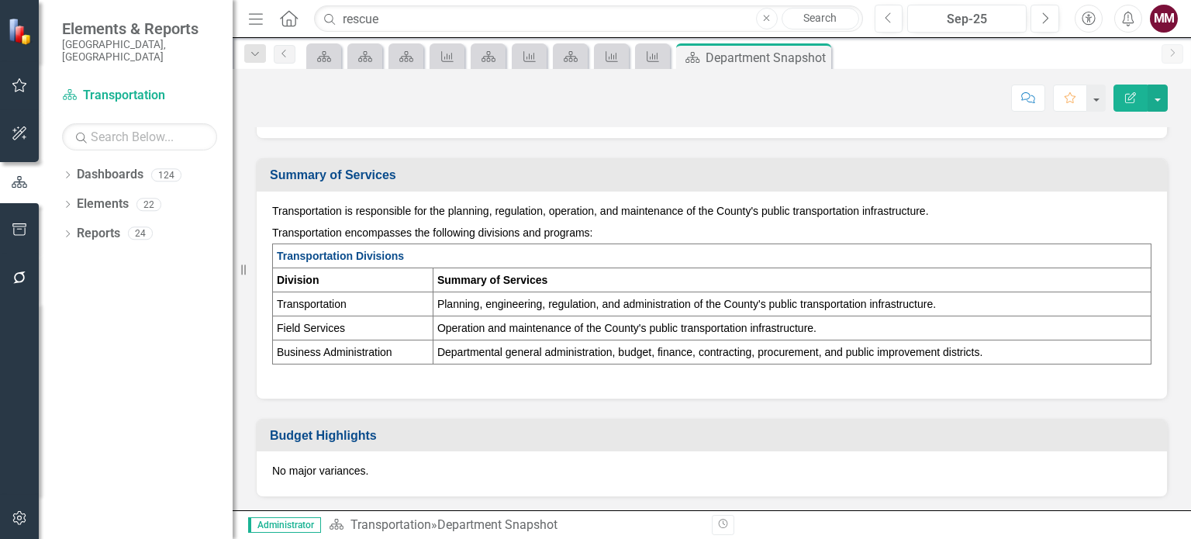
scroll to position [543, 0]
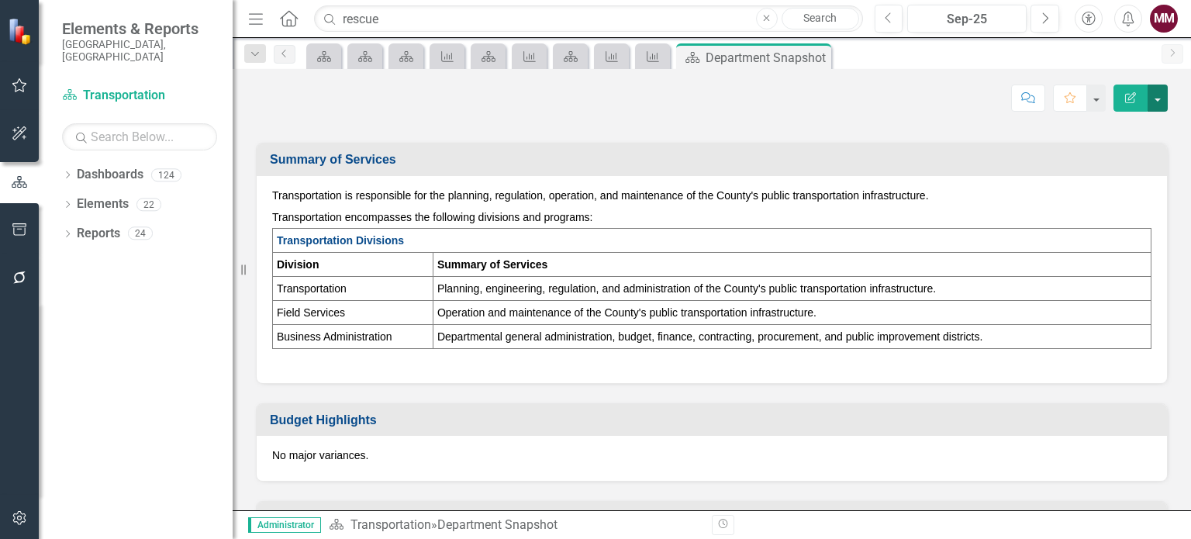
click at [1157, 95] on button "button" at bounding box center [1157, 98] width 20 height 27
click at [1095, 157] on link "Edit Report Edit Layout" at bounding box center [1104, 154] width 126 height 29
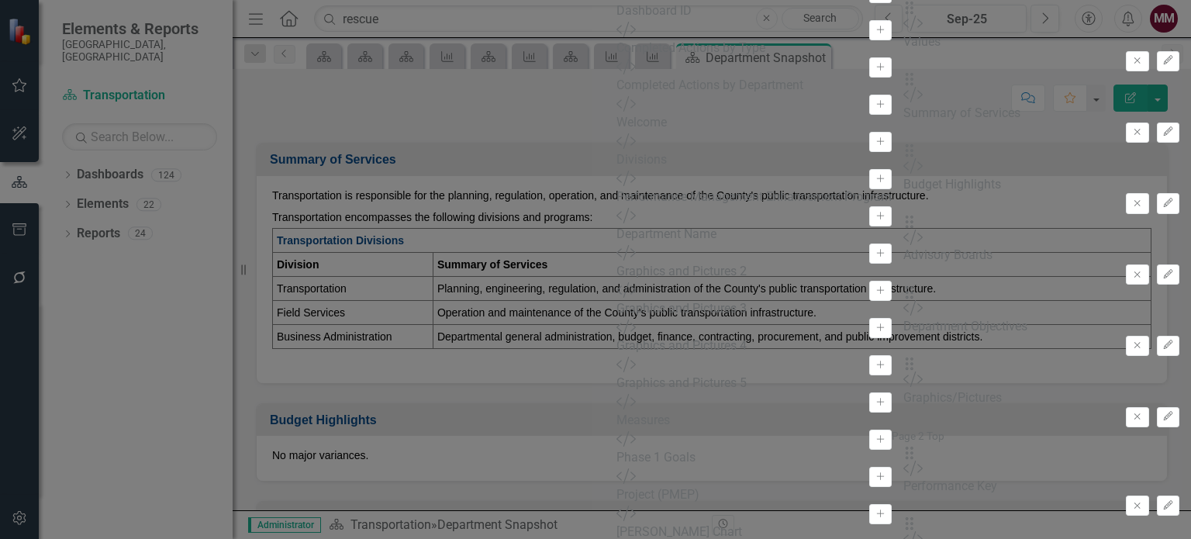
scroll to position [906, 0]
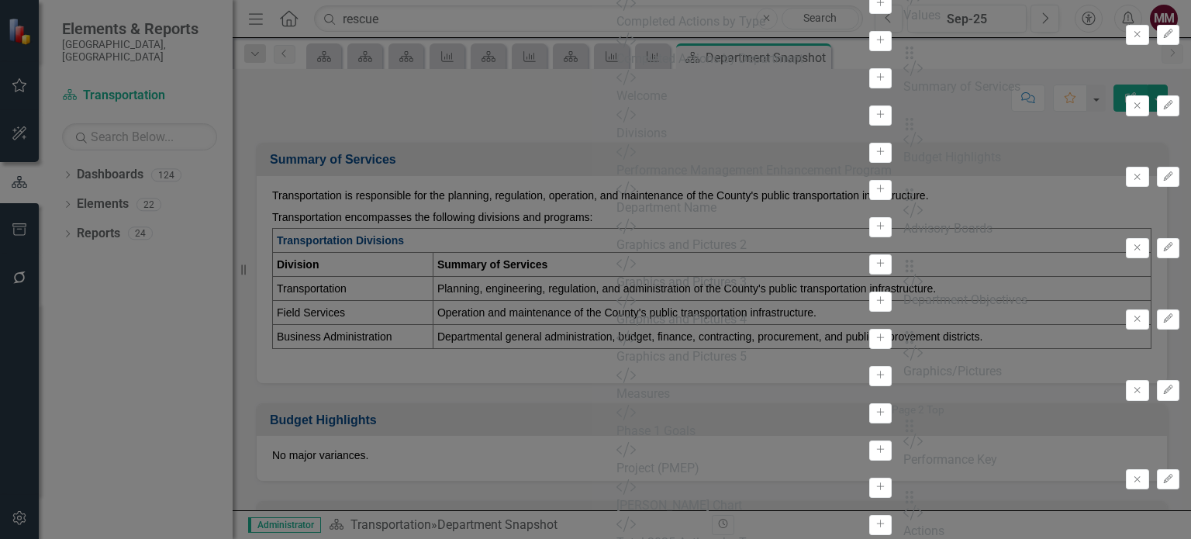
scroll to position [983, 0]
drag, startPoint x: 440, startPoint y: 167, endPoint x: 437, endPoint y: 412, distance: 245.0
drag, startPoint x: 437, startPoint y: 125, endPoint x: 435, endPoint y: 331, distance: 206.2
drag, startPoint x: 437, startPoint y: 257, endPoint x: 447, endPoint y: 333, distance: 75.8
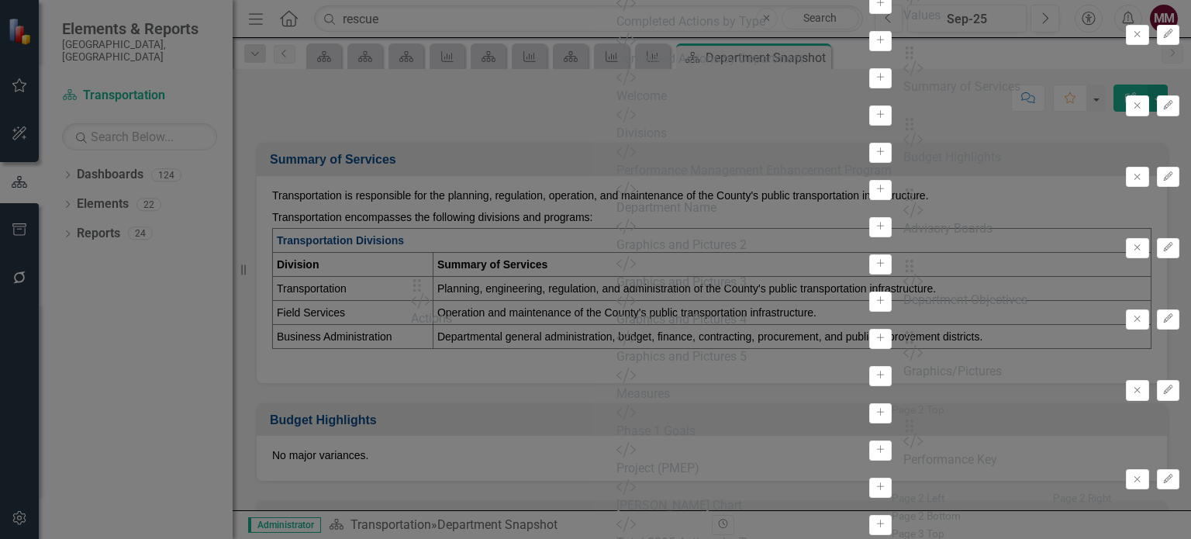
drag, startPoint x: 437, startPoint y: 71, endPoint x: 442, endPoint y: 297, distance: 225.7
drag, startPoint x: 433, startPoint y: 102, endPoint x: 443, endPoint y: 349, distance: 247.6
drag, startPoint x: 431, startPoint y: 235, endPoint x: 441, endPoint y: 367, distance: 132.2
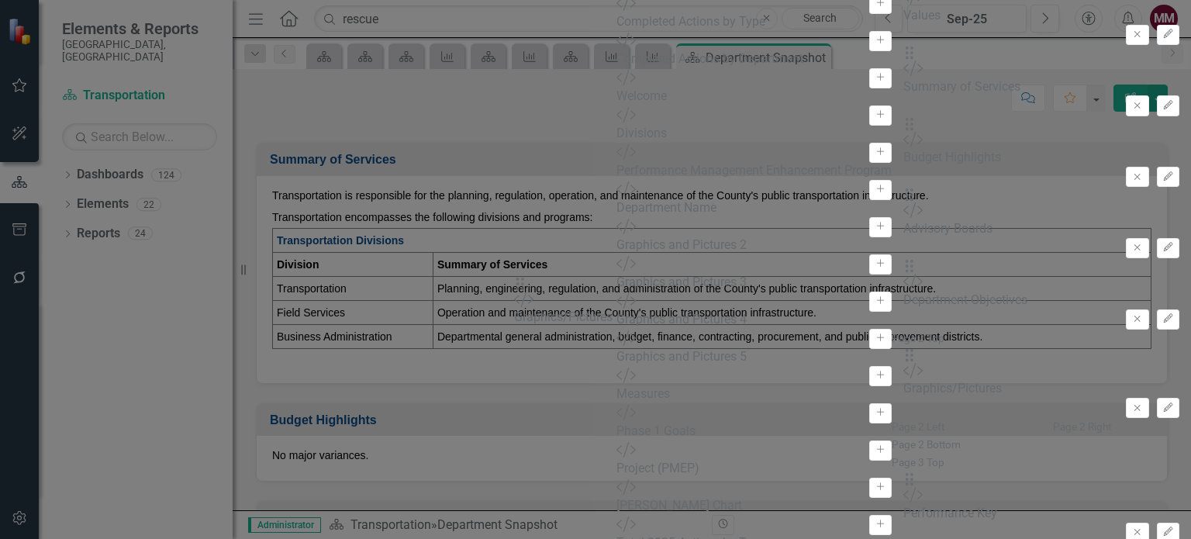
drag, startPoint x: 827, startPoint y: 375, endPoint x: 547, endPoint y: 295, distance: 291.8
drag, startPoint x: 436, startPoint y: 187, endPoint x: 443, endPoint y: 256, distance: 69.4
drag, startPoint x: 439, startPoint y: 142, endPoint x: 444, endPoint y: 202, distance: 60.7
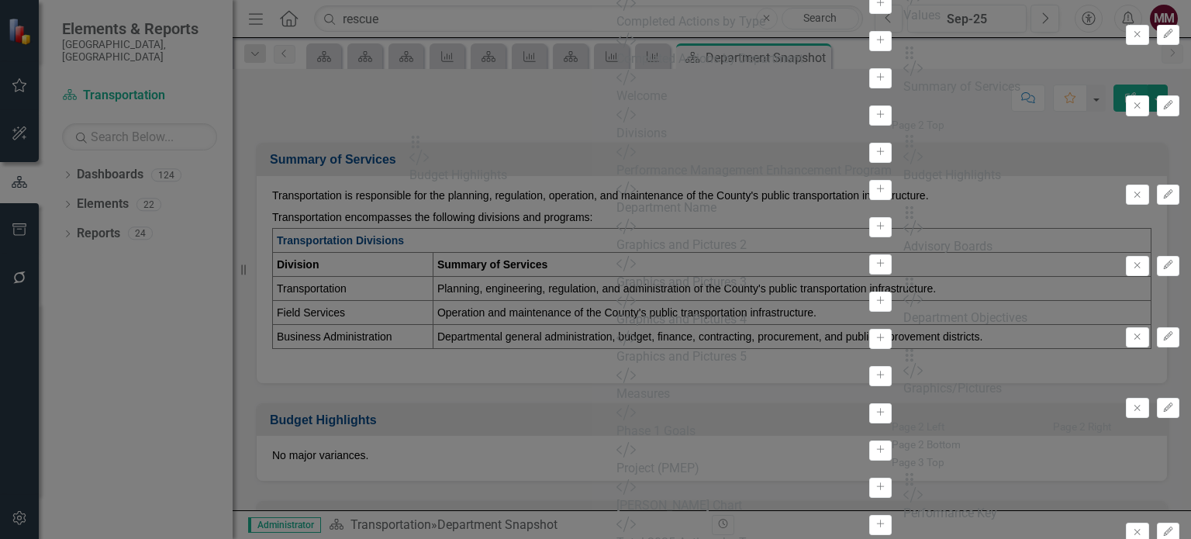
drag, startPoint x: 437, startPoint y: 90, endPoint x: 440, endPoint y: 153, distance: 62.9
drag, startPoint x: 438, startPoint y: 119, endPoint x: 447, endPoint y: 174, distance: 55.1
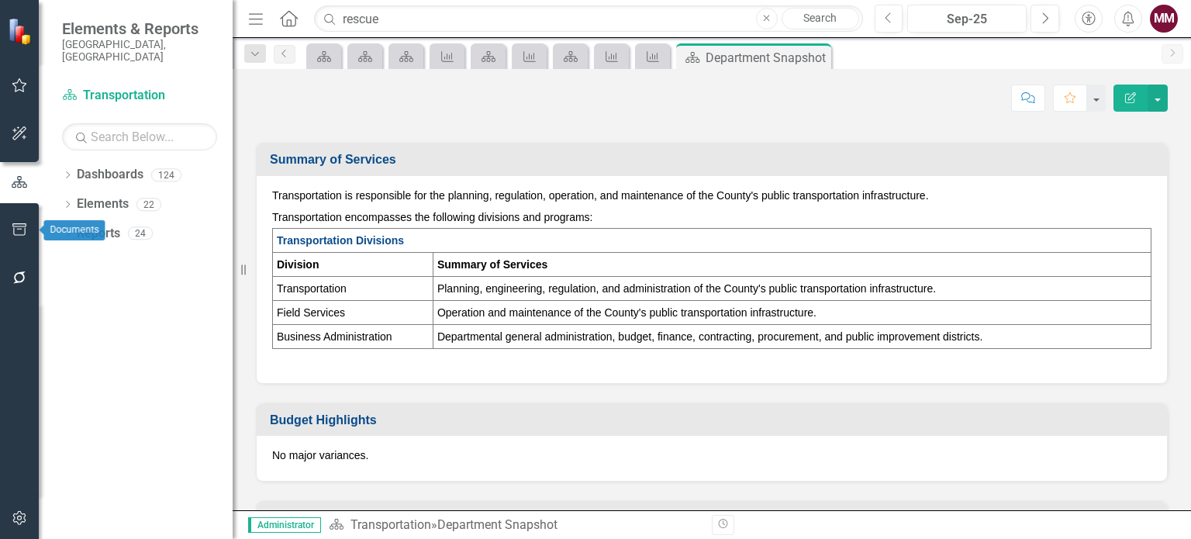
click at [9, 225] on button "button" at bounding box center [19, 230] width 35 height 33
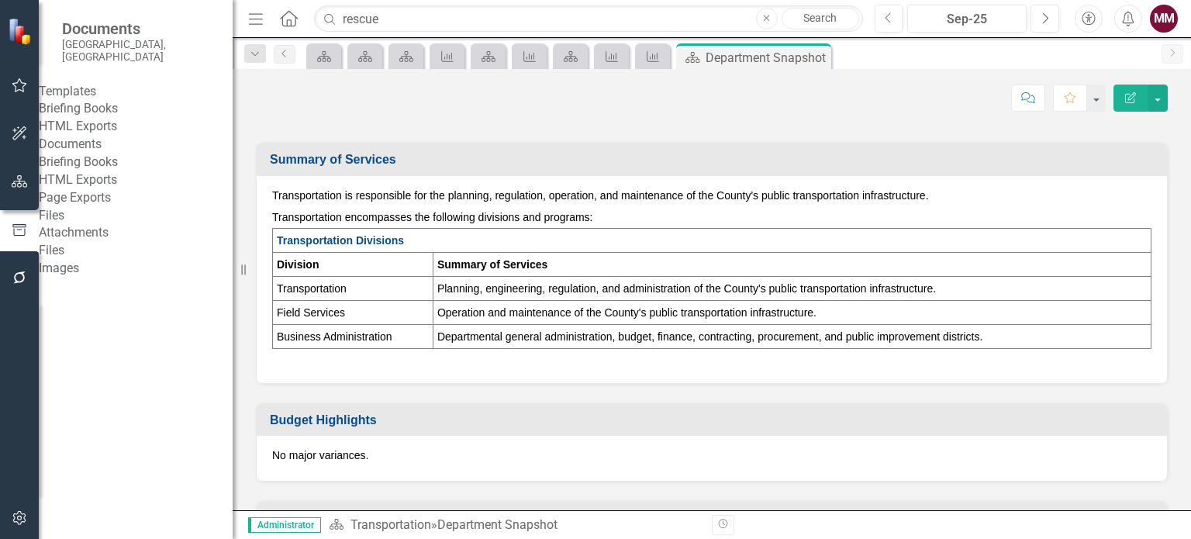
click at [78, 108] on link "Briefing Books" at bounding box center [136, 109] width 194 height 18
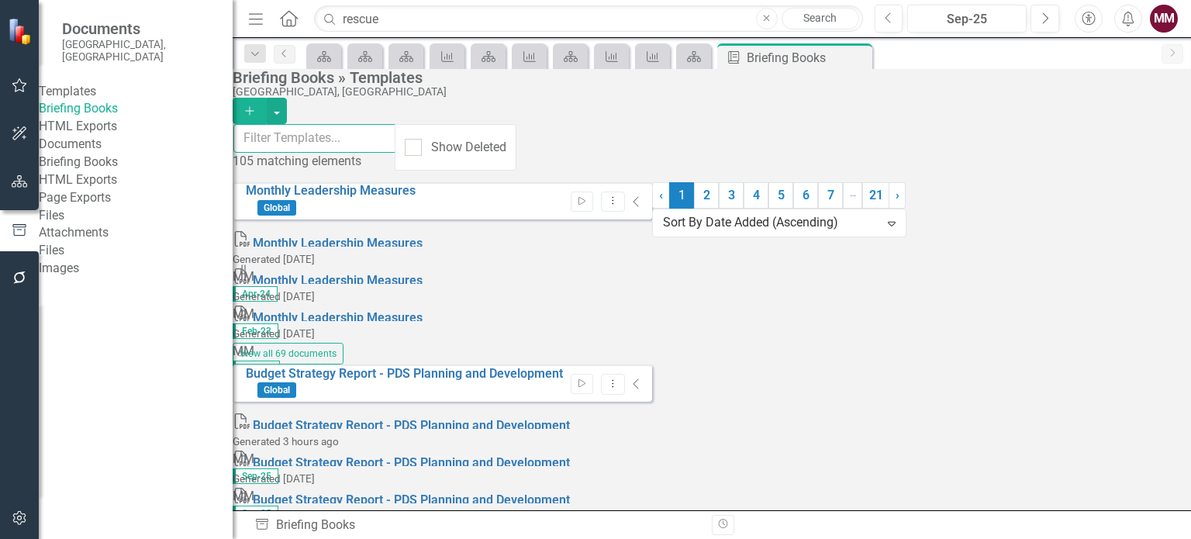
click at [396, 143] on input "text" at bounding box center [314, 138] width 163 height 29
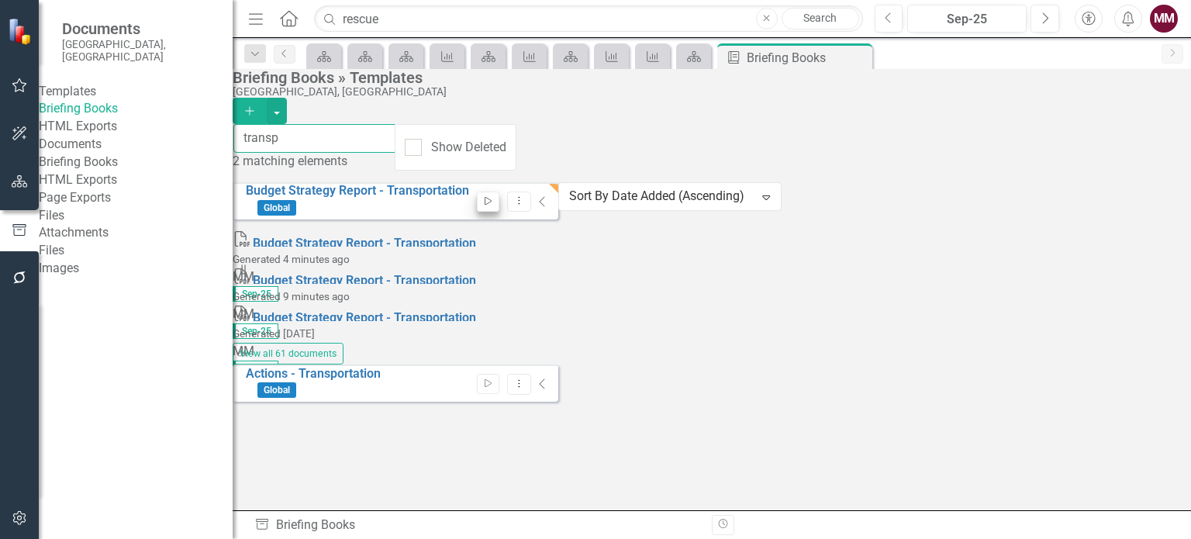
type input "transp"
click at [494, 197] on icon "Start" at bounding box center [488, 201] width 12 height 9
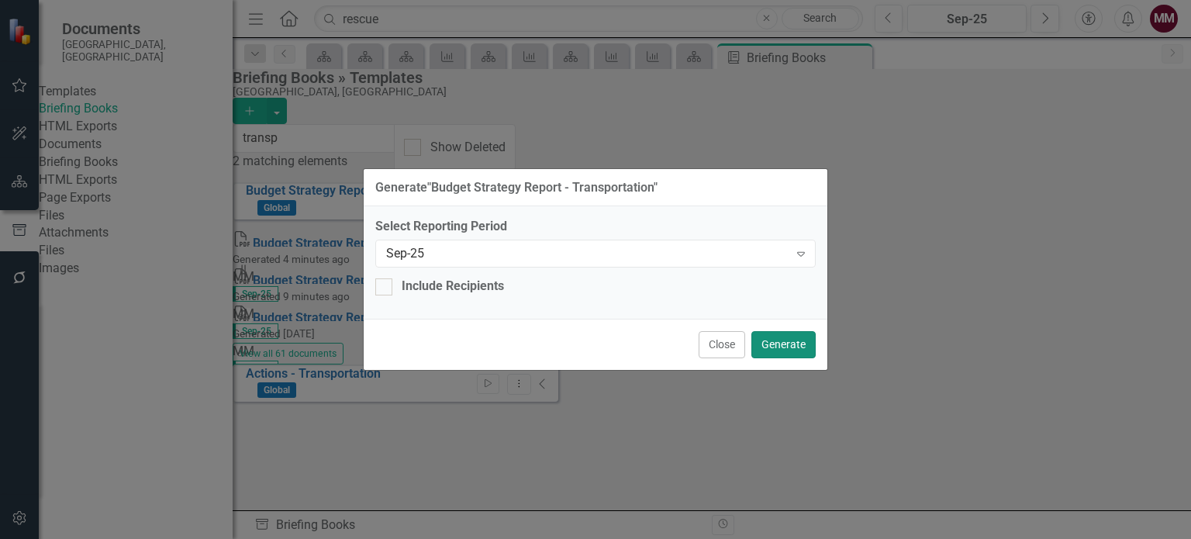
click at [771, 339] on button "Generate" at bounding box center [783, 344] width 64 height 27
